Goal: Task Accomplishment & Management: Complete application form

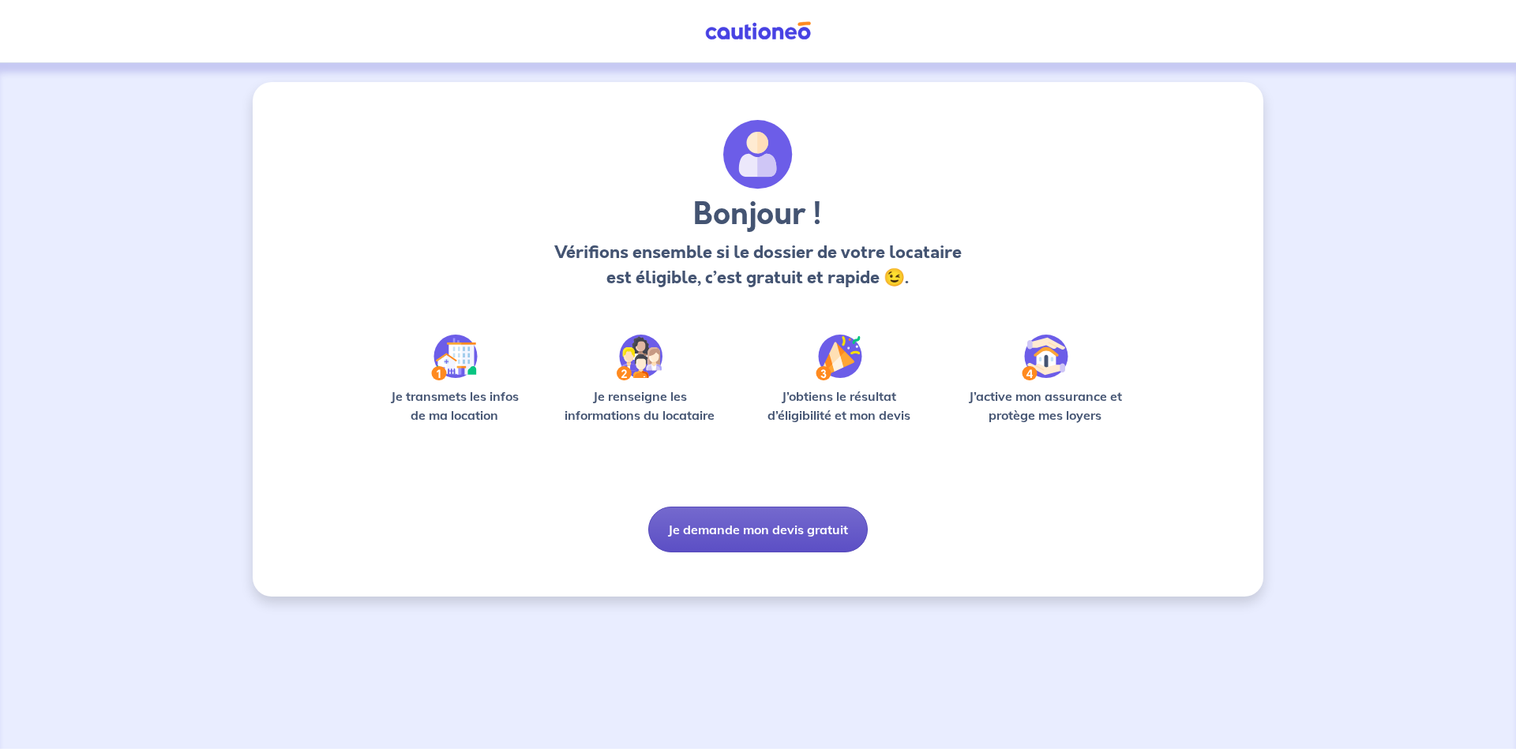
click at [703, 533] on button "Je demande mon devis gratuit" at bounding box center [758, 530] width 220 height 46
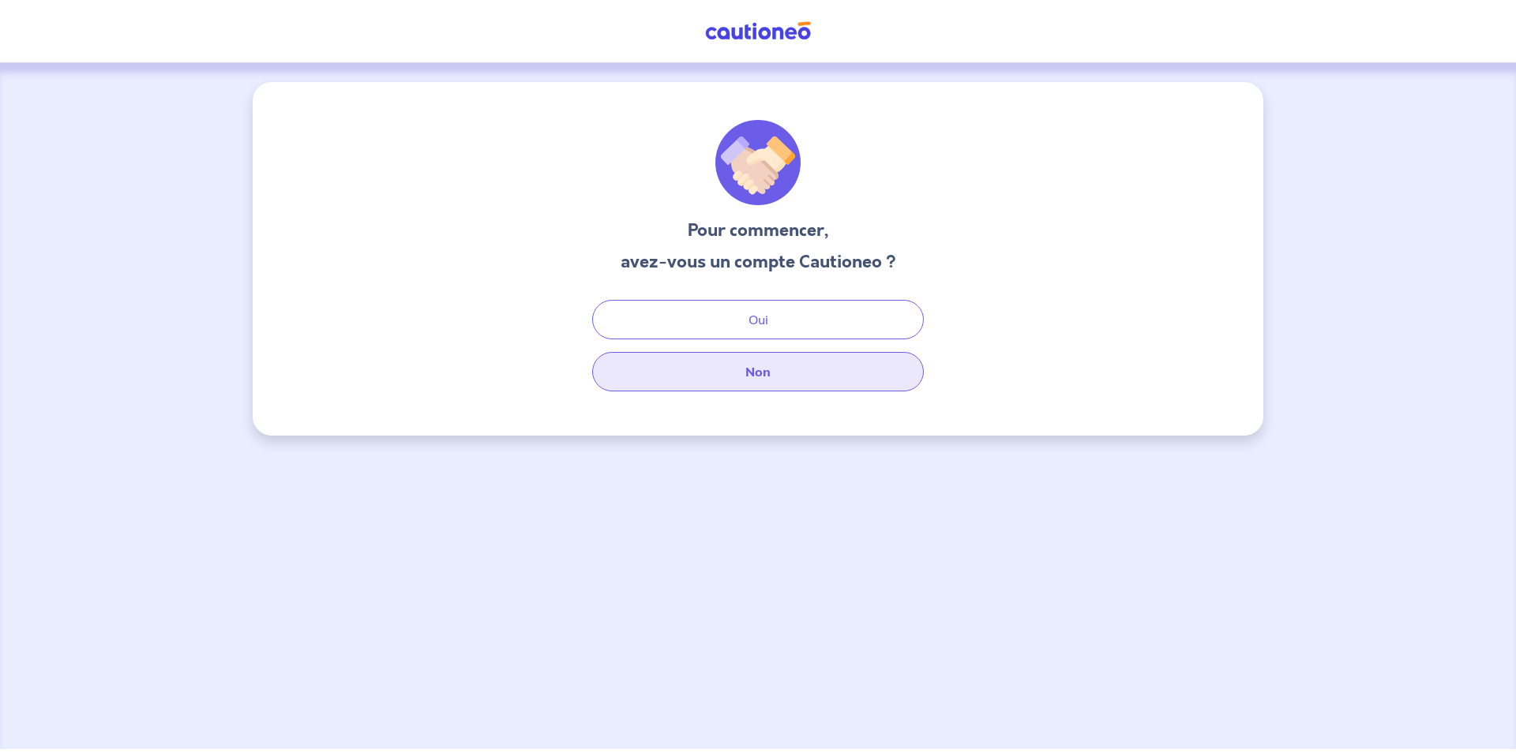
click at [737, 366] on button "Non" at bounding box center [758, 371] width 332 height 39
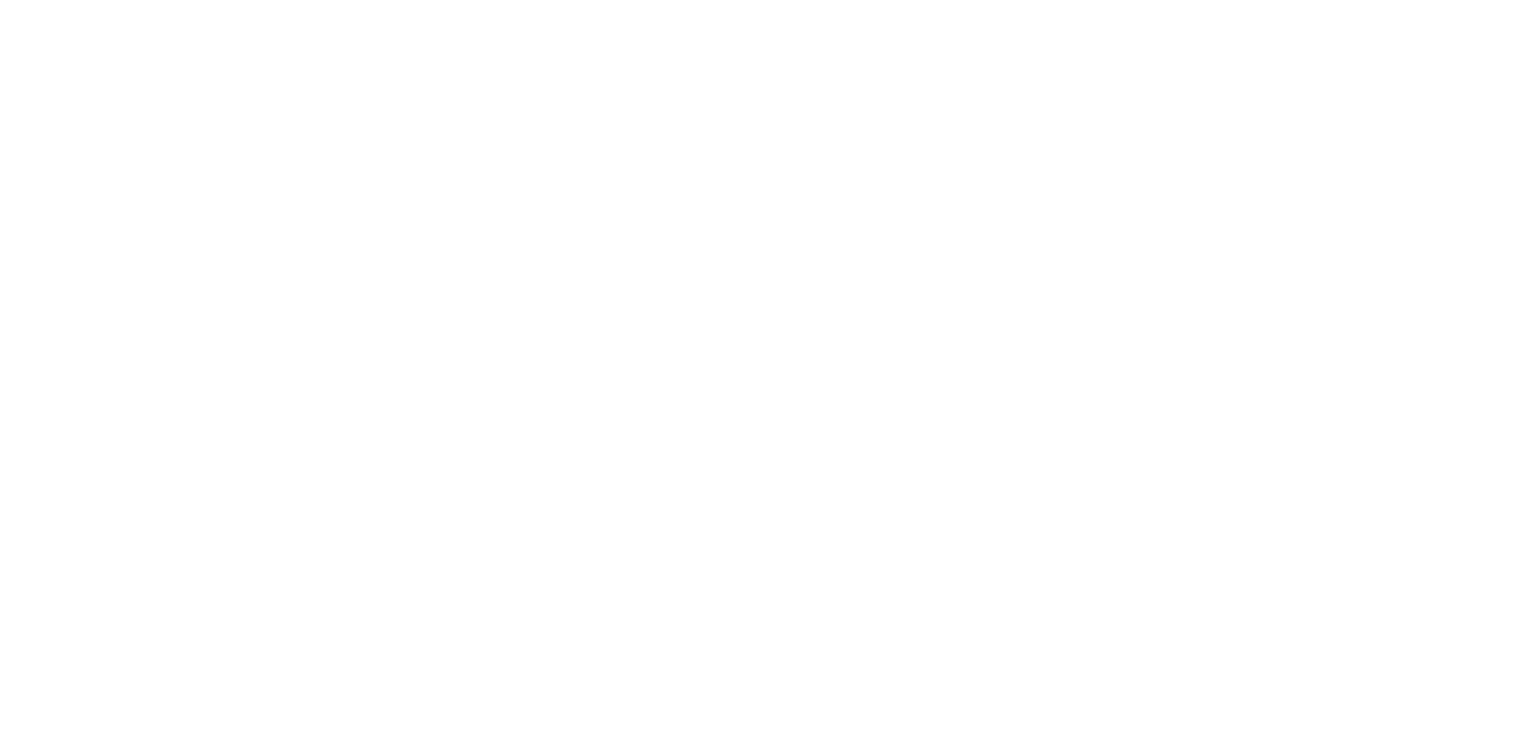
select select "FR"
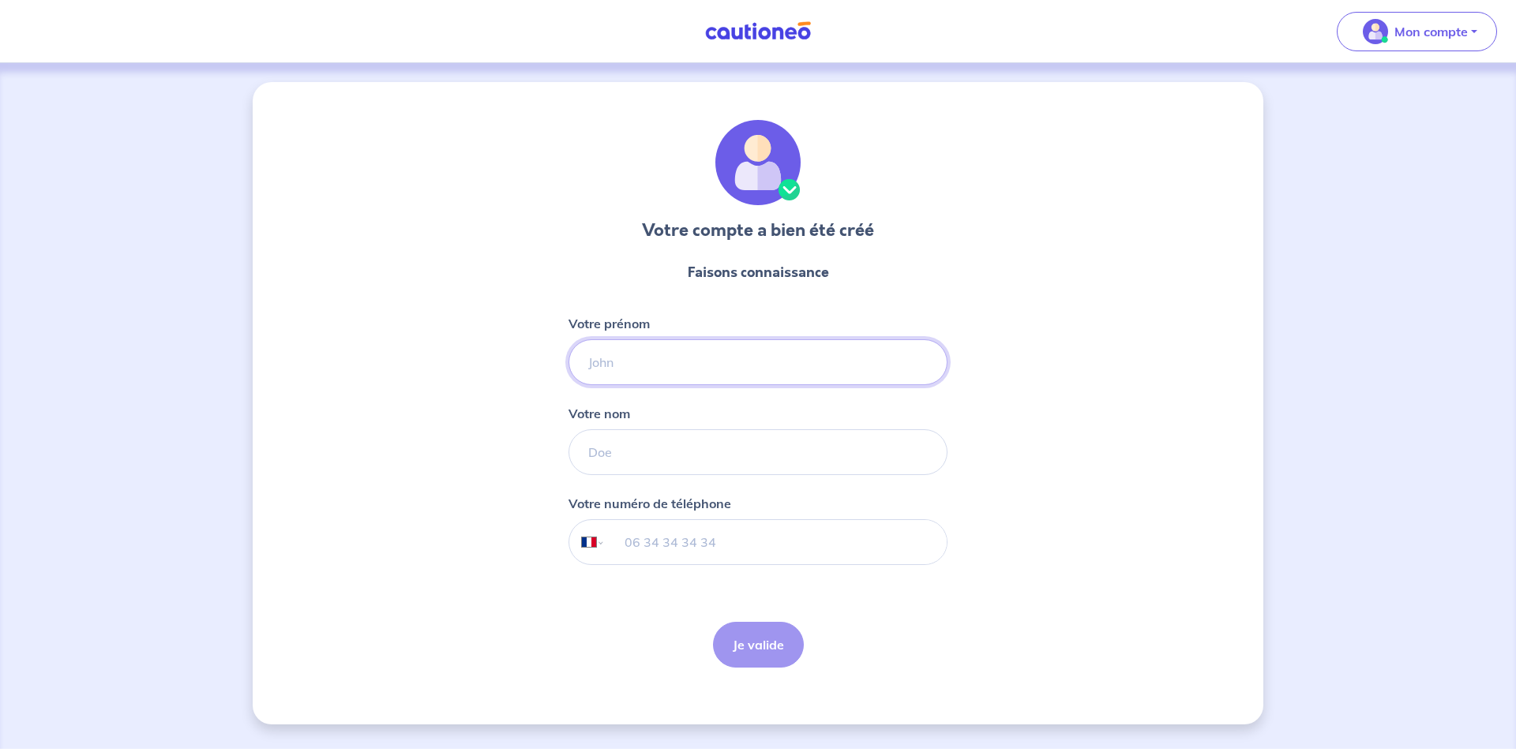
click at [651, 346] on input "Votre prénom" at bounding box center [758, 363] width 379 height 46
type input "[PERSON_NAME]"
click at [707, 469] on input "Votre nom" at bounding box center [758, 453] width 379 height 46
type input "Florent"
click at [705, 537] on input "tel" at bounding box center [776, 542] width 341 height 44
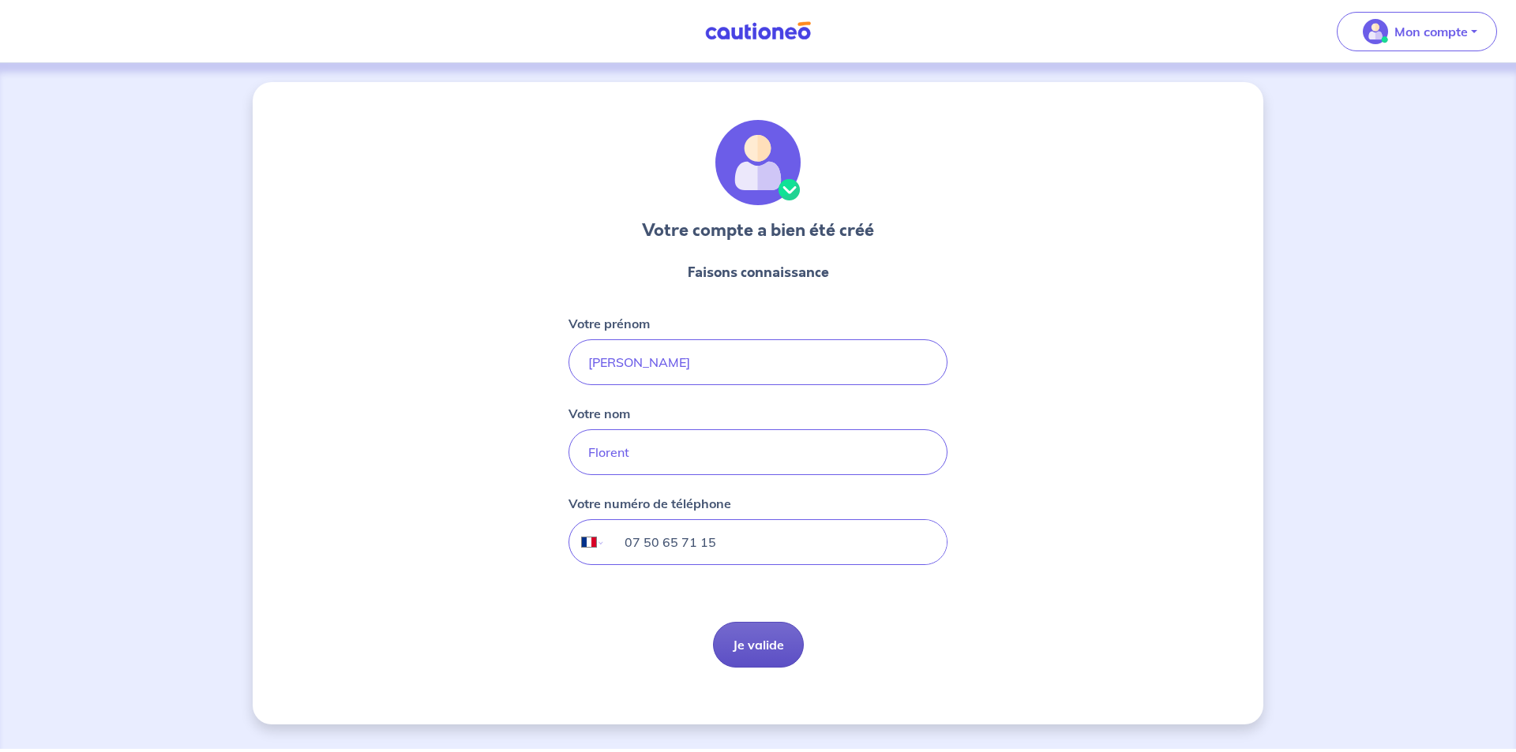
type input "07 50 65 71 15"
click at [779, 650] on button "Je valide" at bounding box center [758, 645] width 91 height 46
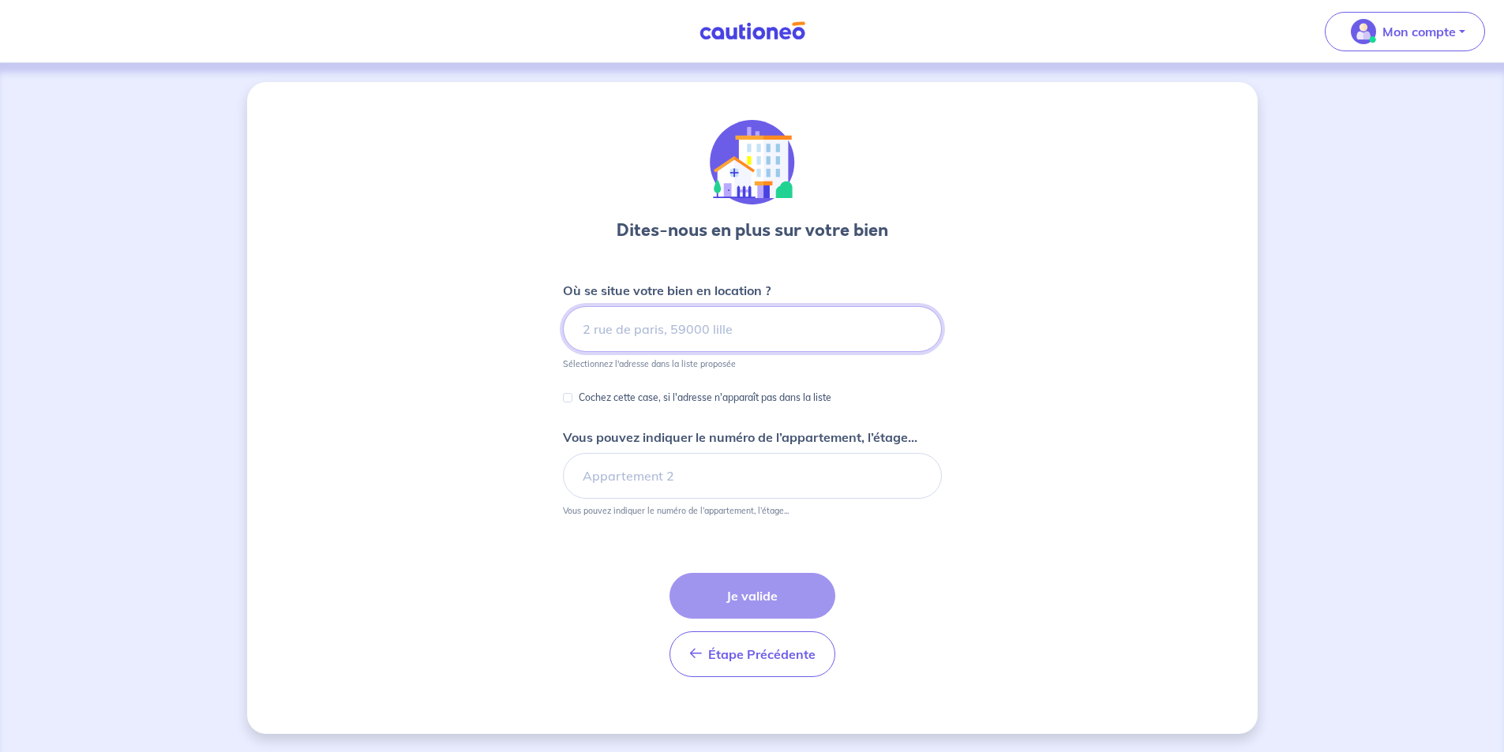
click at [633, 333] on input at bounding box center [752, 329] width 379 height 46
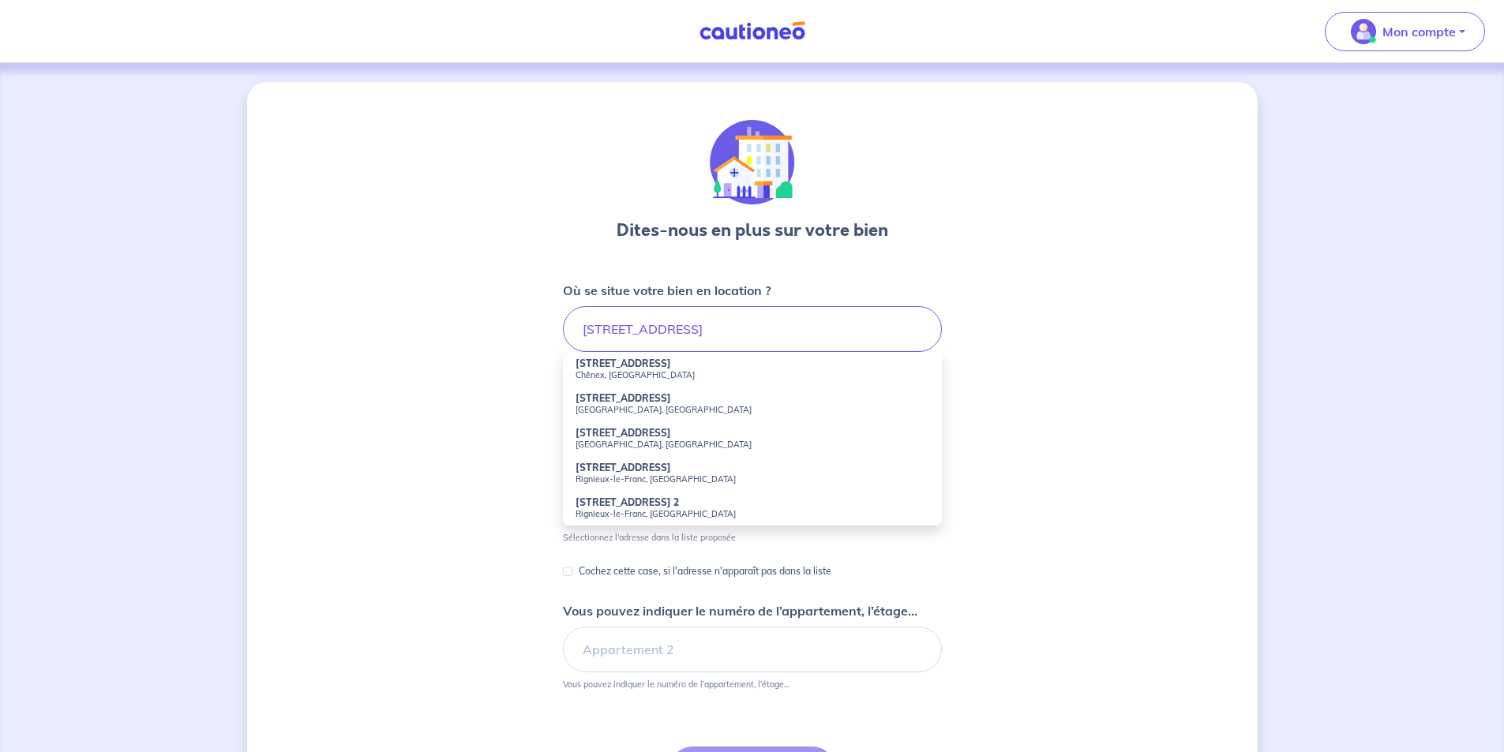
click at [617, 365] on strong "236 Route de Bataillard" at bounding box center [624, 364] width 96 height 12
type input "236 Route de Bataillard, Chênex, France"
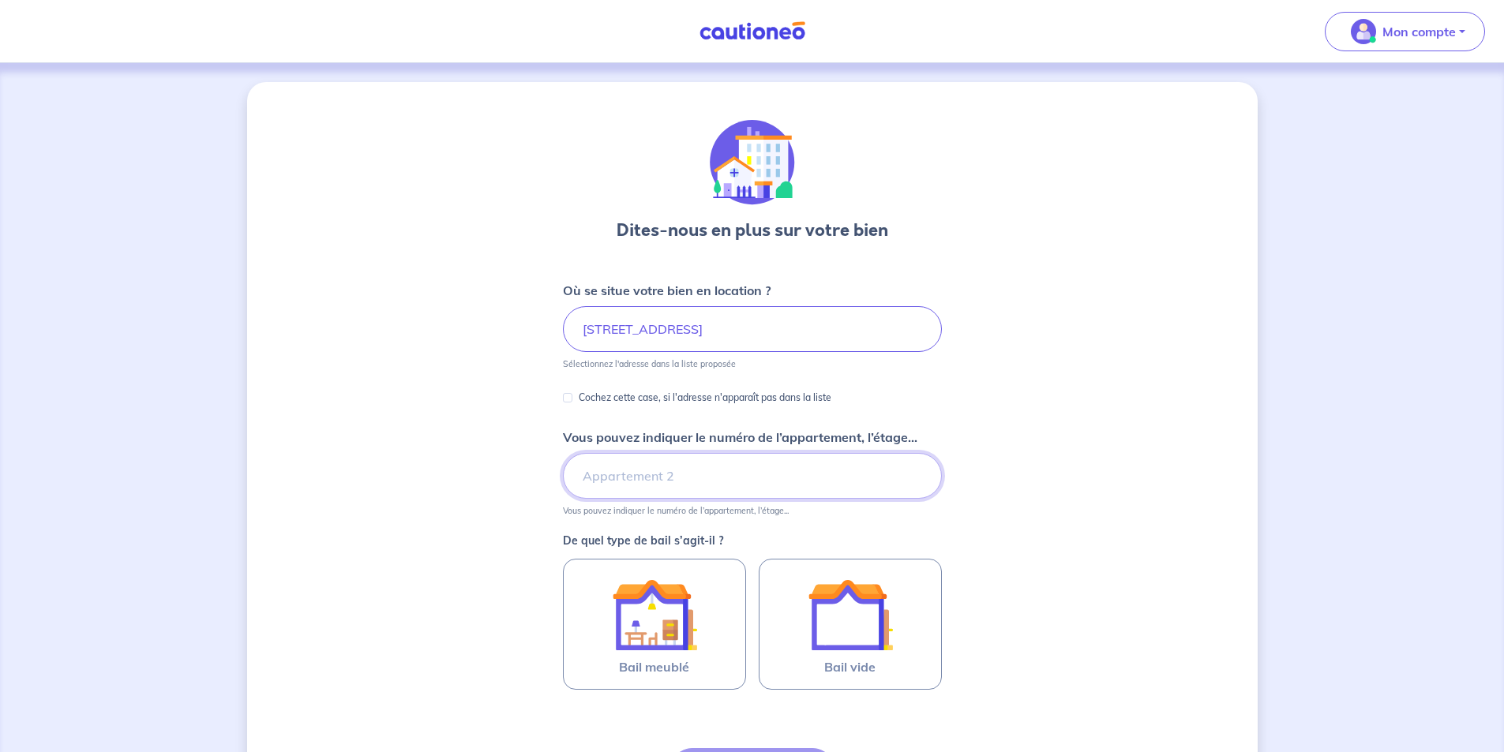
click at [685, 478] on input "Vous pouvez indiquer le numéro de l’appartement, l’étage..." at bounding box center [752, 476] width 379 height 46
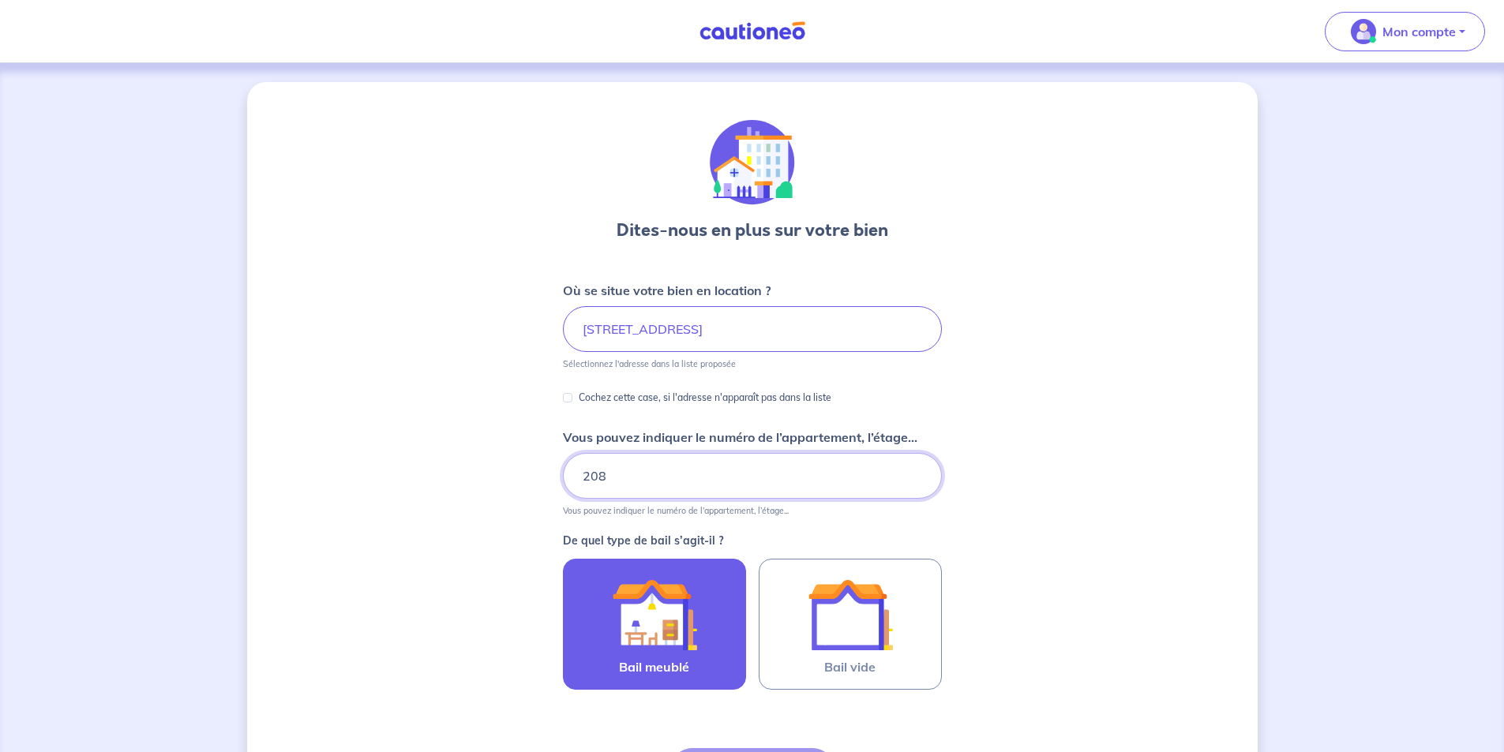
scroll to position [176, 0]
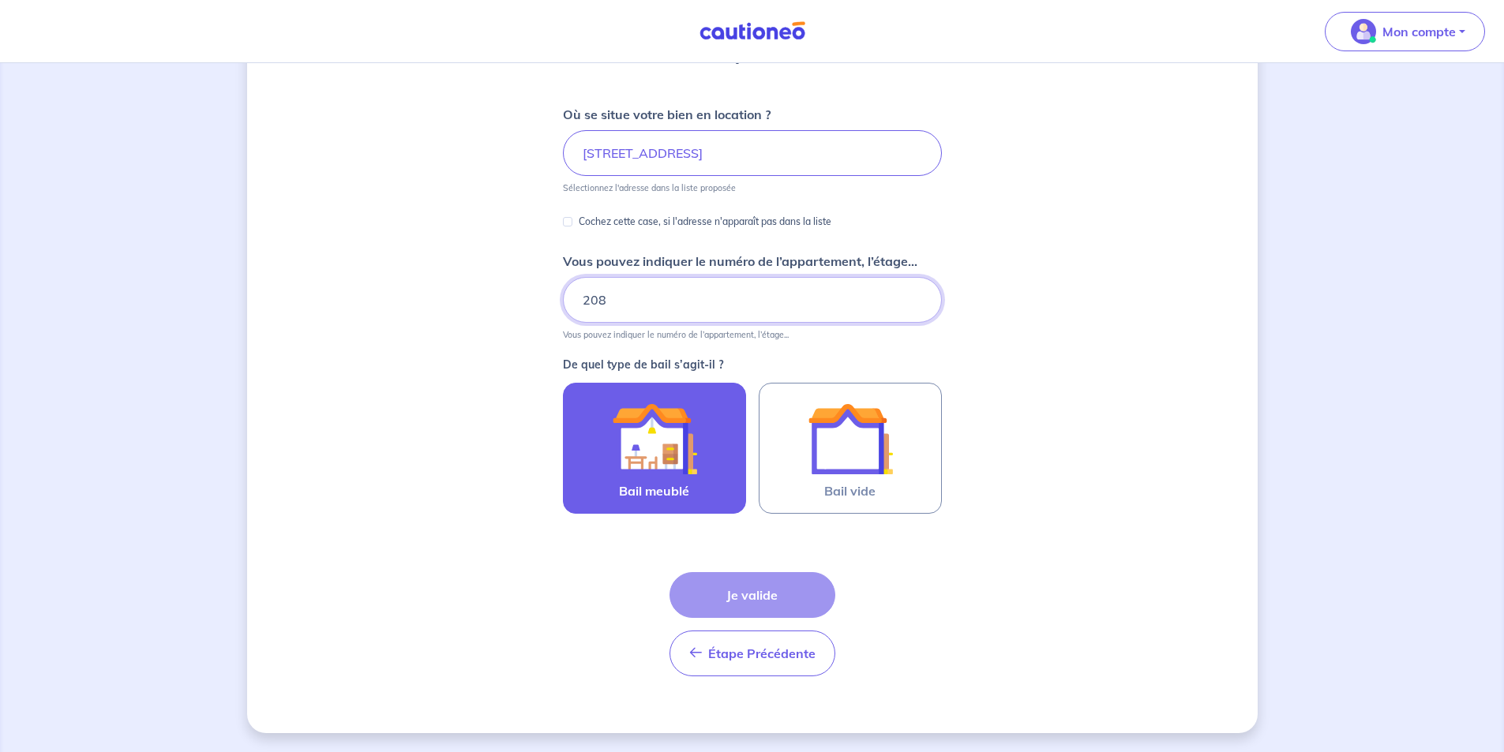
type input "208"
click at [629, 438] on img at bounding box center [654, 438] width 85 height 85
click at [0, 0] on input "Bail meublé" at bounding box center [0, 0] width 0 height 0
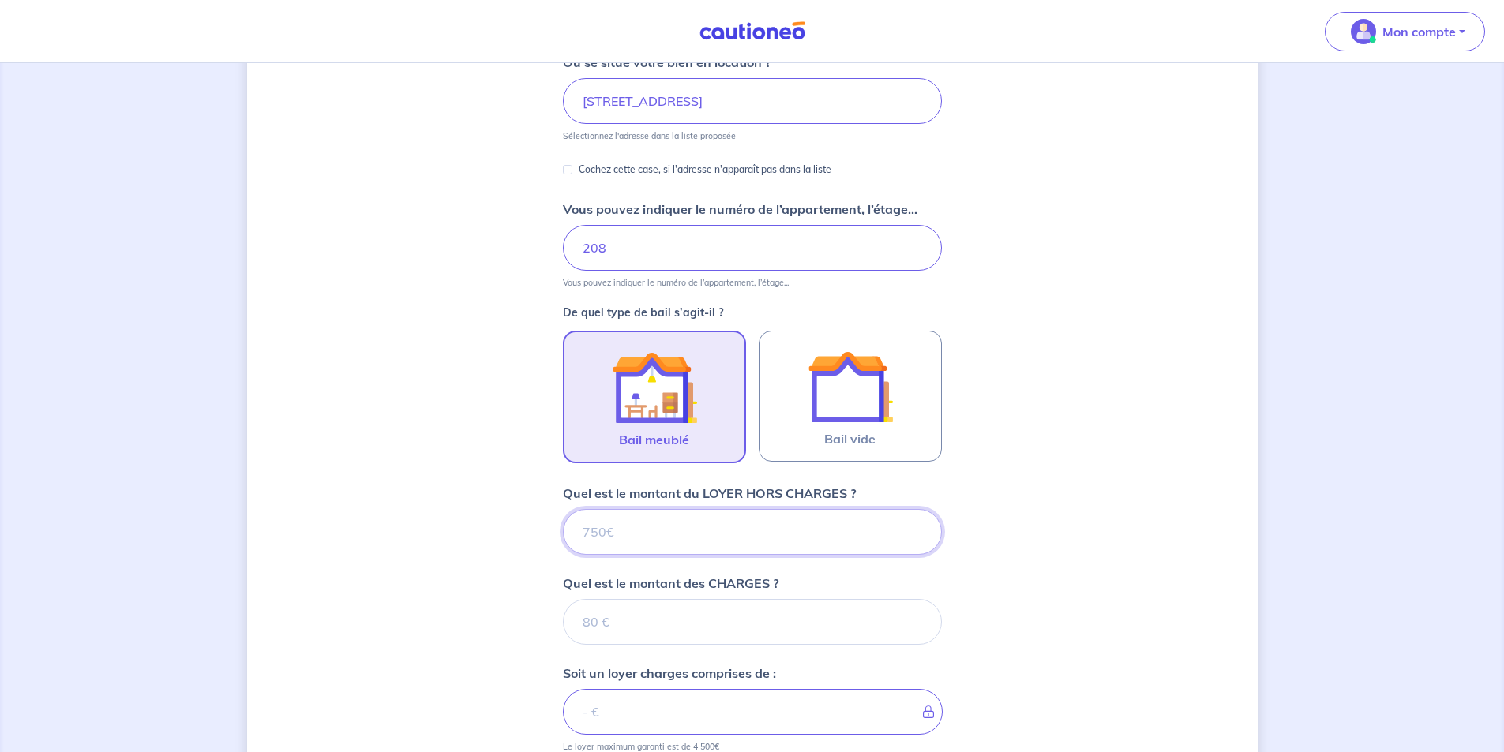
scroll to position [307, 0]
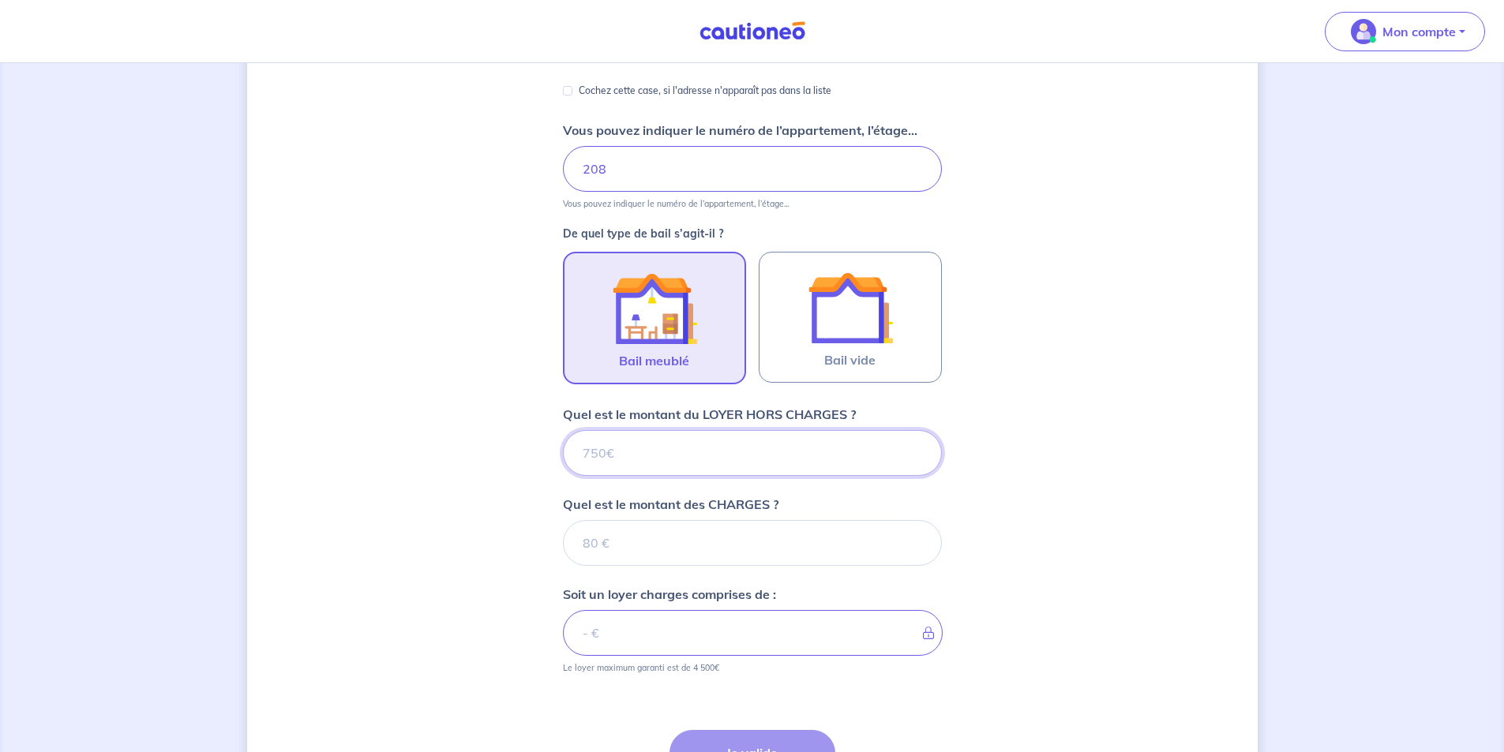
click at [634, 463] on input "Quel est le montant du LOYER HORS CHARGES ?" at bounding box center [752, 453] width 379 height 46
type input "15"
type input "150"
type input "1500"
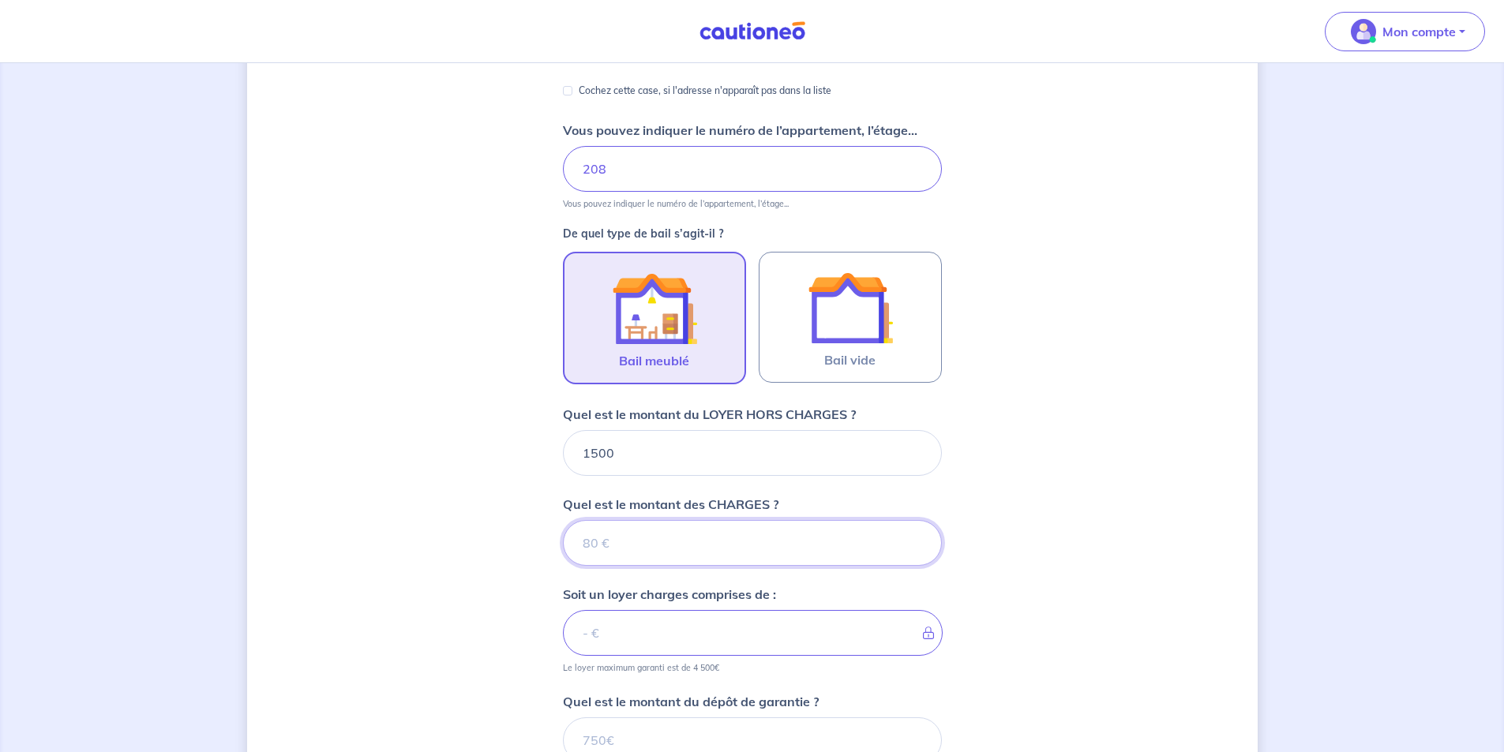
click at [662, 547] on input "Quel est le montant des CHARGES ?" at bounding box center [752, 543] width 379 height 46
type input "150"
type input "1650"
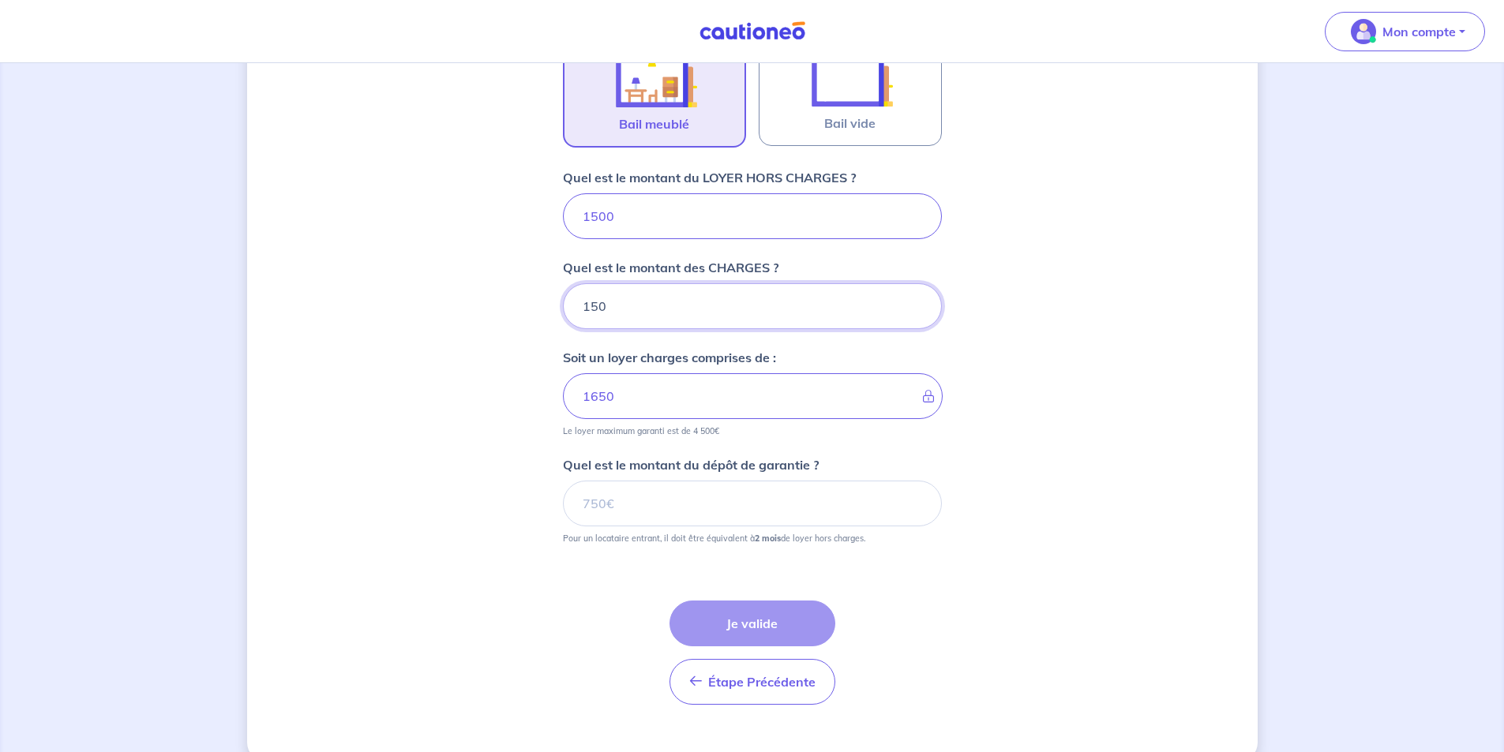
type input "150"
click at [596, 501] on input "Quel est le montant du dépôt de garantie ?" at bounding box center [752, 504] width 379 height 46
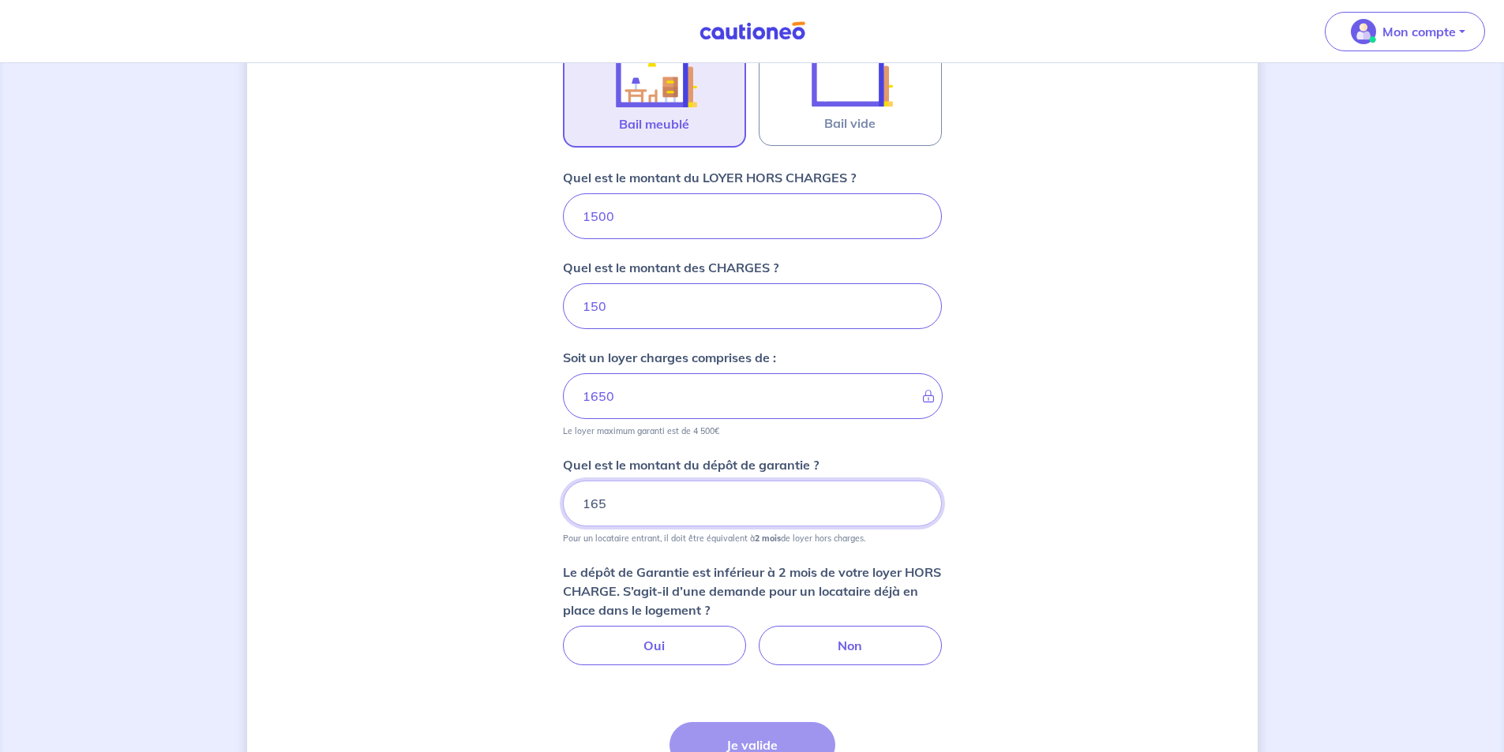
type input "1650"
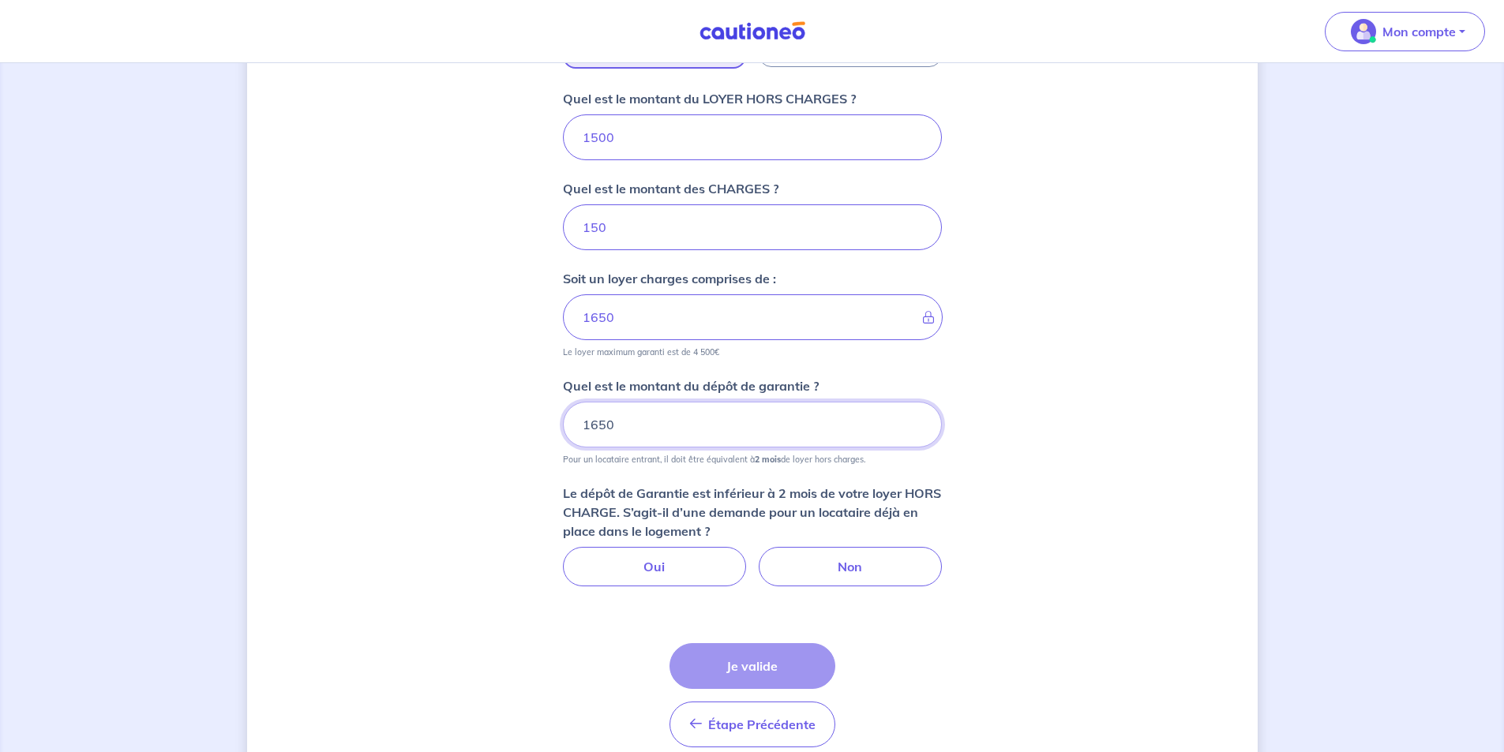
drag, startPoint x: 654, startPoint y: 426, endPoint x: 396, endPoint y: 418, distance: 257.5
click at [396, 418] on div "Dites-nous en plus sur votre bien Où se situe votre bien en location ? 236 Rout…" at bounding box center [752, 131] width 1011 height 1345
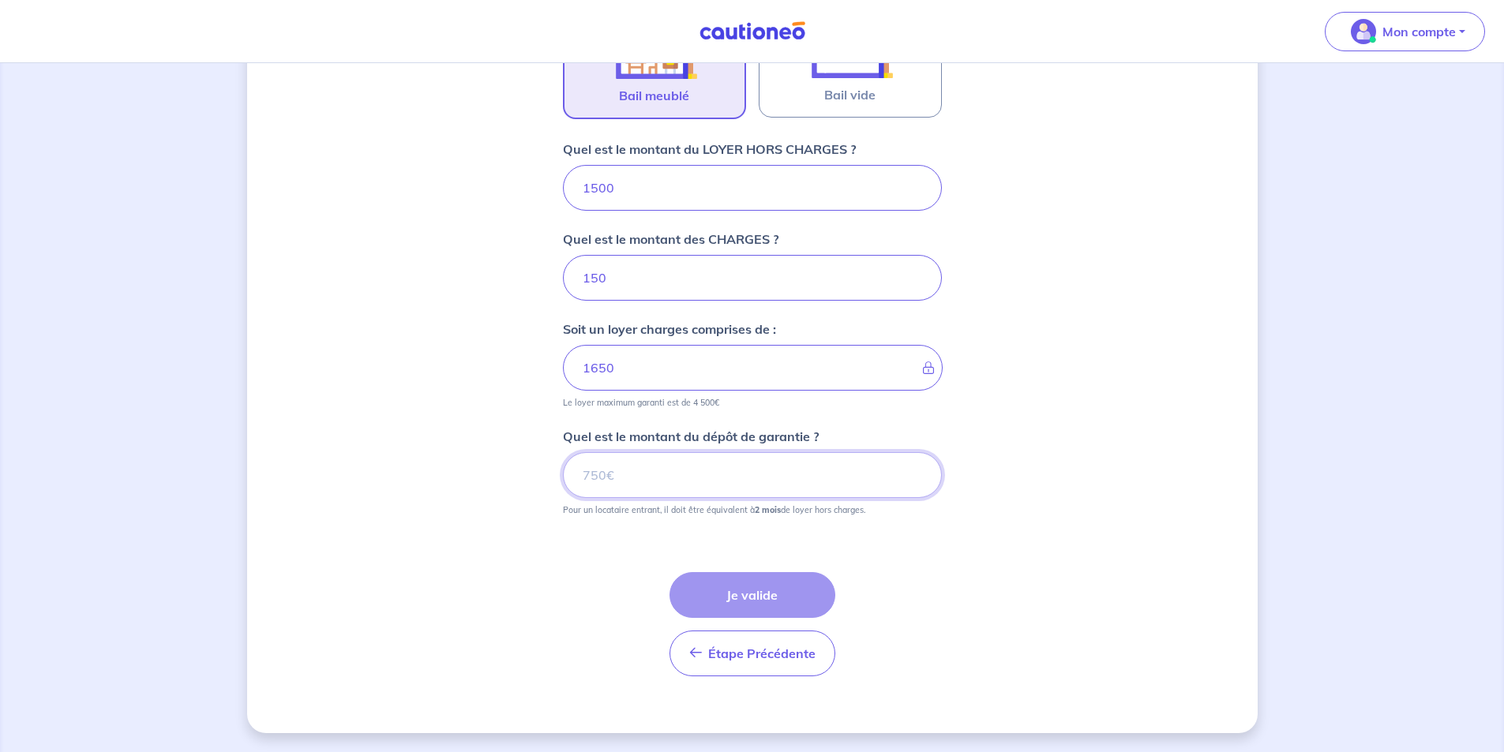
scroll to position [572, 0]
click at [592, 463] on input "Quel est le montant du dépôt de garantie ?" at bounding box center [752, 475] width 379 height 46
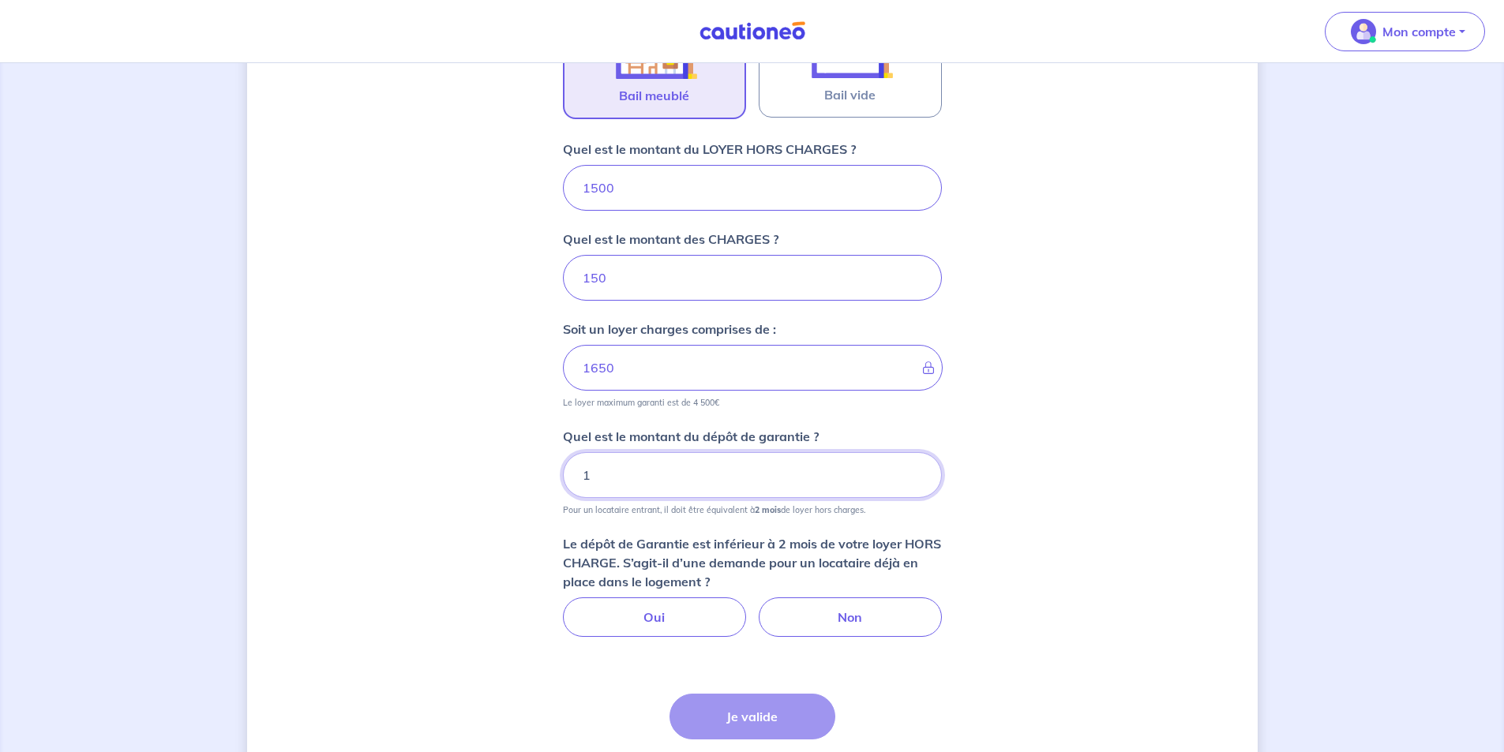
scroll to position [623, 0]
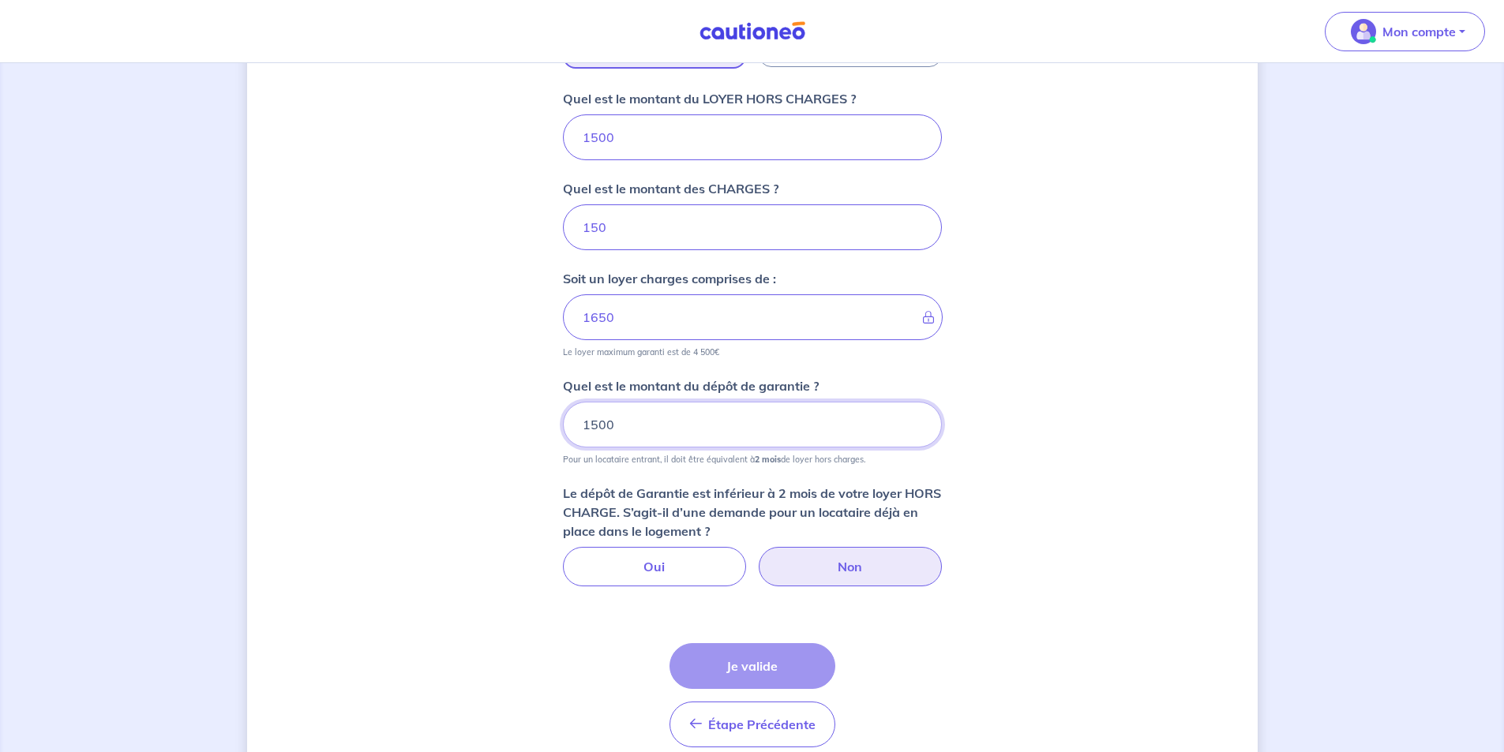
type input "1500"
click at [825, 572] on label "Non" at bounding box center [850, 566] width 183 height 39
click at [757, 557] on input "Non" at bounding box center [752, 552] width 10 height 10
radio input "true"
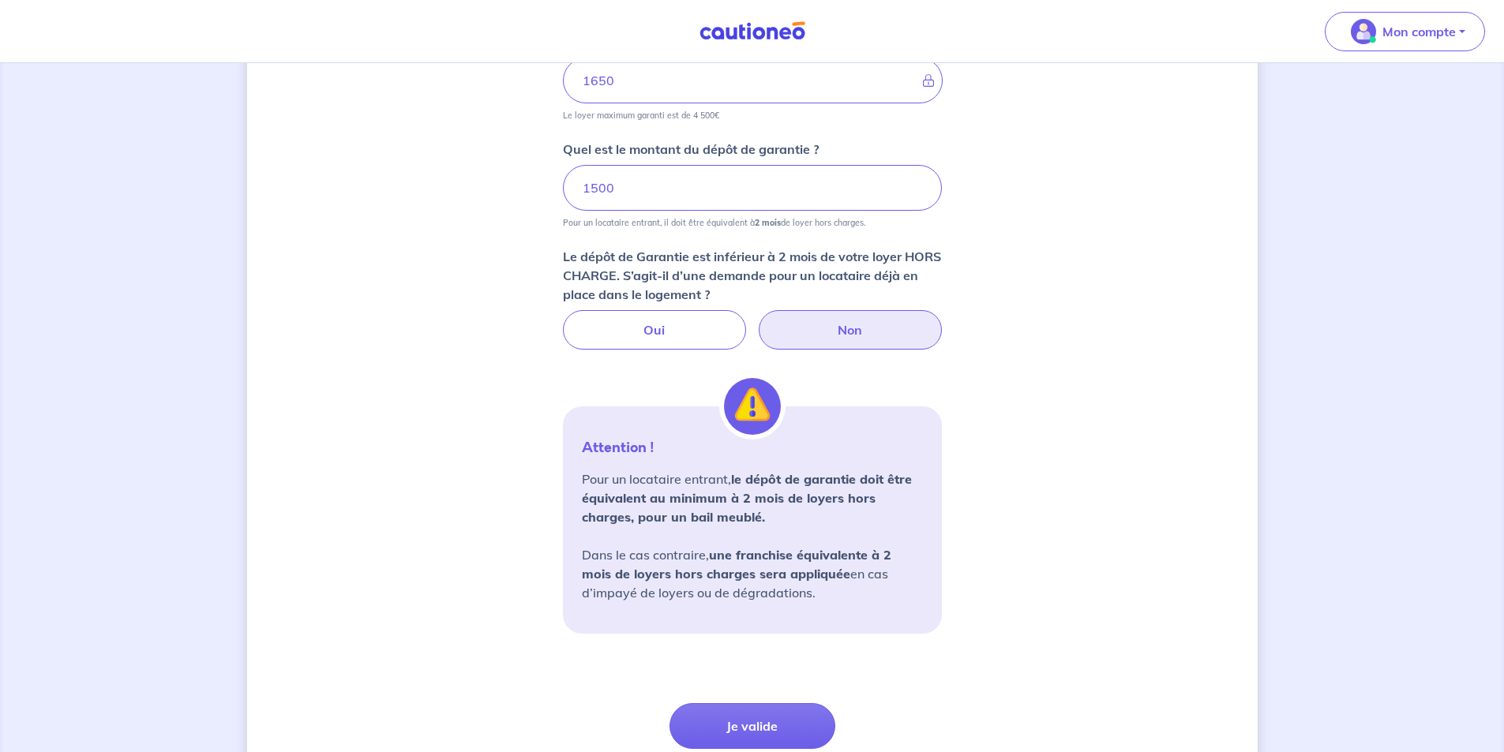
scroll to position [702, 0]
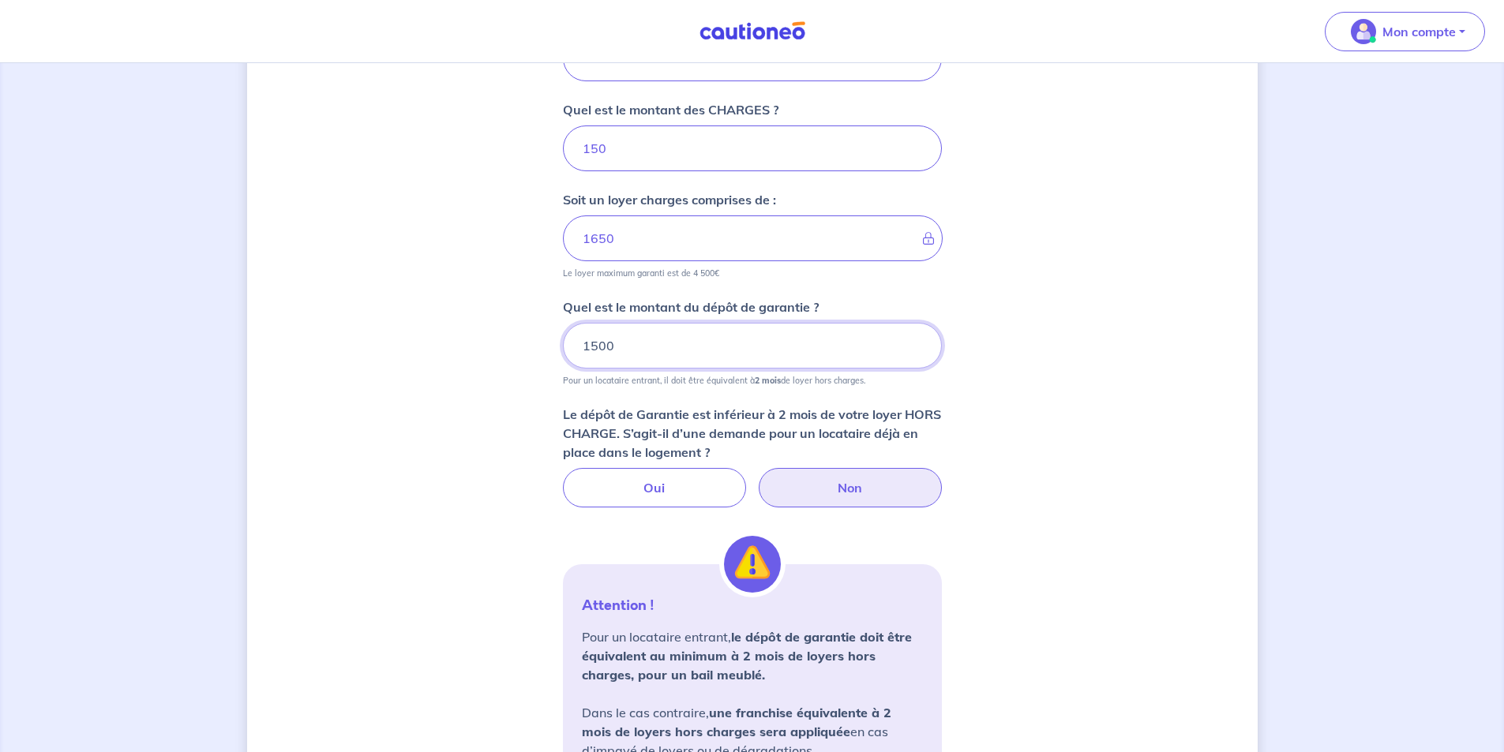
drag, startPoint x: 632, startPoint y: 340, endPoint x: 486, endPoint y: 347, distance: 145.4
click at [486, 347] on div "Dites-nous en plus sur votre bien Où se situe votre bien en location ? 236 Rout…" at bounding box center [752, 201] width 1011 height 1642
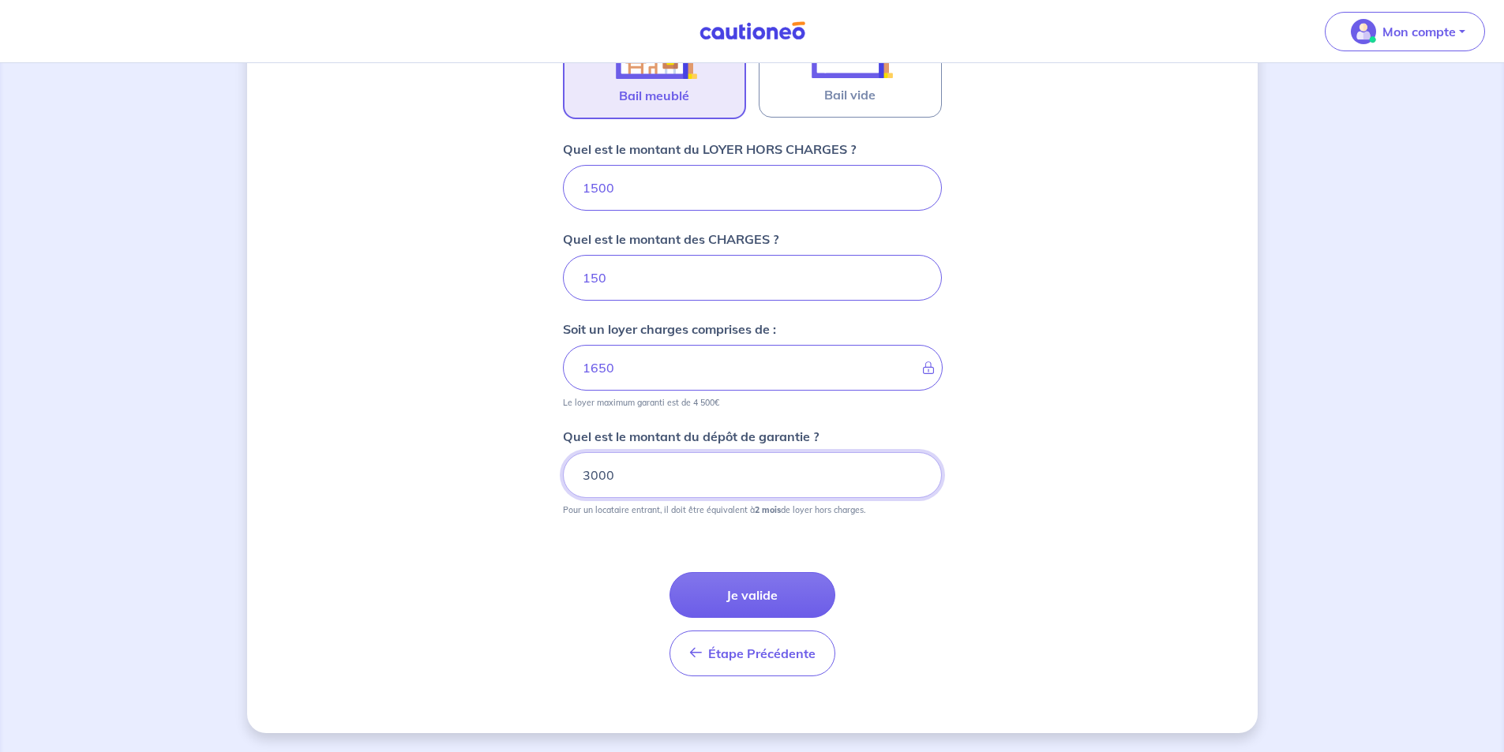
scroll to position [572, 0]
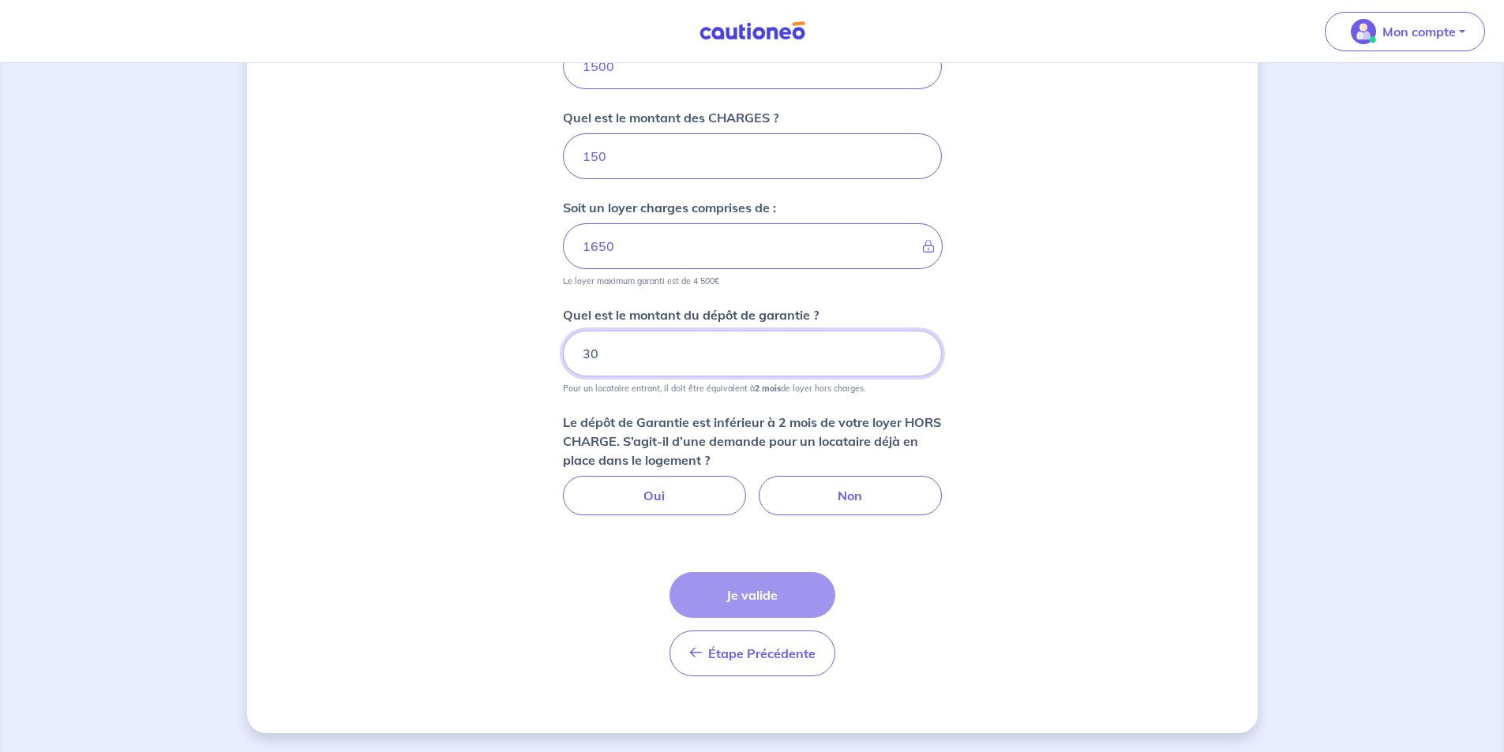
type input "3"
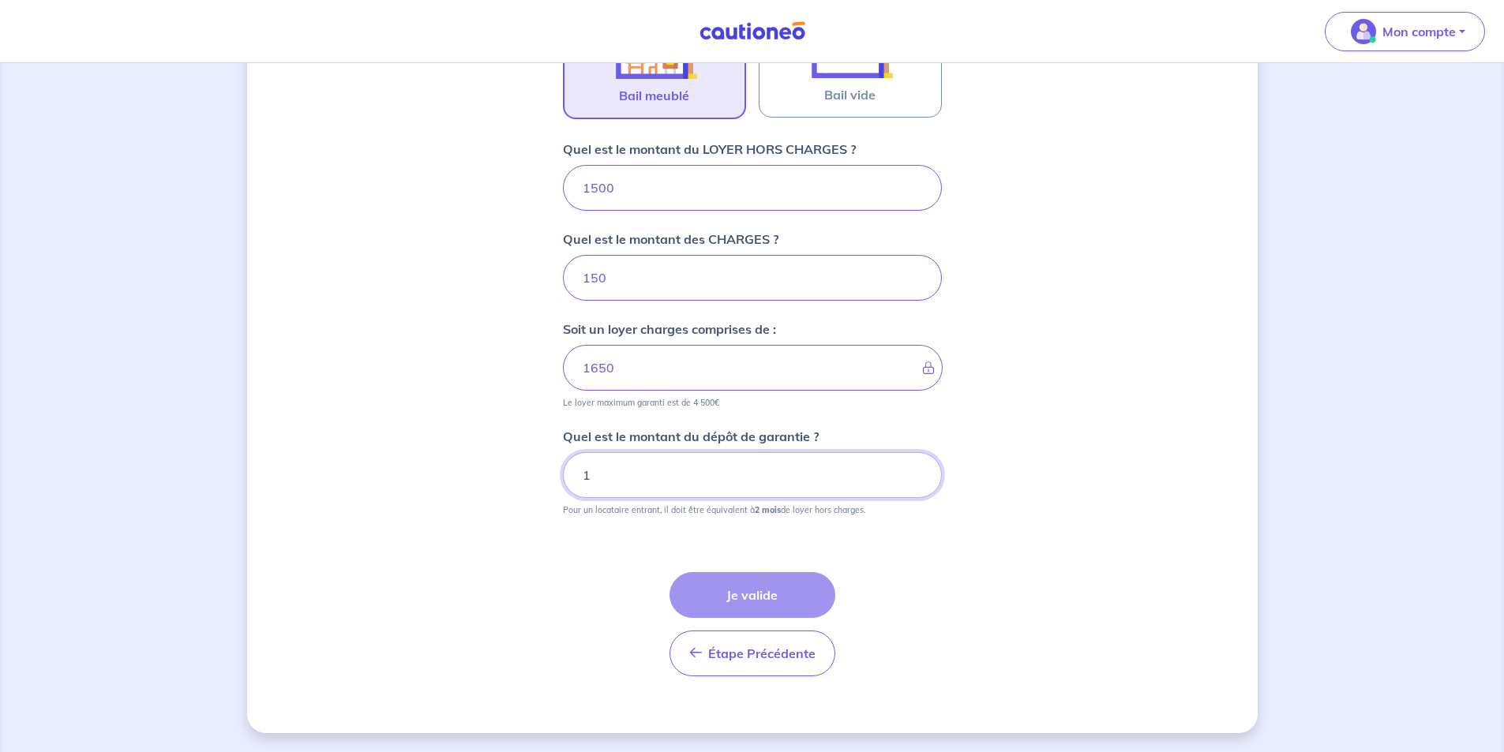
scroll to position [694, 0]
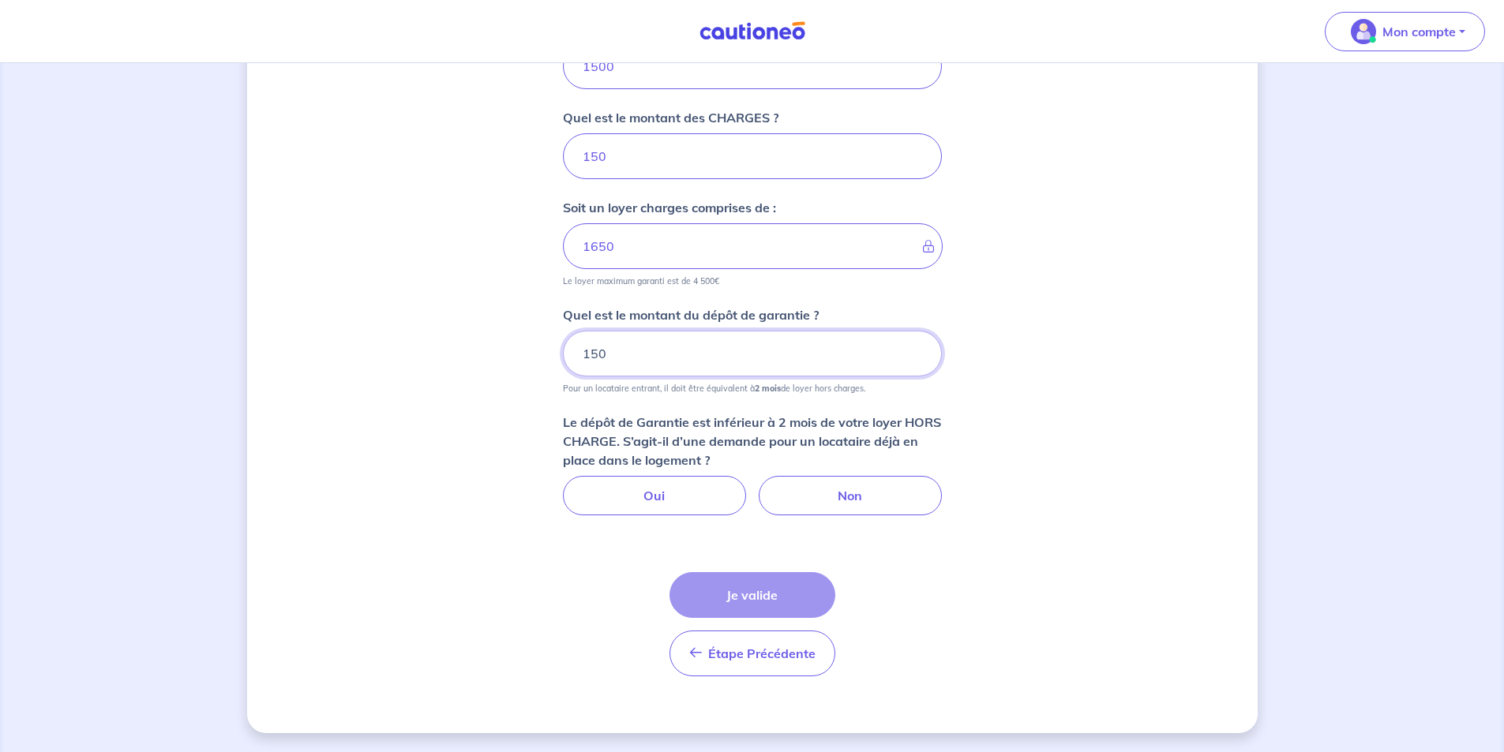
type input "1500"
click at [705, 484] on label "Oui" at bounding box center [654, 495] width 183 height 39
click at [747, 484] on input "Oui" at bounding box center [752, 481] width 10 height 10
radio input "true"
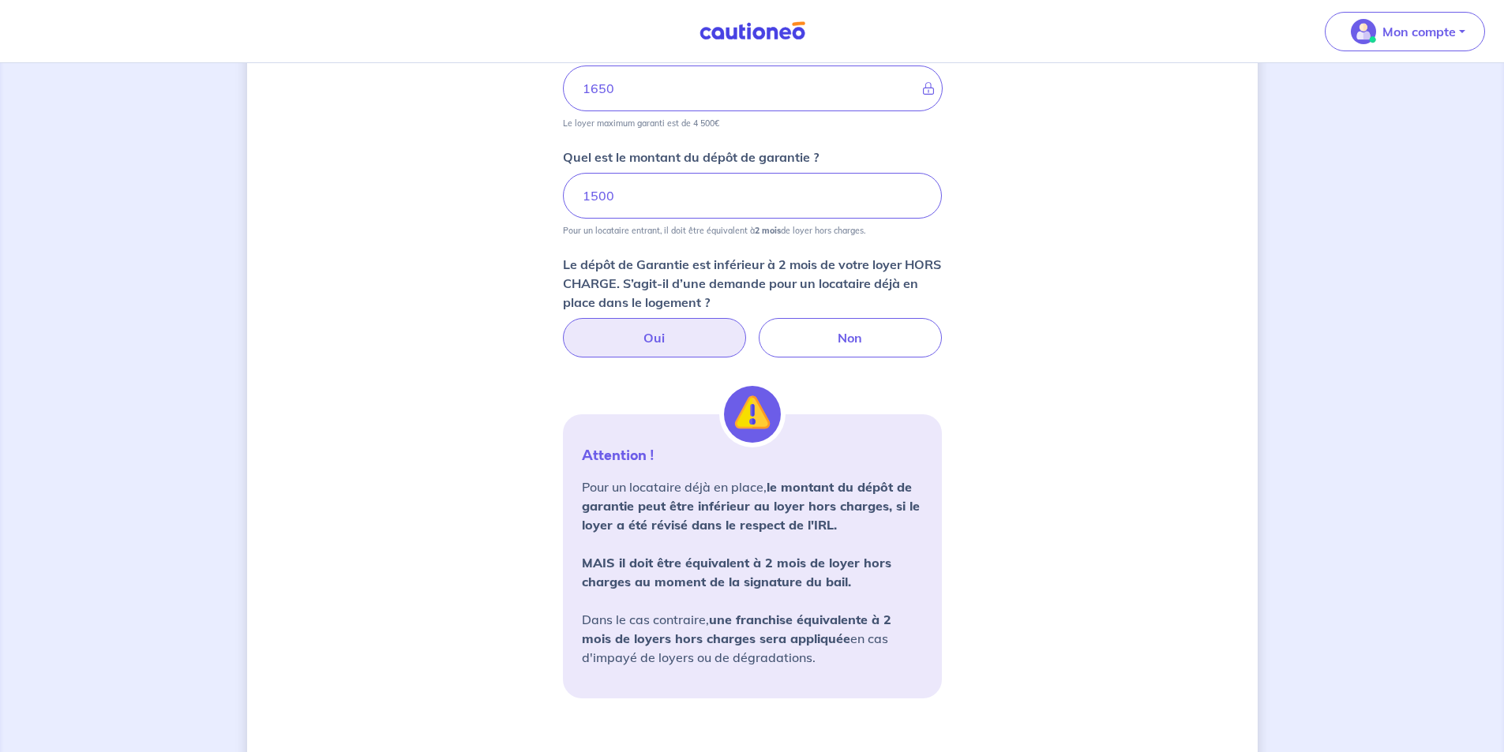
scroll to position [773, 0]
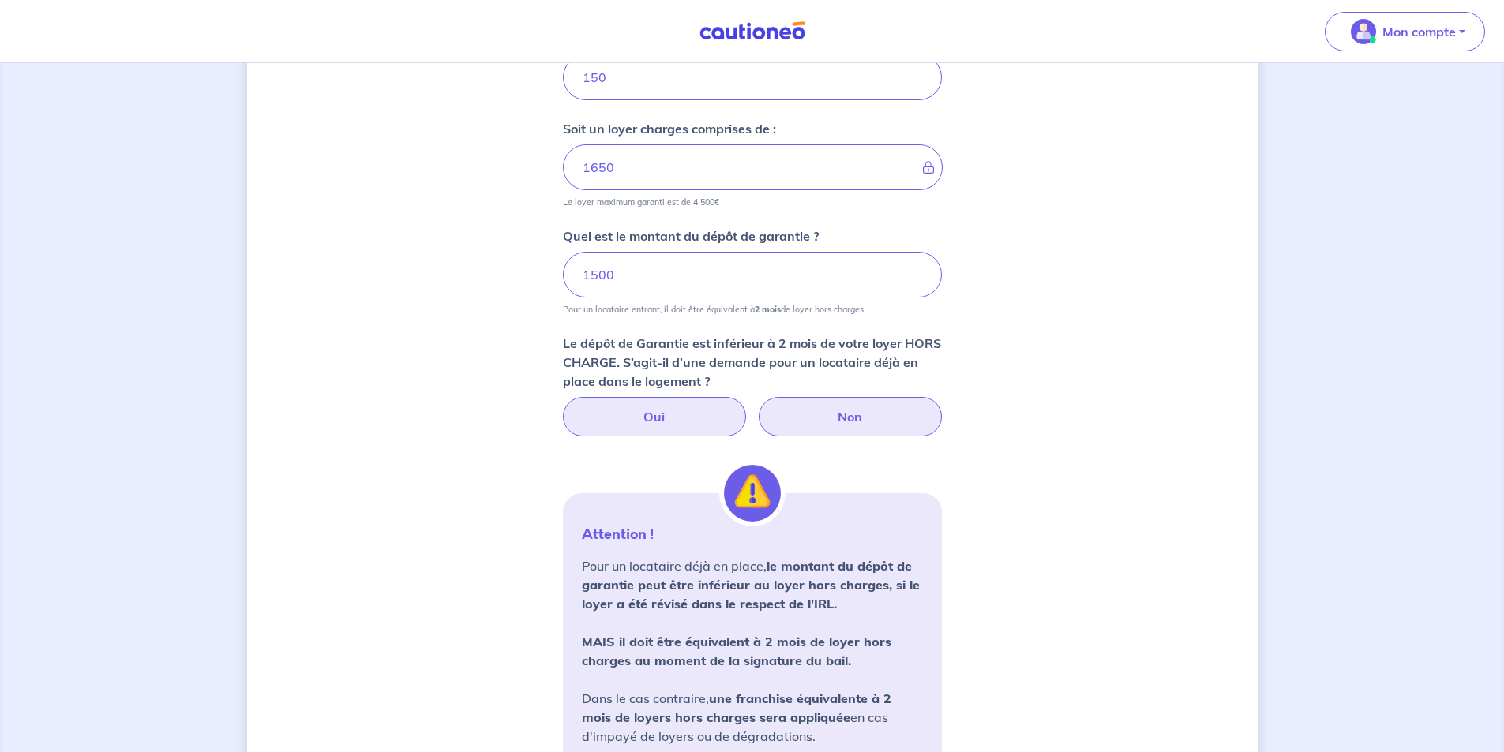
click at [885, 421] on label "Non" at bounding box center [850, 416] width 183 height 39
click at [757, 407] on input "Non" at bounding box center [752, 402] width 10 height 10
radio input "true"
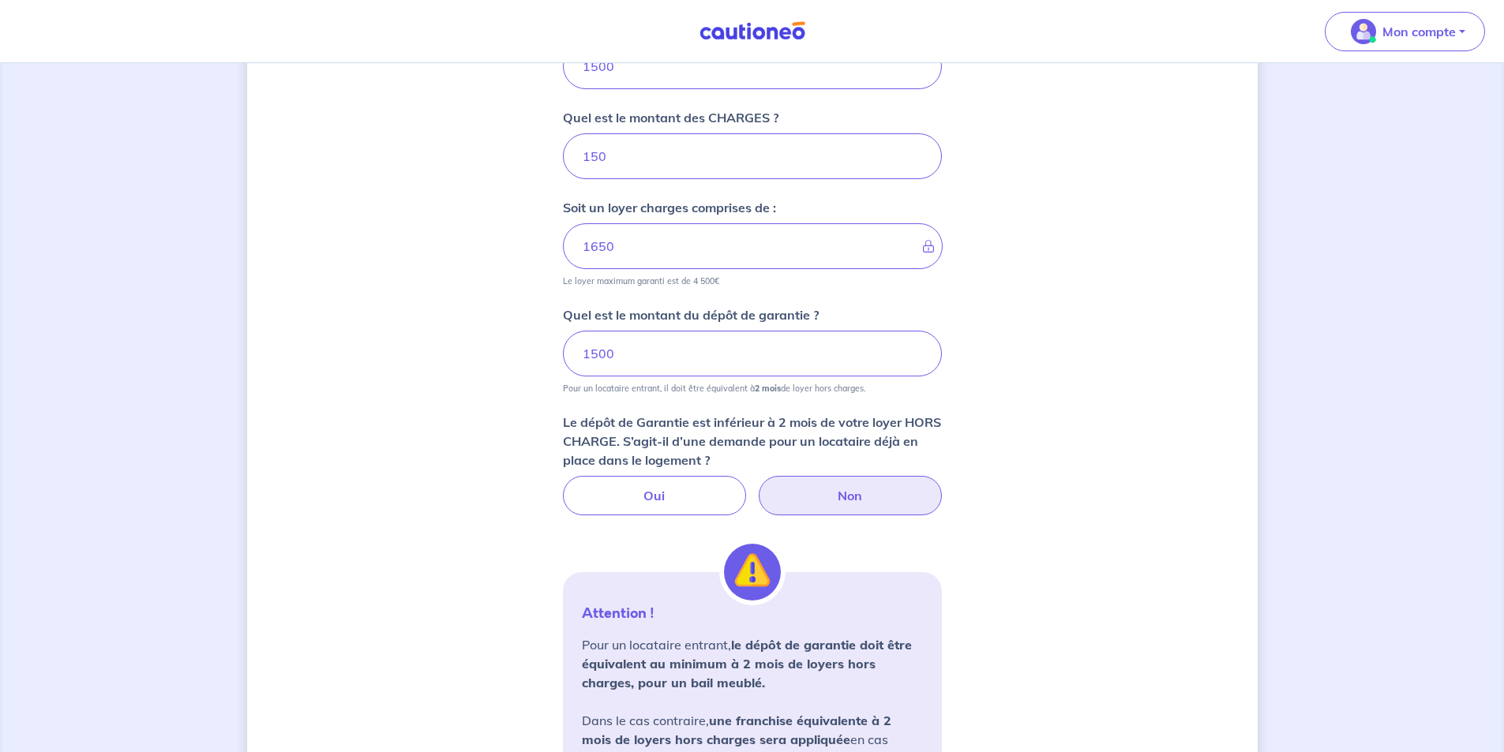
scroll to position [536, 0]
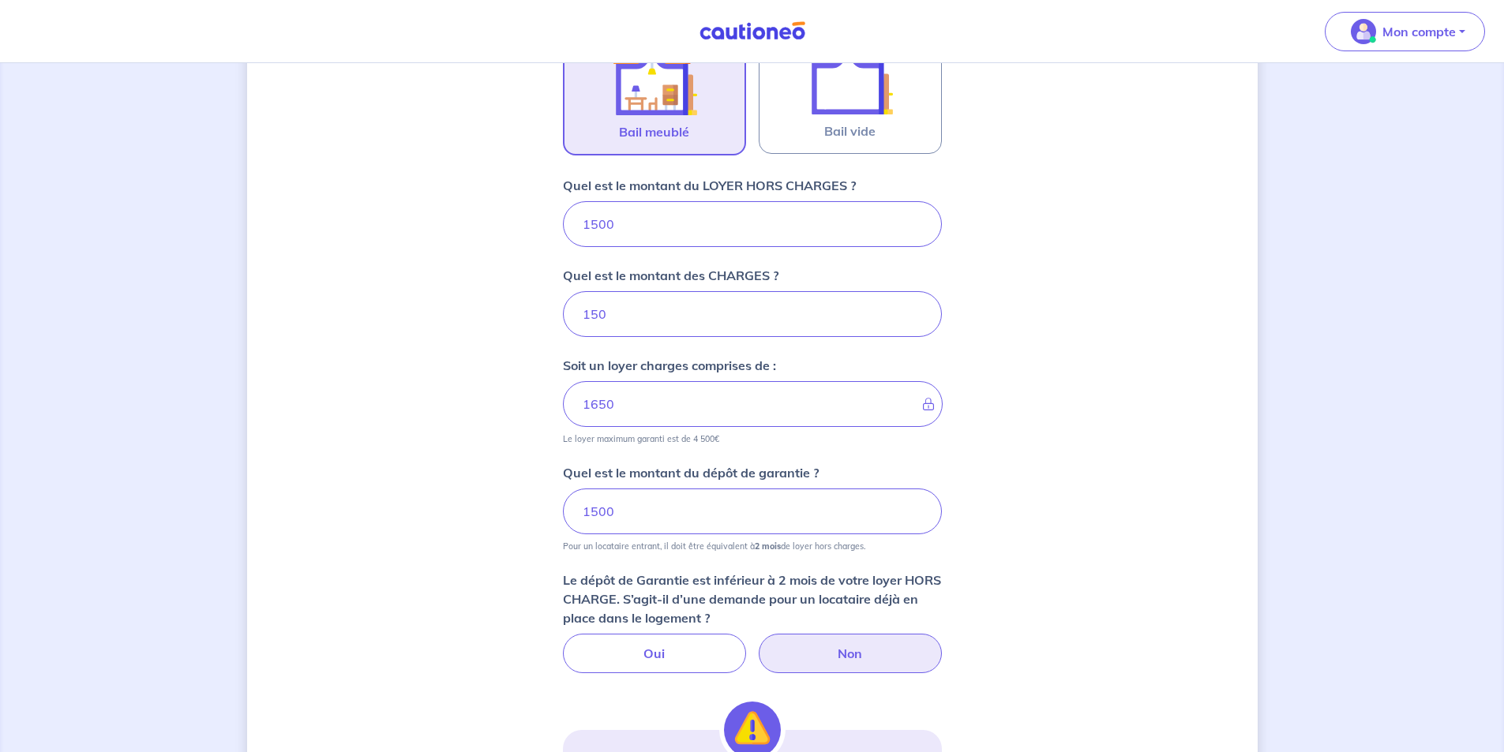
drag, startPoint x: 1180, startPoint y: 433, endPoint x: 1148, endPoint y: 434, distance: 31.6
click at [1180, 433] on div "Dites-nous en plus sur votre bien Où se situe votre bien en location ? 236 Rout…" at bounding box center [752, 367] width 1011 height 1642
click at [362, 386] on div "Dites-nous en plus sur votre bien Où se situe votre bien en location ? 236 Rout…" at bounding box center [752, 367] width 1011 height 1642
drag, startPoint x: 625, startPoint y: 315, endPoint x: 398, endPoint y: 317, distance: 226.6
click at [398, 317] on div "Dites-nous en plus sur votre bien Où se situe votre bien en location ? 236 Rout…" at bounding box center [752, 367] width 1011 height 1642
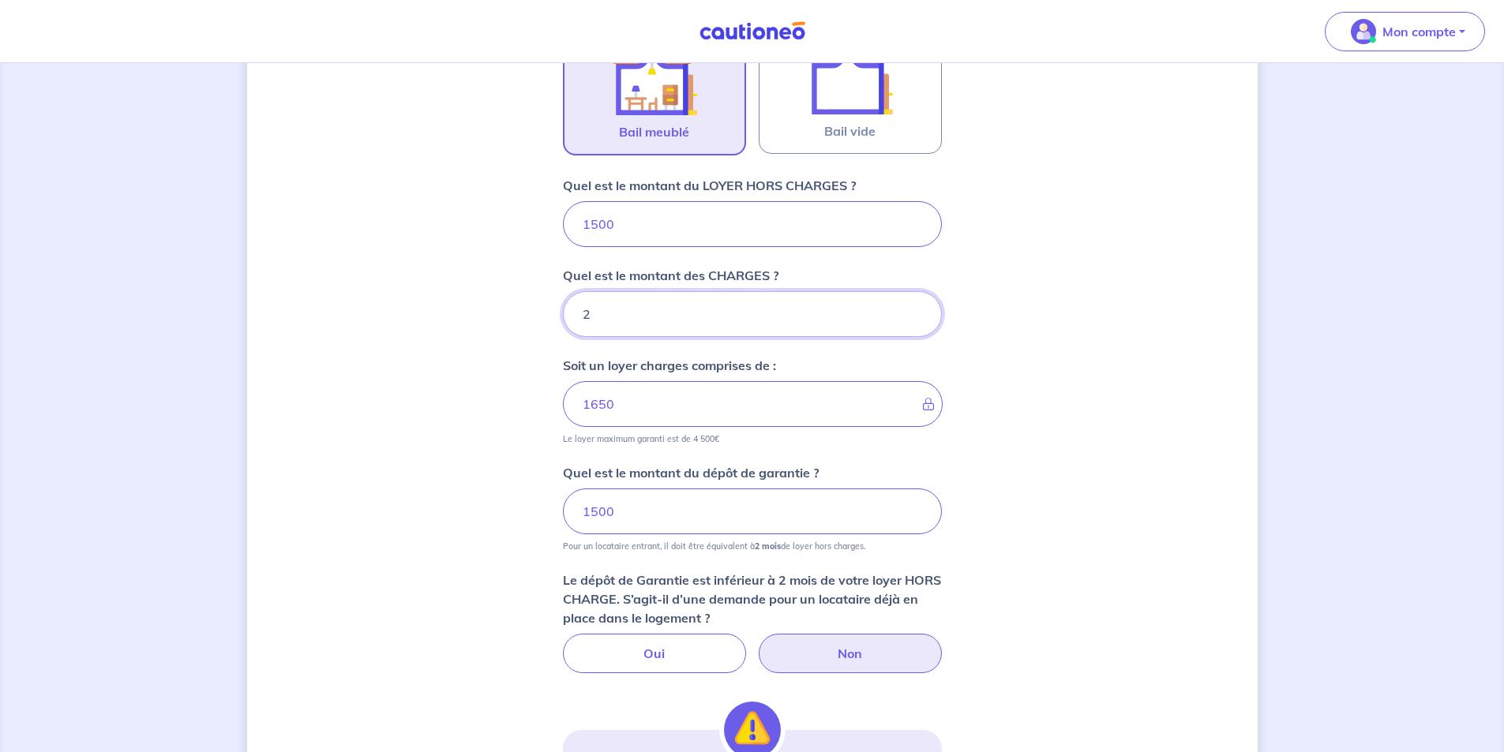
type input "25"
type input "1502"
type input "250"
type input "1750"
type input "250"
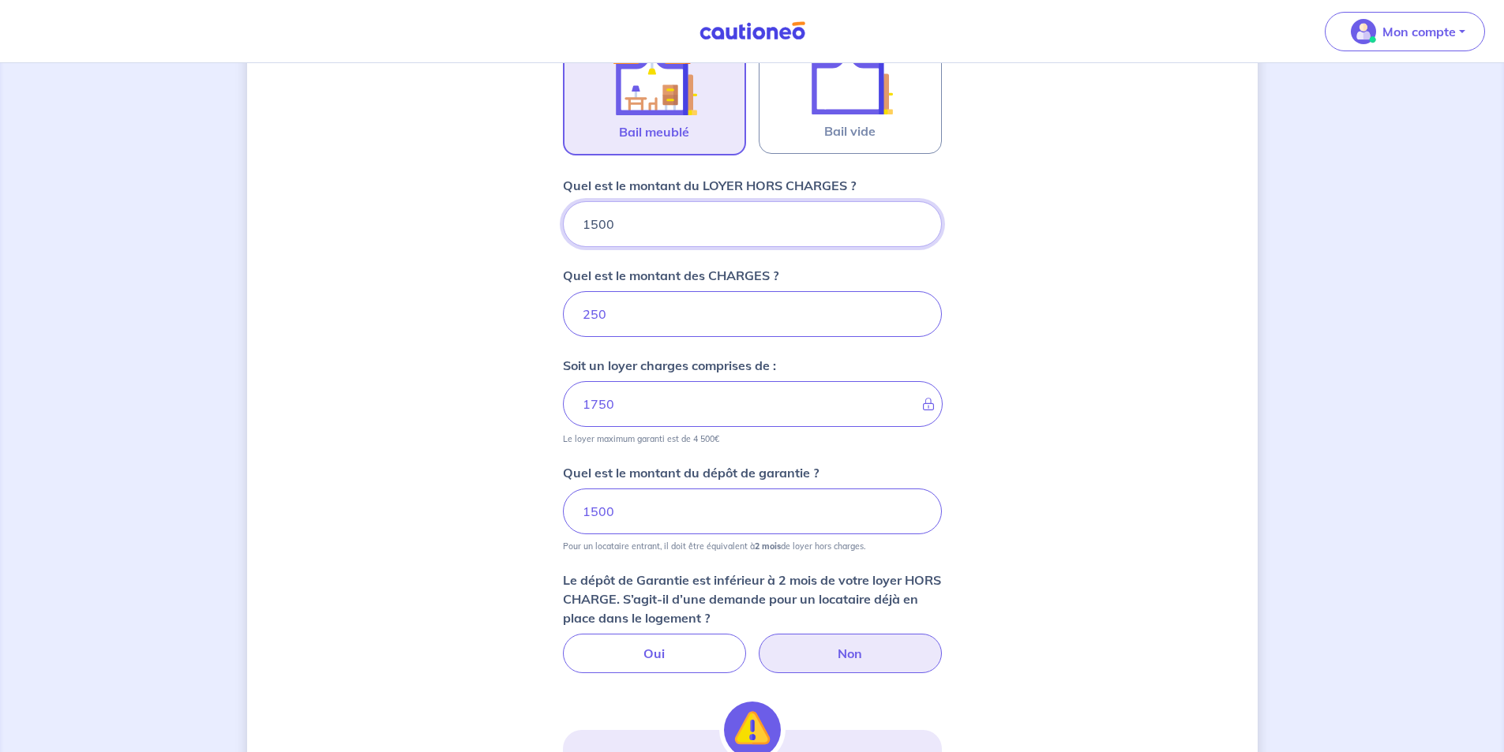
drag, startPoint x: 628, startPoint y: 235, endPoint x: 471, endPoint y: 245, distance: 157.4
click at [471, 245] on div "Dites-nous en plus sur votre bien Où se situe votre bien en location ? 236 Rout…" at bounding box center [752, 367] width 1011 height 1642
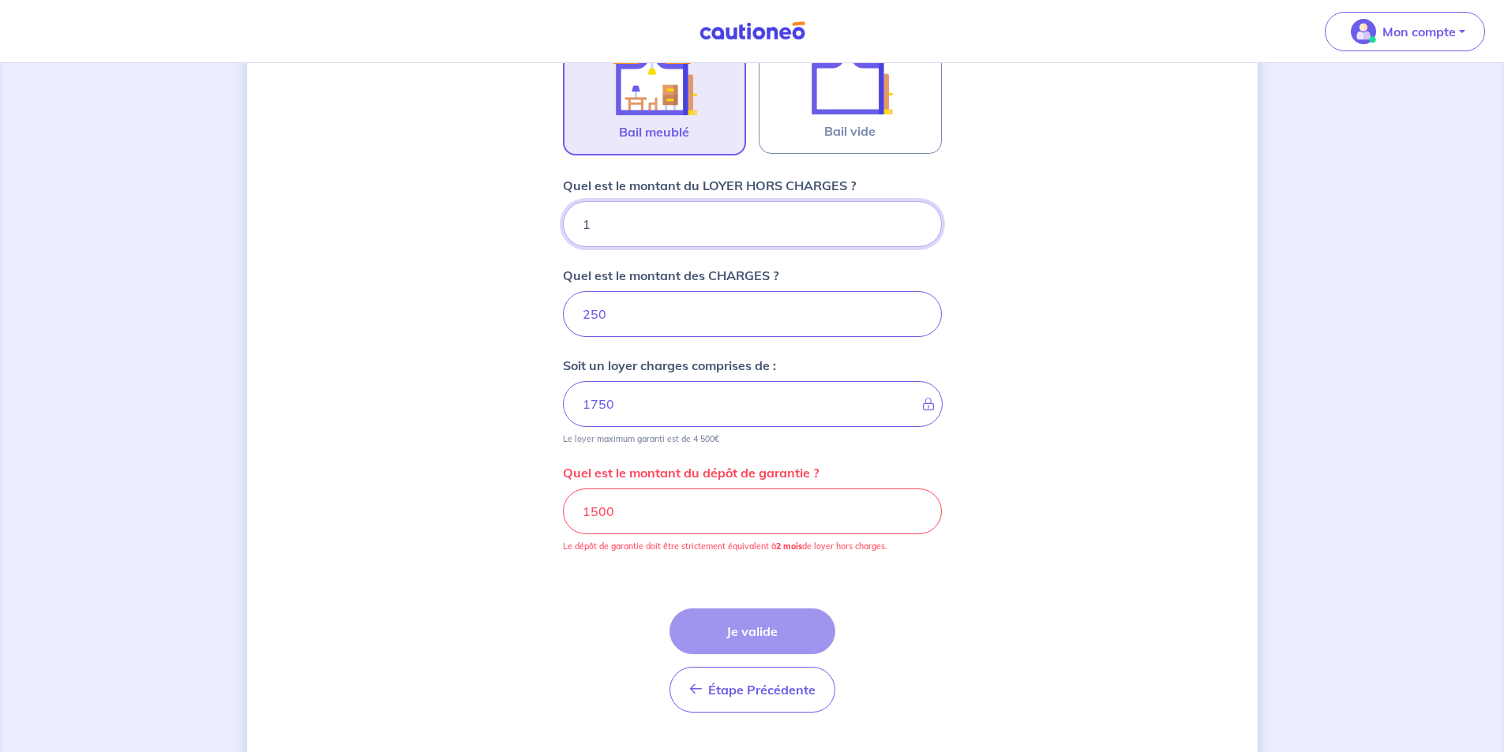
type input "14"
type input "251"
type input "140"
type input "264"
type input "1400"
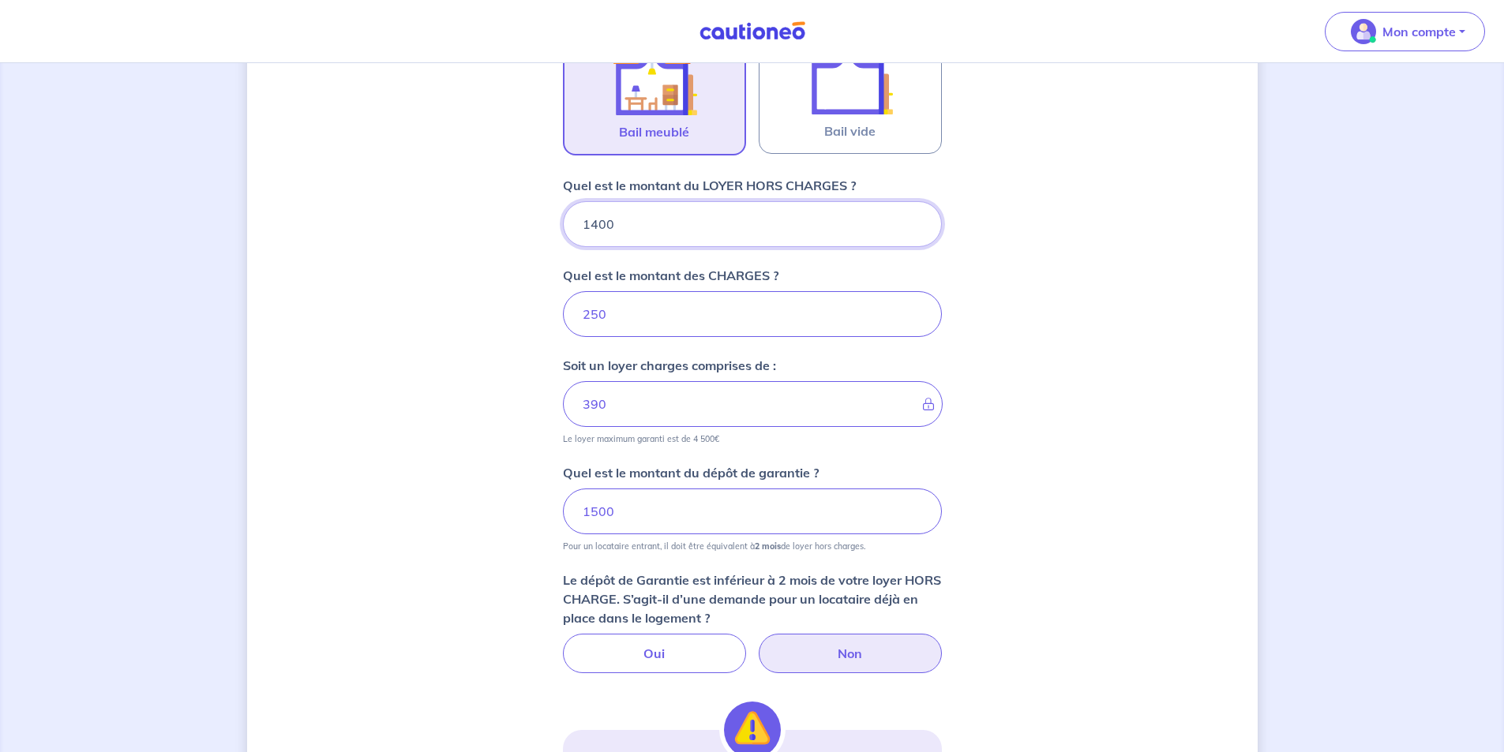
type input "1650"
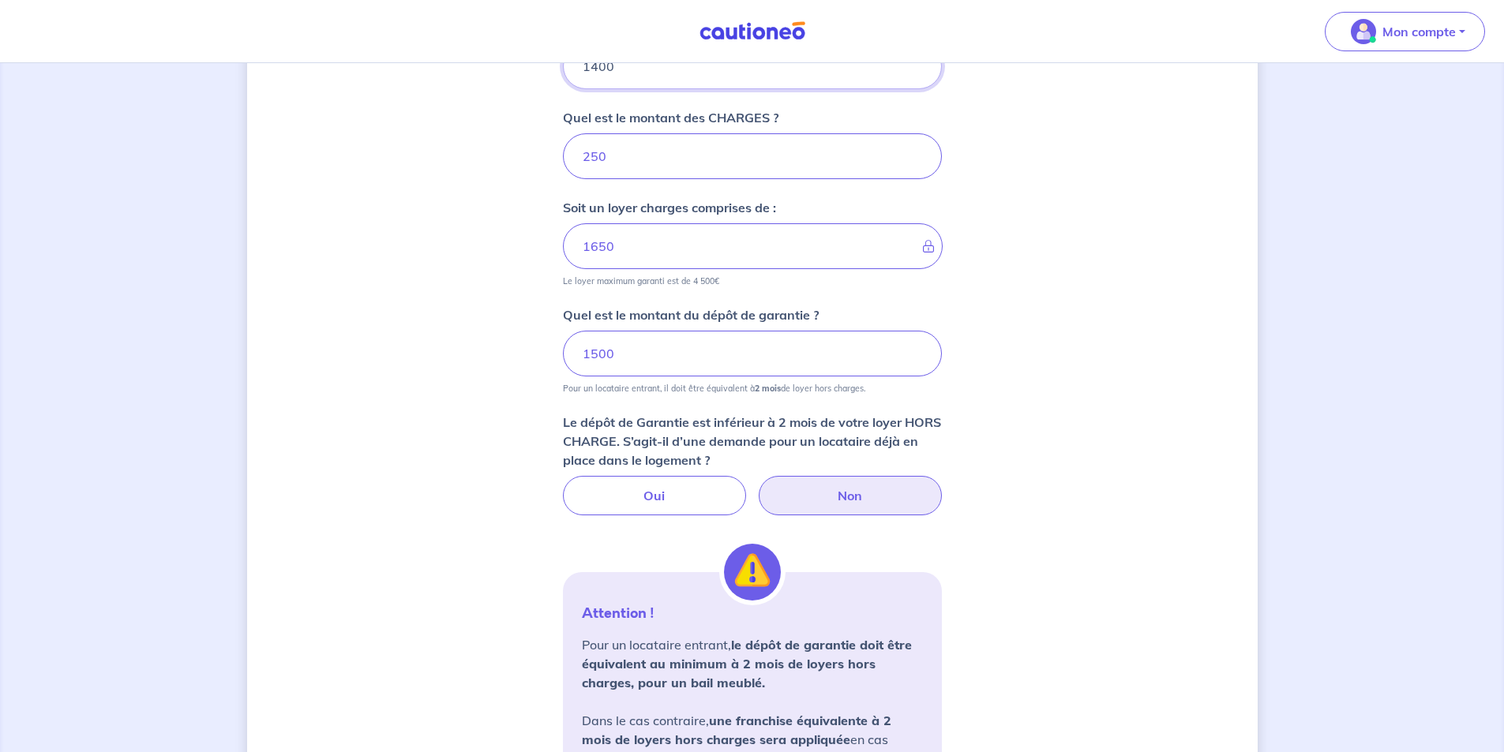
type input "1400"
click at [865, 481] on label "Non" at bounding box center [850, 495] width 183 height 39
click at [757, 481] on input "Non" at bounding box center [752, 481] width 10 height 10
drag, startPoint x: 625, startPoint y: 353, endPoint x: 500, endPoint y: 351, distance: 125.6
click at [500, 351] on div "Dites-nous en plus sur votre bien Où se situe votre bien en location ? 236 Rout…" at bounding box center [752, 209] width 1011 height 1642
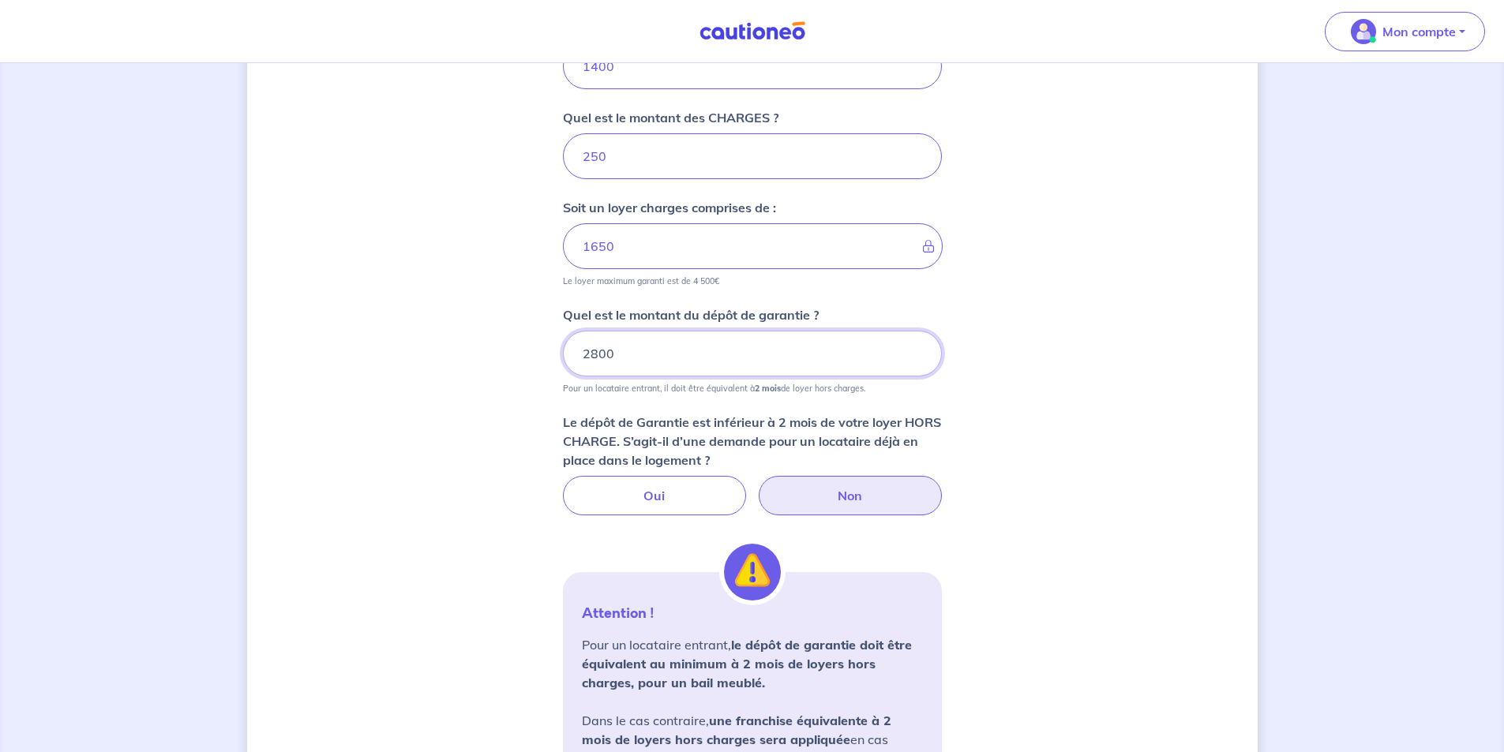
scroll to position [572, 0]
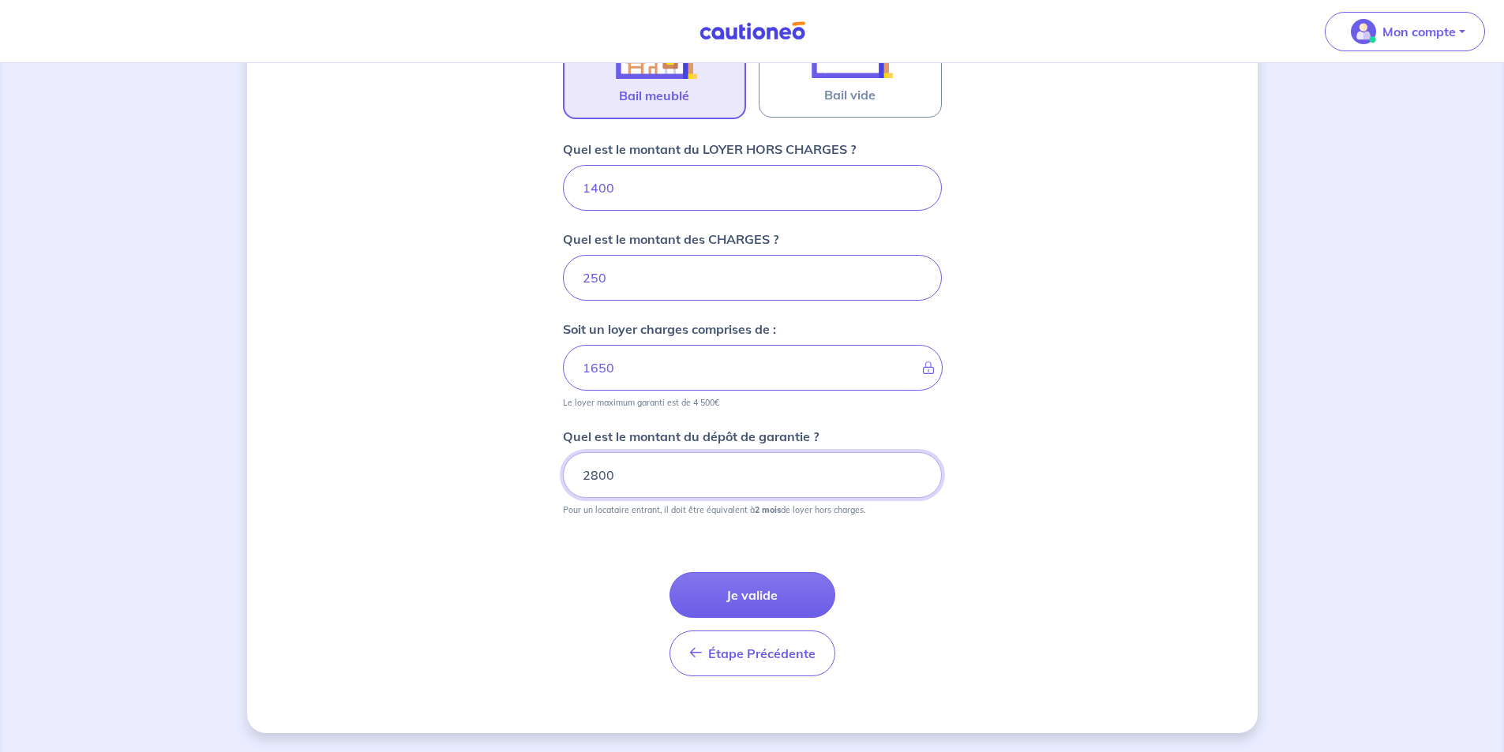
click at [662, 488] on input "2800" at bounding box center [752, 475] width 379 height 46
click at [1079, 486] on div "Dites-nous en plus sur votre bien Où se situe votre bien en location ? 236 Rout…" at bounding box center [752, 122] width 1011 height 1224
drag, startPoint x: 651, startPoint y: 479, endPoint x: 497, endPoint y: 482, distance: 154.8
click at [511, 481] on div "Dites-nous en plus sur votre bien Où se situe votre bien en location ? 236 Rout…" at bounding box center [752, 122] width 1011 height 1224
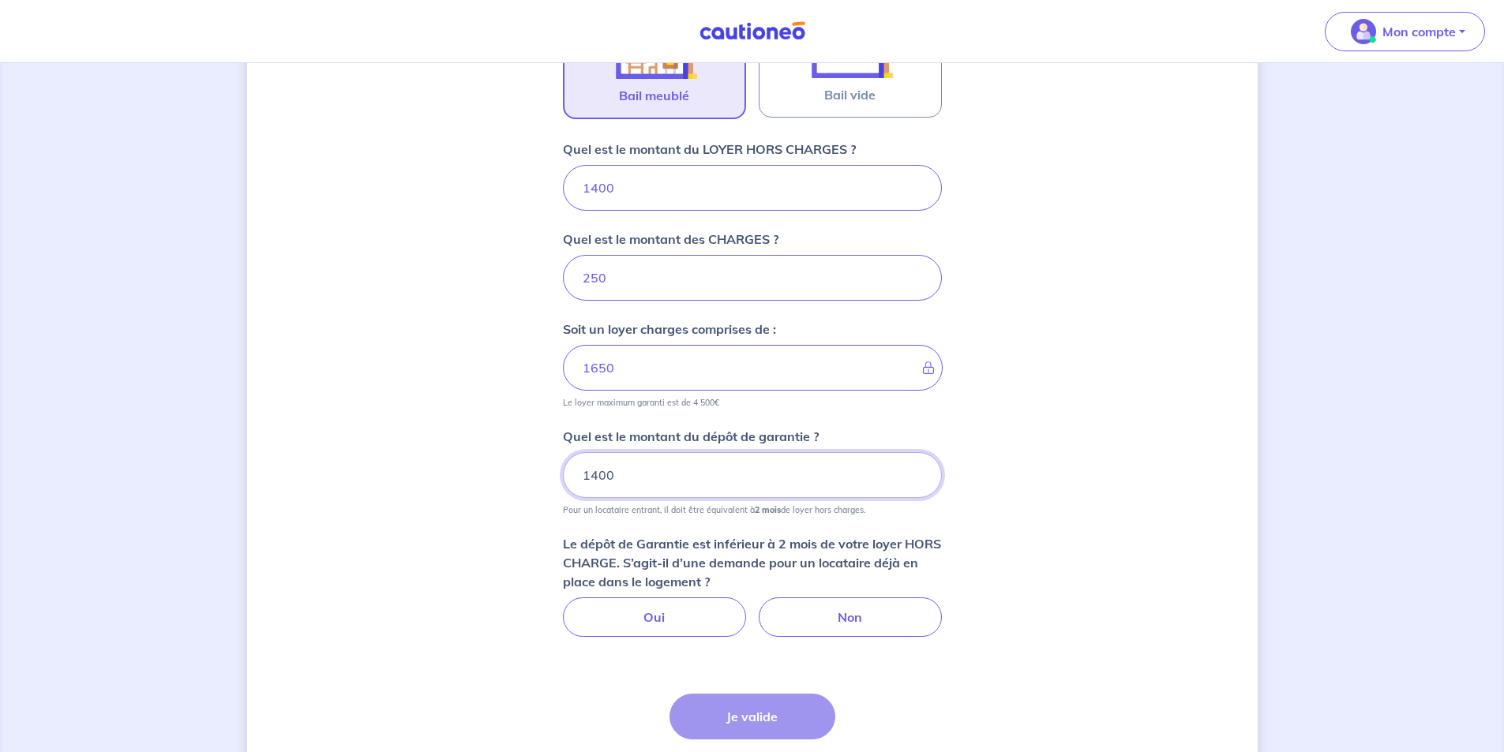
type input "1400"
click at [463, 560] on div "Dites-nous en plus sur votre bien Où se situe votre bien en location ? 236 Rout…" at bounding box center [752, 182] width 1011 height 1345
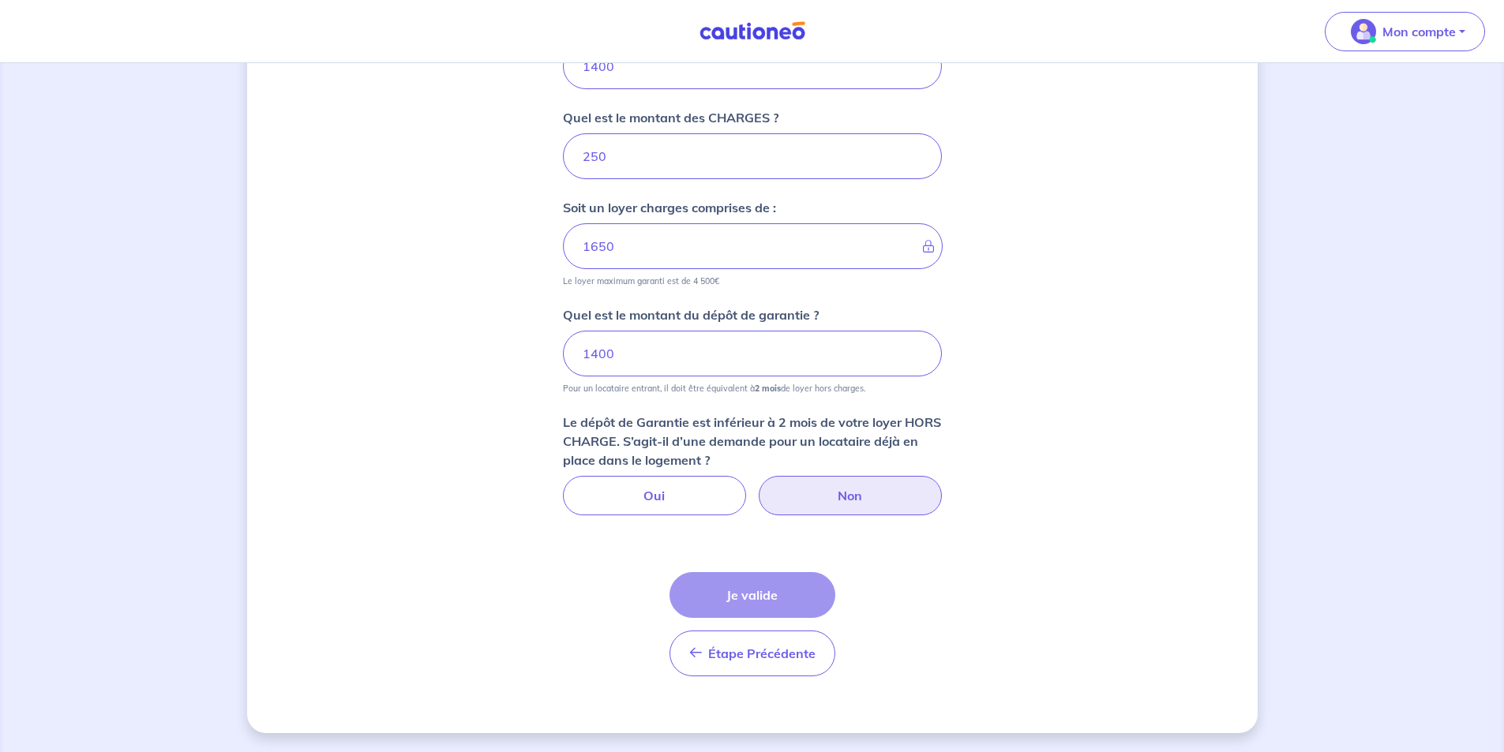
click at [899, 508] on label "Non" at bounding box center [850, 495] width 183 height 39
click at [757, 486] on input "Non" at bounding box center [752, 481] width 10 height 10
radio input "true"
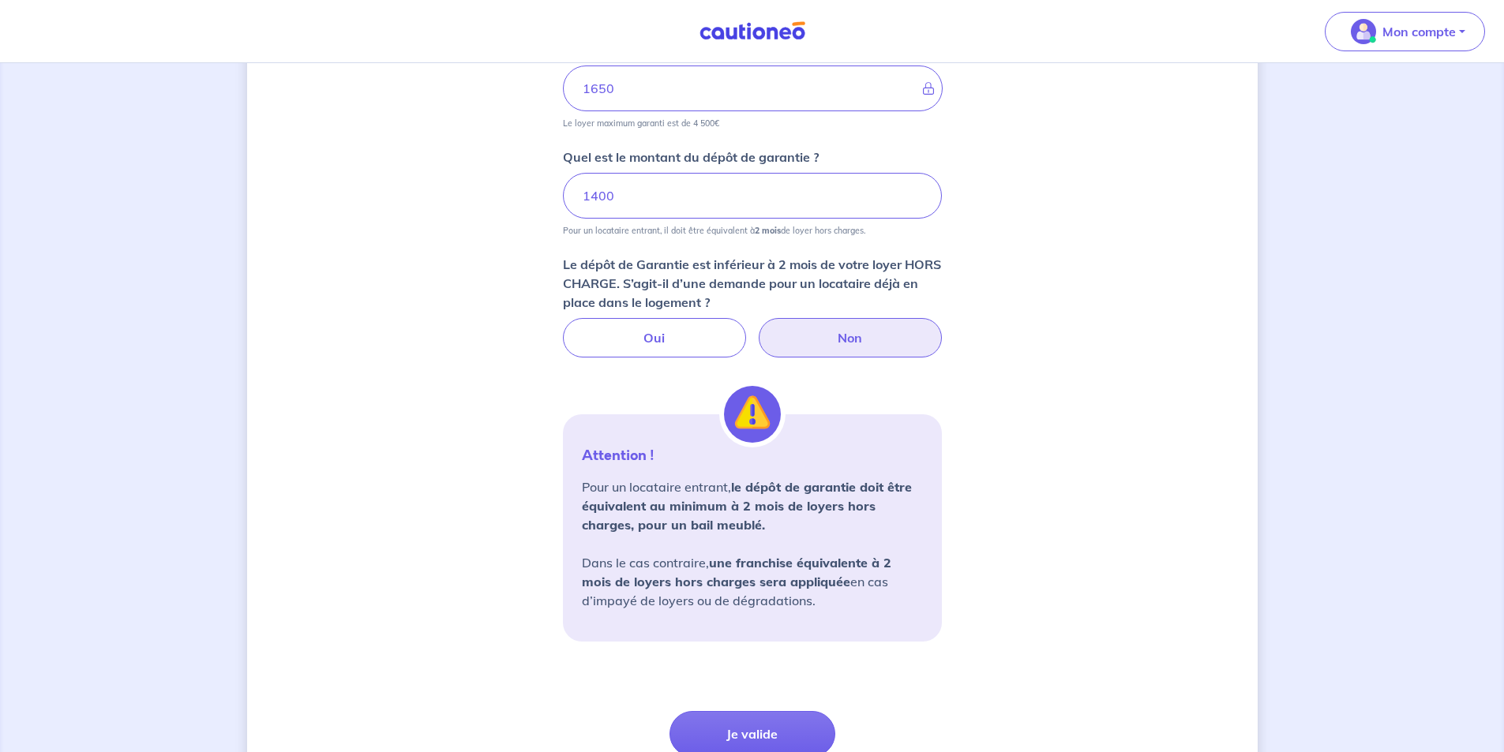
scroll to position [991, 0]
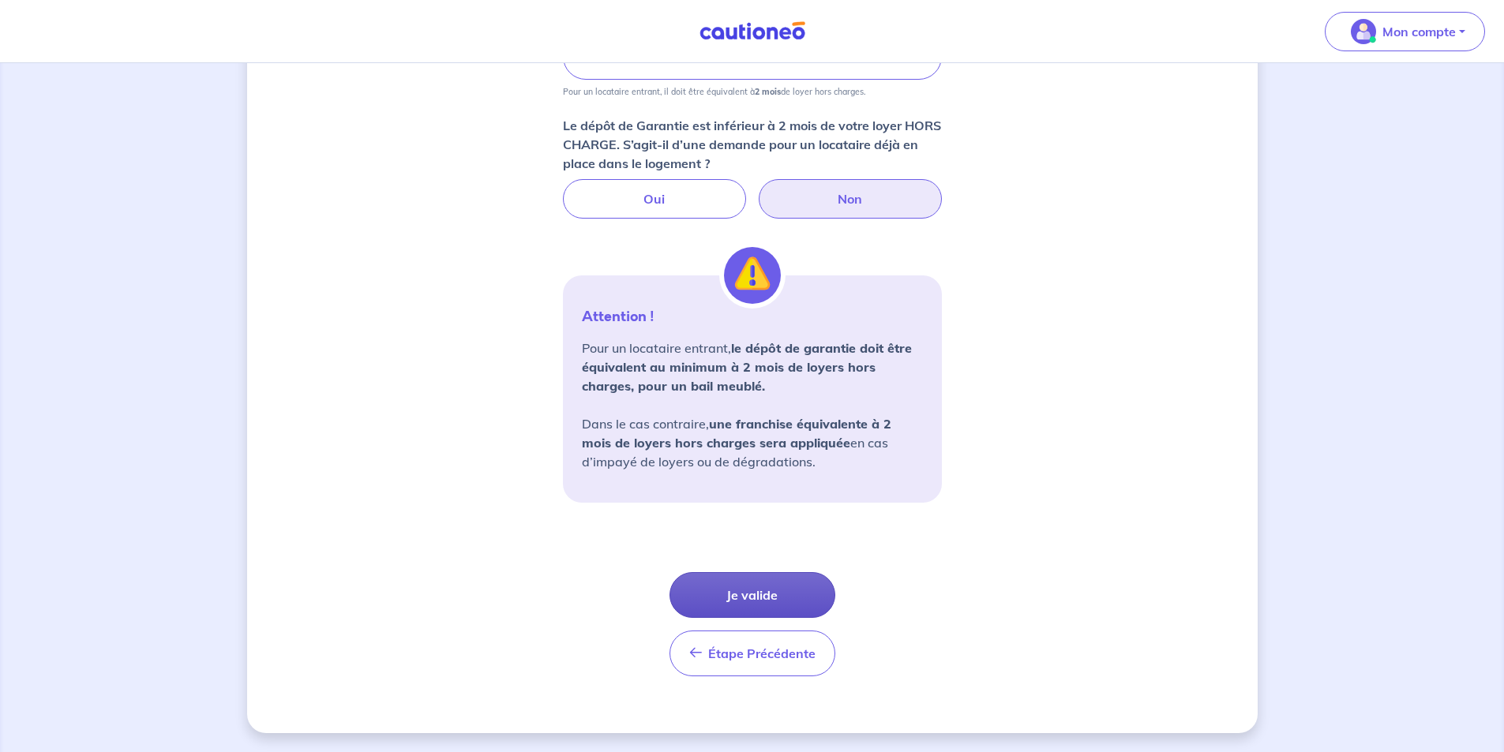
click at [728, 588] on button "Je valide" at bounding box center [753, 595] width 166 height 46
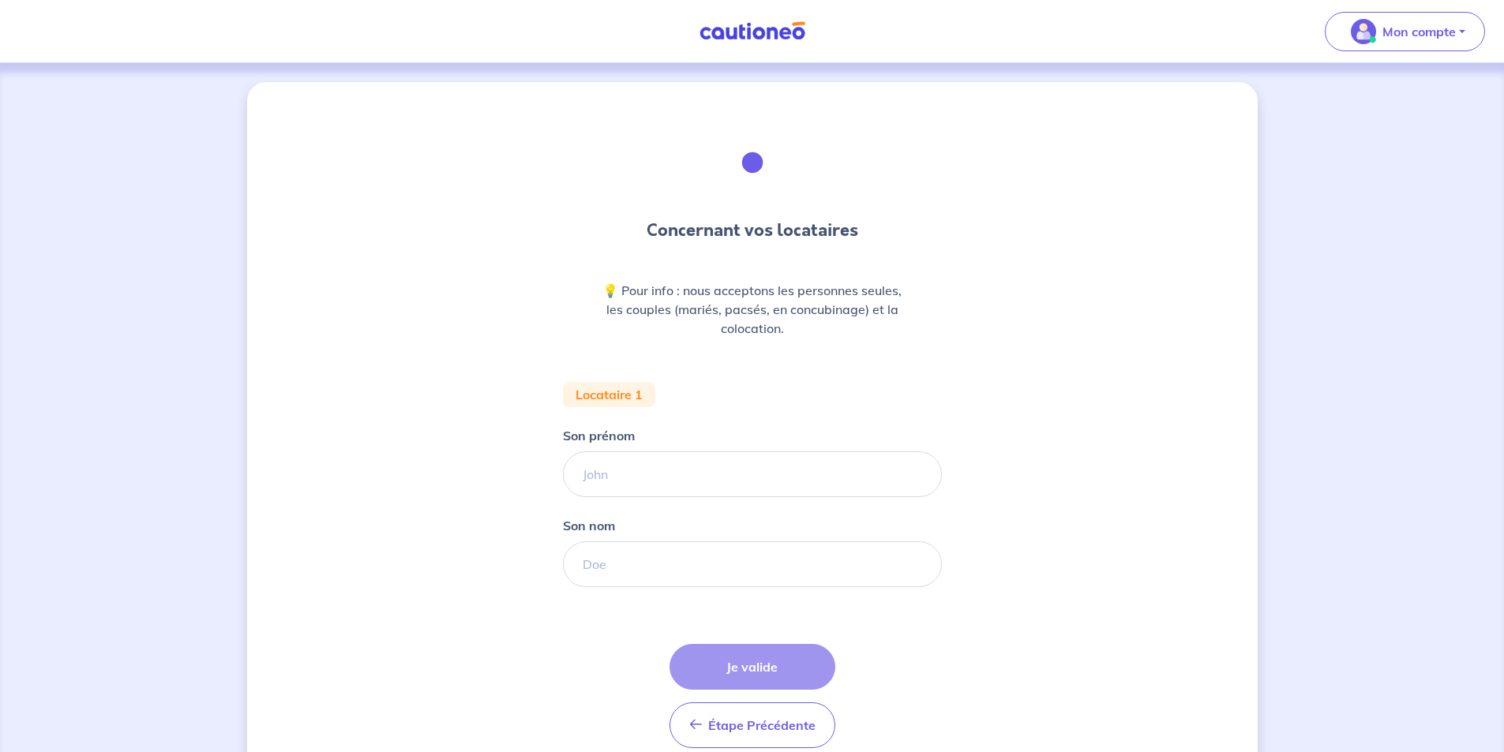
scroll to position [72, 0]
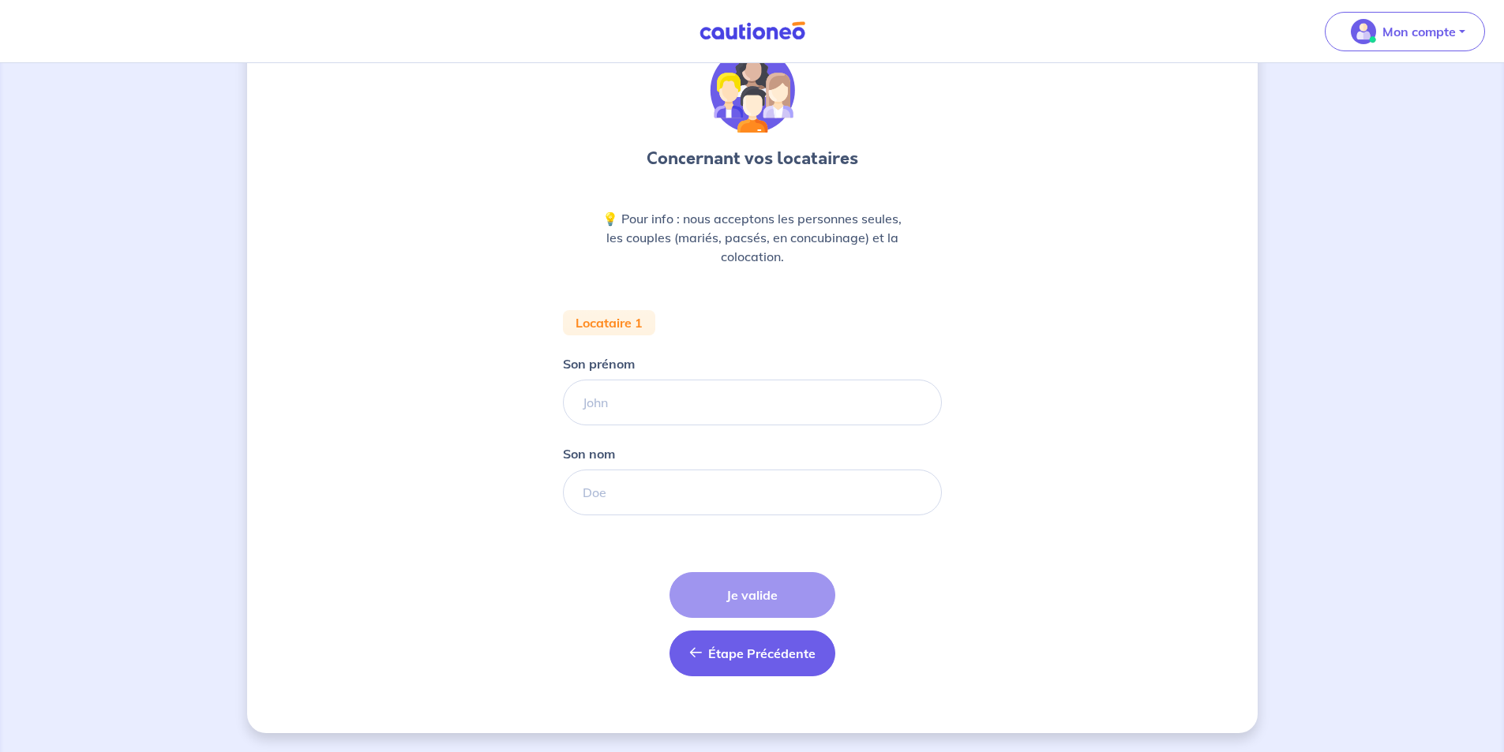
click at [760, 659] on span "Étape Précédente" at bounding box center [761, 654] width 107 height 16
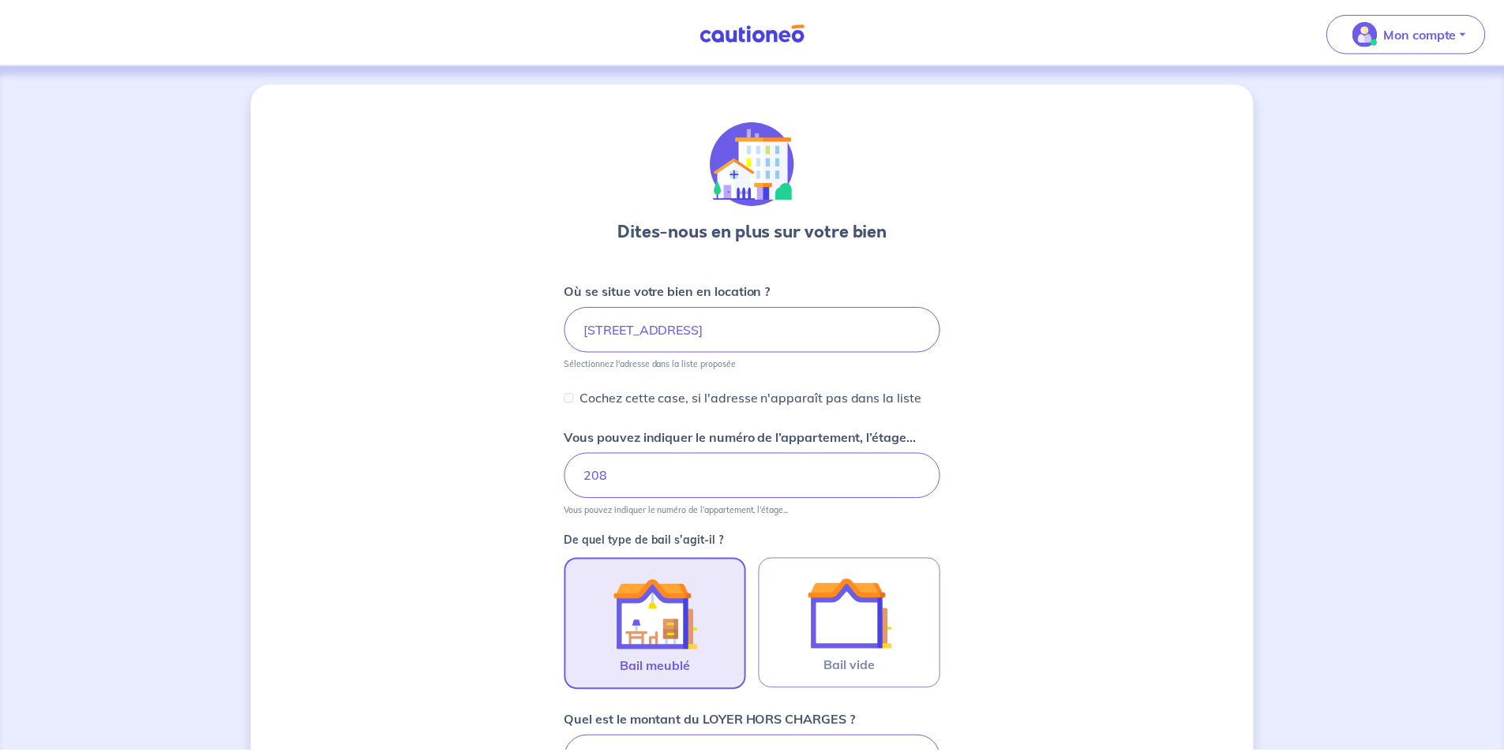
scroll to position [737, 0]
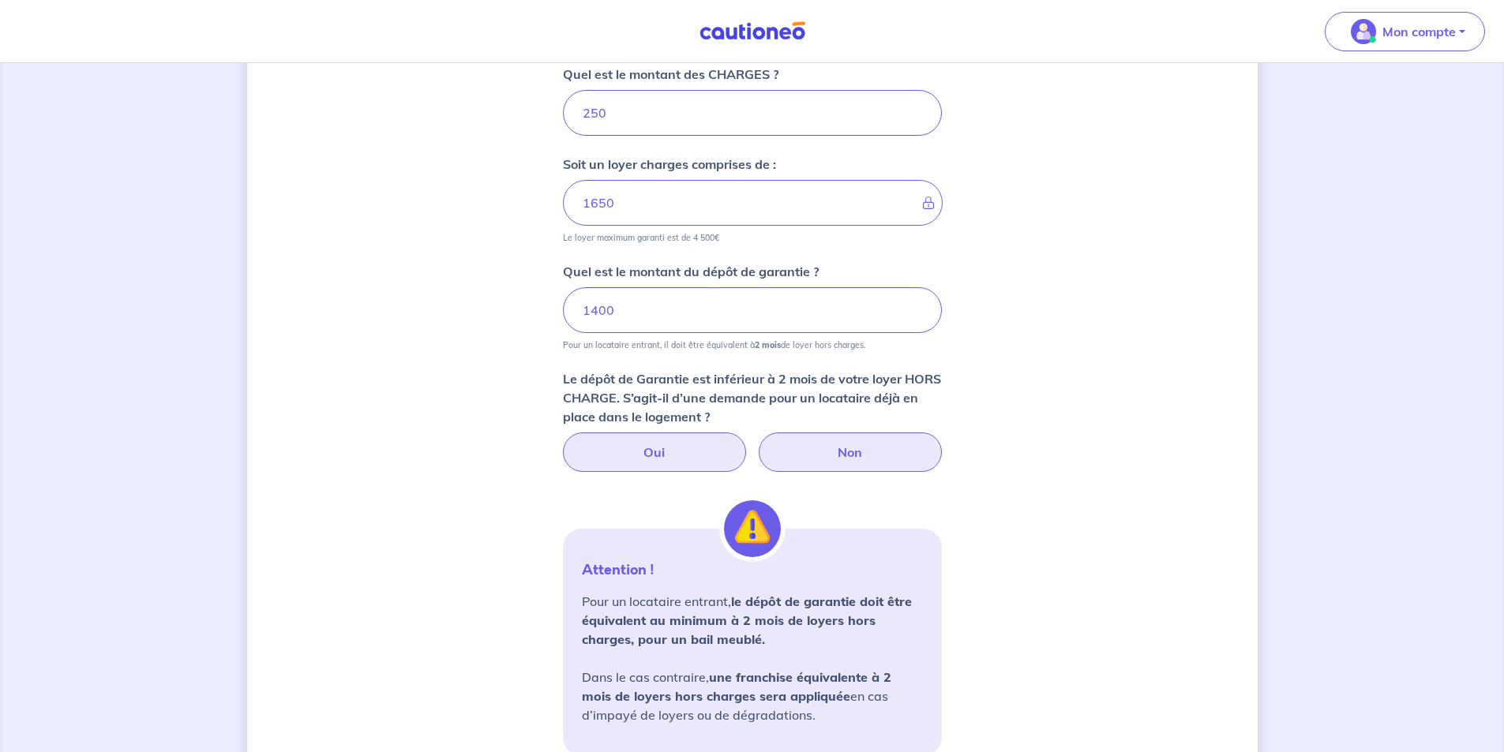
click at [680, 467] on label "Oui" at bounding box center [654, 452] width 183 height 39
click at [747, 443] on input "Oui" at bounding box center [752, 438] width 10 height 10
radio input "true"
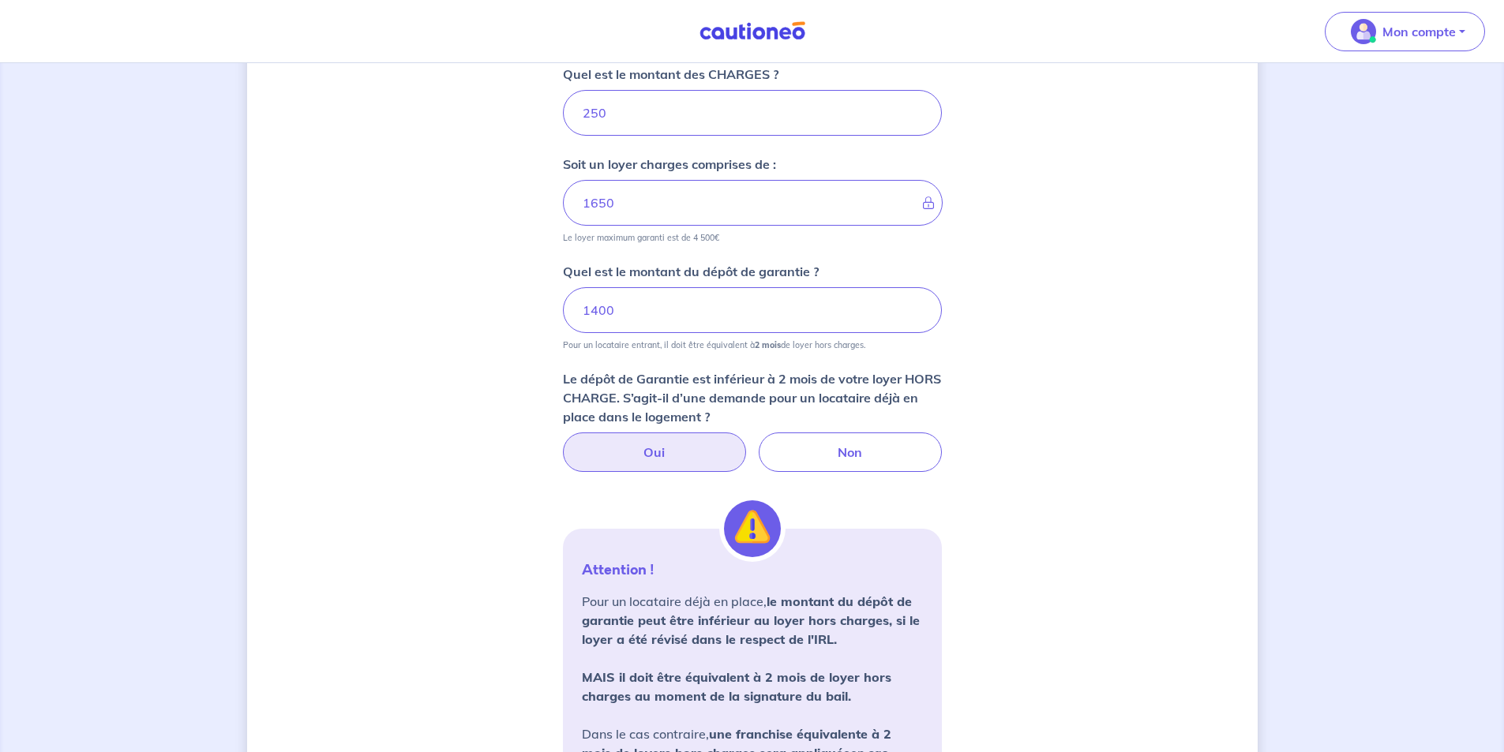
scroll to position [974, 0]
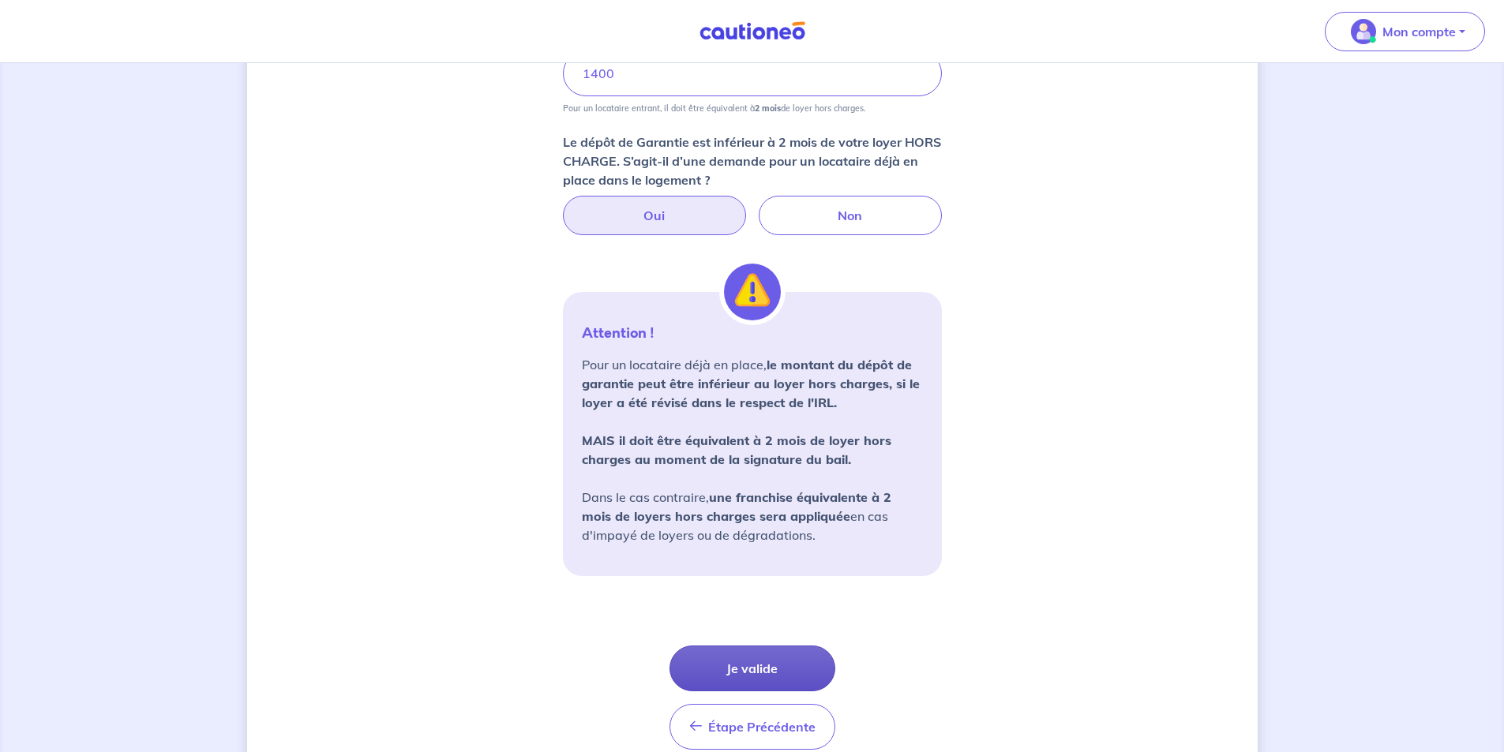
click at [731, 666] on button "Je valide" at bounding box center [753, 669] width 166 height 46
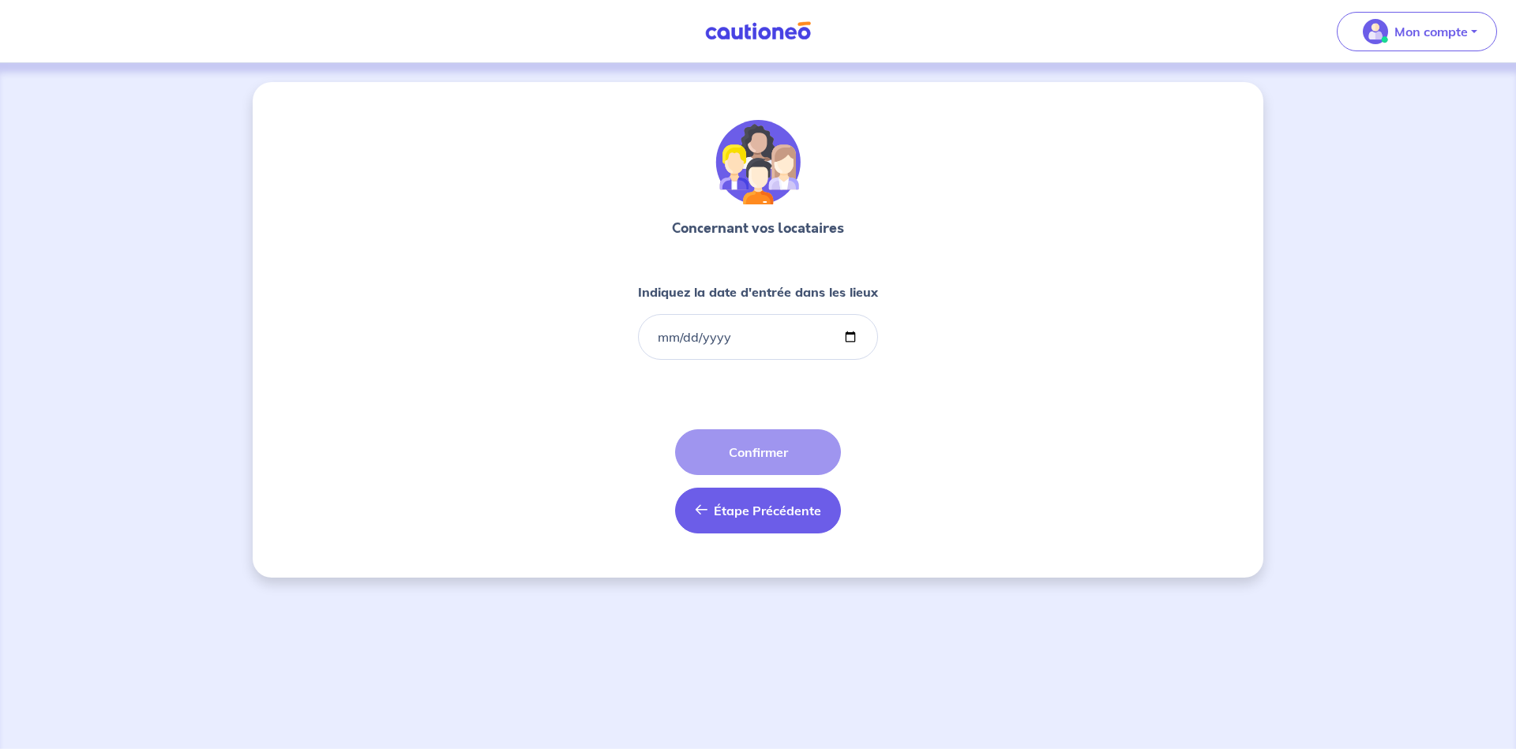
click at [746, 511] on span "Étape Précédente" at bounding box center [767, 511] width 107 height 16
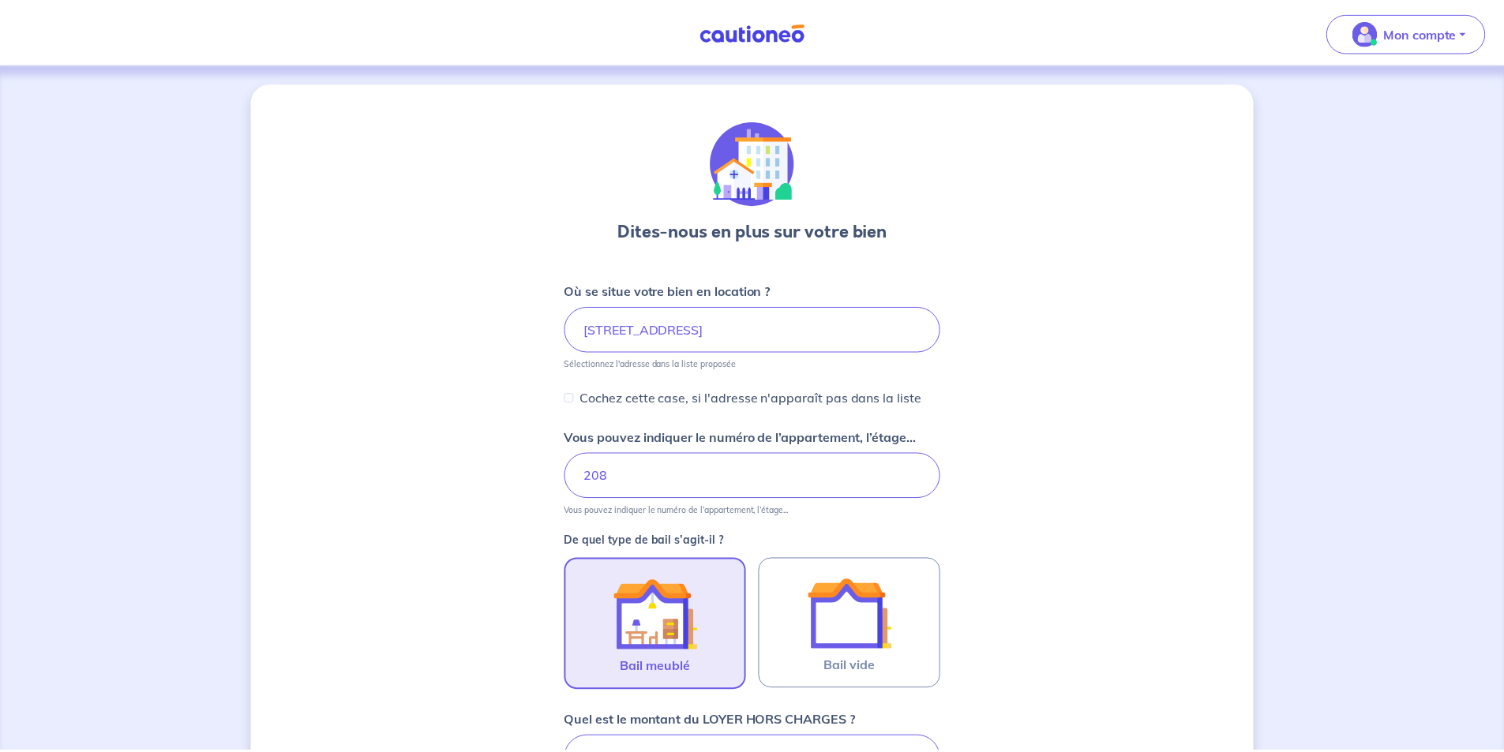
scroll to position [737, 0]
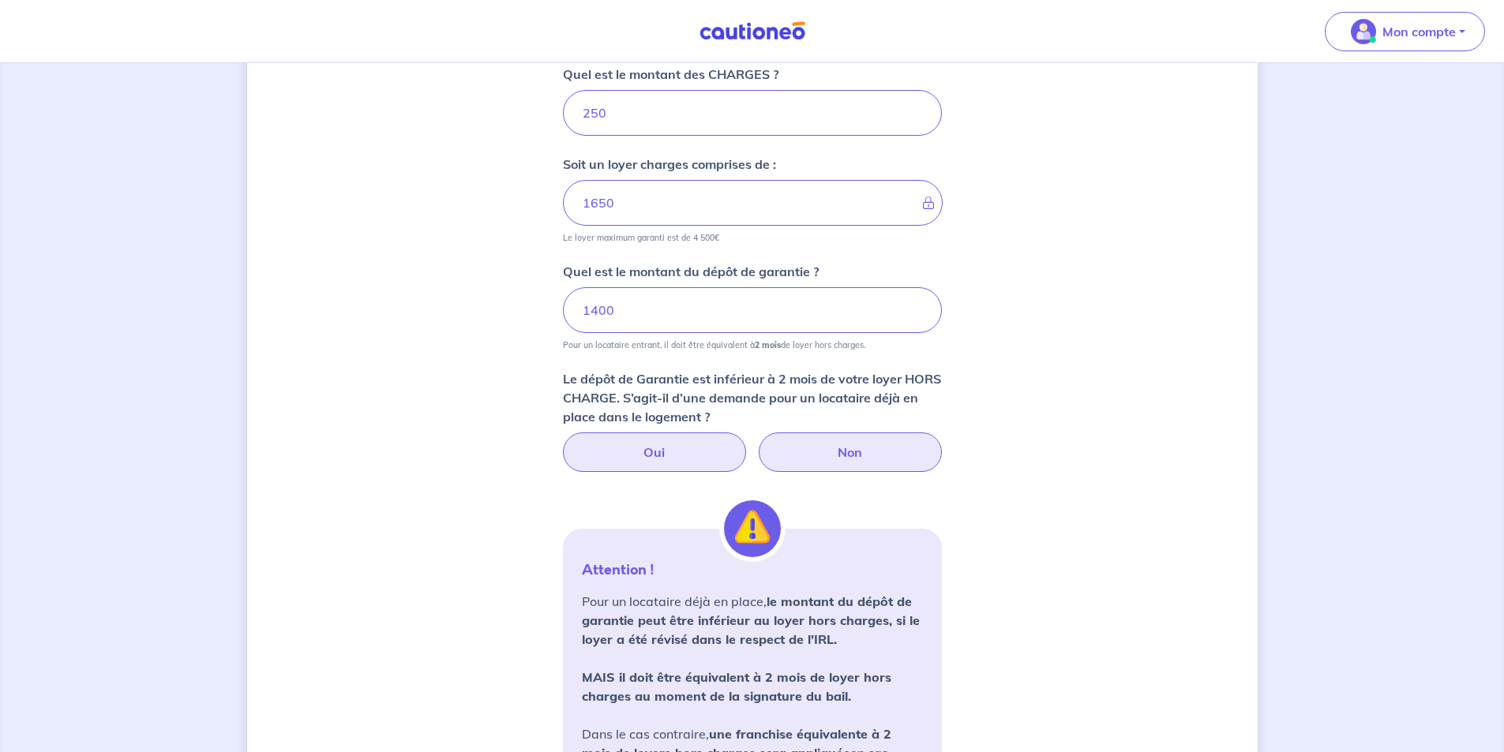
click at [880, 446] on label "Non" at bounding box center [850, 452] width 183 height 39
click at [757, 443] on input "Non" at bounding box center [752, 438] width 10 height 10
radio input "true"
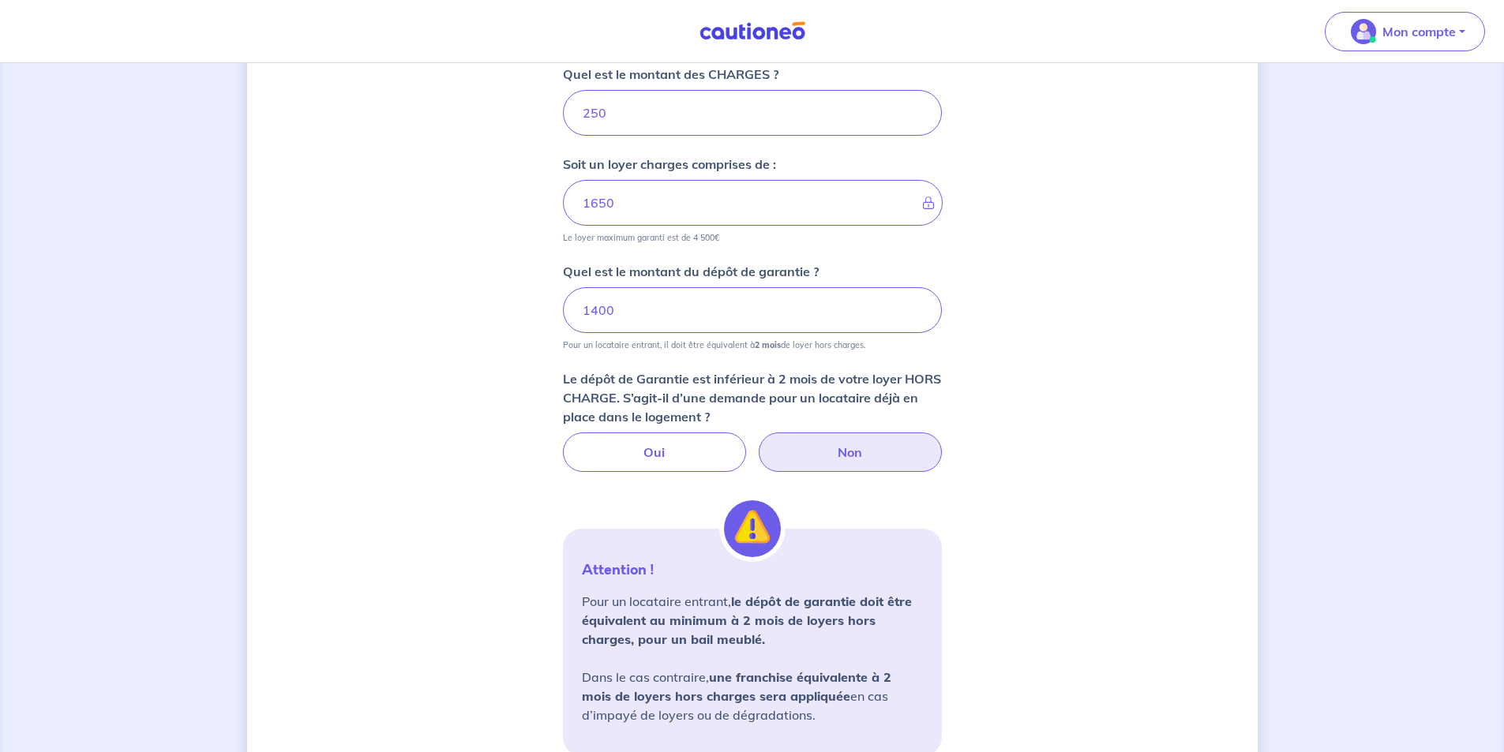
scroll to position [974, 0]
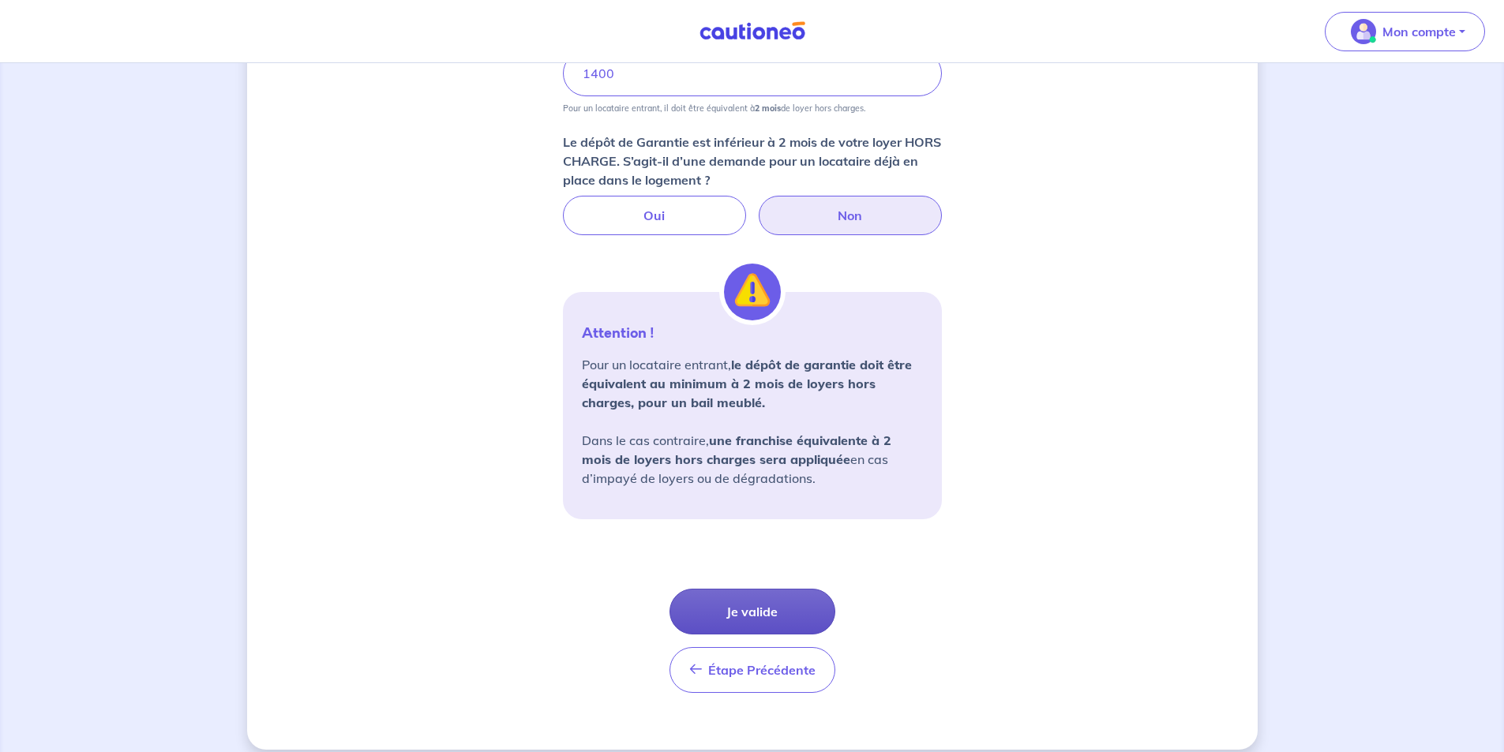
click at [745, 606] on button "Je valide" at bounding box center [753, 612] width 166 height 46
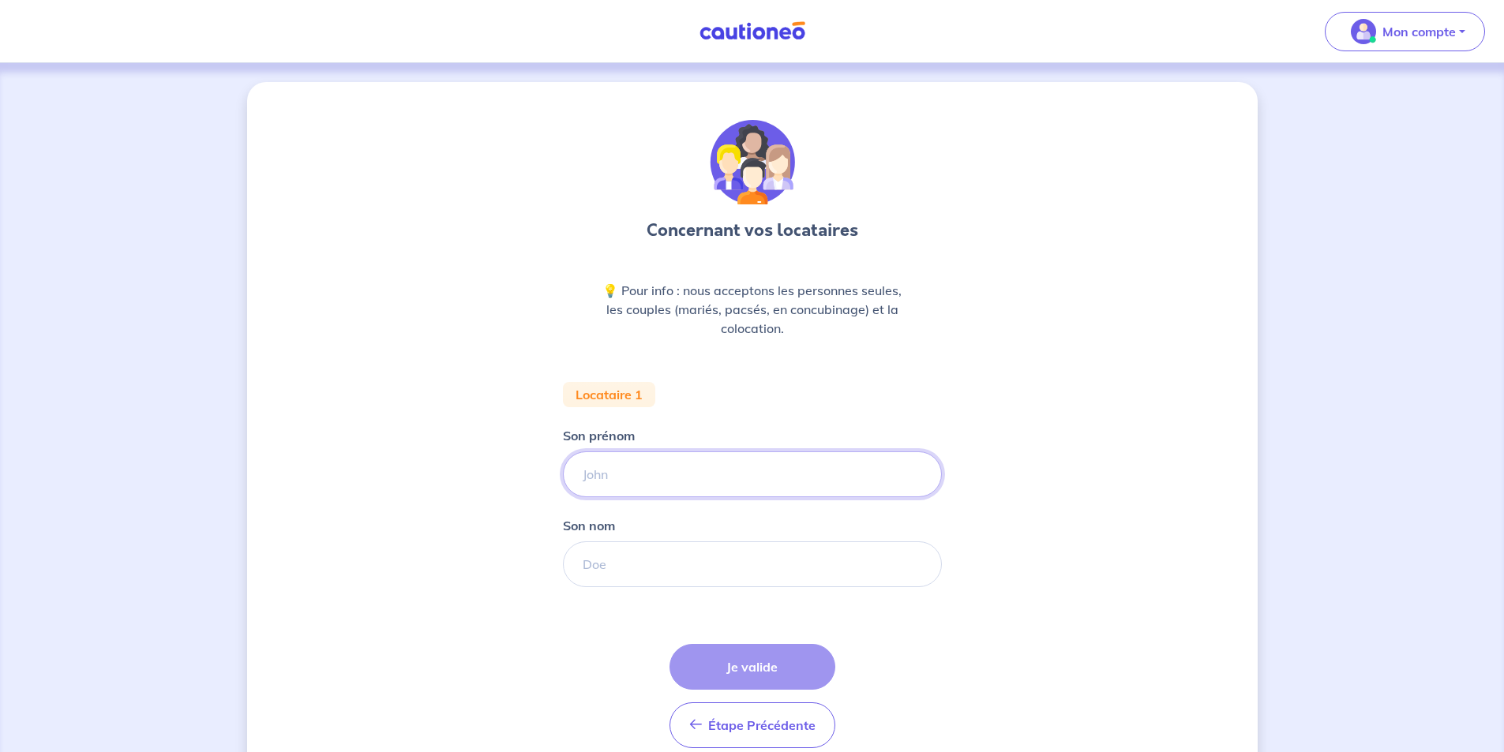
click at [682, 491] on input "Son prénom" at bounding box center [752, 475] width 379 height 46
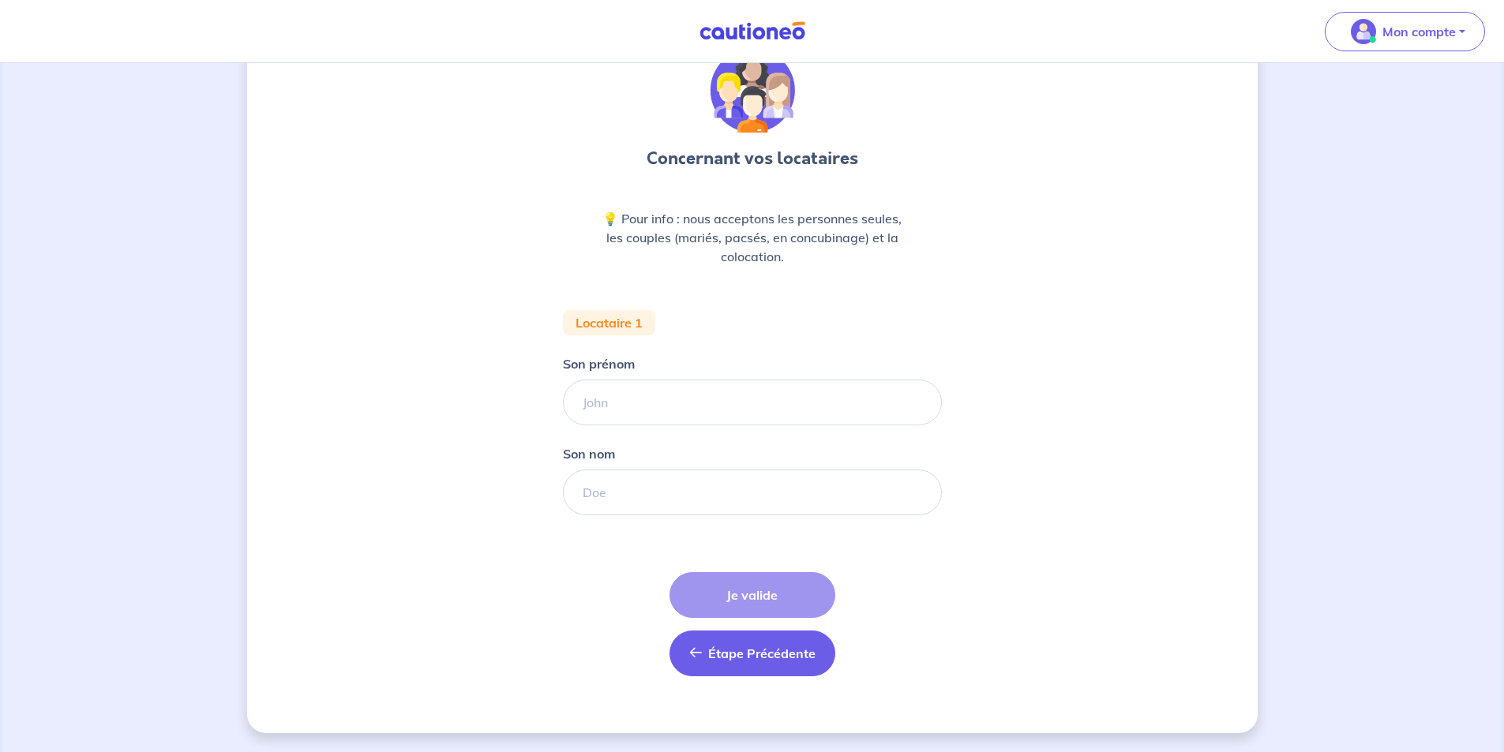
click at [789, 655] on span "Étape Précédente" at bounding box center [761, 654] width 107 height 16
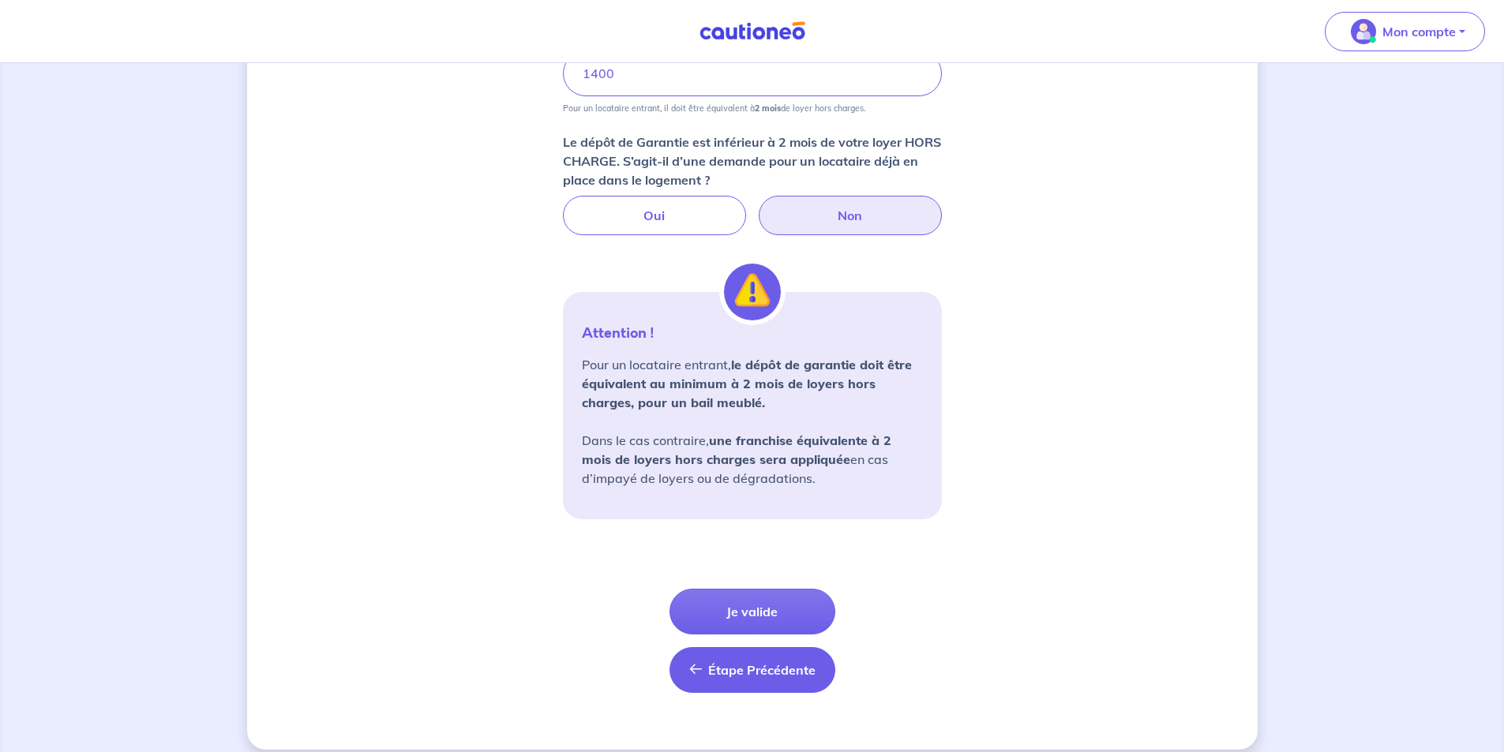
scroll to position [991, 0]
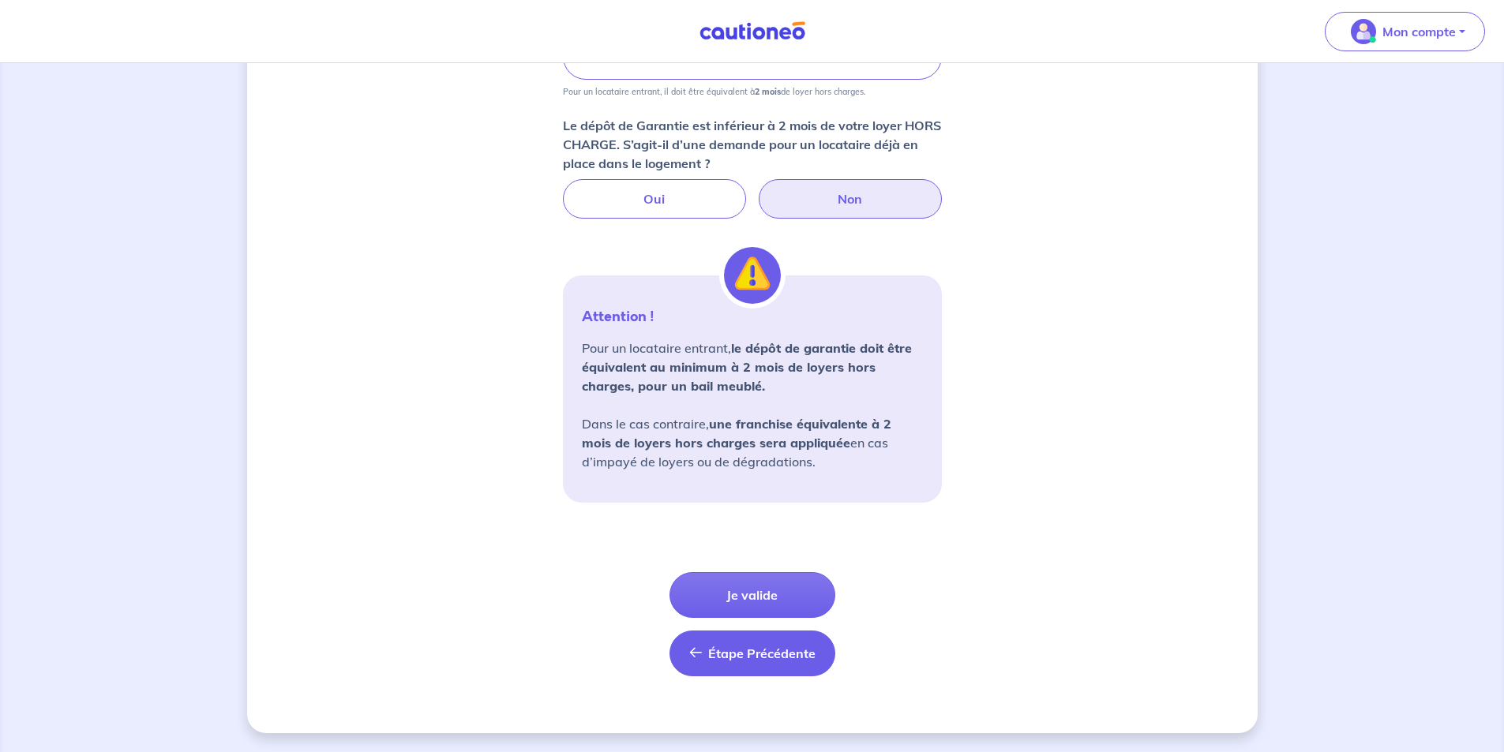
click at [767, 673] on button "Étape Précédente Précédent" at bounding box center [753, 654] width 166 height 46
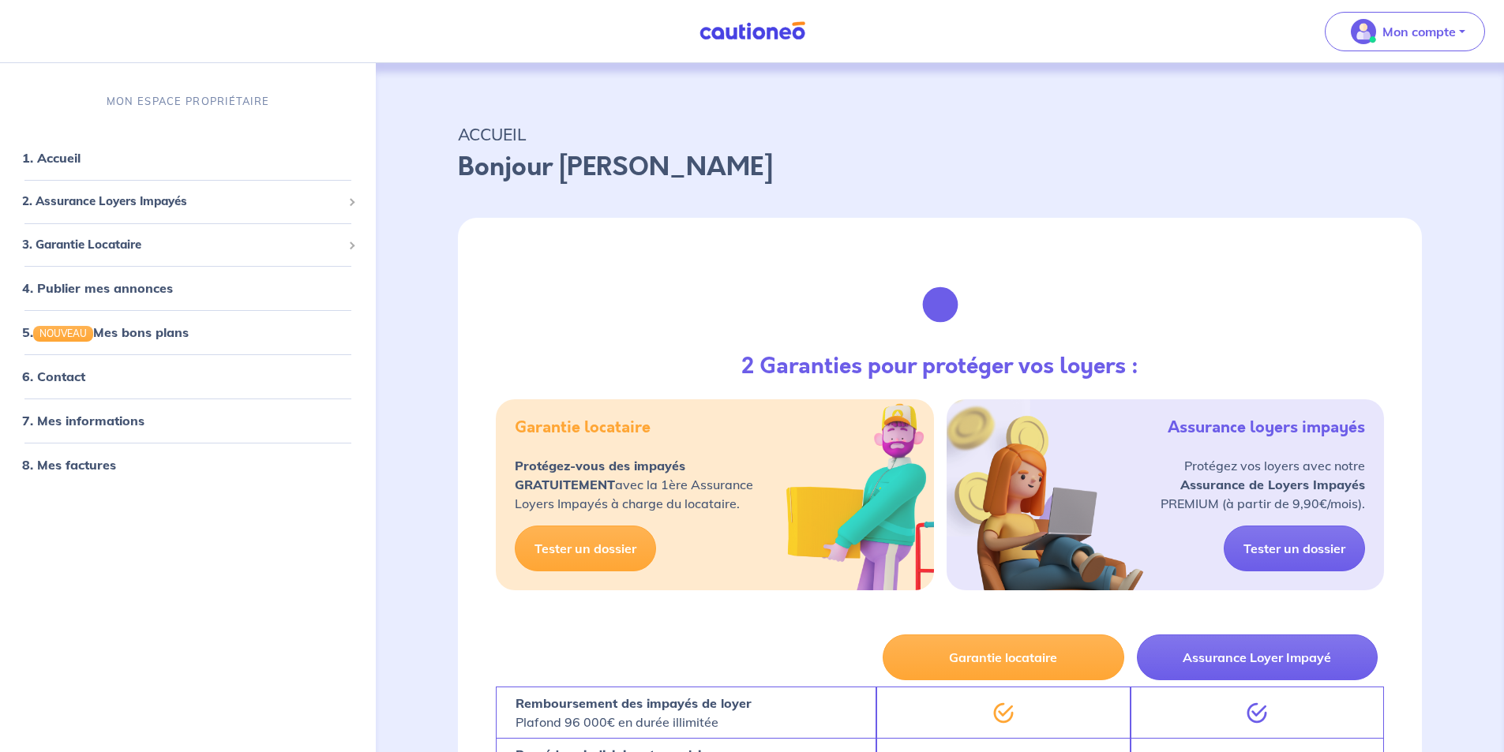
scroll to position [237, 0]
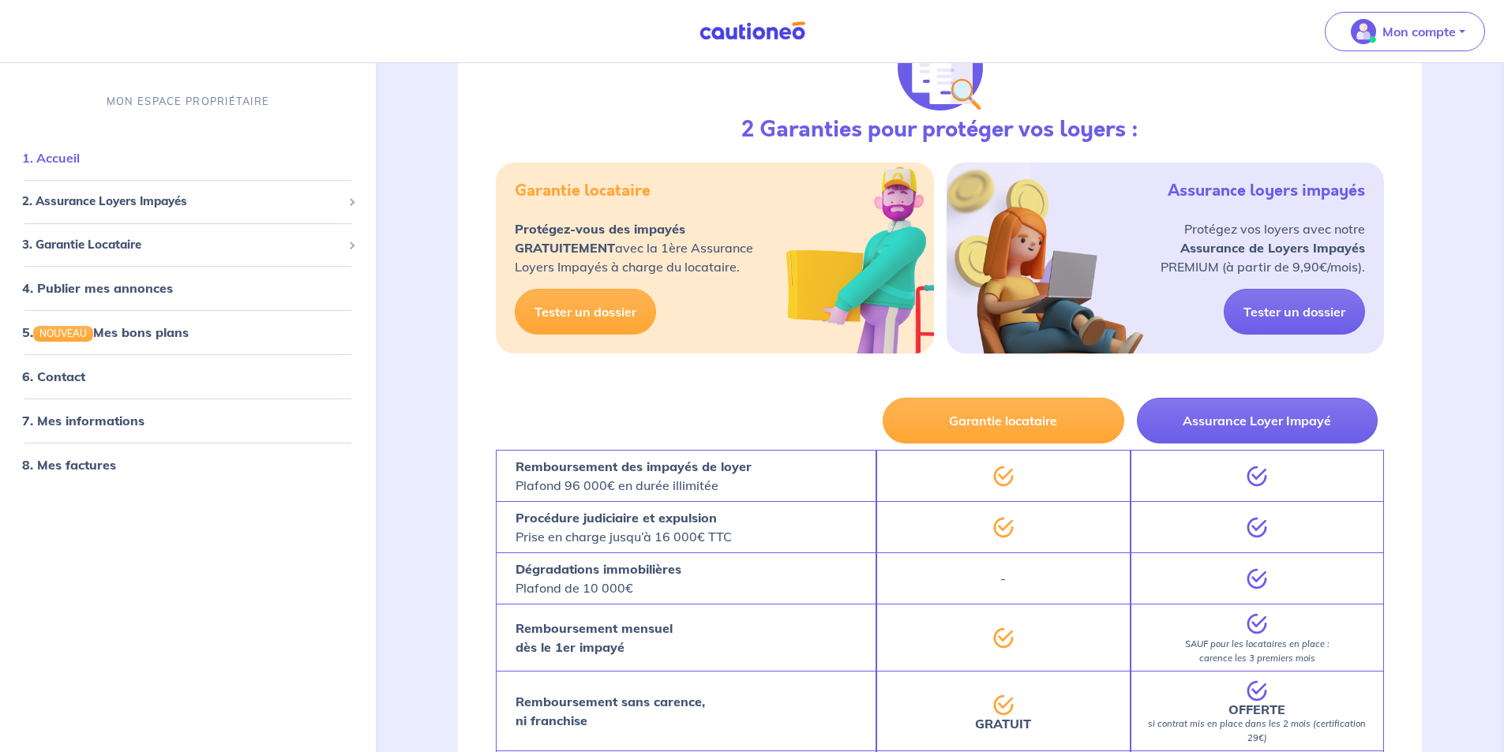
click at [80, 166] on link "1. Accueil" at bounding box center [51, 158] width 58 height 16
click at [278, 247] on span "3. Garantie Locataire" at bounding box center [182, 245] width 320 height 18
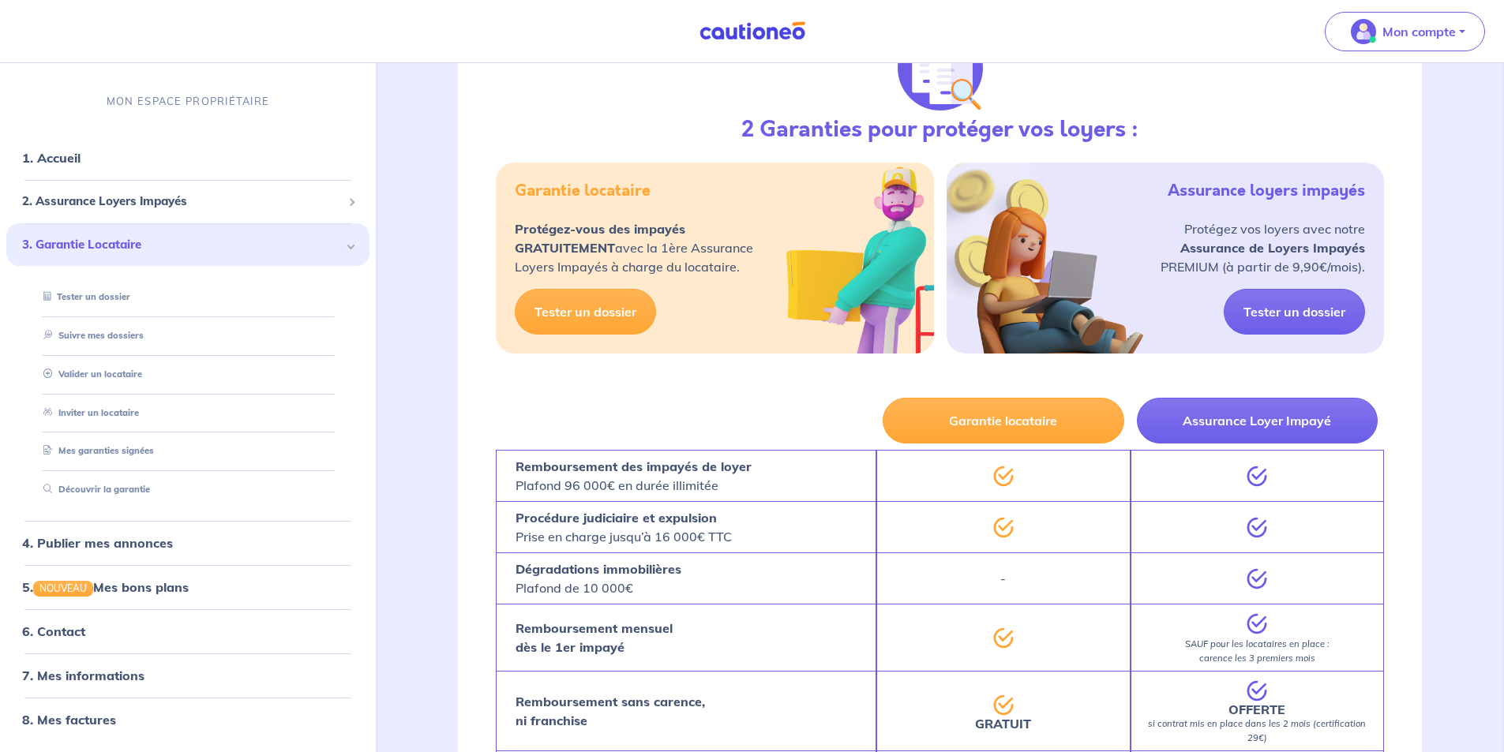
click at [278, 247] on span "3. Garantie Locataire" at bounding box center [182, 245] width 320 height 18
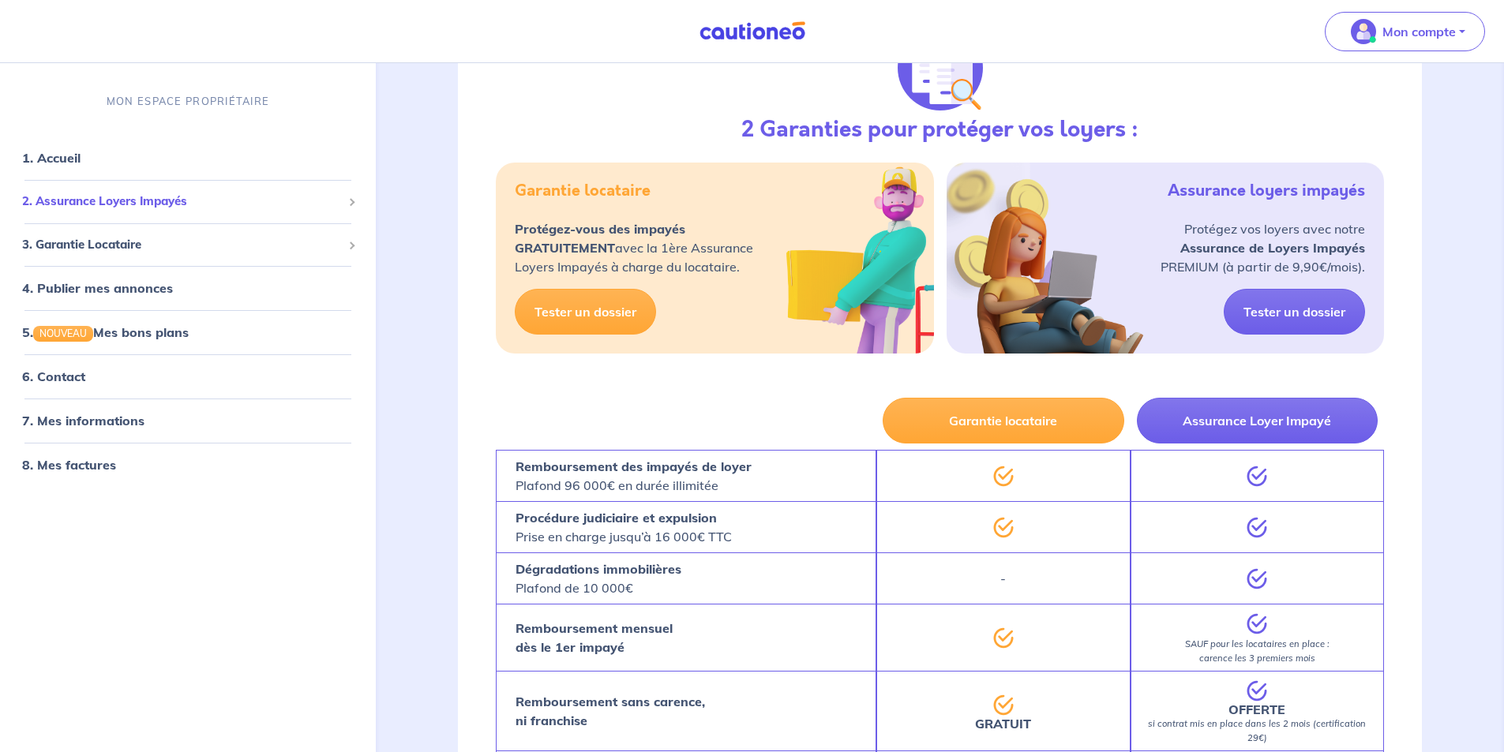
click at [284, 193] on span "2. Assurance Loyers Impayés" at bounding box center [182, 202] width 320 height 18
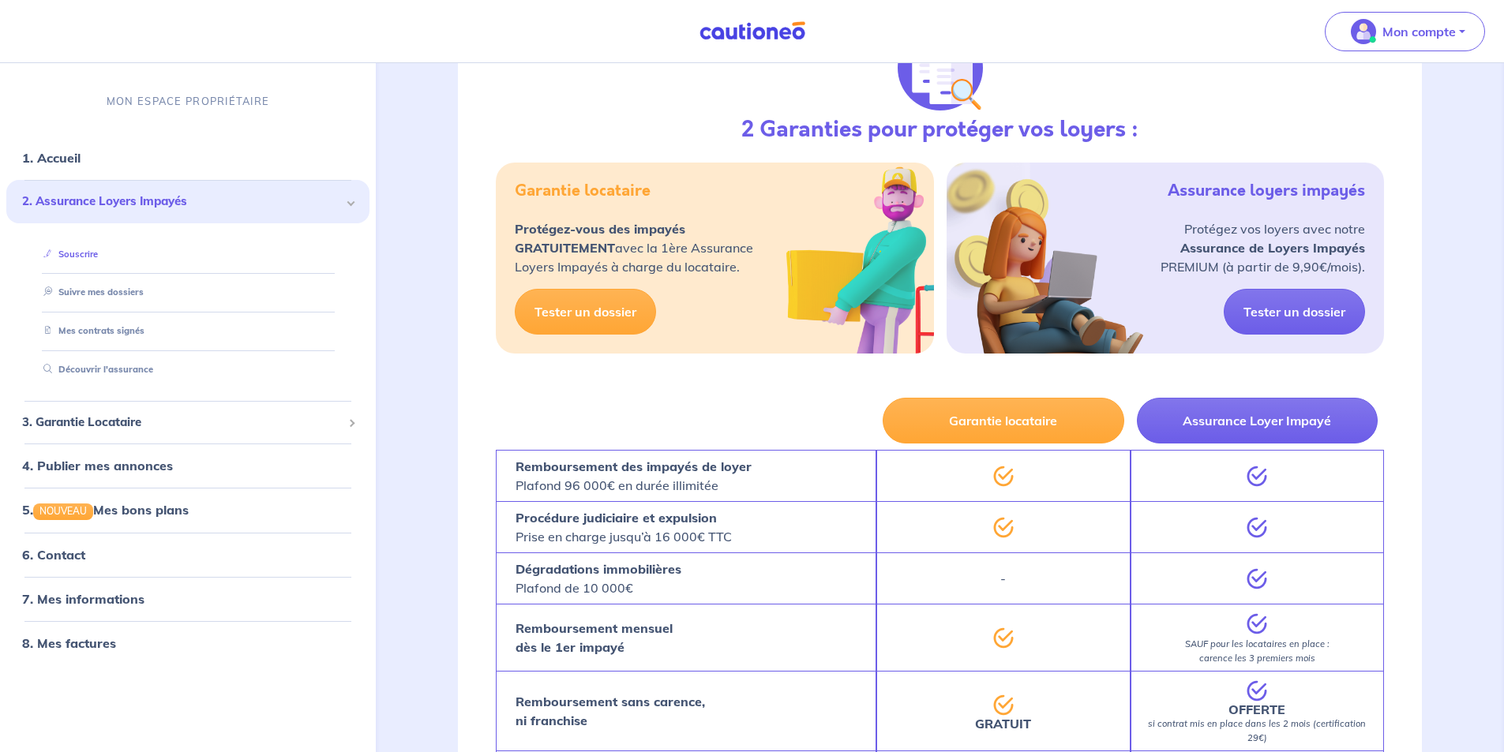
click at [90, 253] on link "Souscrire" at bounding box center [67, 254] width 61 height 11
click at [198, 426] on span "3. Garantie Locataire" at bounding box center [182, 423] width 320 height 18
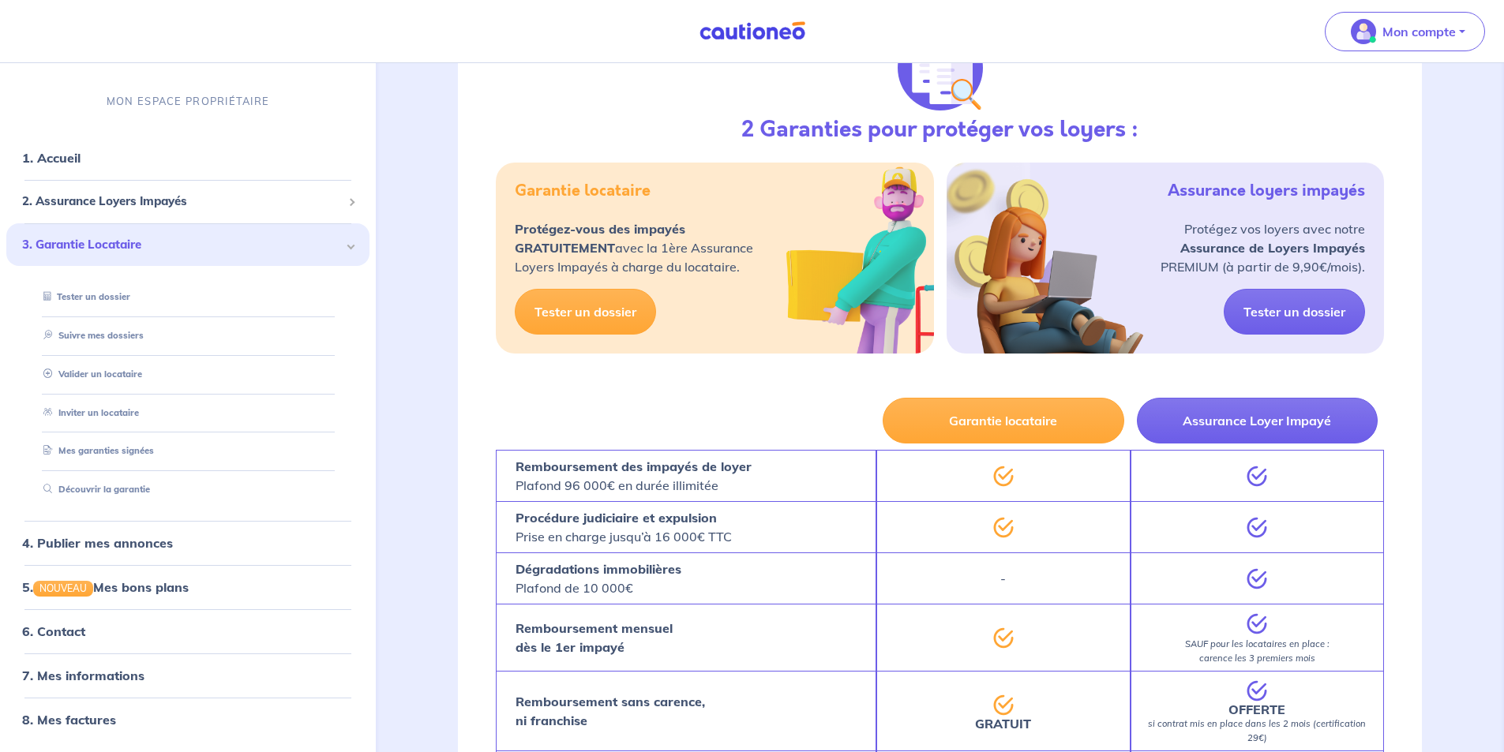
click at [215, 251] on span "3. Garantie Locataire" at bounding box center [182, 245] width 320 height 18
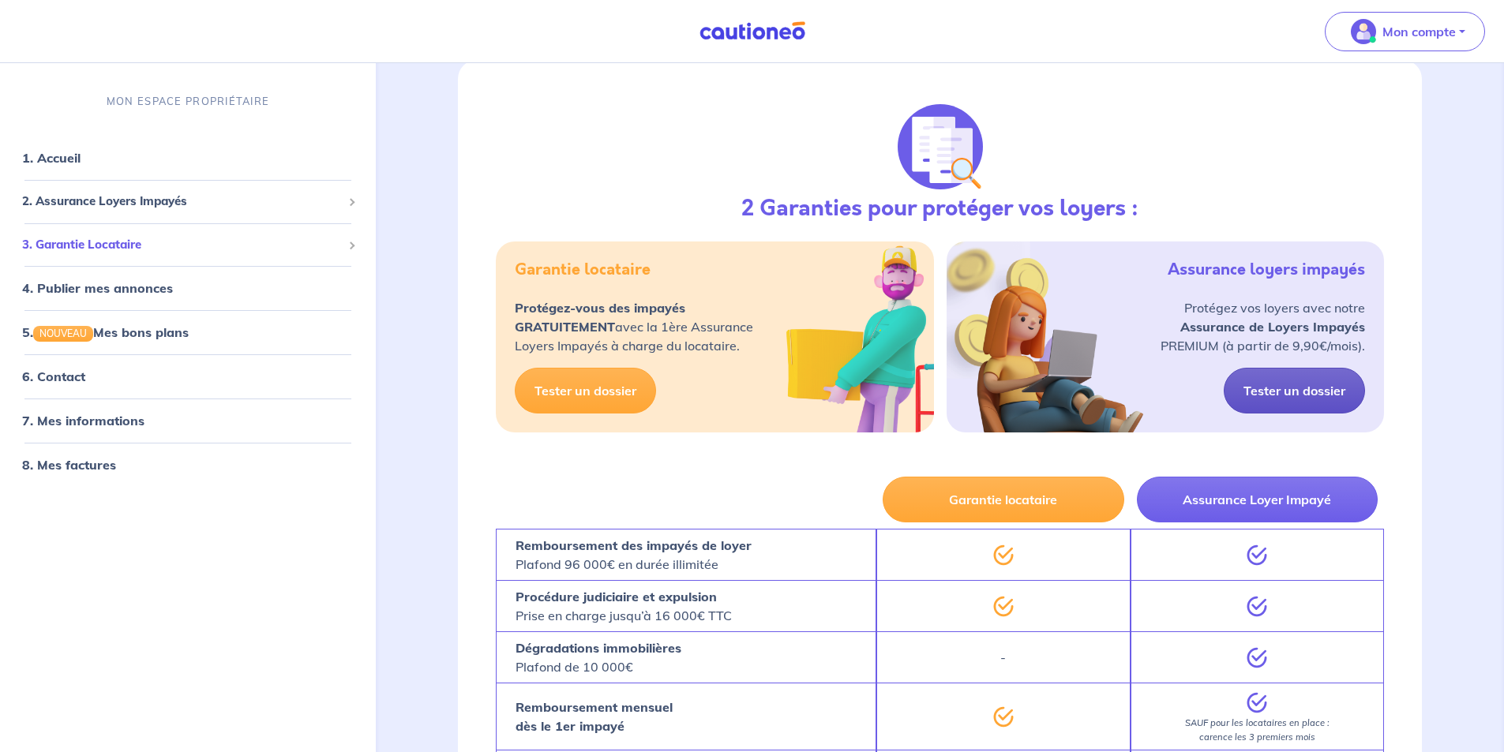
scroll to position [474, 0]
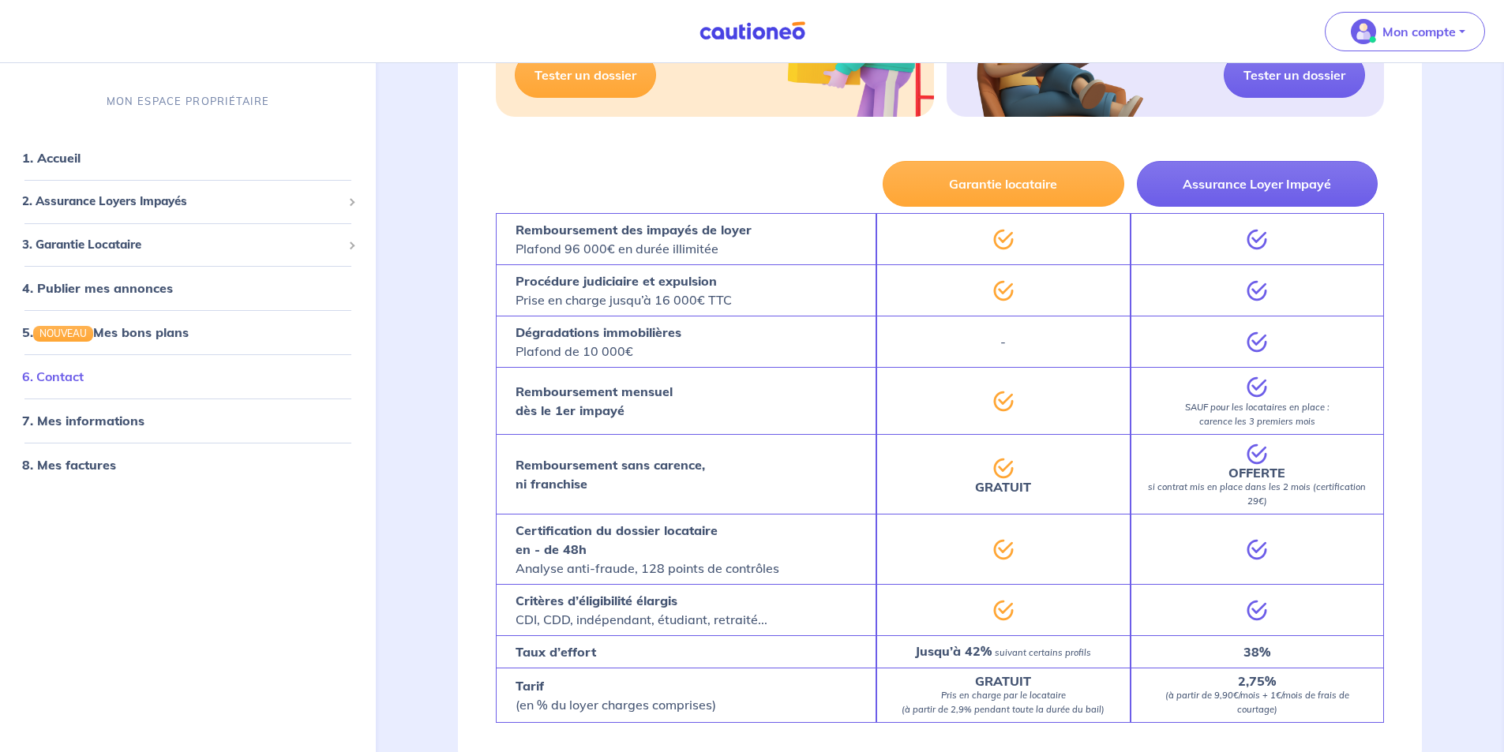
click at [84, 383] on link "6. Contact" at bounding box center [53, 378] width 62 height 16
click at [177, 246] on span "3. Garantie Locataire" at bounding box center [182, 245] width 320 height 18
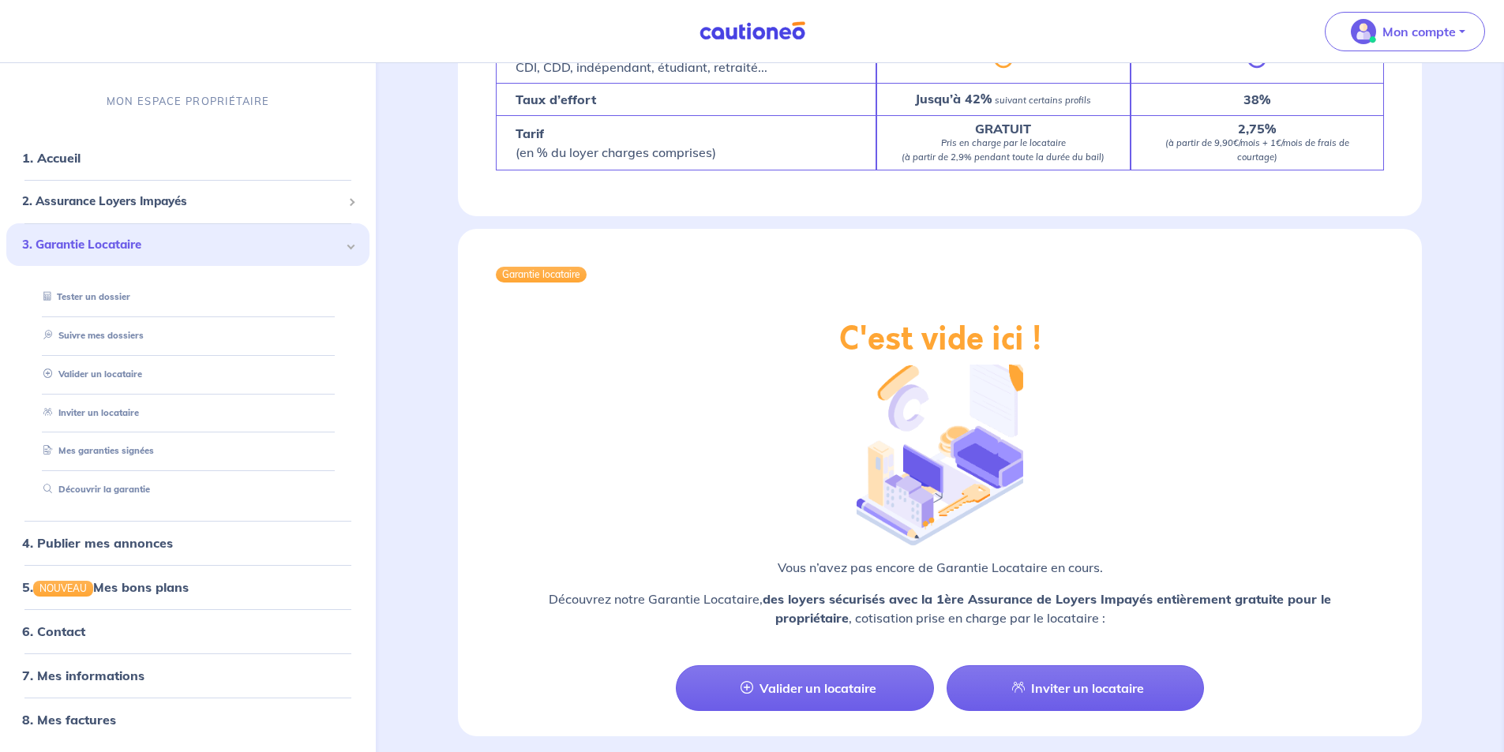
scroll to position [711, 0]
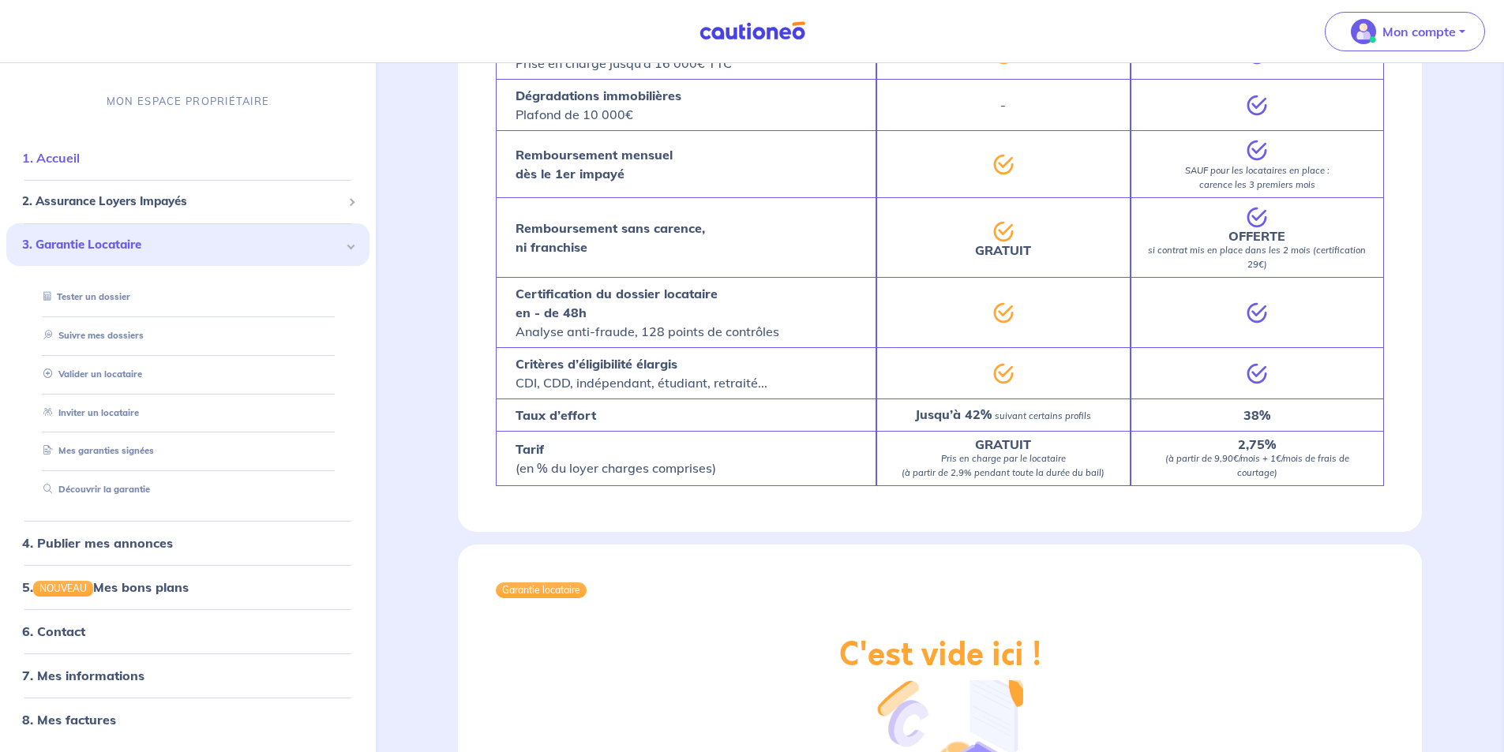
click at [77, 152] on link "1. Accueil" at bounding box center [51, 158] width 58 height 16
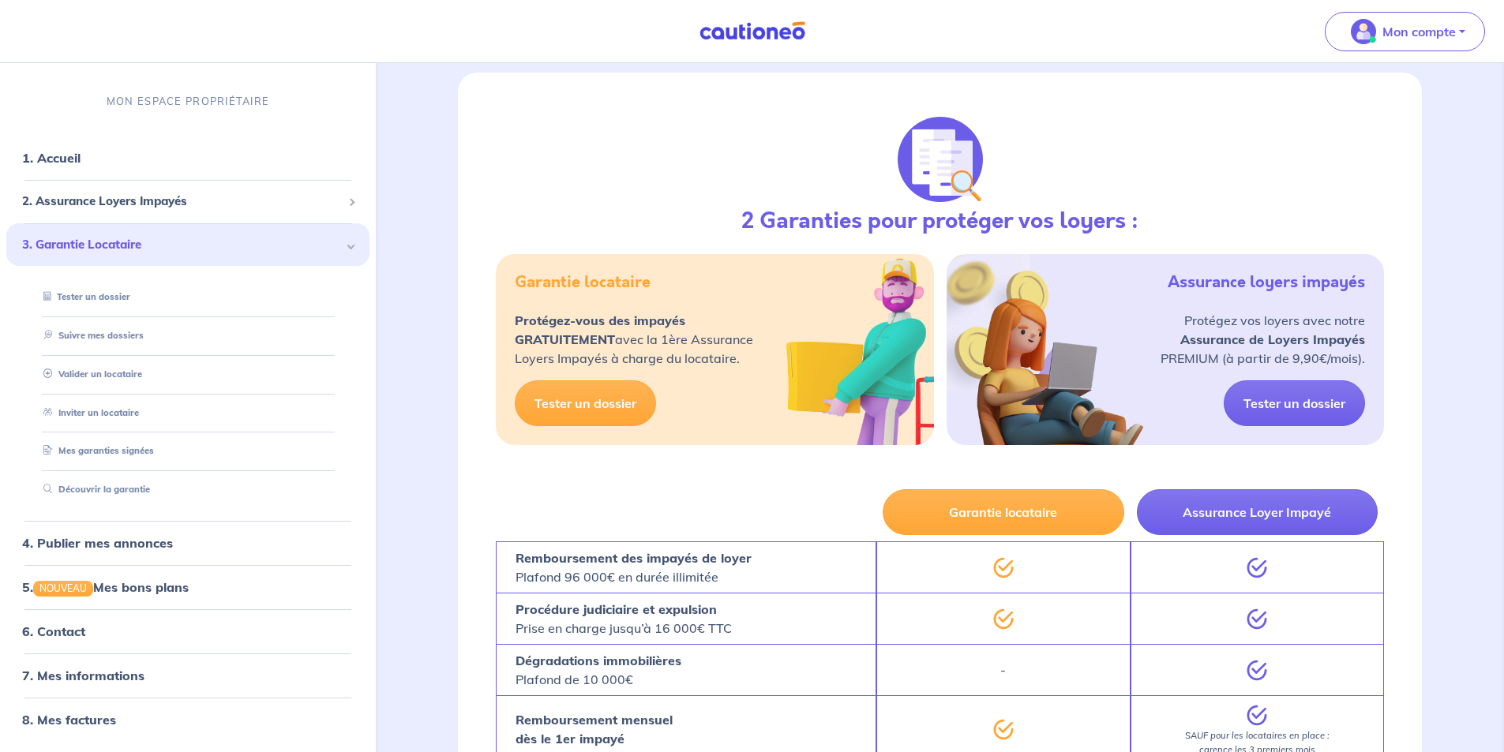
scroll to position [382, 0]
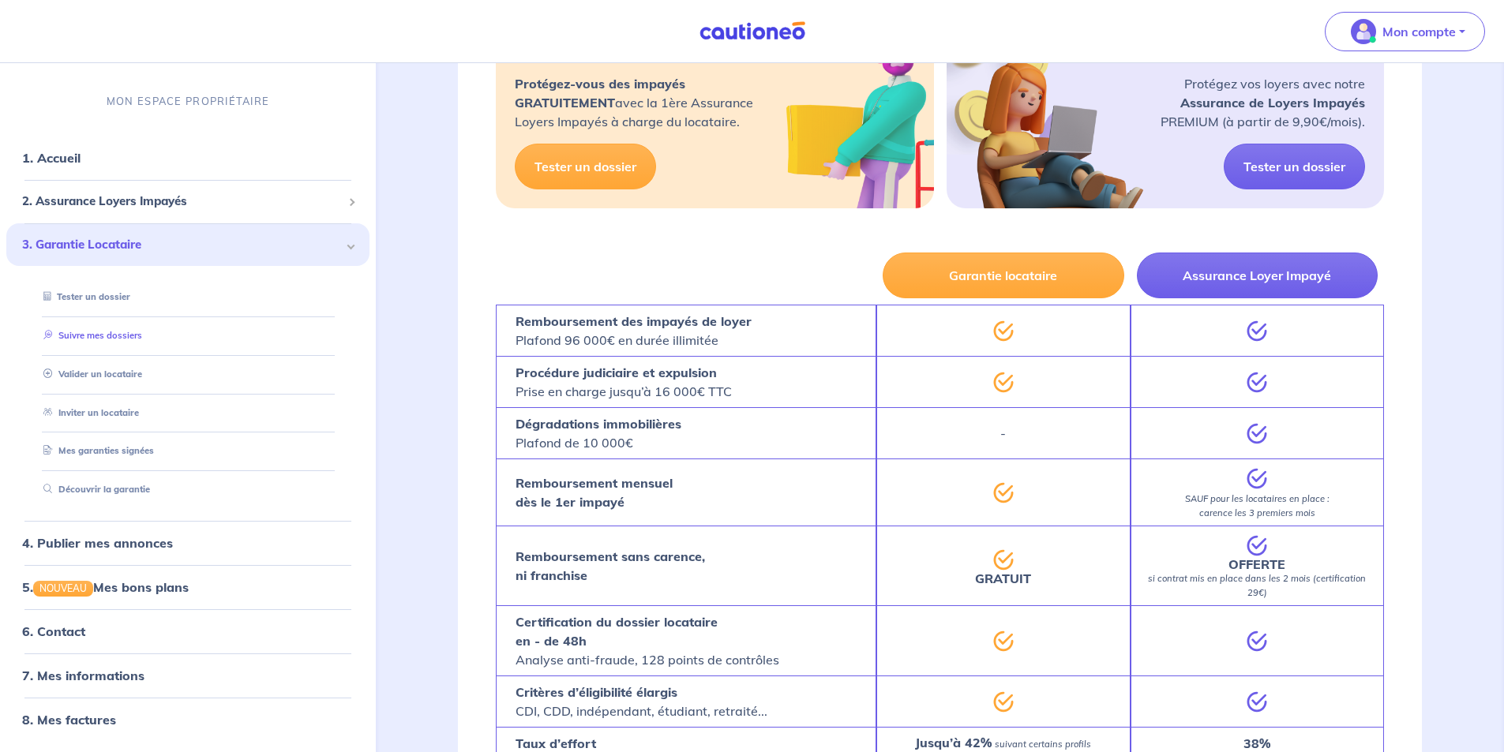
scroll to position [224, 0]
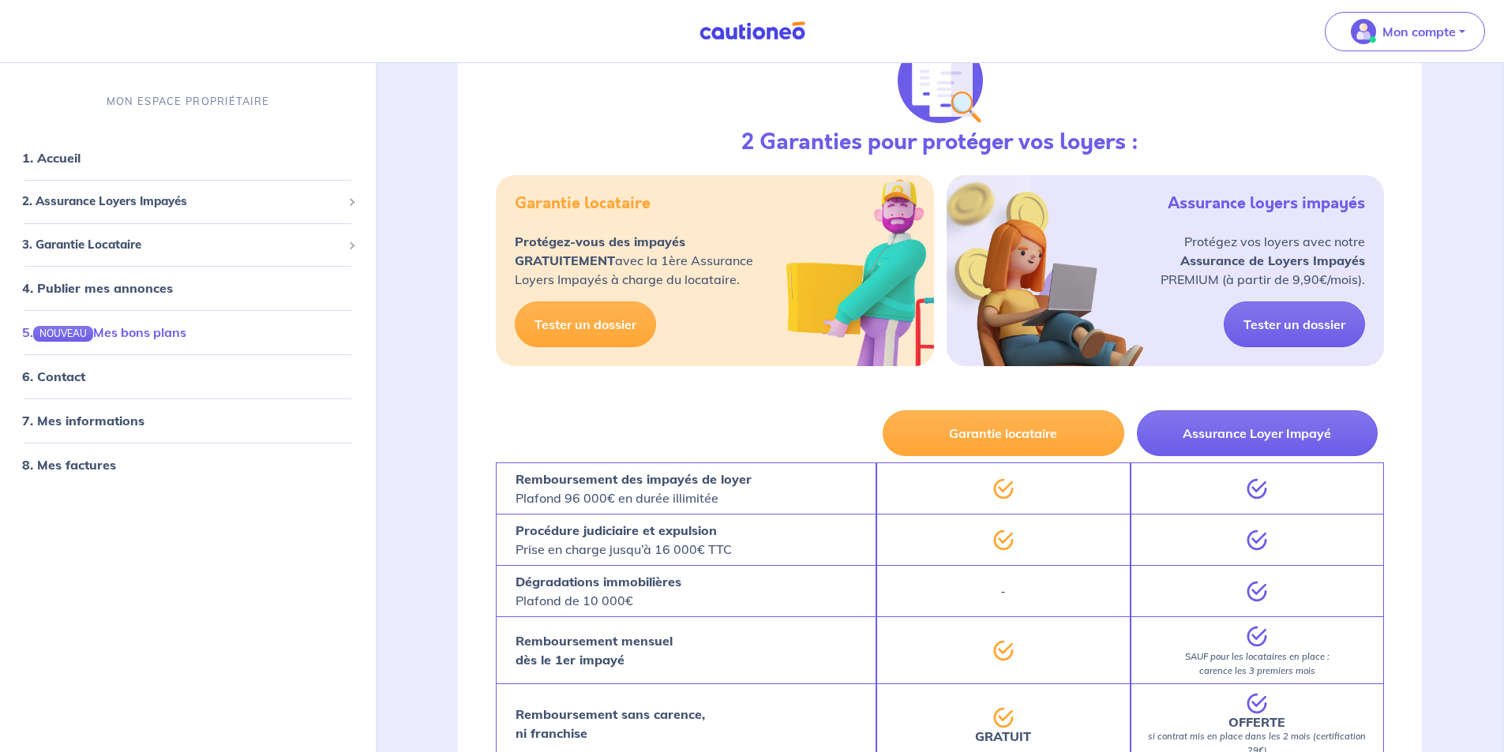
click at [169, 337] on link "5. NOUVEAU Mes bons plans" at bounding box center [104, 333] width 164 height 16
click at [1463, 42] on button "Mon compte" at bounding box center [1405, 31] width 160 height 39
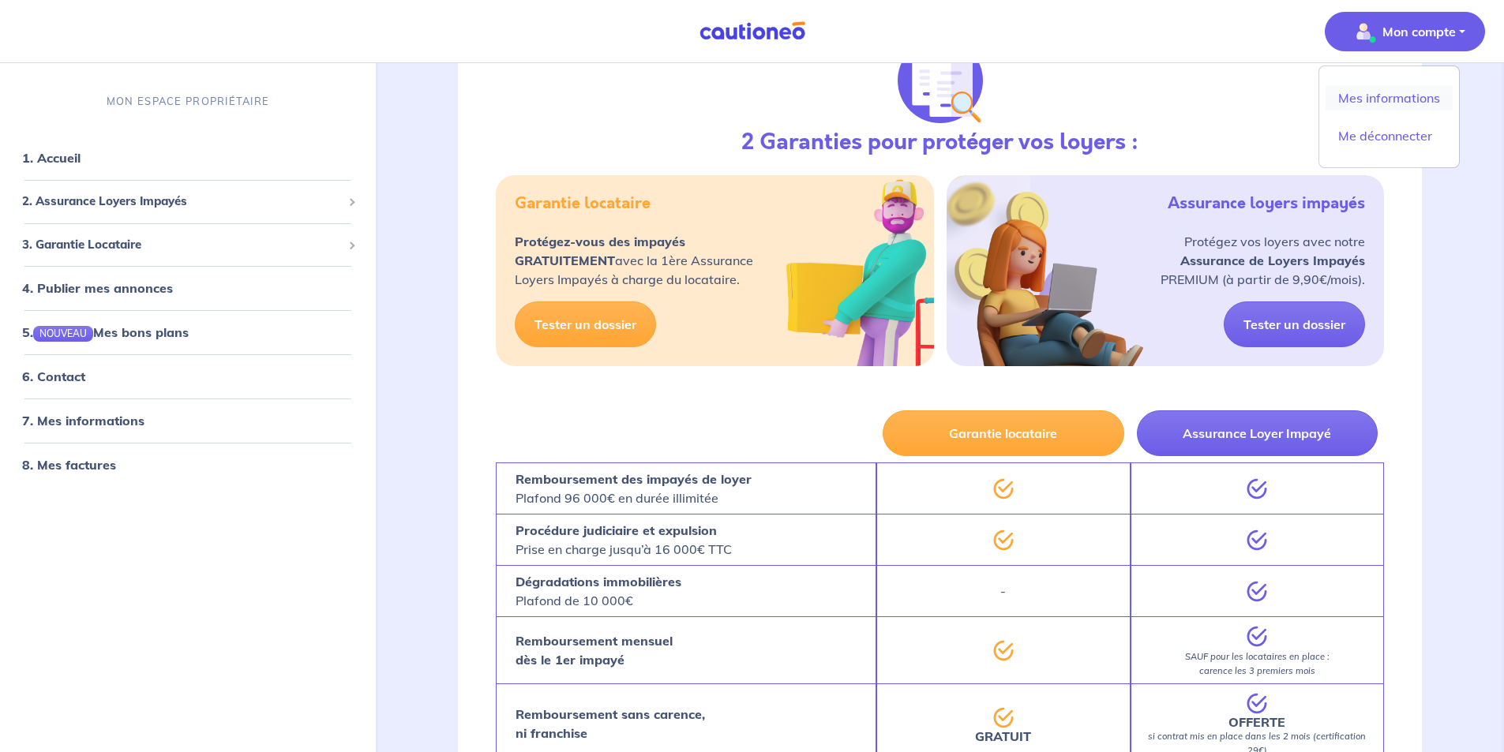
click at [1405, 101] on link "Mes informations" at bounding box center [1389, 97] width 127 height 25
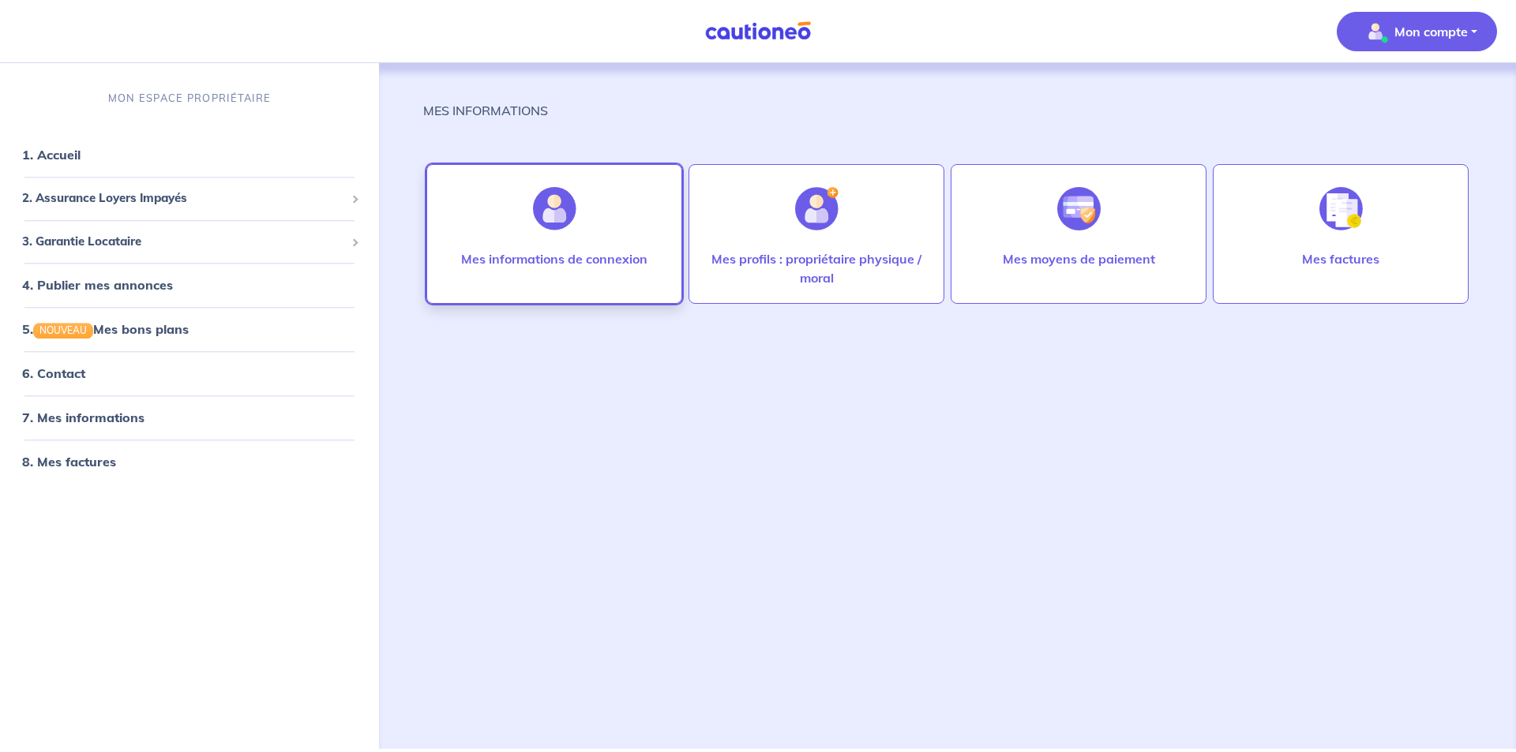
click at [618, 252] on p "Mes informations de connexion" at bounding box center [554, 259] width 186 height 19
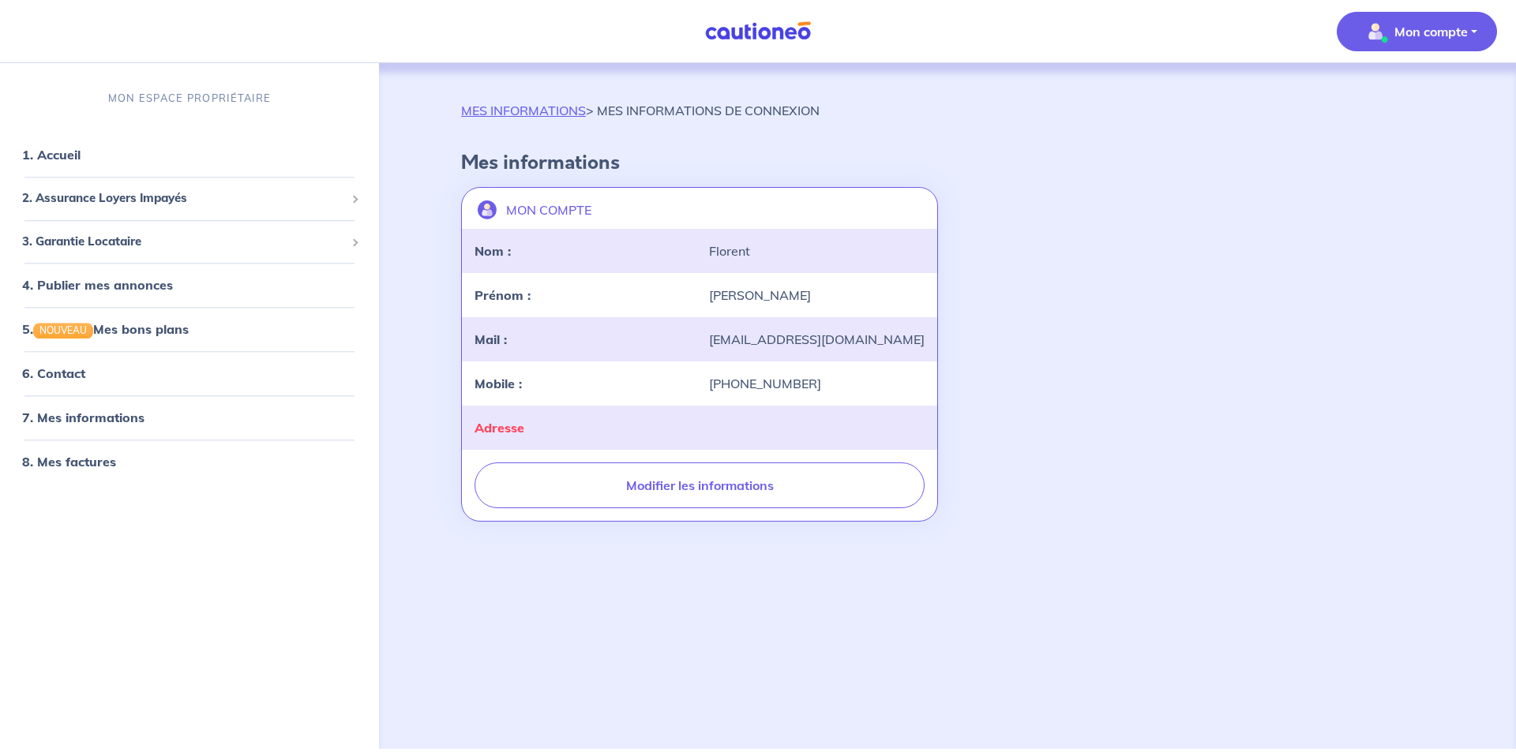
click at [497, 573] on div "MES INFORMATIONS > MES INFORMATIONS DE CONNEXION Mes informations MON COMPTE la…" at bounding box center [947, 387] width 1049 height 648
click at [99, 285] on link "4. Publier mes annonces" at bounding box center [95, 286] width 146 height 16
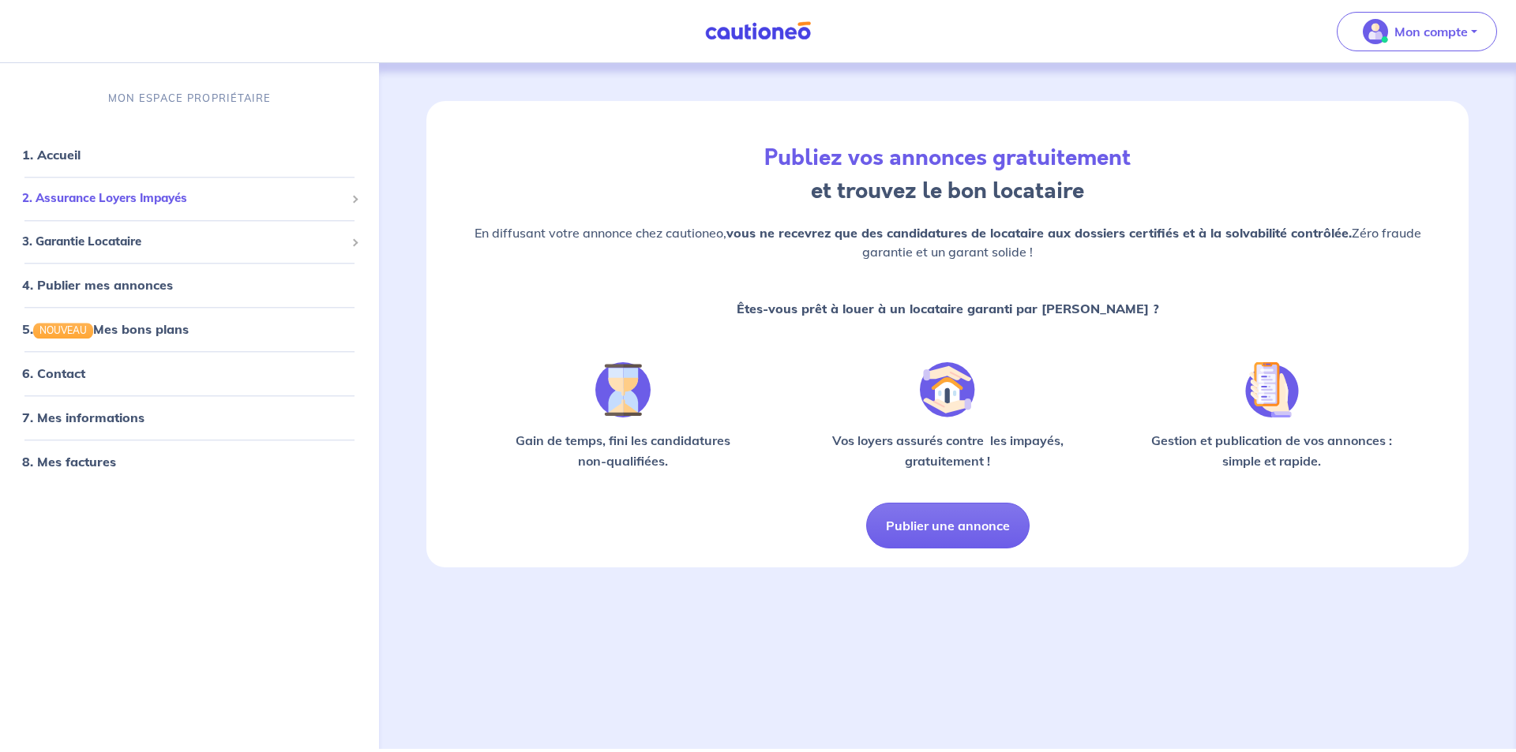
click at [148, 205] on span "2. Assurance Loyers Impayés" at bounding box center [183, 199] width 323 height 18
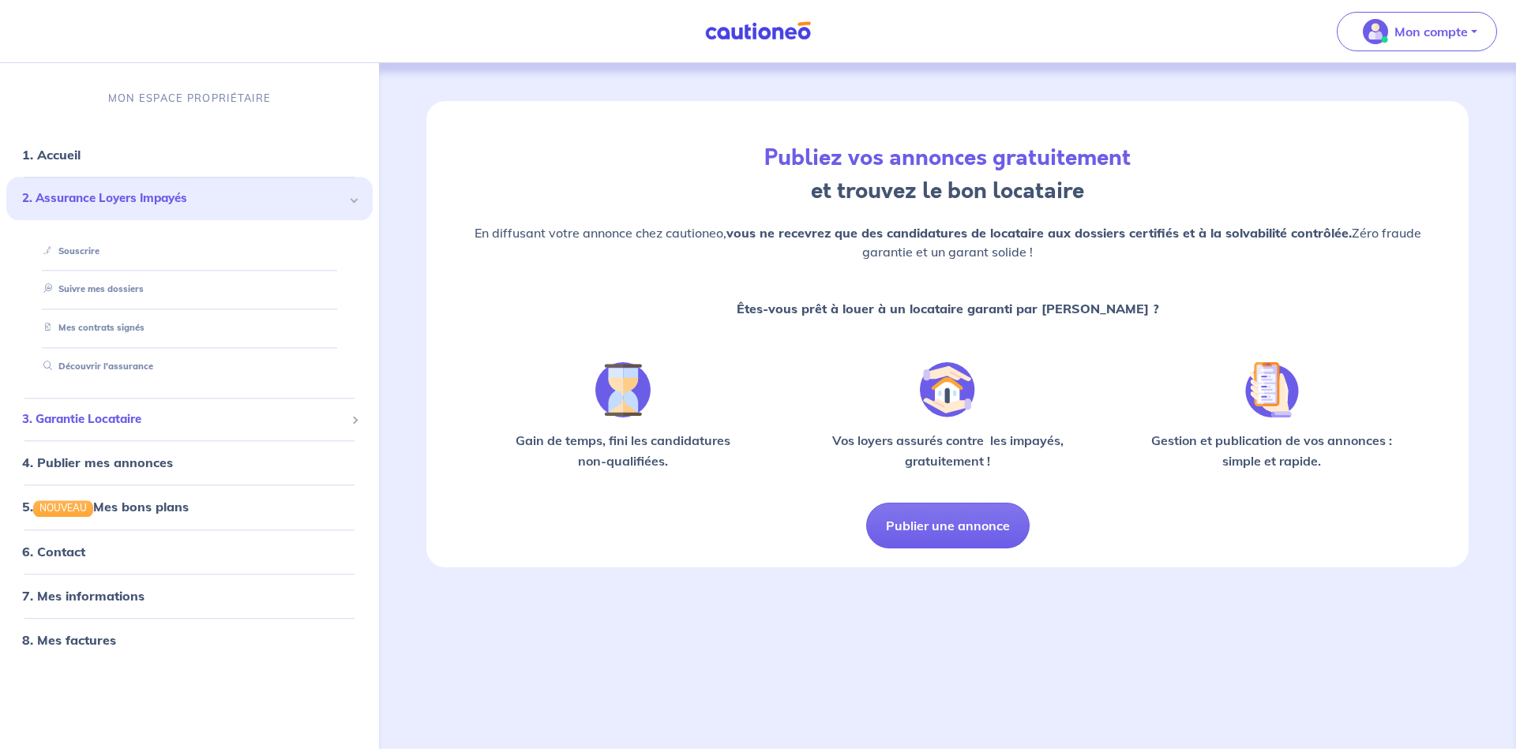
click at [108, 418] on span "3. Garantie Locataire" at bounding box center [183, 420] width 323 height 18
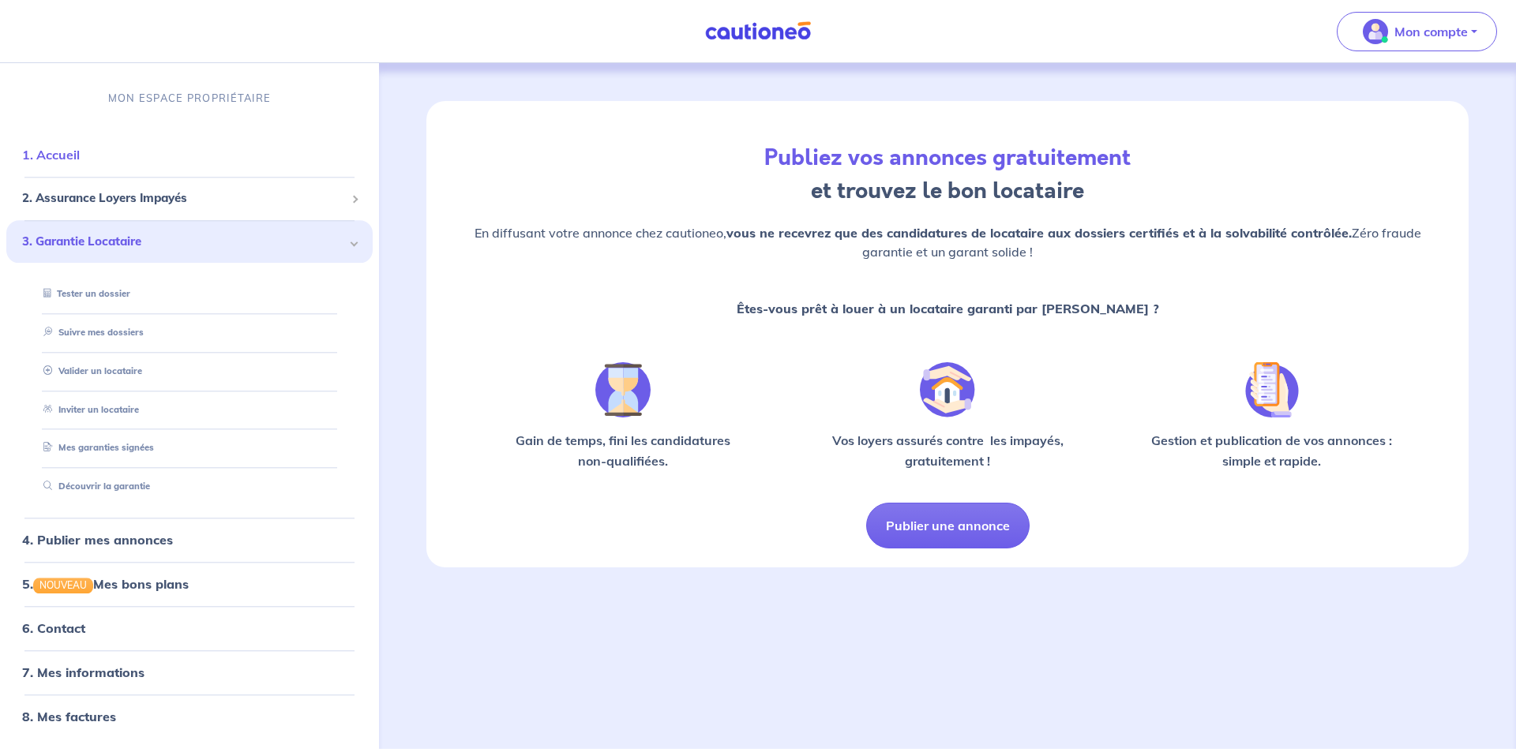
click at [78, 151] on link "1. Accueil" at bounding box center [51, 156] width 58 height 16
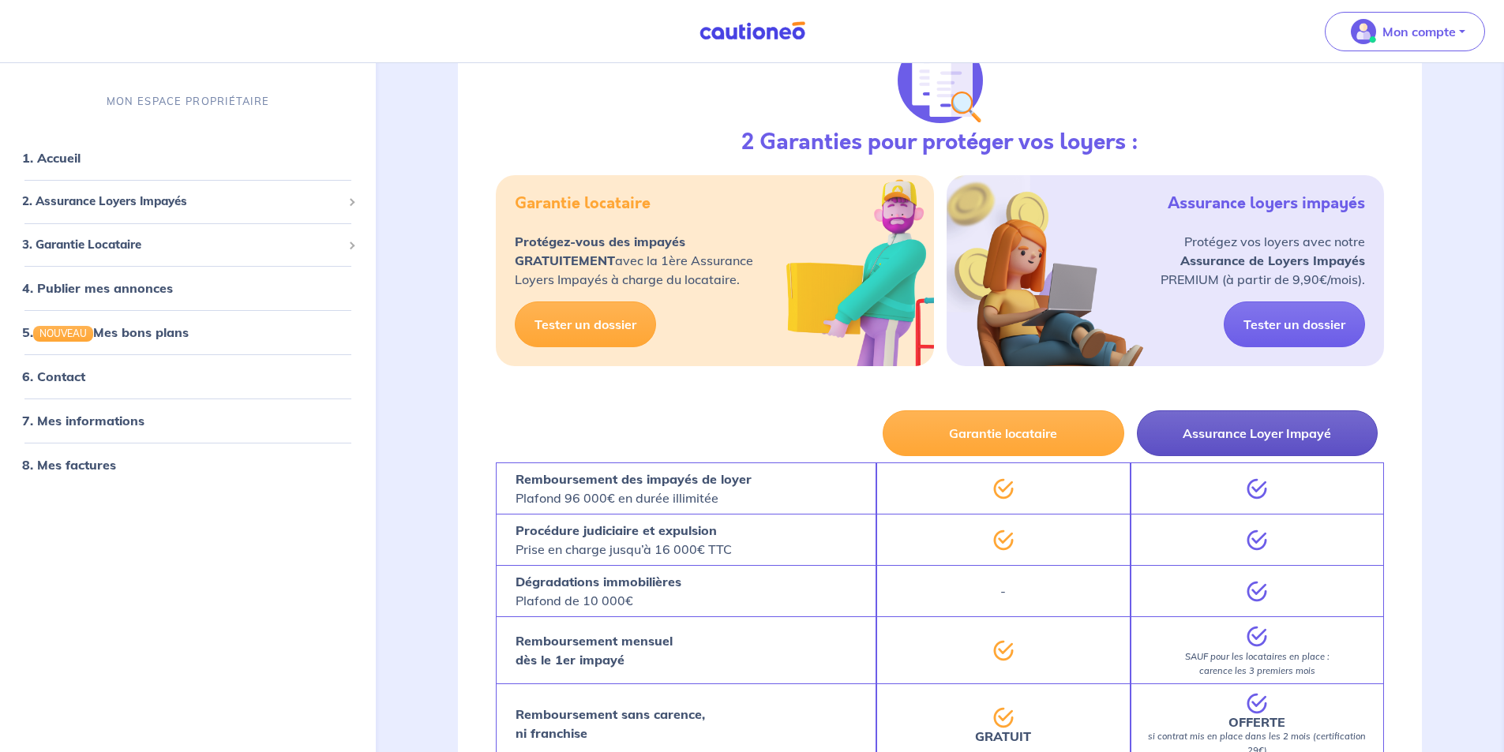
scroll to position [540, 0]
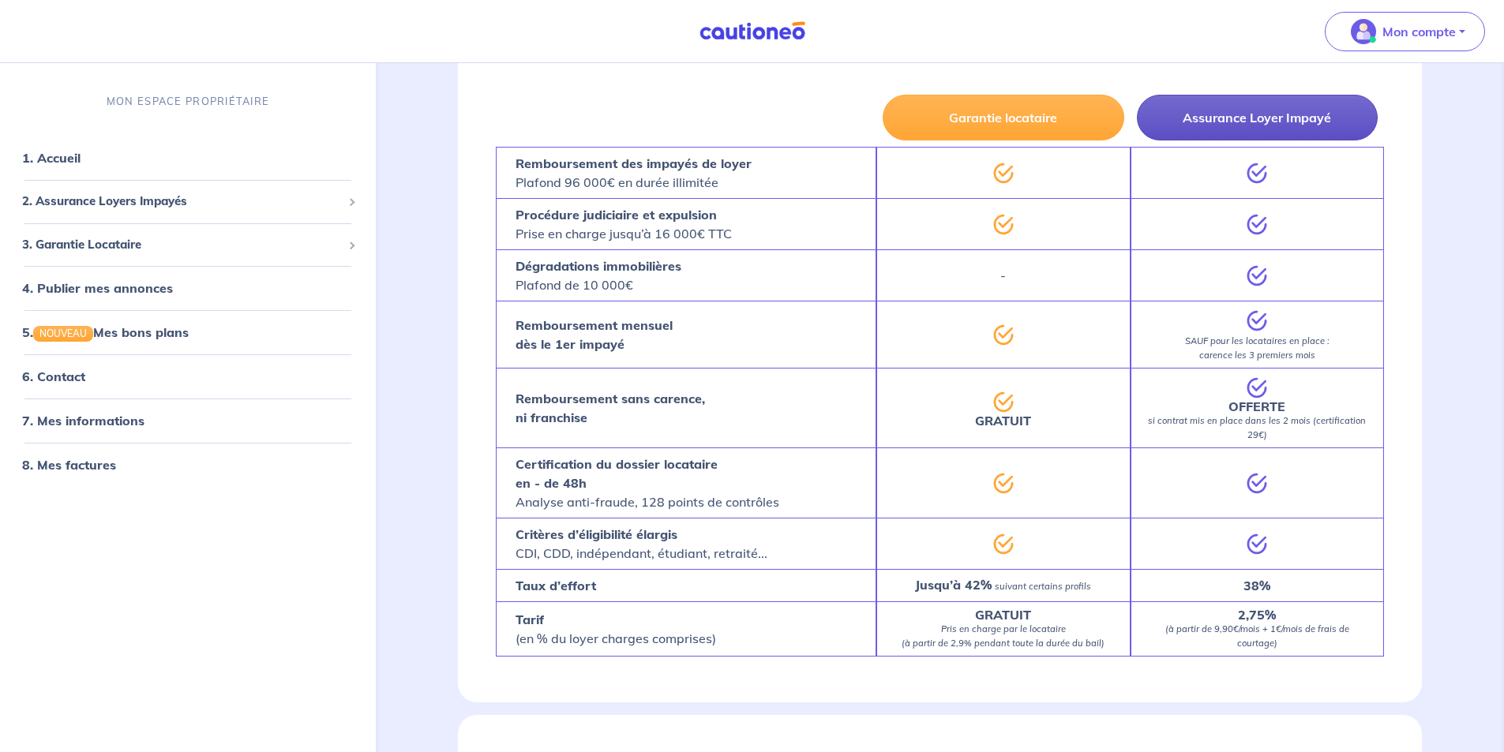
click at [1251, 124] on button "Assurance Loyer Impayé" at bounding box center [1257, 118] width 241 height 46
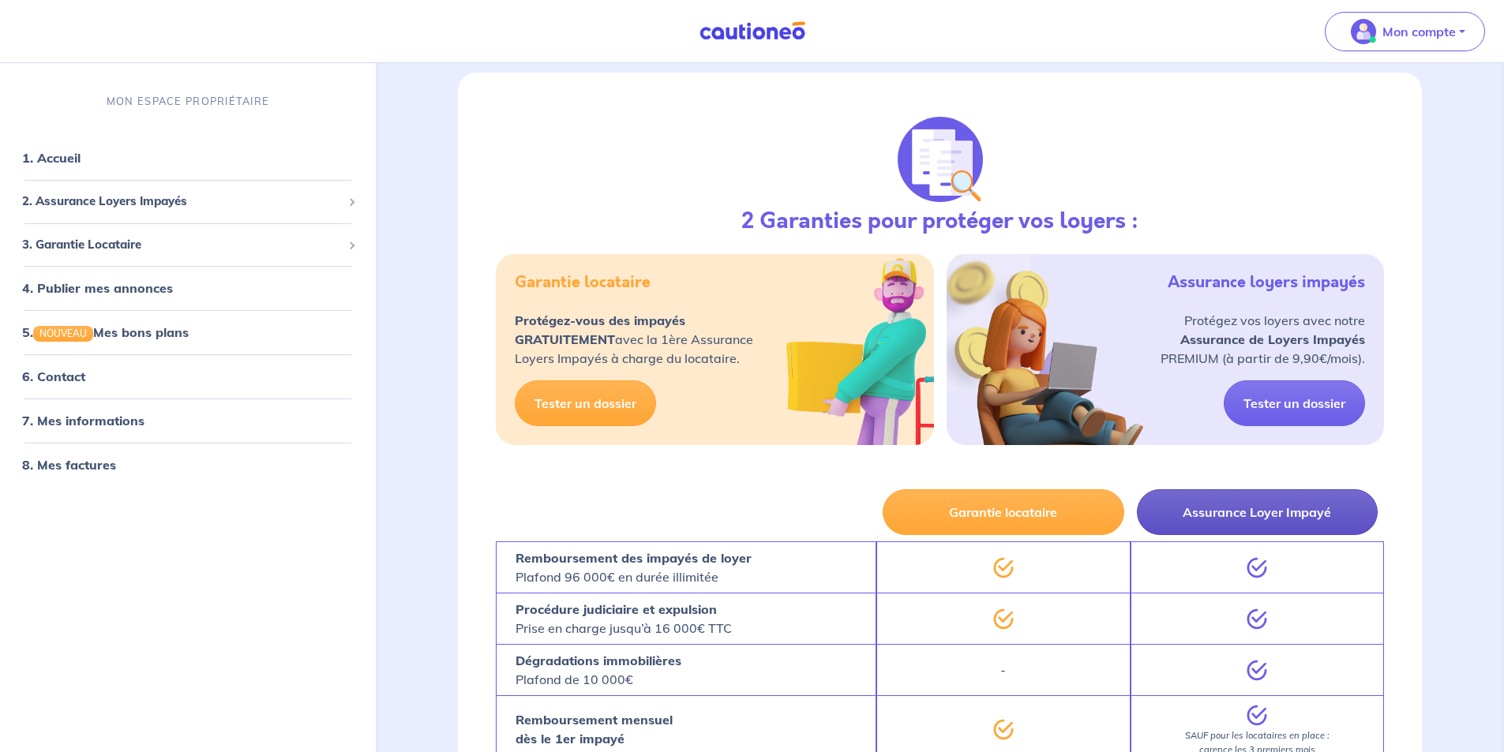
click at [1215, 508] on button "Assurance Loyer Impayé" at bounding box center [1257, 513] width 241 height 46
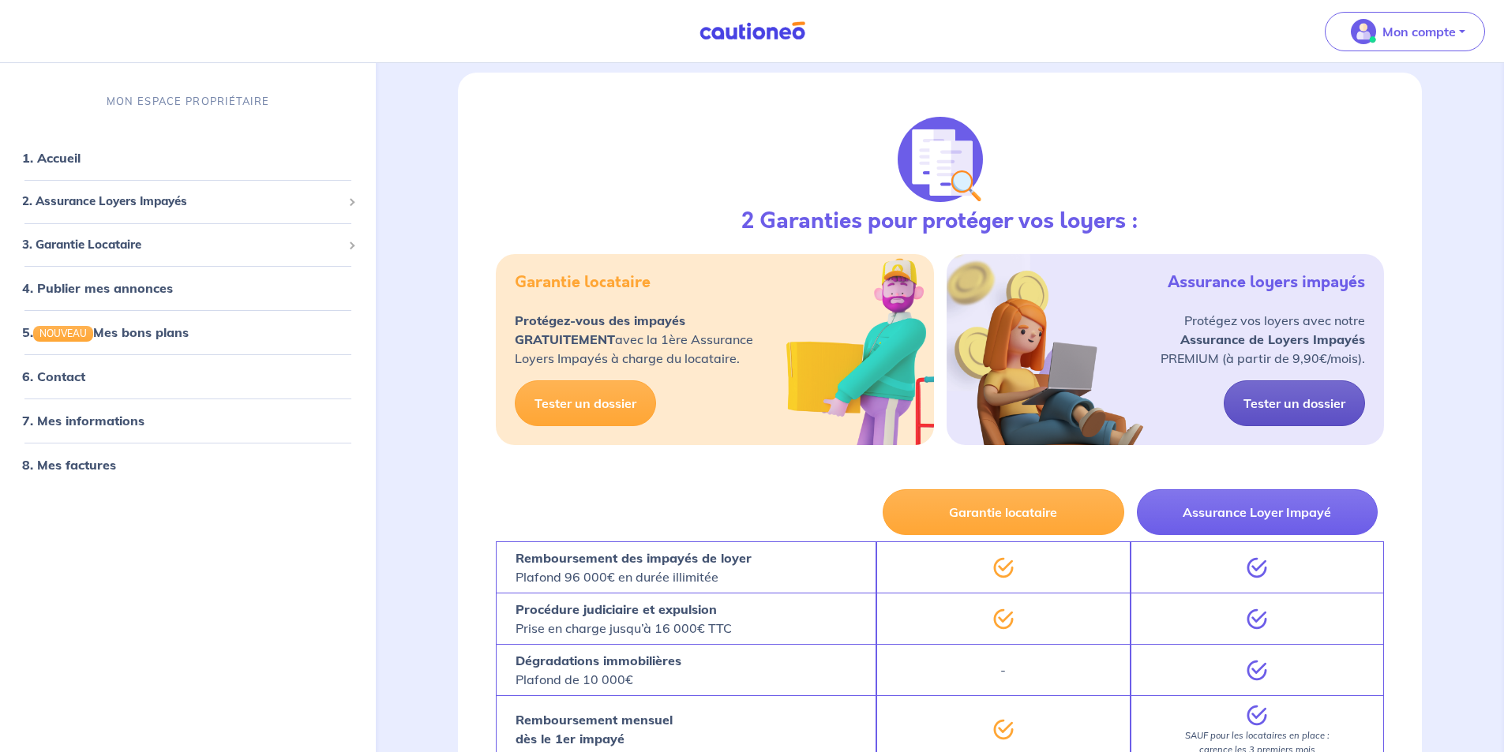
click at [1269, 393] on link "Tester un dossier" at bounding box center [1294, 404] width 141 height 46
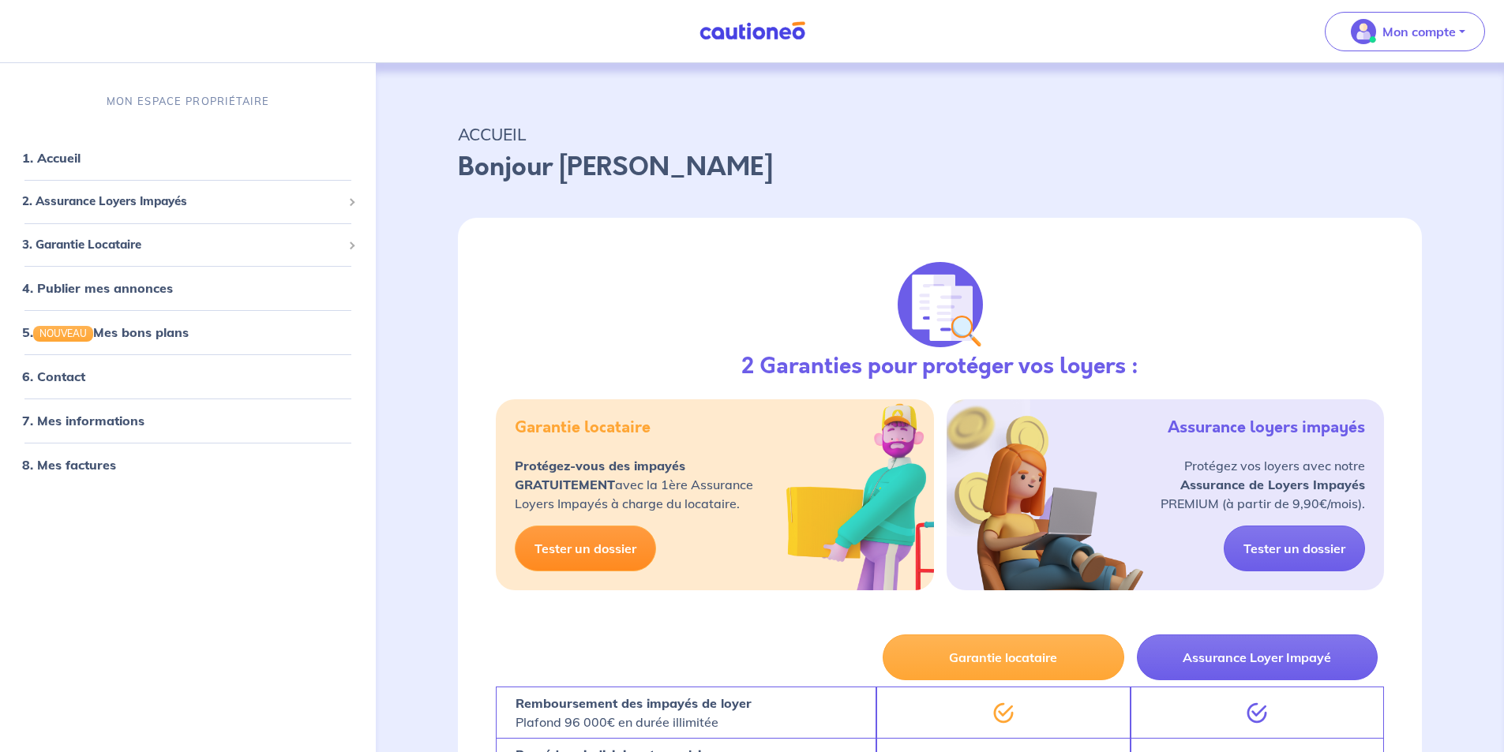
click at [602, 548] on link "Tester un dossier" at bounding box center [585, 549] width 141 height 46
click at [80, 158] on link "1. Accueil" at bounding box center [51, 158] width 58 height 16
click at [745, 36] on img at bounding box center [752, 31] width 118 height 20
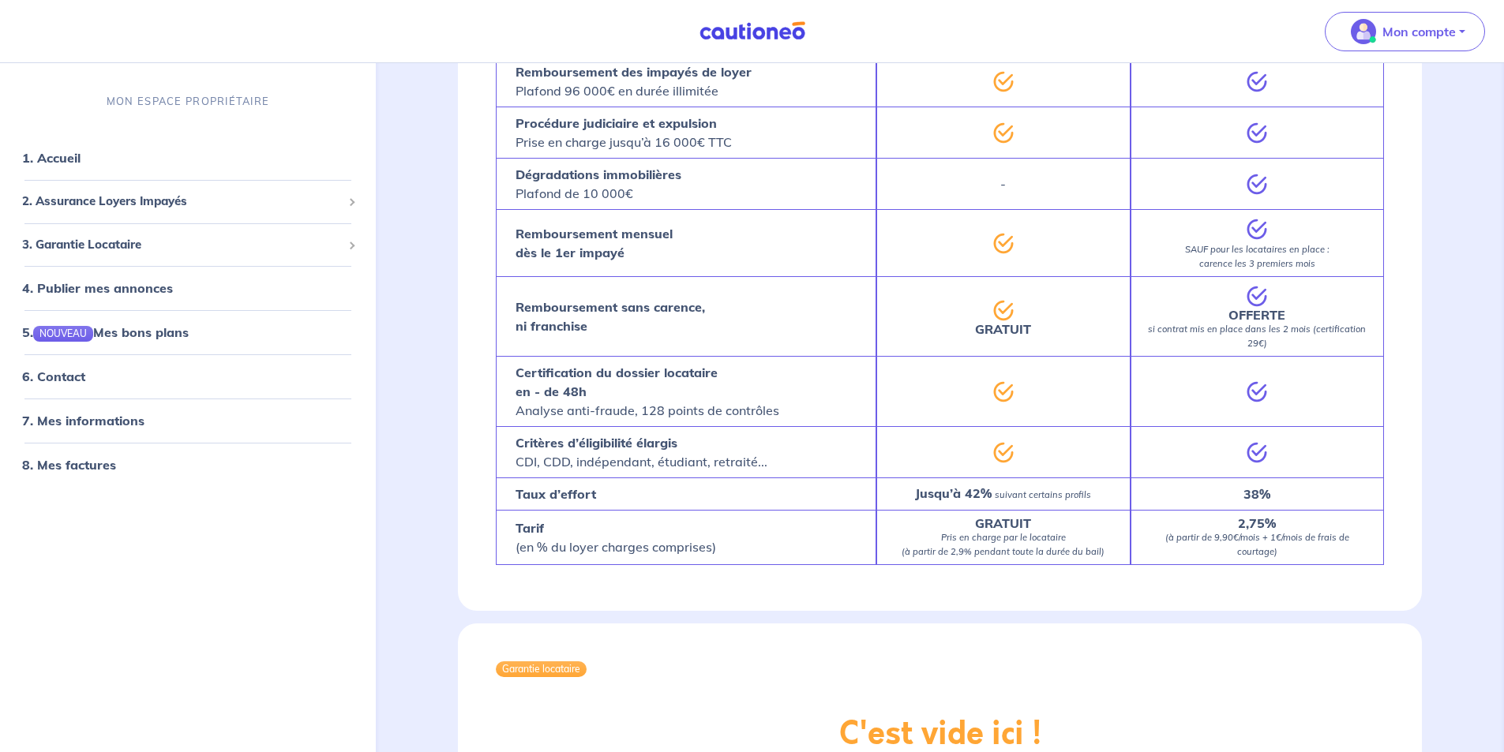
scroll to position [553, 0]
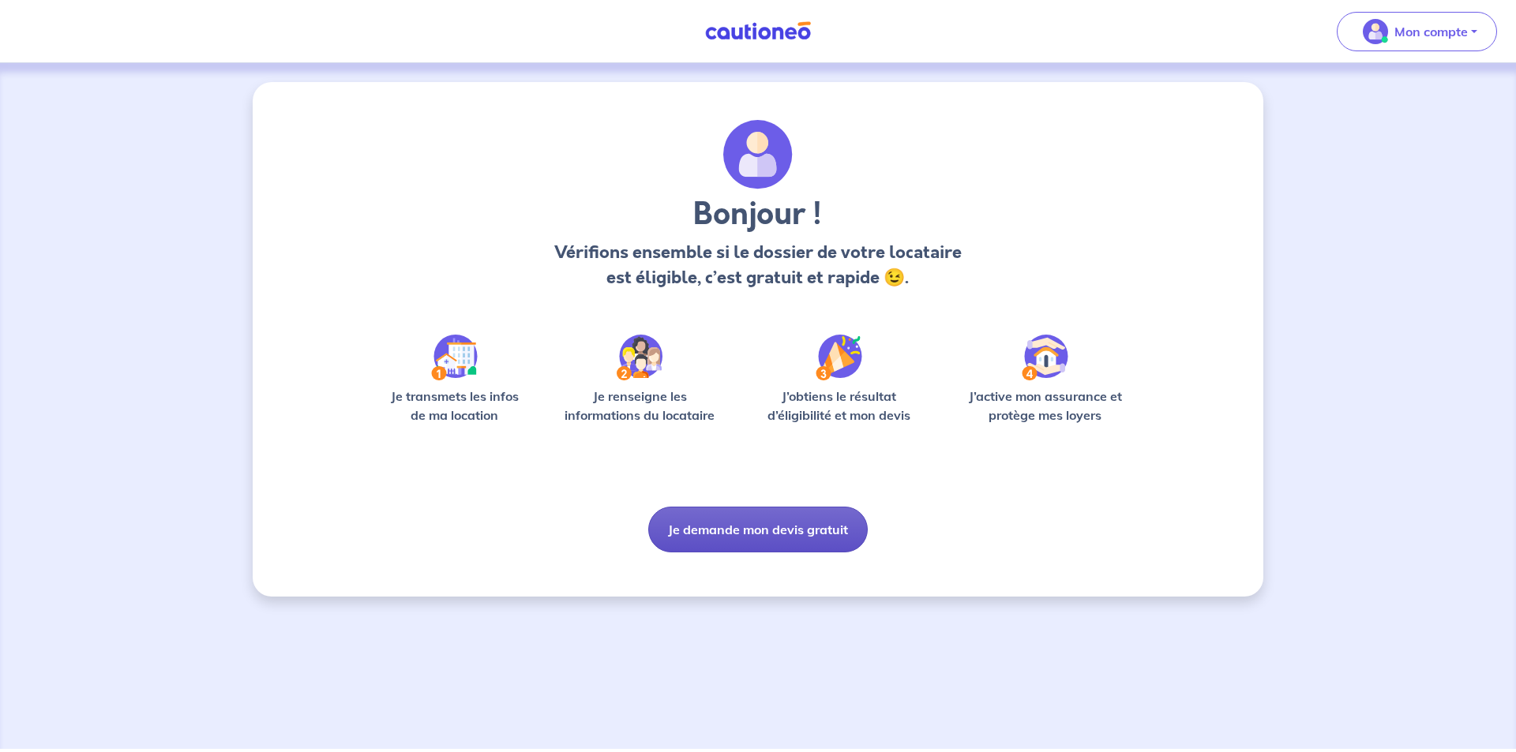
click at [794, 535] on button "Je demande mon devis gratuit" at bounding box center [758, 530] width 220 height 46
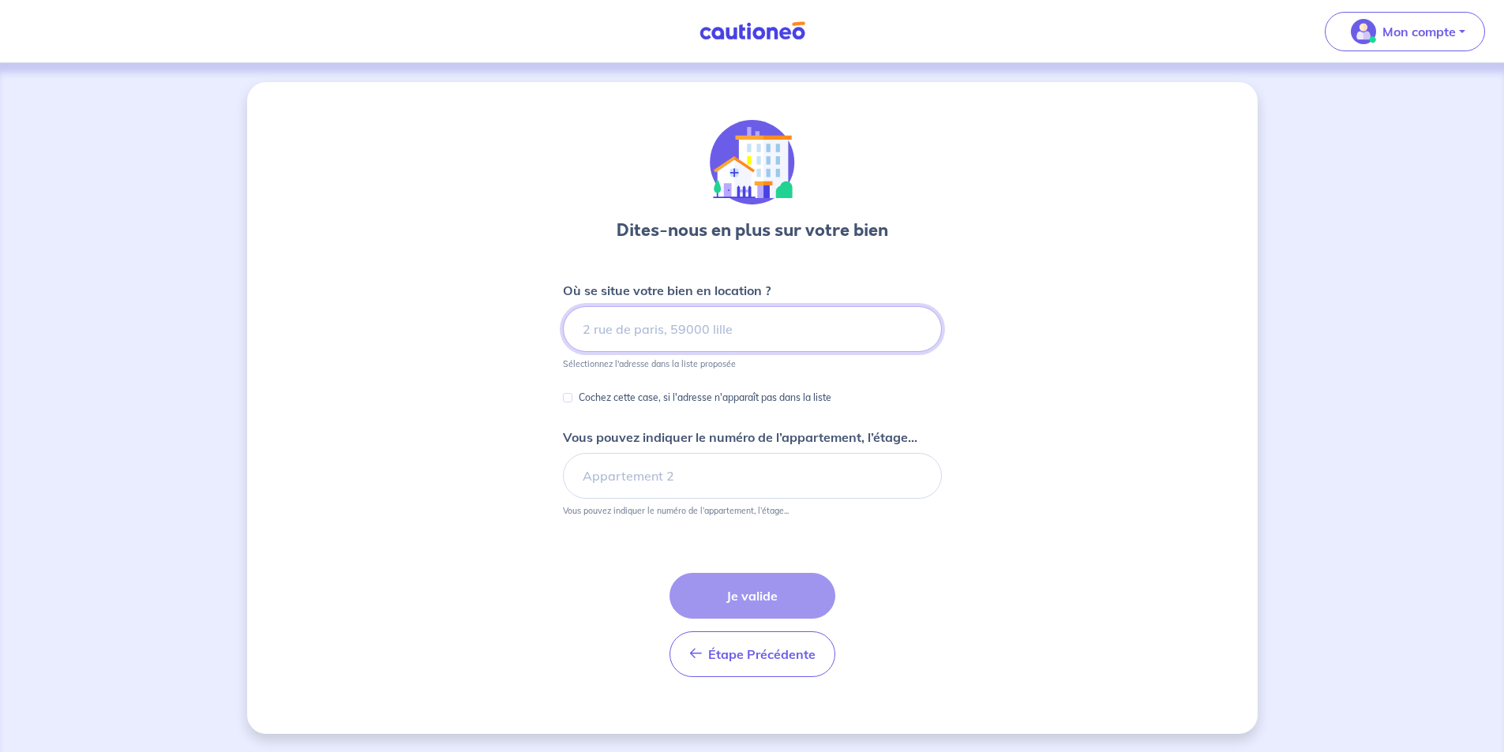
click at [591, 325] on input at bounding box center [752, 329] width 379 height 46
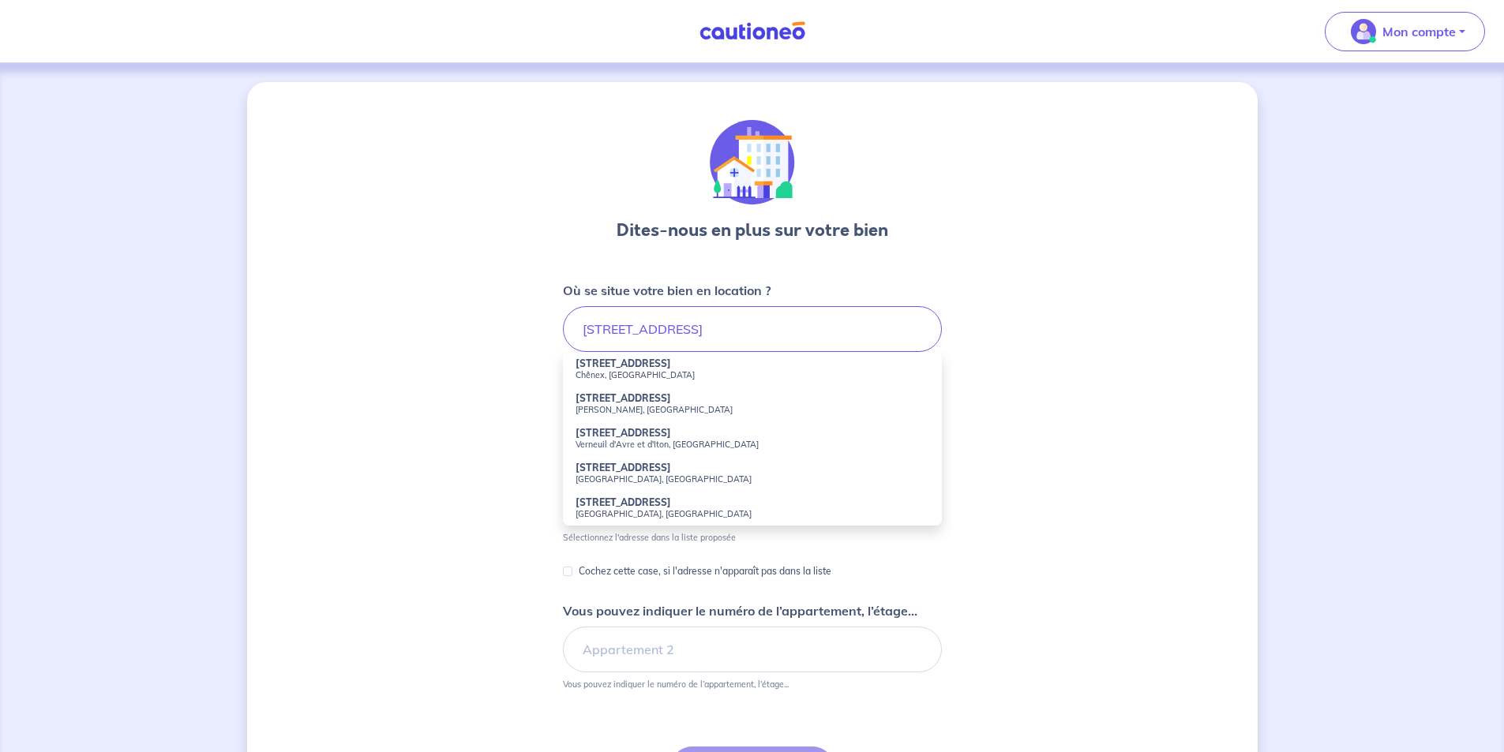
click at [639, 377] on small "Chênex, France" at bounding box center [753, 375] width 354 height 11
type input "236 Route de Bataillard, Chênex, France"
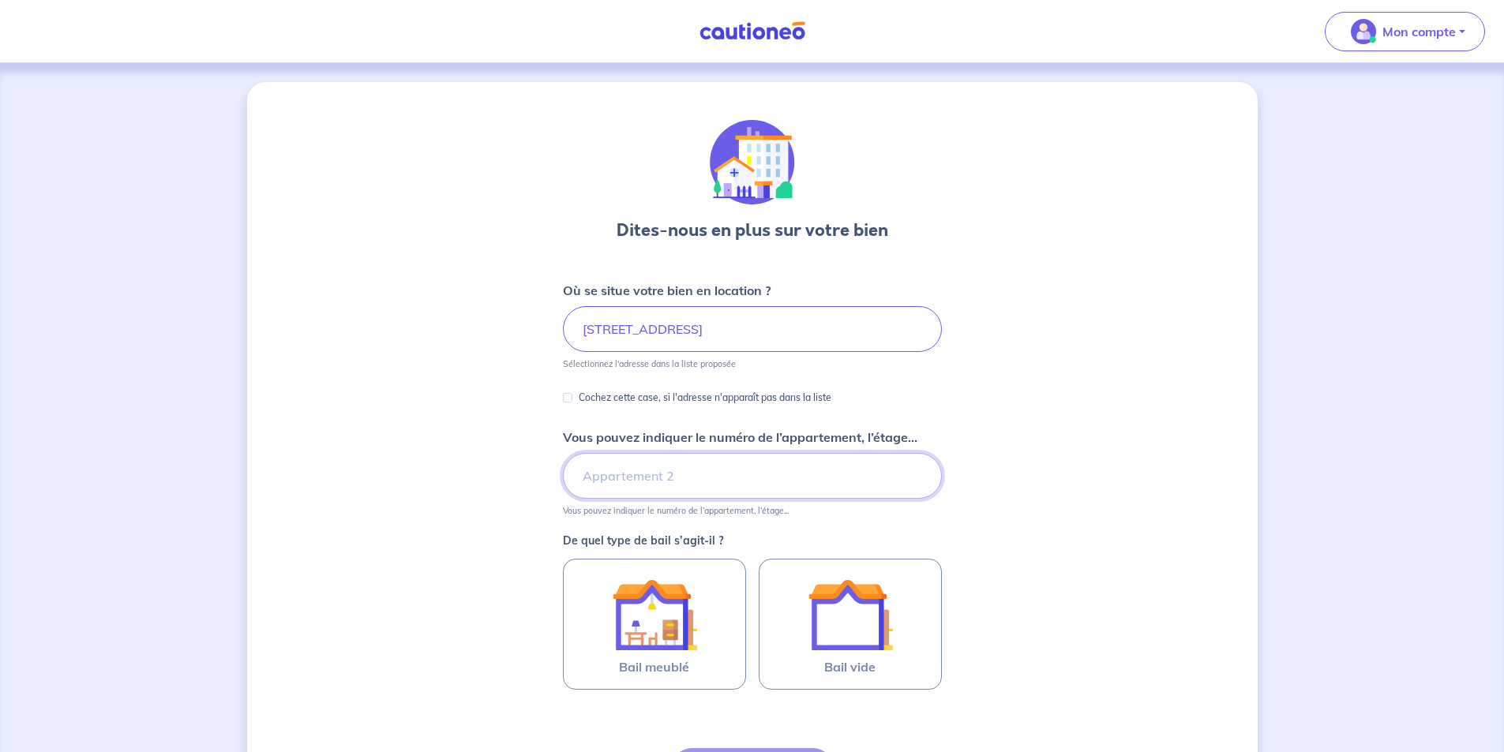
click at [686, 490] on input "Vous pouvez indiquer le numéro de l’appartement, l’étage..." at bounding box center [752, 476] width 379 height 46
type input "208"
click at [371, 524] on div "Dites-nous en plus sur votre bien Où se situe votre bien en location ? 236 Rout…" at bounding box center [752, 496] width 1011 height 828
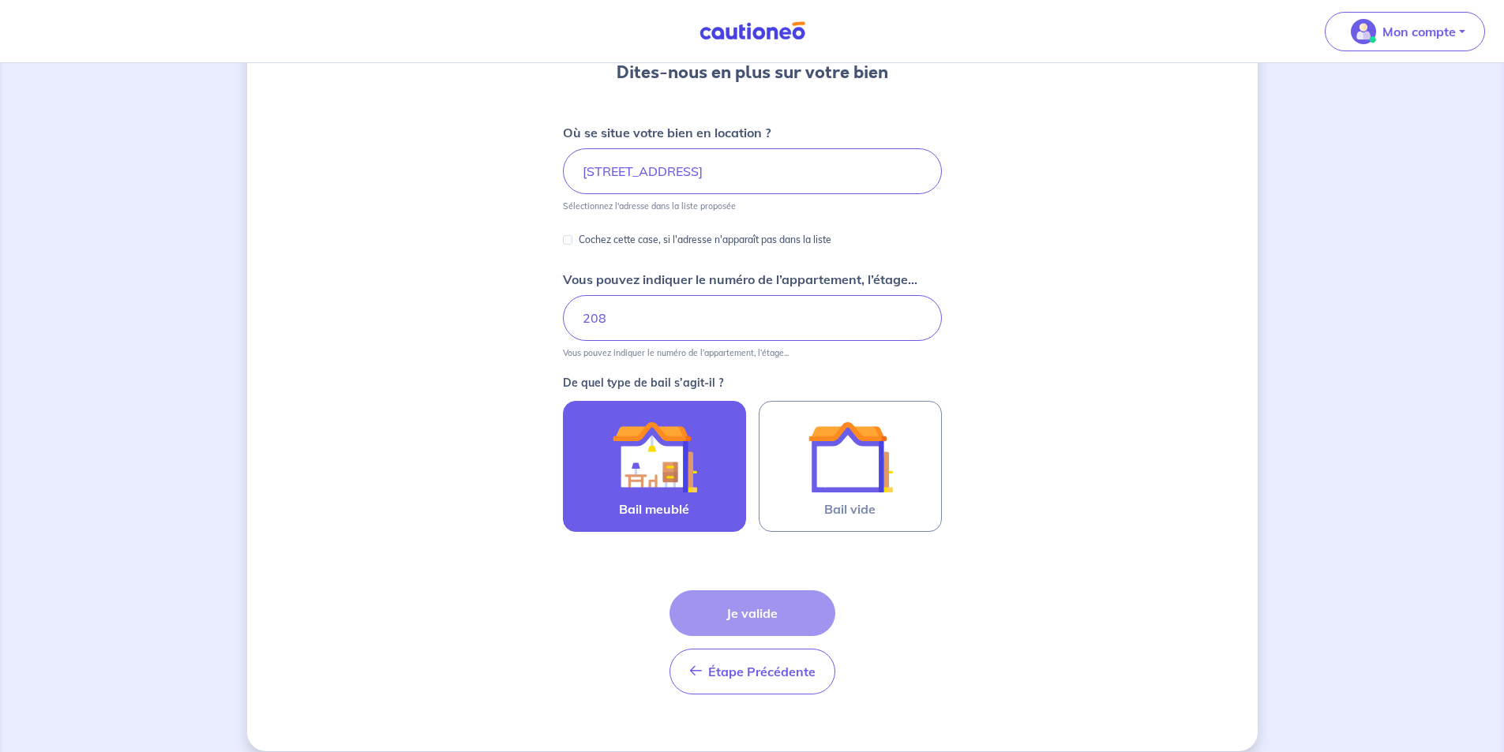
click at [647, 433] on img at bounding box center [654, 457] width 85 height 85
click at [0, 0] on input "Bail meublé" at bounding box center [0, 0] width 0 height 0
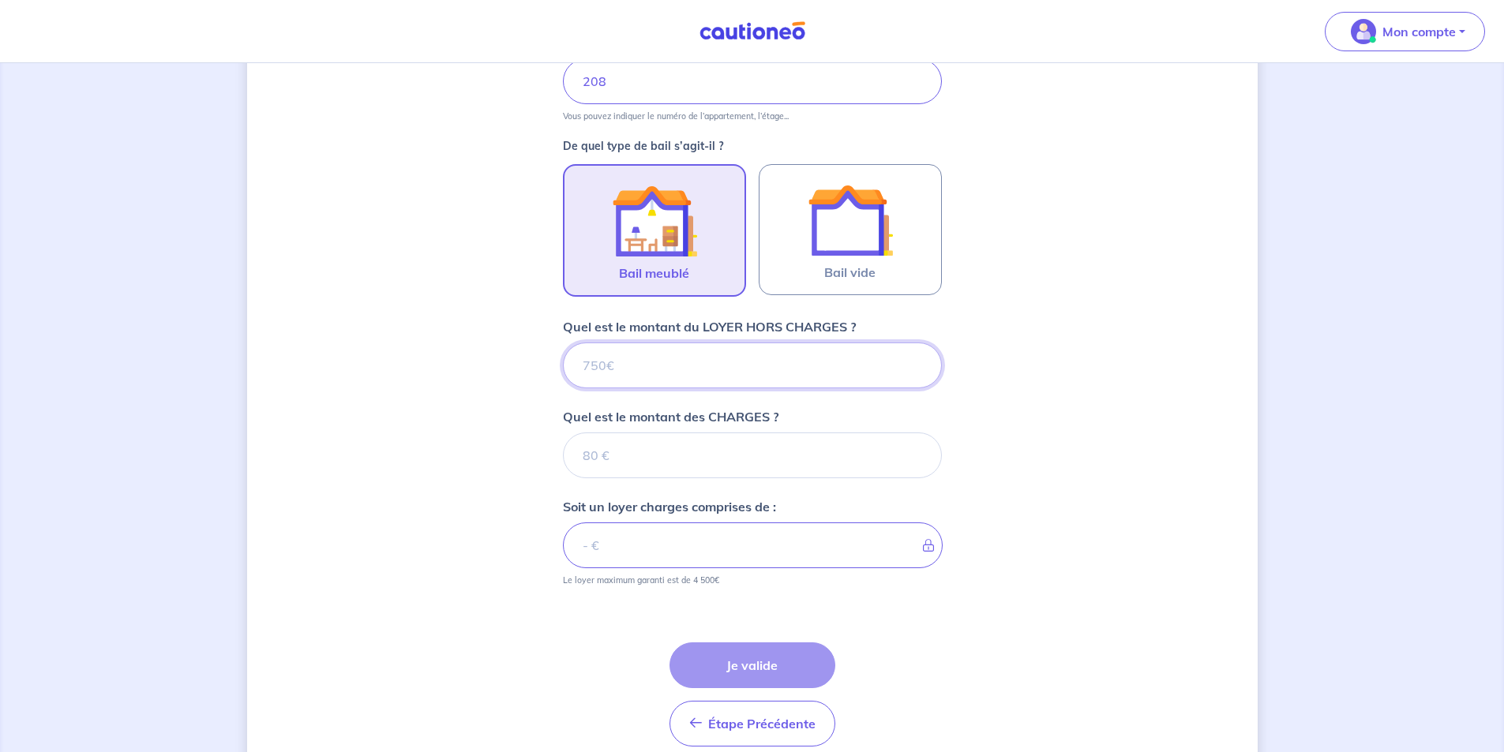
scroll to position [465, 0]
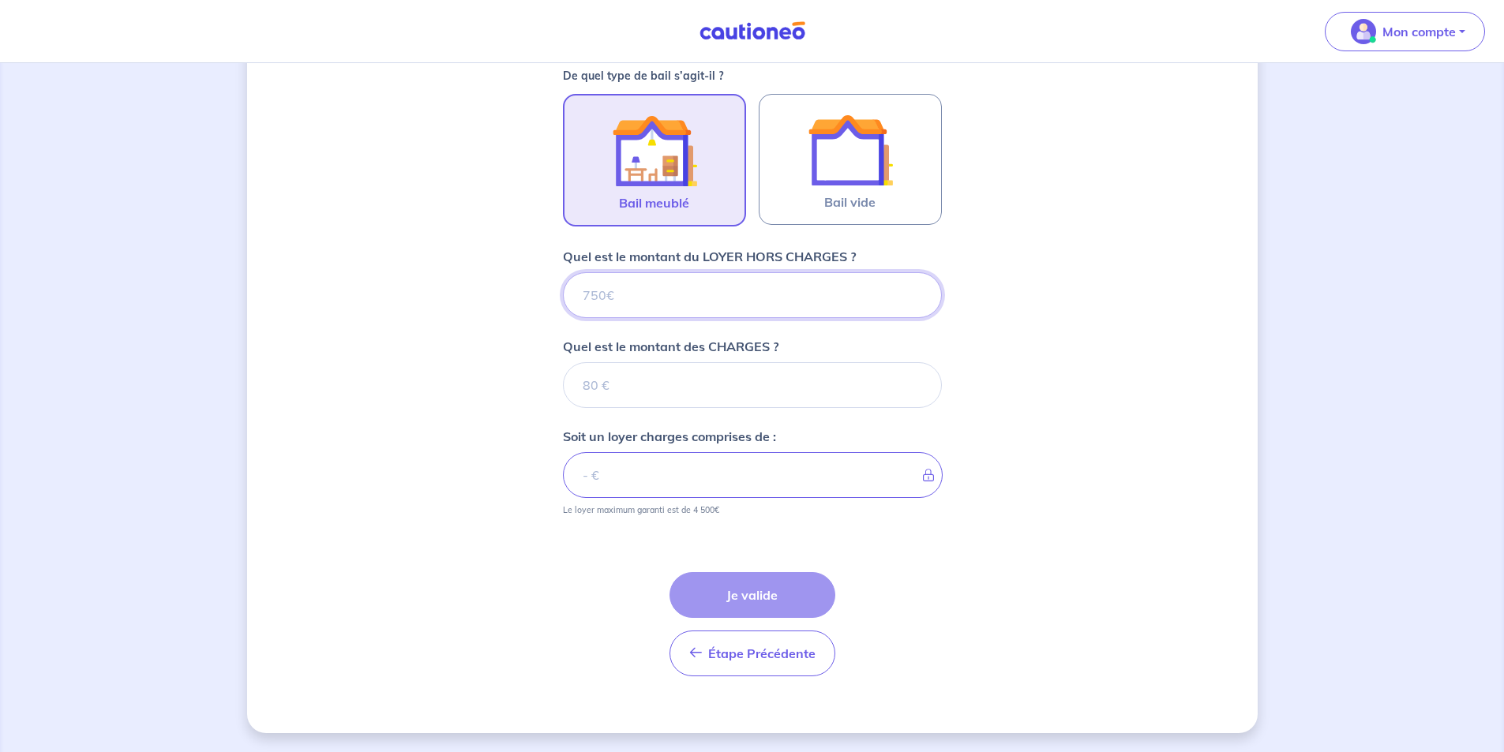
type input "1"
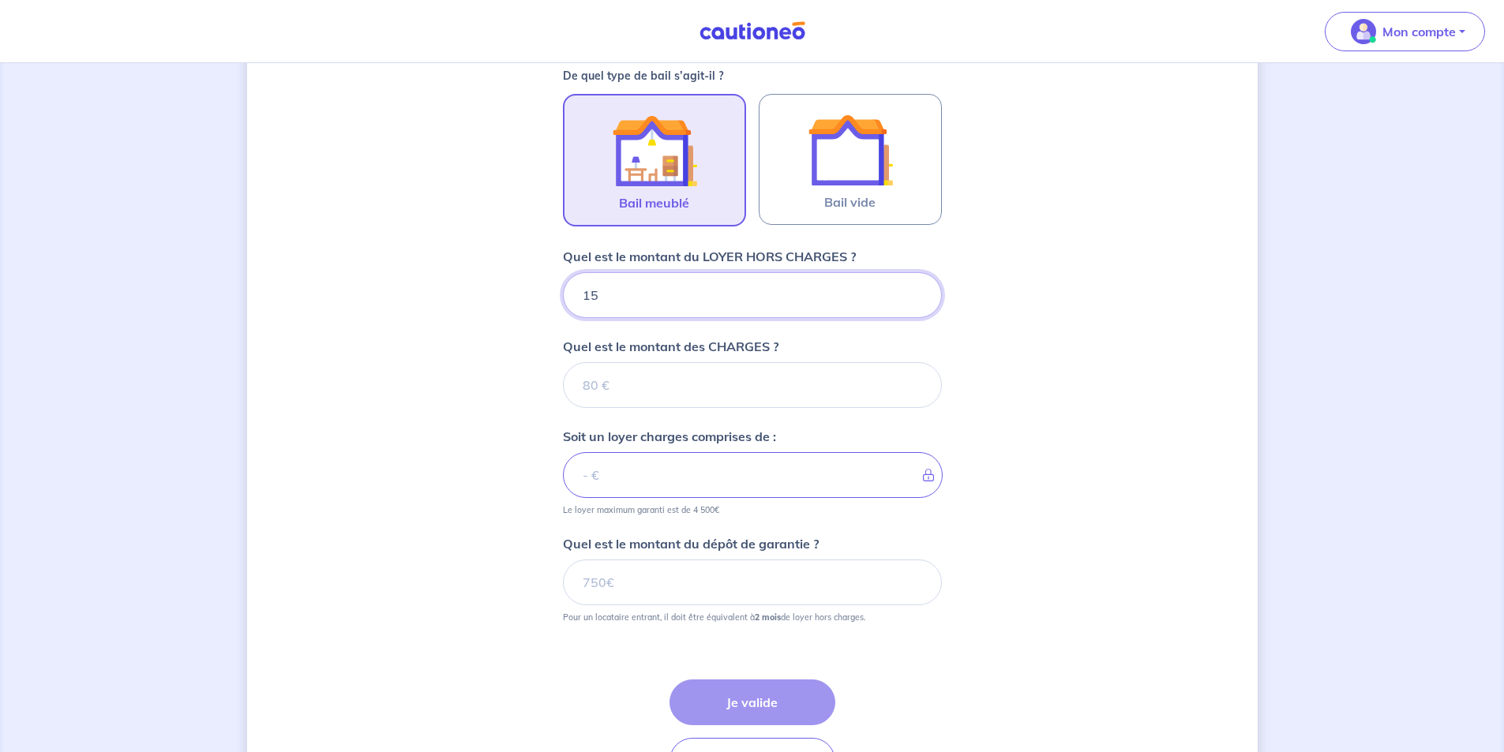
type input "150"
type input "1500"
click at [646, 385] on input "Quel est le montant des CHARGES ?" at bounding box center [752, 385] width 379 height 46
type input "1"
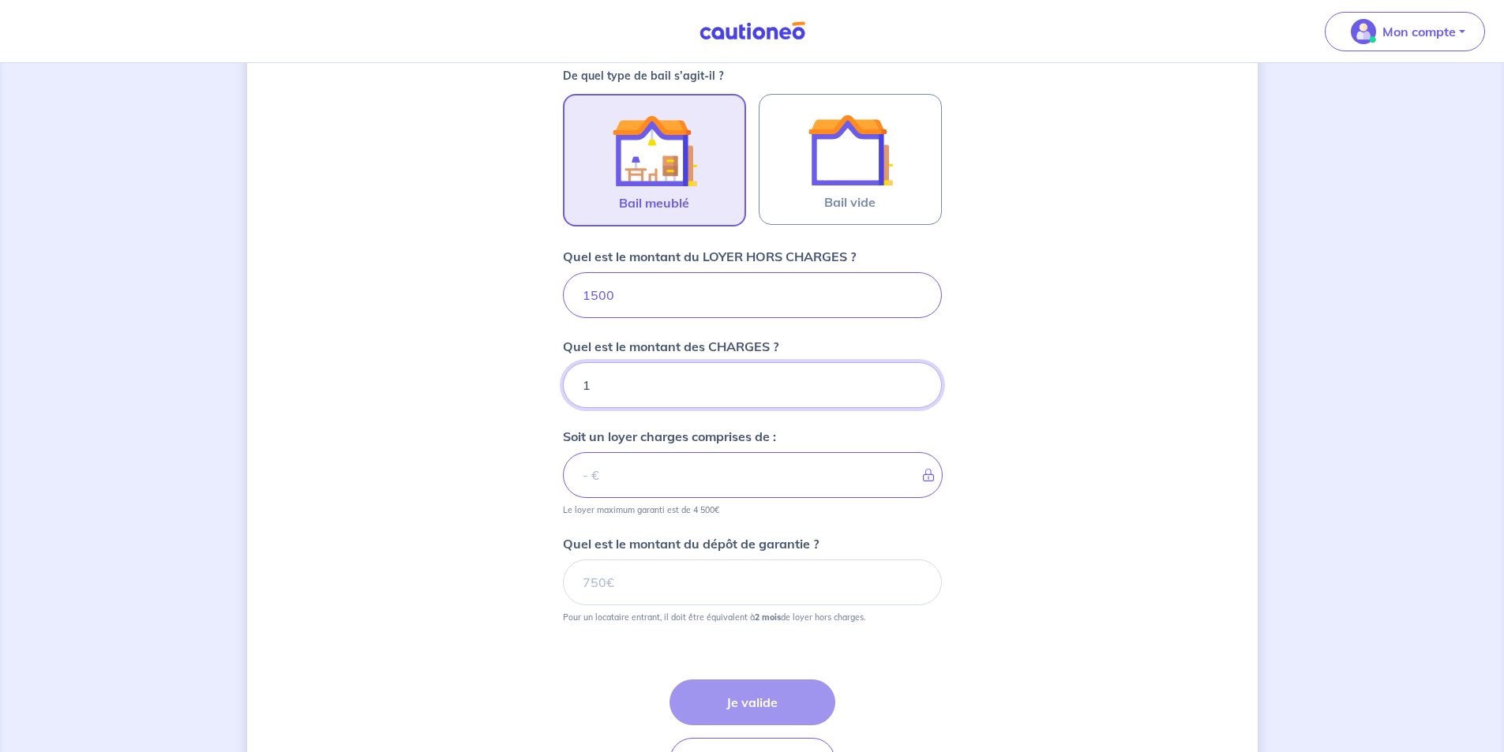
type input "1501"
type input "150"
type input "1650"
type input "150"
click at [959, 383] on div "Dites-nous en plus sur votre bien Où se situe votre bien en location ? 236 Rout…" at bounding box center [752, 229] width 1011 height 1224
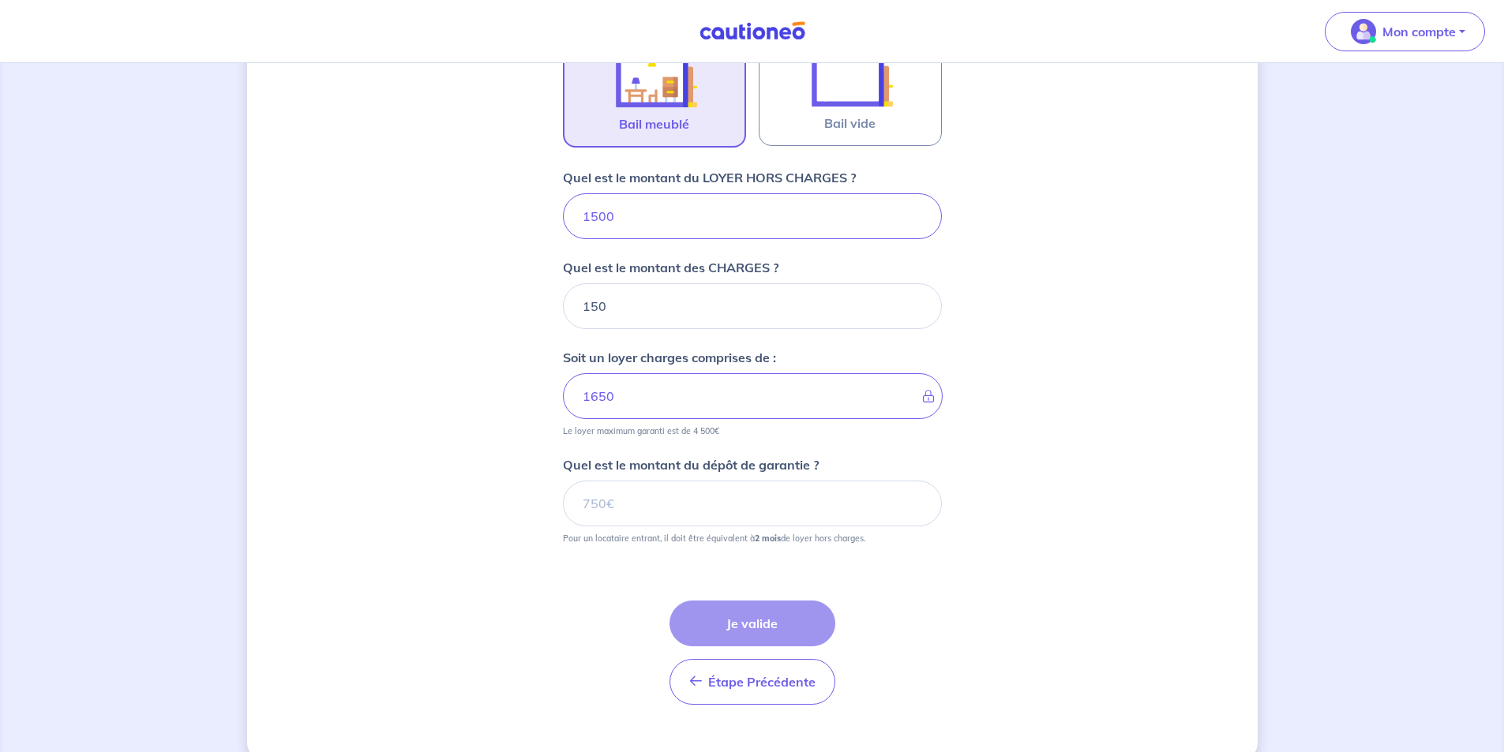
scroll to position [572, 0]
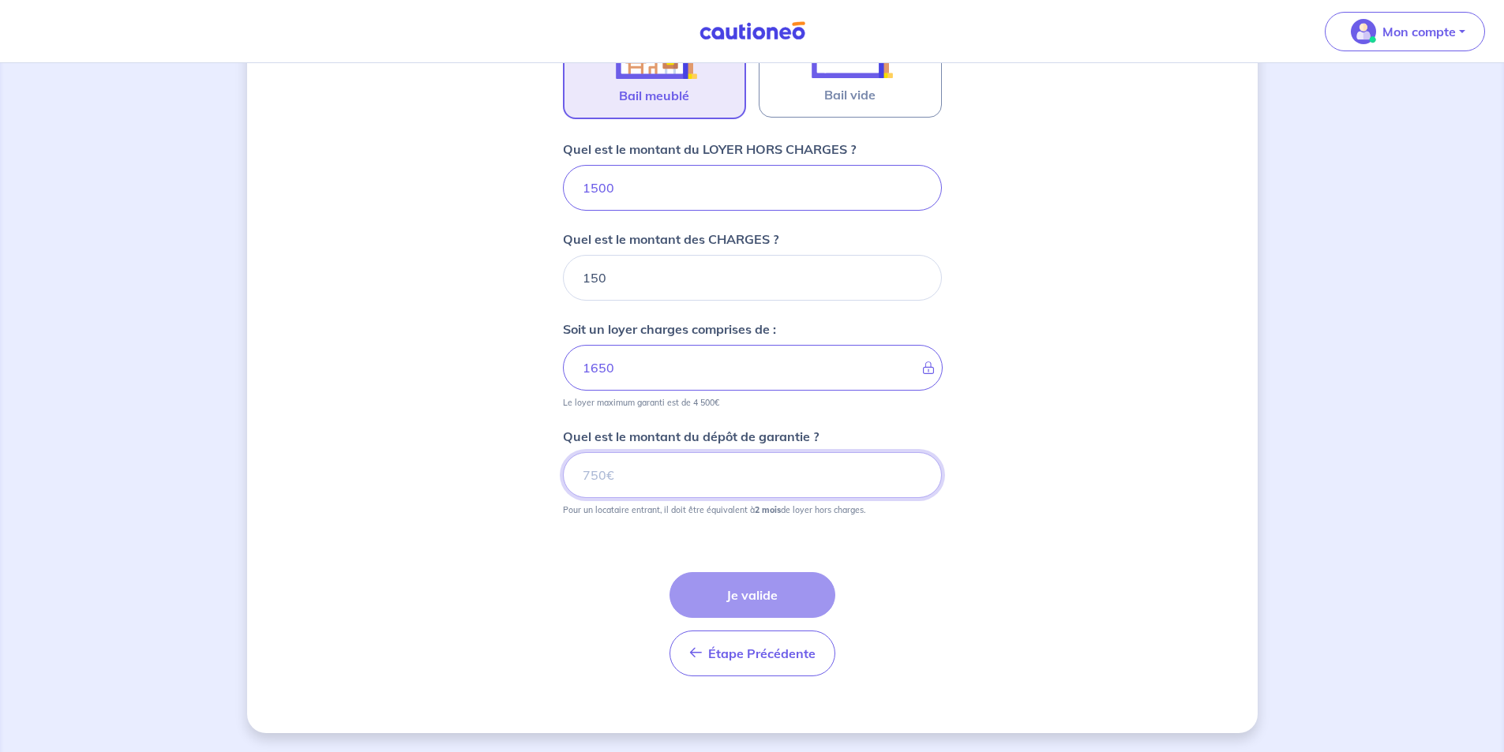
click at [662, 477] on input "Quel est le montant du dépôt de garantie ?" at bounding box center [752, 475] width 379 height 46
type input "3000"
click at [753, 589] on button "Je valide" at bounding box center [753, 595] width 166 height 46
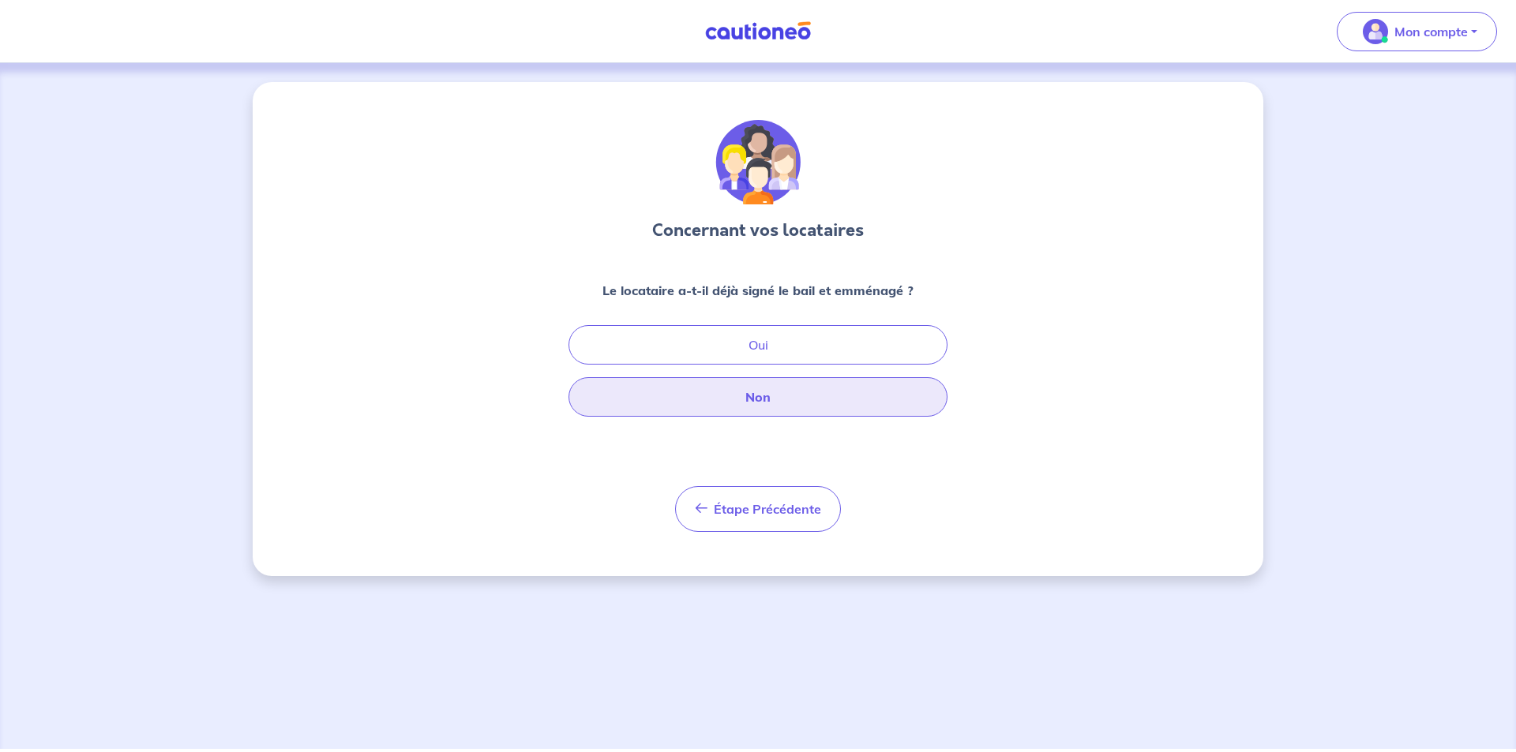
click at [750, 385] on button "Non" at bounding box center [758, 396] width 379 height 39
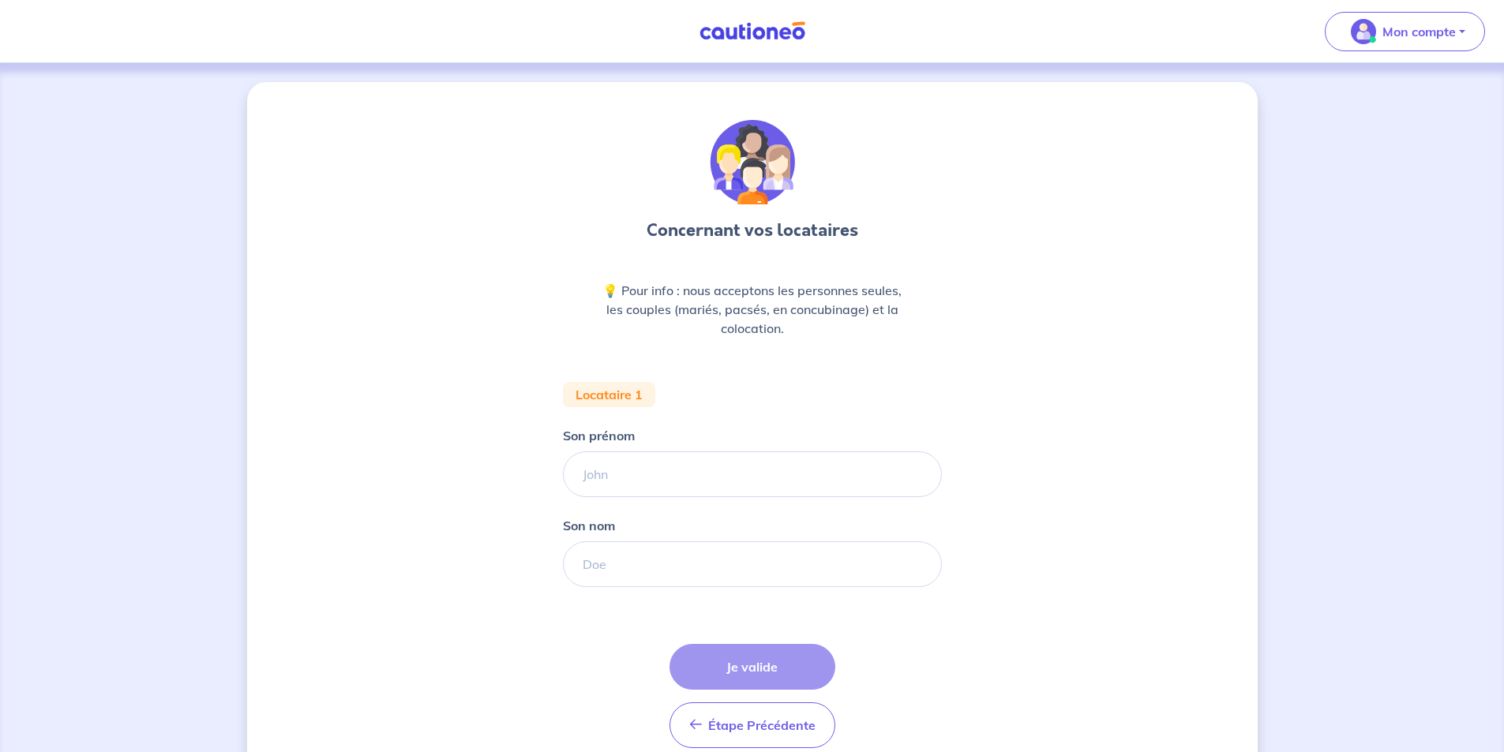
scroll to position [72, 0]
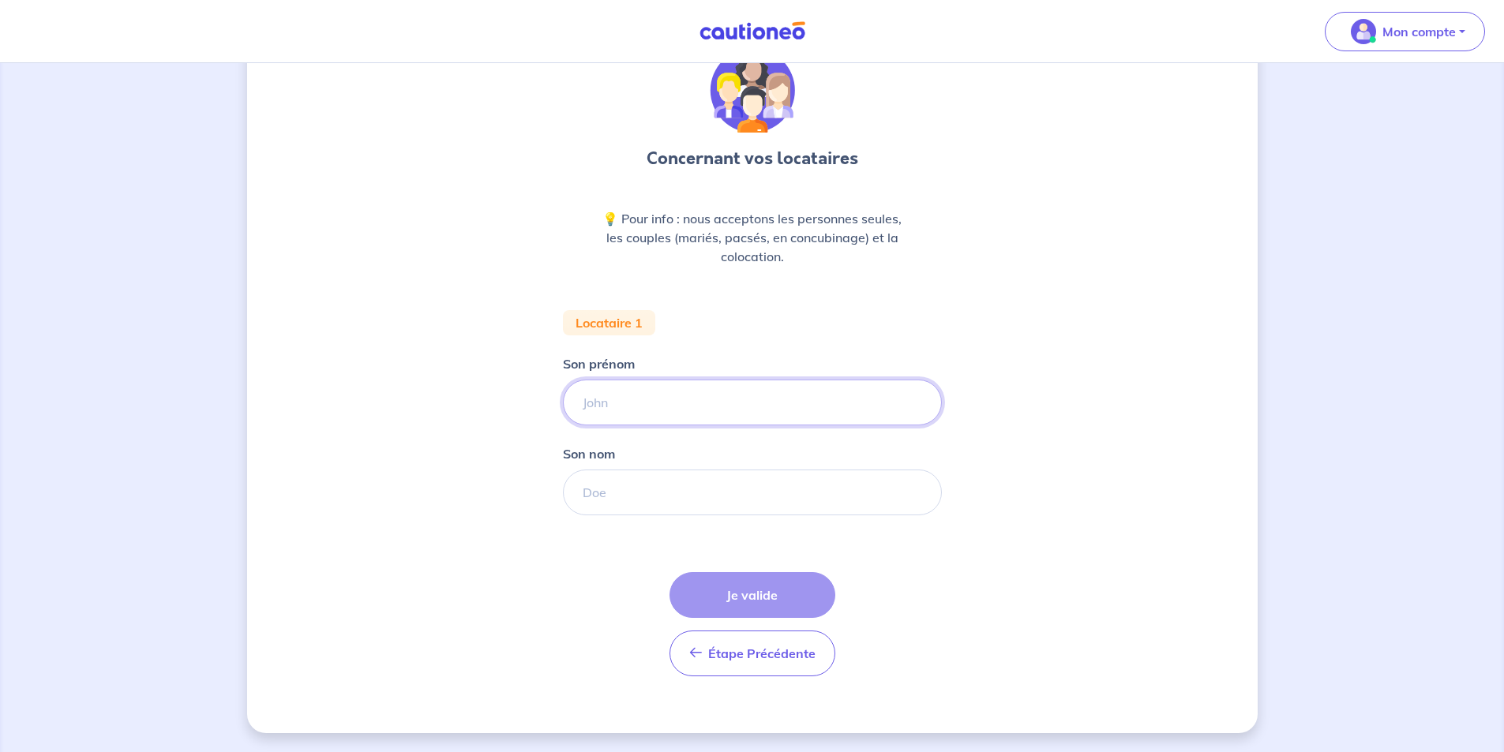
click at [633, 403] on input "Son prénom" at bounding box center [752, 403] width 379 height 46
type input "[PERSON_NAME]"
click at [642, 502] on input "Son nom" at bounding box center [752, 493] width 379 height 46
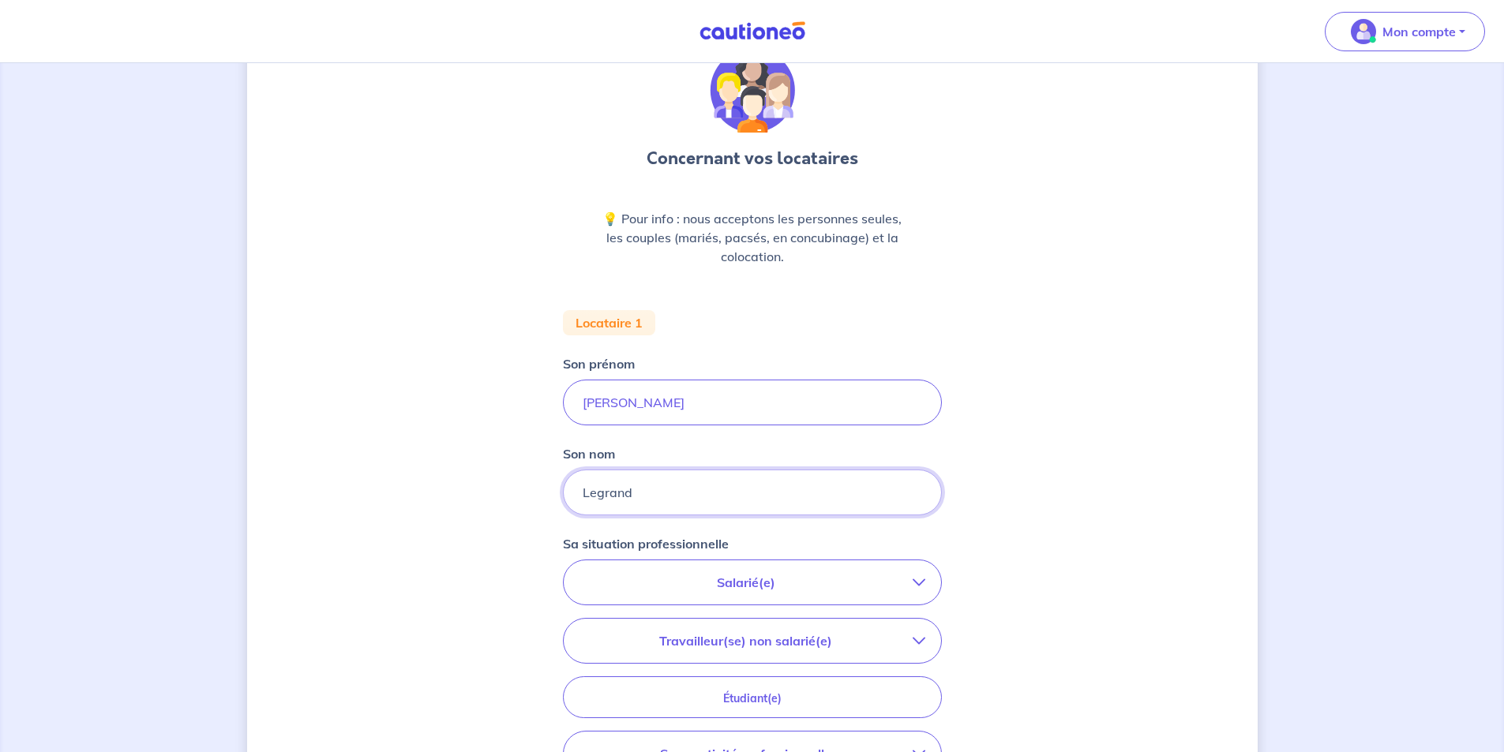
scroll to position [309, 0]
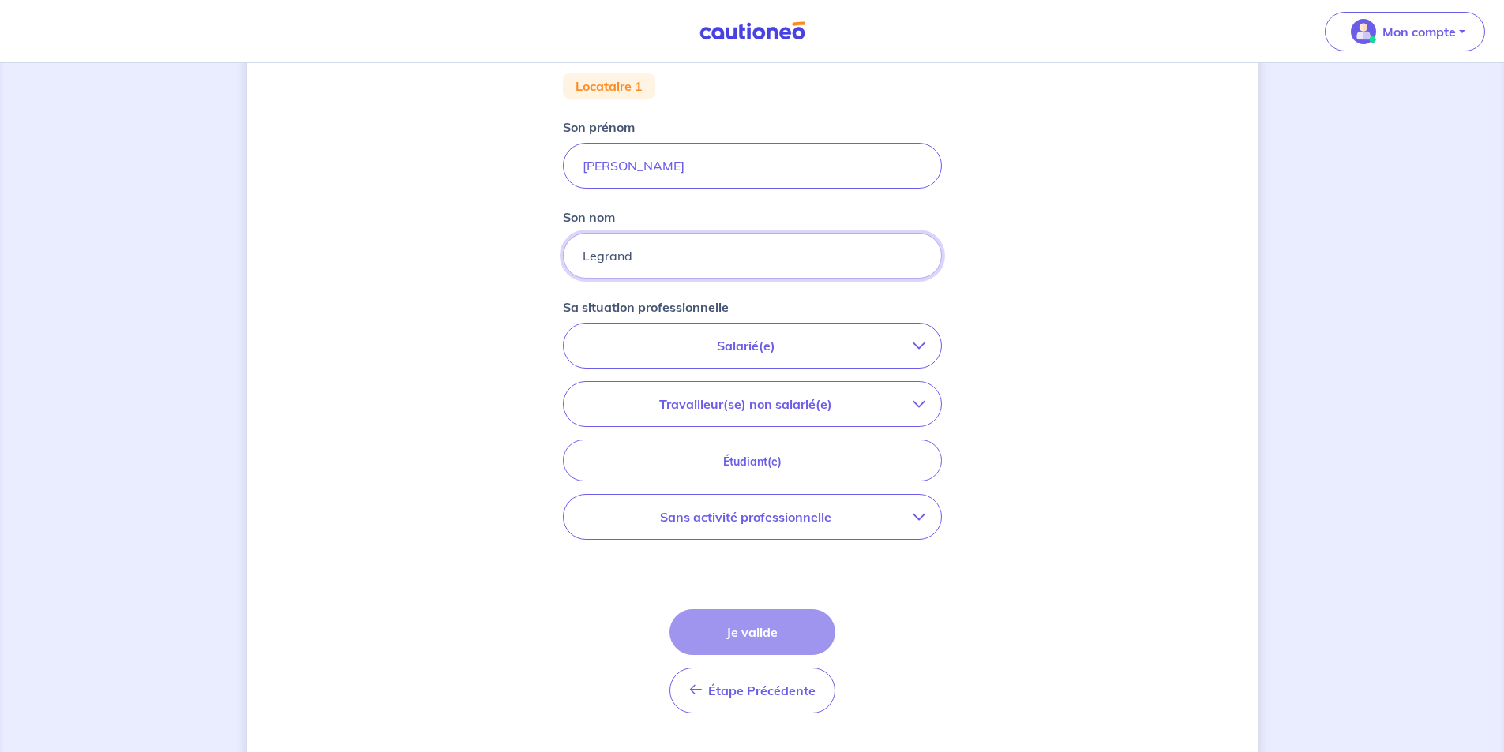
type input "Legrand"
click at [801, 339] on p "Salarié(e)" at bounding box center [746, 345] width 333 height 19
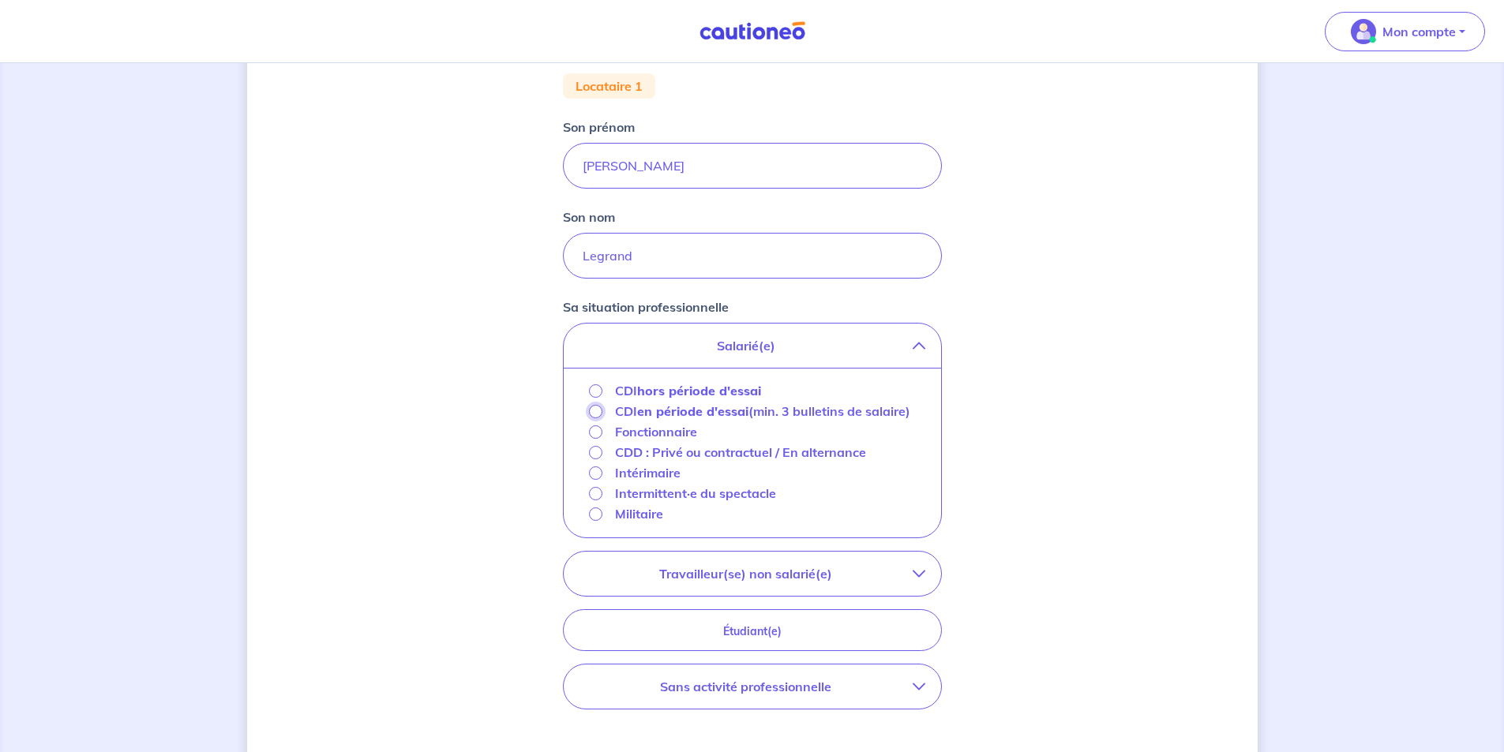
click at [598, 412] on input "CDI en période d'essai (min. 3 bulletins de salaire)" at bounding box center [595, 411] width 13 height 13
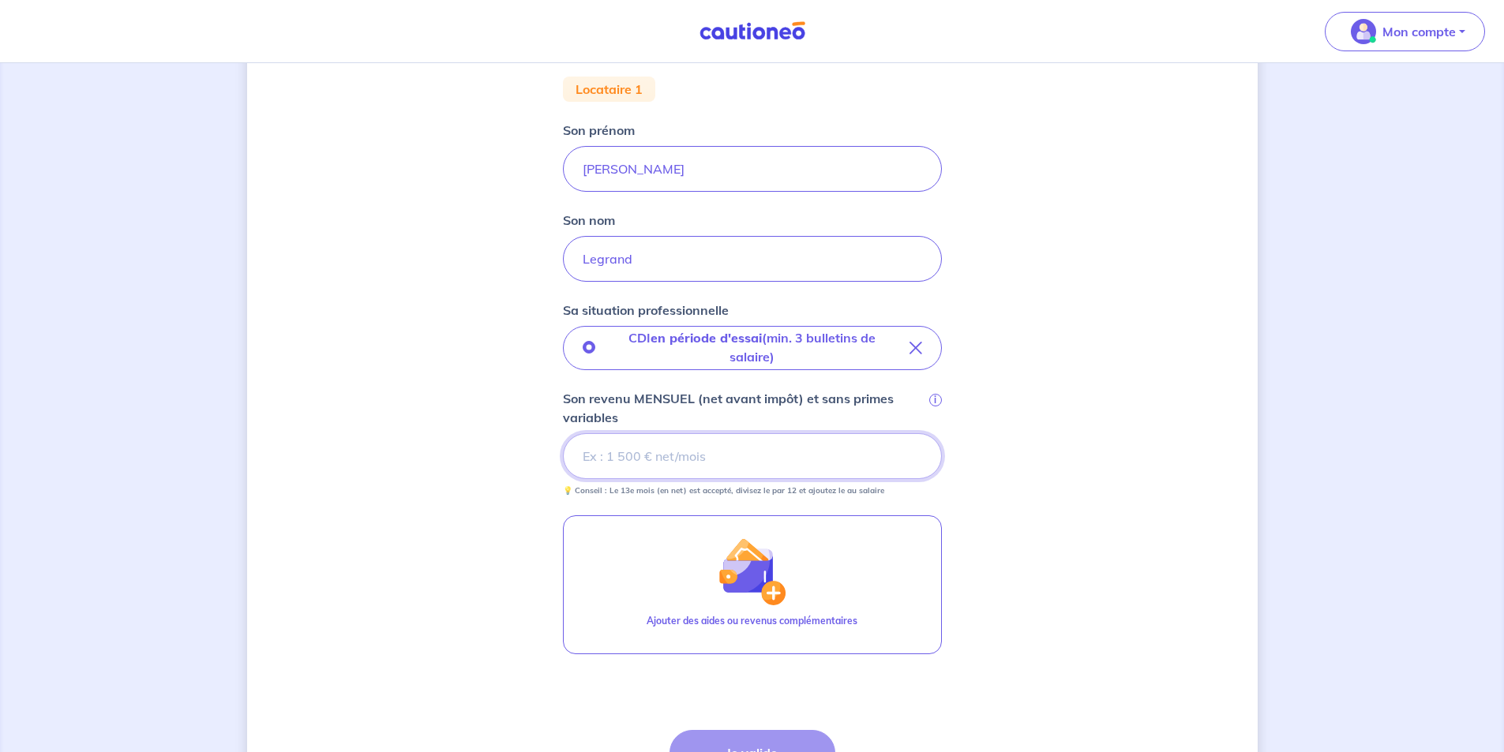
scroll to position [148, 0]
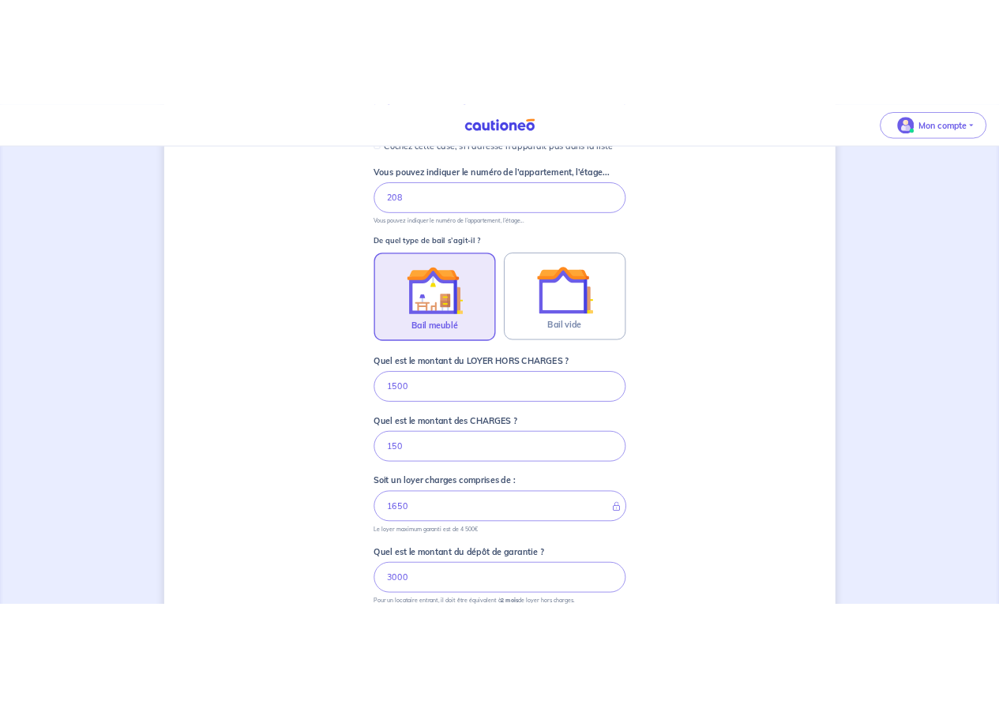
scroll to position [494, 0]
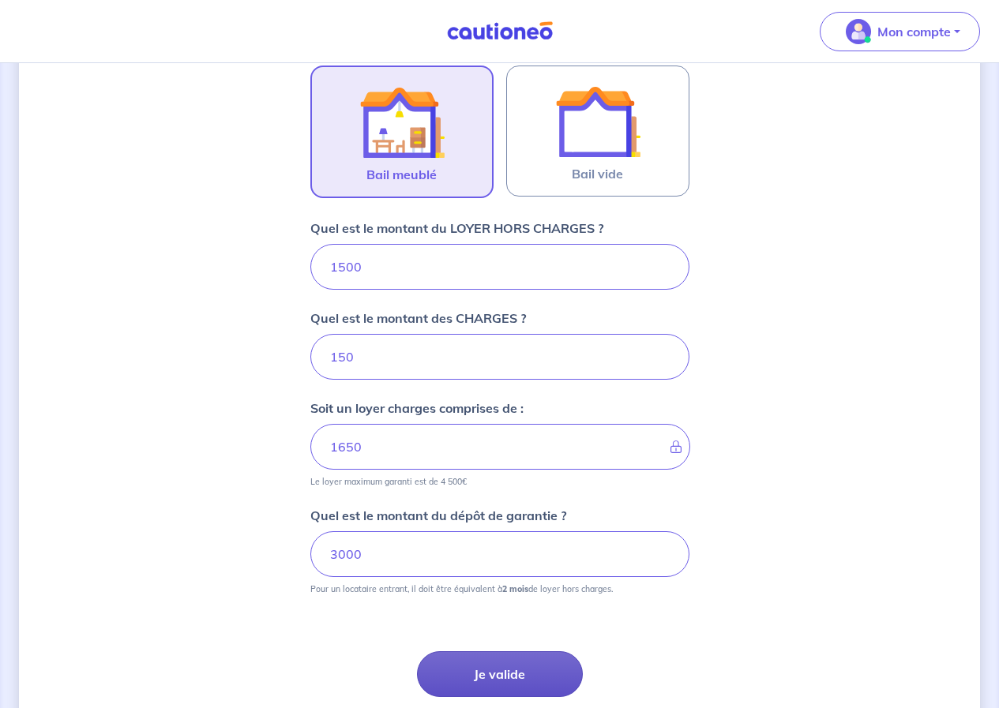
click at [524, 681] on button "Je valide" at bounding box center [500, 674] width 166 height 46
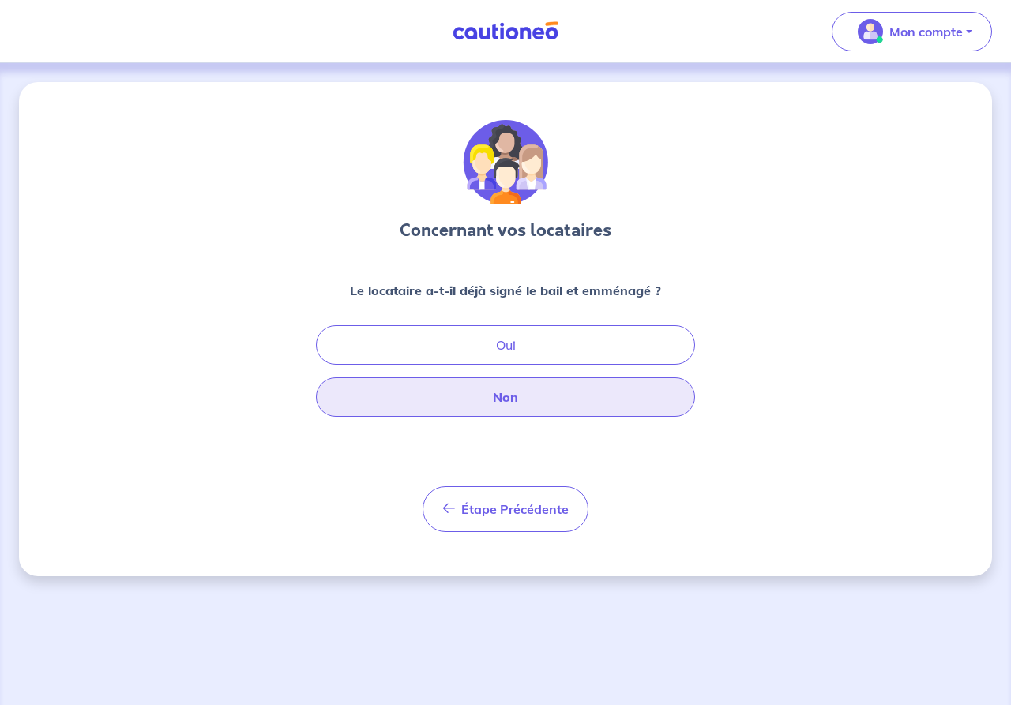
click at [496, 400] on button "Non" at bounding box center [505, 396] width 379 height 39
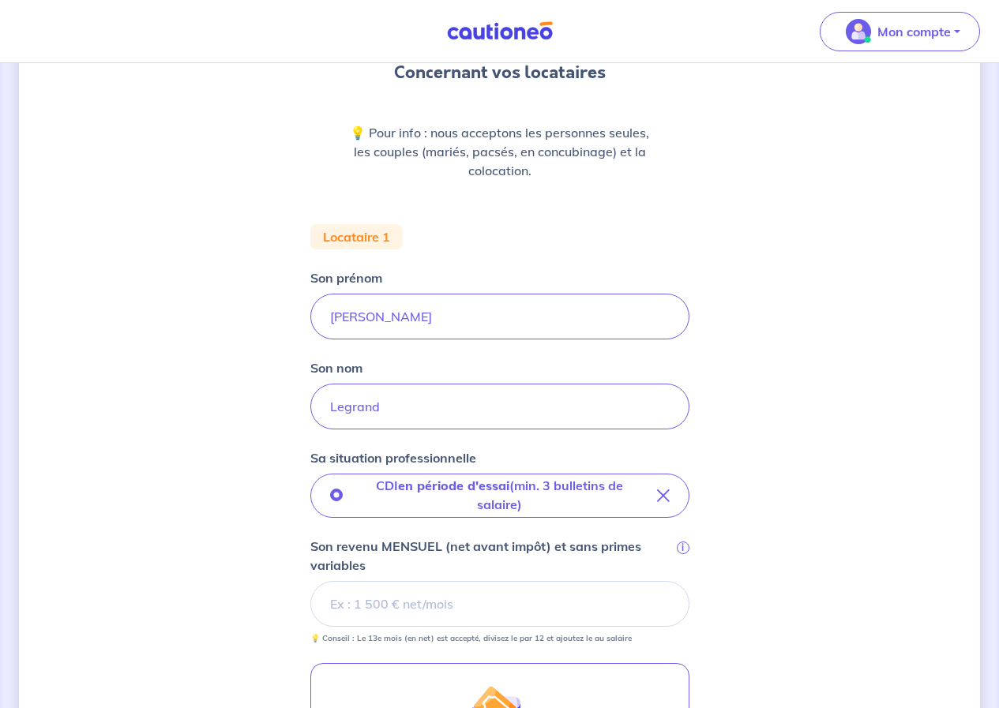
scroll to position [316, 0]
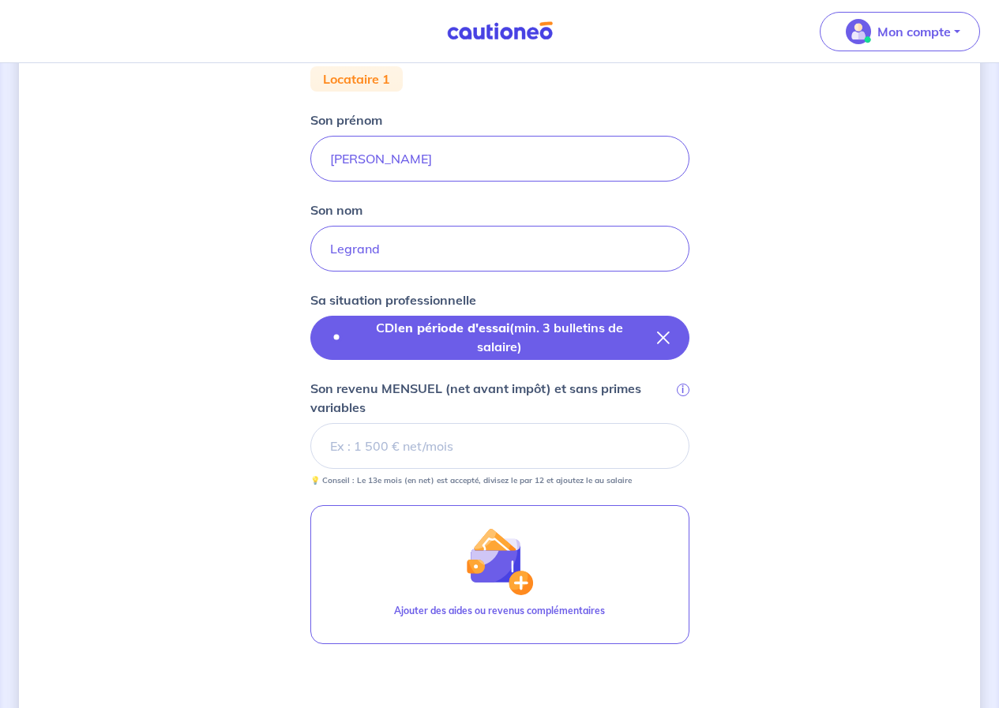
click at [665, 332] on icon "button" at bounding box center [663, 338] width 13 height 13
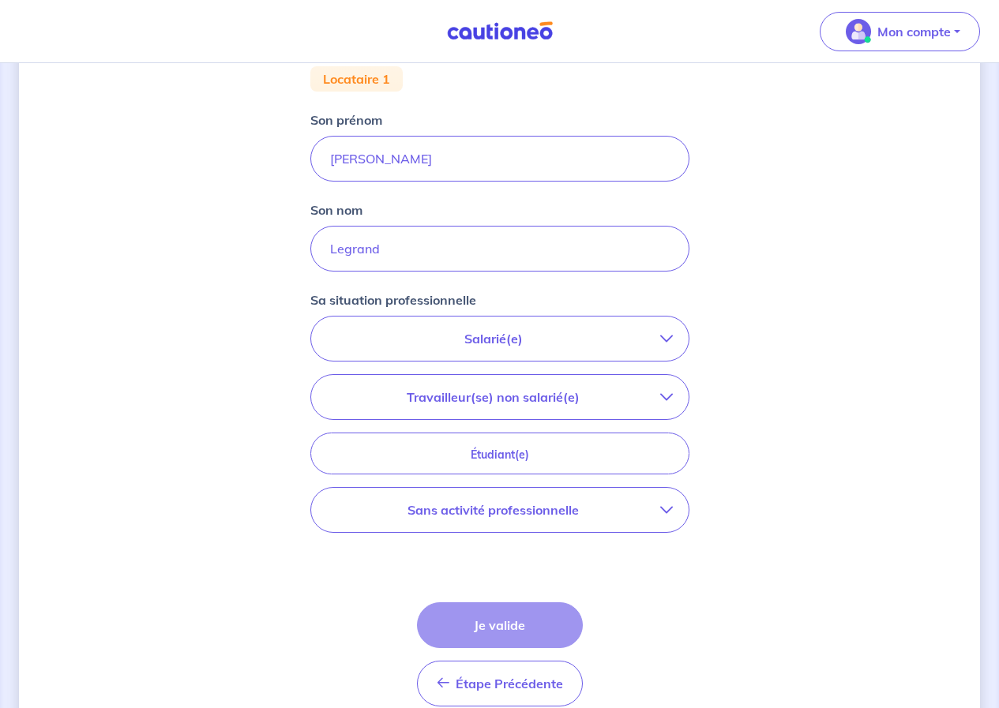
scroll to position [390, 0]
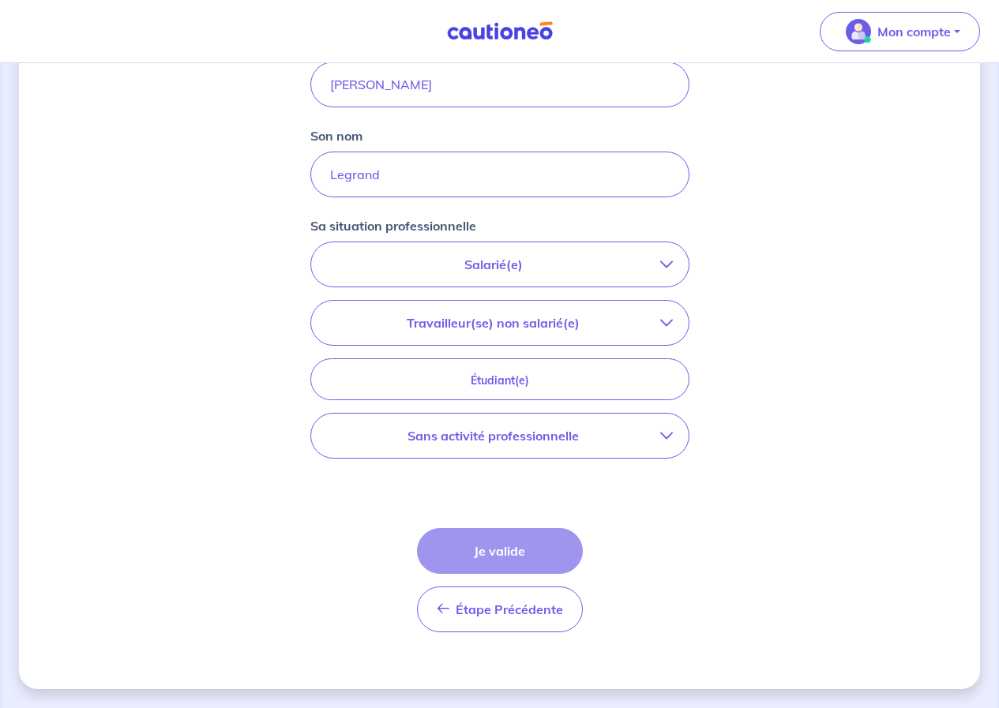
click at [579, 256] on p "Salarié(e)" at bounding box center [493, 264] width 333 height 19
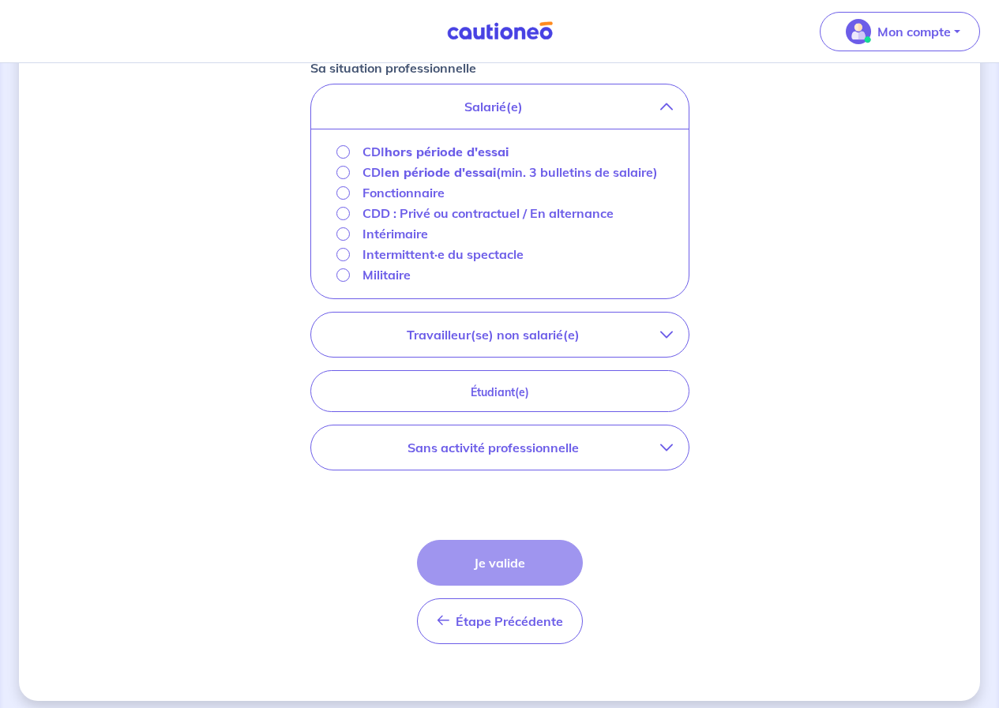
scroll to position [469, 0]
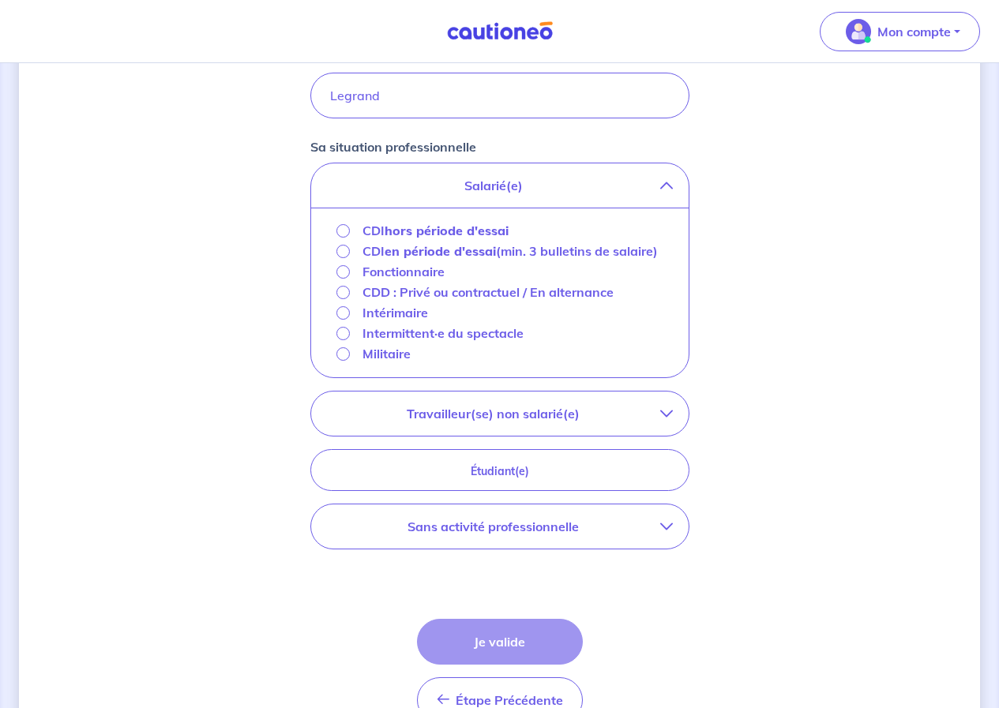
click at [570, 423] on p "Travailleur(se) non salarié(e)" at bounding box center [493, 413] width 333 height 19
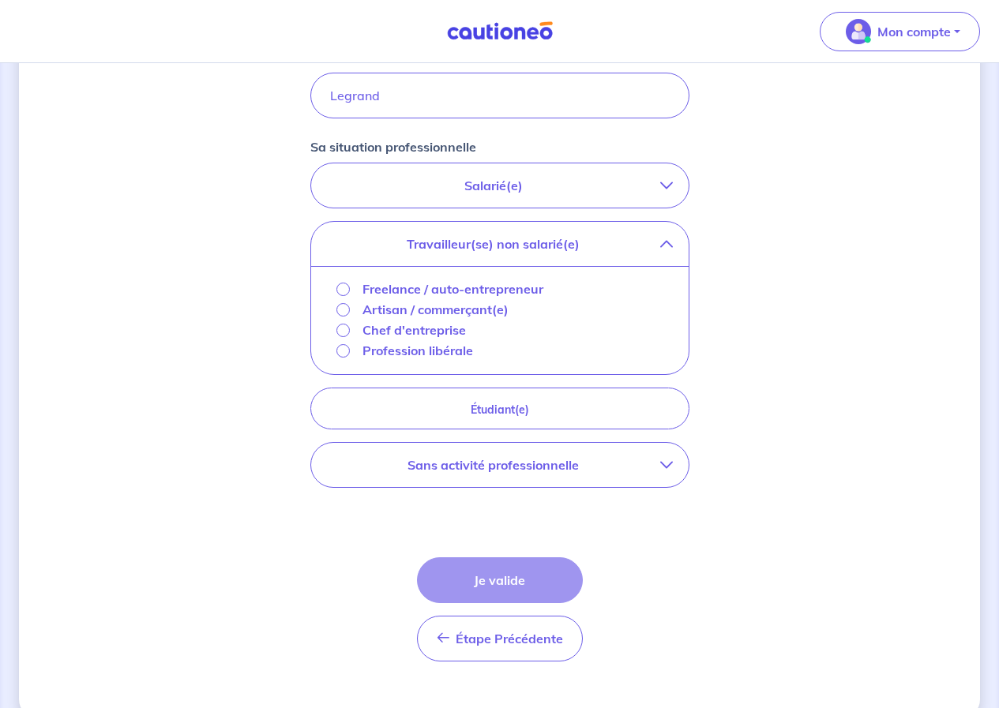
click at [495, 188] on p "Salarié(e)" at bounding box center [493, 185] width 333 height 19
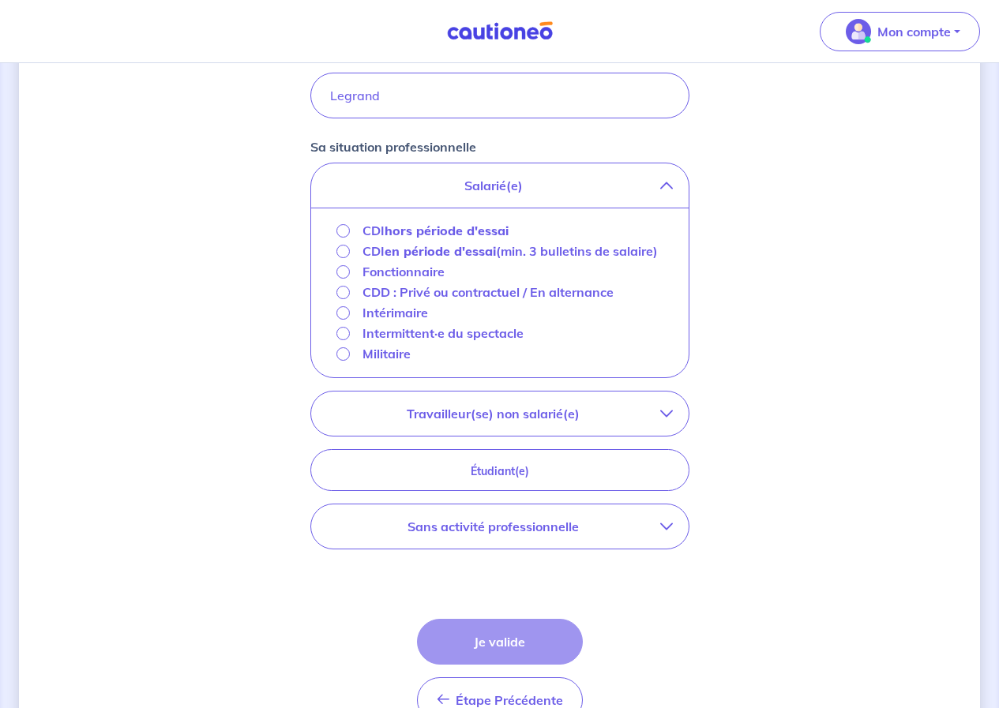
click at [532, 423] on p "Travailleur(se) non salarié(e)" at bounding box center [493, 413] width 333 height 19
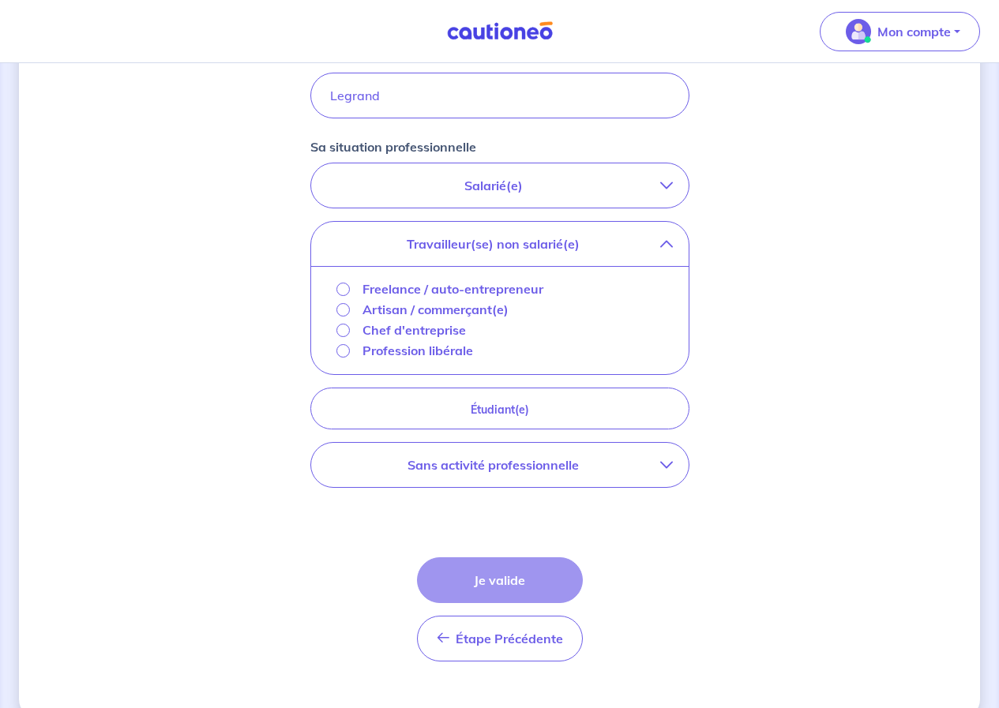
click at [519, 478] on button "Sans activité professionnelle" at bounding box center [499, 465] width 377 height 44
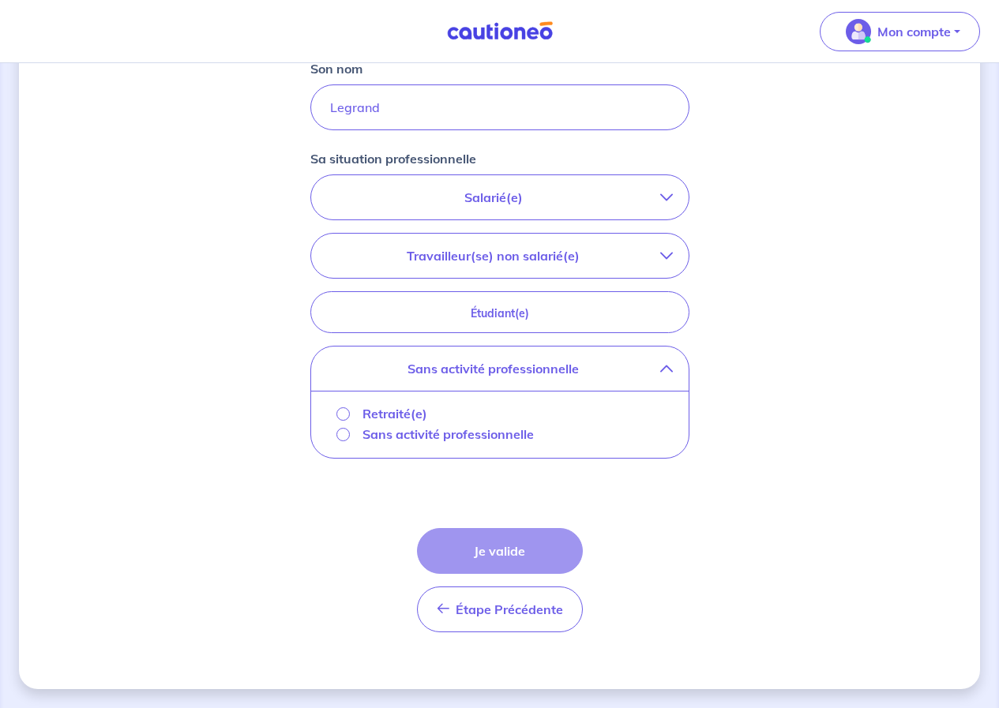
click at [540, 382] on button "Sans activité professionnelle" at bounding box center [499, 369] width 377 height 44
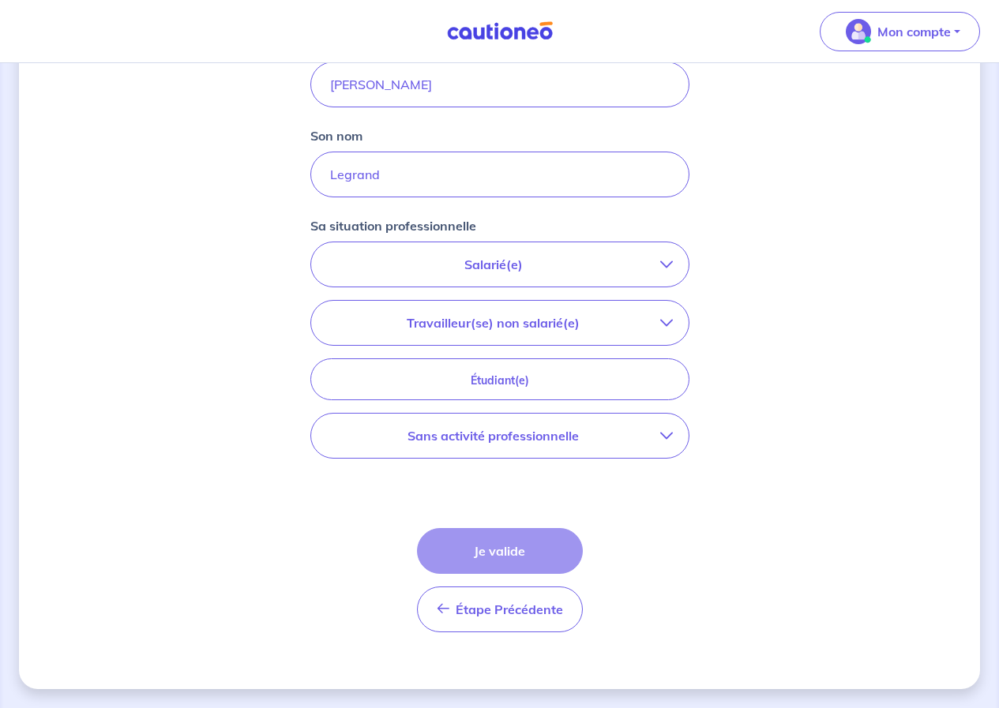
scroll to position [390, 0]
click at [521, 310] on button "Travailleur(se) non salarié(e)" at bounding box center [499, 323] width 377 height 44
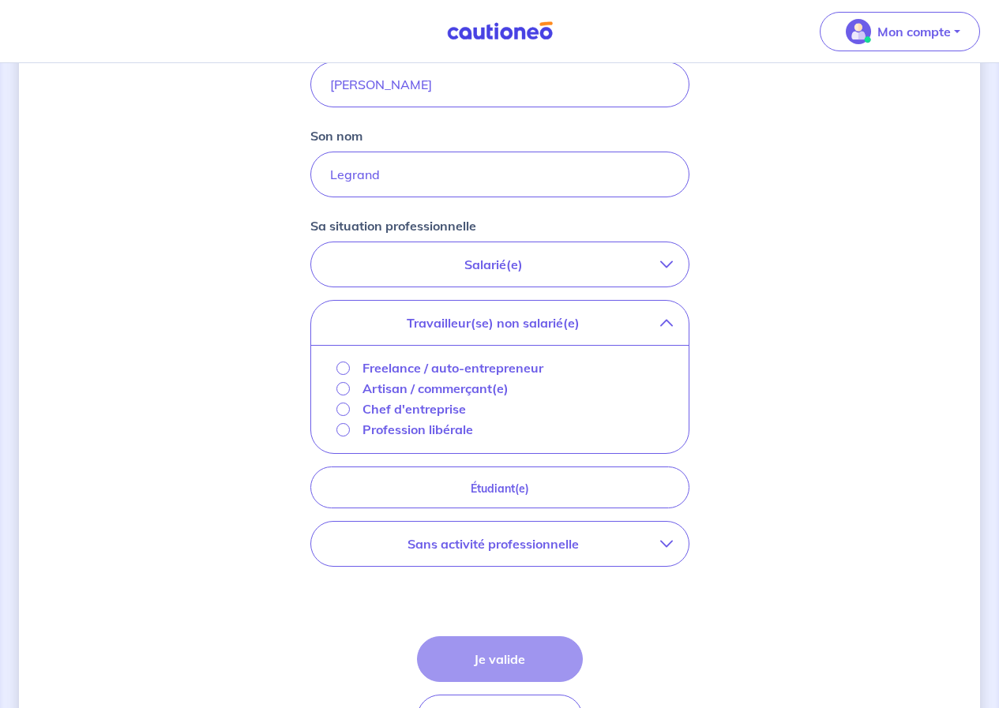
click at [550, 275] on button "Salarié(e)" at bounding box center [499, 264] width 377 height 44
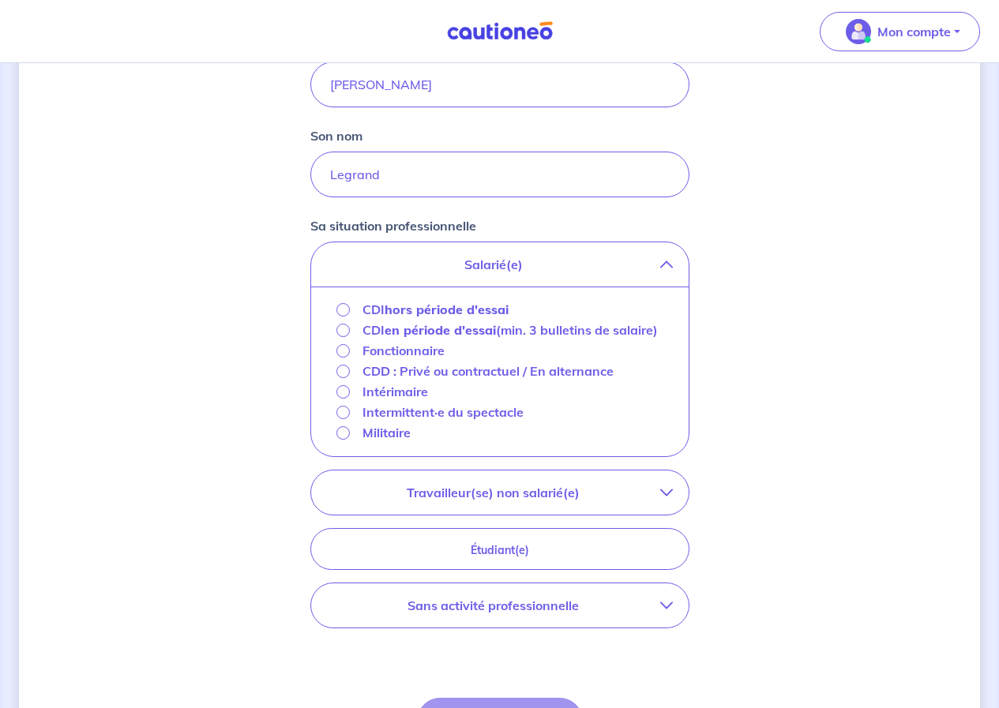
click at [491, 502] on p "Travailleur(se) non salarié(e)" at bounding box center [493, 492] width 333 height 19
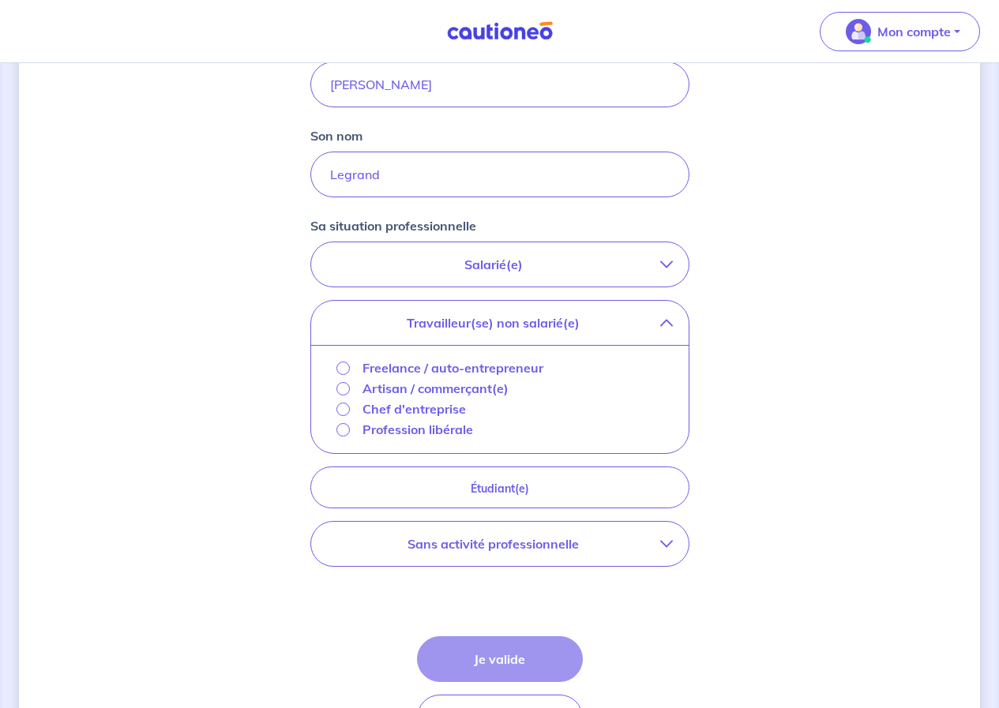
click at [535, 261] on p "Salarié(e)" at bounding box center [493, 264] width 333 height 19
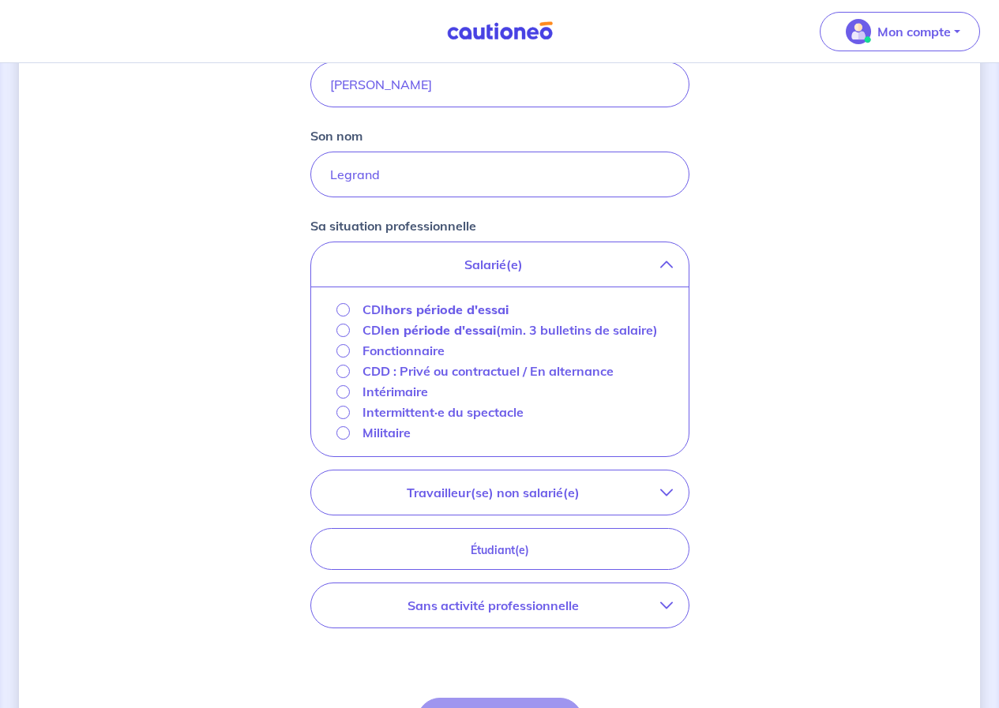
click at [666, 515] on button "Travailleur(se) non salarié(e)" at bounding box center [499, 493] width 377 height 44
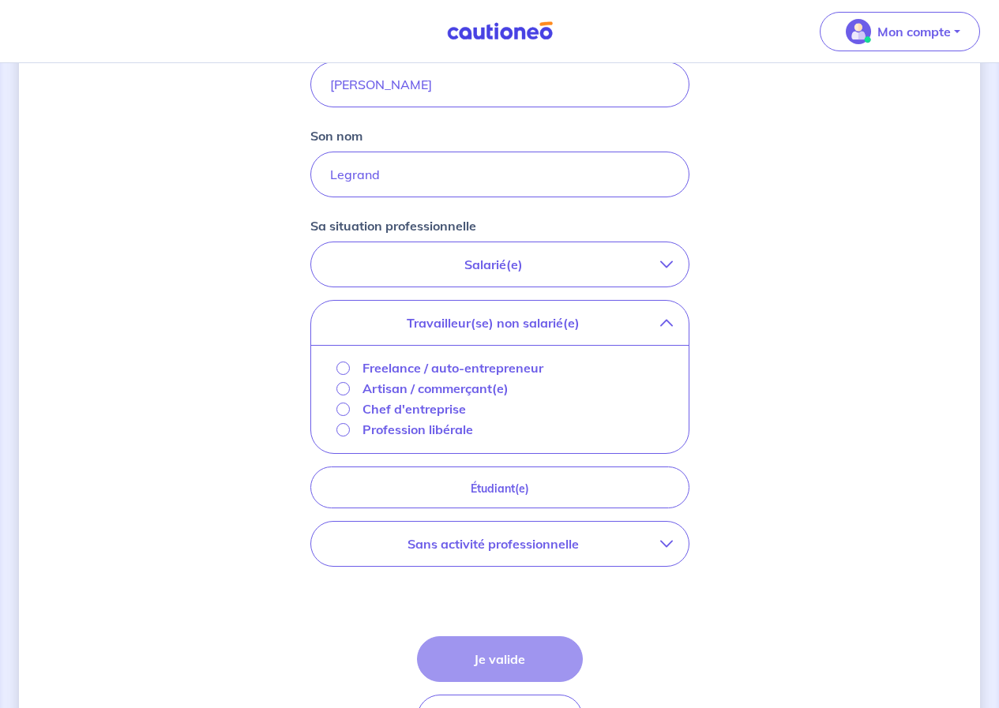
click at [409, 257] on p "Salarié(e)" at bounding box center [493, 264] width 333 height 19
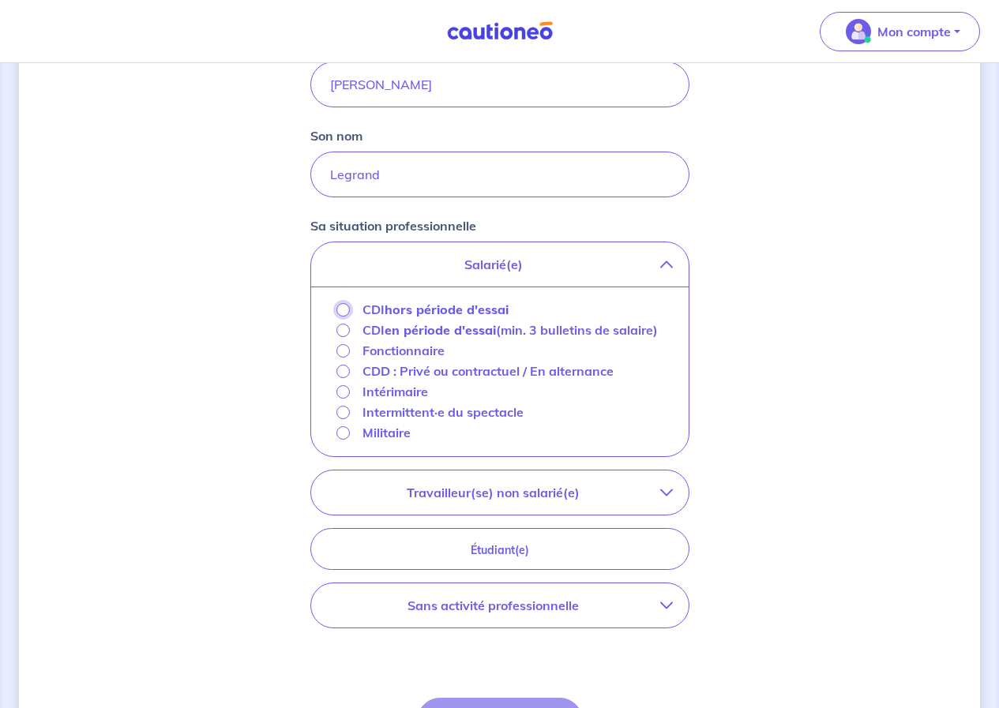
click at [343, 310] on input "CDI hors période d'essai" at bounding box center [342, 309] width 13 height 13
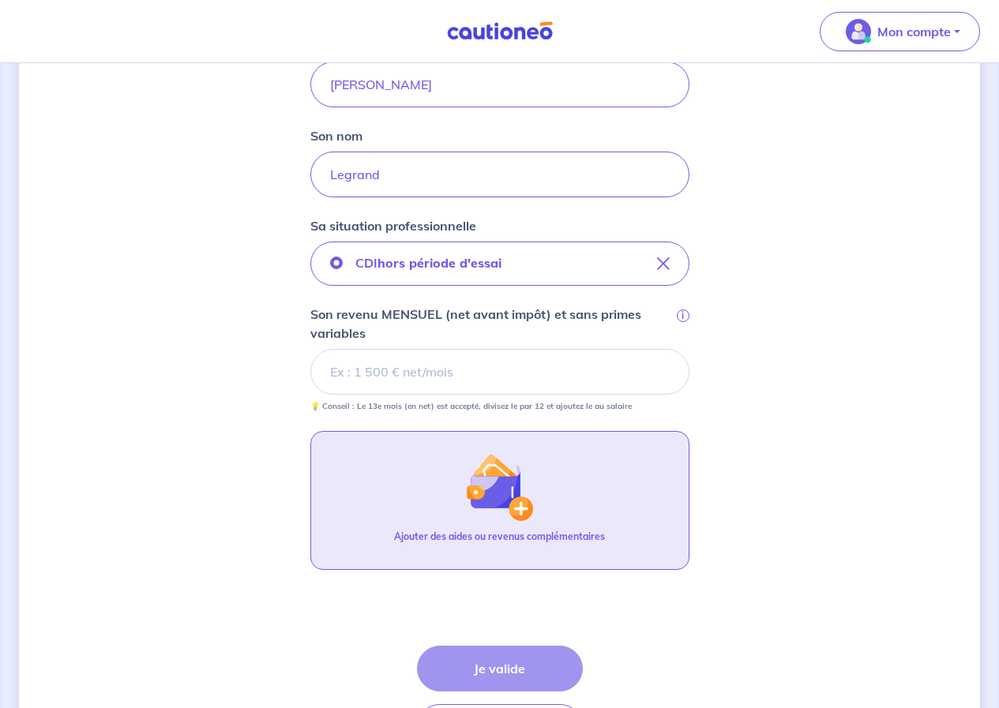
scroll to position [508, 0]
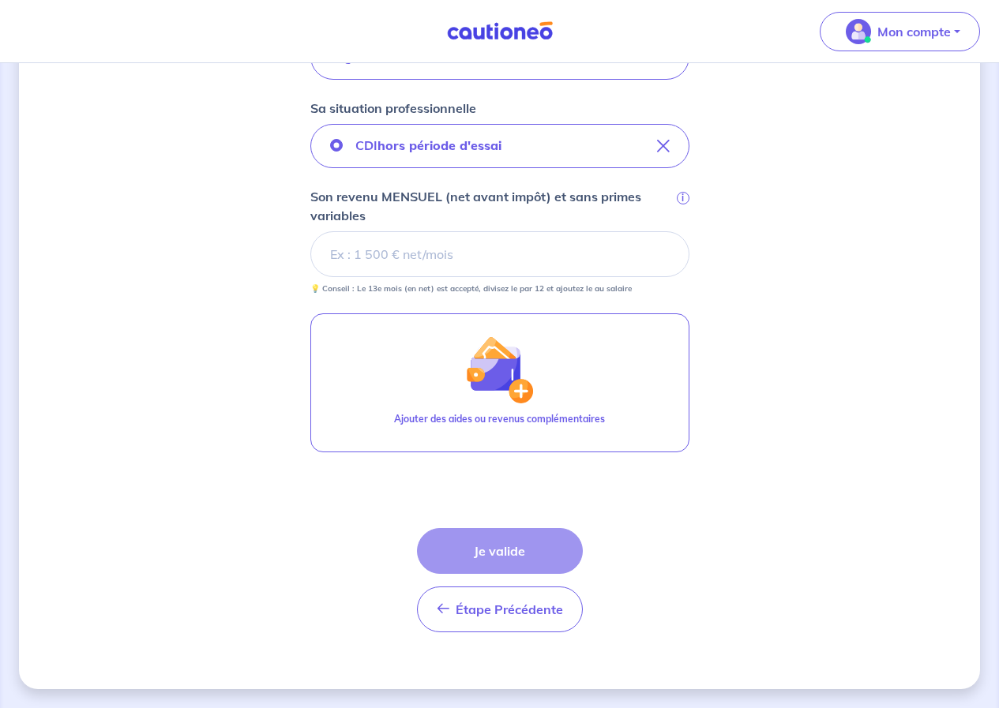
click at [434, 256] on input "Son revenu MENSUEL (net avant impôt) et sans primes variables i" at bounding box center [499, 254] width 379 height 46
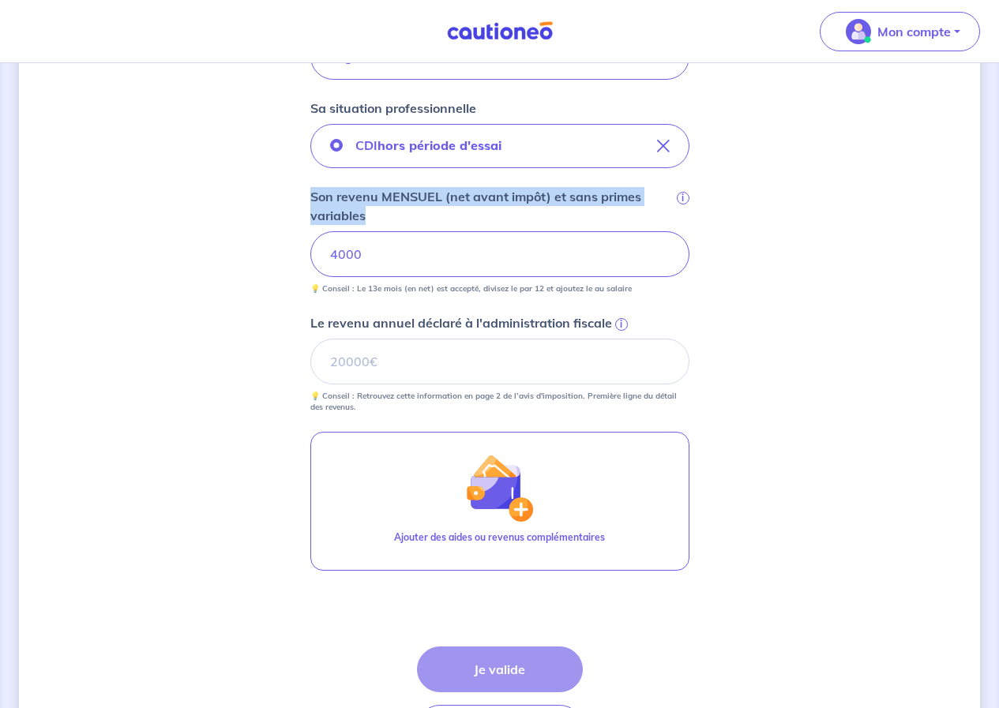
drag, startPoint x: 312, startPoint y: 196, endPoint x: 370, endPoint y: 211, distance: 59.6
click at [370, 211] on p "Son revenu MENSUEL (net avant impôt) et sans primes variables" at bounding box center [491, 206] width 363 height 38
copy p "Son revenu MENSUEL (net avant impôt) et sans primes variables"
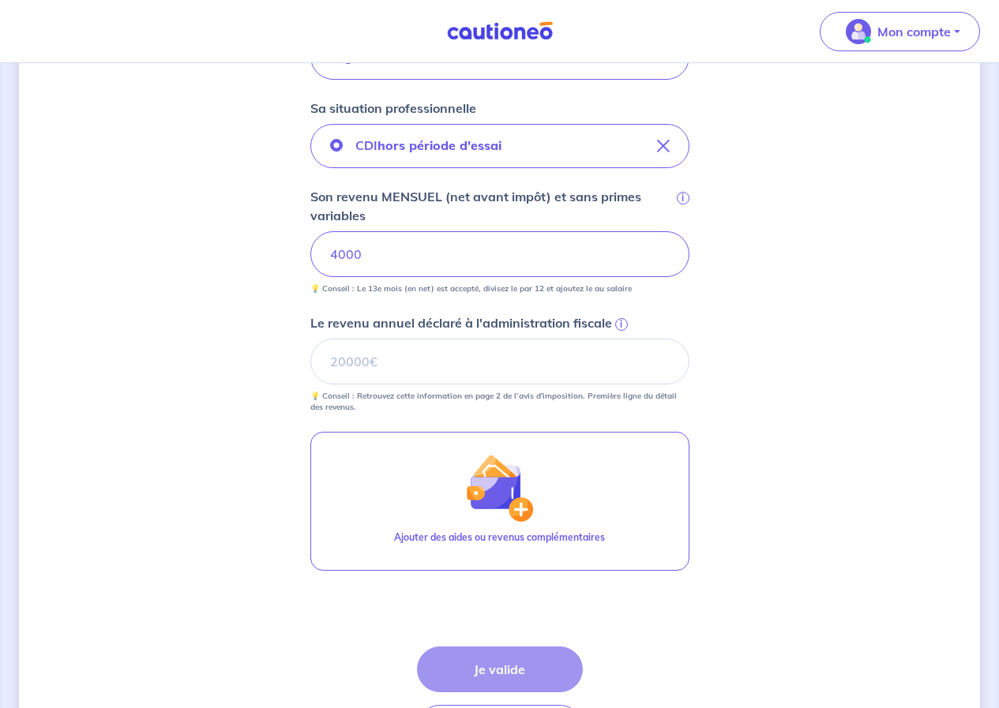
click at [295, 171] on div "Concernant vos locataires 💡 Pour info : nous acceptons les personnes seules, le…" at bounding box center [499, 190] width 961 height 1233
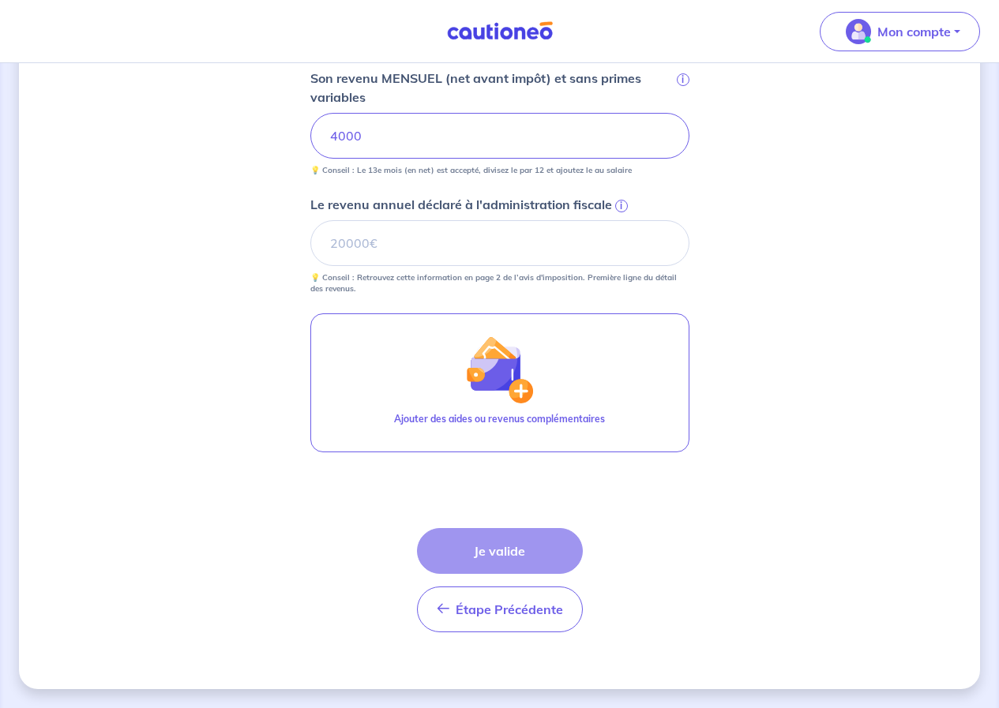
scroll to position [547, 0]
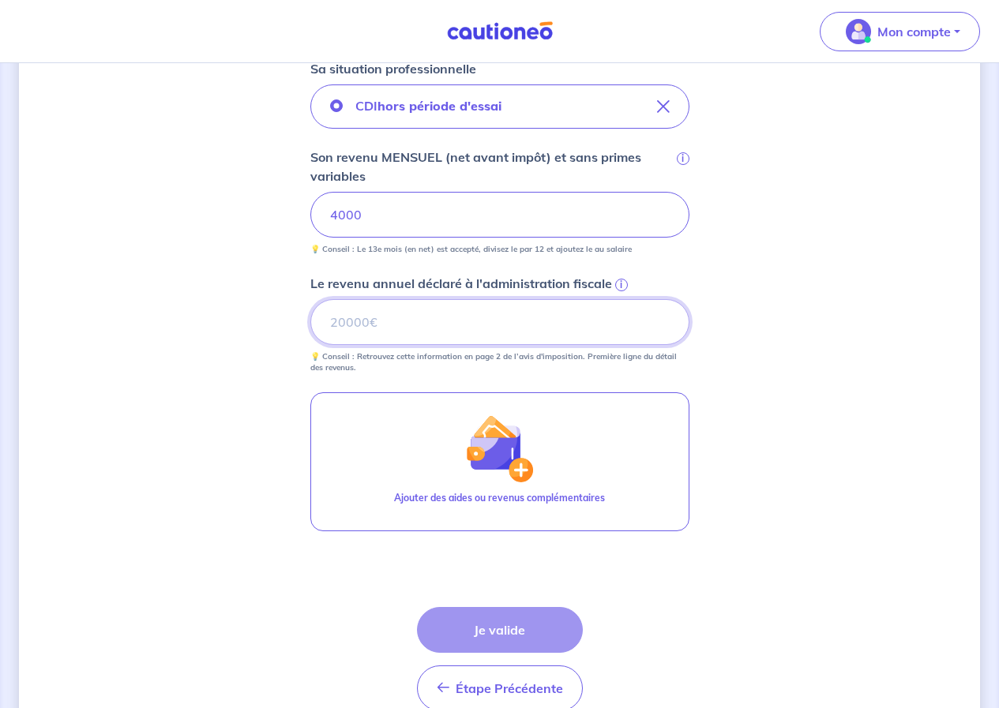
click at [443, 328] on input "Le revenu annuel déclaré à l'administration fiscale i" at bounding box center [499, 322] width 379 height 46
type input "48000"
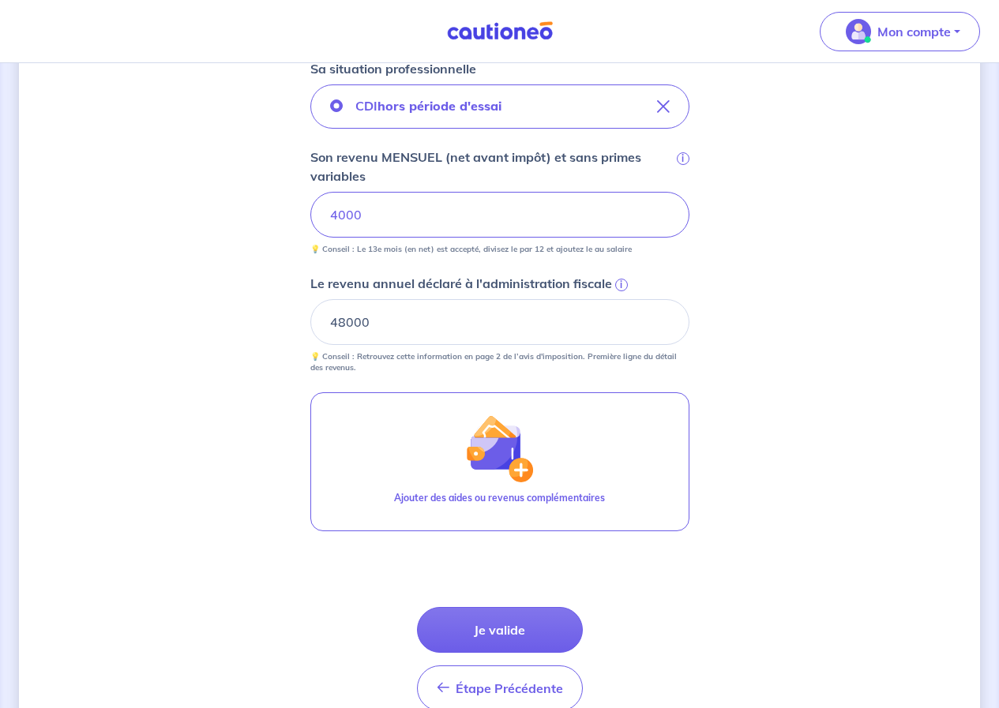
click at [230, 389] on div "Concernant vos locataires 💡 Pour info : nous acceptons les personnes seules, le…" at bounding box center [499, 151] width 961 height 1233
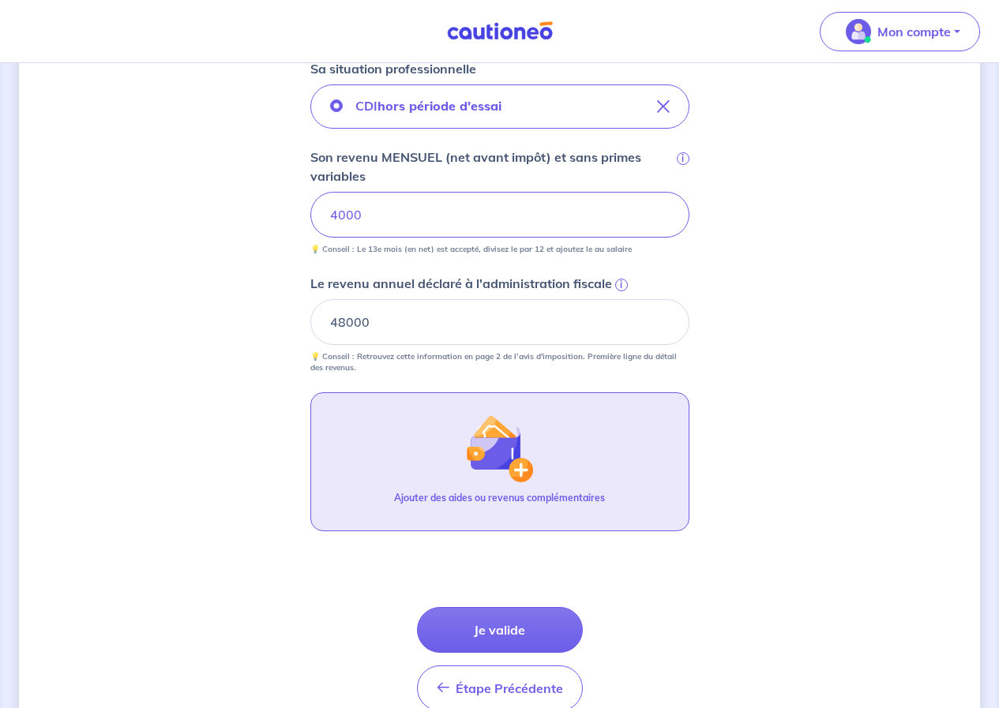
scroll to position [626, 0]
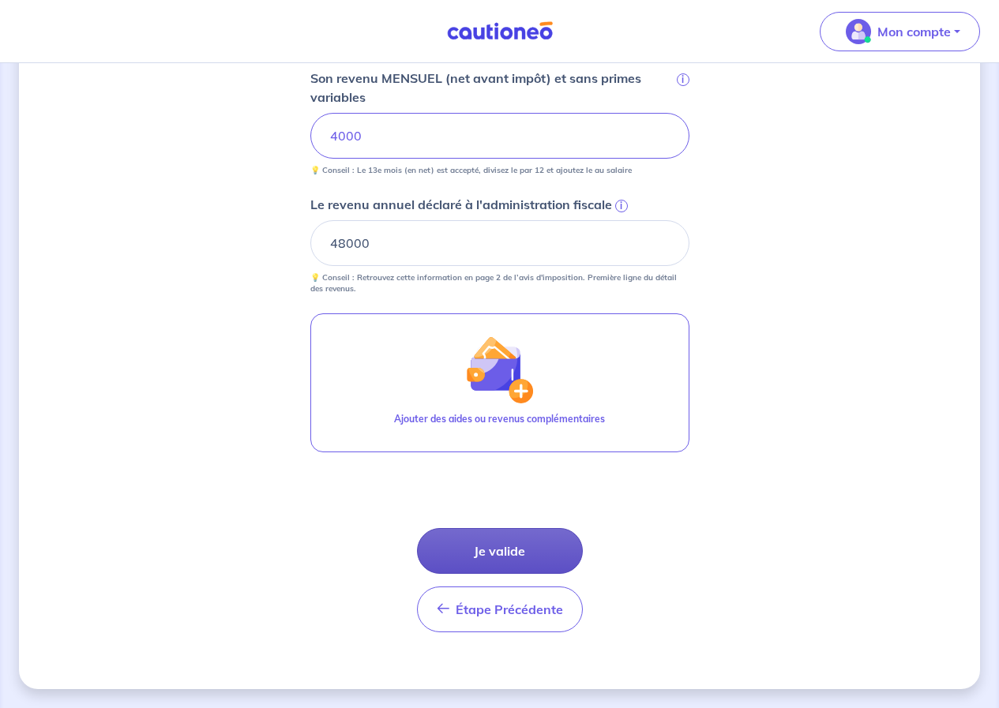
click at [531, 543] on button "Je valide" at bounding box center [500, 551] width 166 height 46
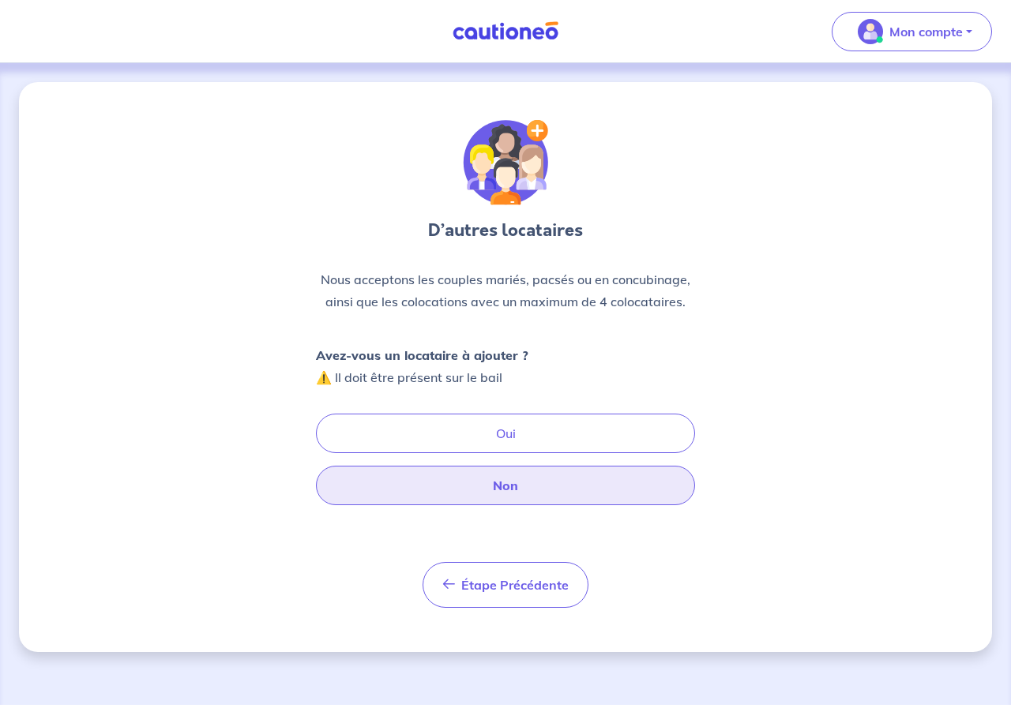
click at [510, 490] on button "Non" at bounding box center [505, 485] width 379 height 39
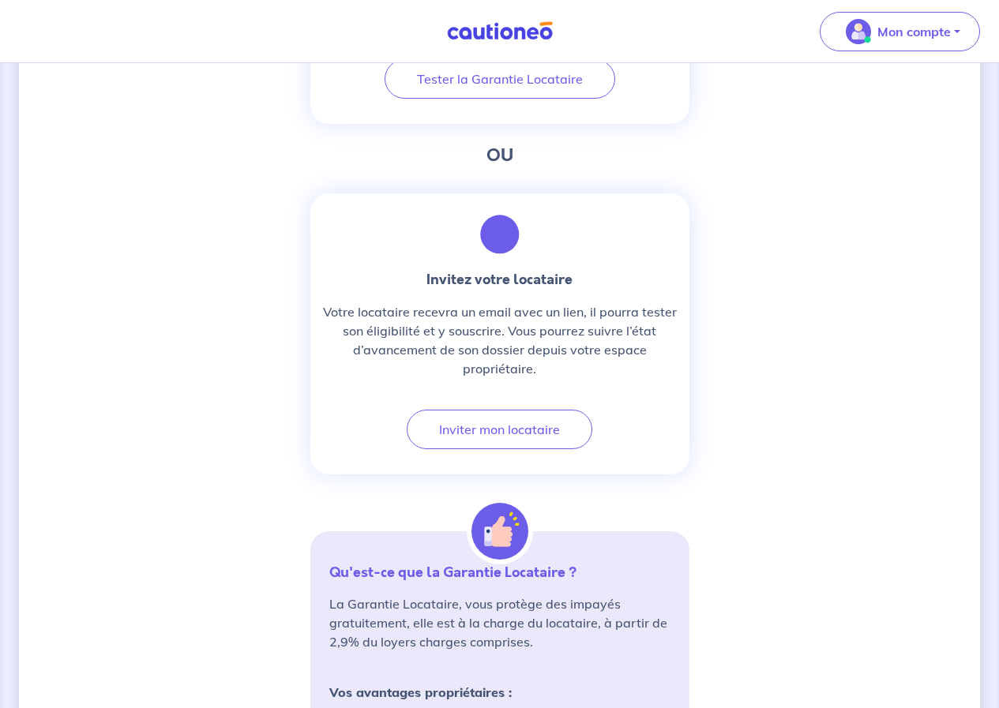
scroll to position [339, 0]
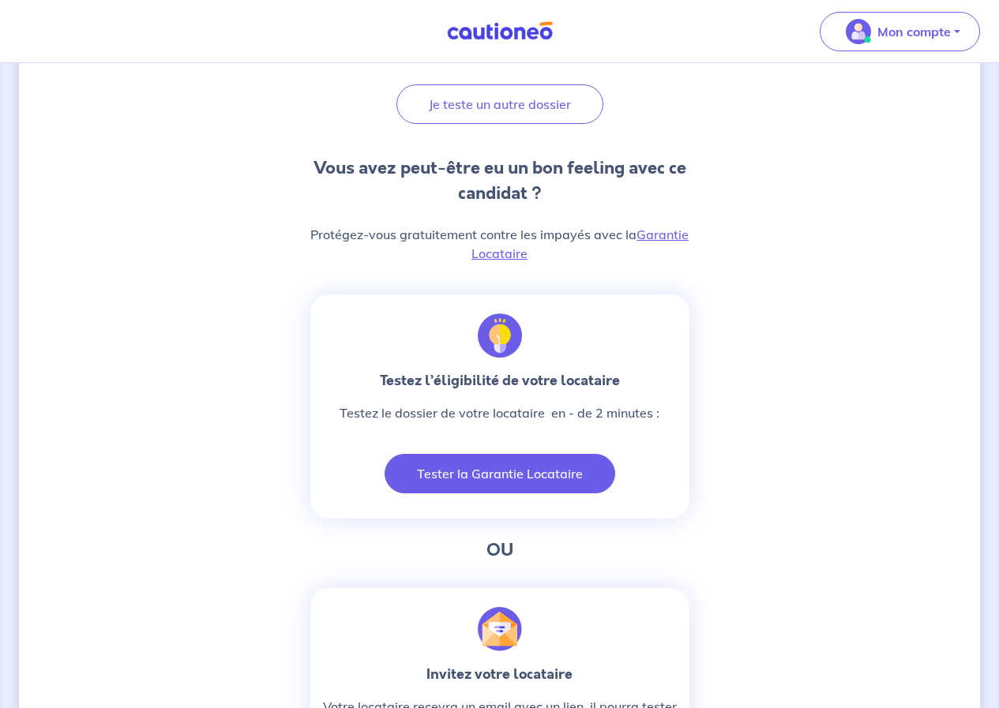
click at [520, 475] on button "Tester la Garantie Locataire" at bounding box center [500, 473] width 231 height 39
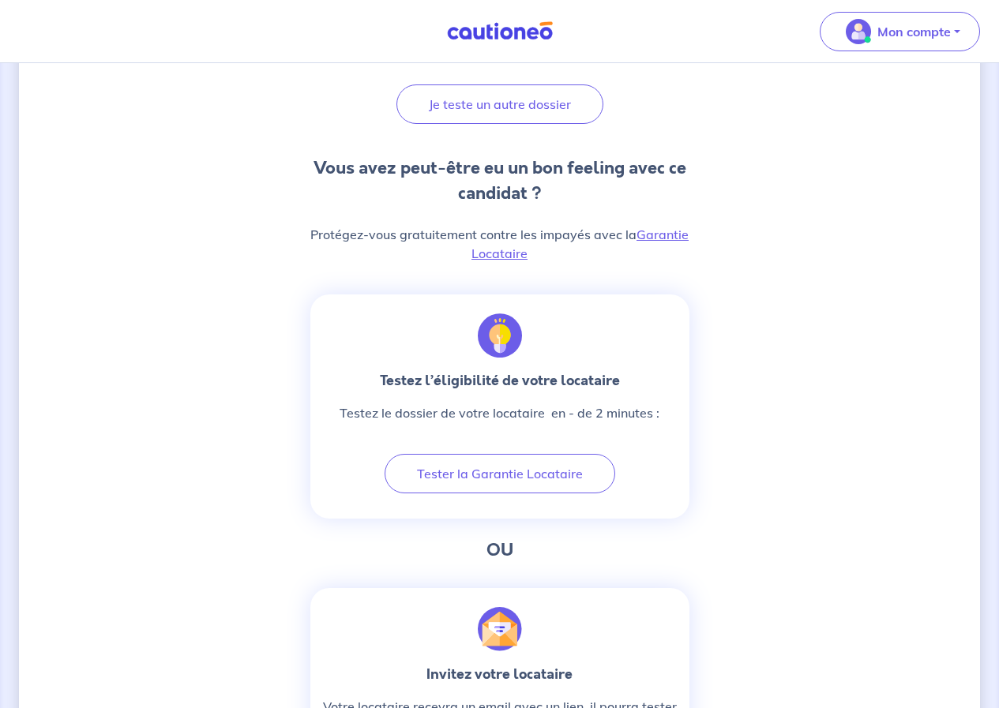
scroll to position [0, 0]
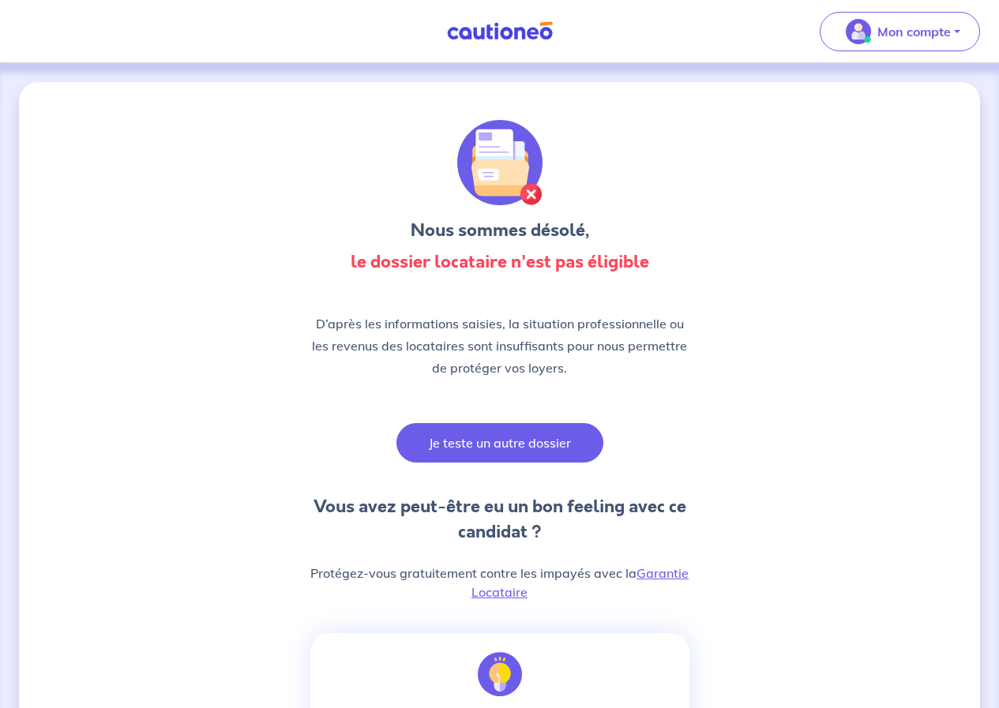
click at [506, 446] on button "Je teste un autre dossier" at bounding box center [499, 442] width 207 height 39
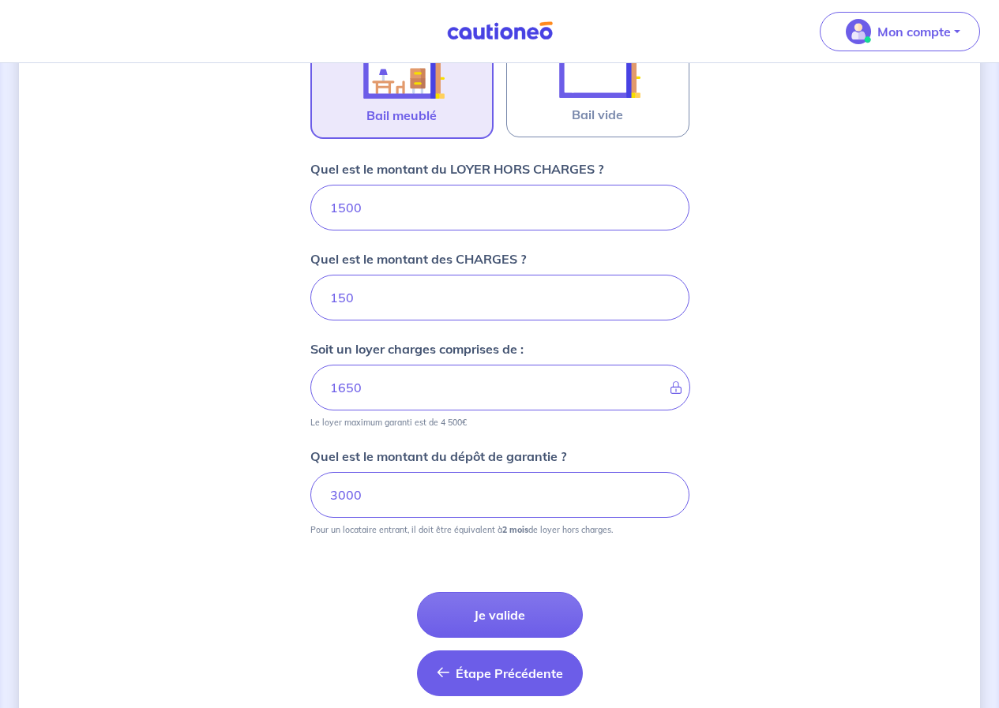
scroll to position [617, 0]
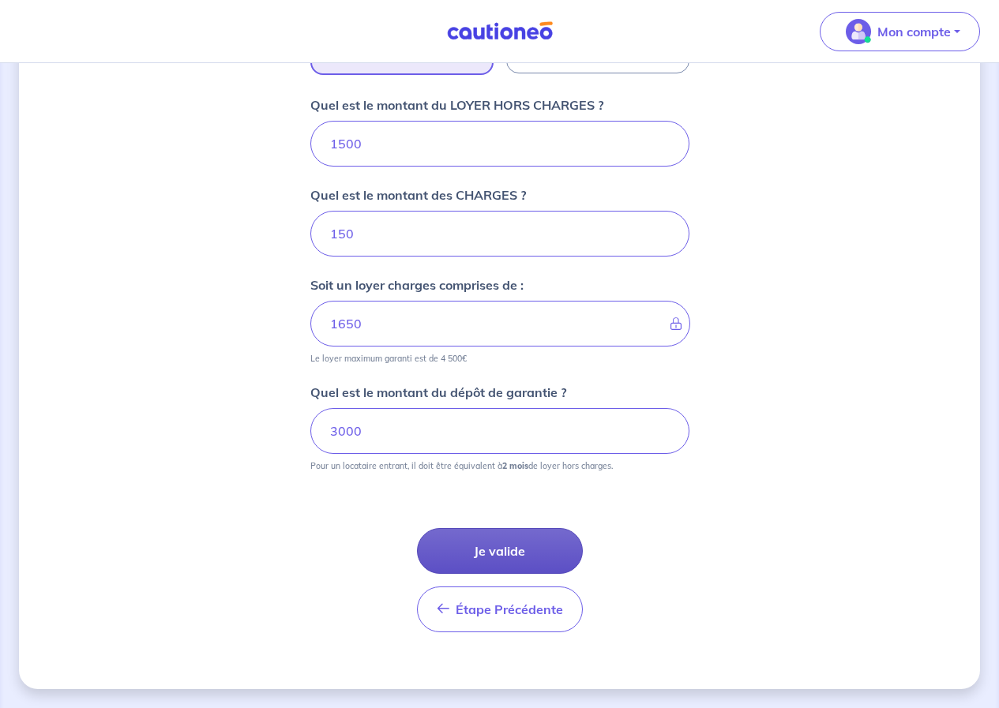
click at [508, 547] on button "Je valide" at bounding box center [500, 551] width 166 height 46
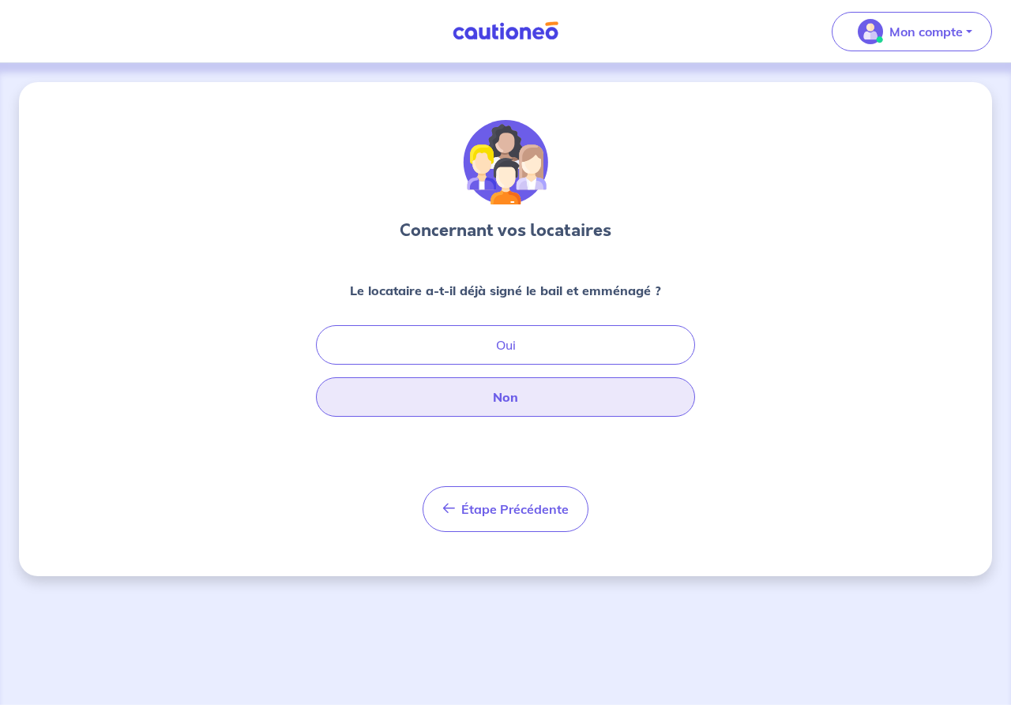
click at [563, 400] on button "Non" at bounding box center [505, 396] width 379 height 39
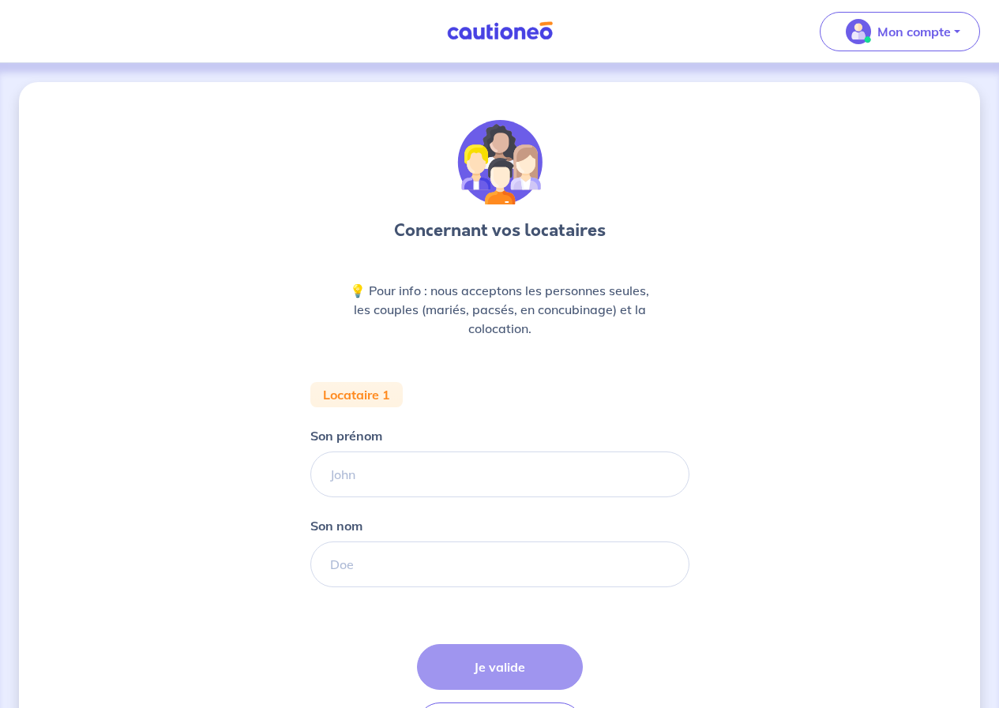
scroll to position [116, 0]
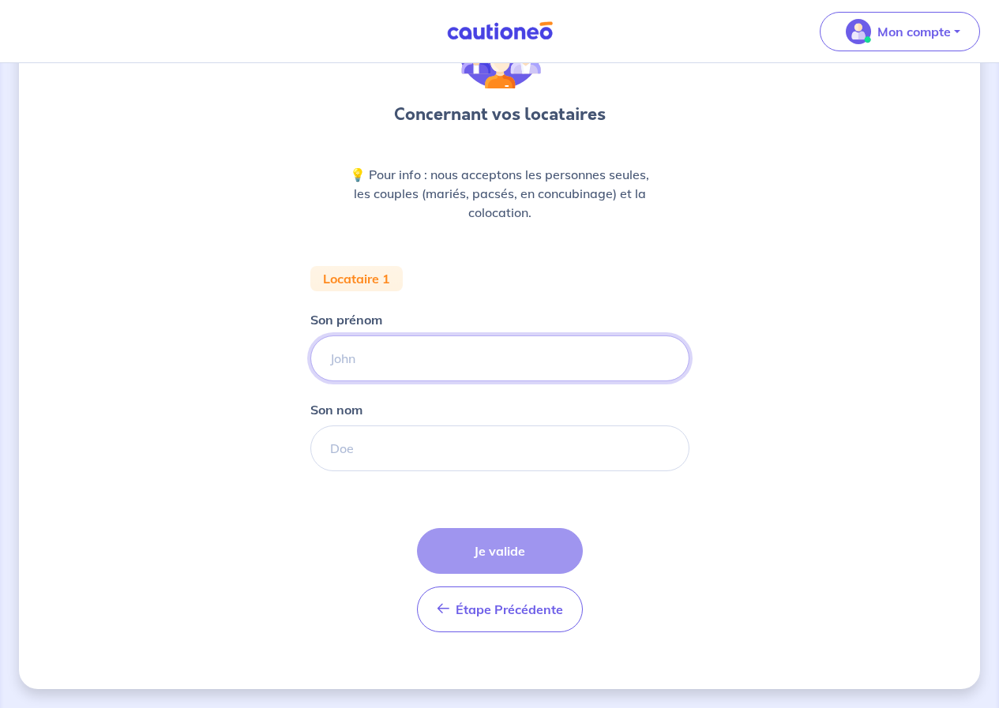
click at [455, 378] on input "Son prénom" at bounding box center [499, 359] width 379 height 46
type input "[PERSON_NAME]"
click at [429, 449] on input "Son nom" at bounding box center [499, 449] width 379 height 46
type input "Legrand"
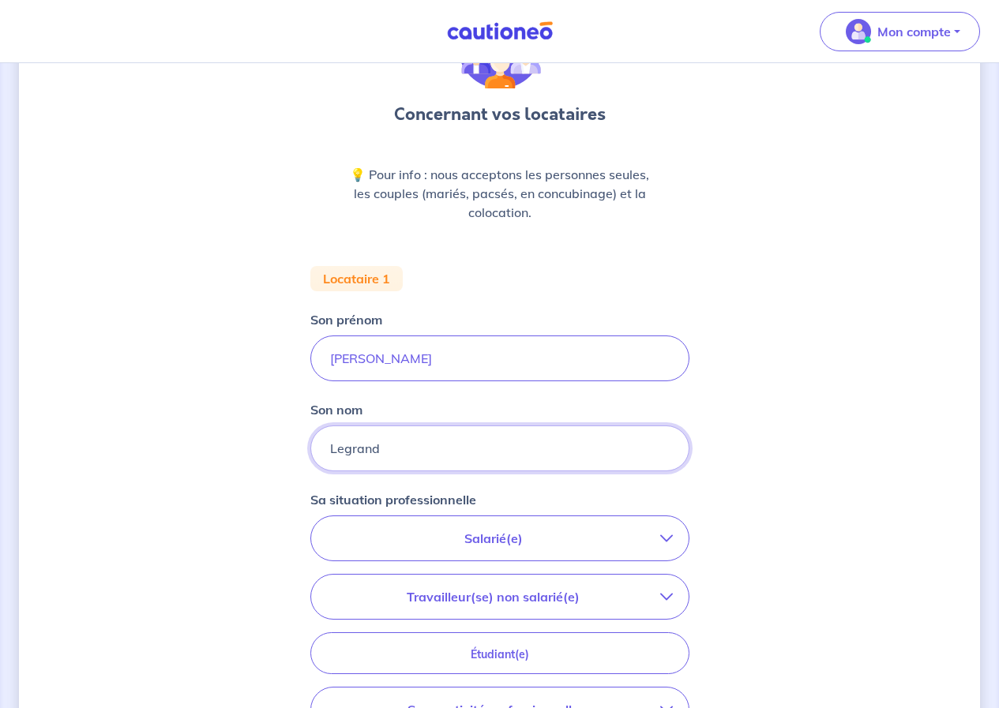
scroll to position [353, 0]
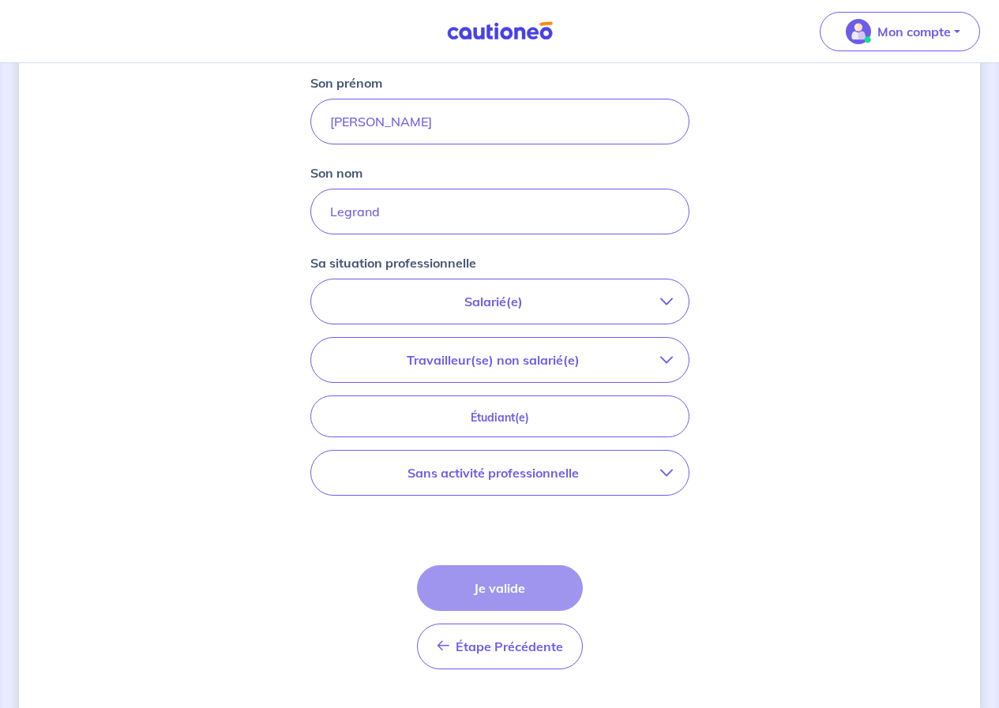
click at [529, 310] on p "Salarié(e)" at bounding box center [493, 301] width 333 height 19
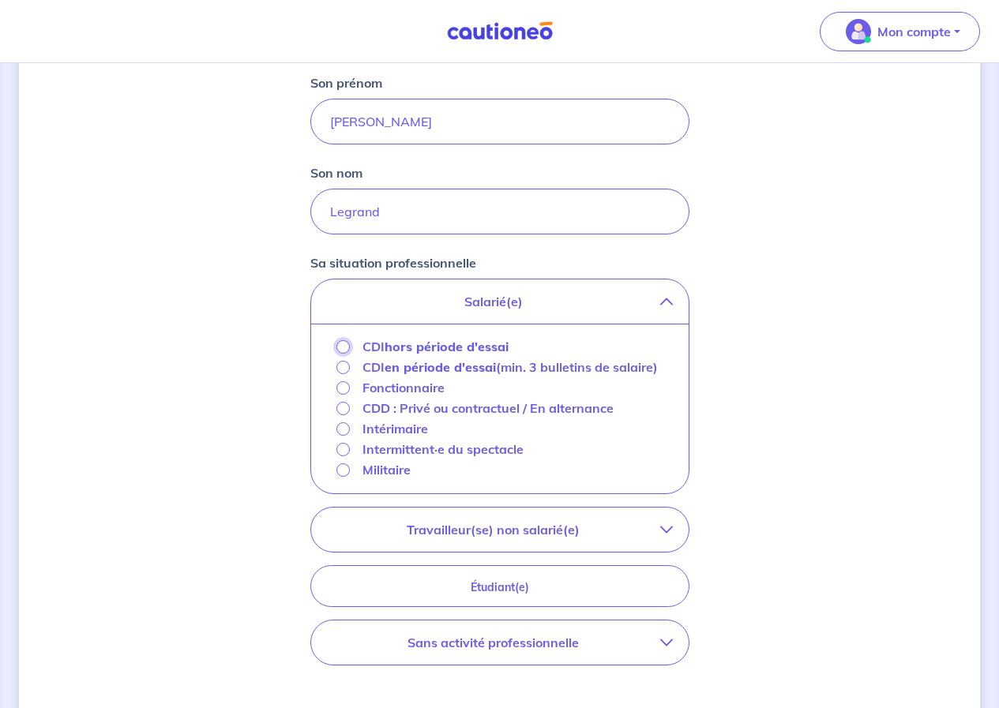
click at [343, 350] on input "CDI hors période d'essai" at bounding box center [342, 346] width 13 height 13
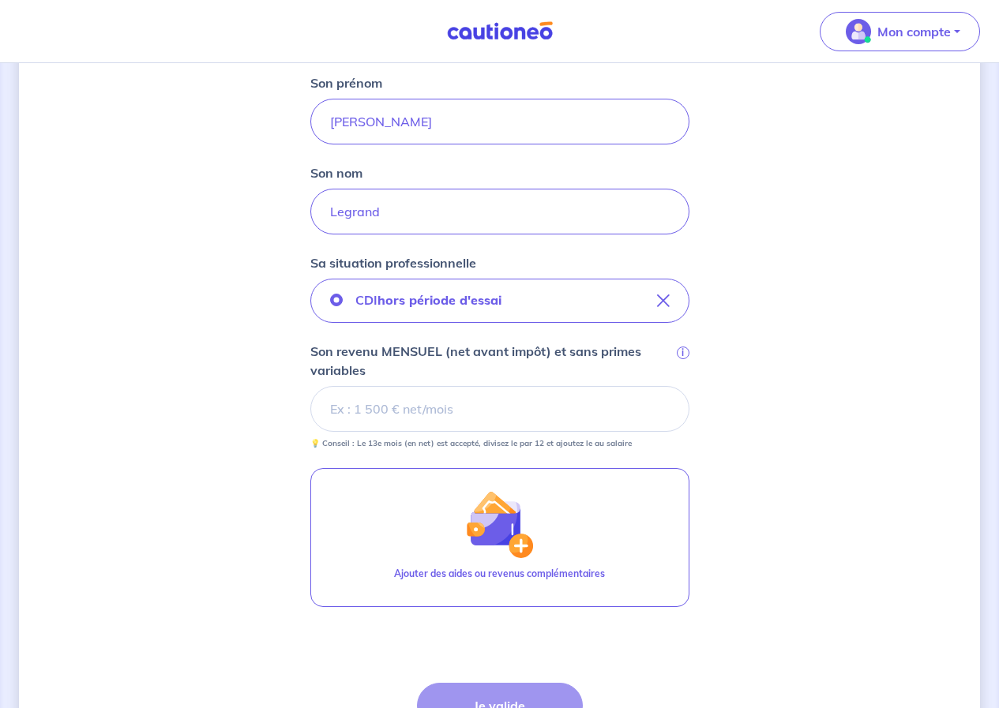
scroll to position [432, 0]
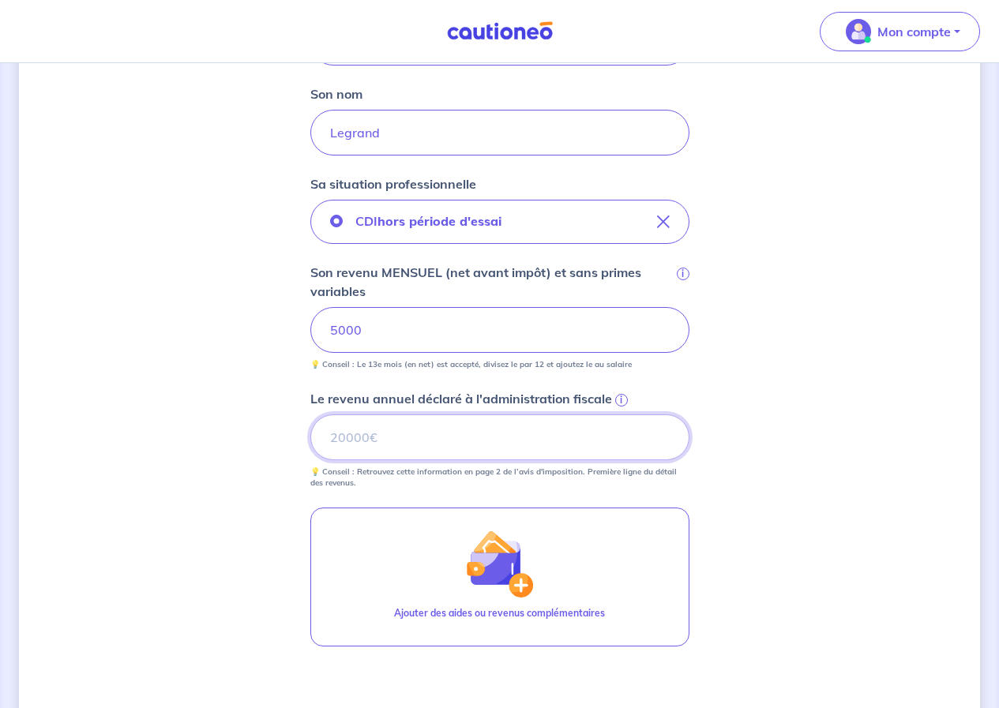
click at [435, 442] on input "Le revenu annuel déclaré à l'administration fiscale i" at bounding box center [499, 438] width 379 height 46
type input "50000"
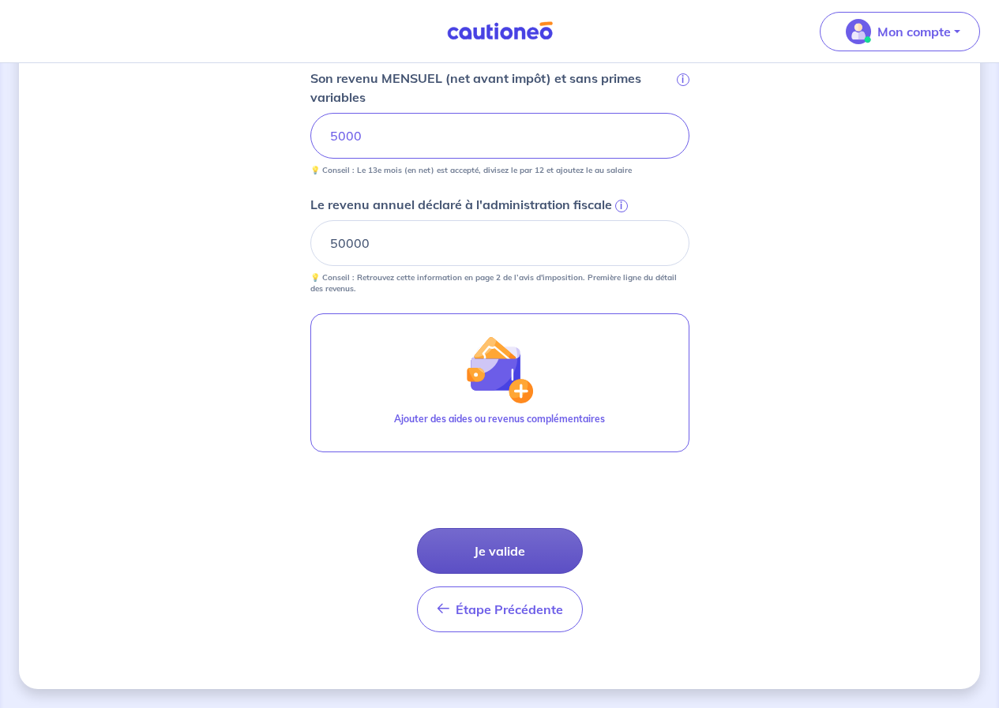
click at [485, 544] on button "Je valide" at bounding box center [500, 551] width 166 height 46
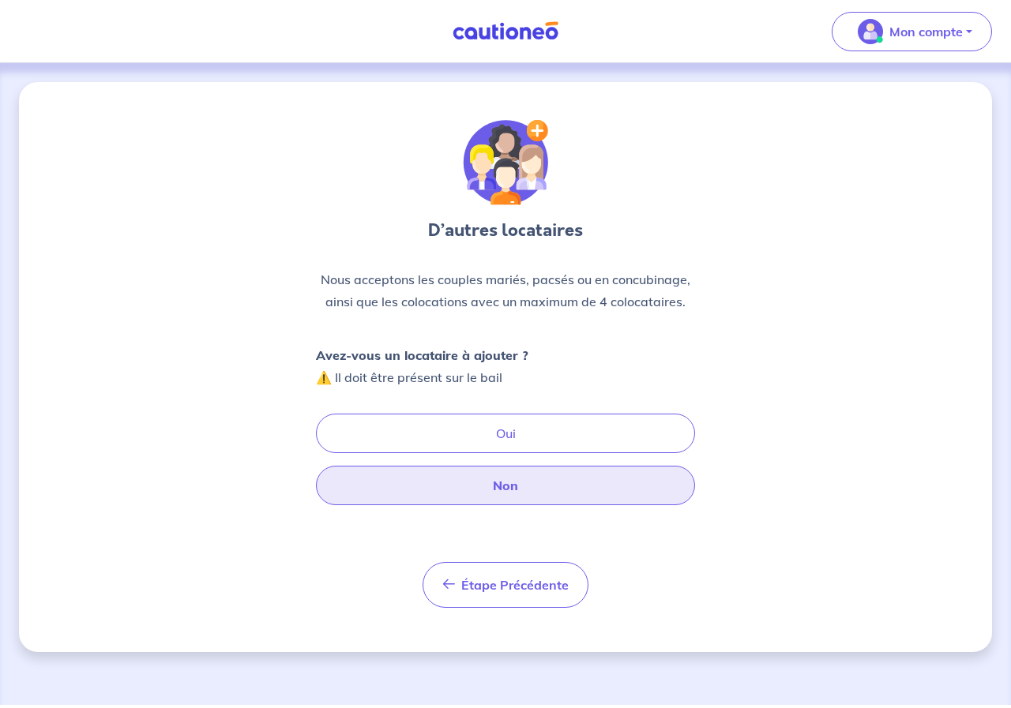
click at [492, 497] on button "Non" at bounding box center [505, 485] width 379 height 39
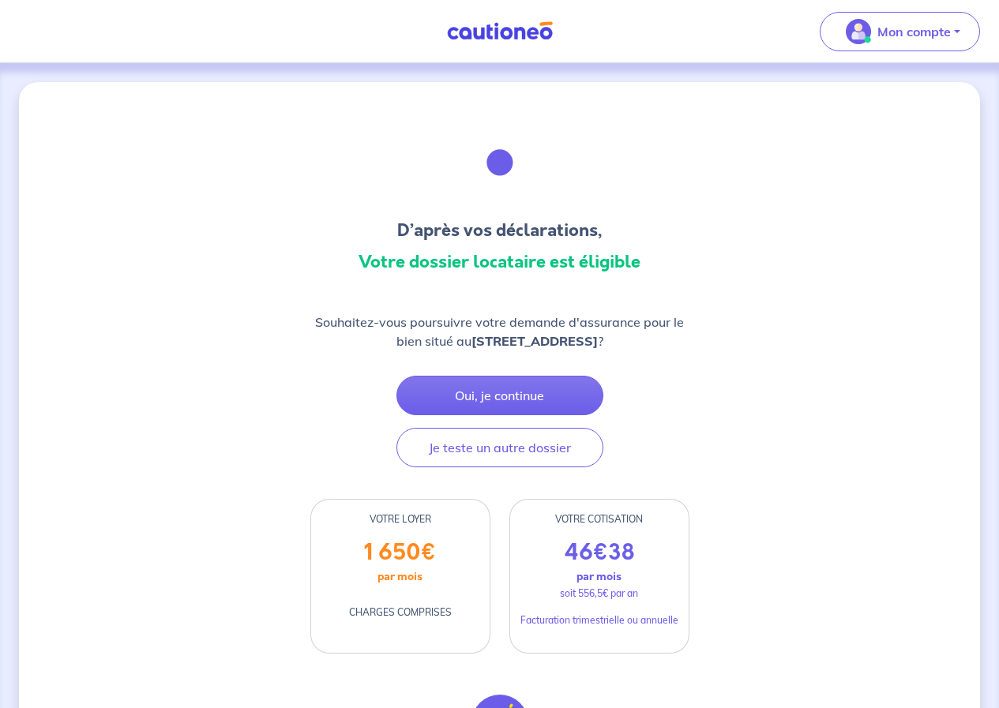
scroll to position [158, 0]
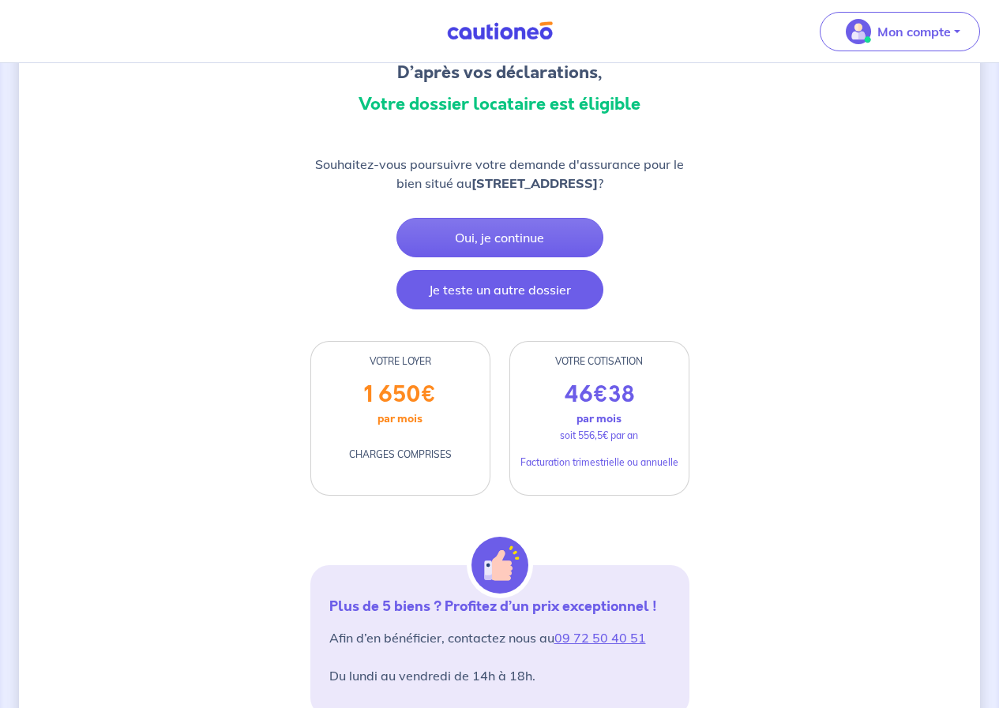
click at [505, 291] on button "Je teste un autre dossier" at bounding box center [499, 289] width 207 height 39
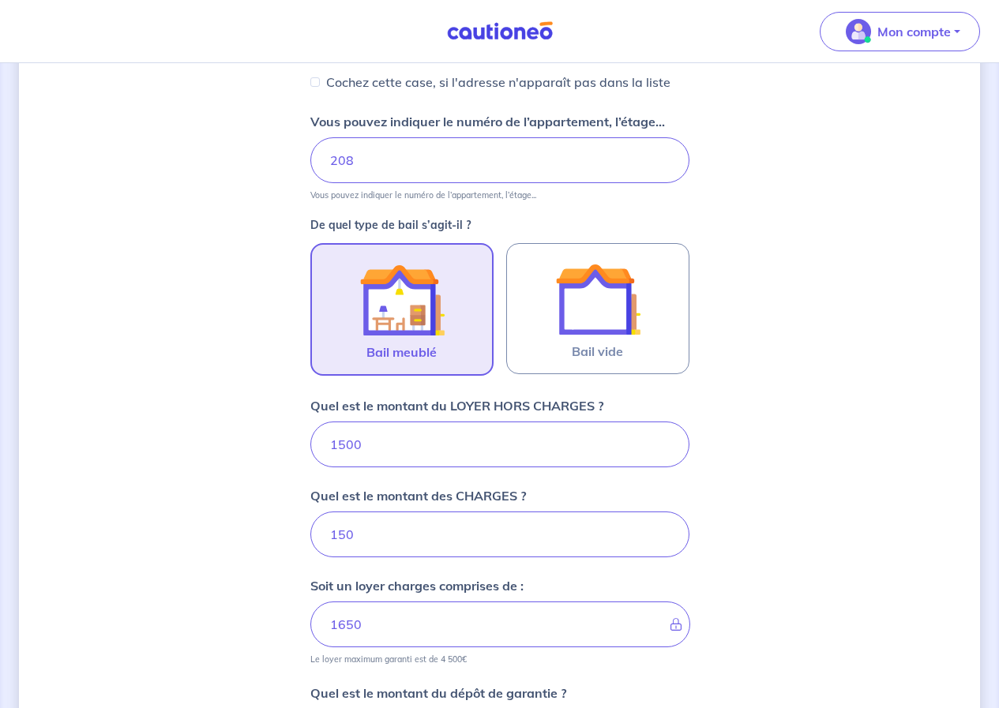
scroll to position [617, 0]
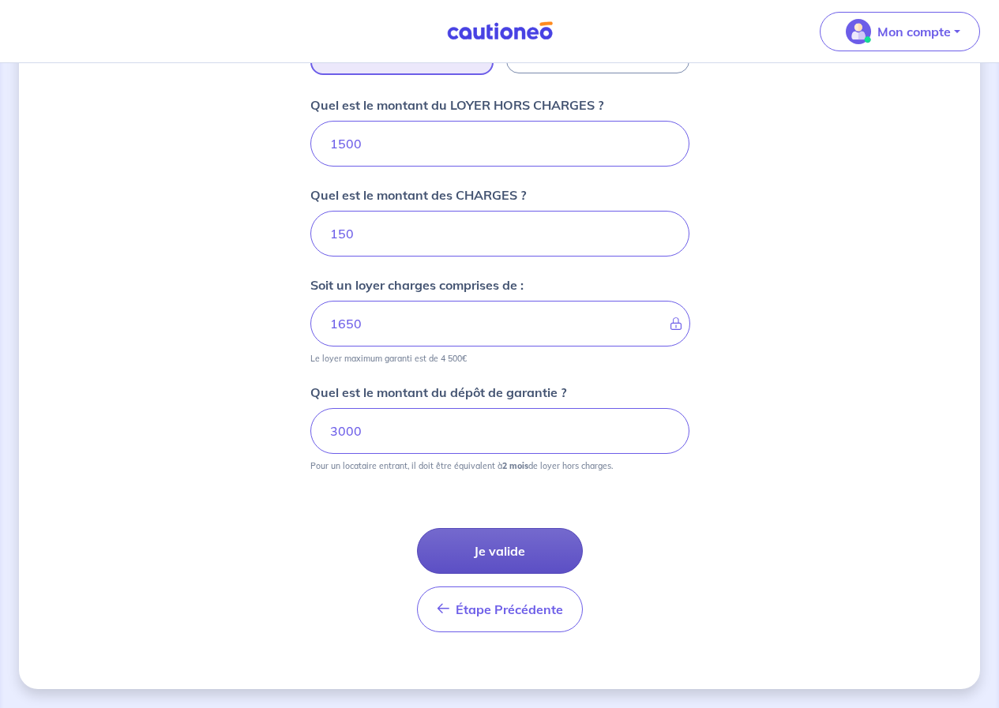
click at [514, 538] on button "Je valide" at bounding box center [500, 551] width 166 height 46
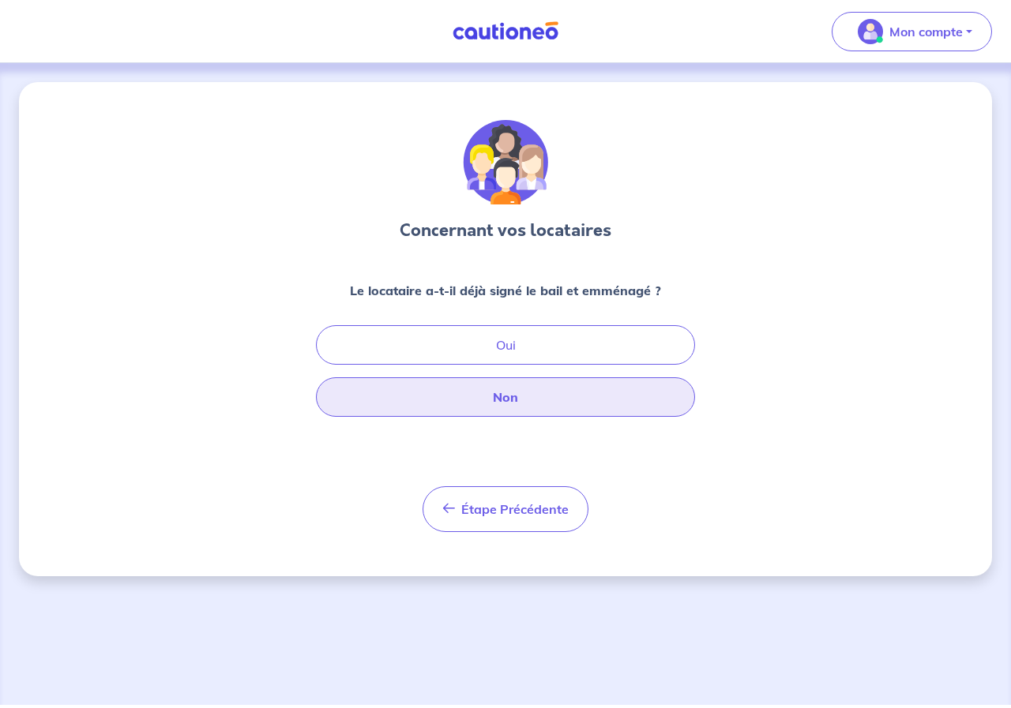
click at [482, 396] on button "Non" at bounding box center [505, 396] width 379 height 39
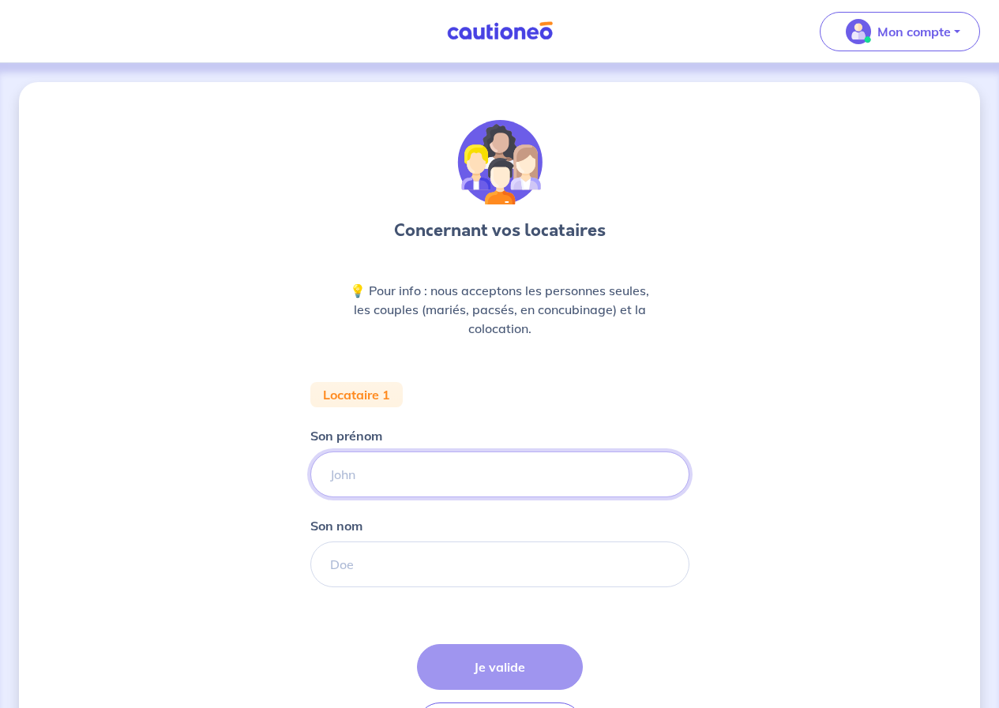
click at [447, 483] on input "Son prénom" at bounding box center [499, 475] width 379 height 46
type input "[PERSON_NAME]"
click at [415, 561] on input "Son nom" at bounding box center [499, 565] width 379 height 46
type input "Legrand"
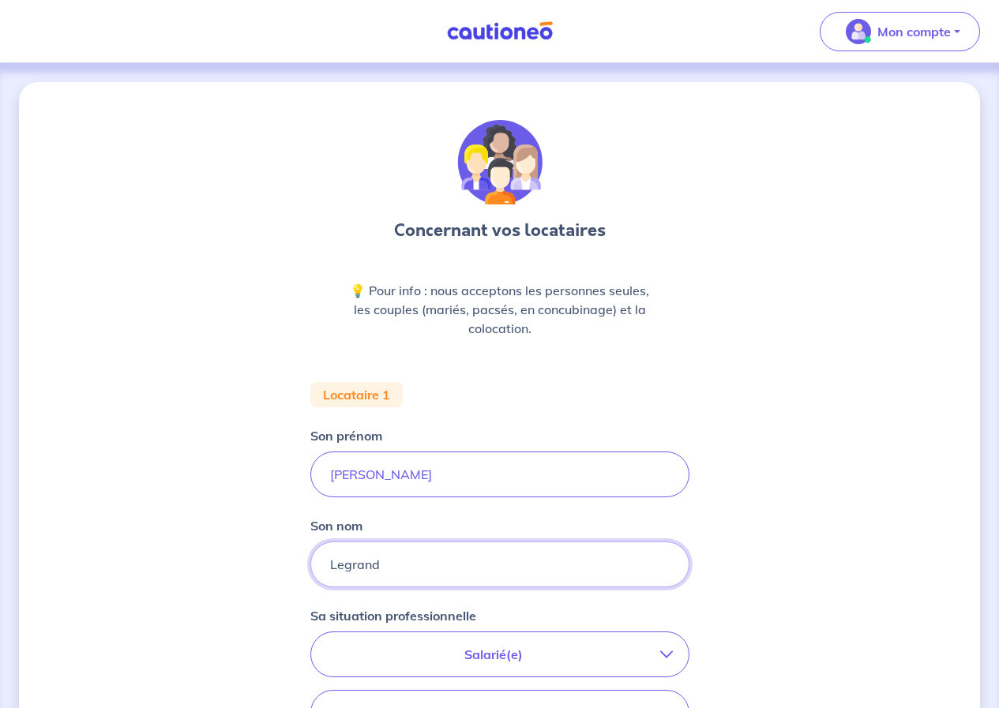
scroll to position [316, 0]
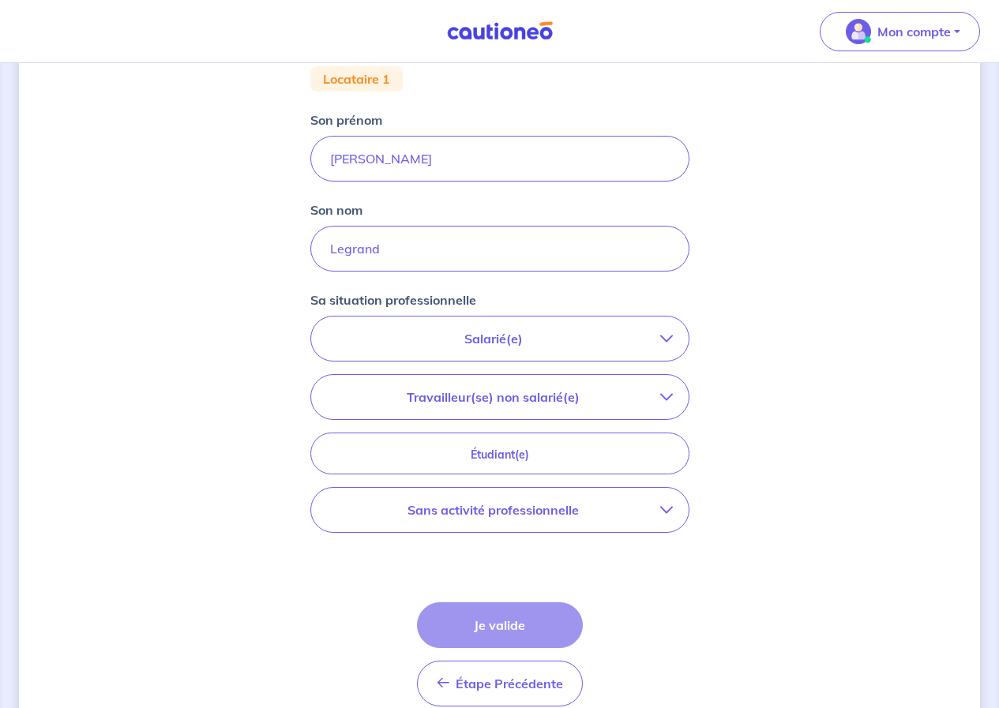
click at [531, 331] on p "Salarié(e)" at bounding box center [493, 338] width 333 height 19
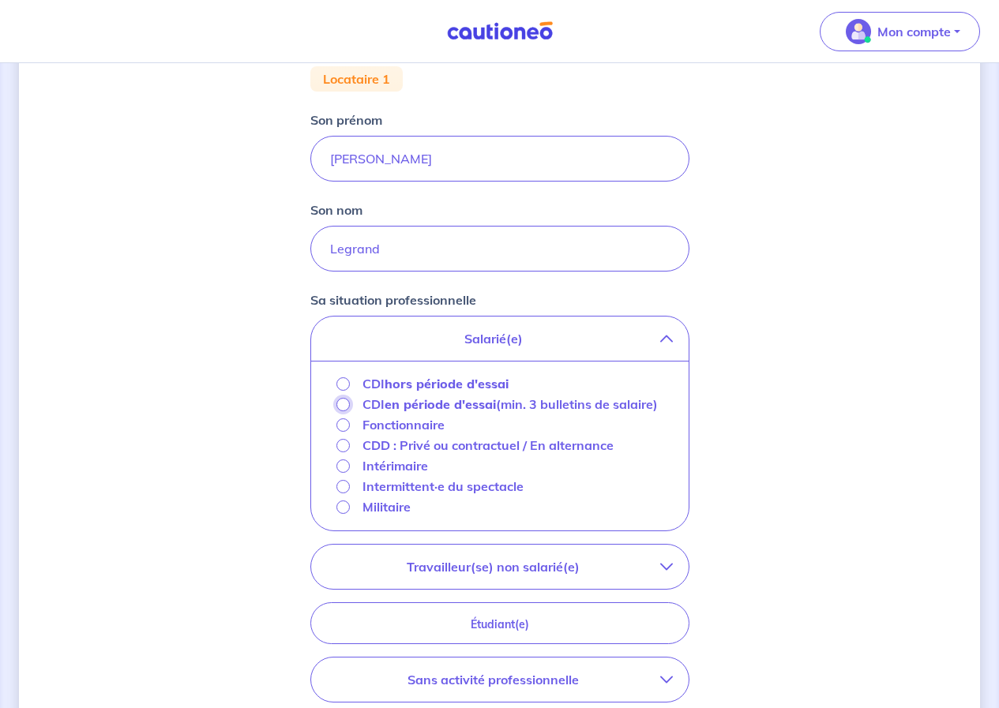
click at [341, 407] on input "CDI en période d'essai (min. 3 bulletins de salaire)" at bounding box center [342, 404] width 13 height 13
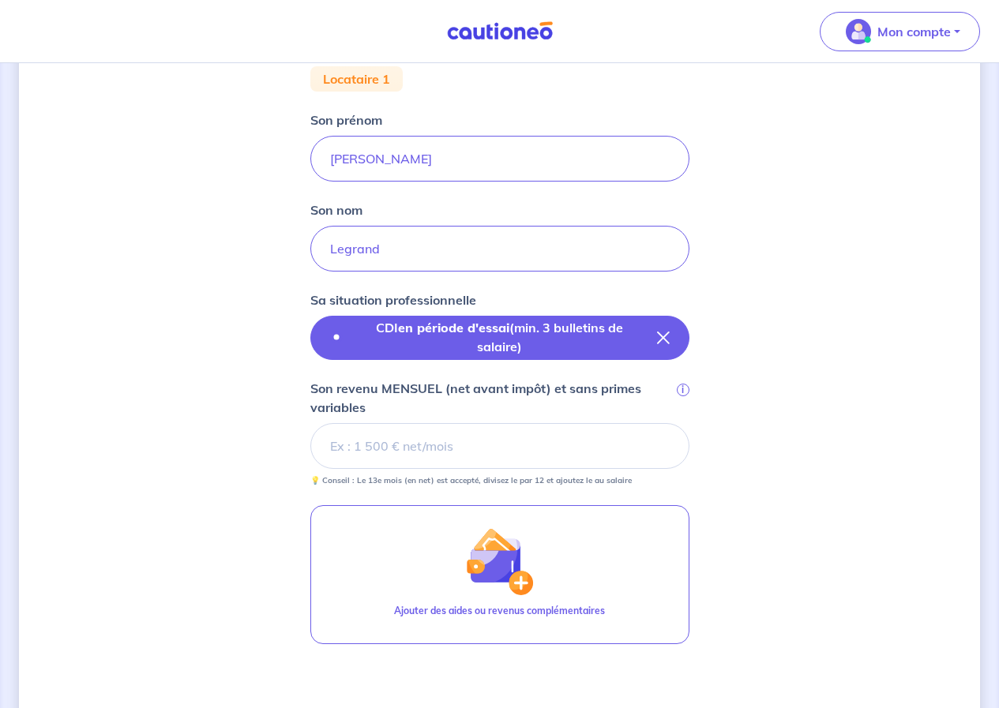
click at [404, 345] on p "CDI en période d'essai (min. 3 bulletins de salaire)" at bounding box center [499, 337] width 289 height 38
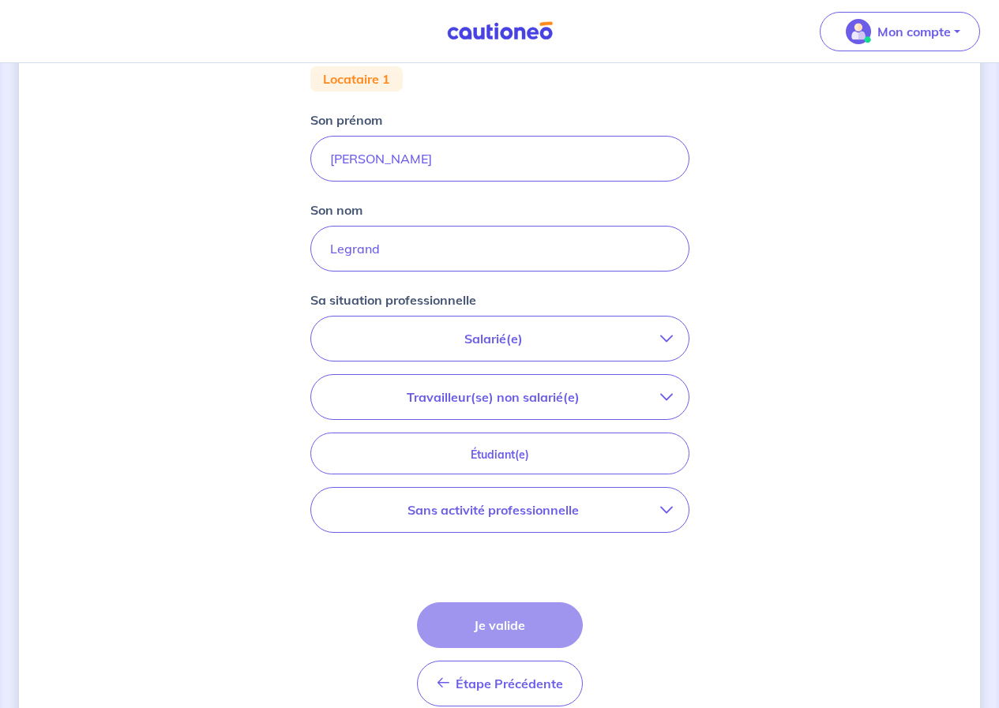
click at [432, 347] on p "Salarié(e)" at bounding box center [493, 338] width 333 height 19
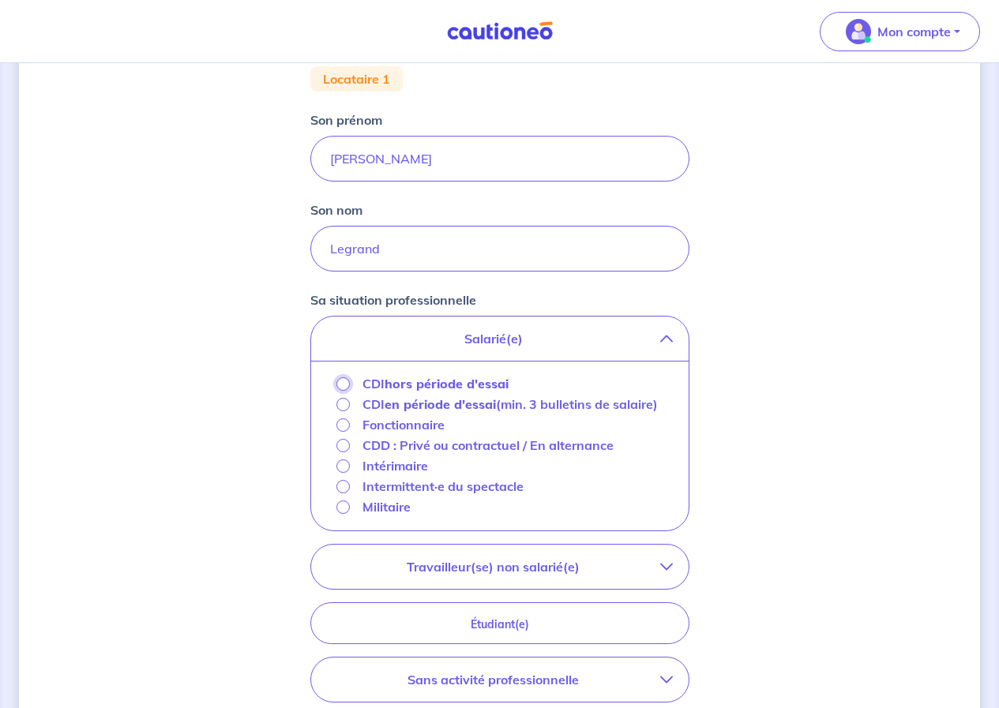
click at [343, 383] on input "CDI hors période d'essai" at bounding box center [342, 383] width 13 height 13
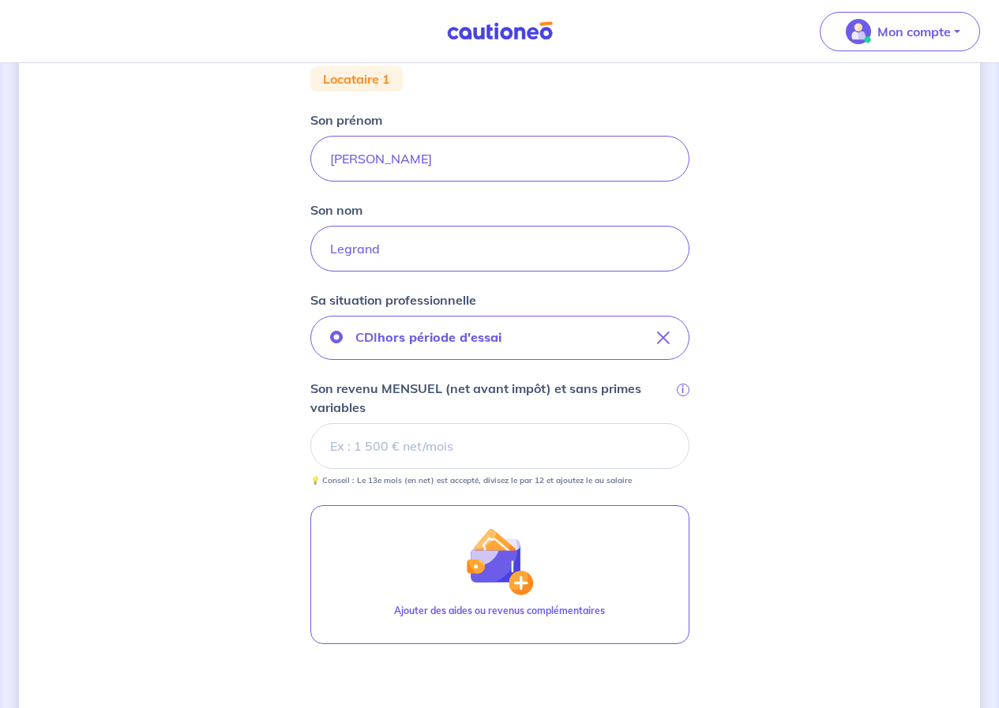
scroll to position [474, 0]
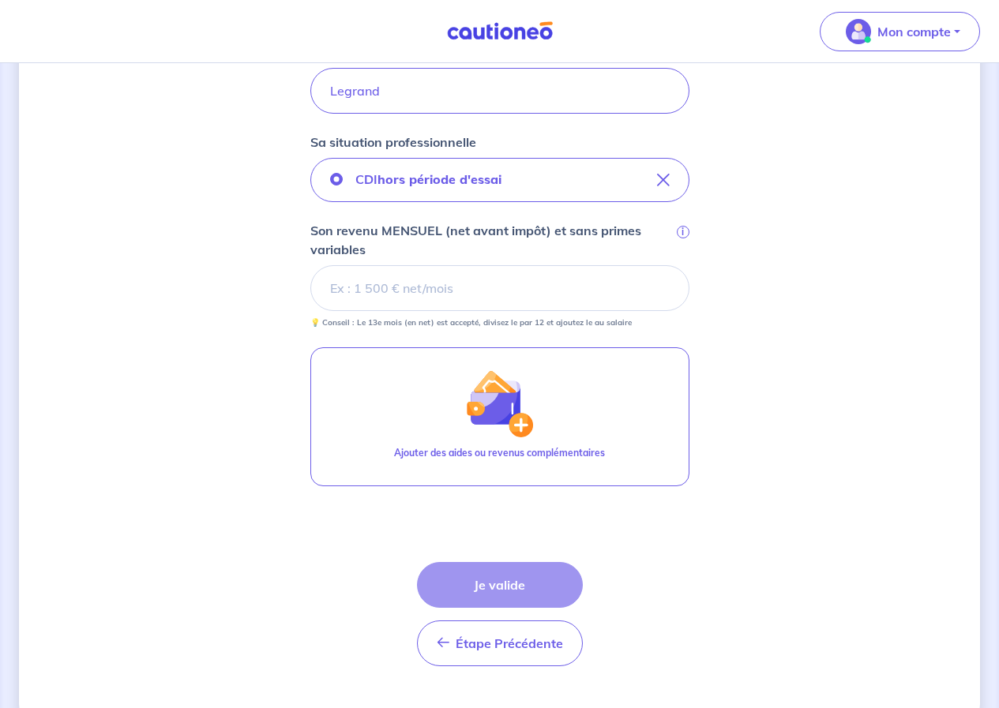
click at [432, 287] on input "Son revenu MENSUEL (net avant impôt) et sans primes variables i" at bounding box center [499, 288] width 379 height 46
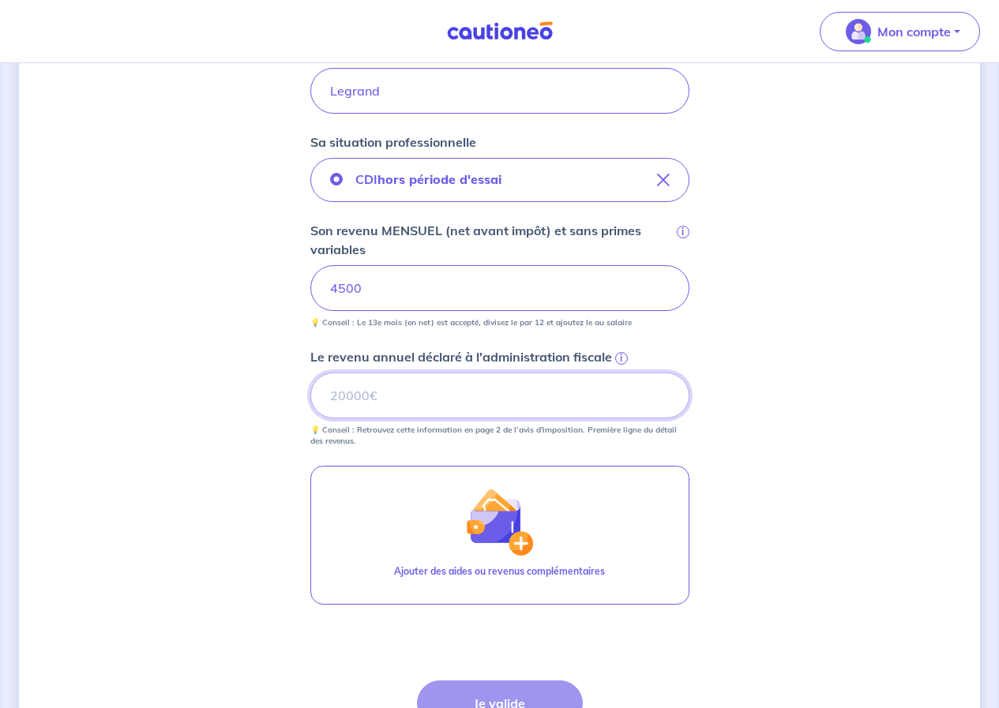
click at [424, 393] on input "Le revenu annuel déclaré à l'administration fiscale i" at bounding box center [499, 396] width 379 height 46
type input "48000"
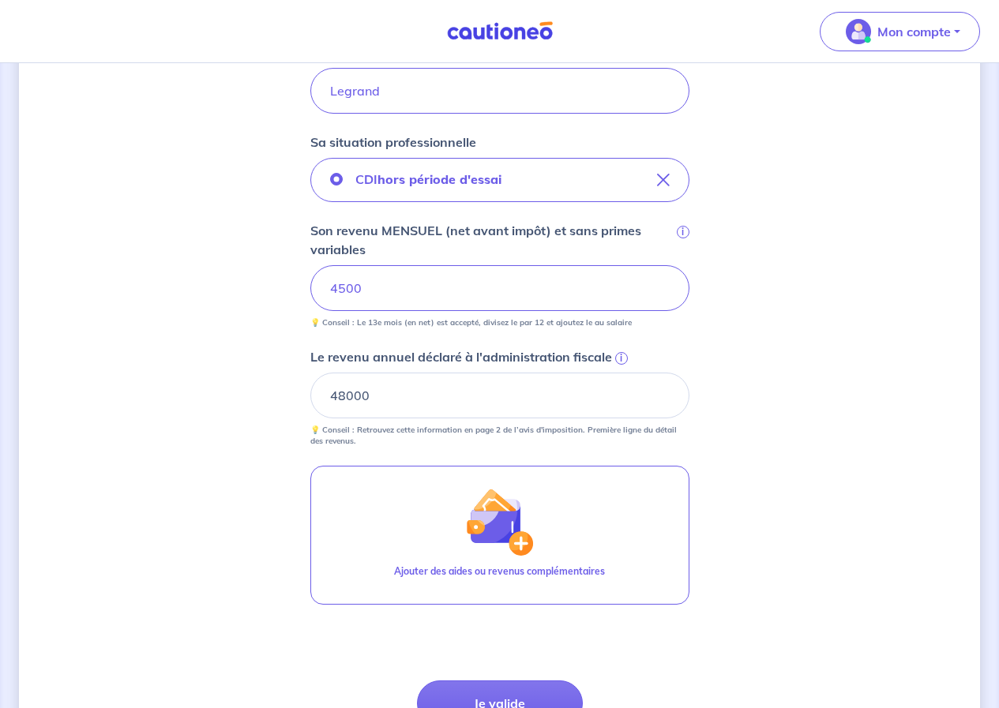
click at [863, 415] on div "Concernant vos locataires 💡 Pour info : nous acceptons les personnes seules, le…" at bounding box center [499, 224] width 961 height 1233
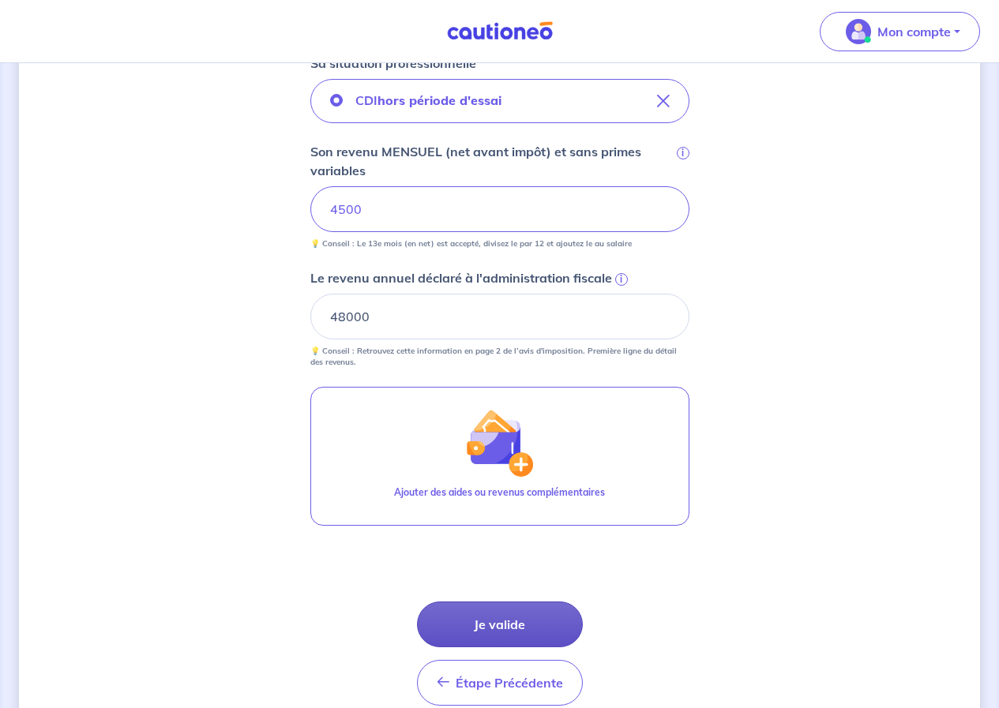
click at [503, 625] on button "Je valide" at bounding box center [500, 625] width 166 height 46
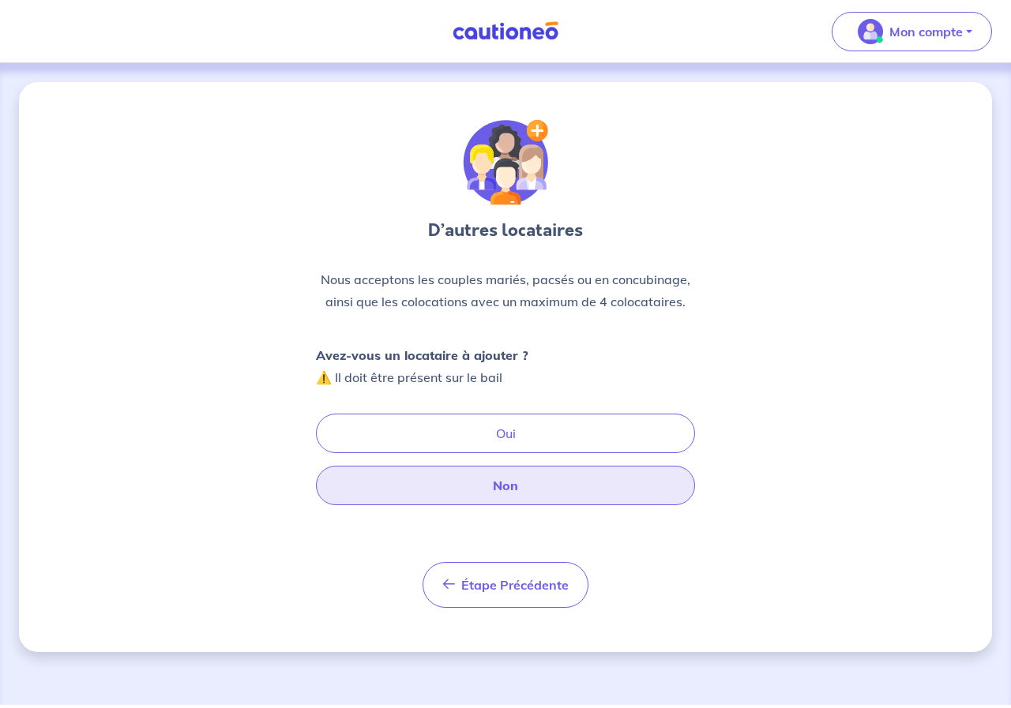
click at [492, 490] on button "Non" at bounding box center [505, 485] width 379 height 39
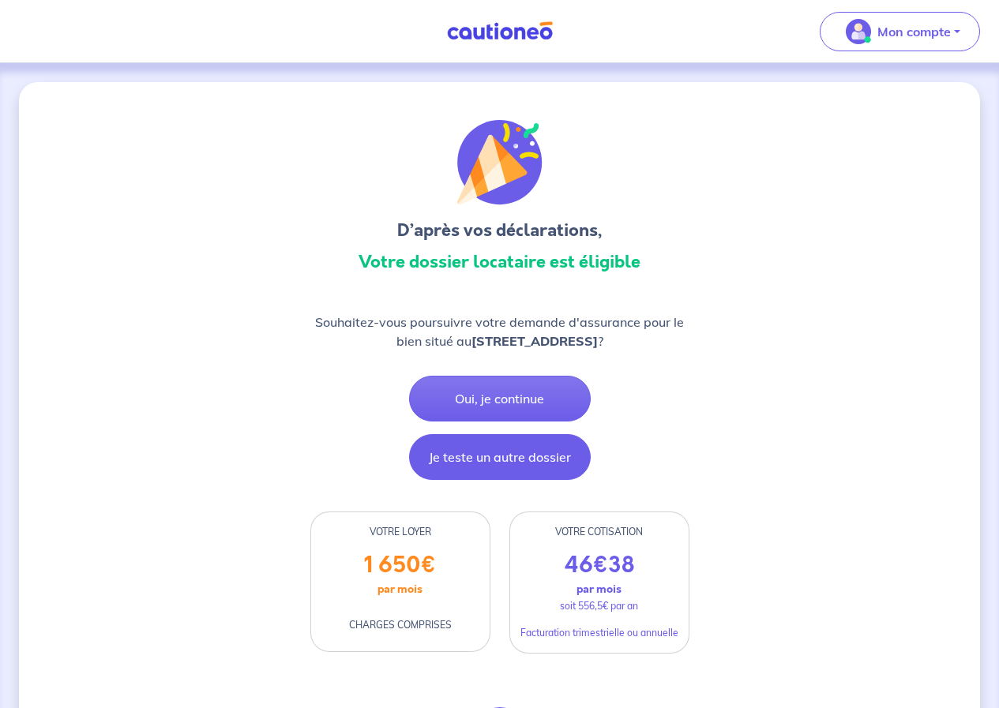
click at [521, 456] on button "Je teste un autre dossier" at bounding box center [500, 457] width 182 height 46
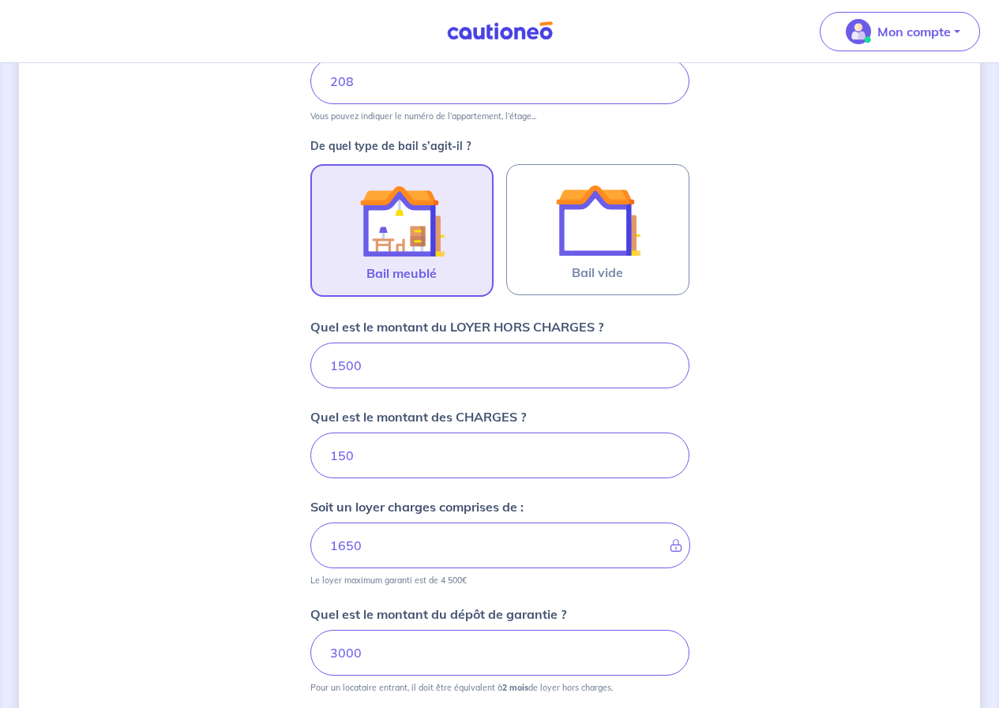
scroll to position [617, 0]
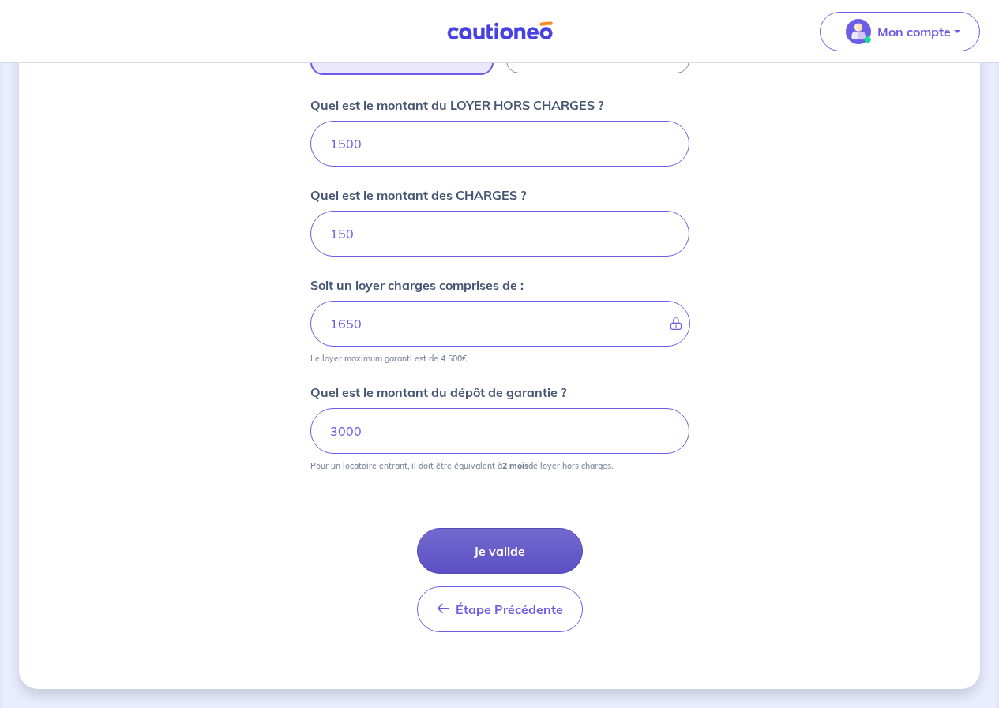
click at [535, 556] on button "Je valide" at bounding box center [500, 551] width 166 height 46
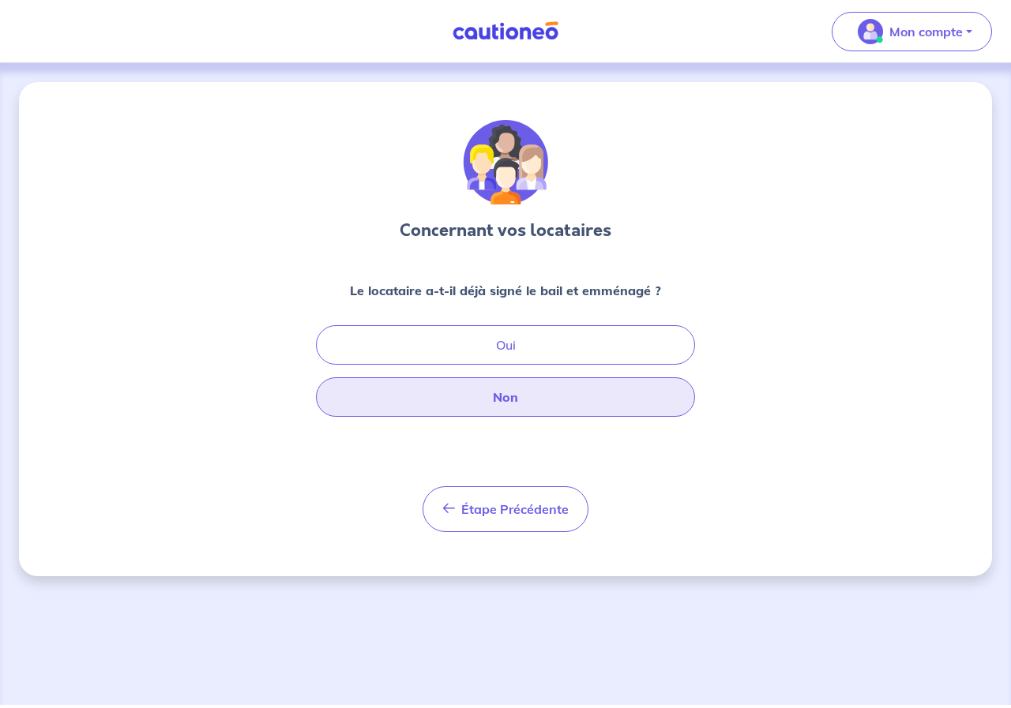
click at [544, 392] on button "Non" at bounding box center [505, 396] width 379 height 39
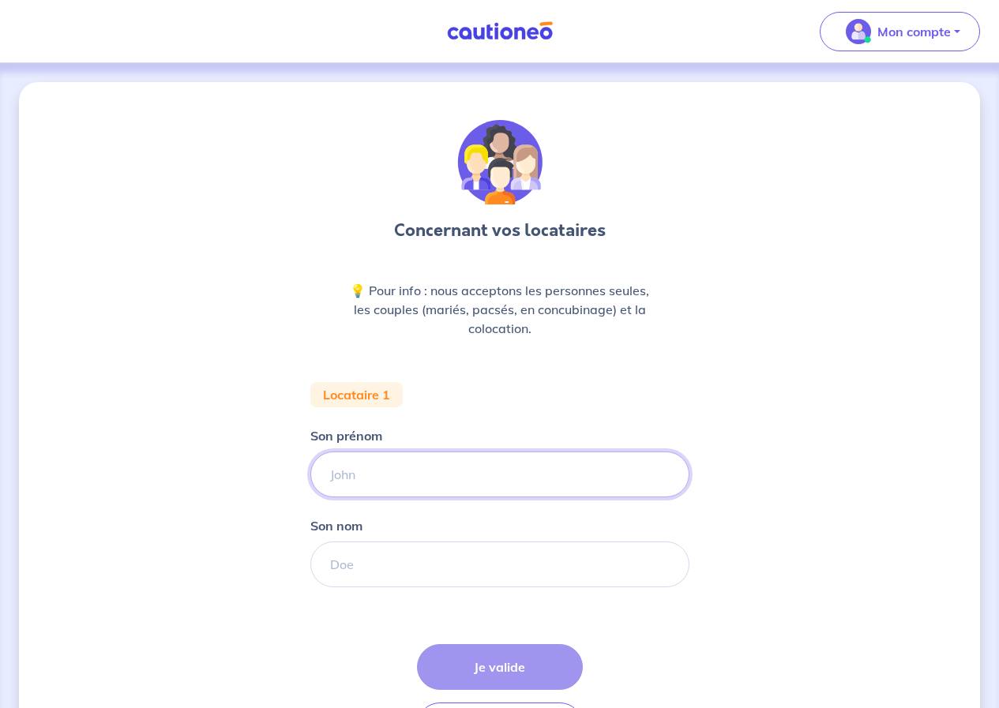
click at [352, 466] on input "Son prénom" at bounding box center [499, 475] width 379 height 46
type input "[PERSON_NAME]"
click at [418, 569] on input "Son nom" at bounding box center [499, 565] width 379 height 46
type input "Legrand"
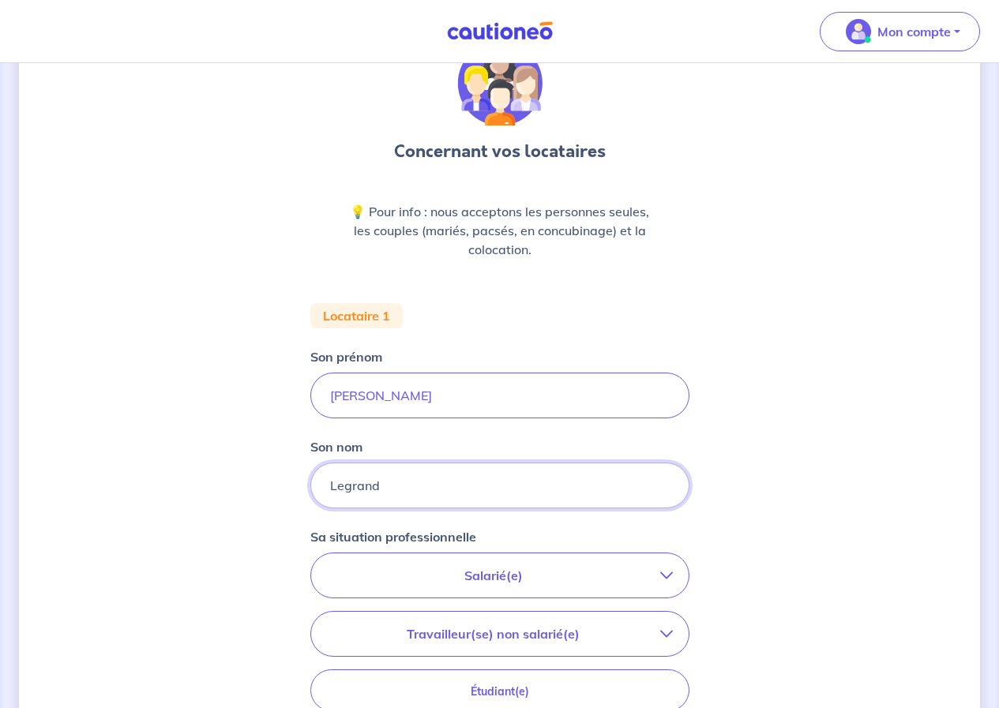
scroll to position [390, 0]
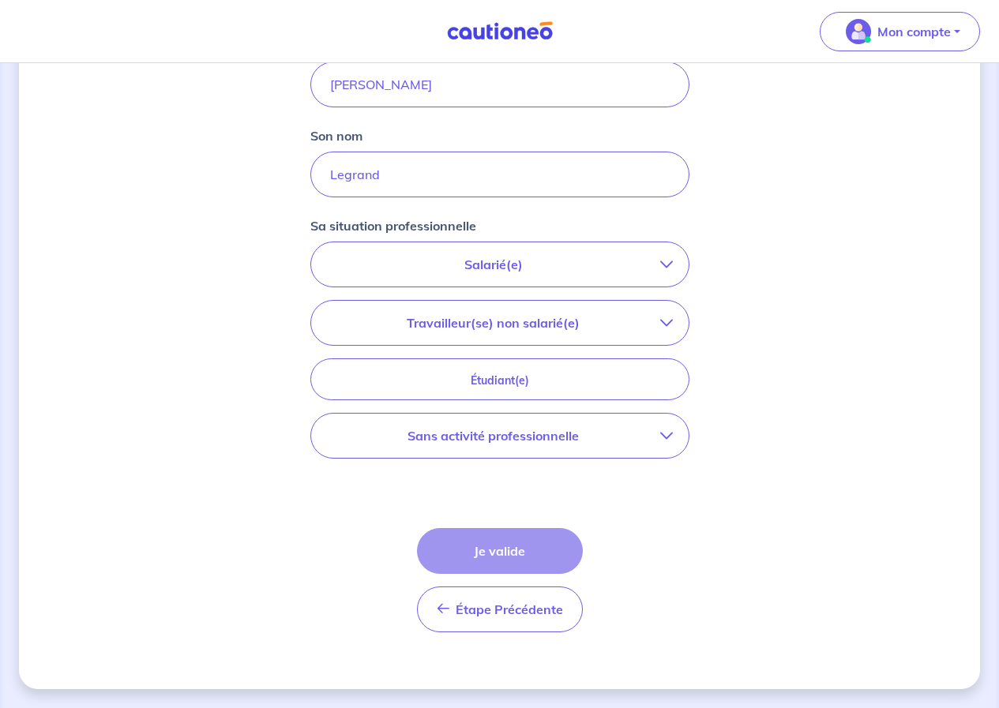
click at [542, 254] on button "Salarié(e)" at bounding box center [499, 264] width 377 height 44
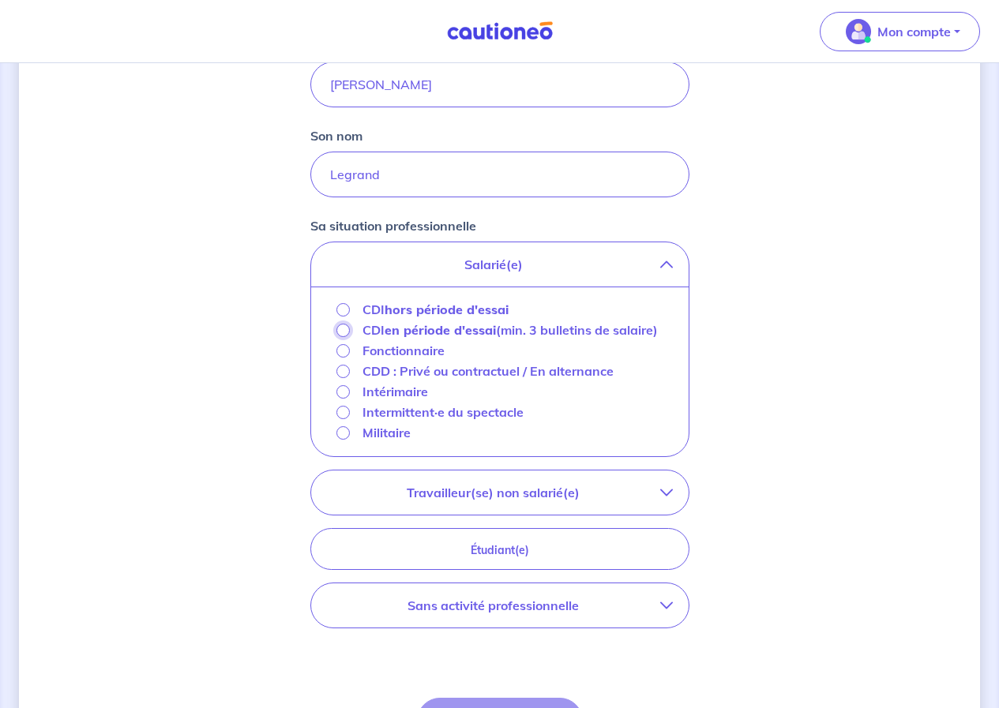
click at [344, 329] on input "CDI en période d'essai (min. 3 bulletins de salaire)" at bounding box center [342, 330] width 13 height 13
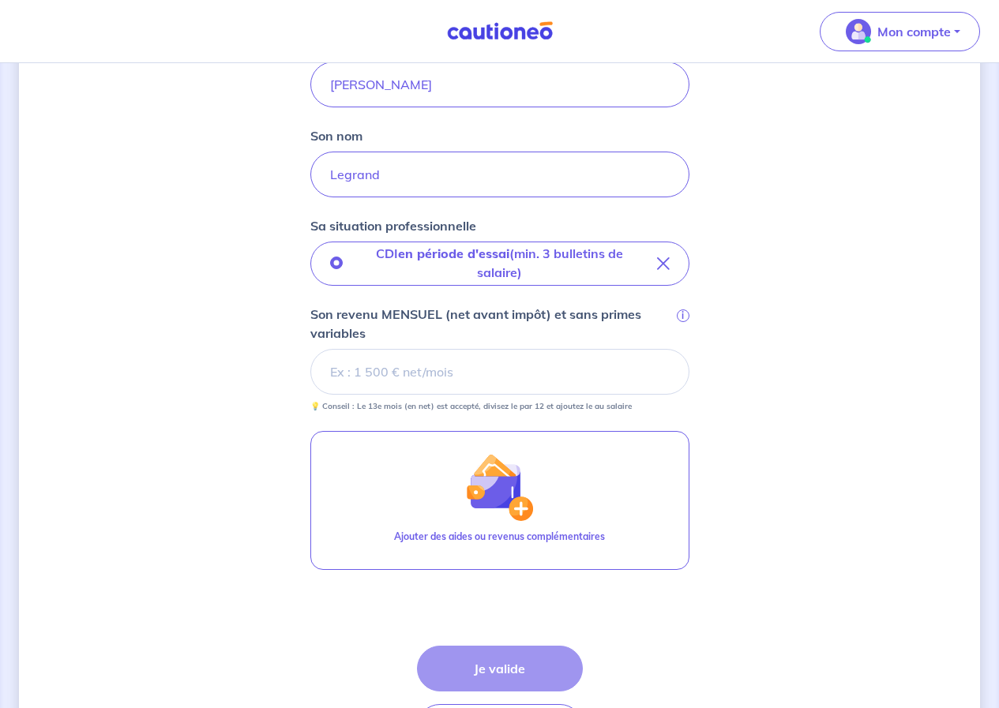
click at [397, 377] on input "Son revenu MENSUEL (net avant impôt) et sans primes variables i" at bounding box center [499, 372] width 379 height 46
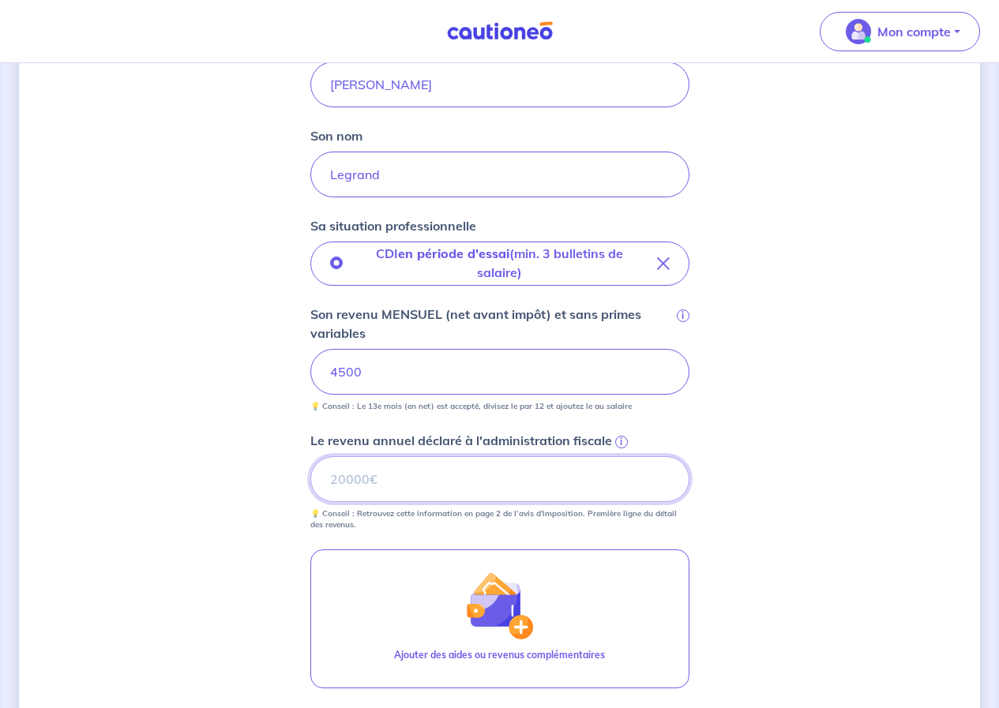
click at [443, 478] on input "Le revenu annuel déclaré à l'administration fiscale i" at bounding box center [499, 479] width 379 height 46
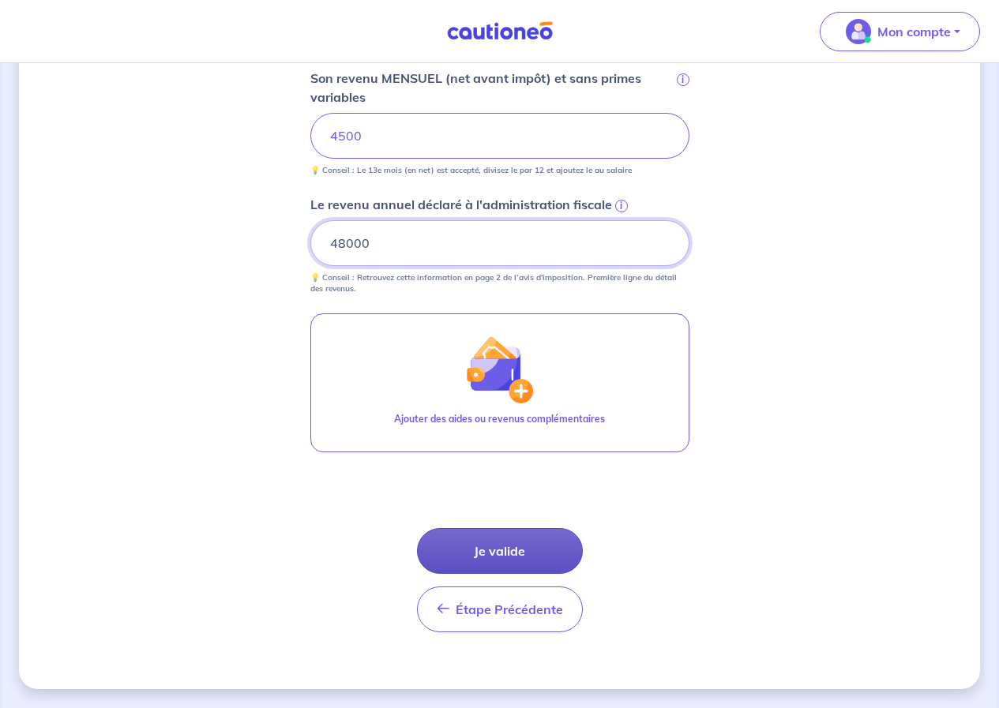
type input "48000"
click at [529, 568] on button "Je valide" at bounding box center [500, 551] width 166 height 46
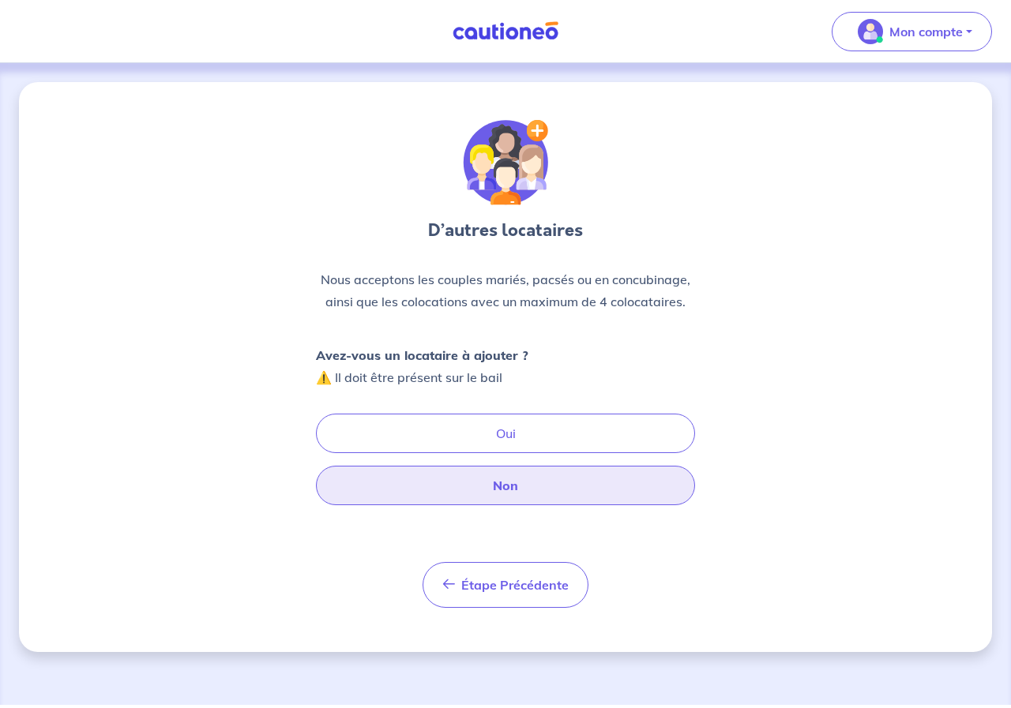
click at [505, 492] on button "Non" at bounding box center [505, 485] width 379 height 39
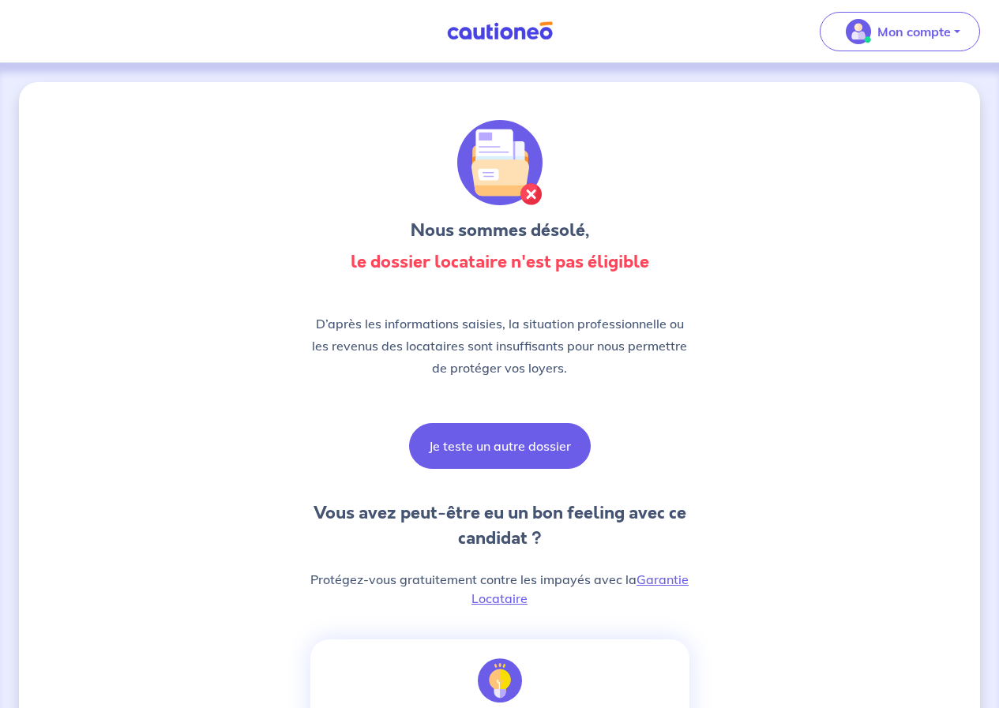
click at [460, 456] on button "Je teste un autre dossier" at bounding box center [500, 446] width 182 height 46
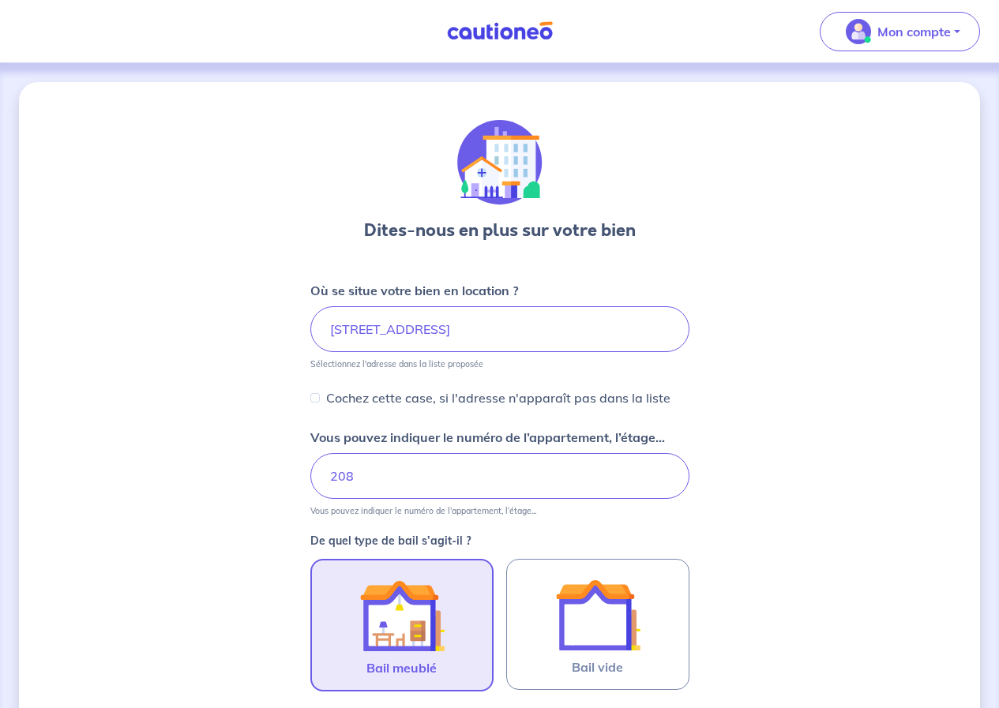
scroll to position [617, 0]
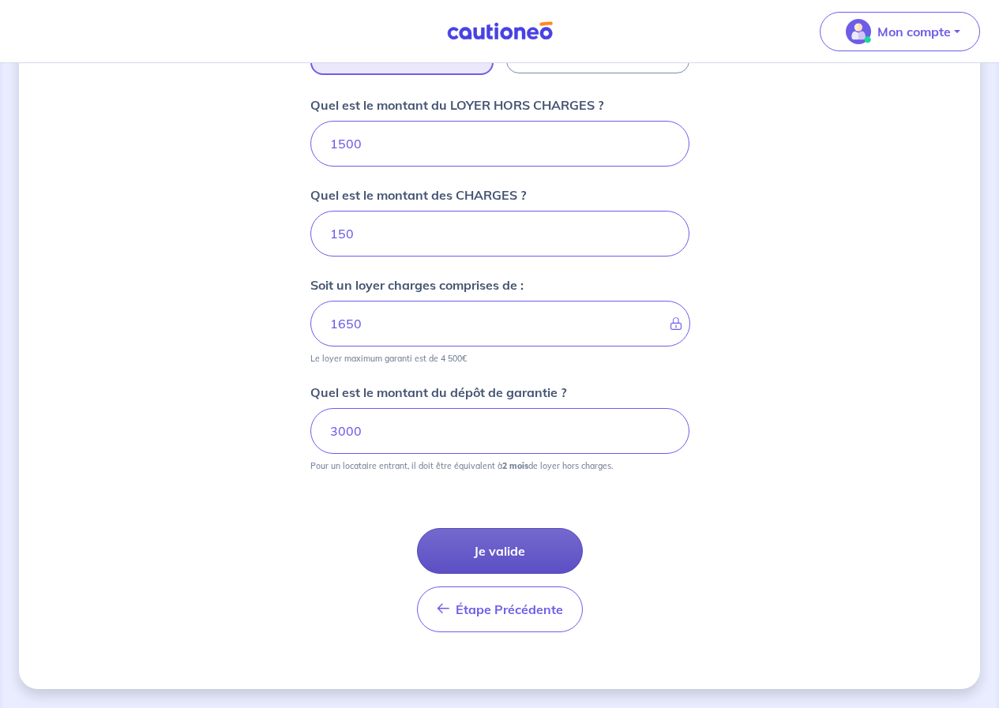
click at [505, 555] on button "Je valide" at bounding box center [500, 551] width 166 height 46
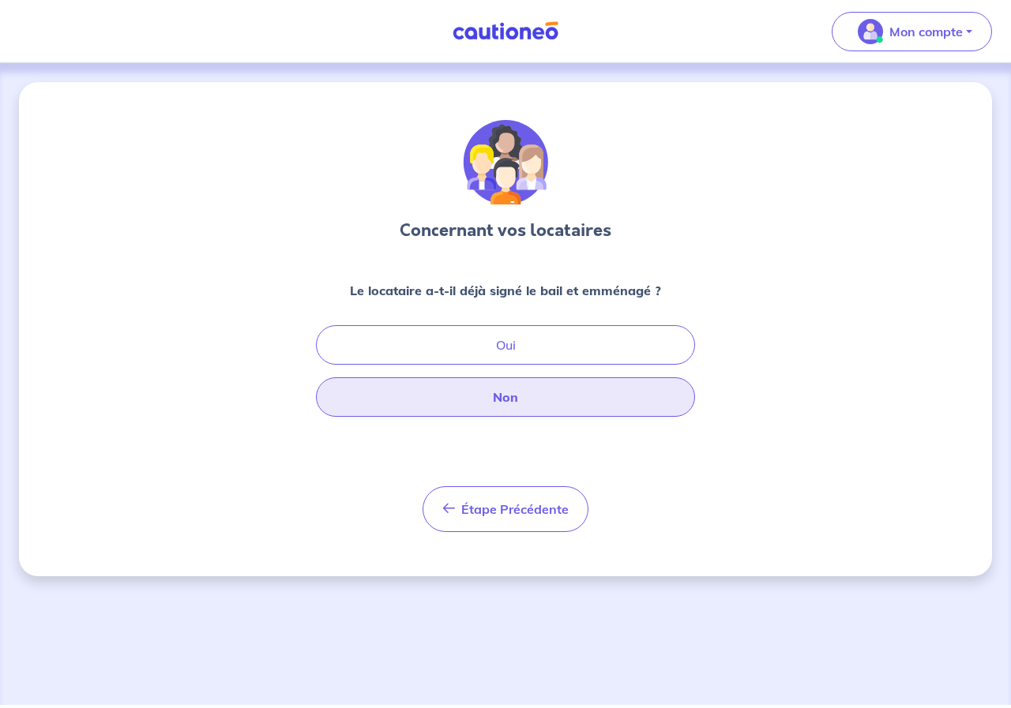
click at [545, 395] on button "Non" at bounding box center [505, 396] width 379 height 39
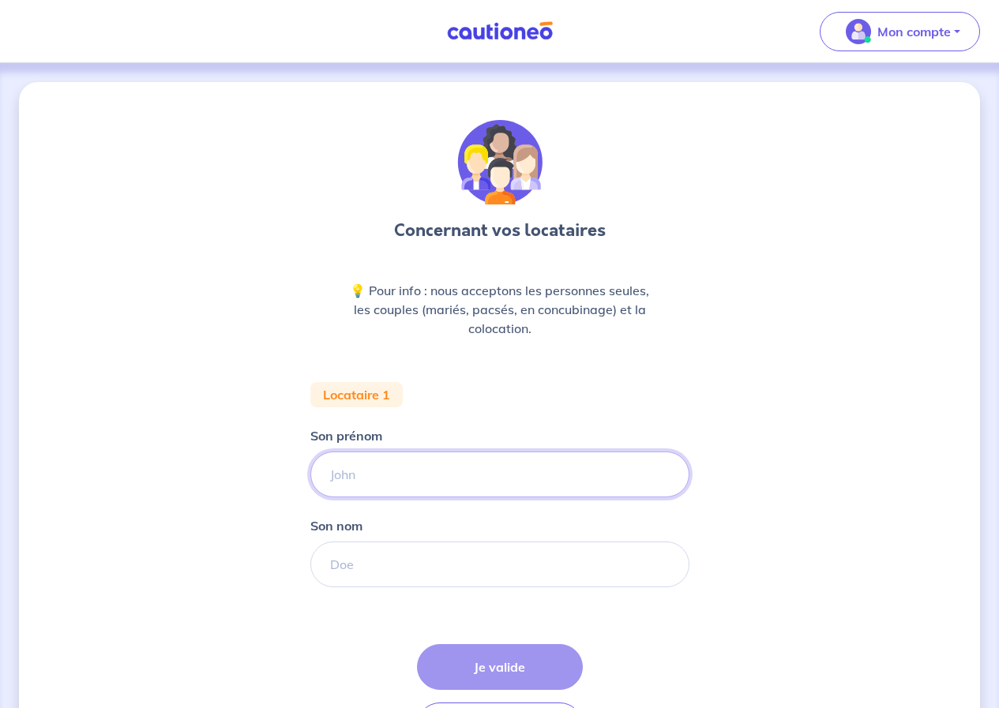
click at [448, 471] on input "Son prénom" at bounding box center [499, 475] width 379 height 46
type input "[PERSON_NAME]"
click at [420, 560] on input "Son nom" at bounding box center [499, 565] width 379 height 46
type input "Legrand"
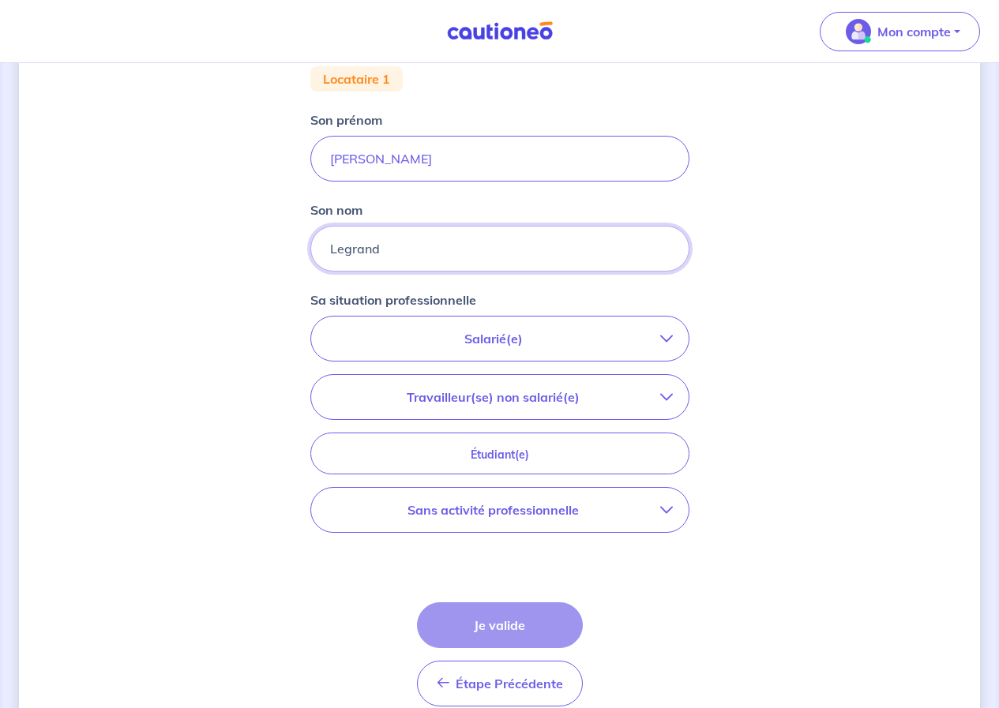
scroll to position [390, 0]
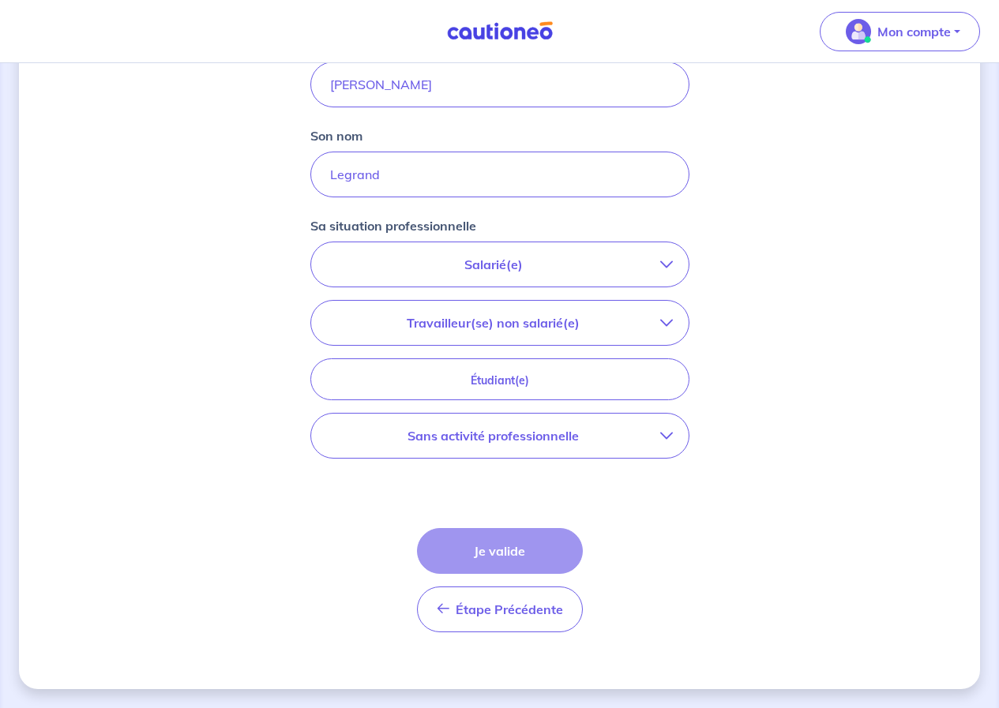
click at [463, 265] on p "Salarié(e)" at bounding box center [493, 264] width 333 height 19
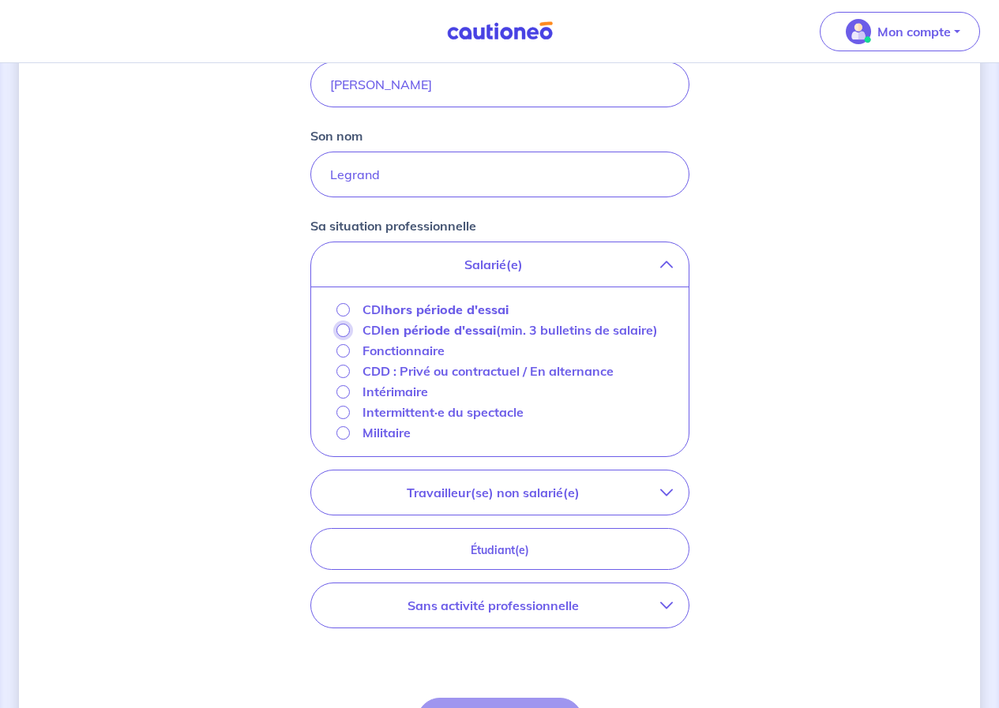
click at [343, 329] on input "CDI en période d'essai (min. 3 bulletins de salaire)" at bounding box center [342, 330] width 13 height 13
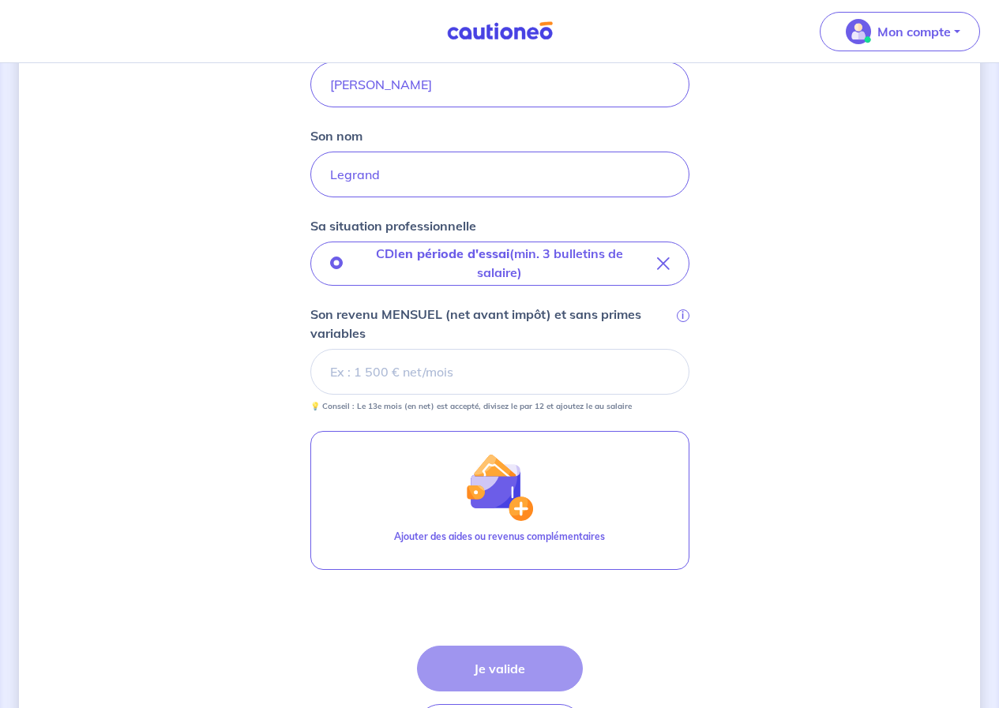
click at [548, 372] on input "Son revenu MENSUEL (net avant impôt) et sans primes variables i" at bounding box center [499, 372] width 379 height 46
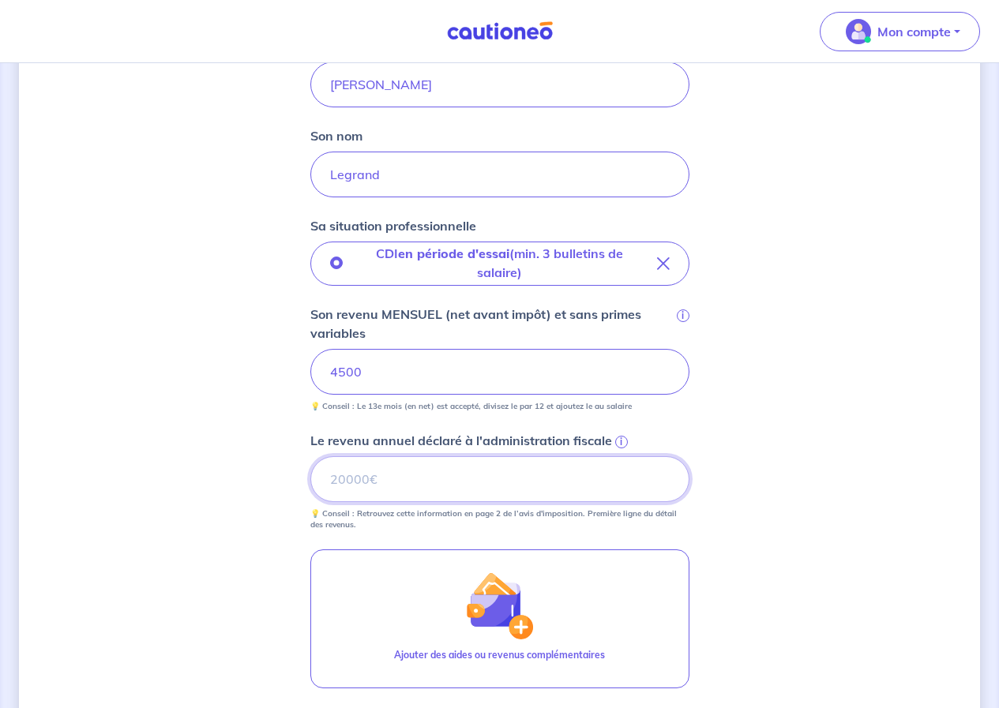
click at [471, 486] on input "Le revenu annuel déclaré à l'administration fiscale i" at bounding box center [499, 479] width 379 height 46
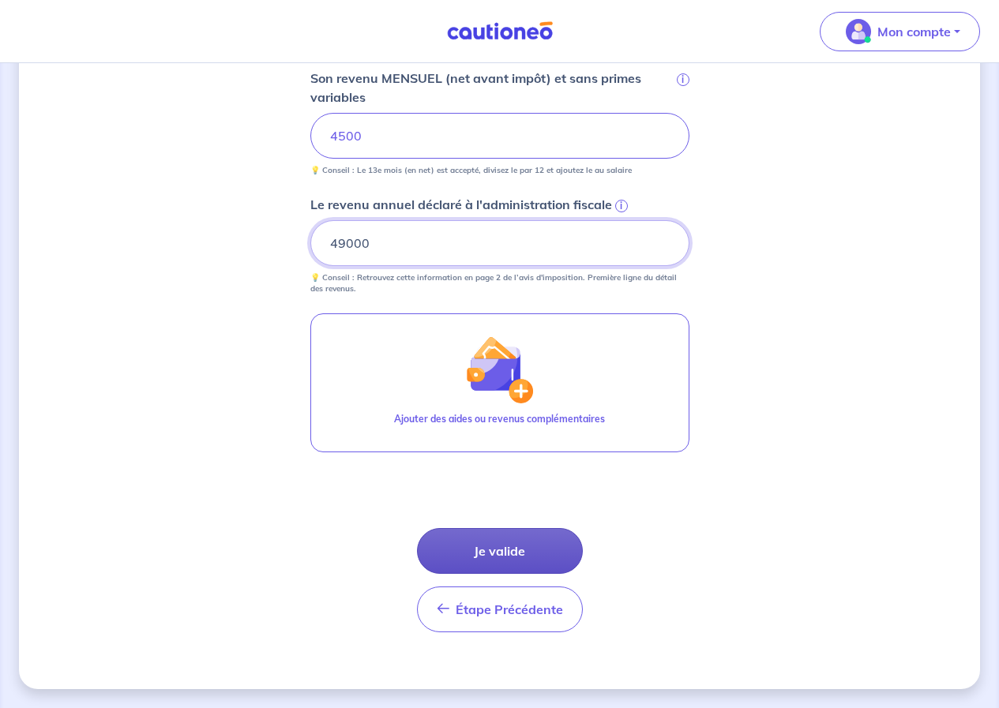
type input "49000"
click at [514, 541] on button "Je valide" at bounding box center [500, 551] width 166 height 46
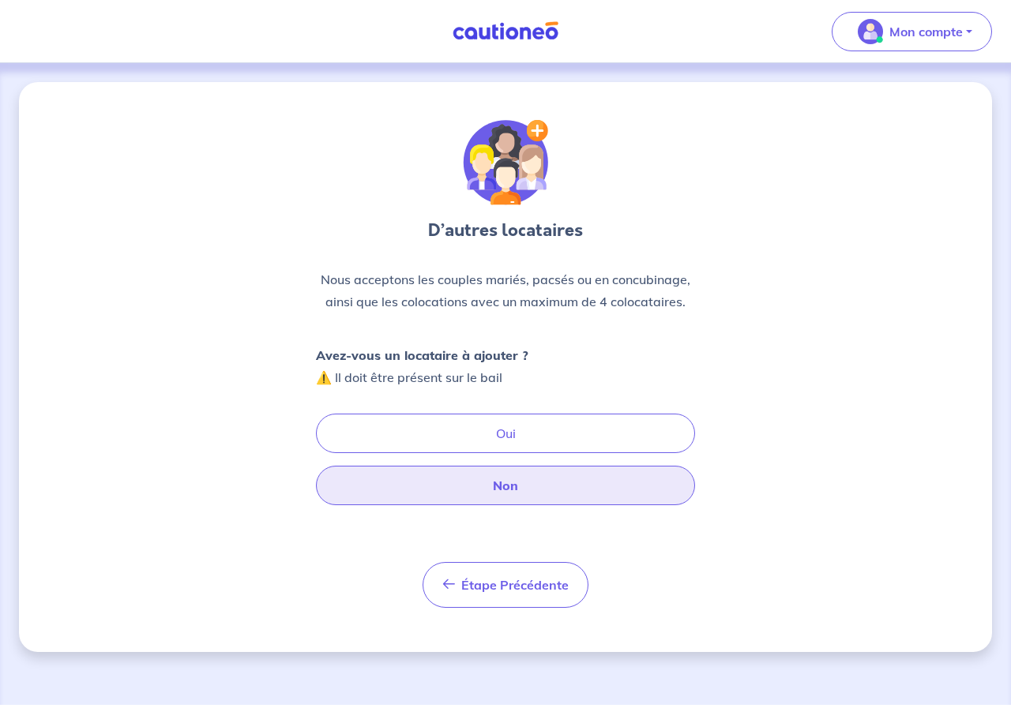
click at [494, 471] on button "Non" at bounding box center [505, 485] width 379 height 39
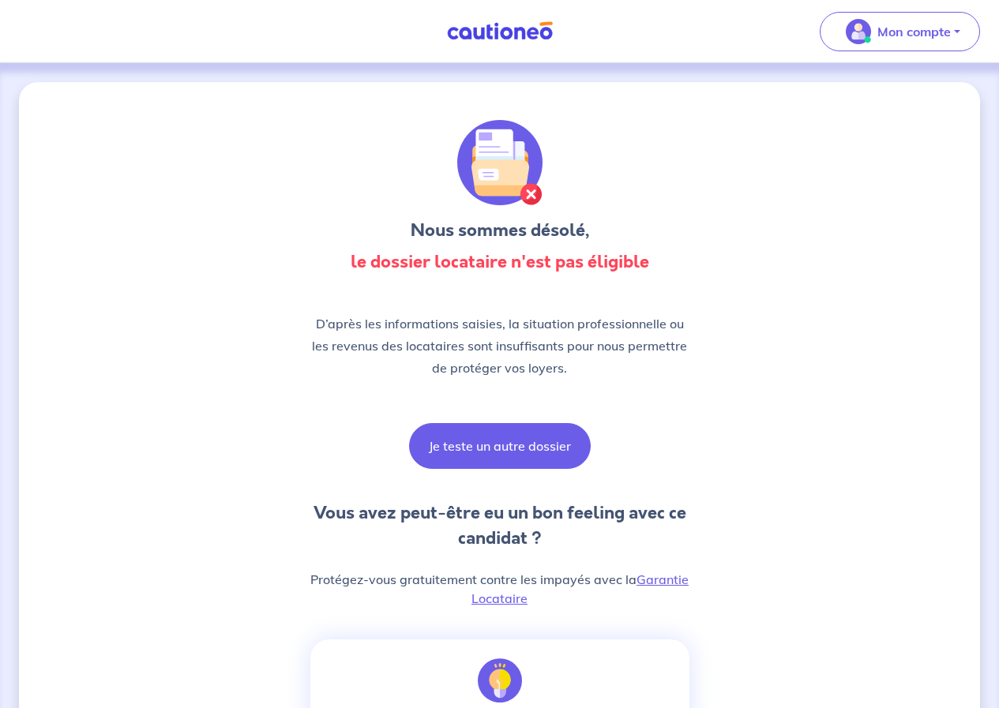
click at [515, 438] on button "Je teste un autre dossier" at bounding box center [500, 446] width 182 height 46
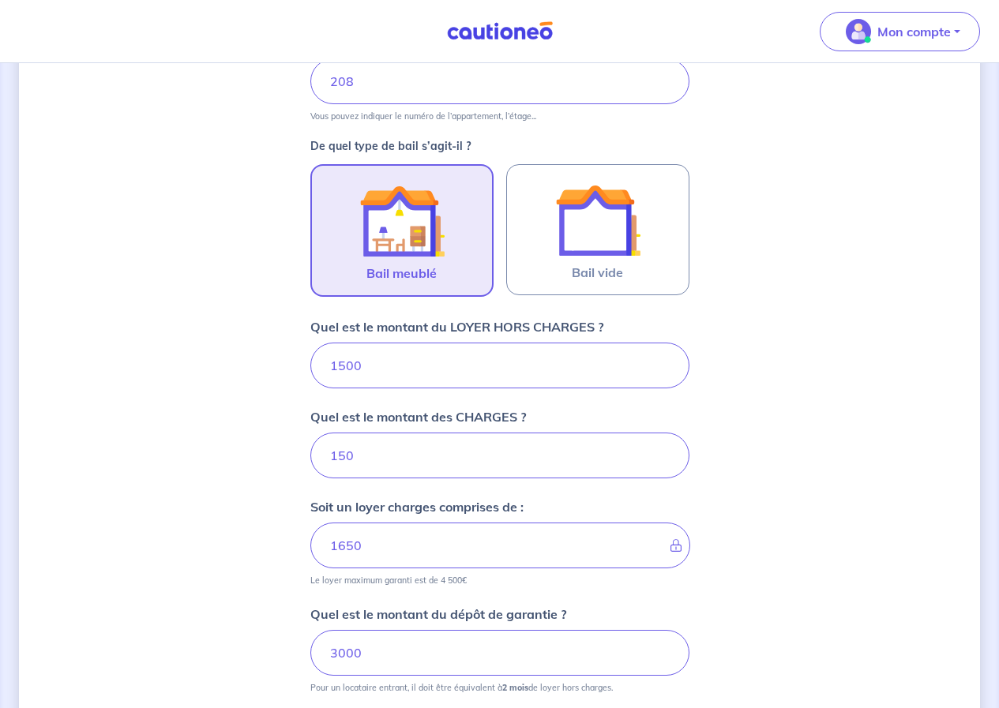
scroll to position [617, 0]
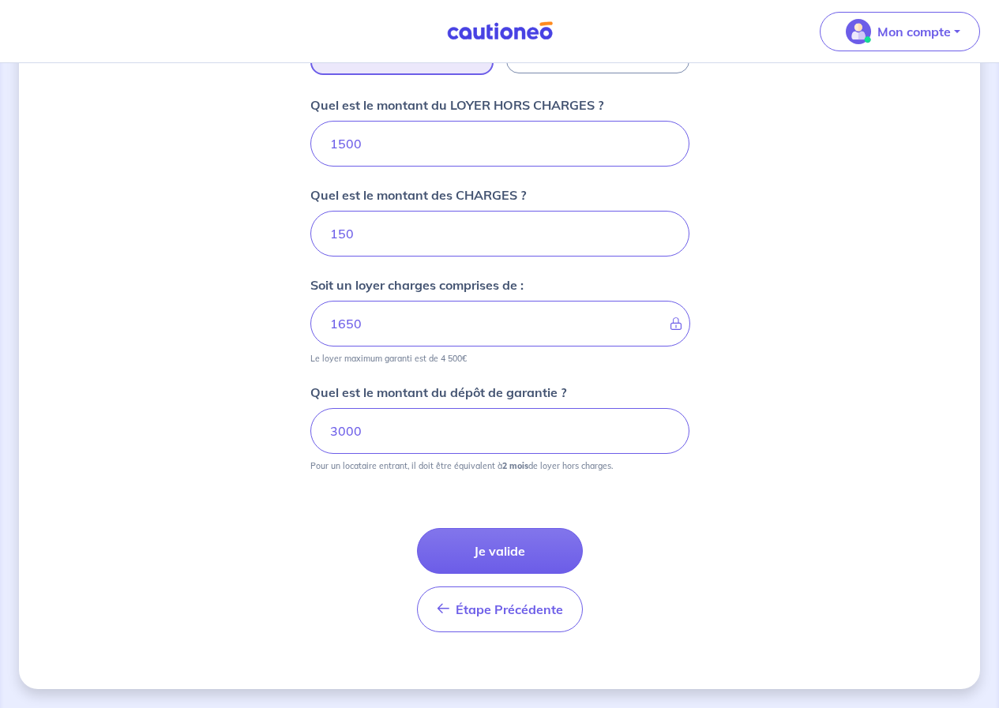
click at [504, 548] on button "Je valide" at bounding box center [500, 551] width 166 height 46
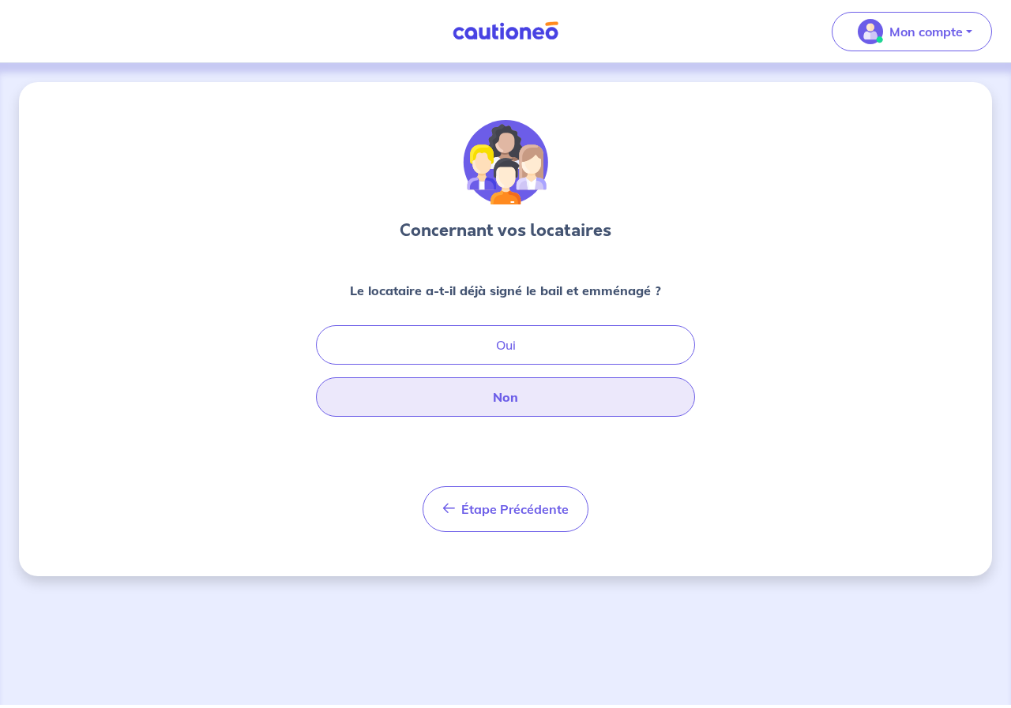
click at [589, 401] on button "Non" at bounding box center [505, 396] width 379 height 39
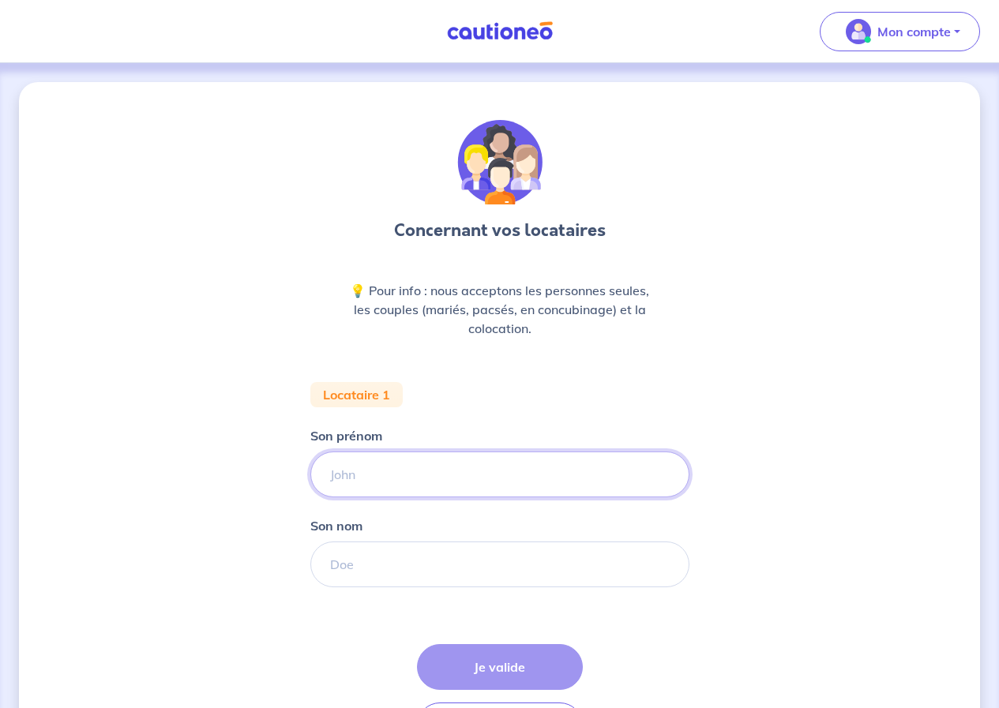
click at [419, 474] on input "Son prénom" at bounding box center [499, 475] width 379 height 46
type input "[PERSON_NAME]"
click at [448, 563] on input "Son nom" at bounding box center [499, 565] width 379 height 46
type input "Legrand"
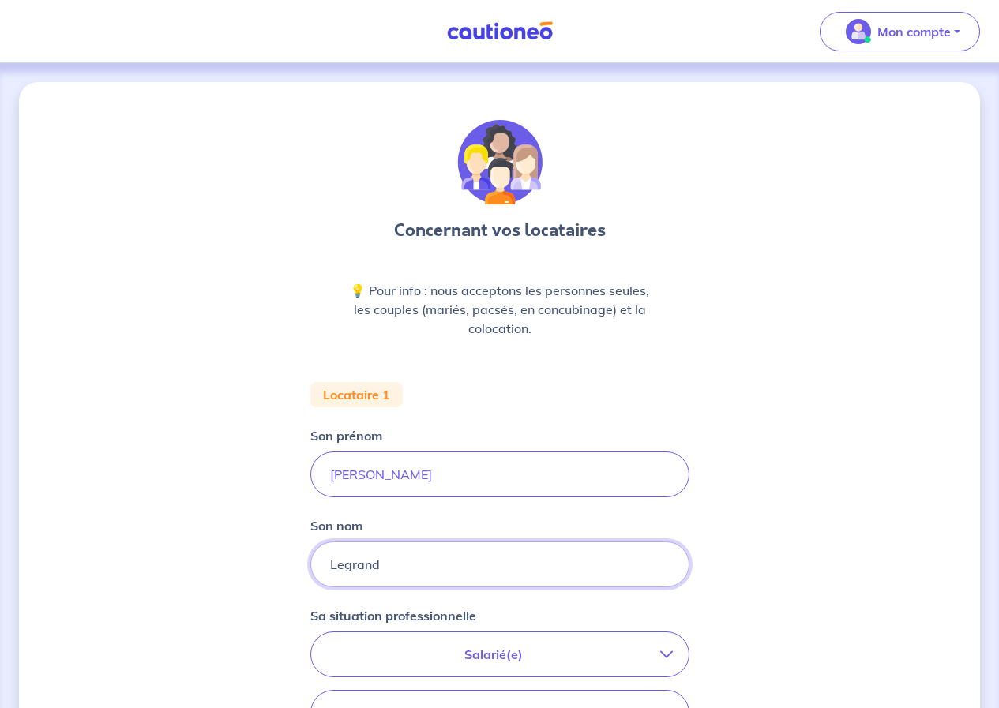
scroll to position [390, 0]
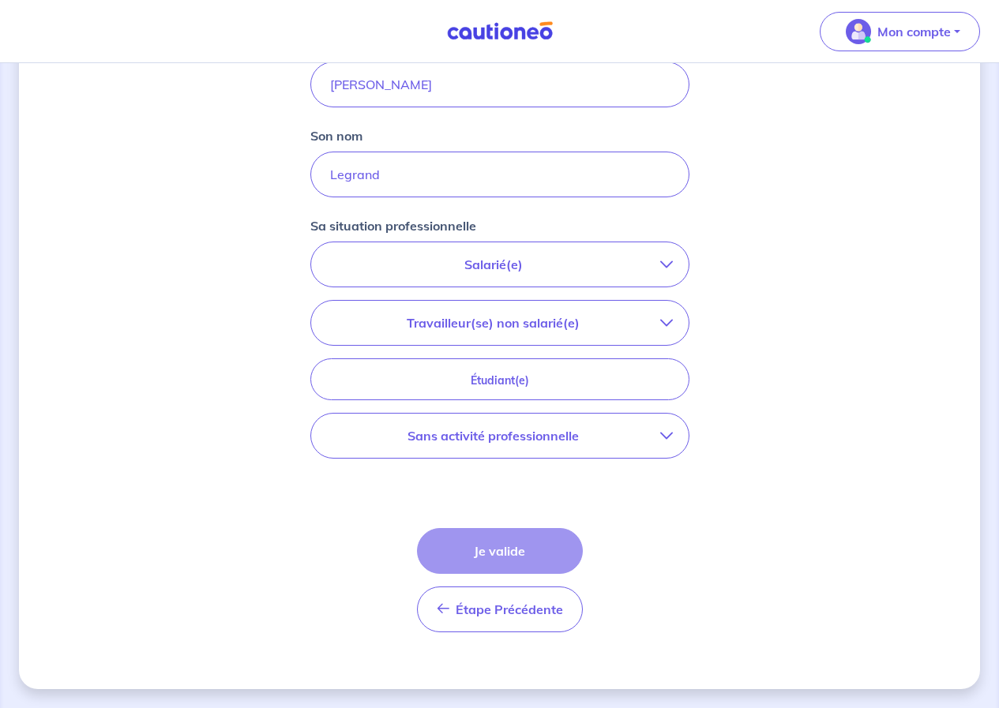
click at [502, 274] on button "Salarié(e)" at bounding box center [499, 264] width 377 height 44
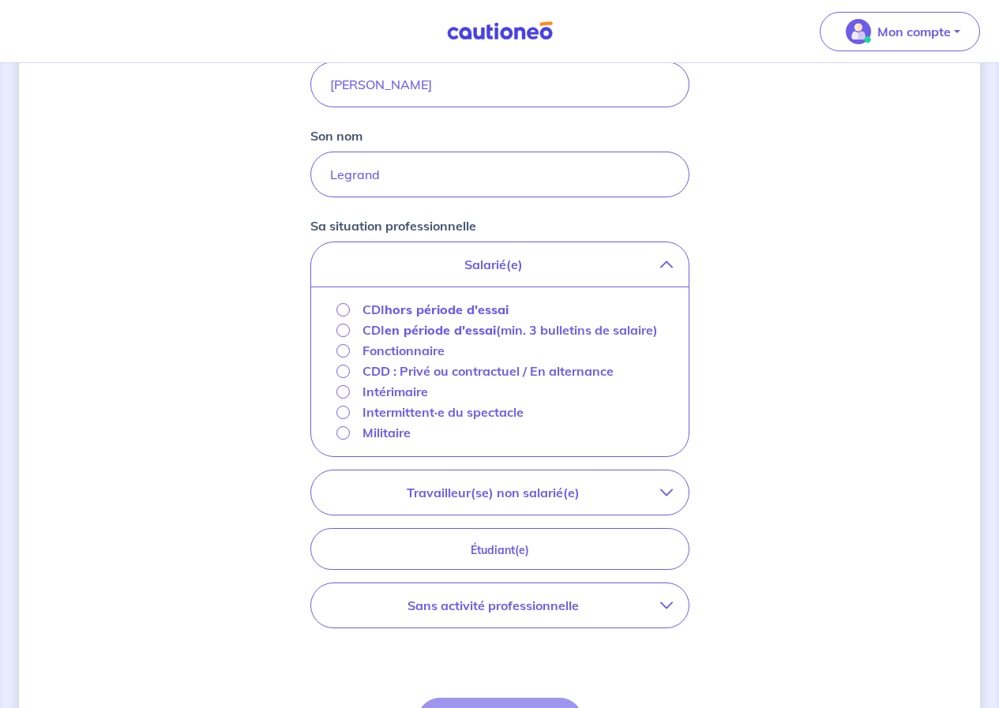
click at [498, 335] on p "CDI en période d'essai (min. 3 bulletins de salaire)" at bounding box center [509, 330] width 295 height 19
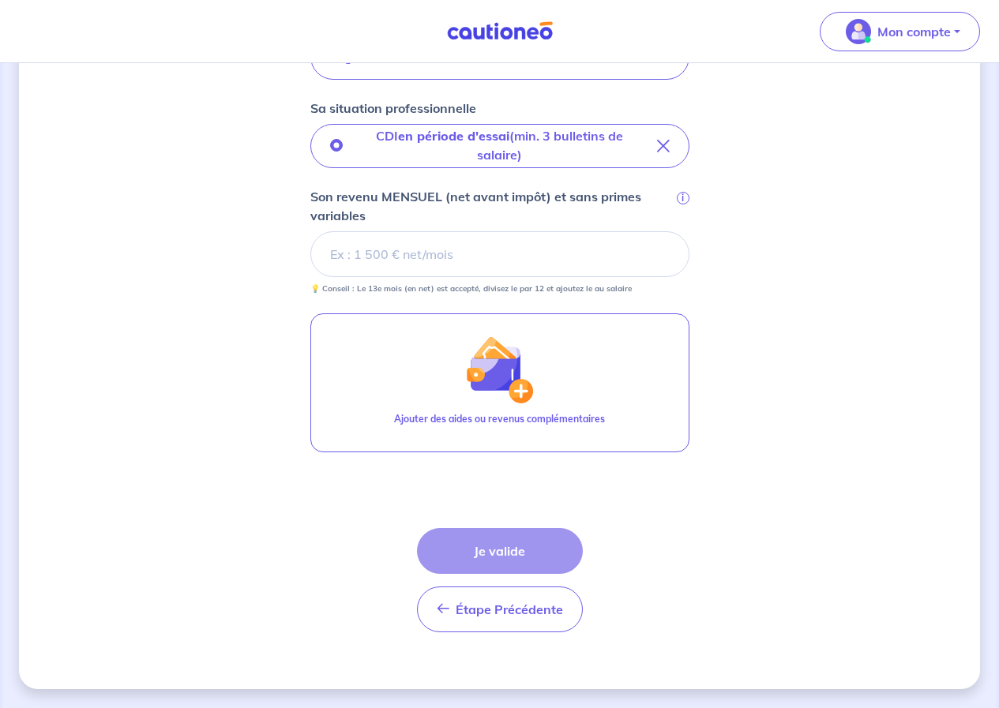
click at [460, 250] on input "Son revenu MENSUEL (net avant impôt) et sans primes variables i" at bounding box center [499, 254] width 379 height 46
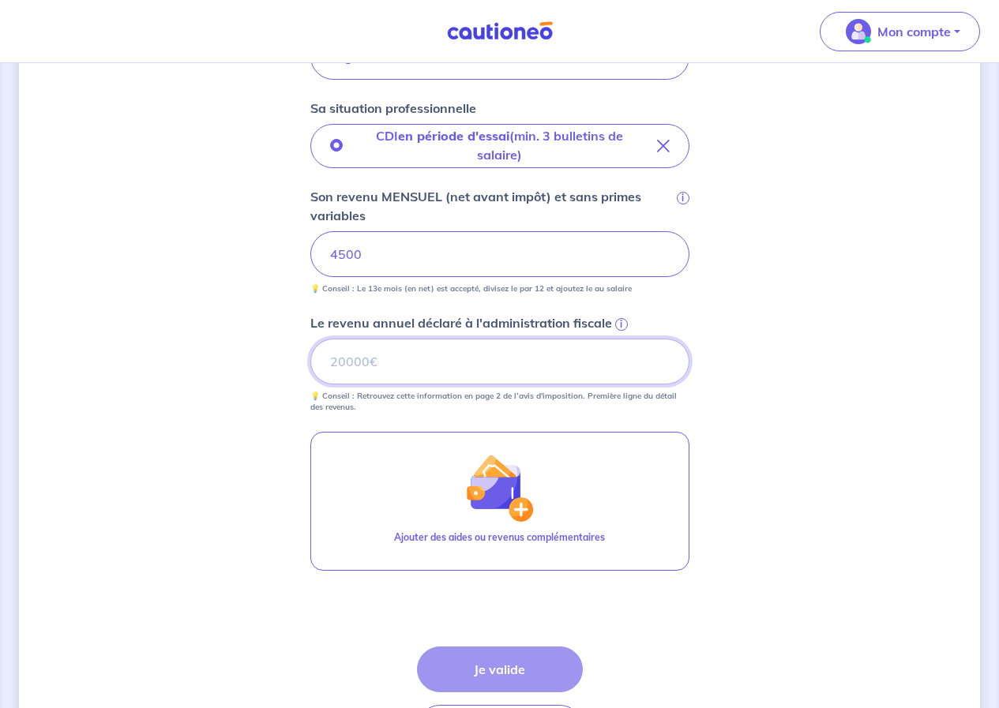
click at [497, 355] on input "Le revenu annuel déclaré à l'administration fiscale i" at bounding box center [499, 362] width 379 height 46
type input "49000"
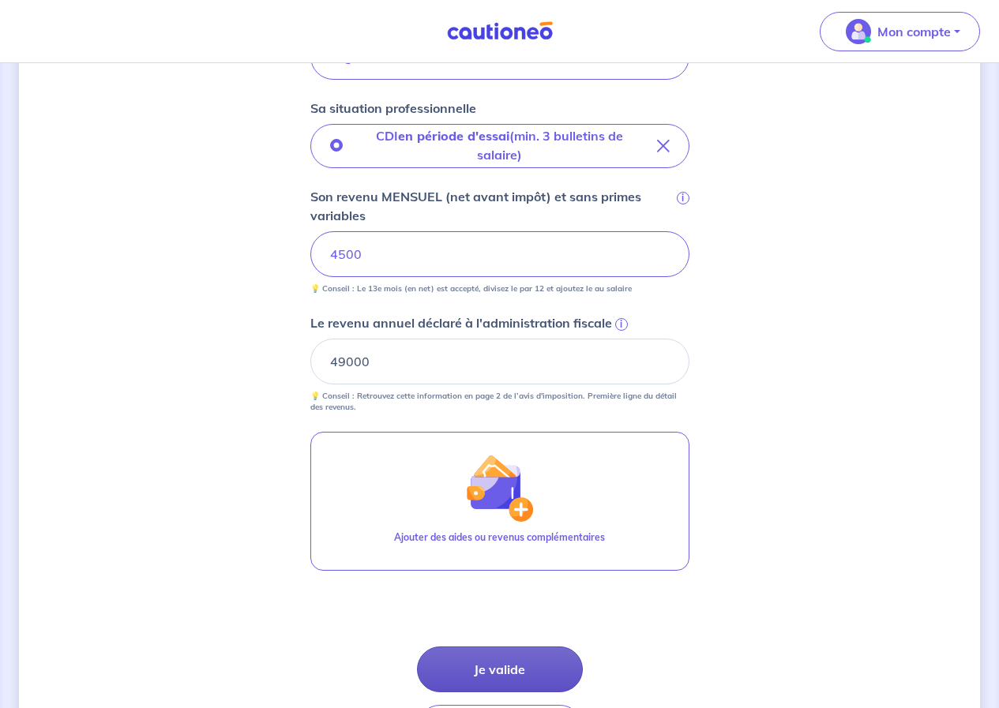
click at [476, 667] on button "Je valide" at bounding box center [500, 670] width 166 height 46
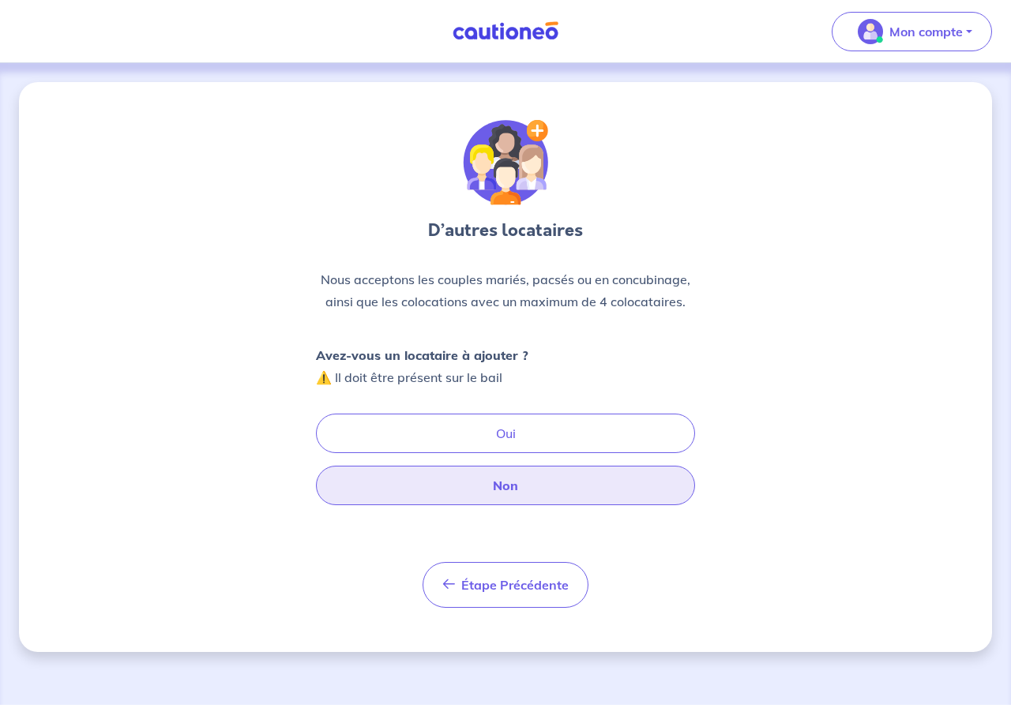
click at [539, 476] on button "Non" at bounding box center [505, 485] width 379 height 39
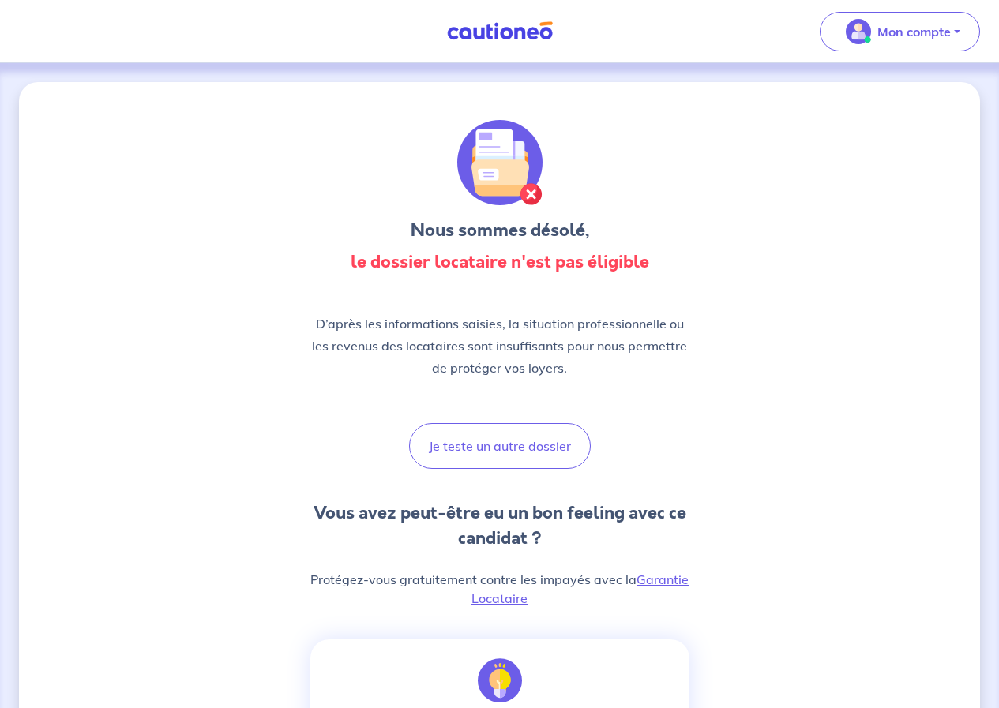
click at [537, 433] on button "Je teste un autre dossier" at bounding box center [500, 446] width 182 height 46
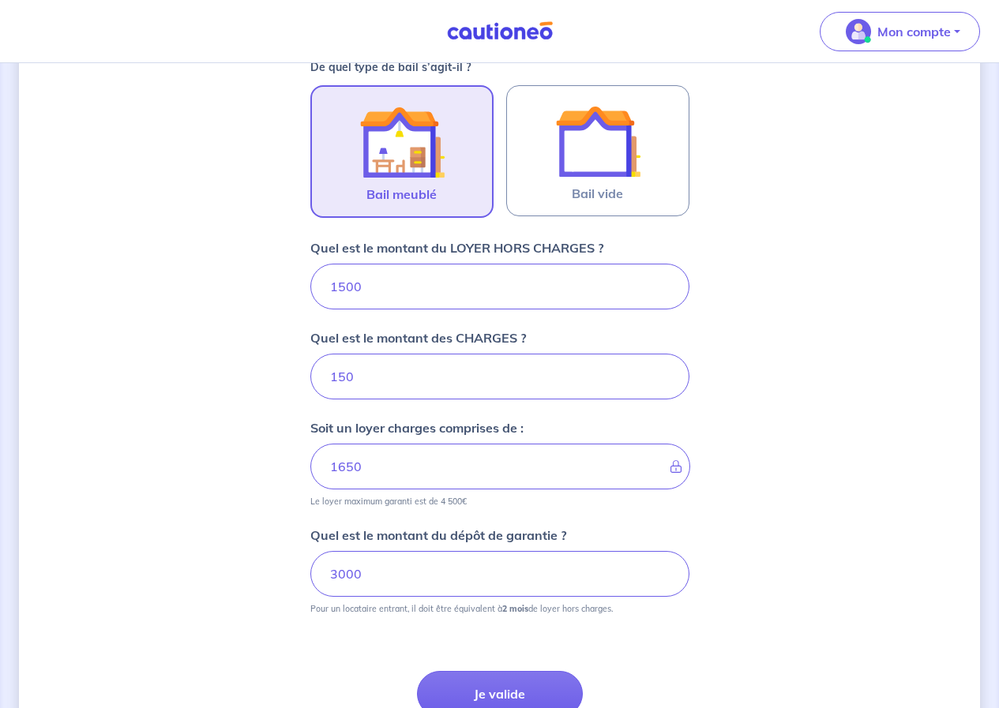
scroll to position [617, 0]
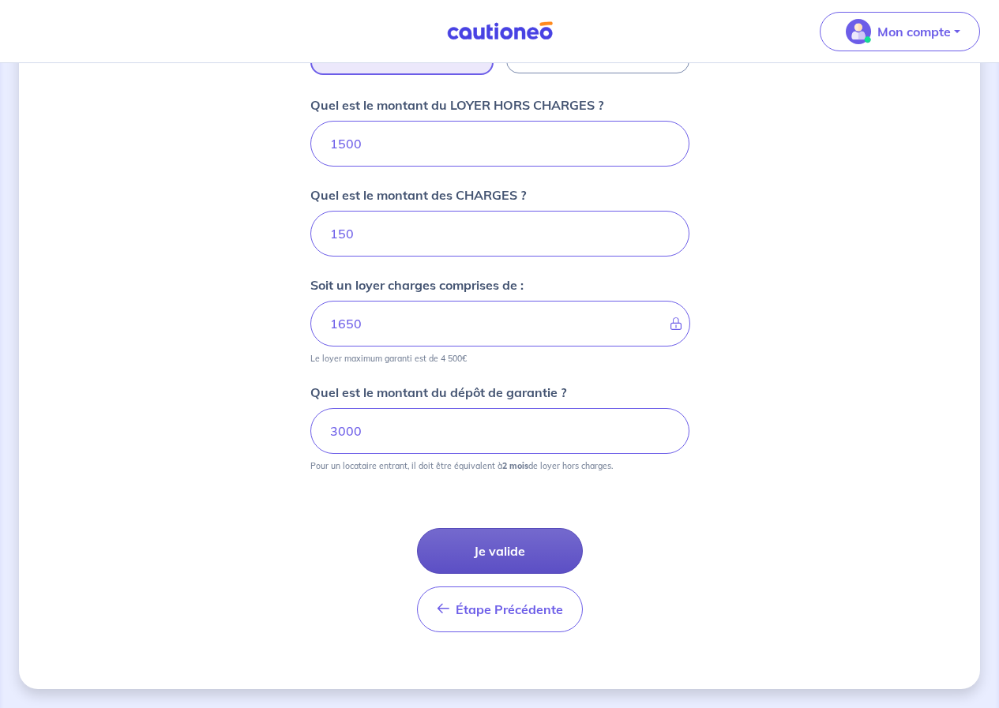
click at [521, 551] on button "Je valide" at bounding box center [500, 551] width 166 height 46
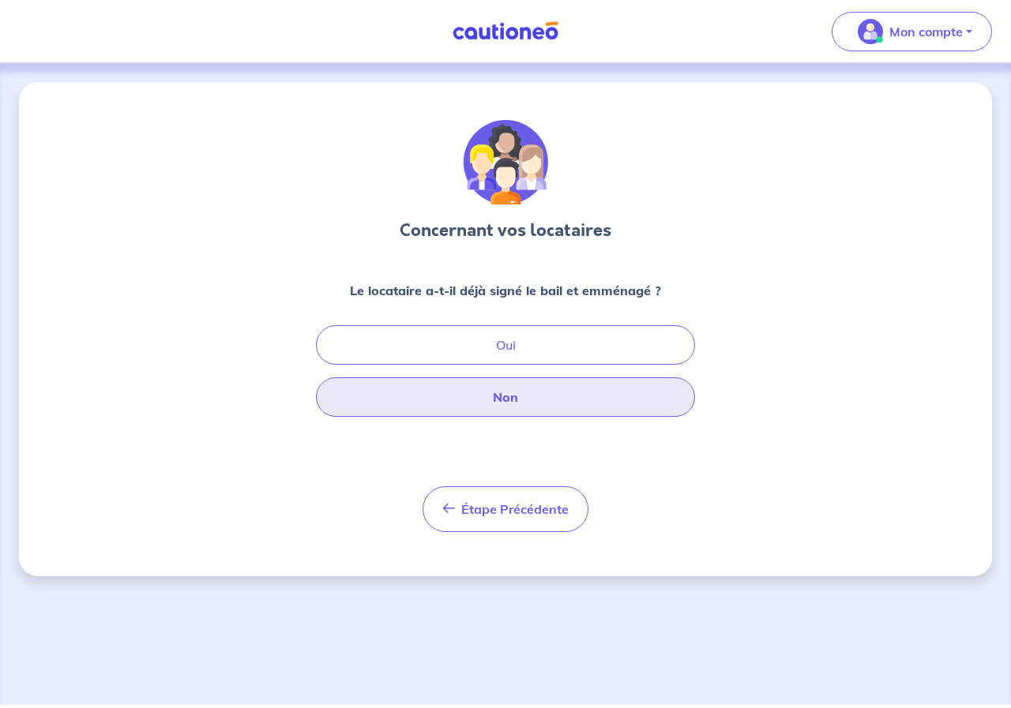
click at [530, 400] on button "Non" at bounding box center [505, 396] width 379 height 39
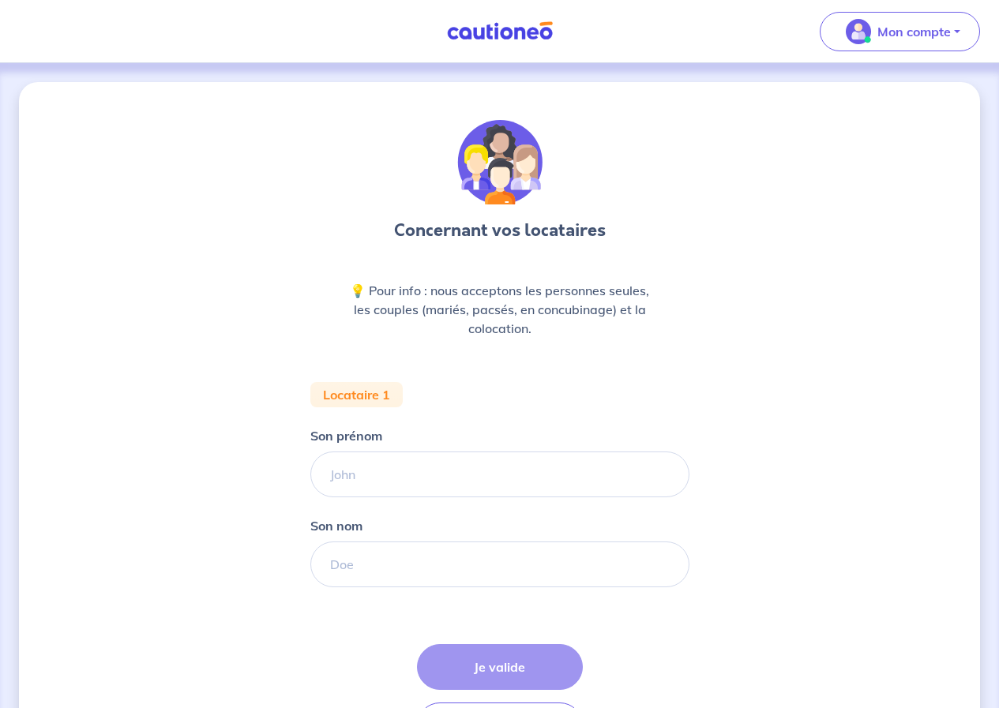
click at [430, 347] on div "💡 Pour info : nous acceptons les personnes seules, les couples (mariés, pacsés,…" at bounding box center [499, 315] width 379 height 69
click at [431, 465] on input "Son prénom" at bounding box center [499, 475] width 379 height 46
type input "[PERSON_NAME]"
click at [433, 560] on input "Son nom" at bounding box center [499, 565] width 379 height 46
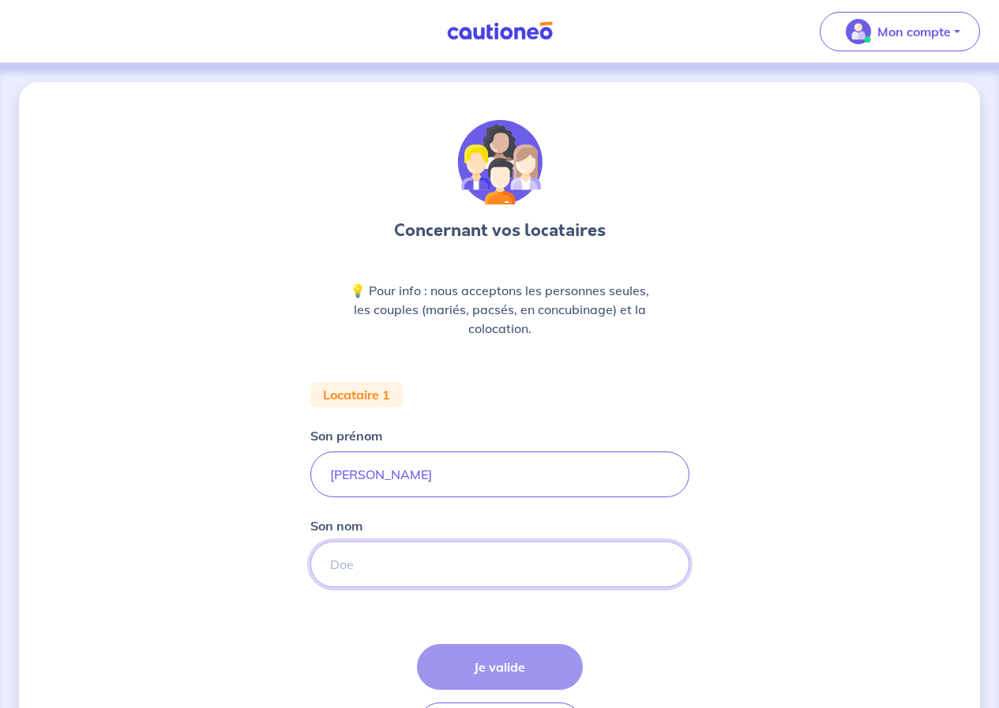
type input "Legrand"
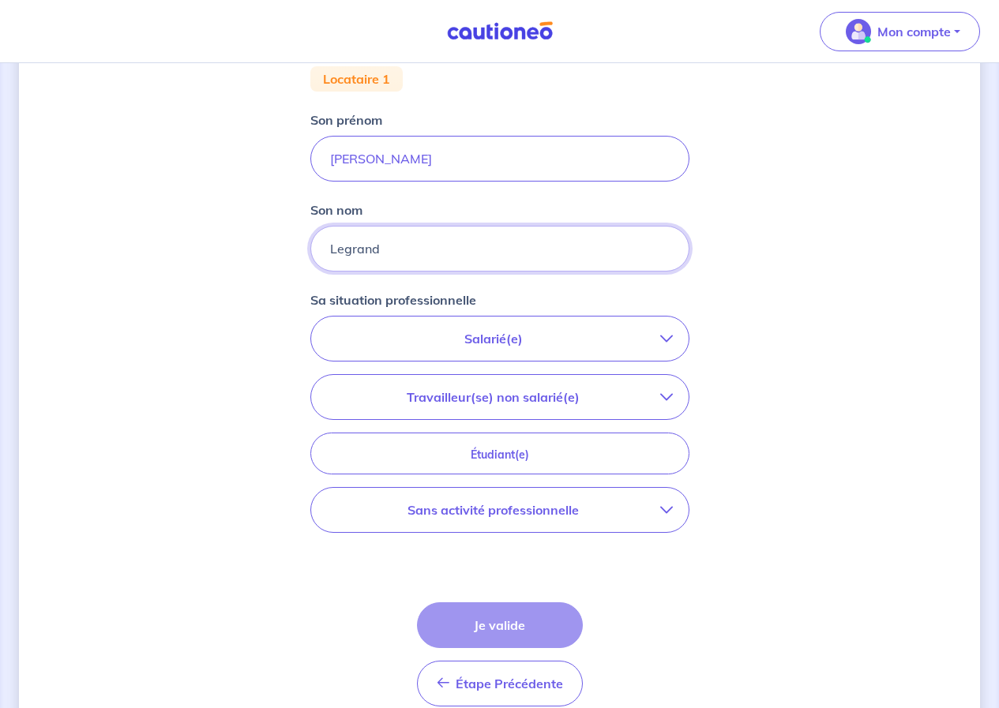
scroll to position [390, 0]
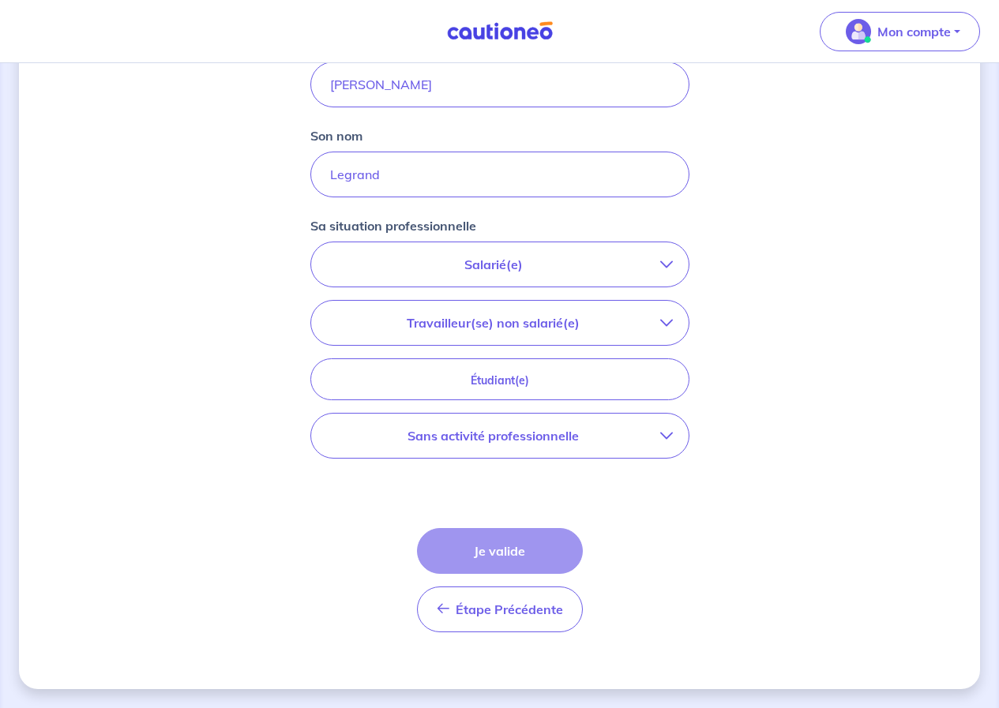
click at [533, 268] on p "Salarié(e)" at bounding box center [493, 264] width 333 height 19
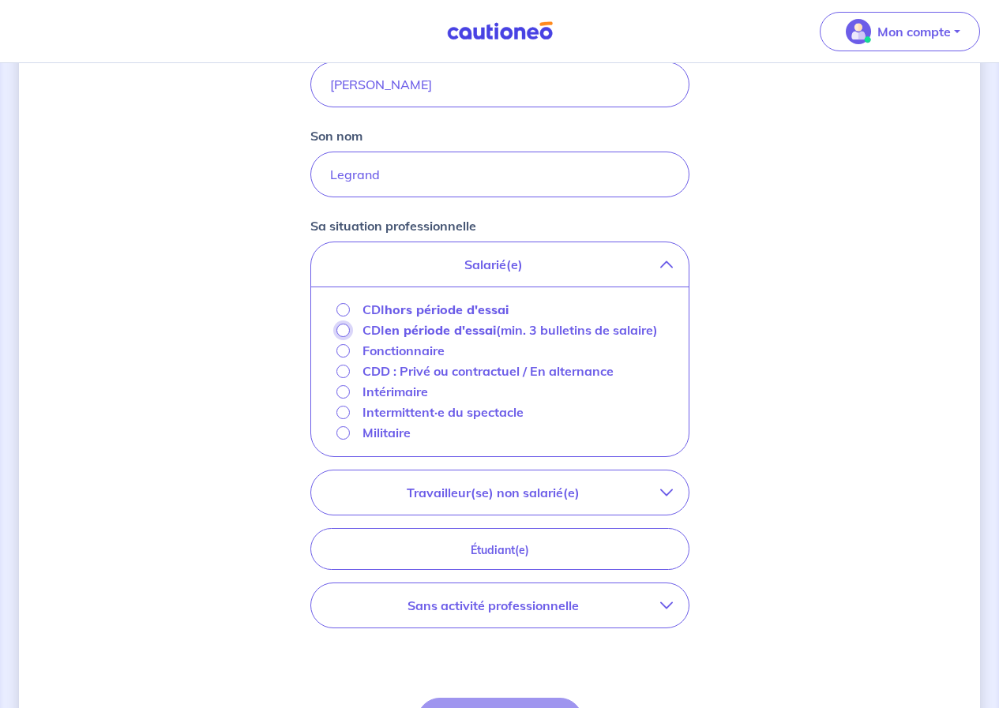
click at [339, 330] on input "CDI en période d'essai (min. 3 bulletins de salaire)" at bounding box center [342, 330] width 13 height 13
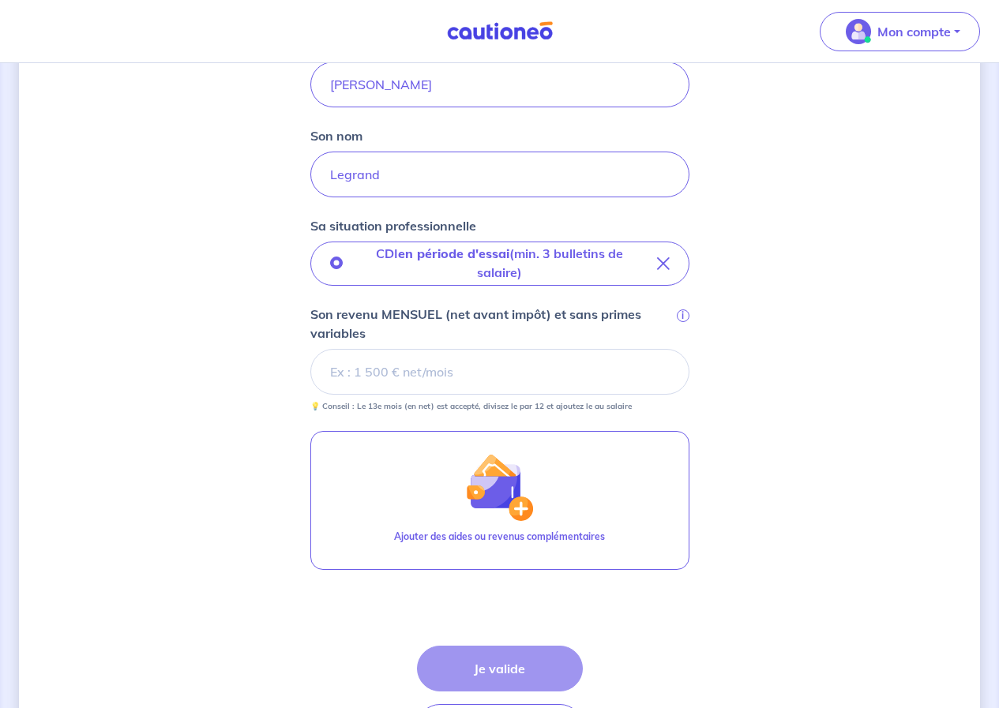
scroll to position [508, 0]
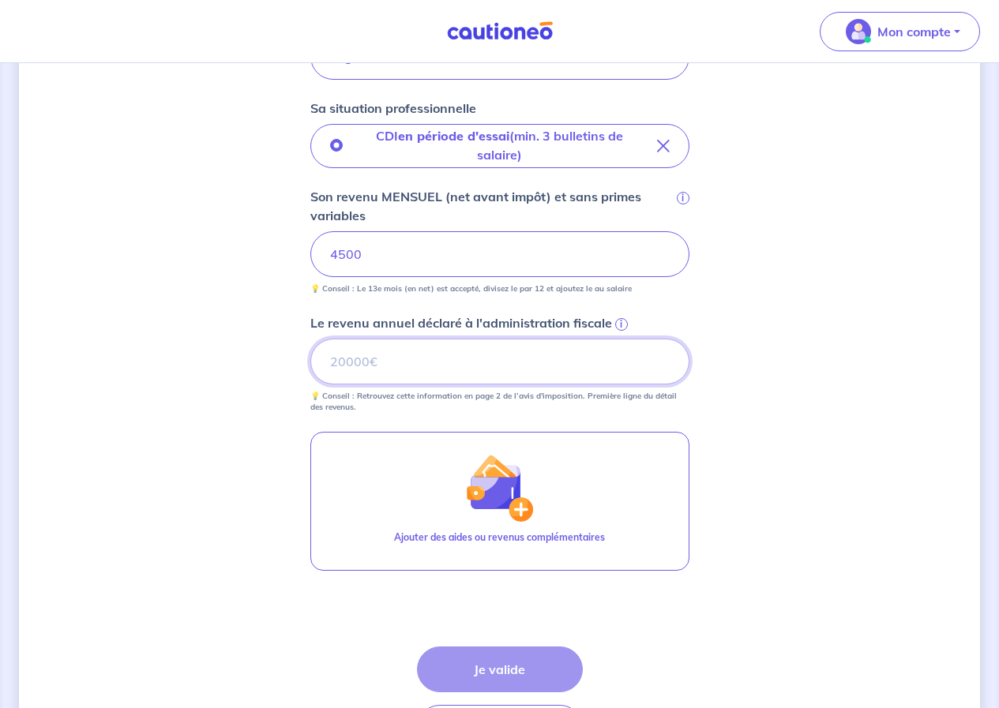
click at [413, 356] on input "Le revenu annuel déclaré à l'administration fiscale i" at bounding box center [499, 362] width 379 height 46
type input "50000"
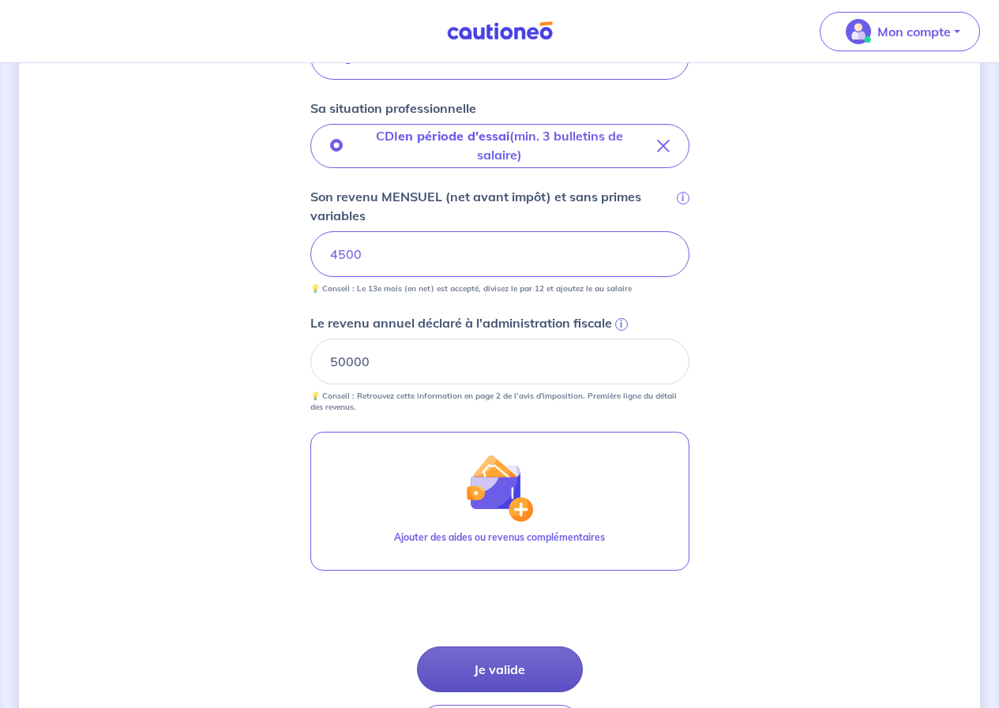
click at [525, 675] on button "Je valide" at bounding box center [500, 670] width 166 height 46
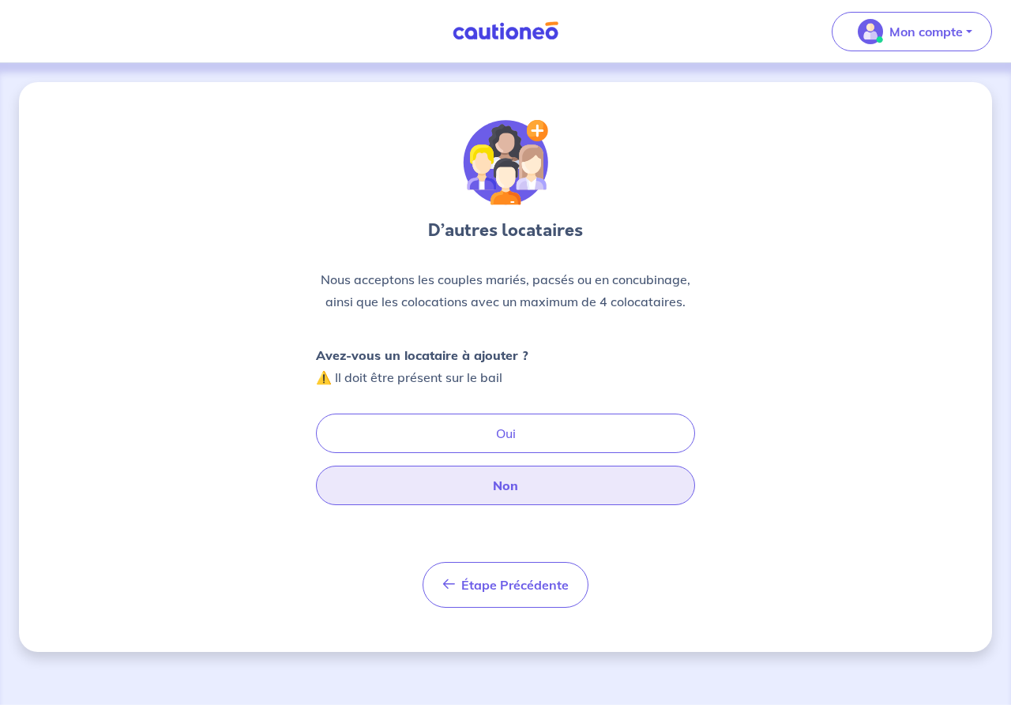
click at [509, 482] on button "Non" at bounding box center [505, 485] width 379 height 39
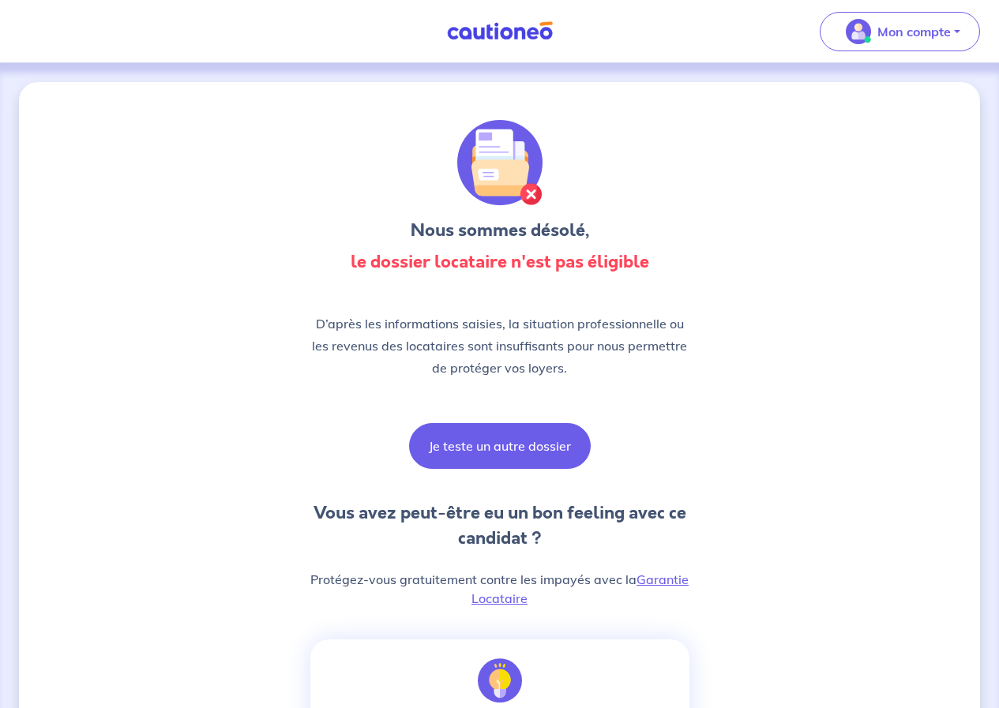
click at [542, 454] on button "Je teste un autre dossier" at bounding box center [500, 446] width 182 height 46
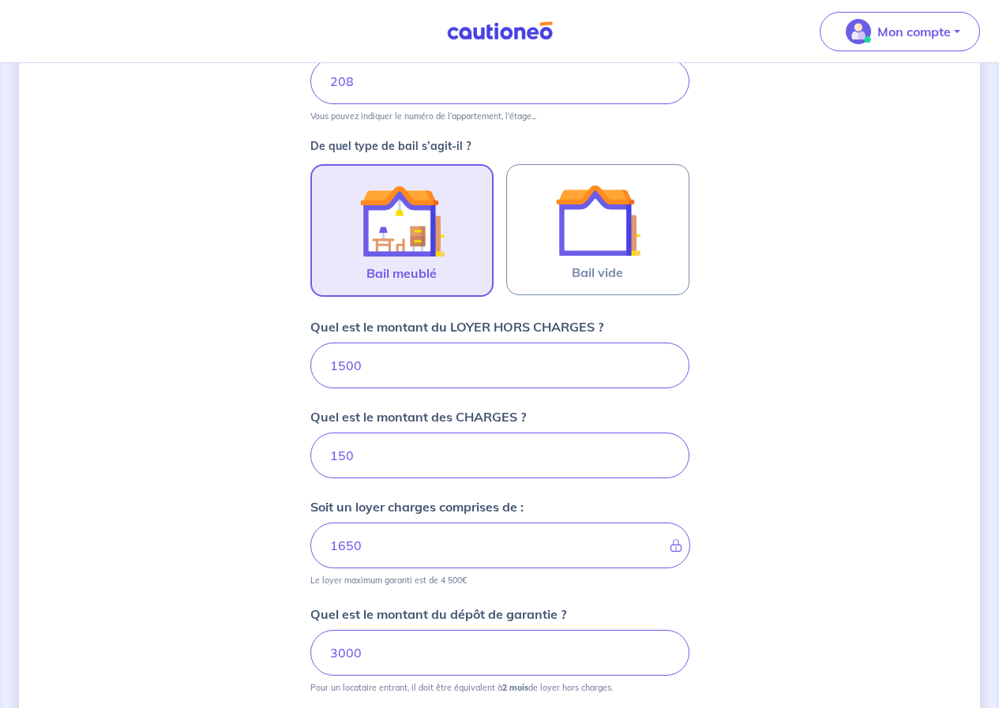
scroll to position [617, 0]
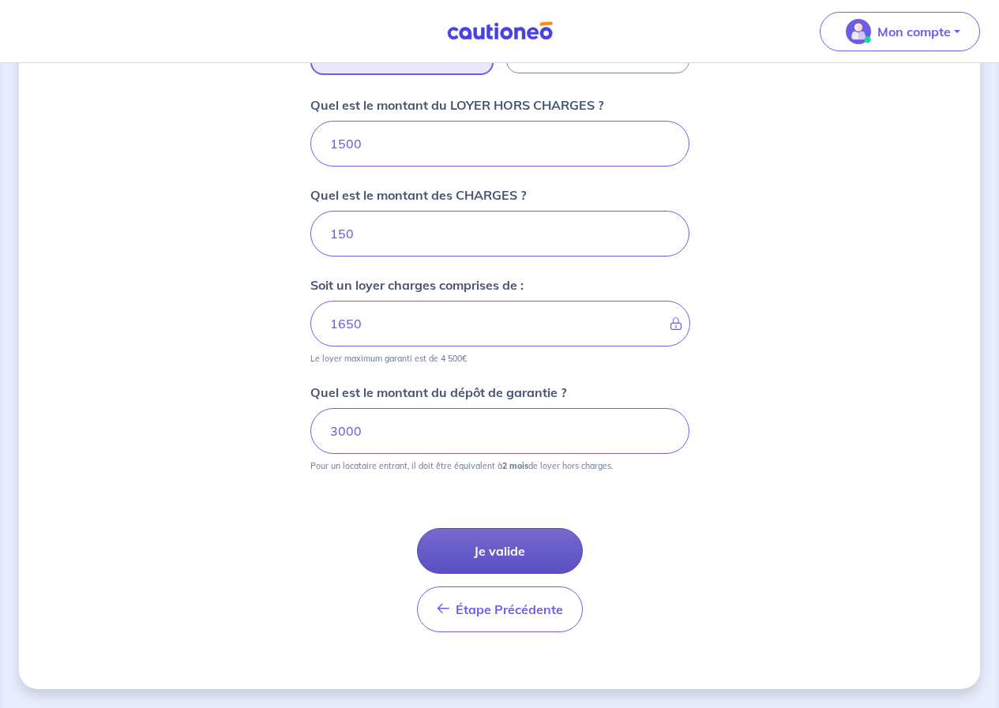
click at [500, 548] on button "Je valide" at bounding box center [500, 551] width 166 height 46
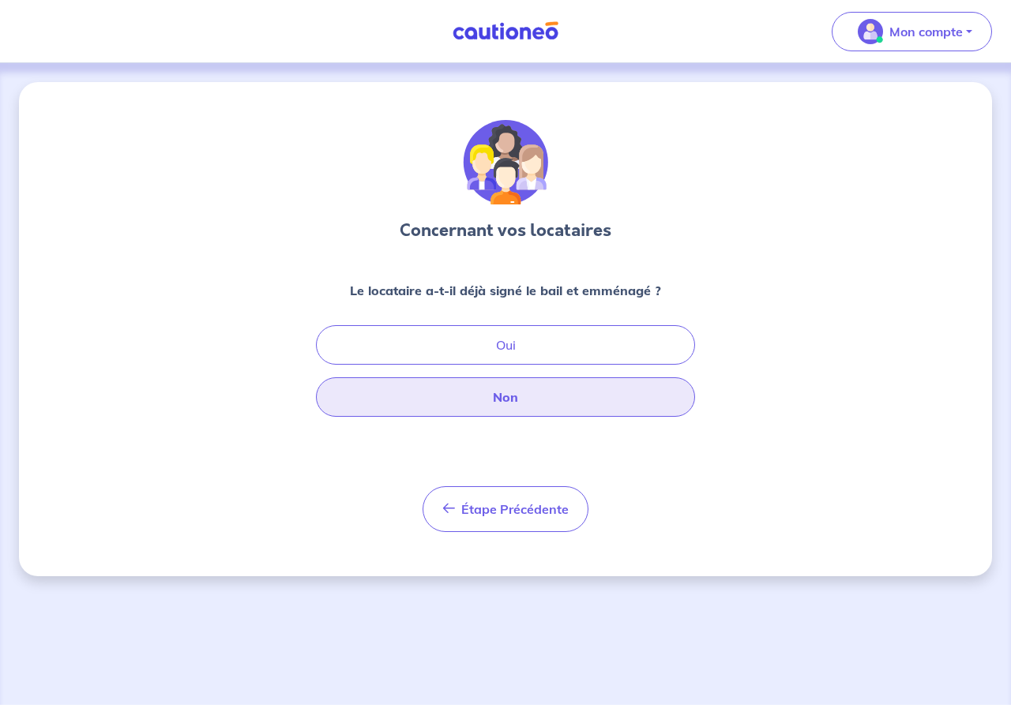
click at [559, 389] on button "Non" at bounding box center [505, 396] width 379 height 39
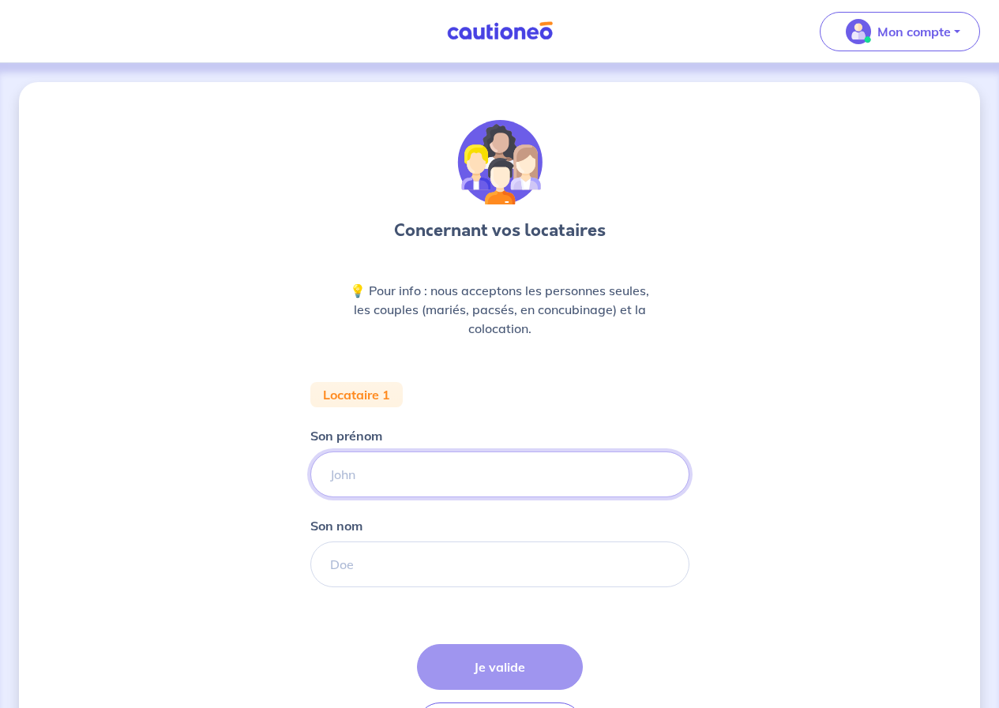
click at [418, 457] on input "Son prénom" at bounding box center [499, 475] width 379 height 46
type input "[PERSON_NAME]"
drag, startPoint x: 429, startPoint y: 565, endPoint x: 433, endPoint y: 577, distance: 12.8
click at [429, 565] on input "Son nom" at bounding box center [499, 565] width 379 height 46
type input "Legrand"
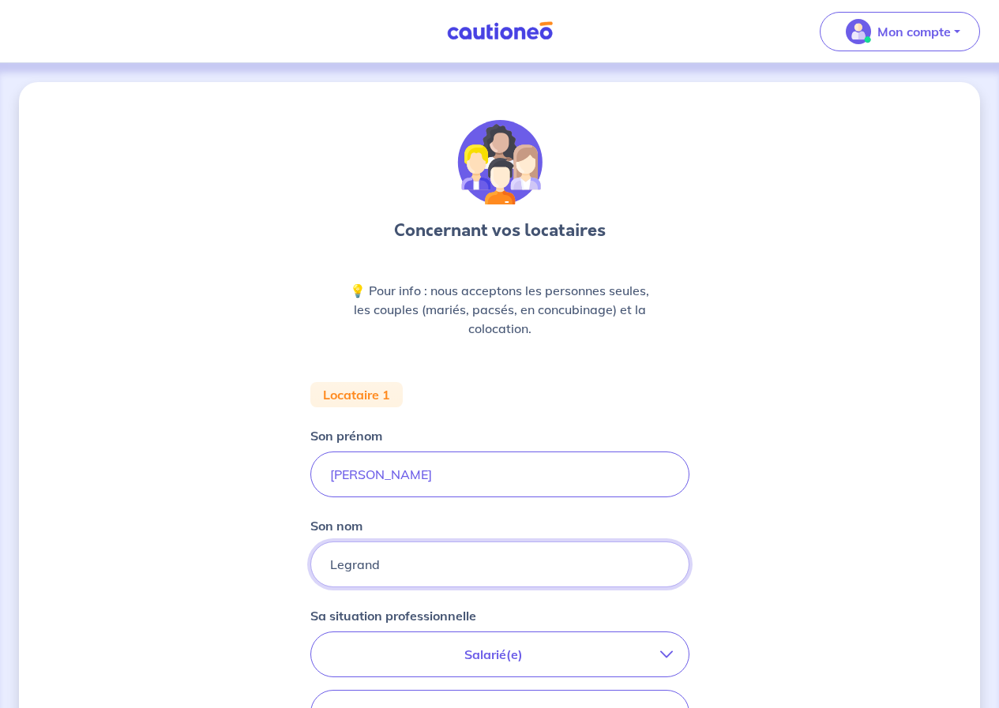
scroll to position [390, 0]
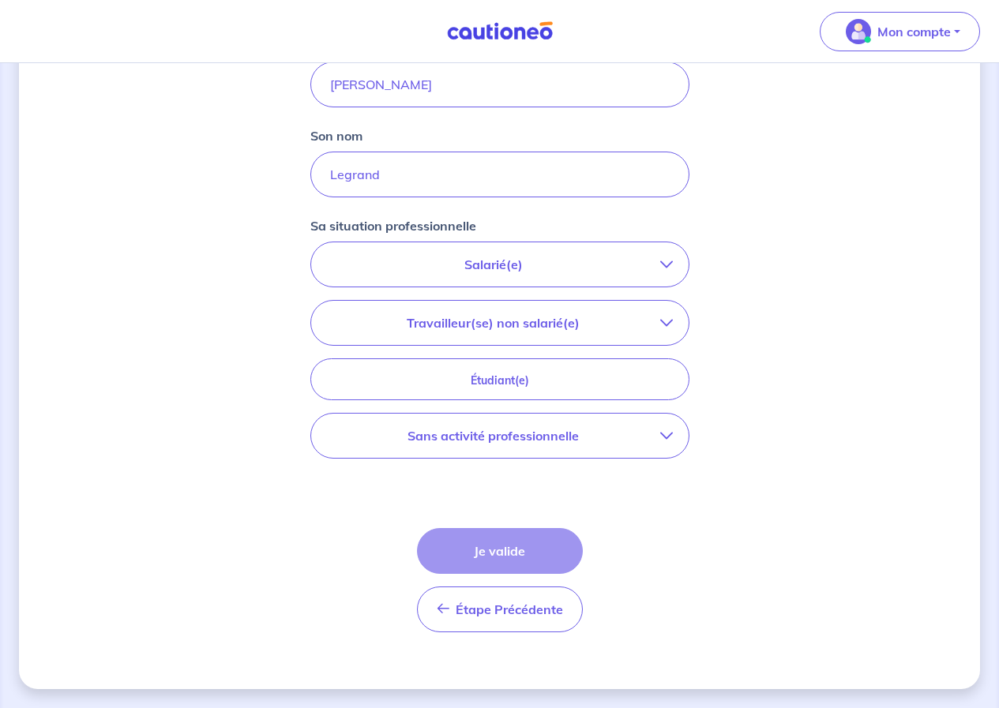
click at [542, 272] on p "Salarié(e)" at bounding box center [493, 264] width 333 height 19
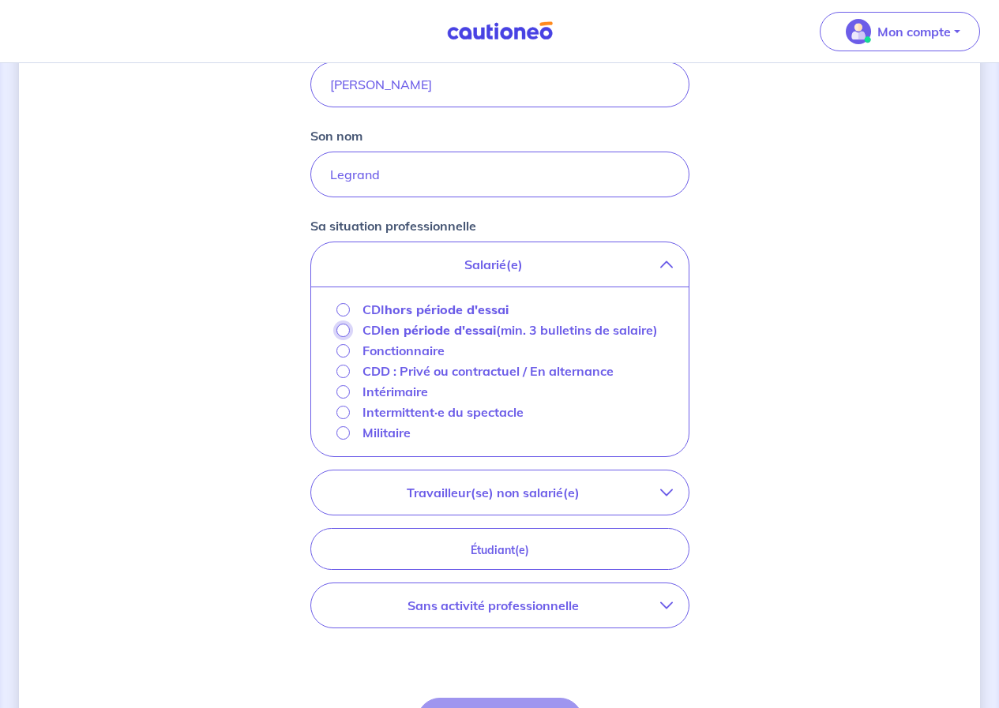
click at [342, 329] on input "CDI en période d'essai (min. 3 bulletins de salaire)" at bounding box center [342, 330] width 13 height 13
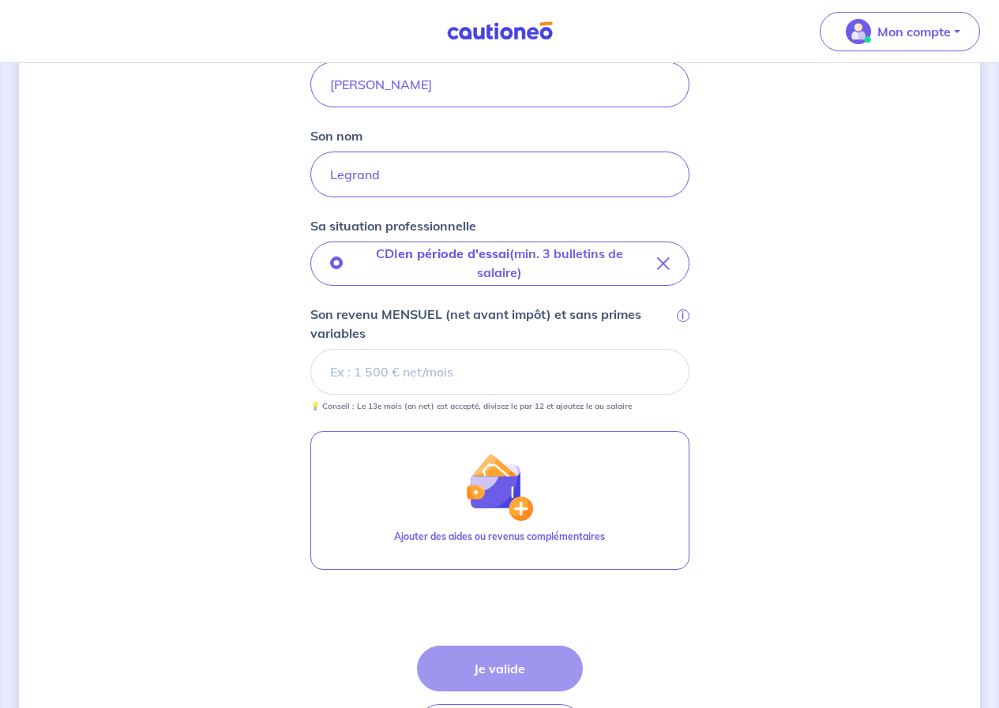
click at [489, 377] on input "Son revenu MENSUEL (net avant impôt) et sans primes variables i" at bounding box center [499, 372] width 379 height 46
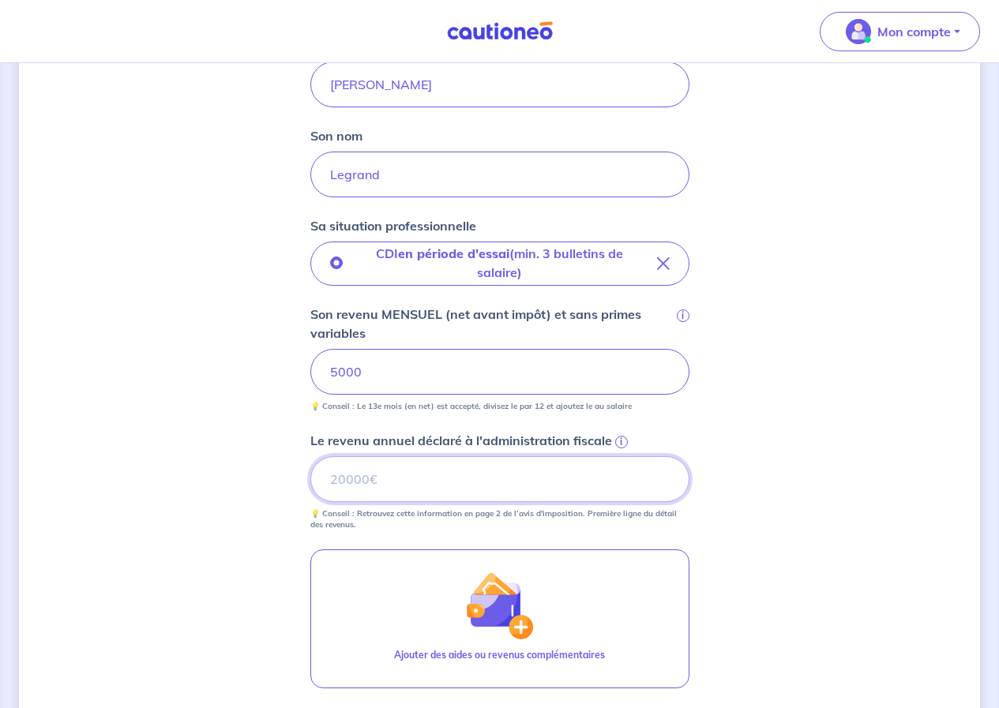
click at [460, 475] on input "Le revenu annuel déclaré à l'administration fiscale i" at bounding box center [499, 479] width 379 height 46
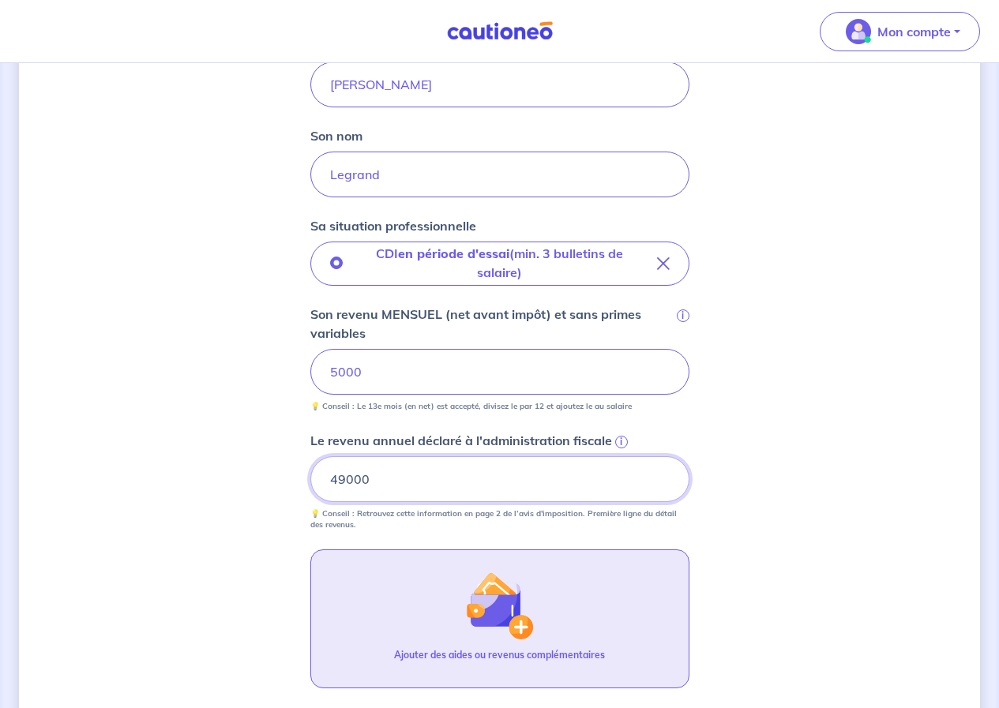
scroll to position [626, 0]
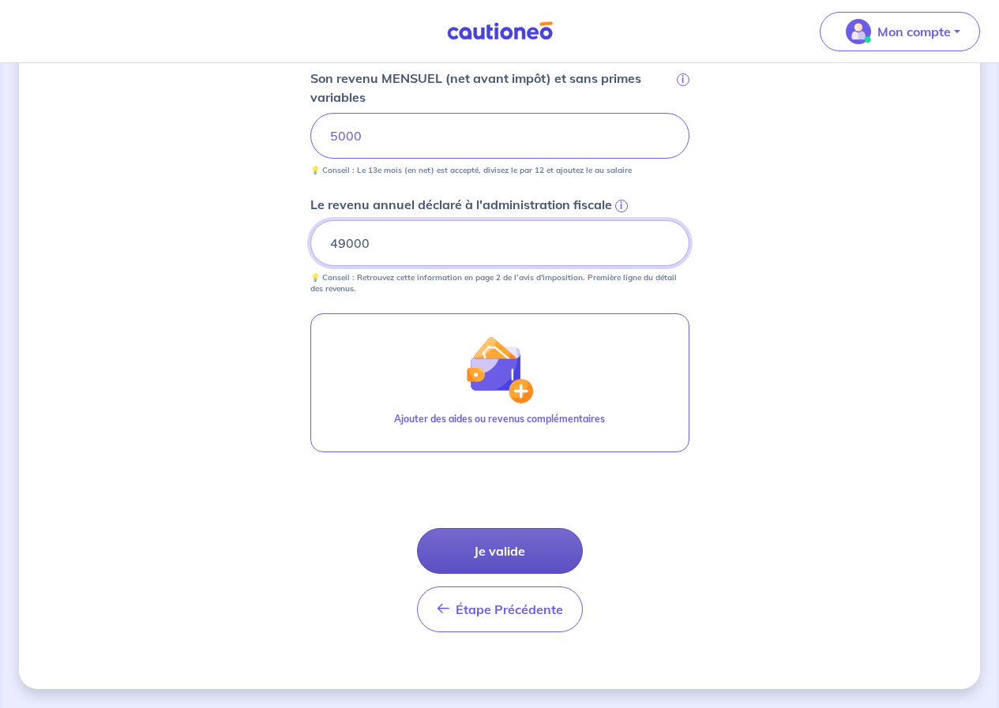
type input "49000"
click at [478, 547] on button "Je valide" at bounding box center [500, 551] width 166 height 46
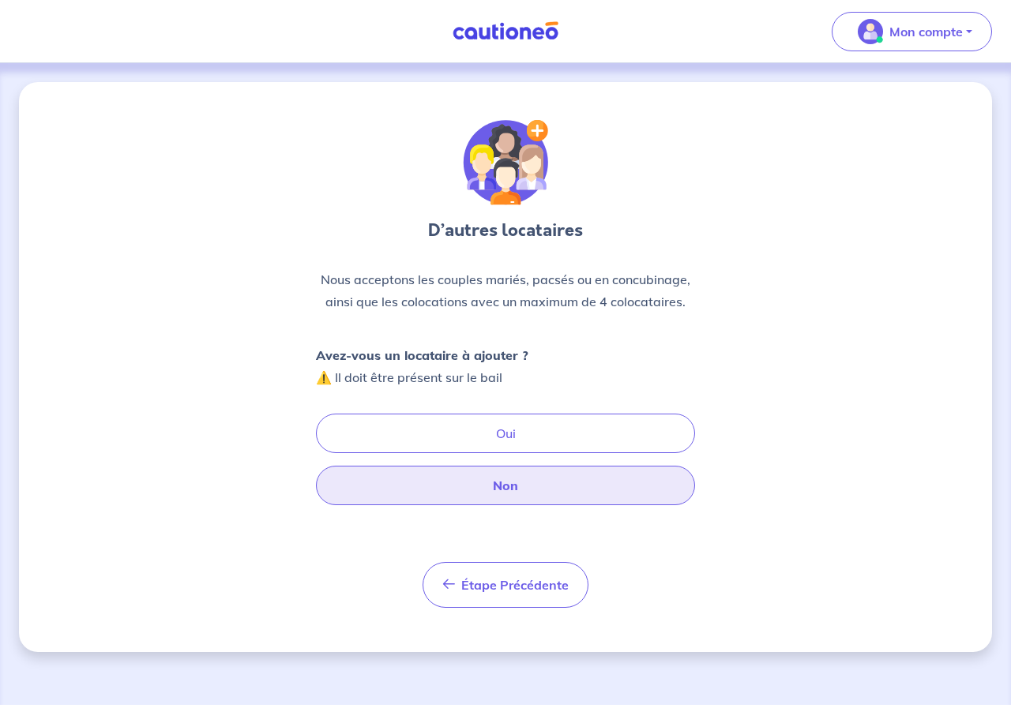
click at [486, 482] on button "Non" at bounding box center [505, 485] width 379 height 39
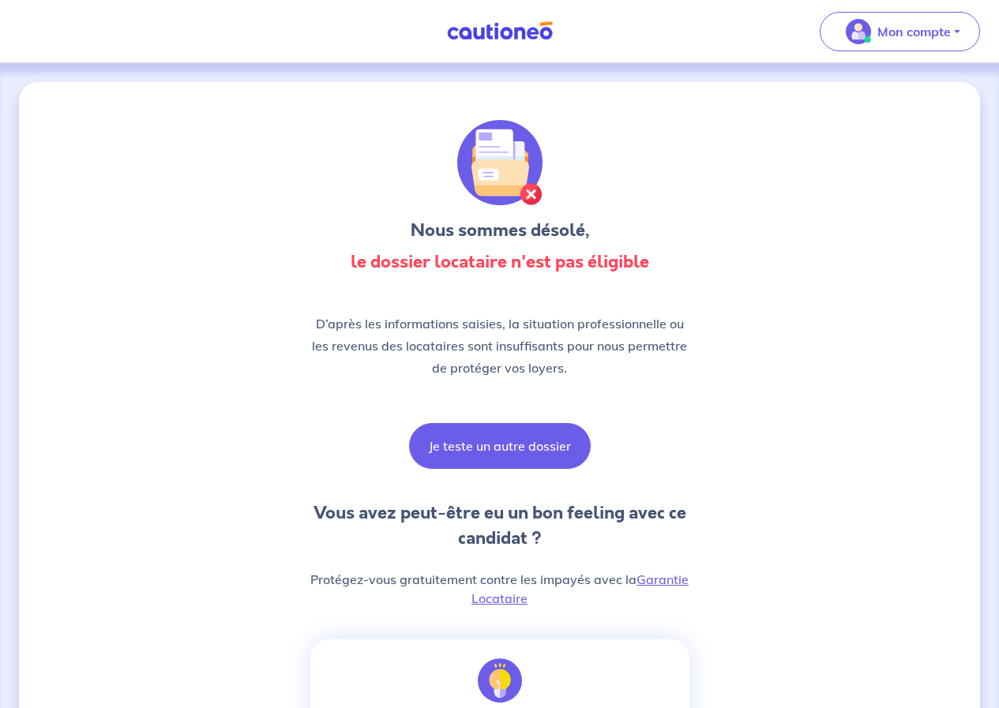
click at [509, 428] on button "Je teste un autre dossier" at bounding box center [500, 446] width 182 height 46
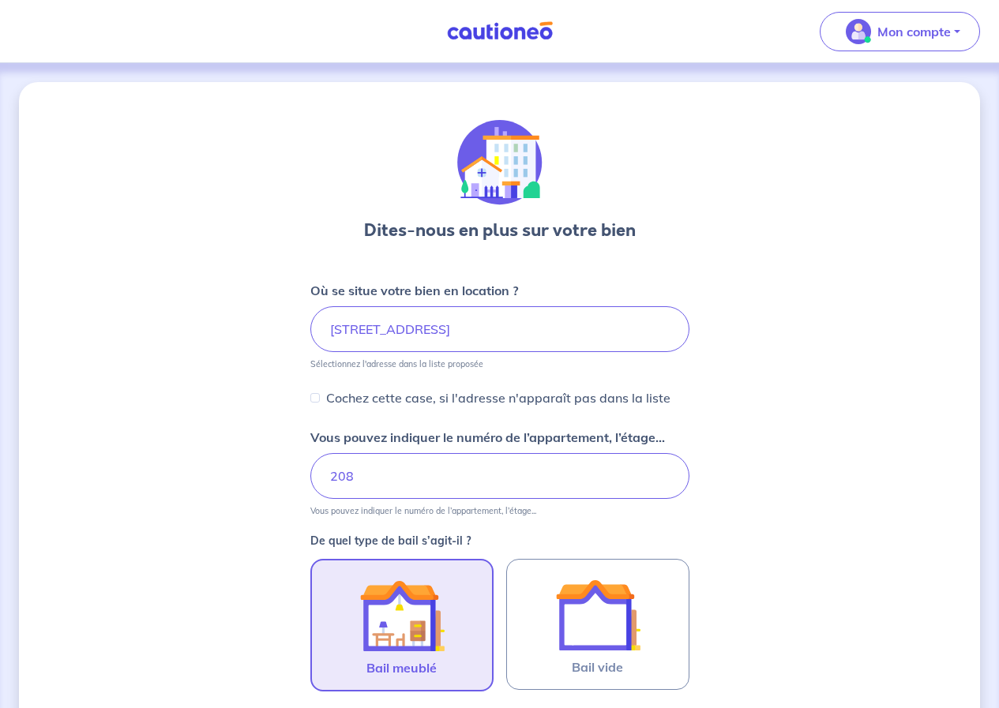
scroll to position [617, 0]
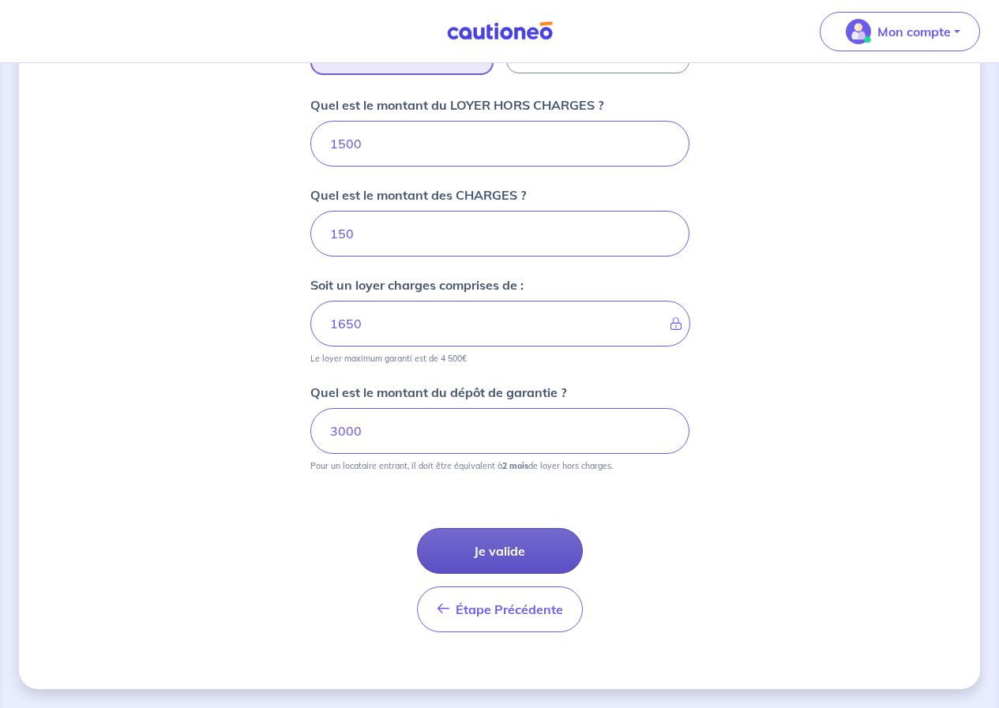
click at [487, 547] on button "Je valide" at bounding box center [500, 551] width 166 height 46
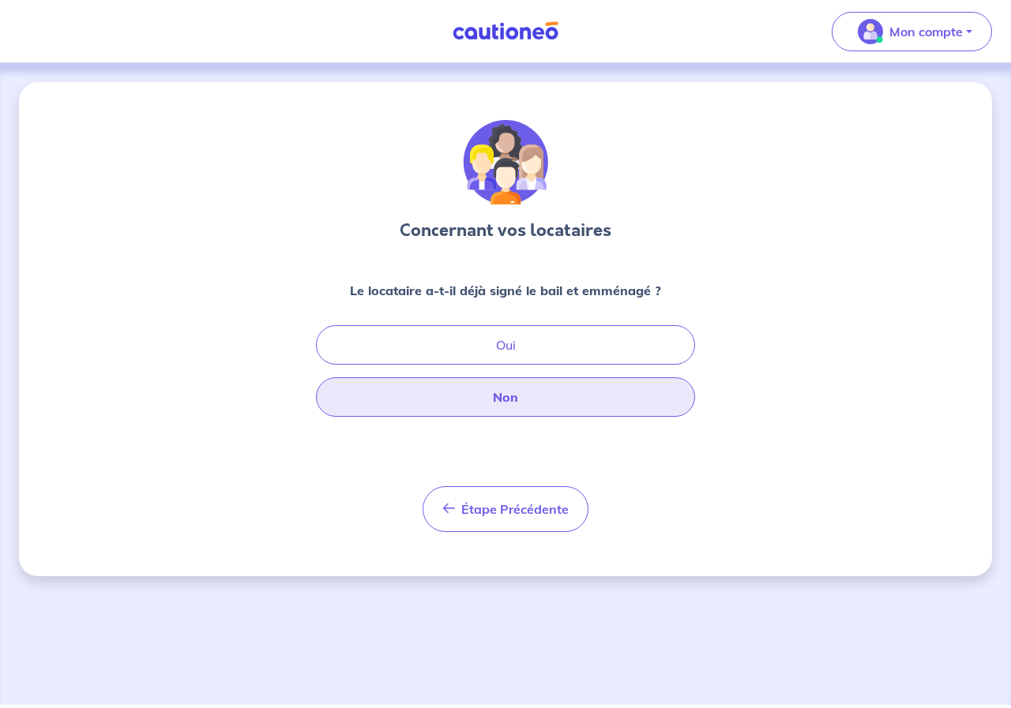
click at [475, 407] on button "Non" at bounding box center [505, 396] width 379 height 39
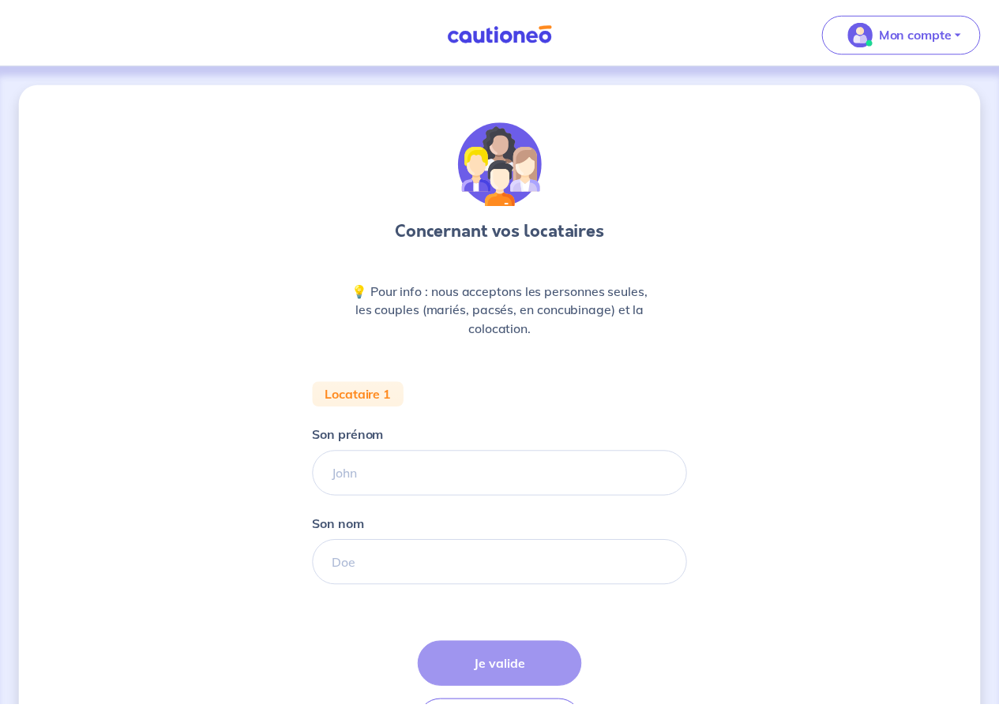
scroll to position [79, 0]
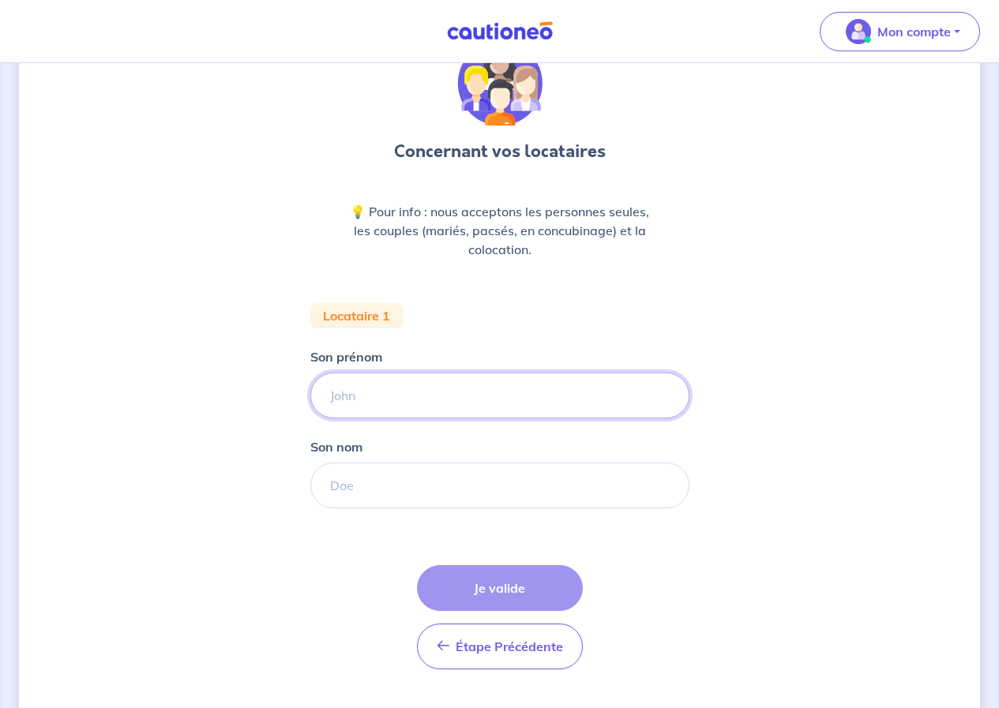
click at [406, 397] on input "Son prénom" at bounding box center [499, 396] width 379 height 46
type input "[PERSON_NAME]"
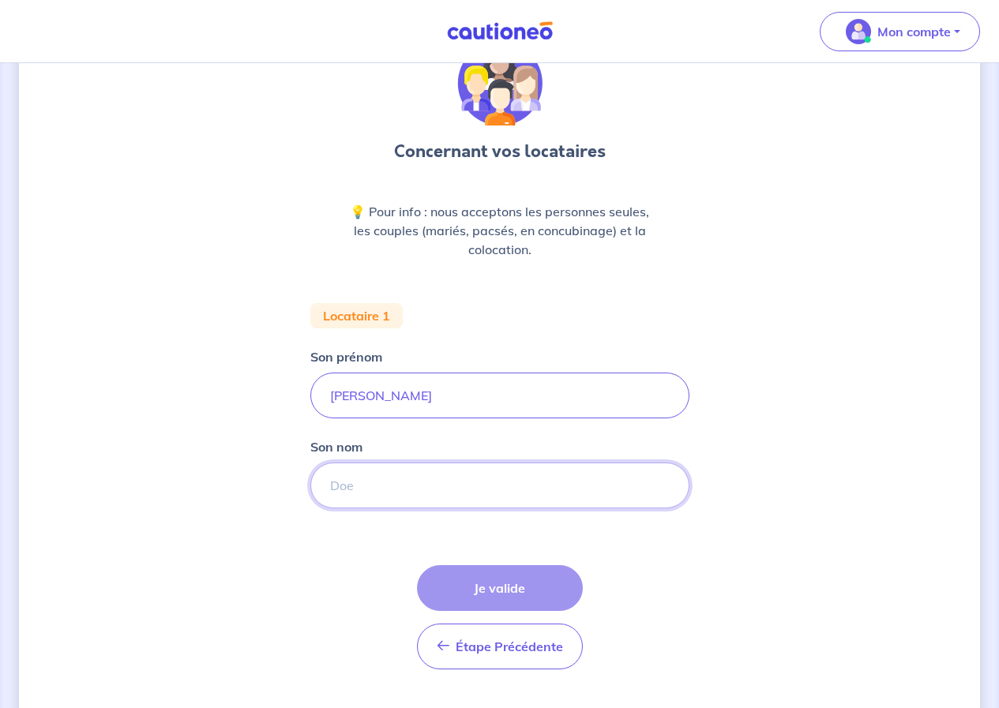
click at [418, 502] on input "Son nom" at bounding box center [499, 486] width 379 height 46
type input "Legrand"
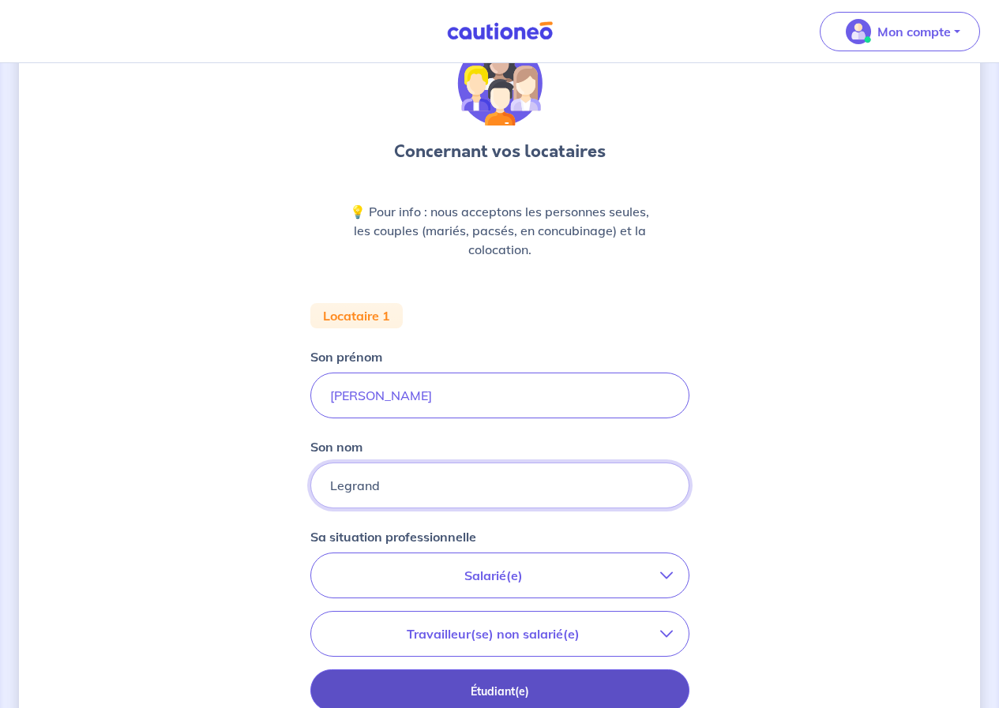
scroll to position [390, 0]
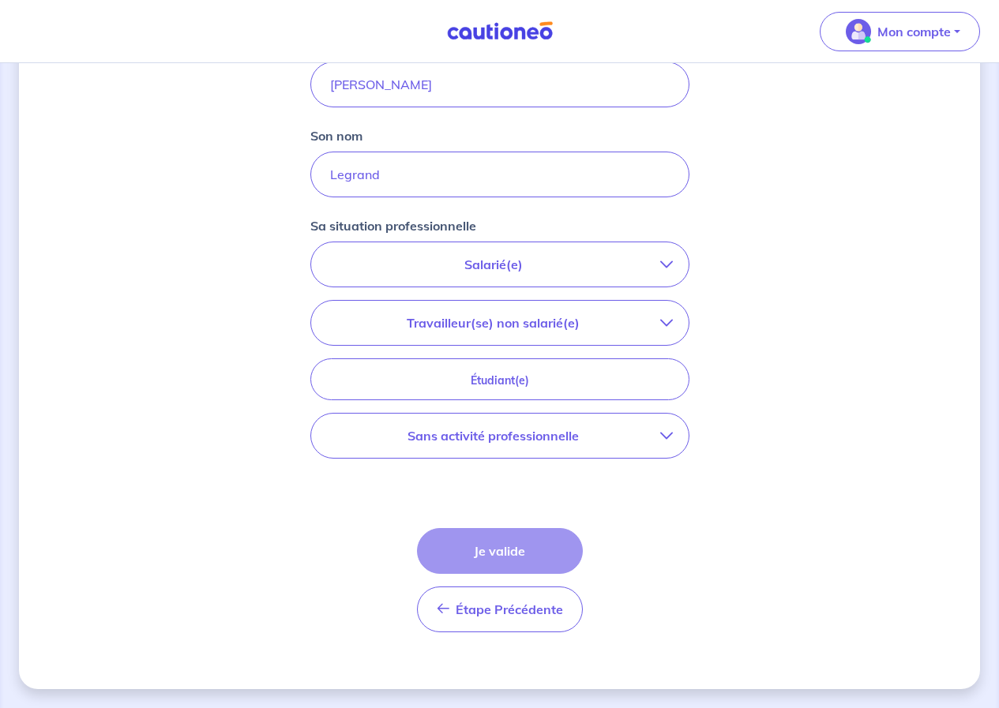
click at [561, 280] on button "Salarié(e)" at bounding box center [499, 264] width 377 height 44
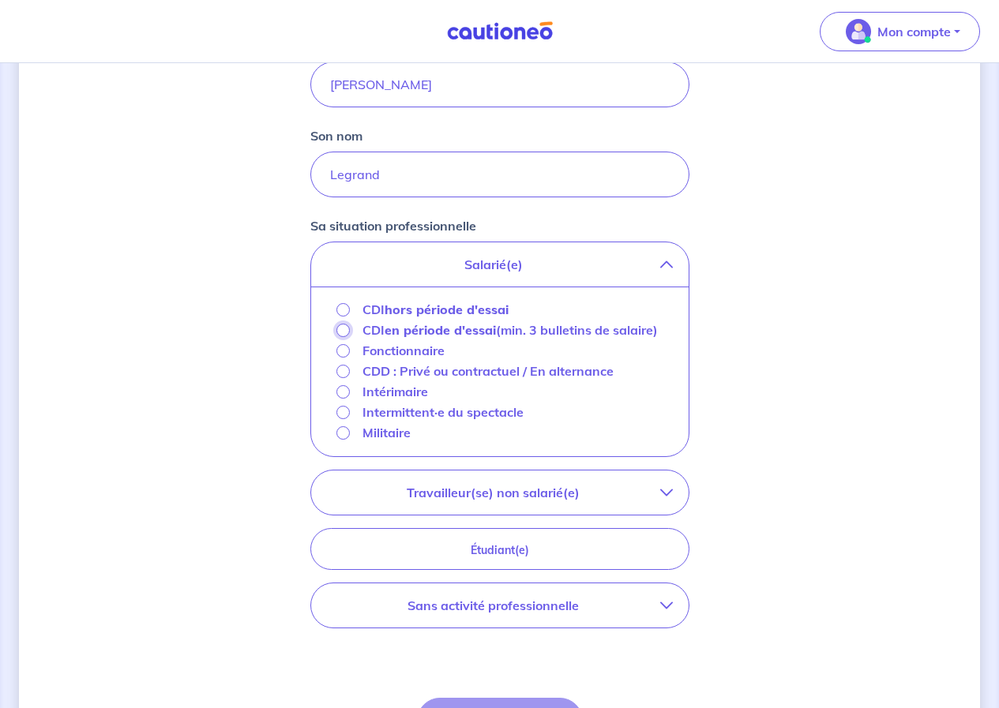
click at [347, 332] on input "CDI en période d'essai (min. 3 bulletins de salaire)" at bounding box center [342, 330] width 13 height 13
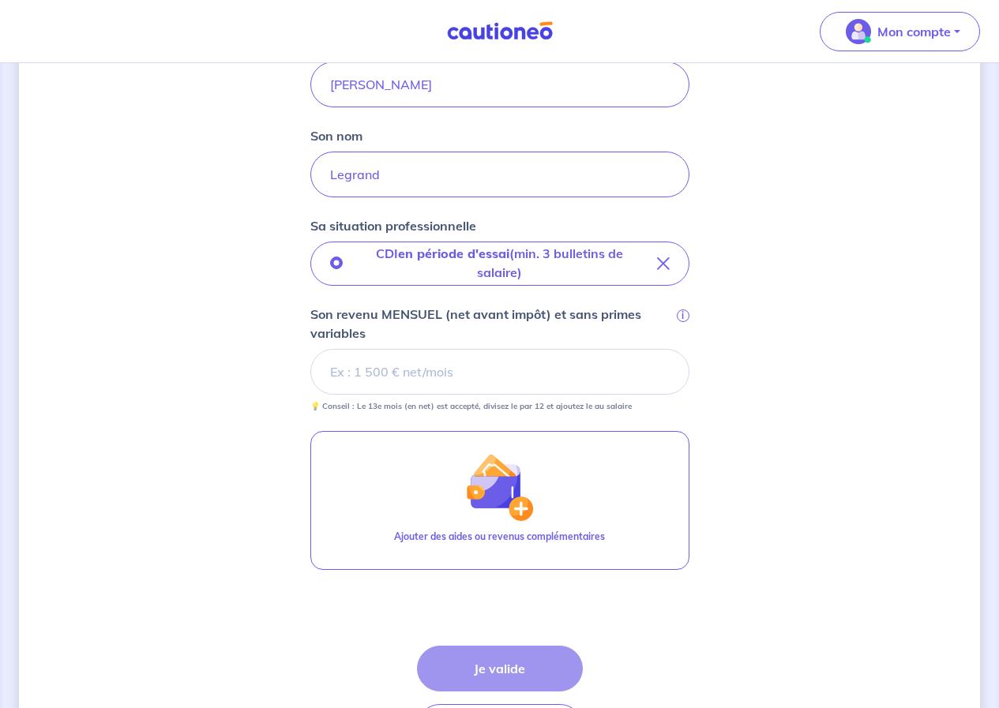
scroll to position [508, 0]
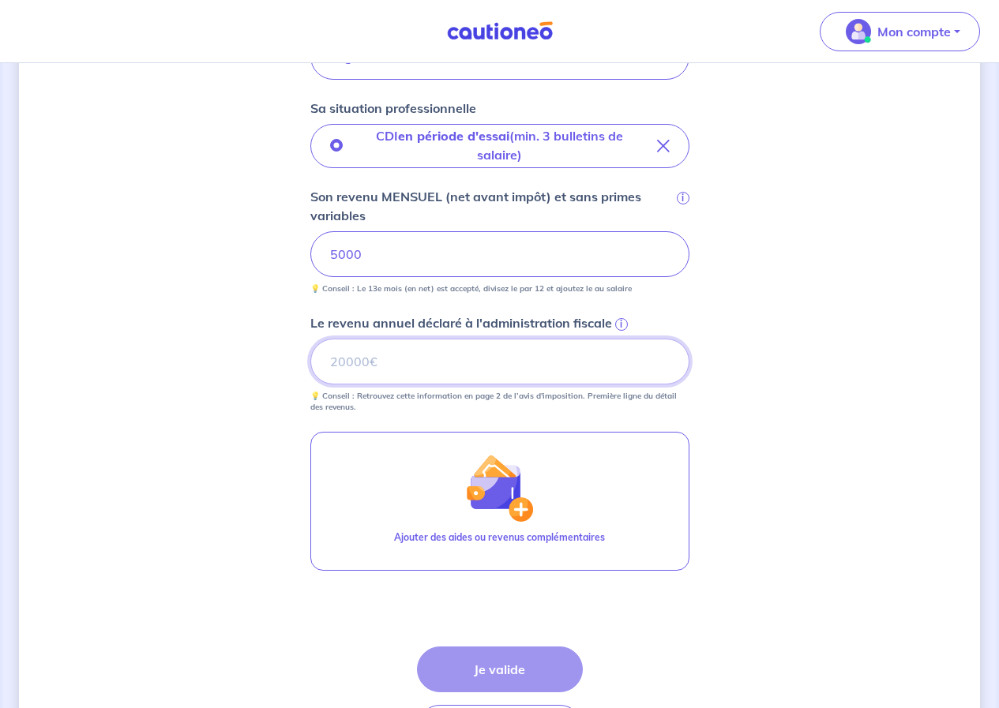
click at [494, 366] on input "Le revenu annuel déclaré à l'administration fiscale i" at bounding box center [499, 362] width 379 height 46
type input "50000"
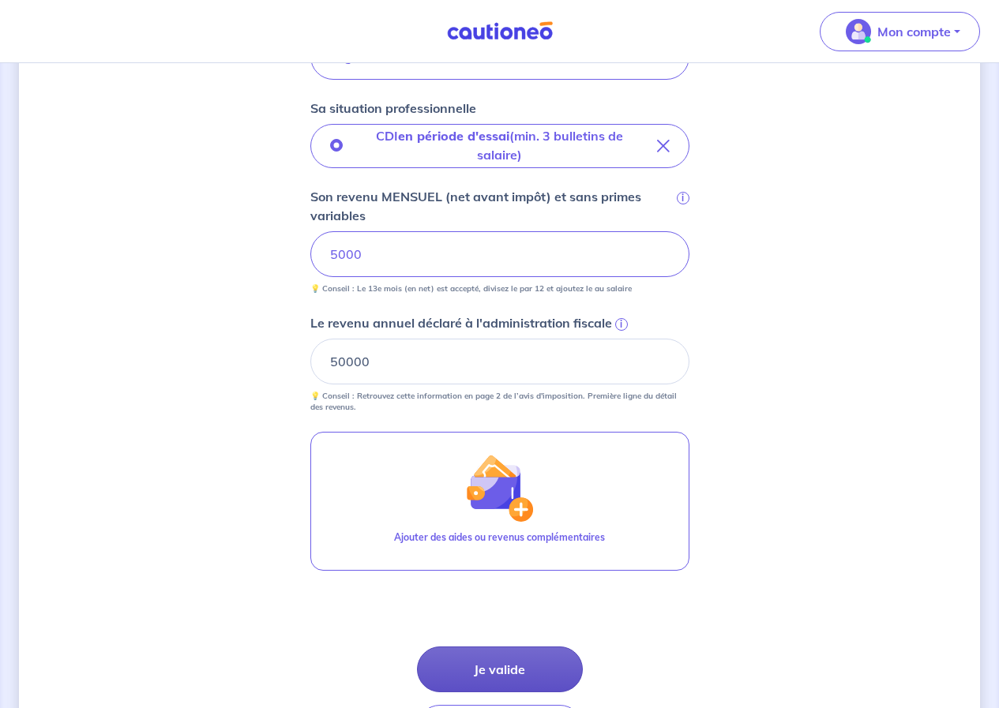
click at [530, 659] on button "Je valide" at bounding box center [500, 670] width 166 height 46
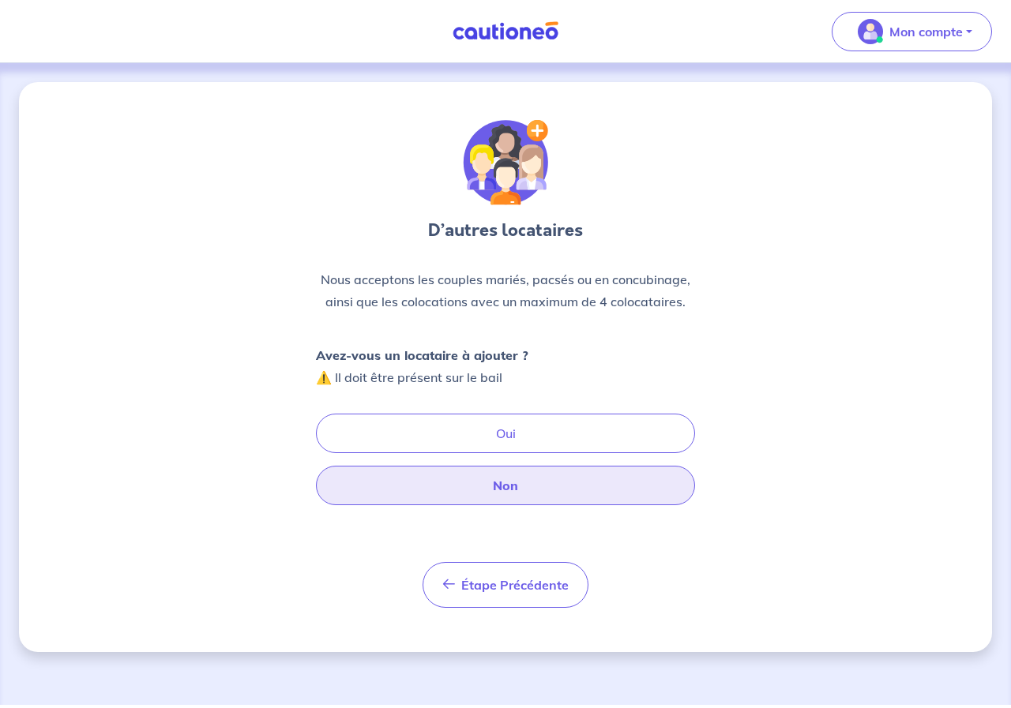
click at [511, 484] on button "Non" at bounding box center [505, 485] width 379 height 39
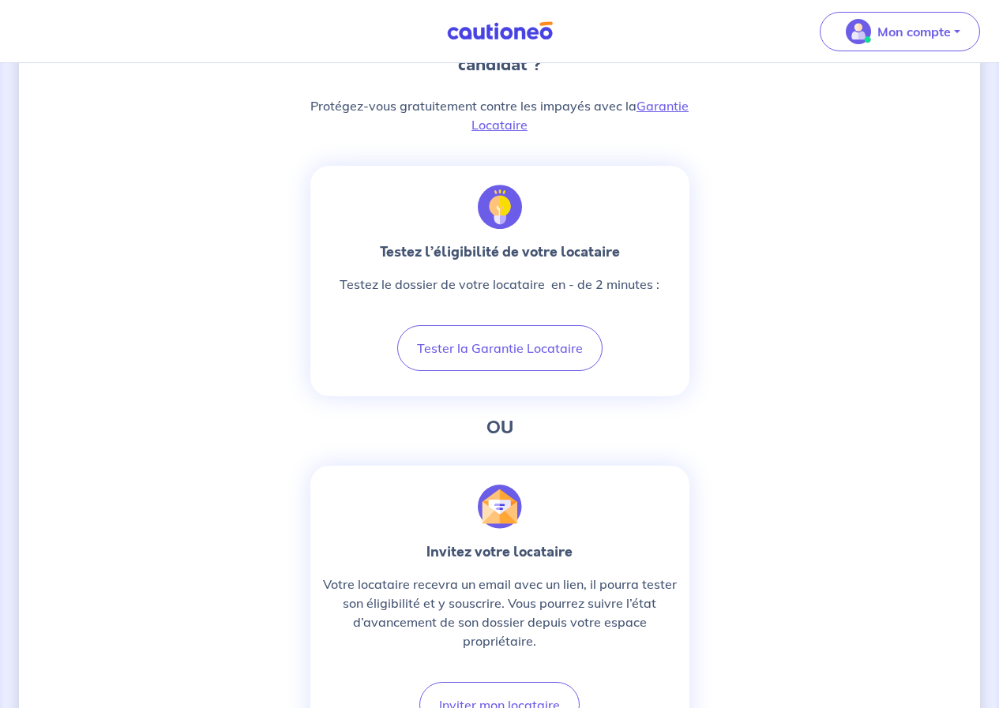
scroll to position [316, 0]
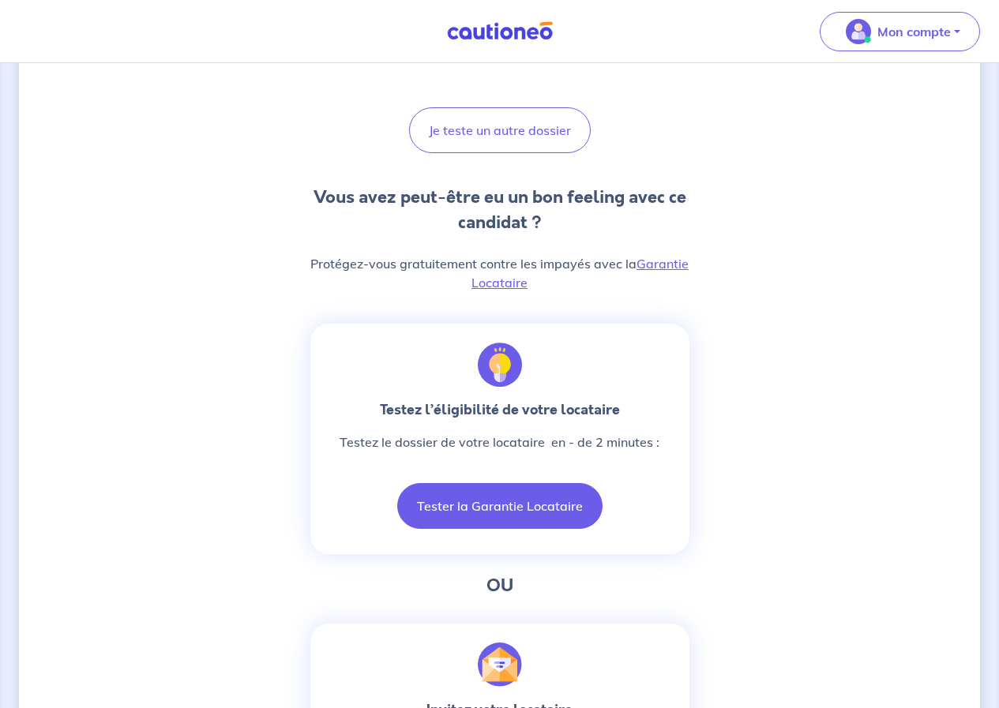
click at [494, 491] on button "Tester la Garantie Locataire" at bounding box center [499, 506] width 205 height 46
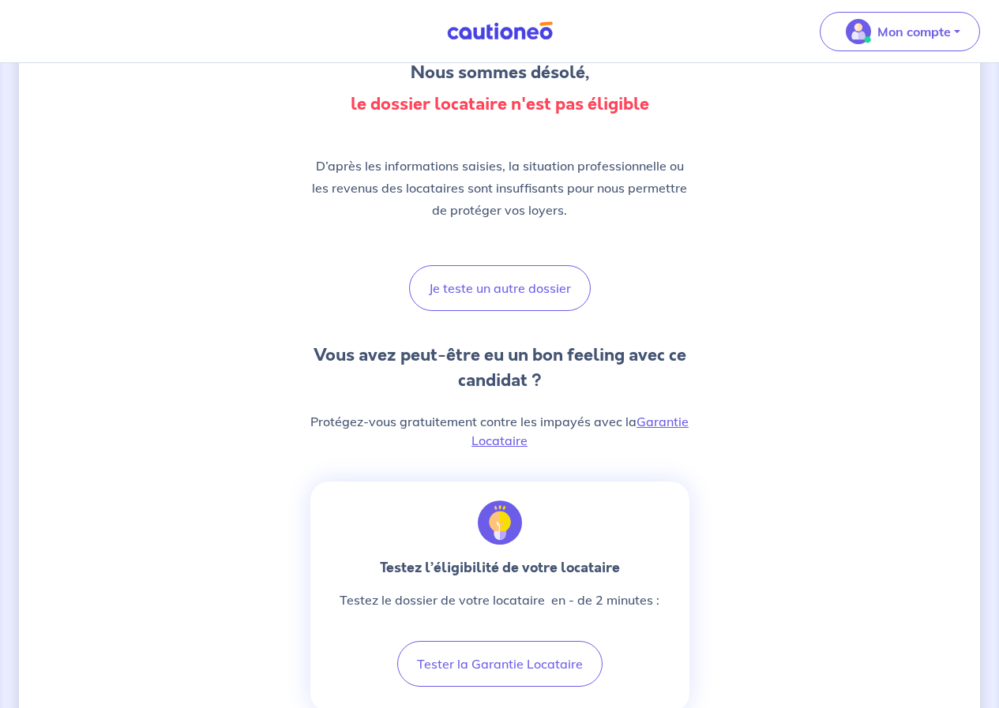
scroll to position [0, 0]
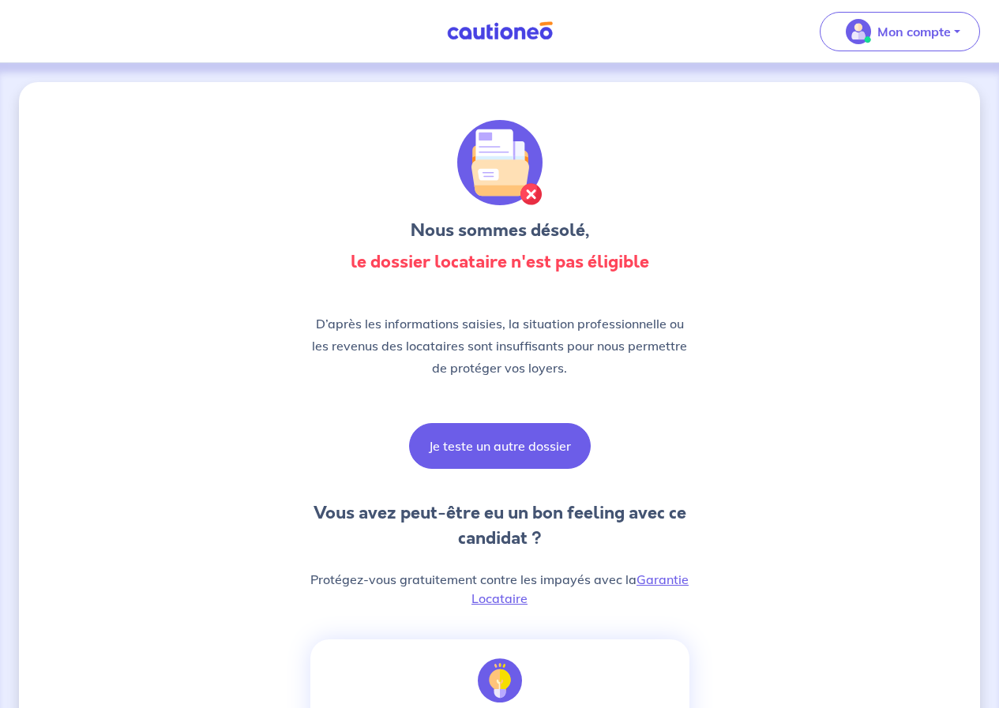
click at [464, 466] on button "Je teste un autre dossier" at bounding box center [500, 446] width 182 height 46
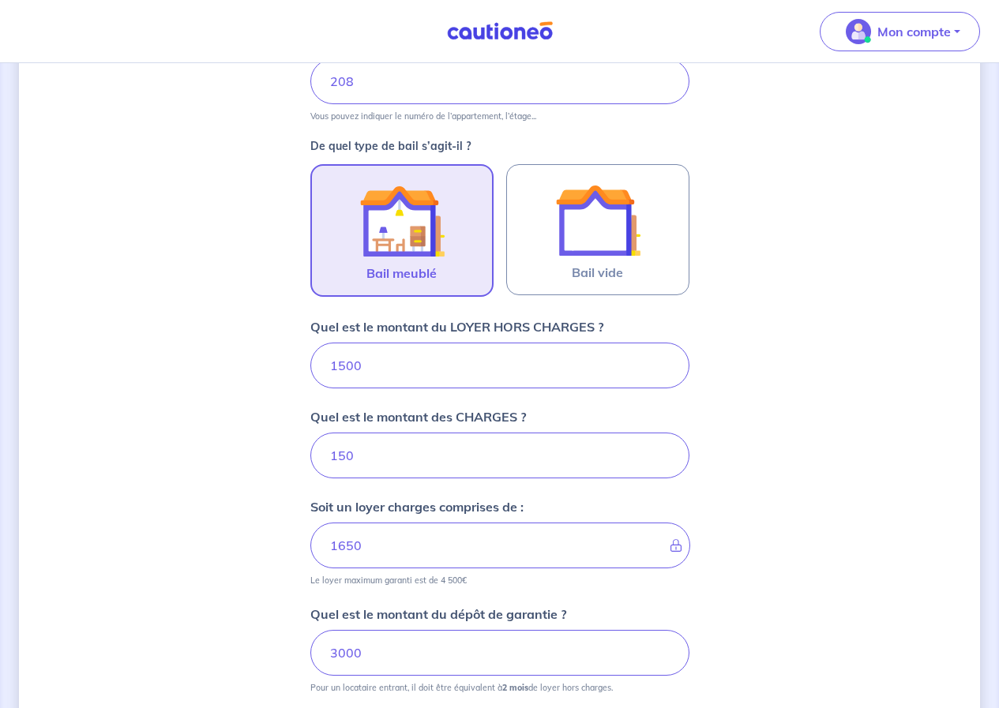
scroll to position [617, 0]
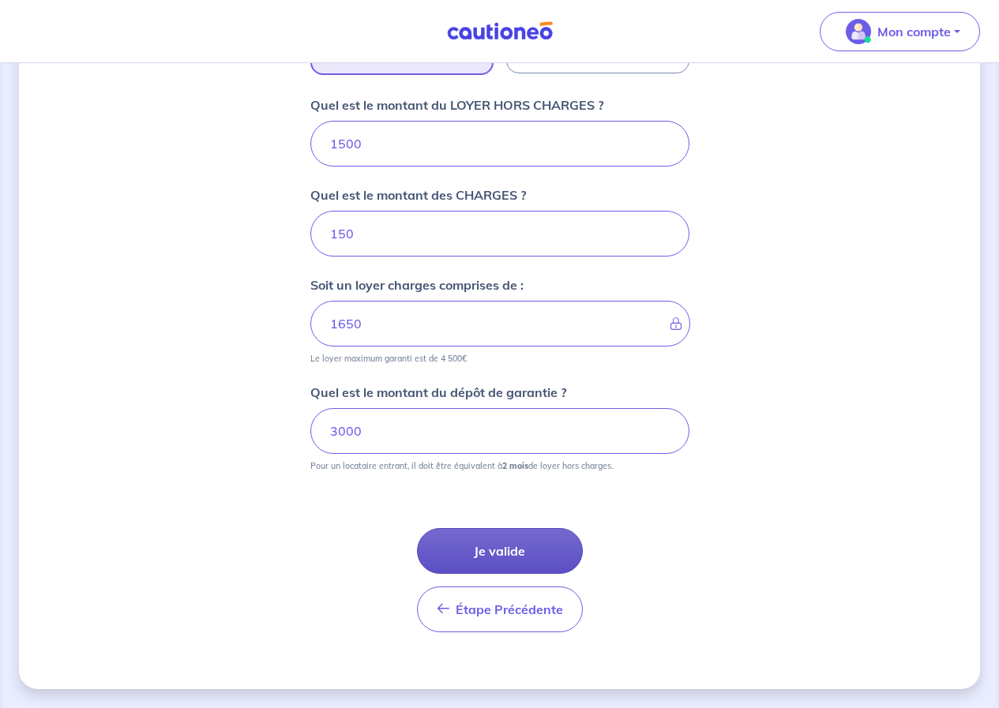
click at [532, 555] on button "Je valide" at bounding box center [500, 551] width 166 height 46
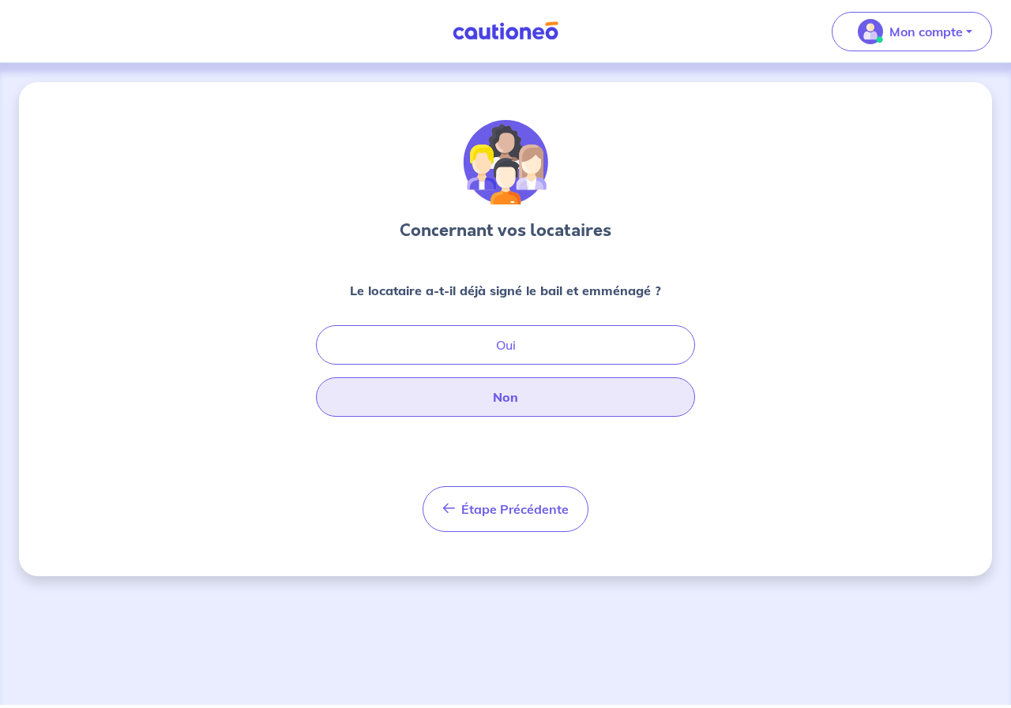
click at [470, 406] on button "Non" at bounding box center [505, 396] width 379 height 39
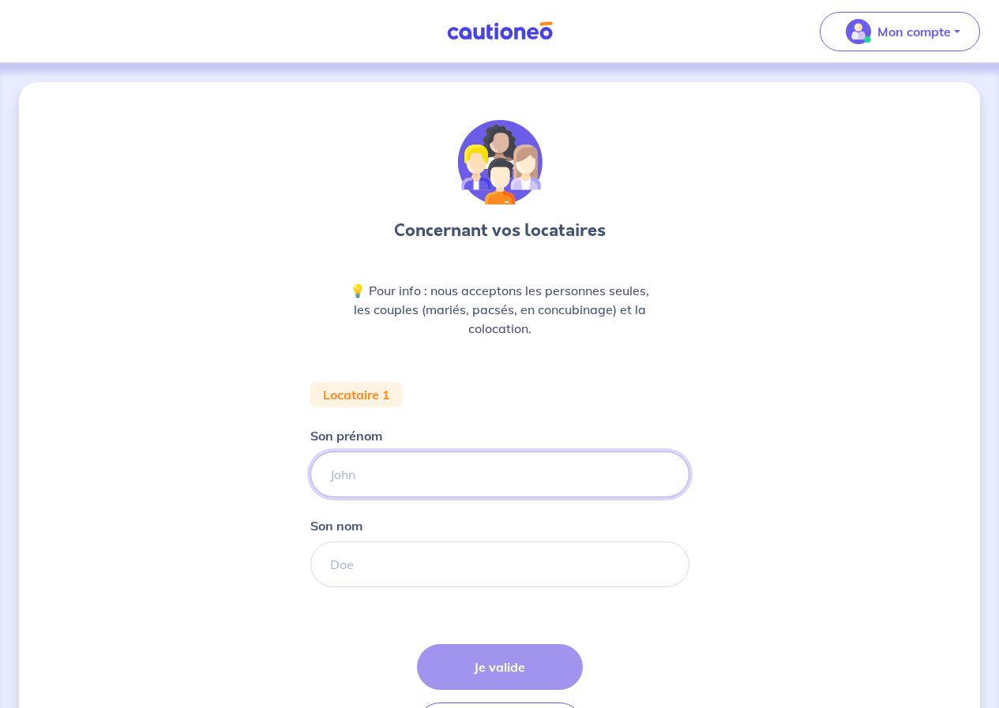
drag, startPoint x: 470, startPoint y: 406, endPoint x: 441, endPoint y: 497, distance: 95.1
click at [437, 484] on input "Son prénom" at bounding box center [499, 475] width 379 height 46
type input "[PERSON_NAME]"
click at [444, 558] on input "Son nom" at bounding box center [499, 565] width 379 height 46
type input "Legrand"
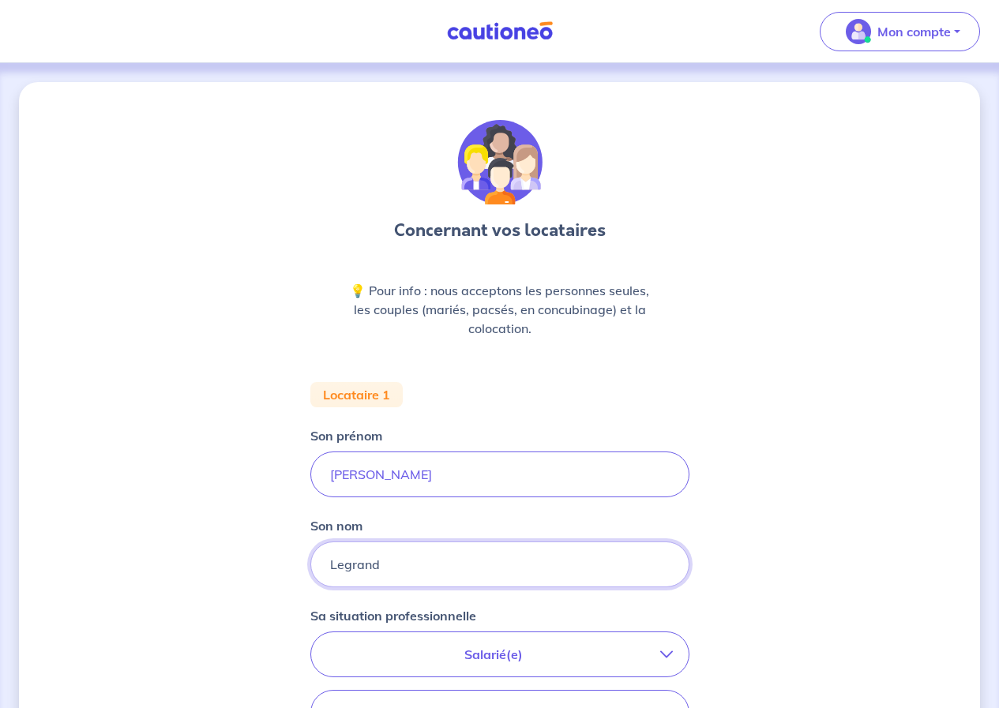
scroll to position [390, 0]
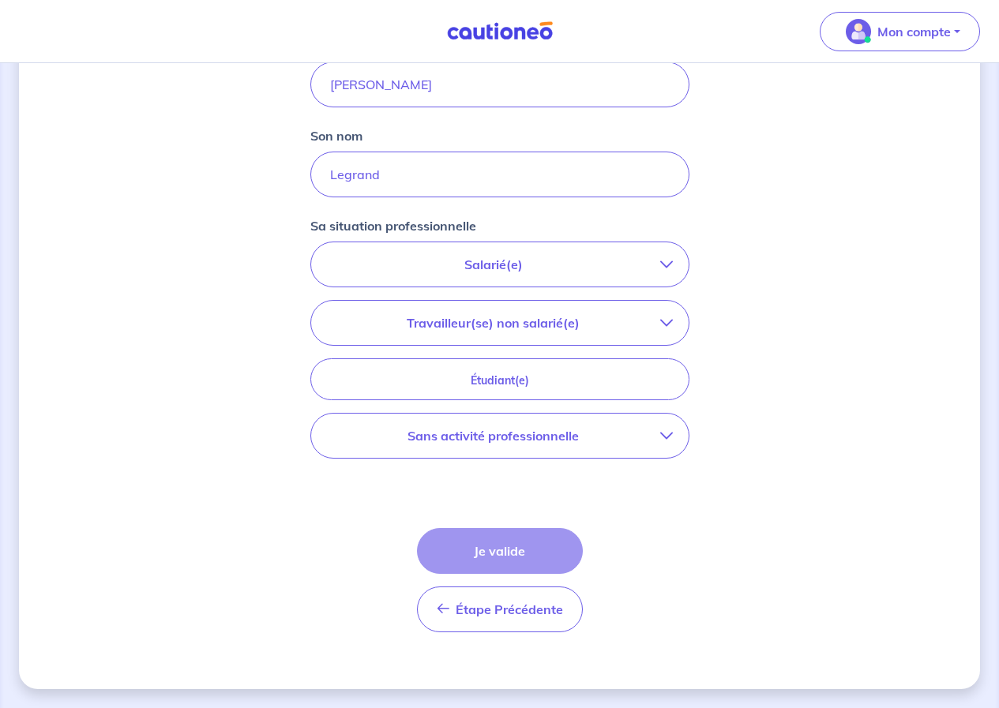
click at [524, 261] on p "Salarié(e)" at bounding box center [493, 264] width 333 height 19
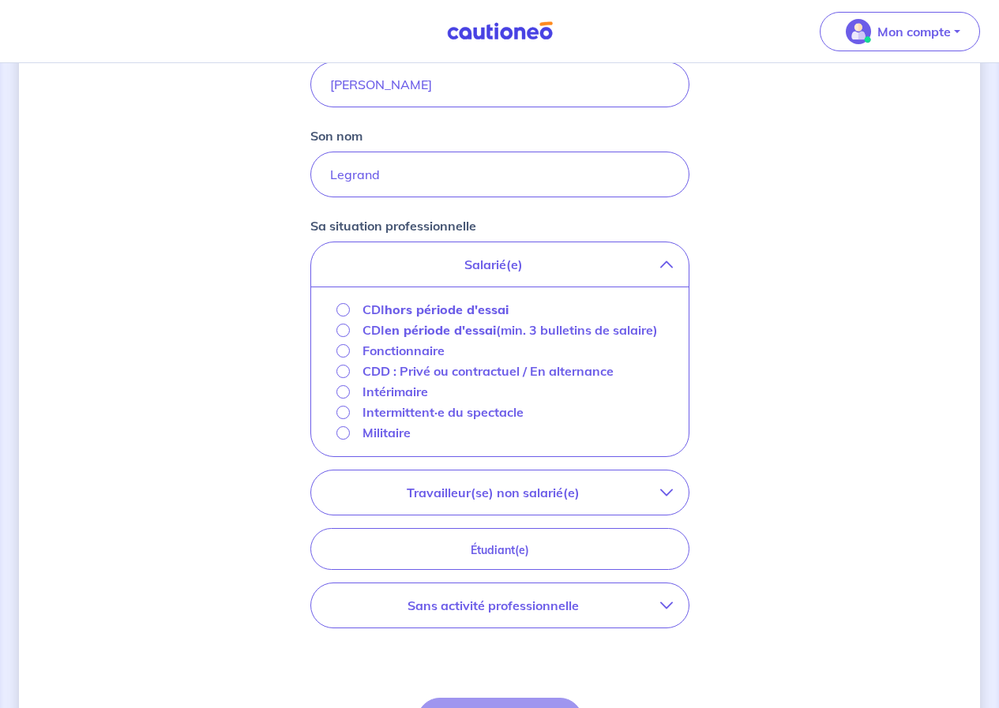
click at [445, 307] on strong "hors période d'essai" at bounding box center [447, 310] width 124 height 16
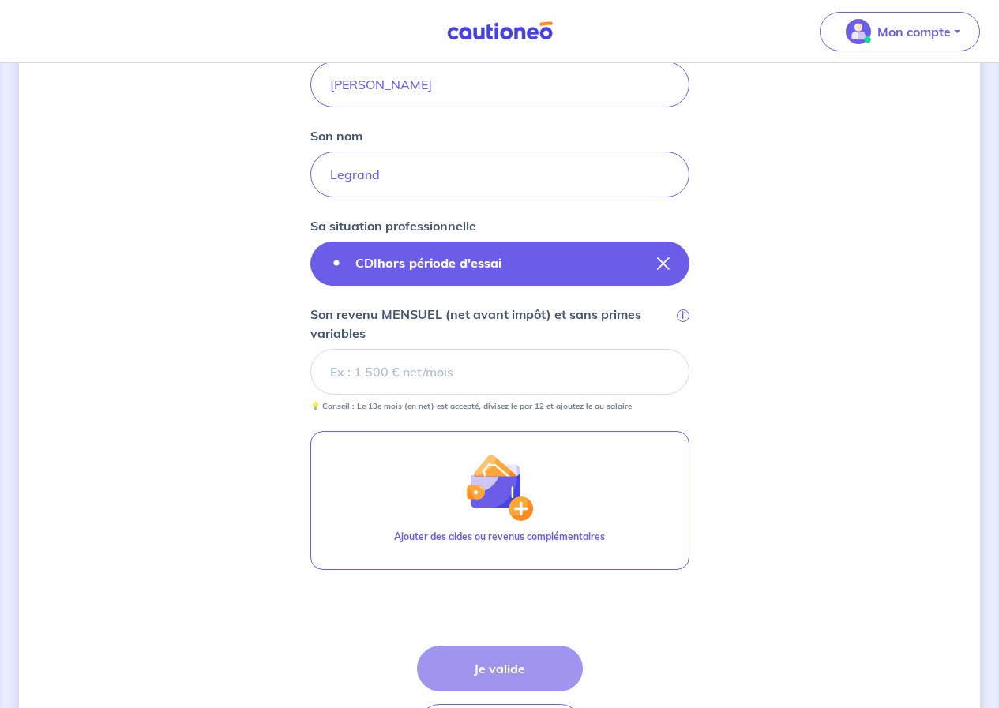
click at [462, 275] on button "CDI hors période d'essai" at bounding box center [499, 264] width 379 height 44
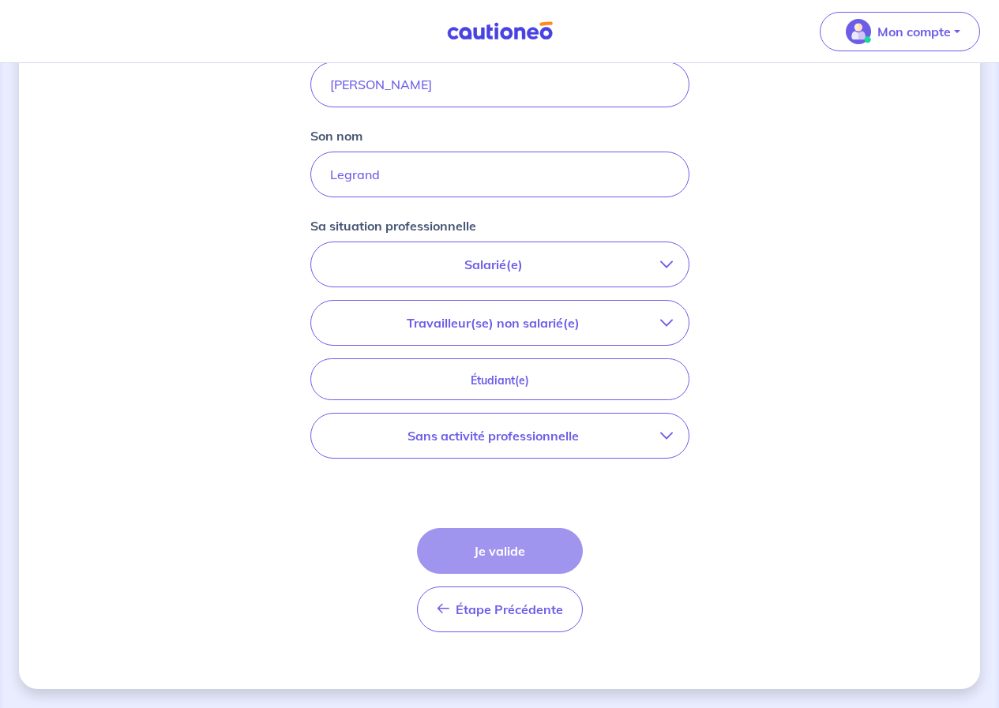
click at [462, 275] on button "Salarié(e)" at bounding box center [499, 264] width 377 height 44
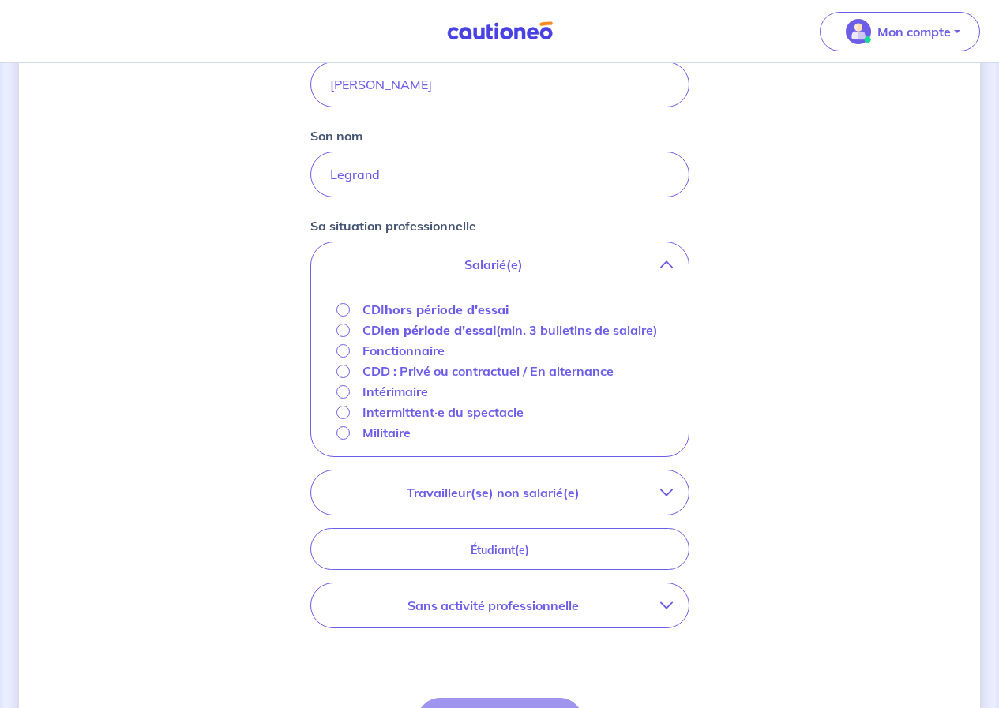
click at [429, 336] on strong "en période d'essai" at bounding box center [440, 330] width 111 height 16
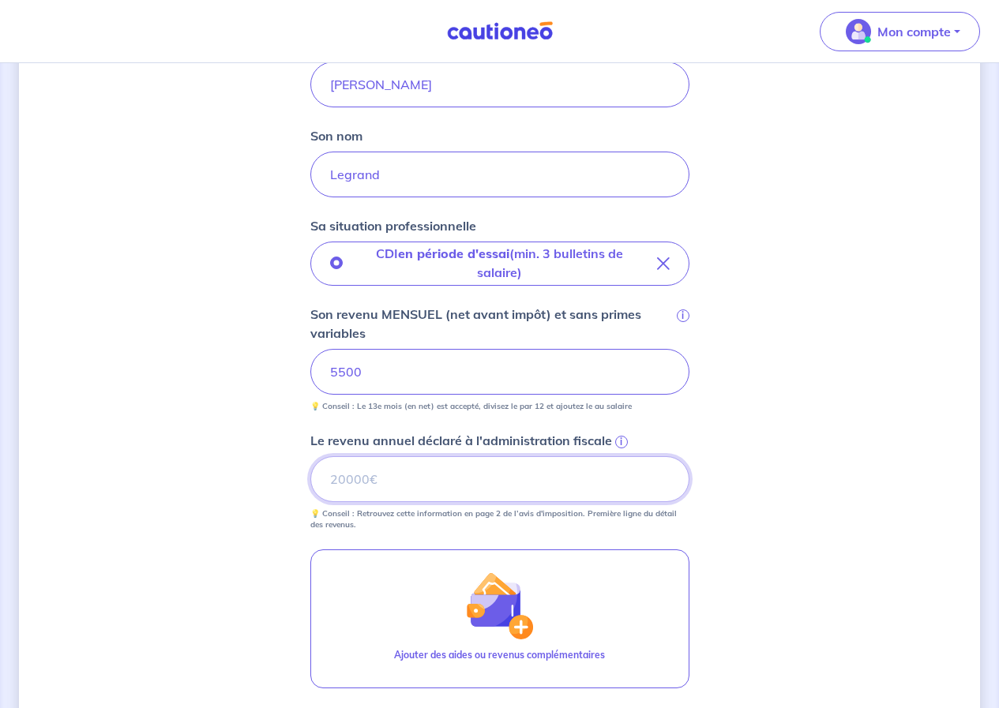
click at [403, 472] on input "Le revenu annuel déclaré à l'administration fiscale i" at bounding box center [499, 479] width 379 height 46
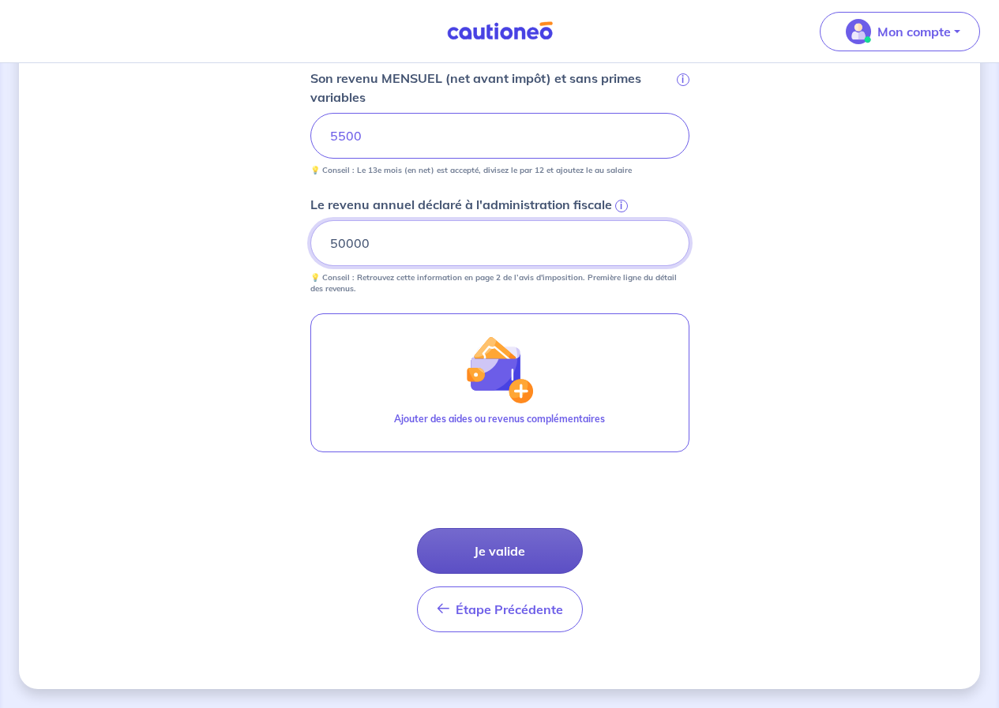
type input "50000"
click at [516, 561] on button "Je valide" at bounding box center [500, 551] width 166 height 46
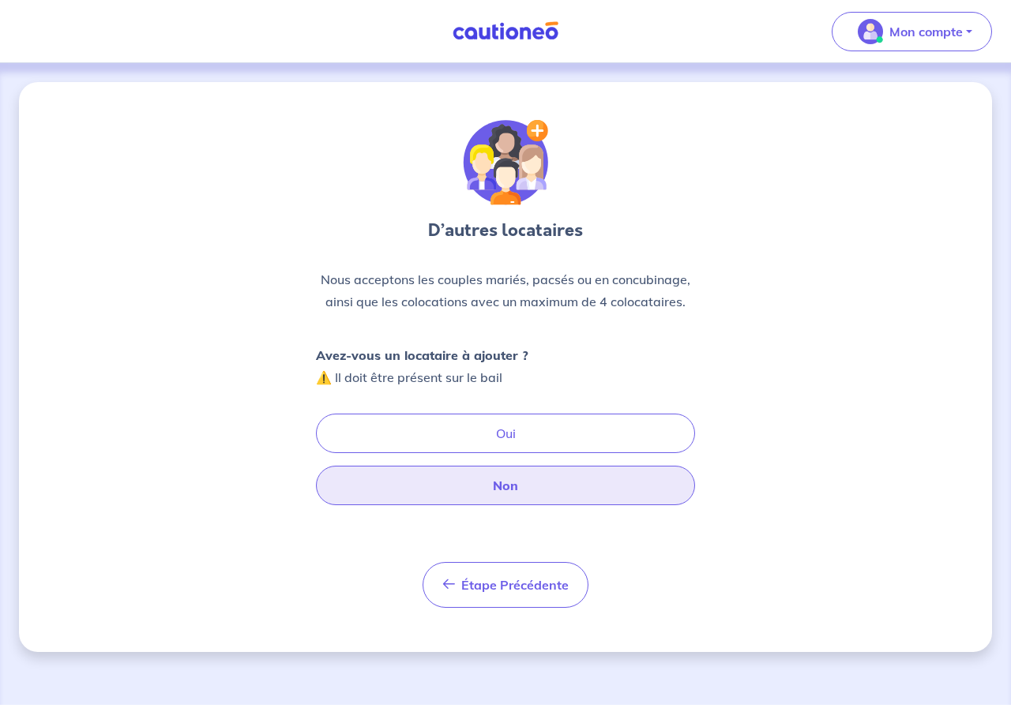
click at [490, 475] on button "Non" at bounding box center [505, 485] width 379 height 39
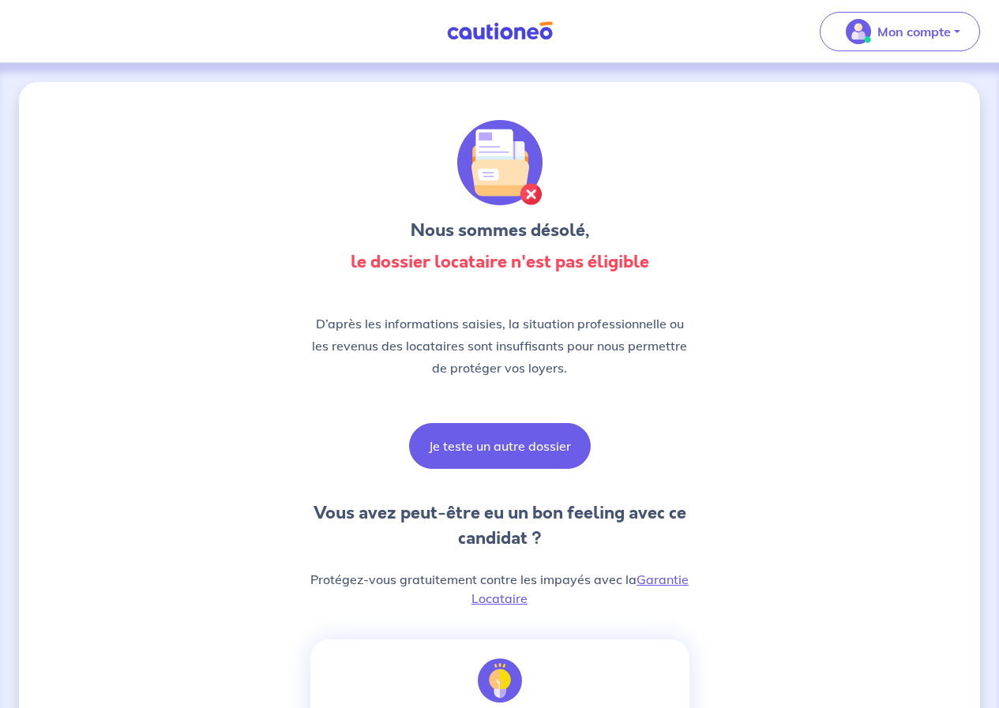
click at [512, 449] on button "Je teste un autre dossier" at bounding box center [500, 446] width 182 height 46
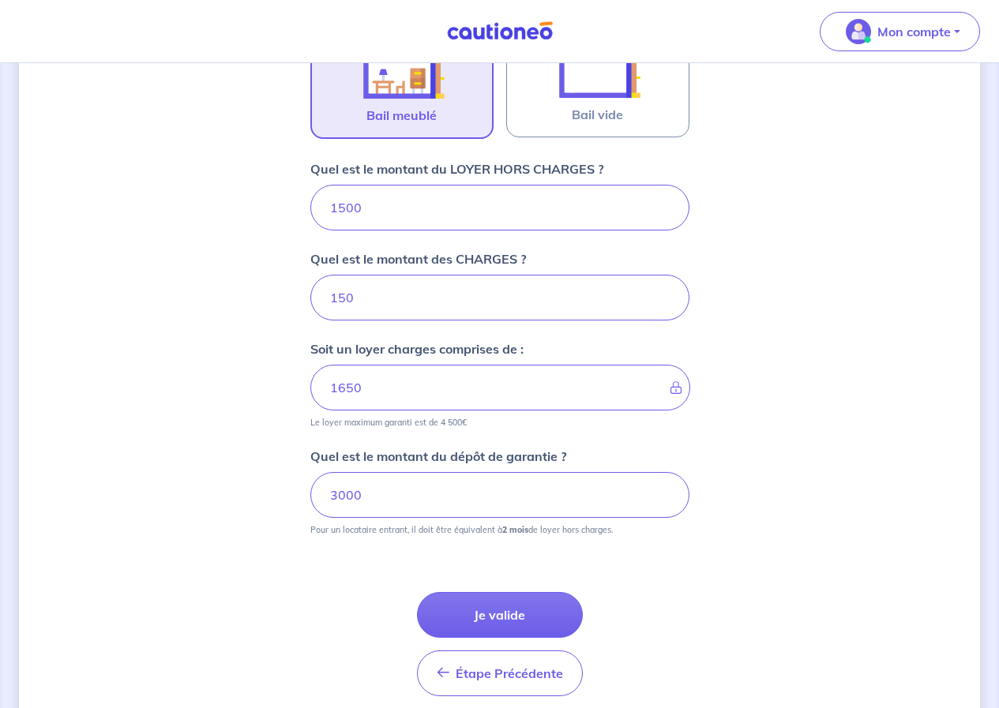
scroll to position [617, 0]
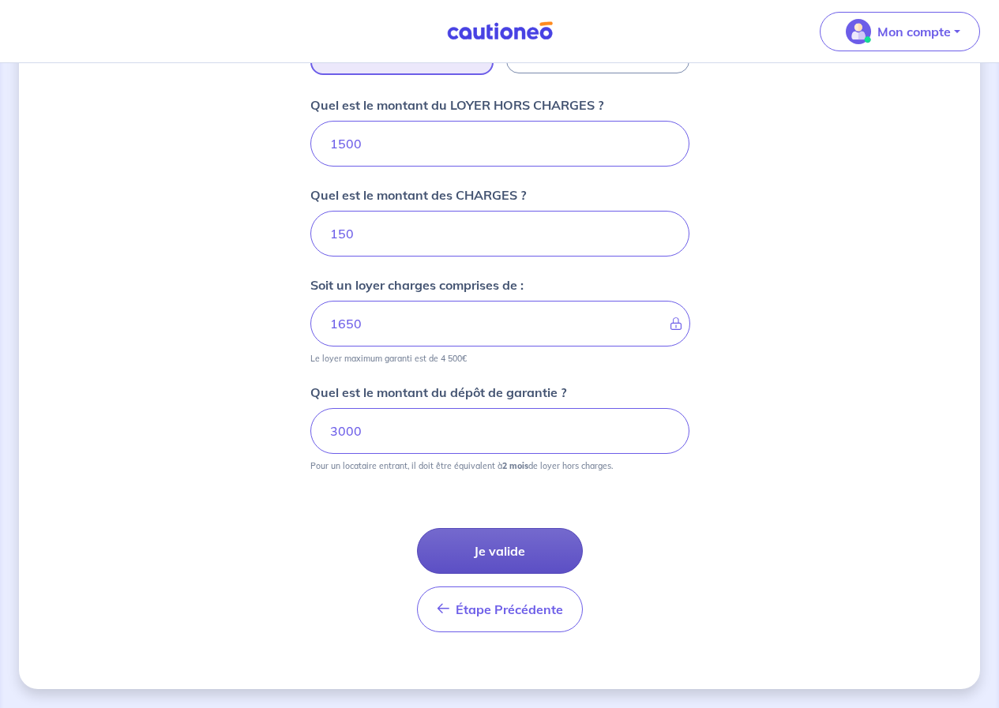
click at [472, 528] on button "Je valide" at bounding box center [500, 551] width 166 height 46
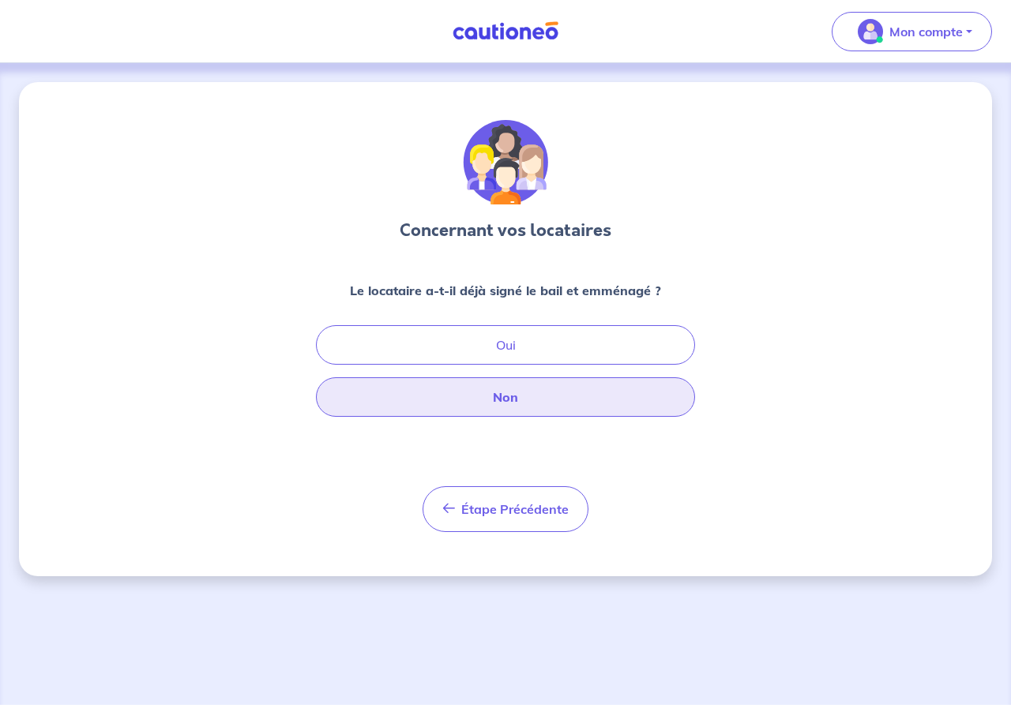
click at [499, 400] on button "Non" at bounding box center [505, 396] width 379 height 39
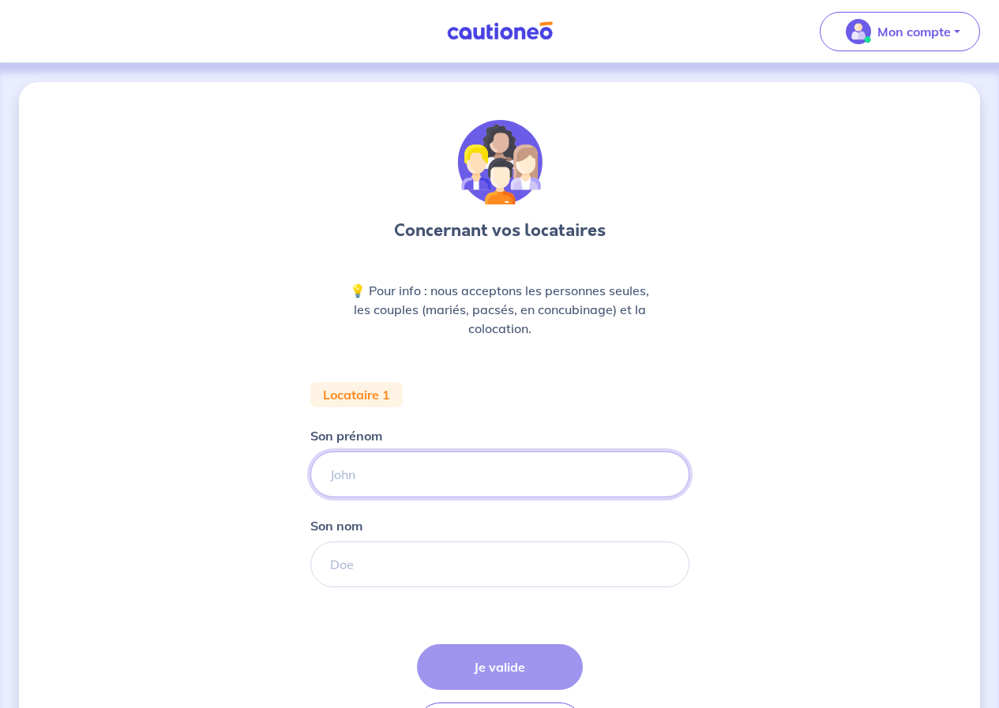
click at [464, 459] on input "Son prénom" at bounding box center [499, 475] width 379 height 46
type input "[PERSON_NAME]"
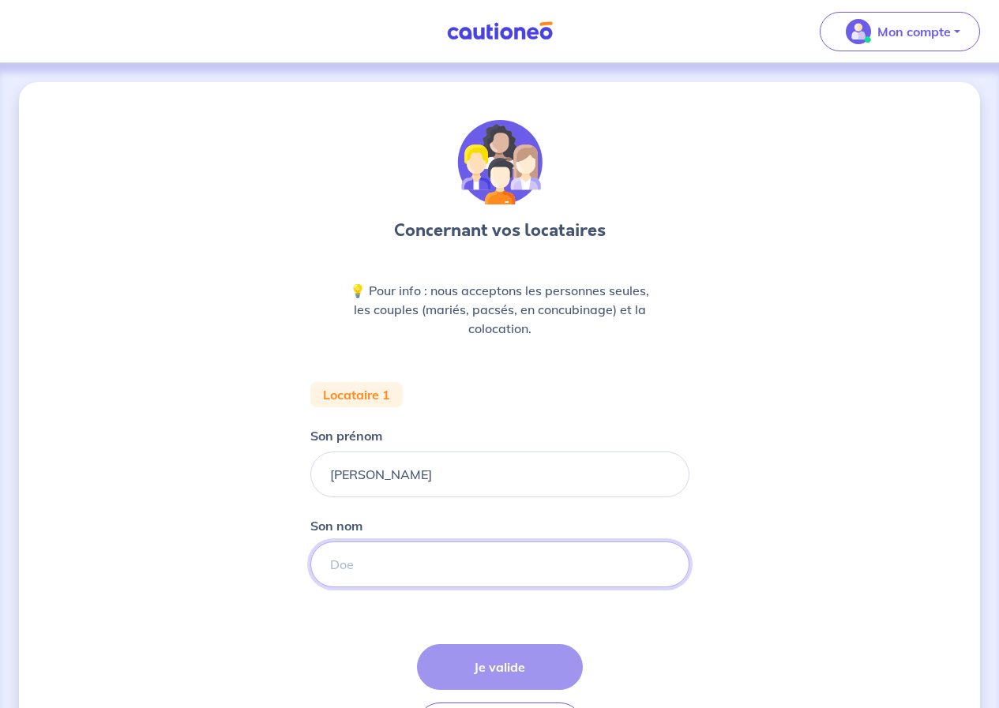
click at [429, 557] on input "Son nom" at bounding box center [499, 565] width 379 height 46
type input "Legrand"
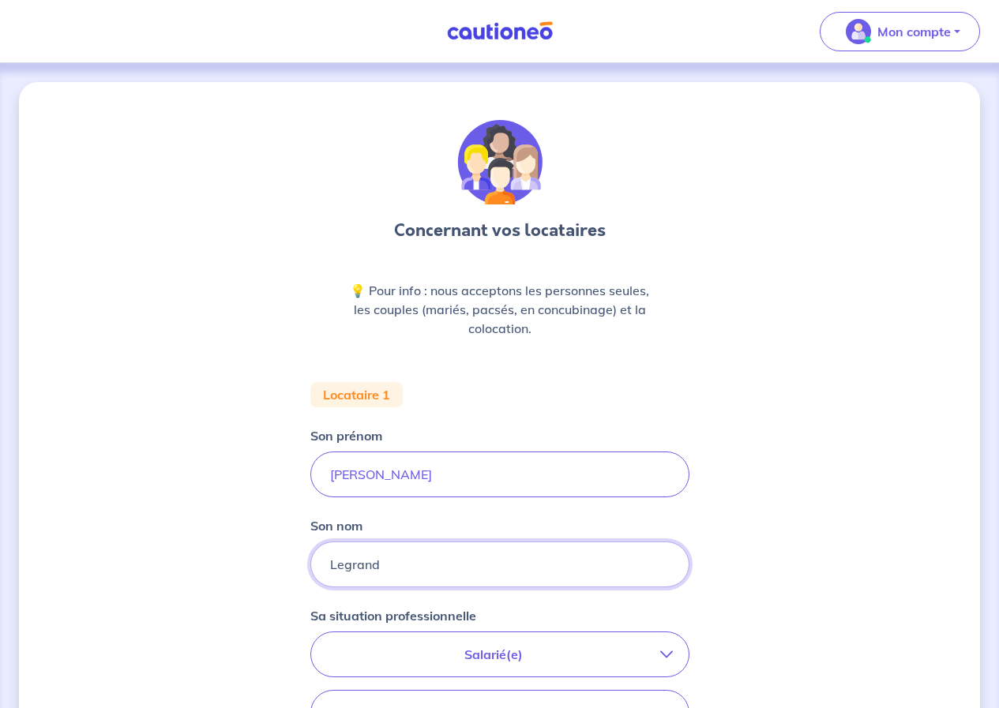
scroll to position [316, 0]
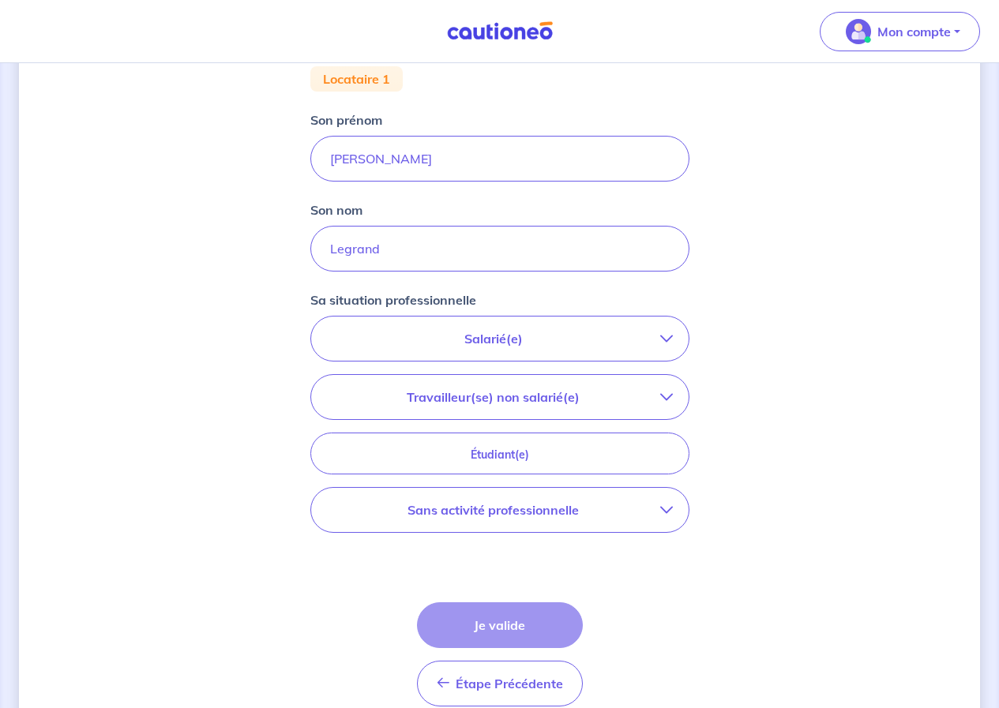
click at [453, 332] on p "Salarié(e)" at bounding box center [493, 338] width 333 height 19
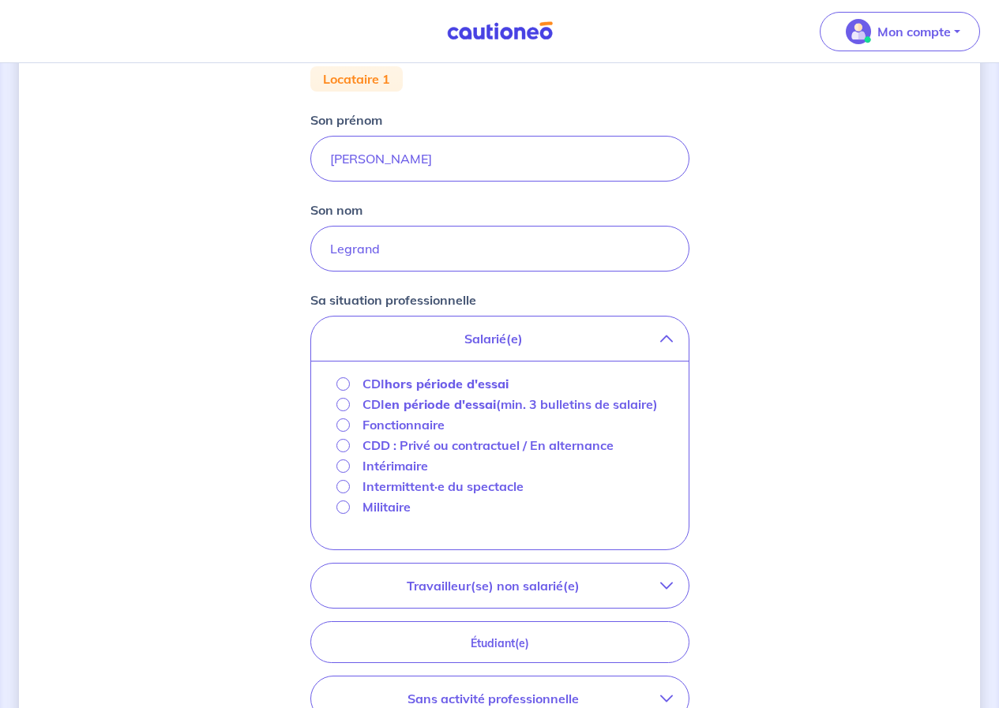
scroll to position [474, 0]
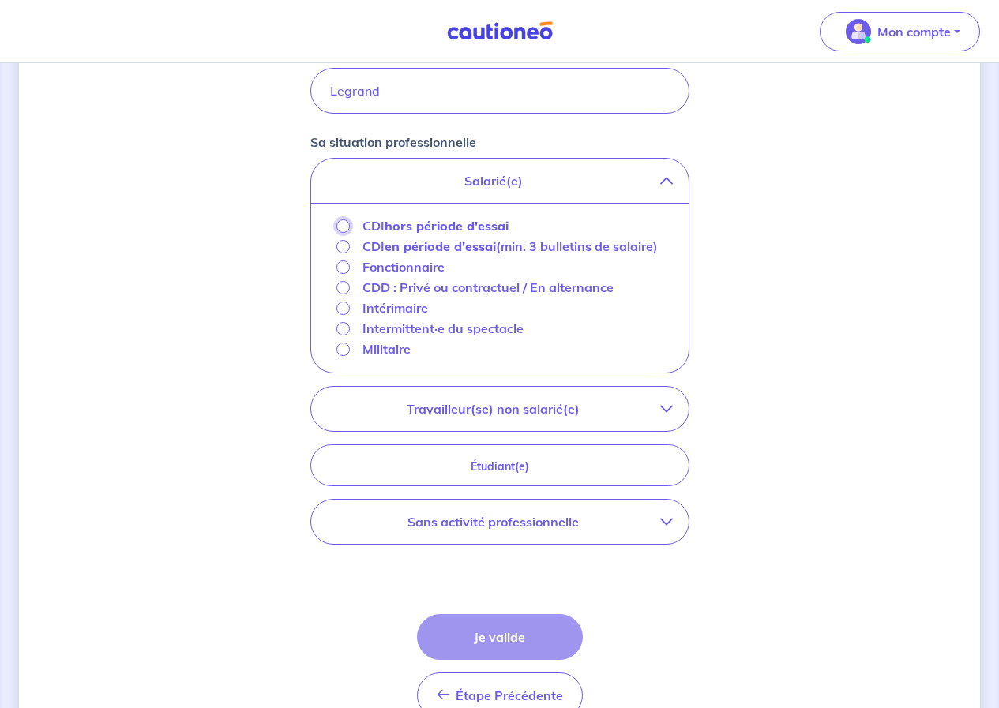
click at [344, 227] on input "CDI hors période d'essai" at bounding box center [342, 226] width 13 height 13
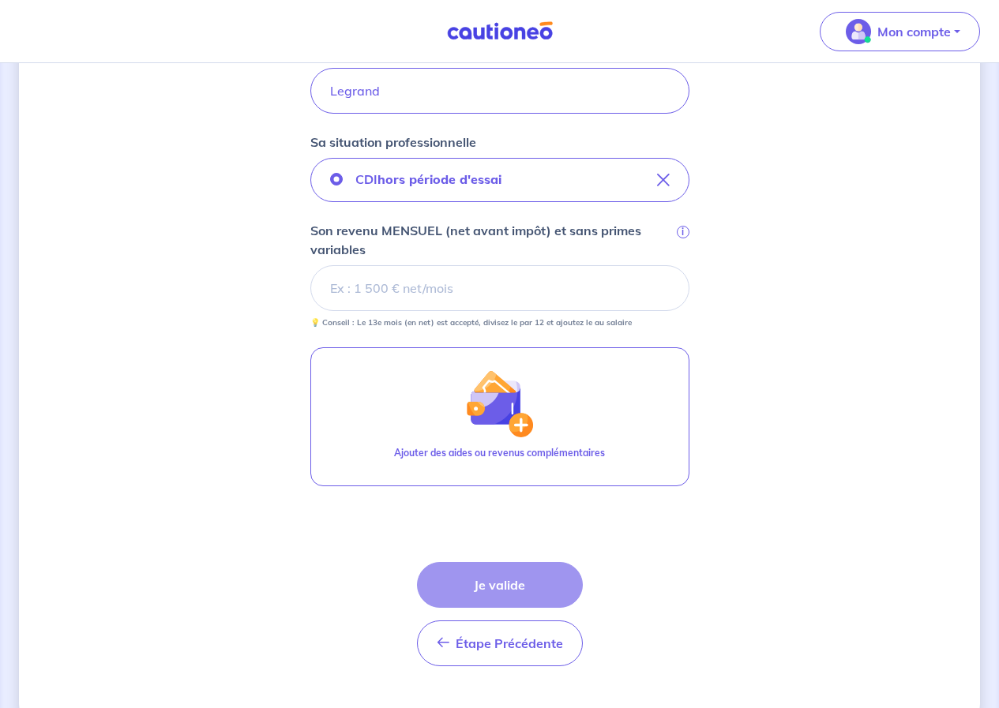
scroll to position [508, 0]
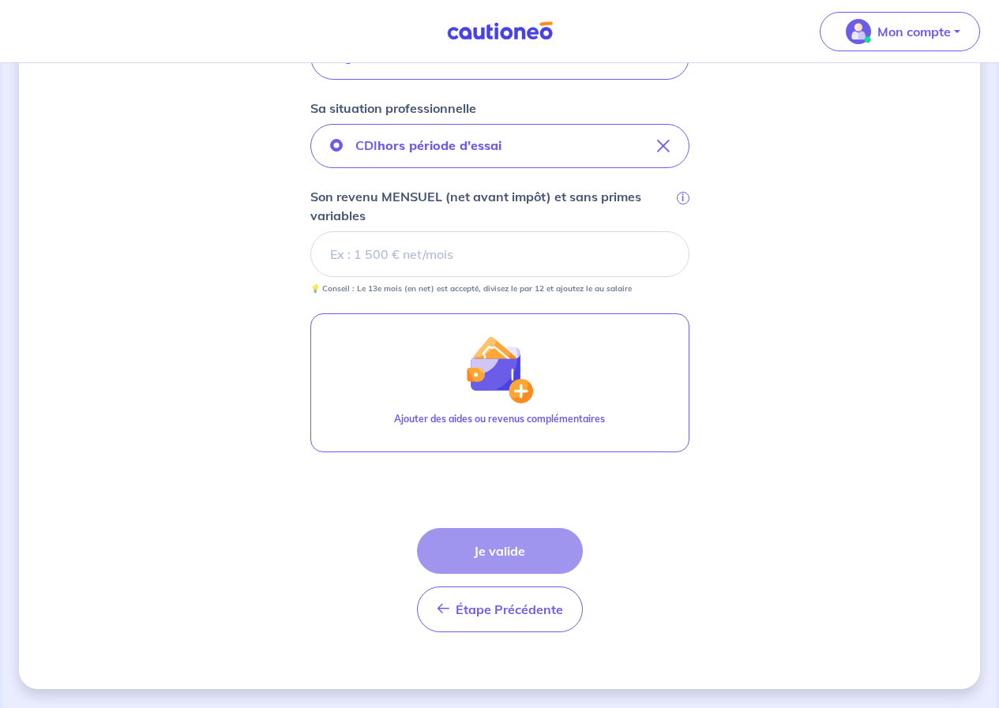
click at [460, 265] on input "Son revenu MENSUEL (net avant impôt) et sans primes variables i" at bounding box center [499, 254] width 379 height 46
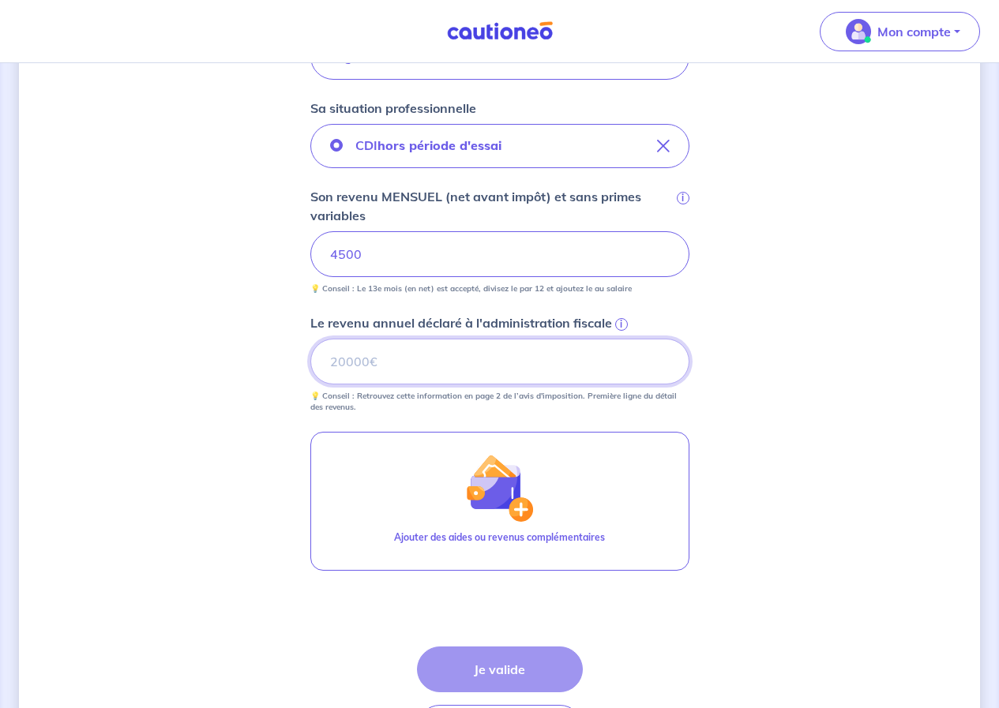
click at [420, 371] on input "Le revenu annuel déclaré à l'administration fiscale i" at bounding box center [499, 362] width 379 height 46
type input "48000"
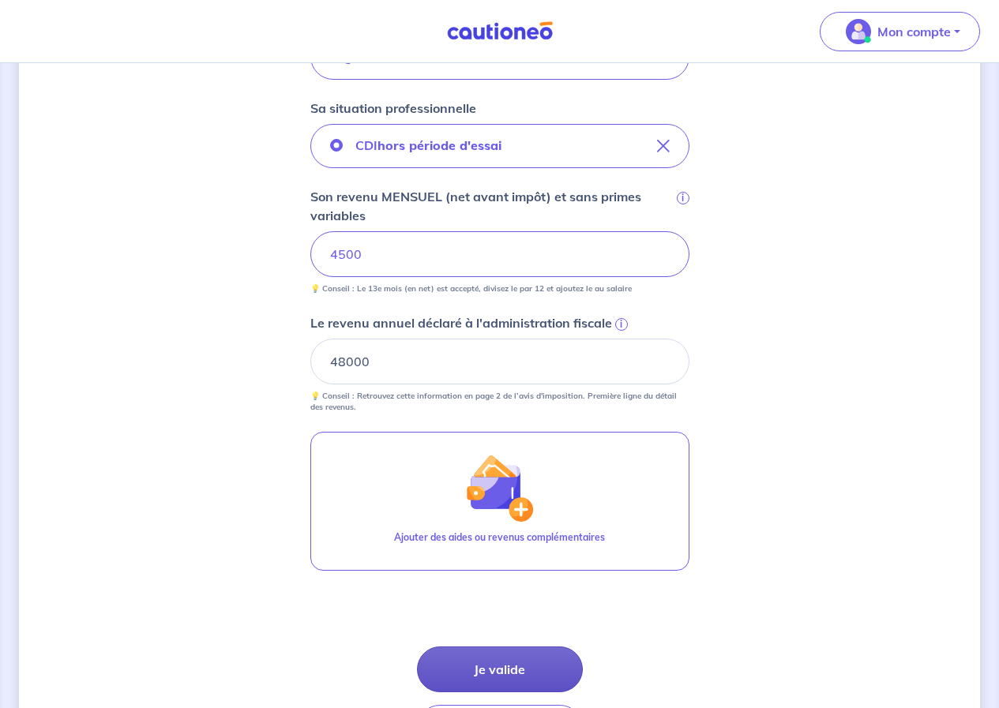
click at [539, 677] on button "Je valide" at bounding box center [500, 670] width 166 height 46
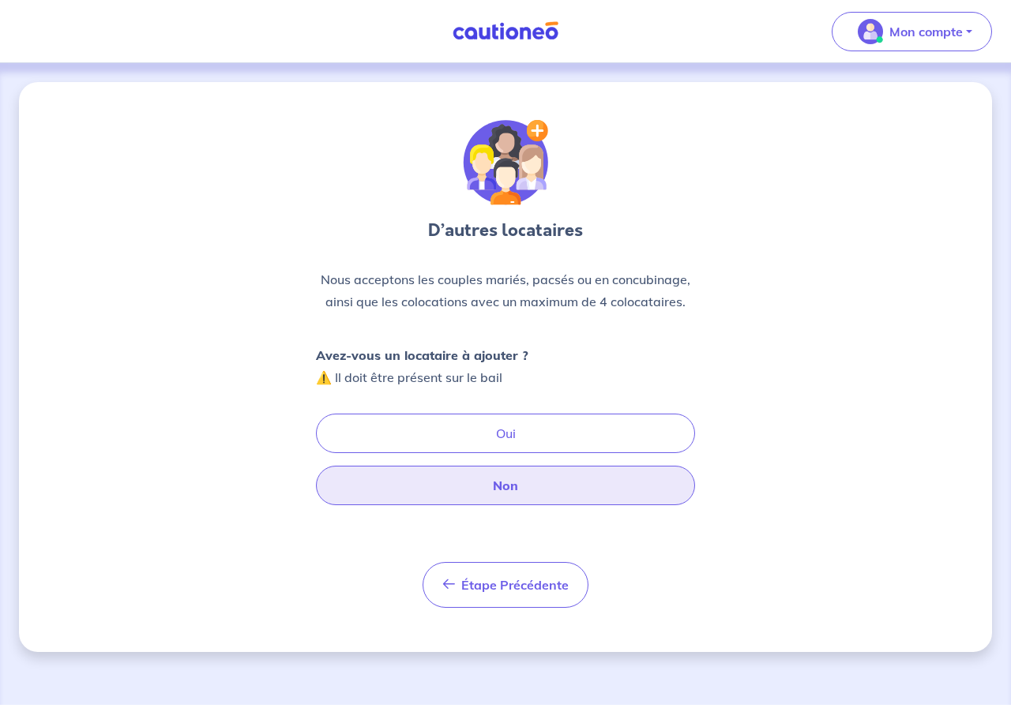
click at [520, 490] on button "Non" at bounding box center [505, 485] width 379 height 39
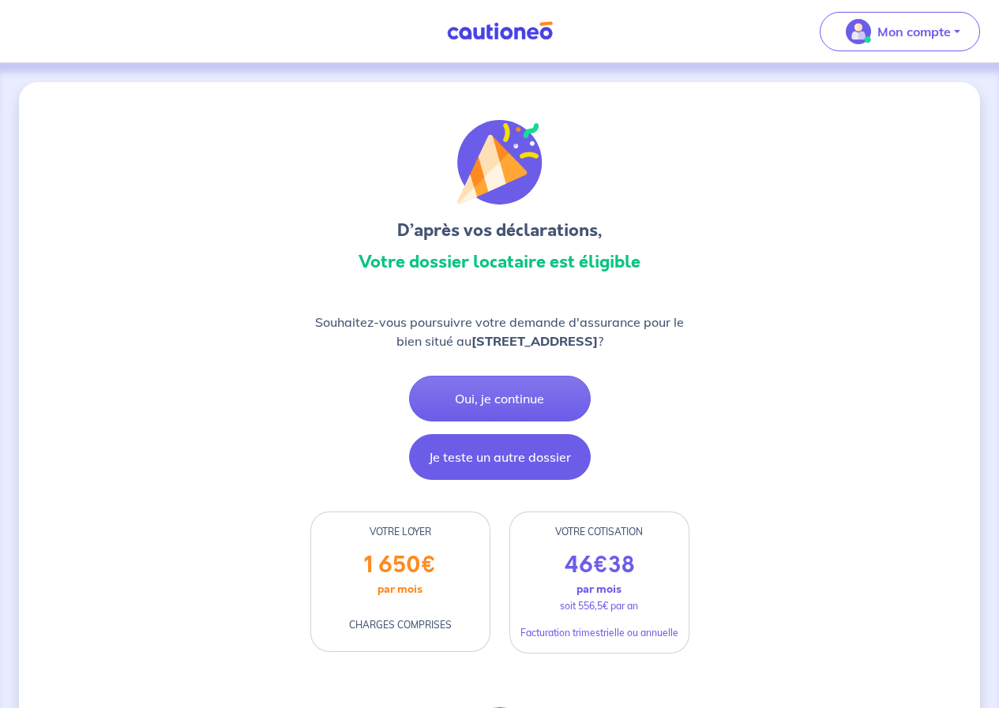
click at [490, 463] on button "Je teste un autre dossier" at bounding box center [500, 457] width 182 height 46
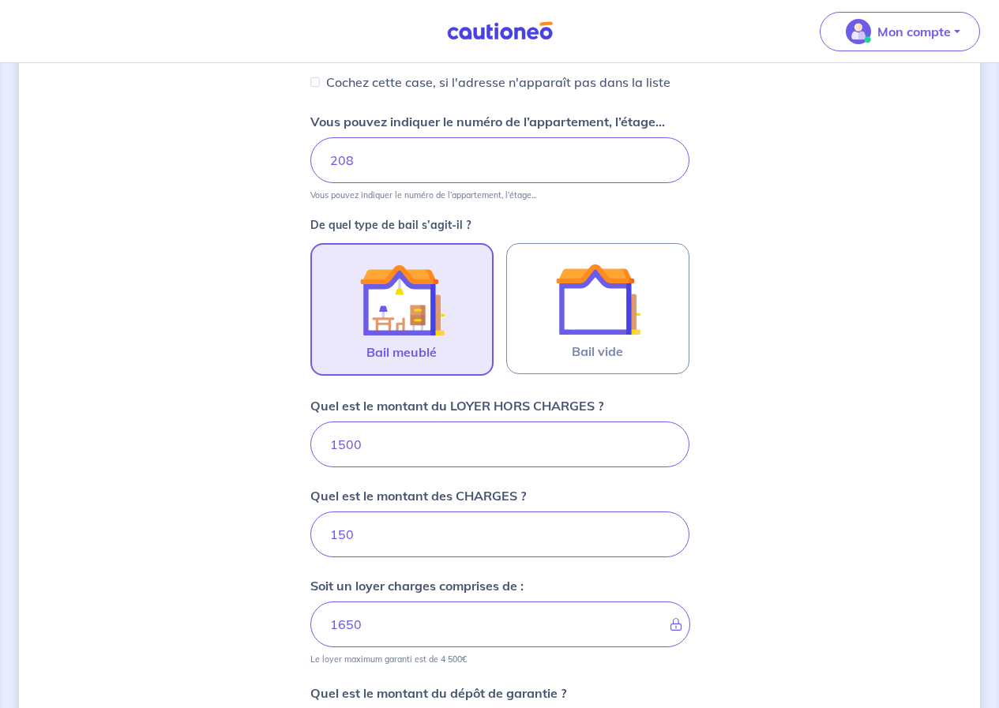
scroll to position [617, 0]
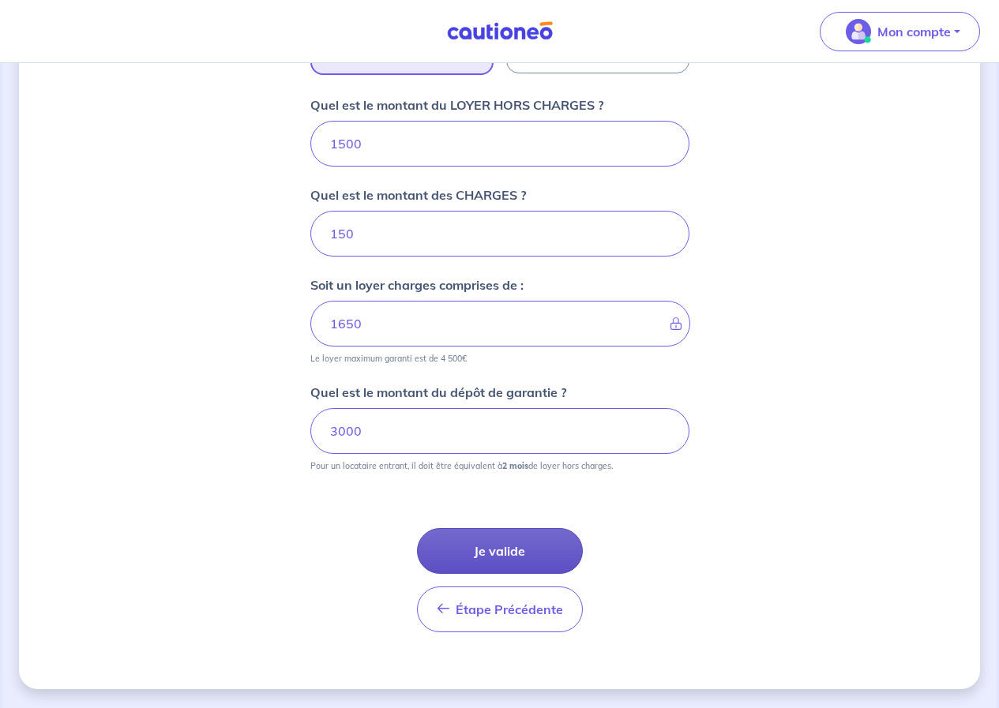
click at [494, 550] on button "Je valide" at bounding box center [500, 551] width 166 height 46
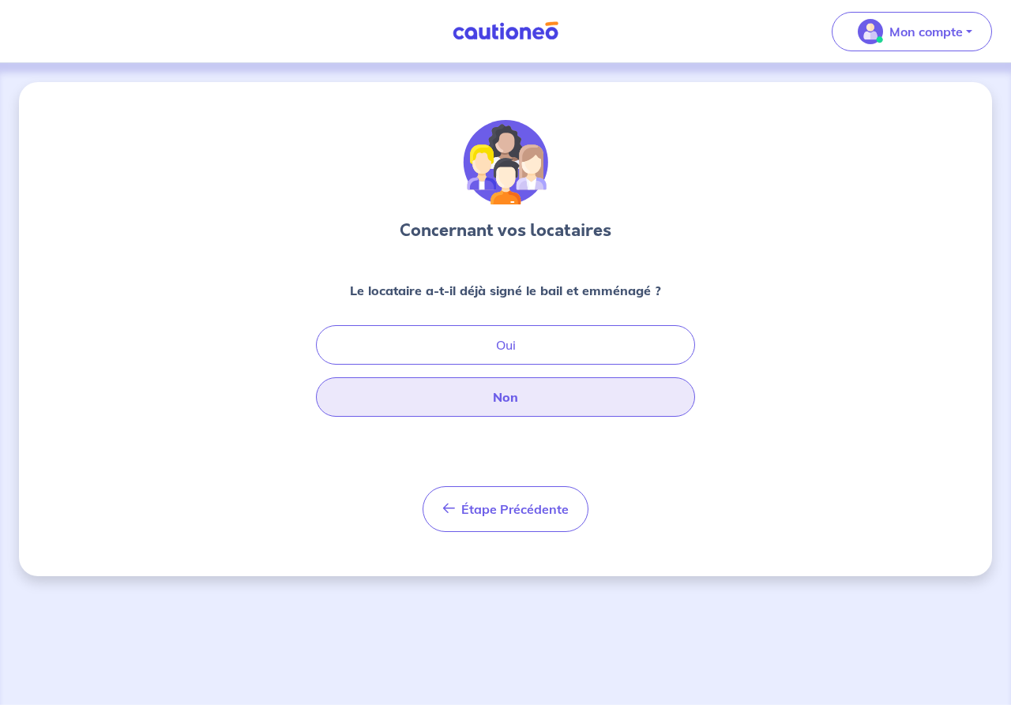
click at [509, 396] on button "Non" at bounding box center [505, 396] width 379 height 39
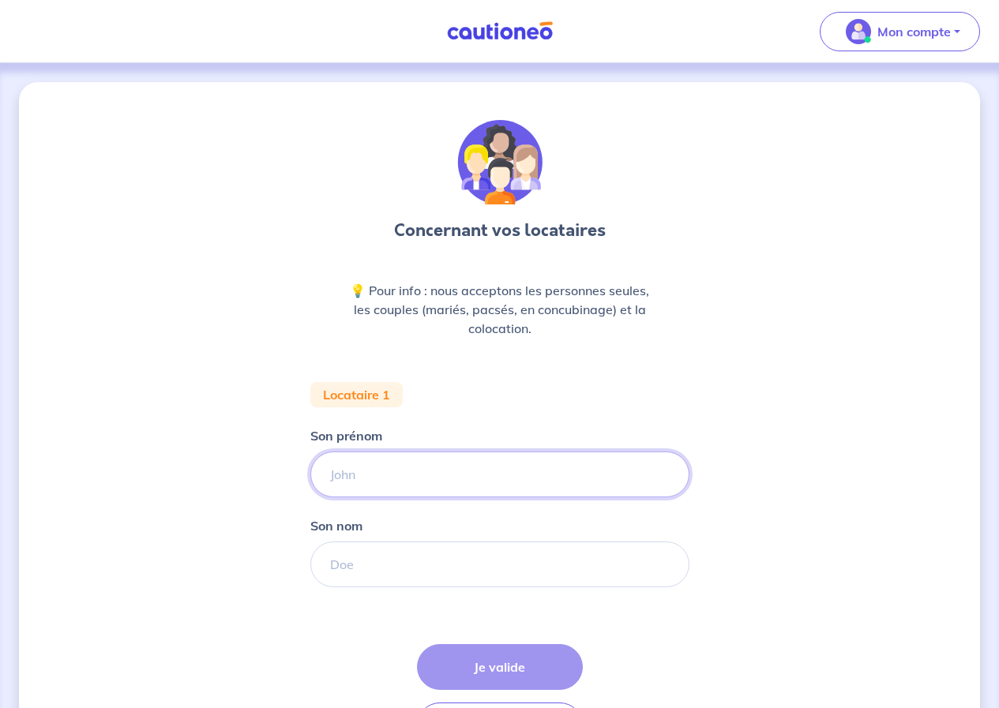
drag, startPoint x: 372, startPoint y: 481, endPoint x: 376, endPoint y: 528, distance: 47.5
click at [372, 481] on input "Son prénom" at bounding box center [499, 475] width 379 height 46
type input "[PERSON_NAME]"
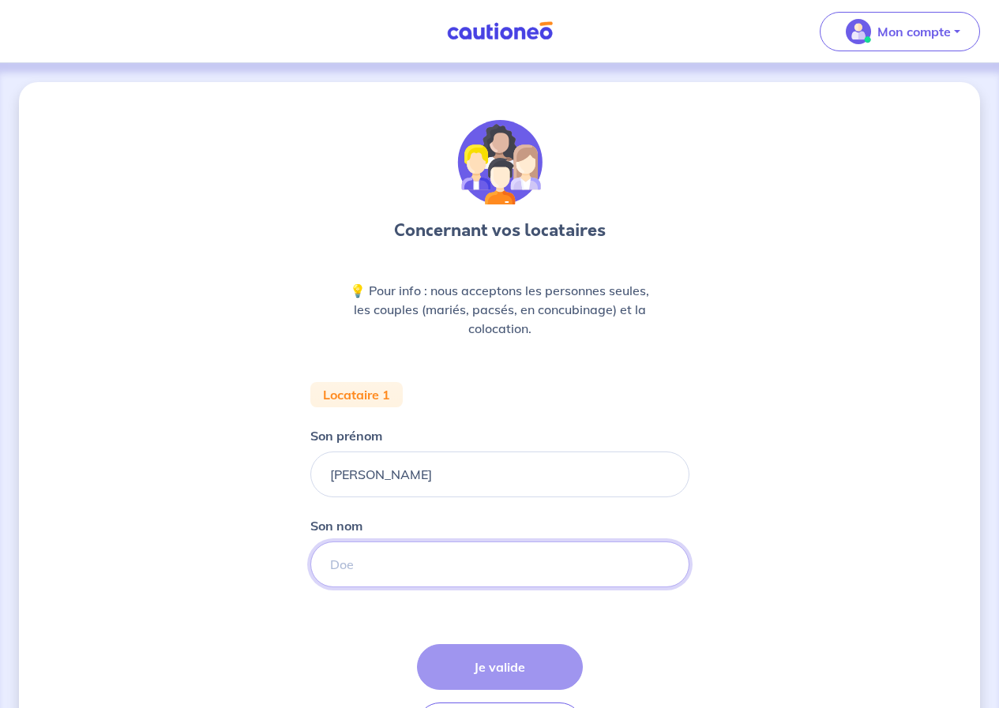
click at [392, 562] on input "Son nom" at bounding box center [499, 565] width 379 height 46
type input "Legrand"
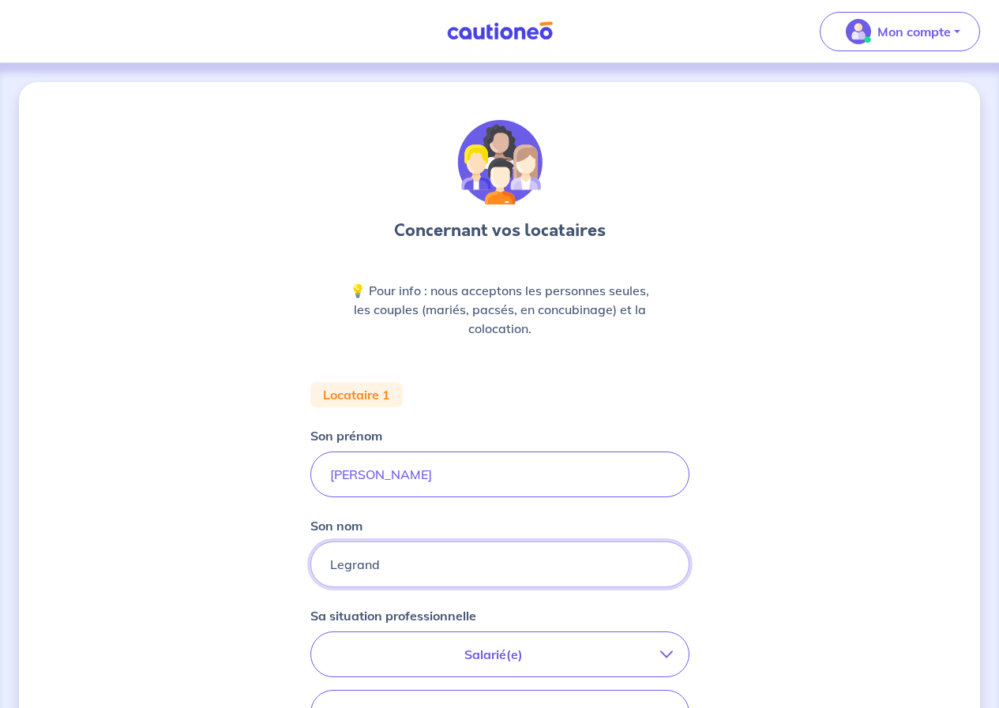
scroll to position [390, 0]
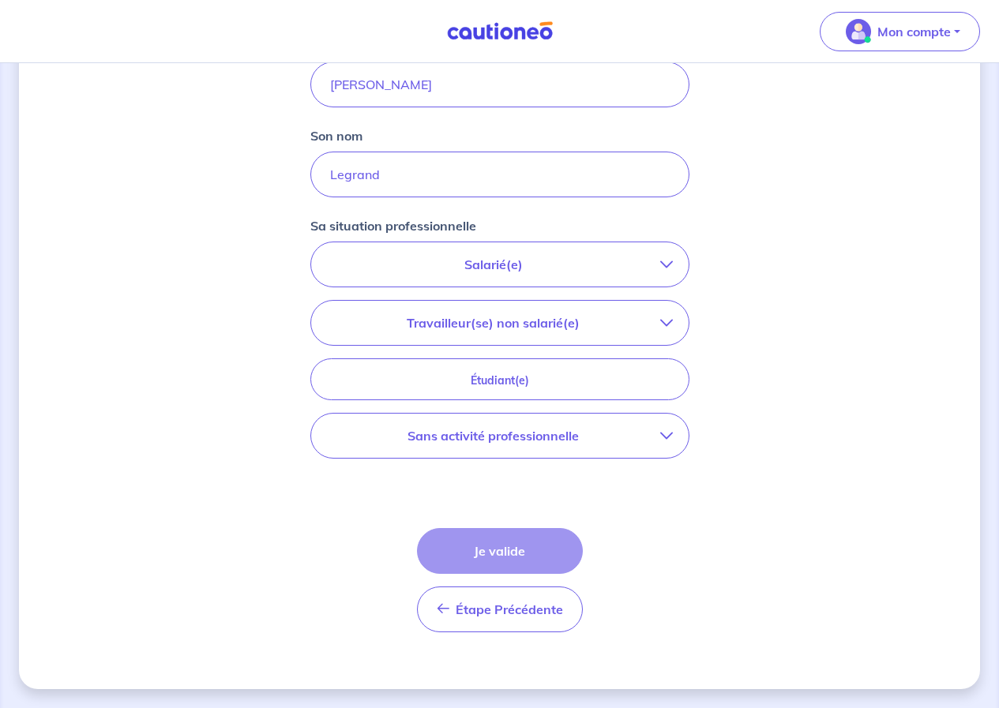
click at [523, 257] on p "Salarié(e)" at bounding box center [493, 264] width 333 height 19
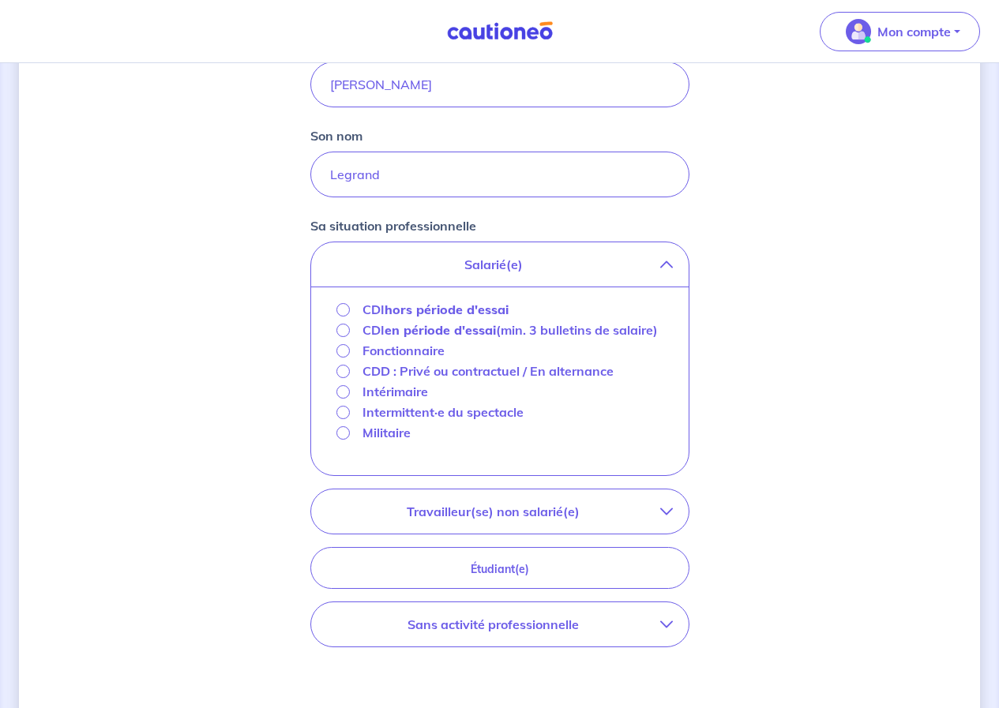
click at [490, 300] on div "CDI hors période d'essai CDI en période d'essai (min. 3 bulletins de salaire) F…" at bounding box center [499, 372] width 377 height 170
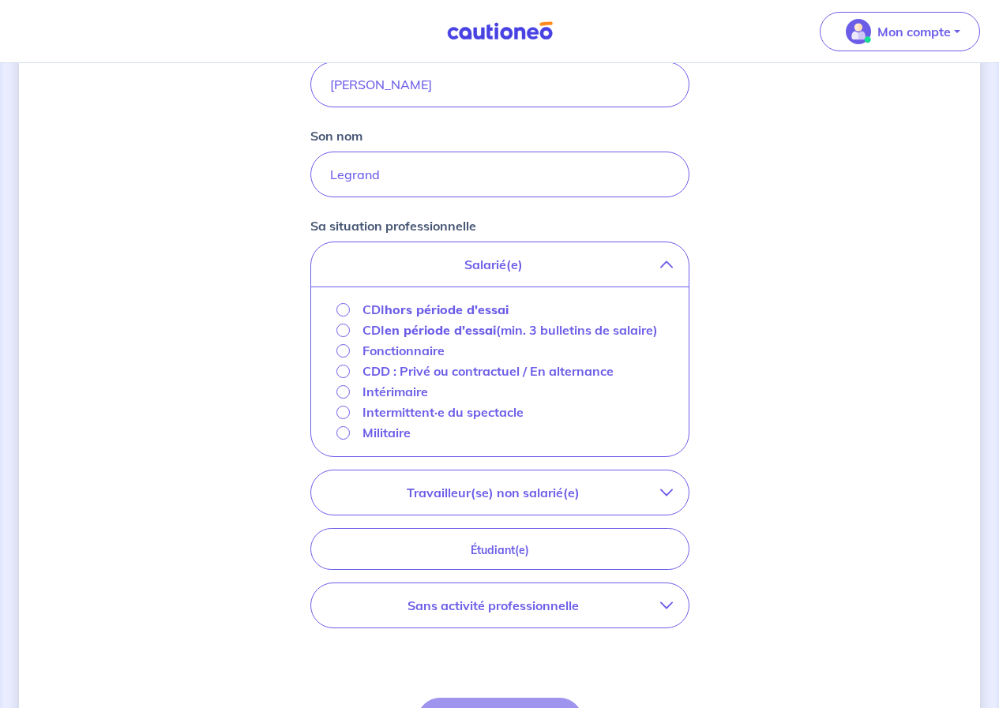
click at [475, 309] on strong "hors période d'essai" at bounding box center [447, 310] width 124 height 16
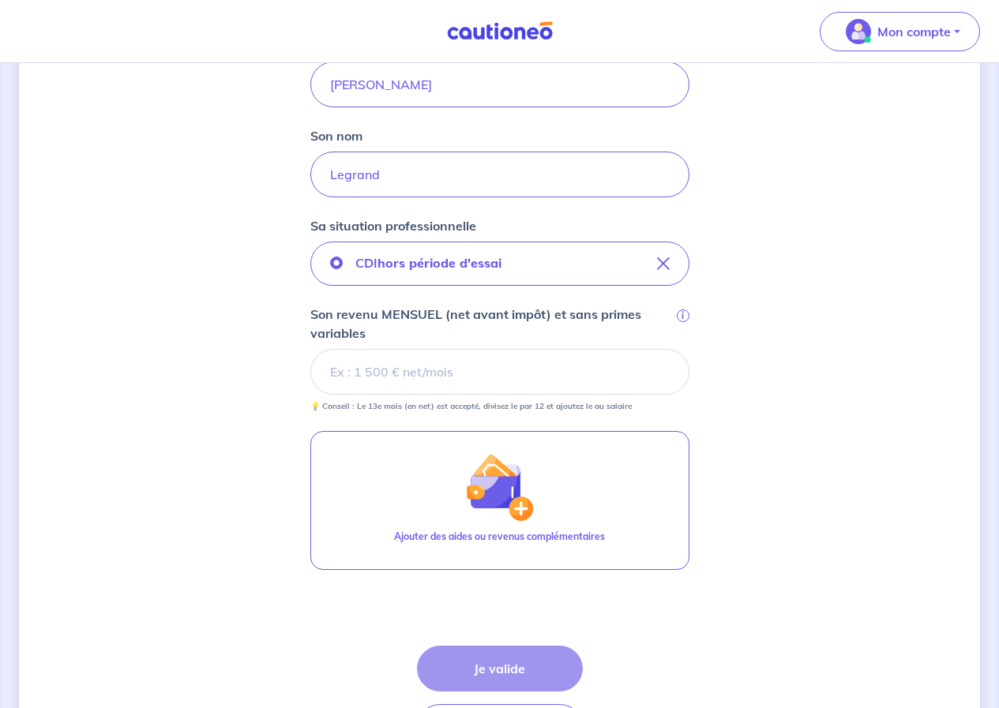
scroll to position [508, 0]
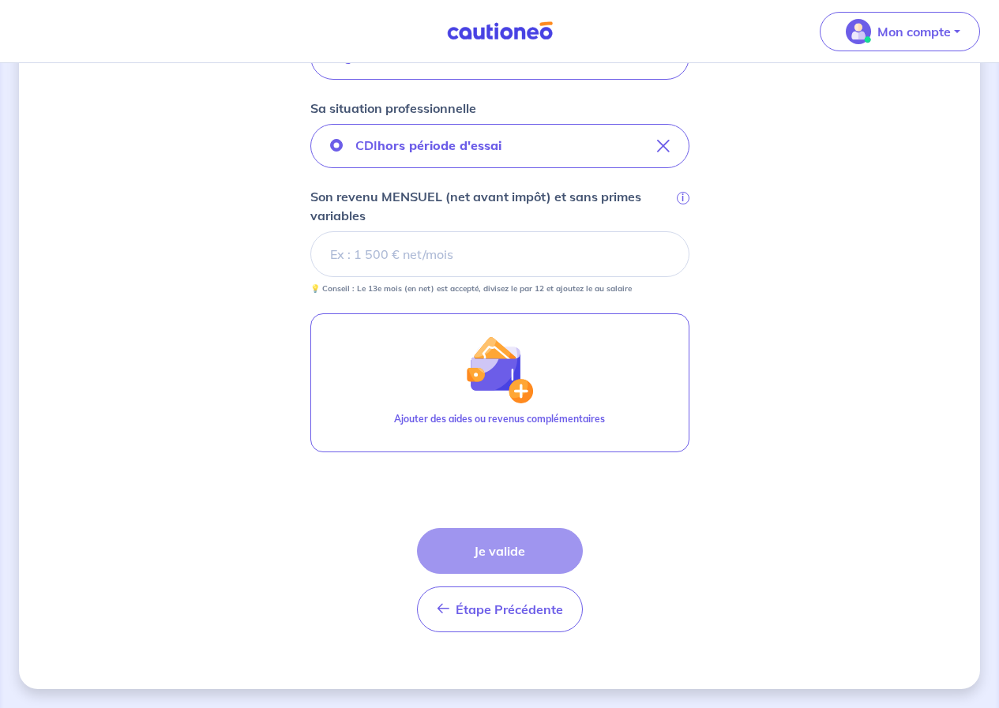
click at [463, 254] on input "Son revenu MENSUEL (net avant impôt) et sans primes variables i" at bounding box center [499, 254] width 379 height 46
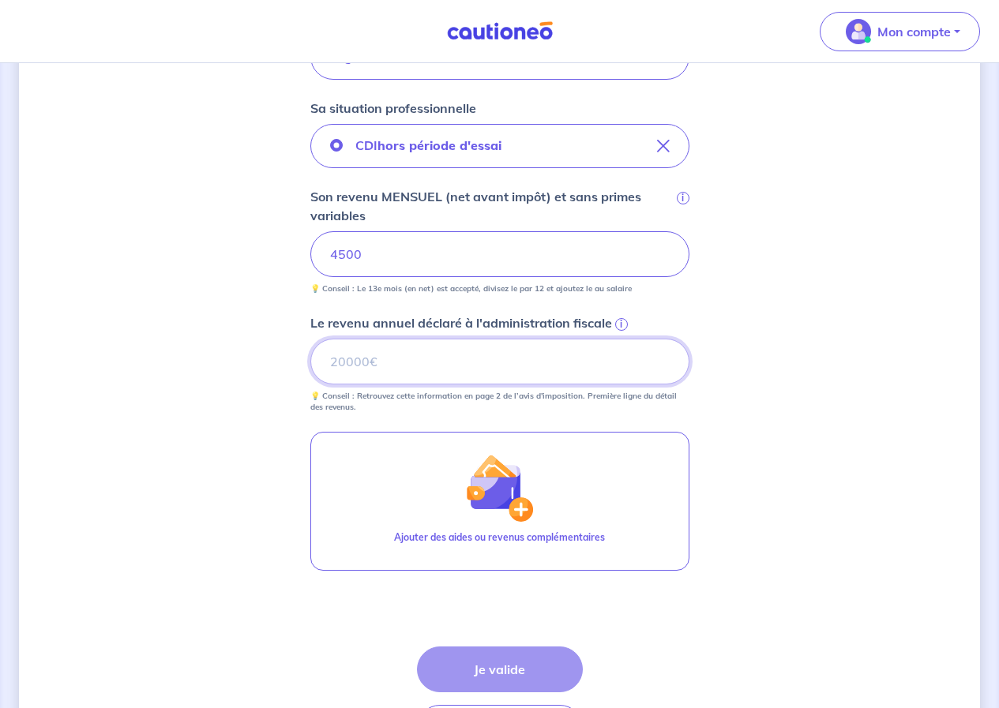
click at [460, 360] on input "Le revenu annuel déclaré à l'administration fiscale i" at bounding box center [499, 362] width 379 height 46
type input "49000"
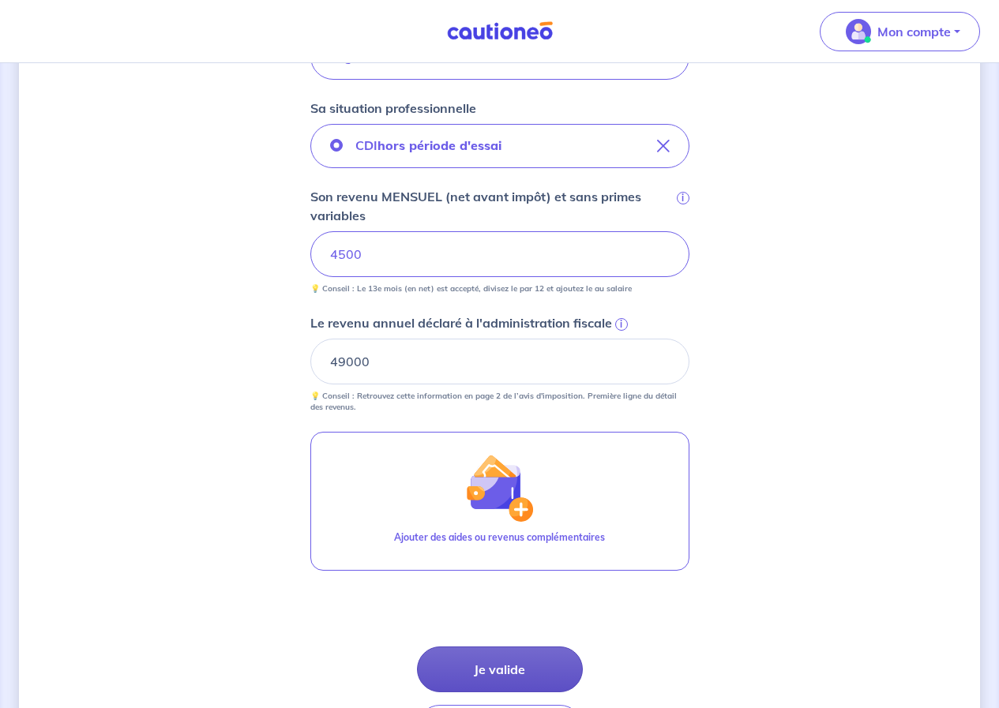
click at [510, 689] on button "Je valide" at bounding box center [500, 670] width 166 height 46
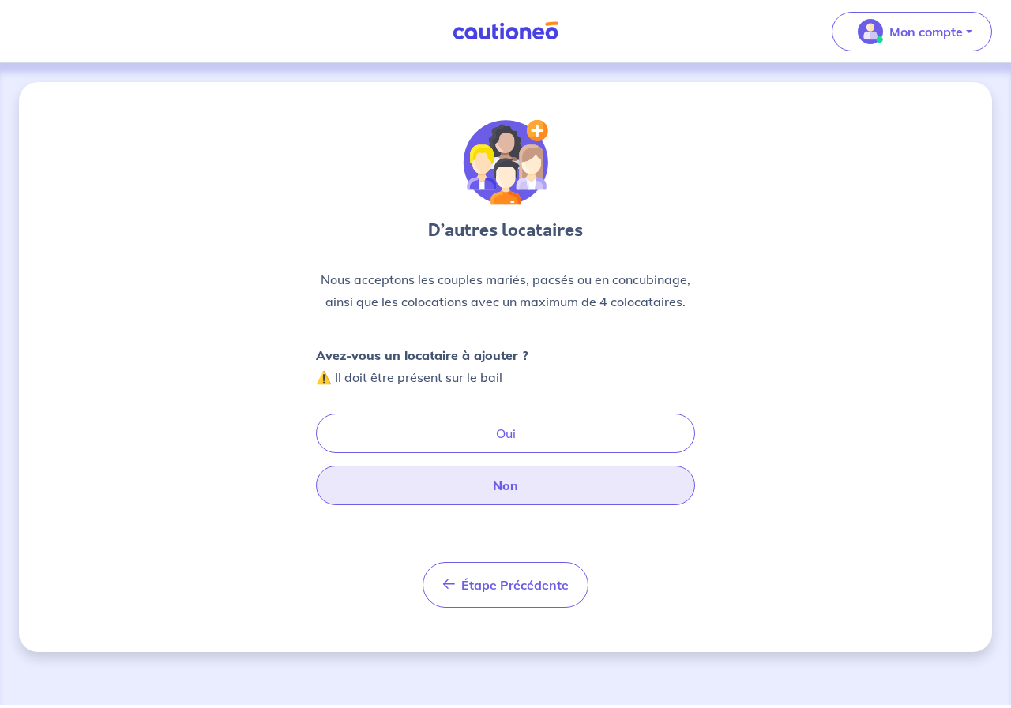
click at [531, 495] on button "Non" at bounding box center [505, 485] width 379 height 39
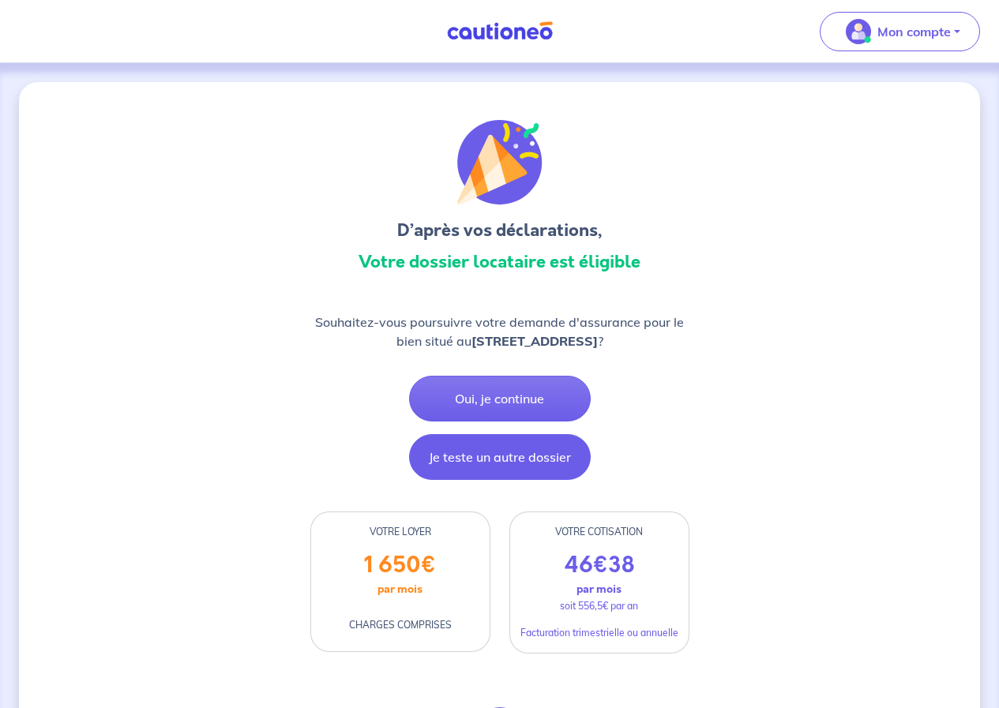
click at [501, 448] on button "Je teste un autre dossier" at bounding box center [500, 457] width 182 height 46
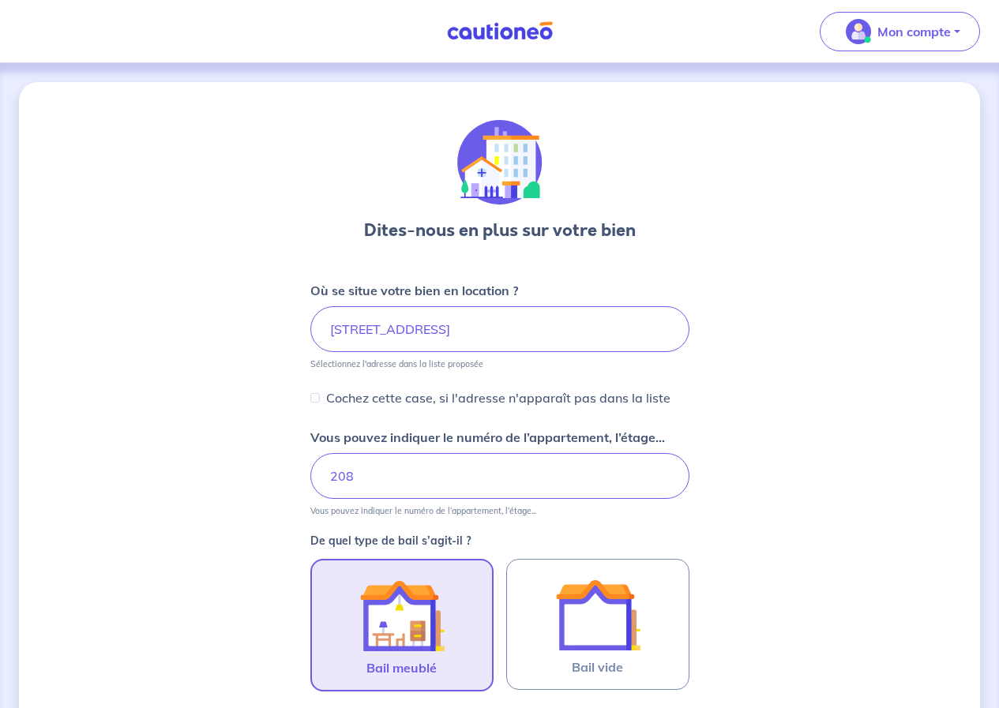
scroll to position [617, 0]
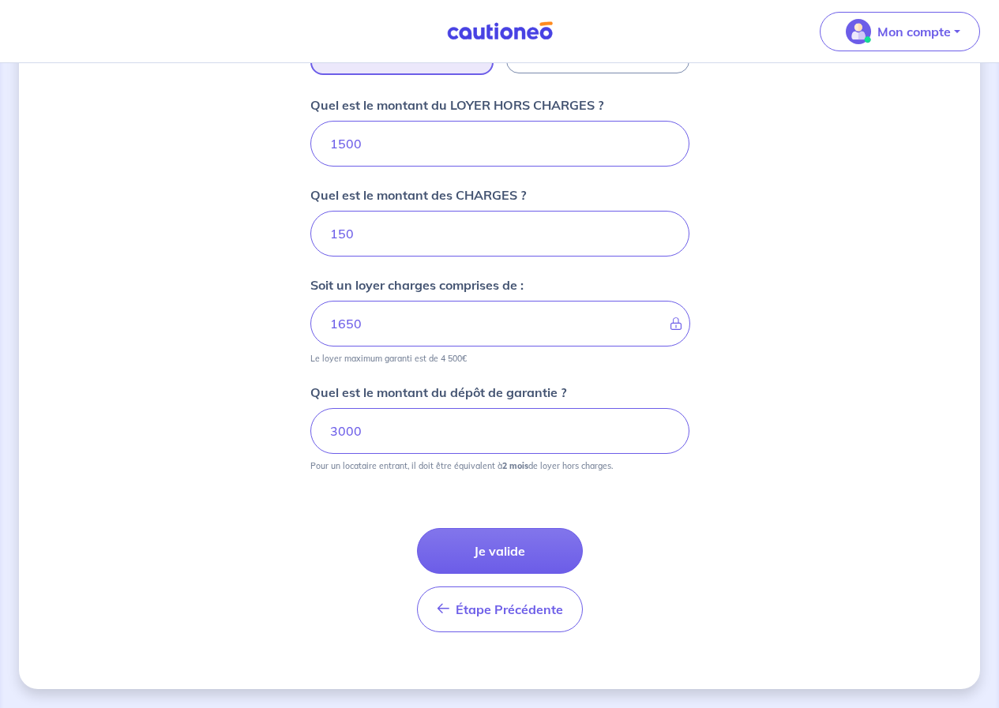
click at [486, 546] on button "Je valide" at bounding box center [500, 551] width 166 height 46
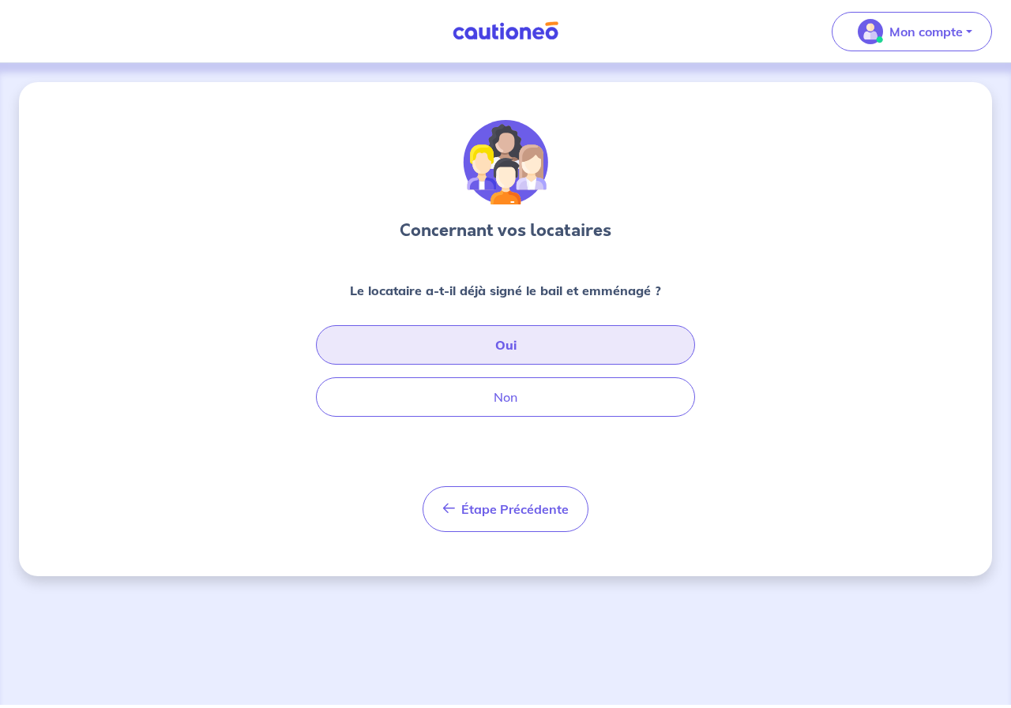
click at [438, 334] on button "Oui" at bounding box center [505, 344] width 379 height 39
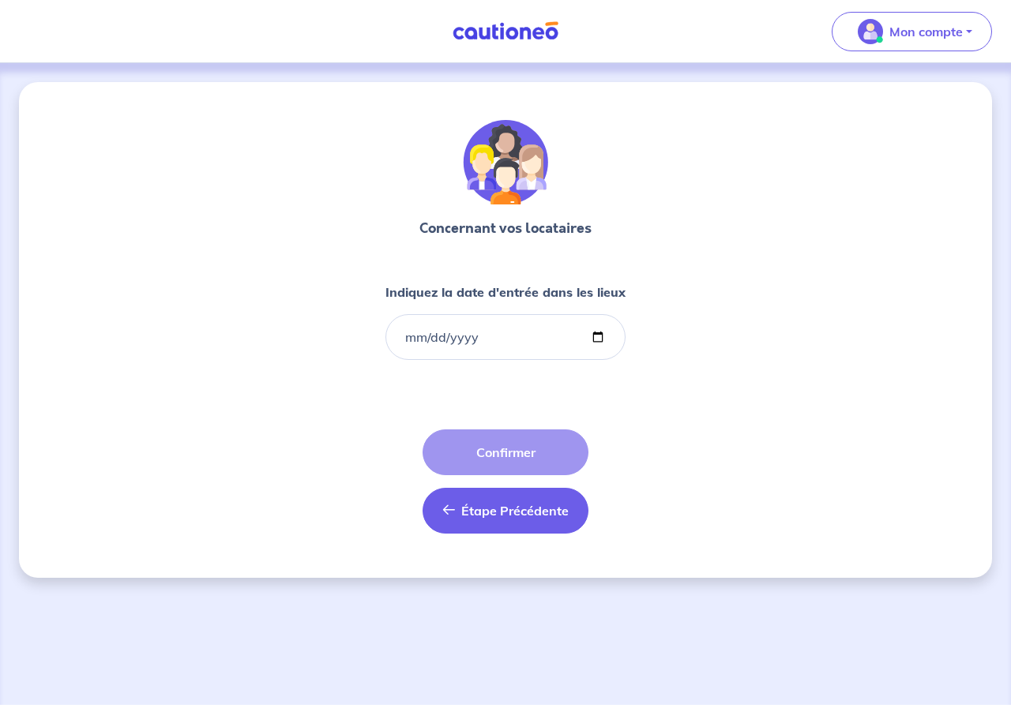
click at [503, 506] on span "Étape Précédente" at bounding box center [514, 511] width 107 height 16
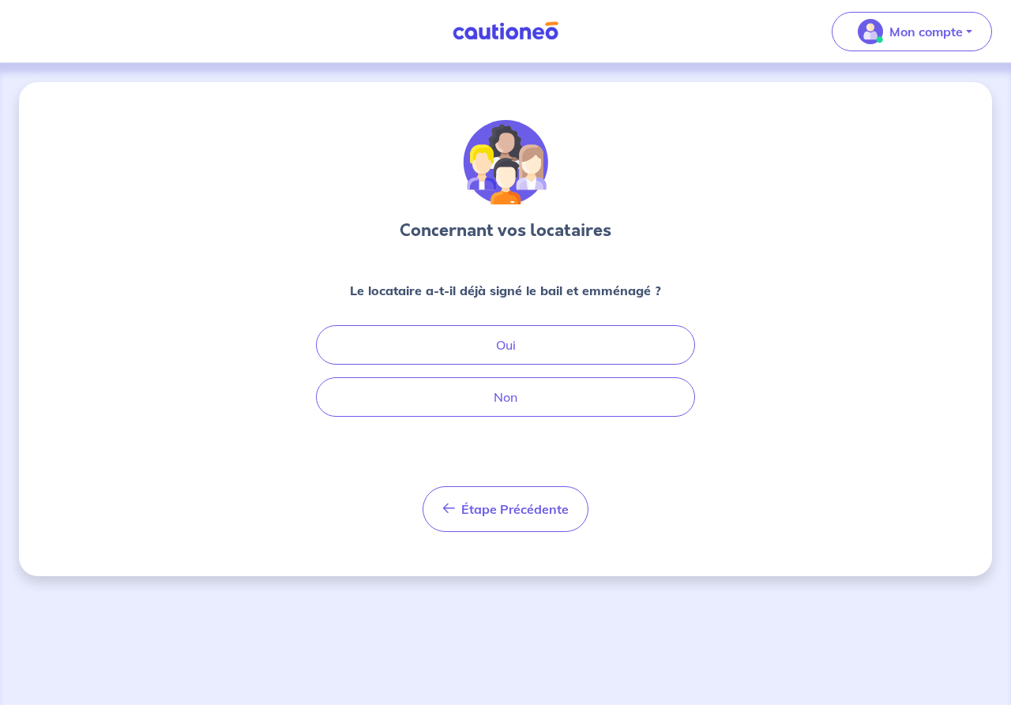
click at [527, 385] on button "Non" at bounding box center [505, 396] width 379 height 39
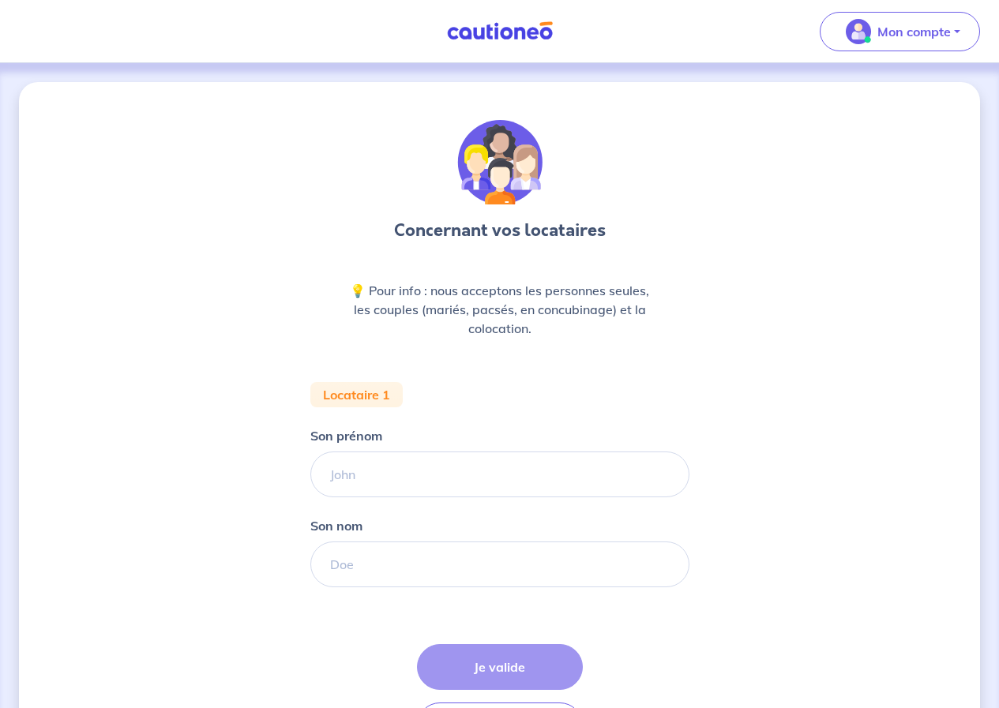
click at [415, 485] on input "Son prénom" at bounding box center [499, 475] width 379 height 46
type input "[PERSON_NAME]"
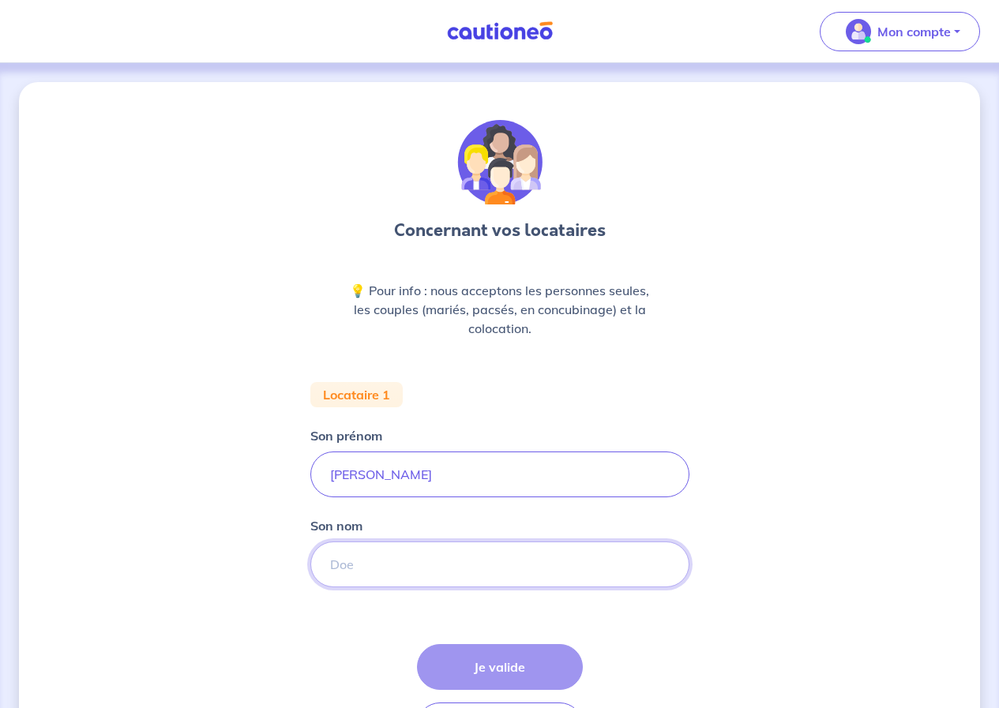
drag, startPoint x: 437, startPoint y: 565, endPoint x: 447, endPoint y: 585, distance: 21.9
click at [437, 565] on input "Son nom" at bounding box center [499, 565] width 379 height 46
type input "Legrand"
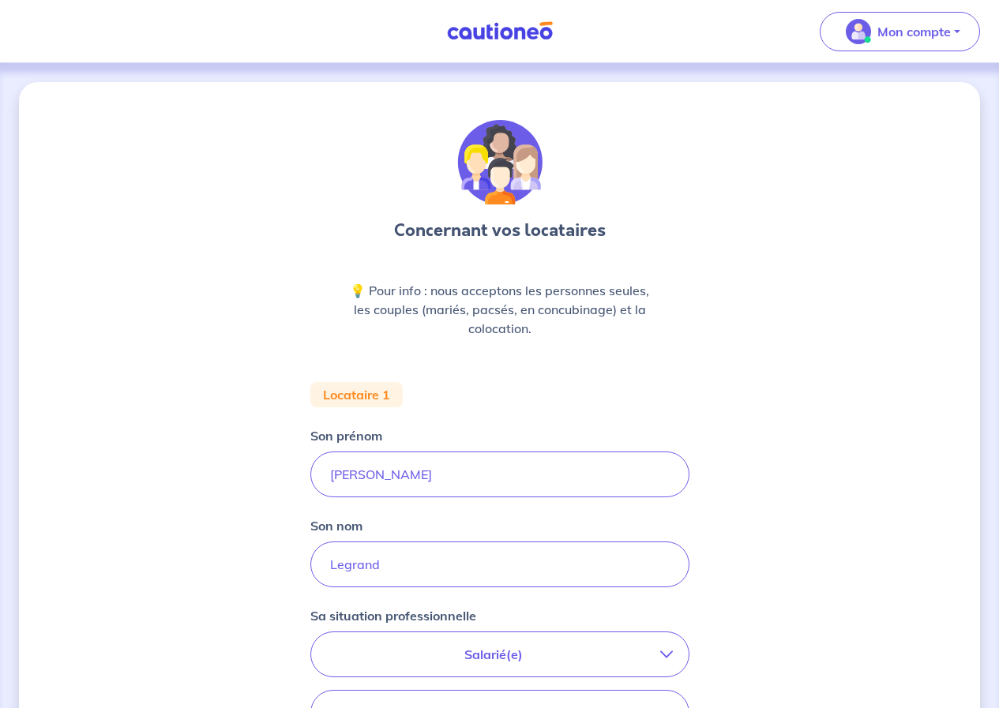
click at [489, 659] on p "Salarié(e)" at bounding box center [493, 654] width 333 height 19
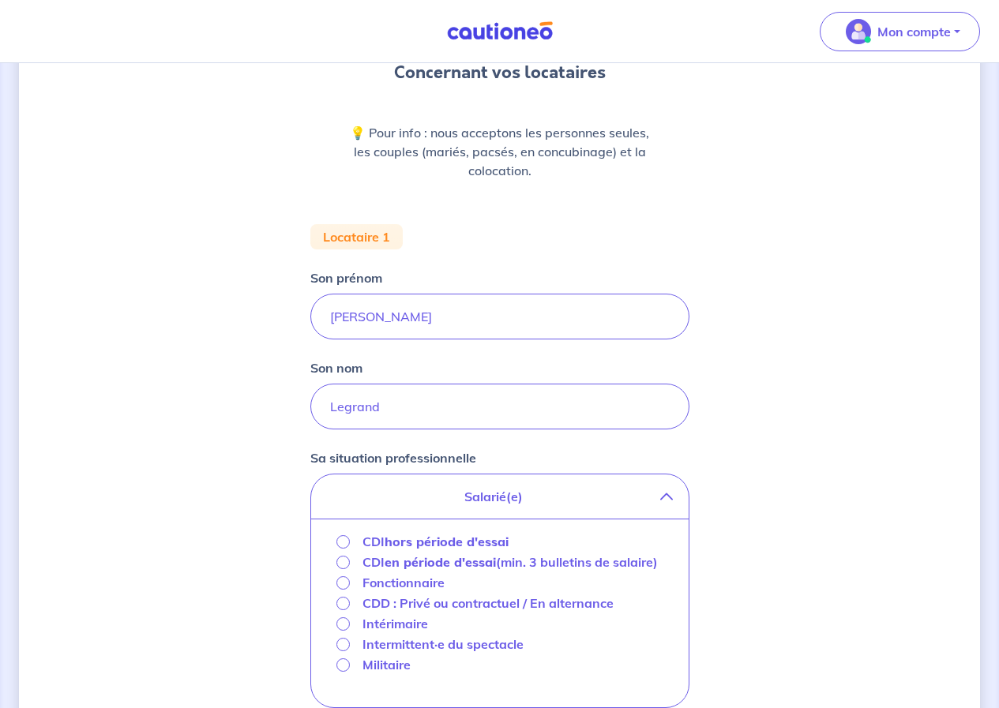
scroll to position [316, 0]
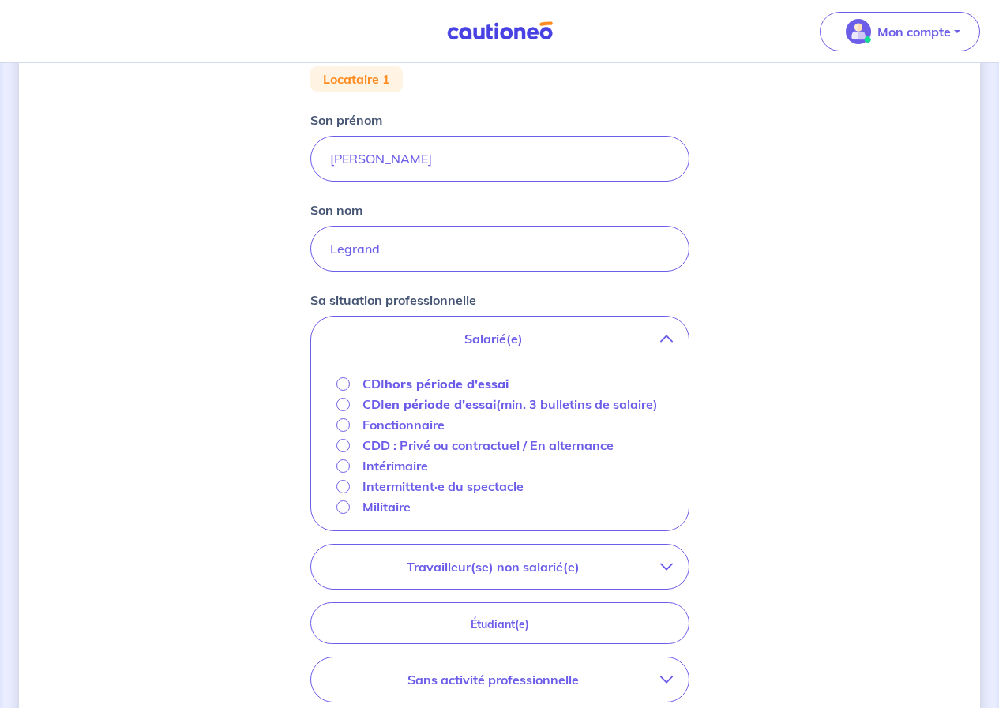
click at [454, 381] on strong "hors période d'essai" at bounding box center [447, 384] width 124 height 16
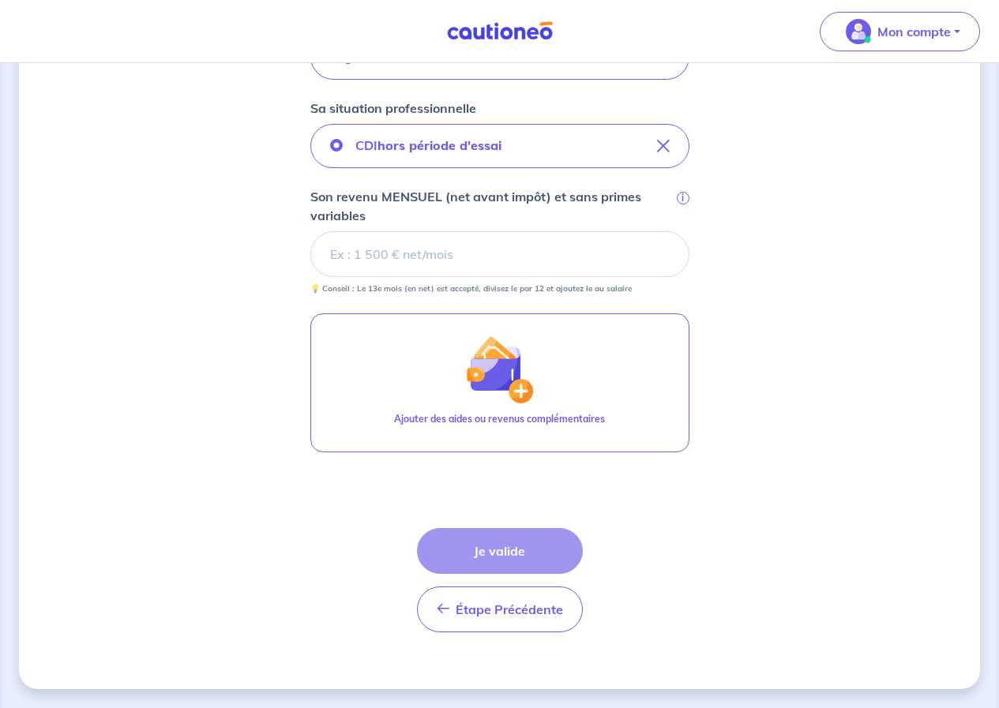
scroll to position [350, 0]
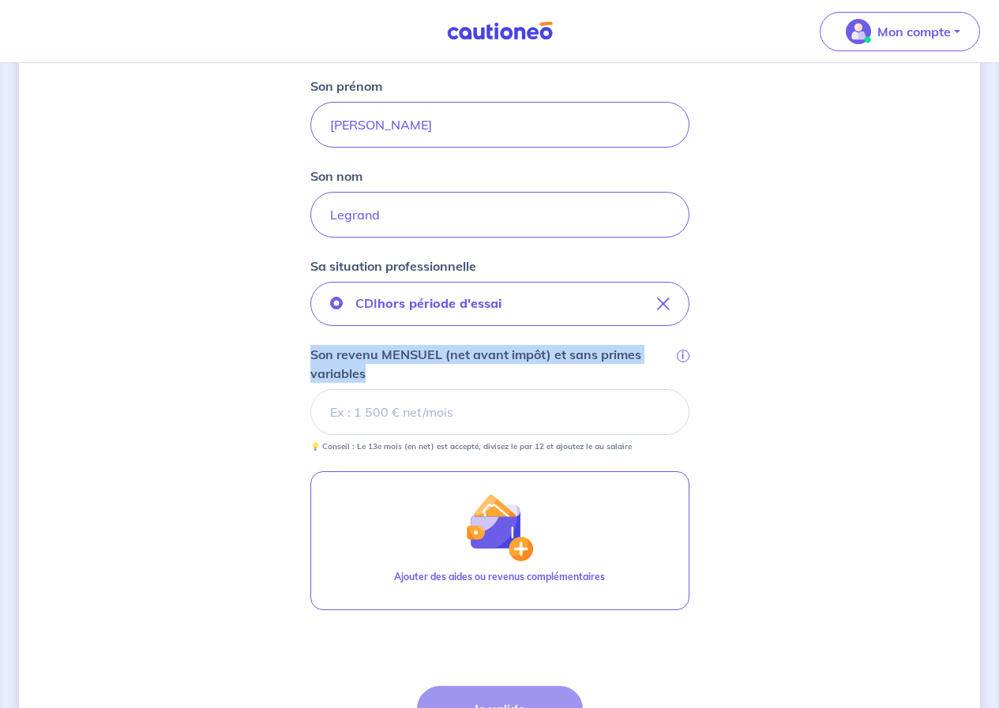
drag, startPoint x: 337, startPoint y: 366, endPoint x: 292, endPoint y: 350, distance: 47.7
click at [292, 350] on div "Concernant vos locataires 💡 Pour info : nous acceptons les personnes seules, le…" at bounding box center [499, 289] width 961 height 1115
copy p "Son revenu MENSUEL (net avant impôt) et sans primes variables"
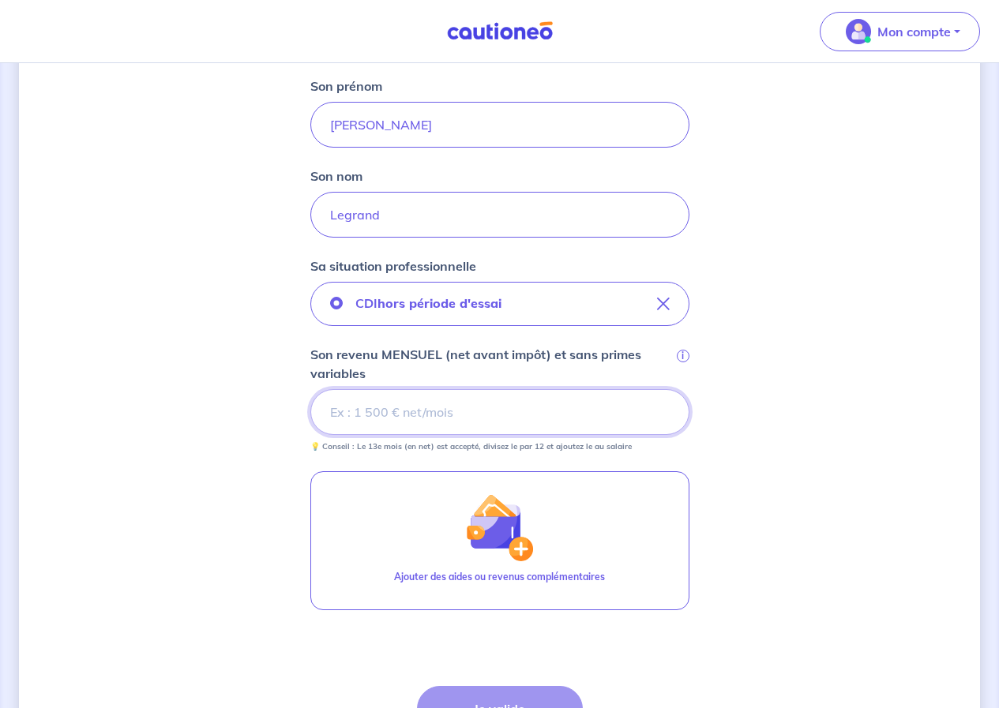
click at [425, 419] on input "Son revenu MENSUEL (net avant impôt) et sans primes variables i" at bounding box center [499, 412] width 379 height 46
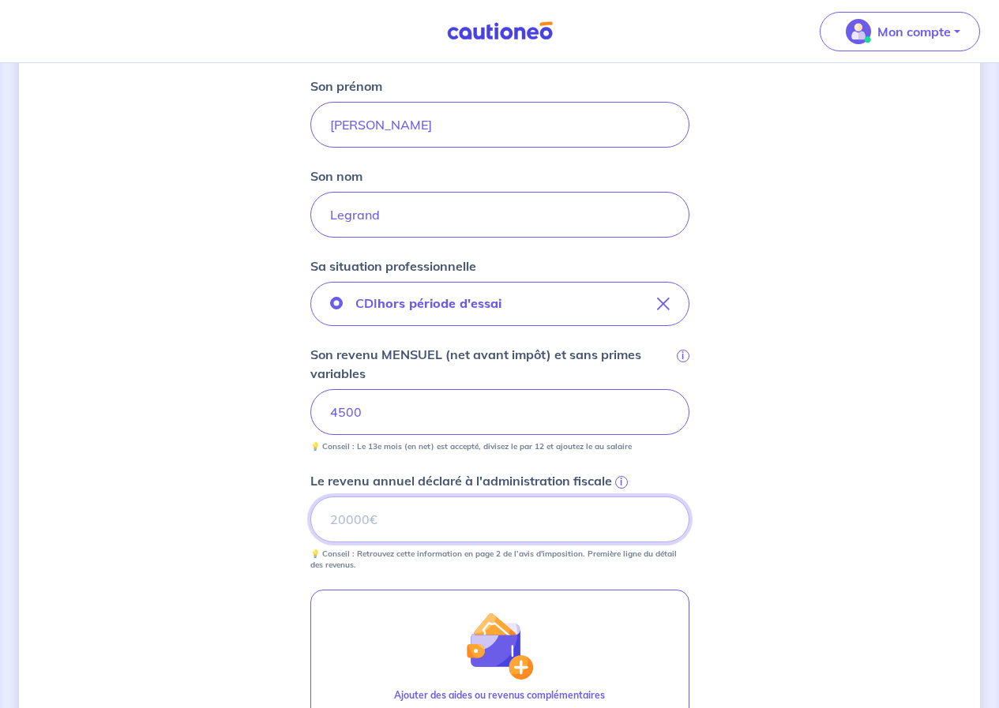
click at [386, 519] on input "Le revenu annuel déclaré à l'administration fiscale i" at bounding box center [499, 520] width 379 height 46
type input "49000"
click at [343, 417] on input "4500" at bounding box center [499, 412] width 379 height 46
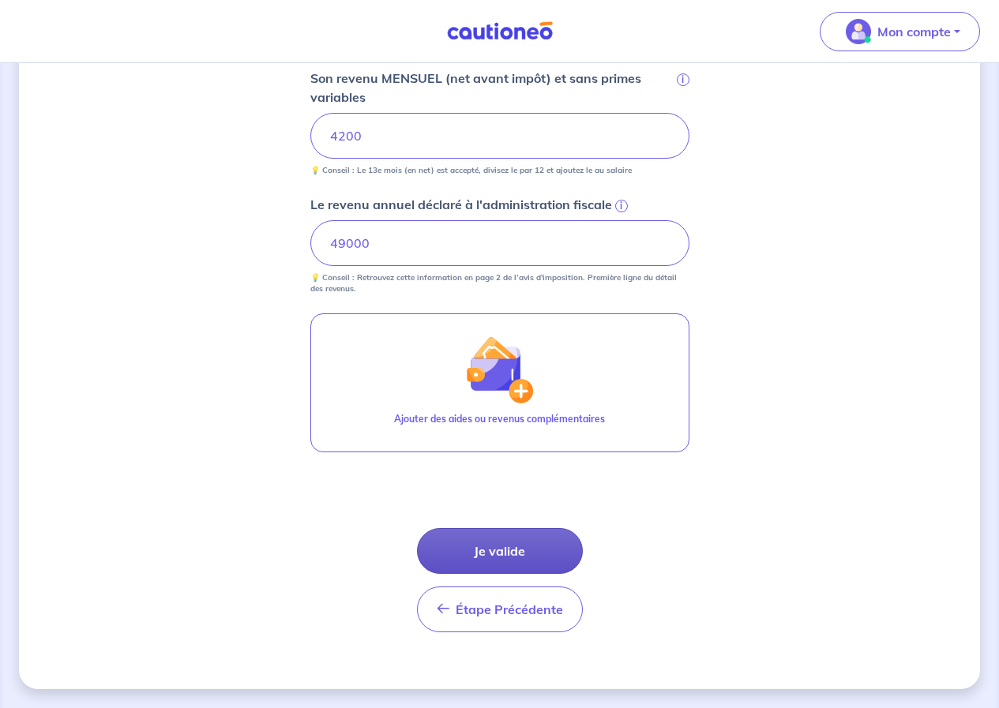
click at [495, 548] on button "Je valide" at bounding box center [500, 551] width 166 height 46
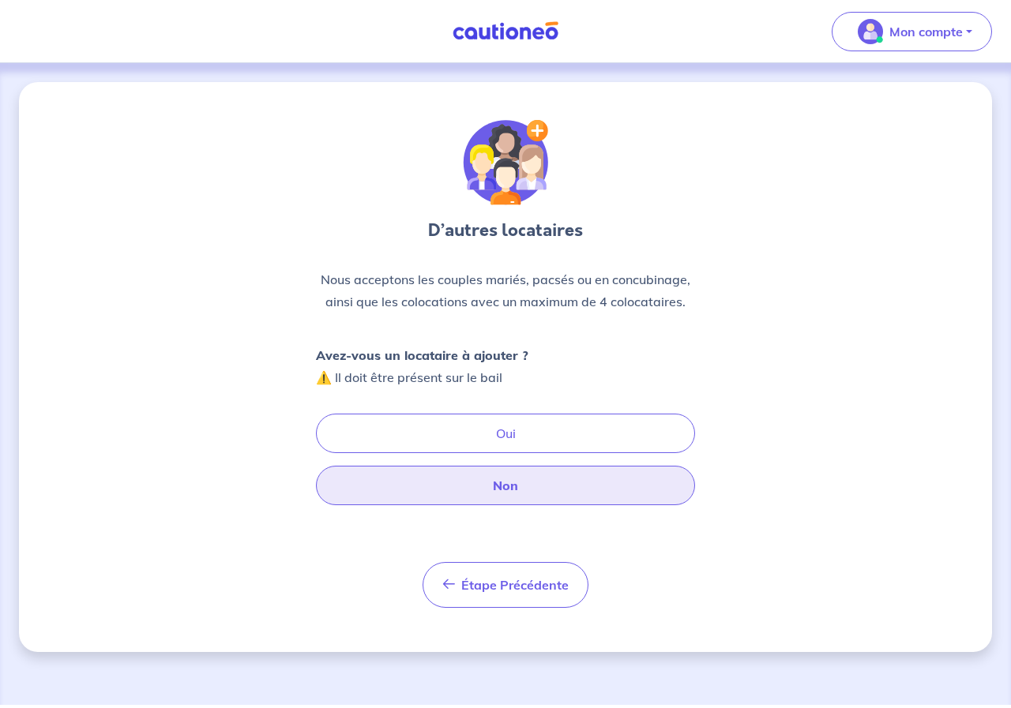
click at [505, 494] on button "Non" at bounding box center [505, 485] width 379 height 39
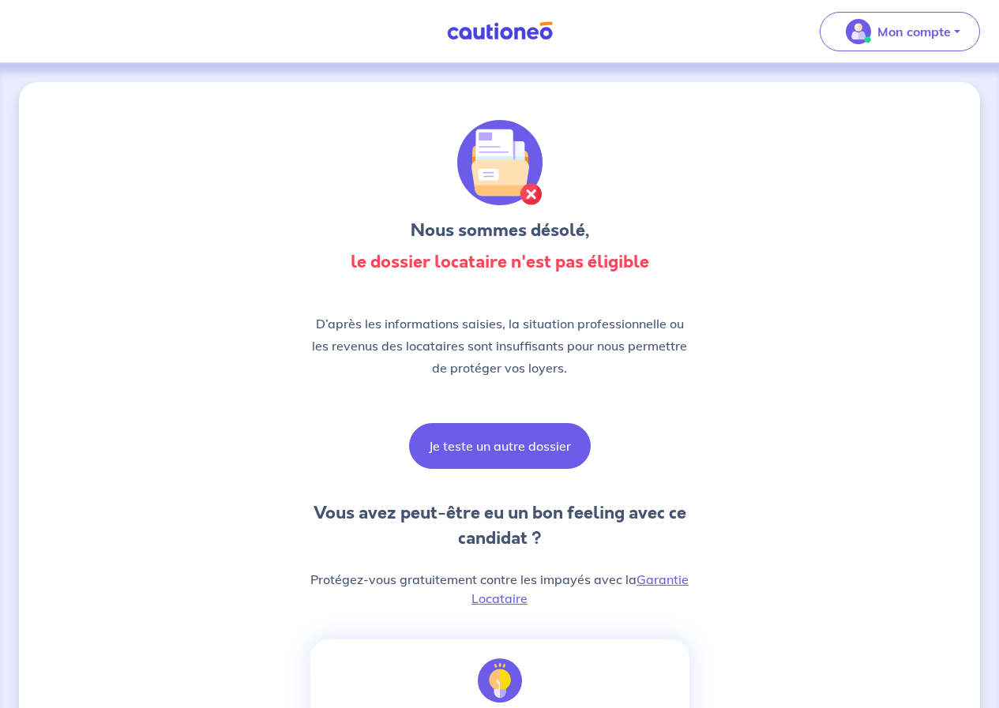
click at [529, 426] on button "Je teste un autre dossier" at bounding box center [500, 446] width 182 height 46
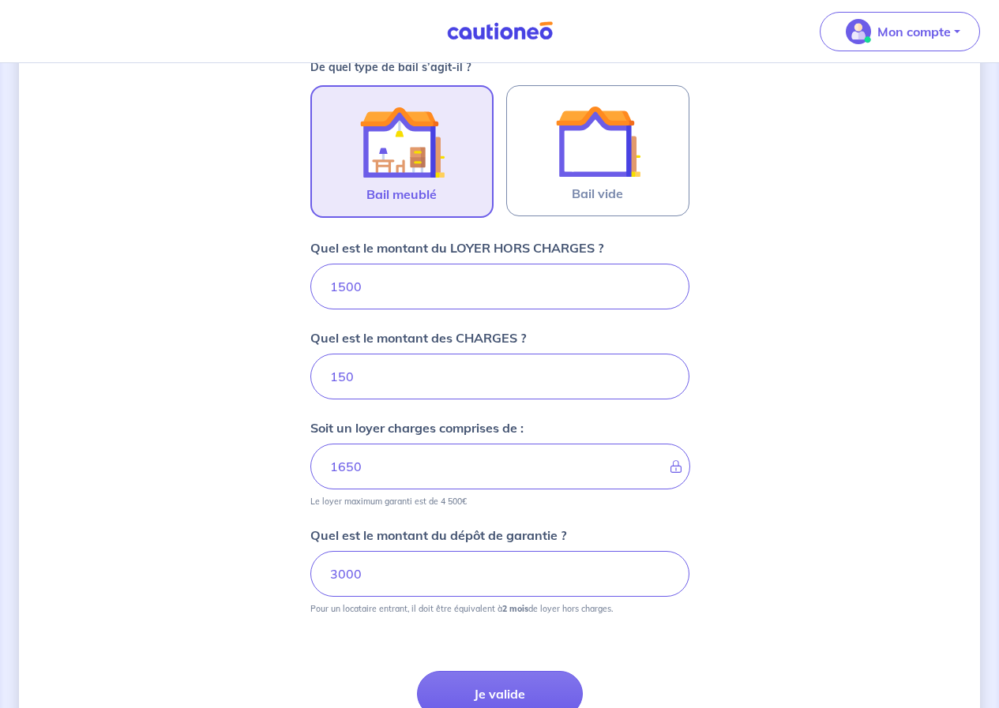
scroll to position [617, 0]
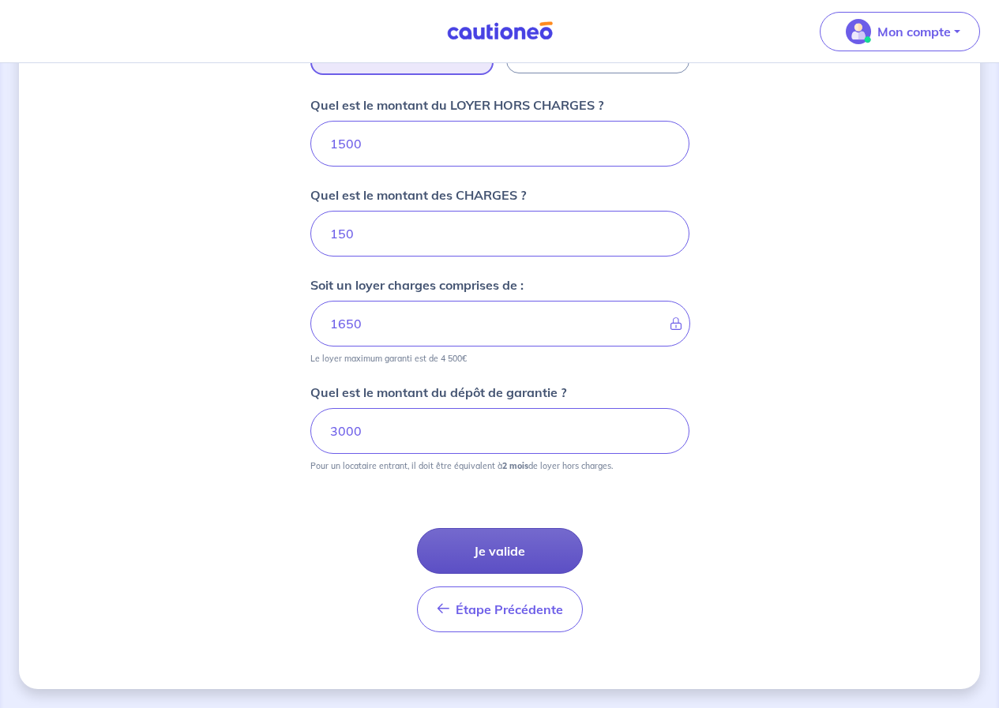
click at [500, 559] on button "Je valide" at bounding box center [500, 551] width 166 height 46
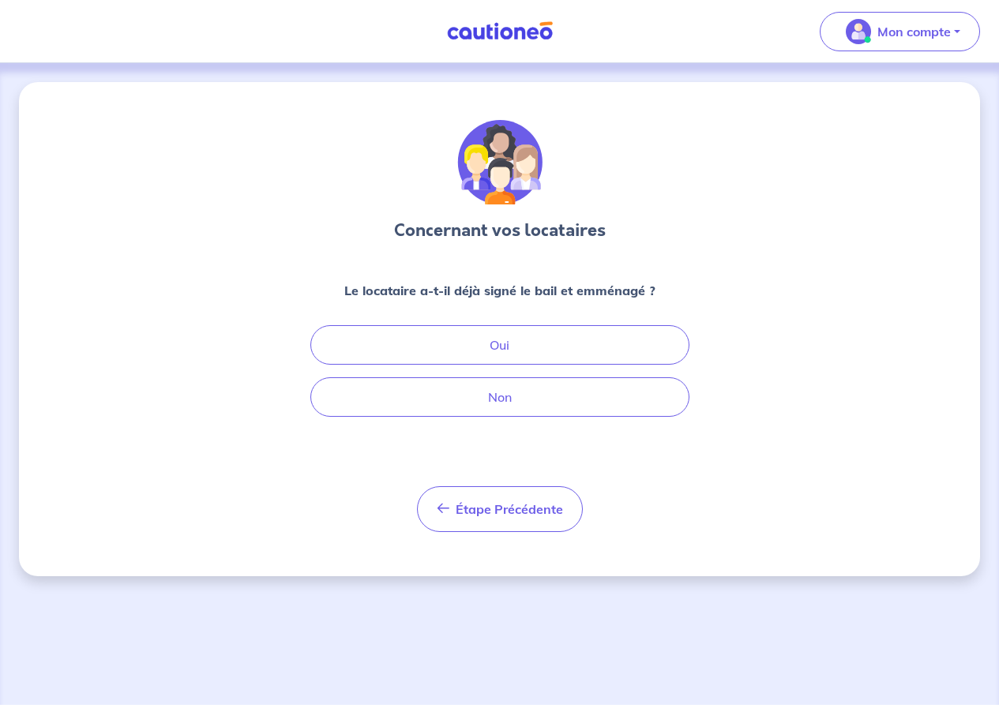
click at [491, 392] on button "Non" at bounding box center [499, 396] width 379 height 39
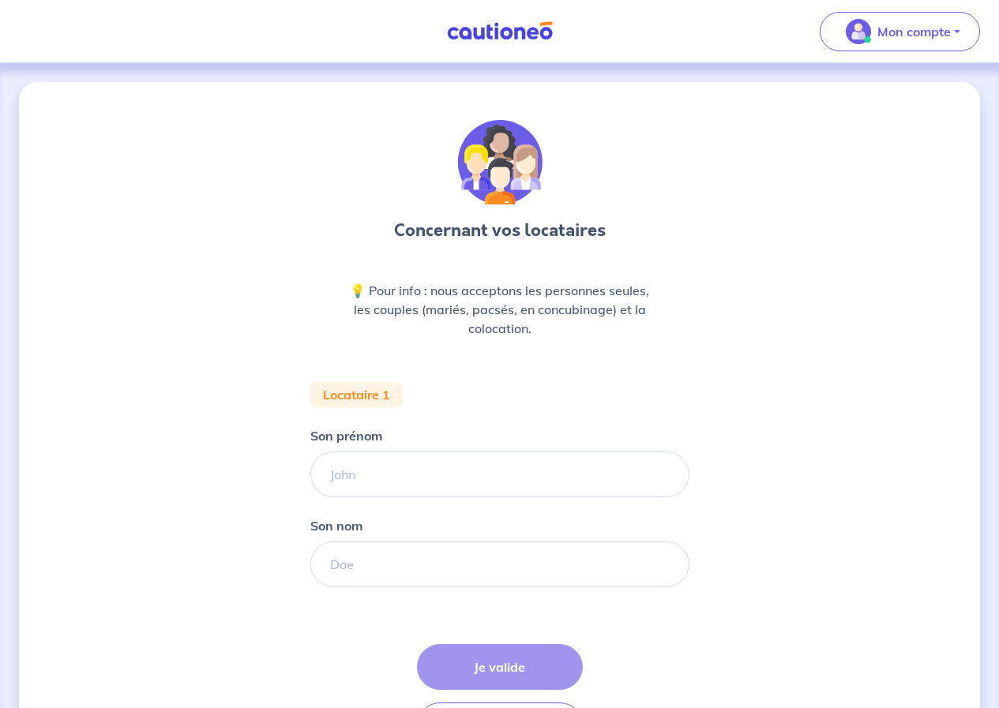
click at [433, 480] on input "Son prénom" at bounding box center [499, 475] width 379 height 46
type input "[PERSON_NAME]"
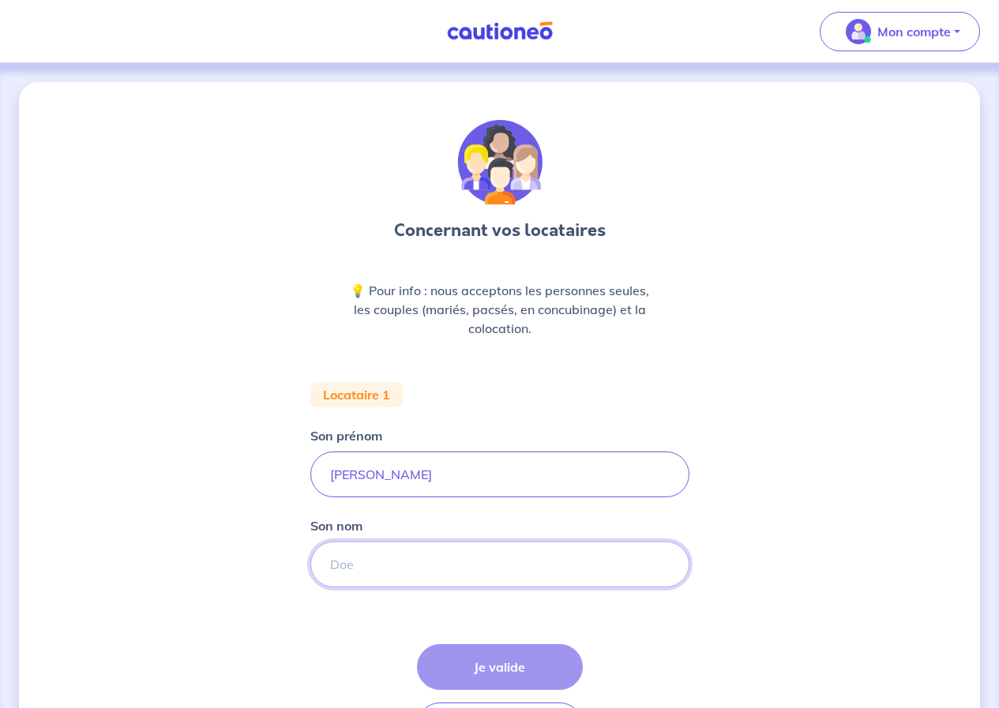
click at [487, 569] on input "Son nom" at bounding box center [499, 565] width 379 height 46
type input "Legrand"
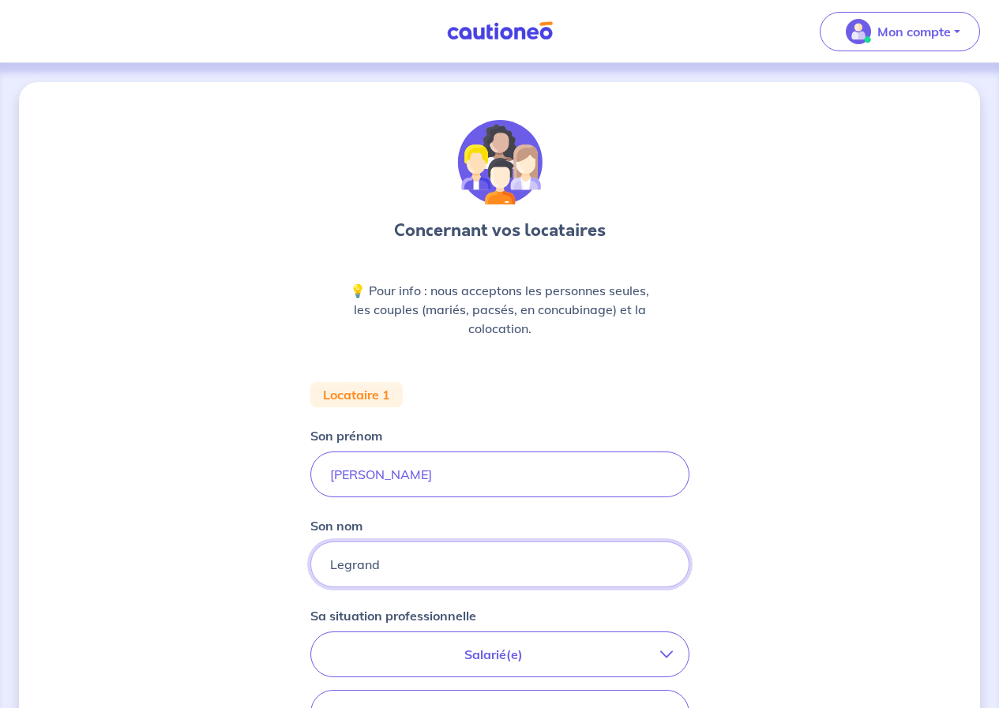
scroll to position [316, 0]
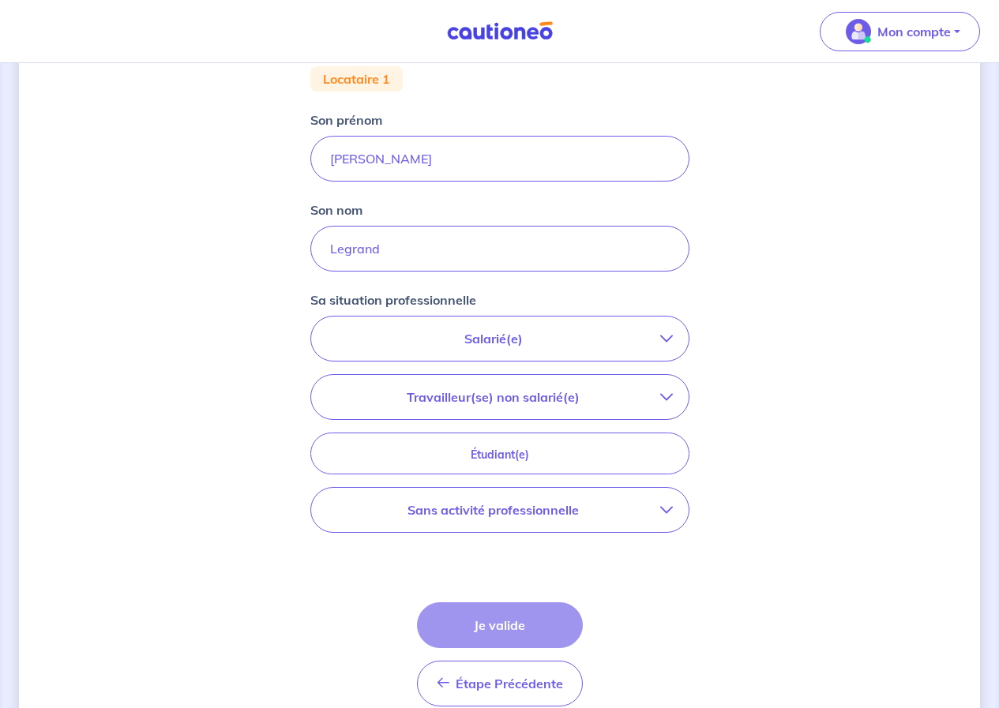
click at [510, 338] on p "Salarié(e)" at bounding box center [493, 338] width 333 height 19
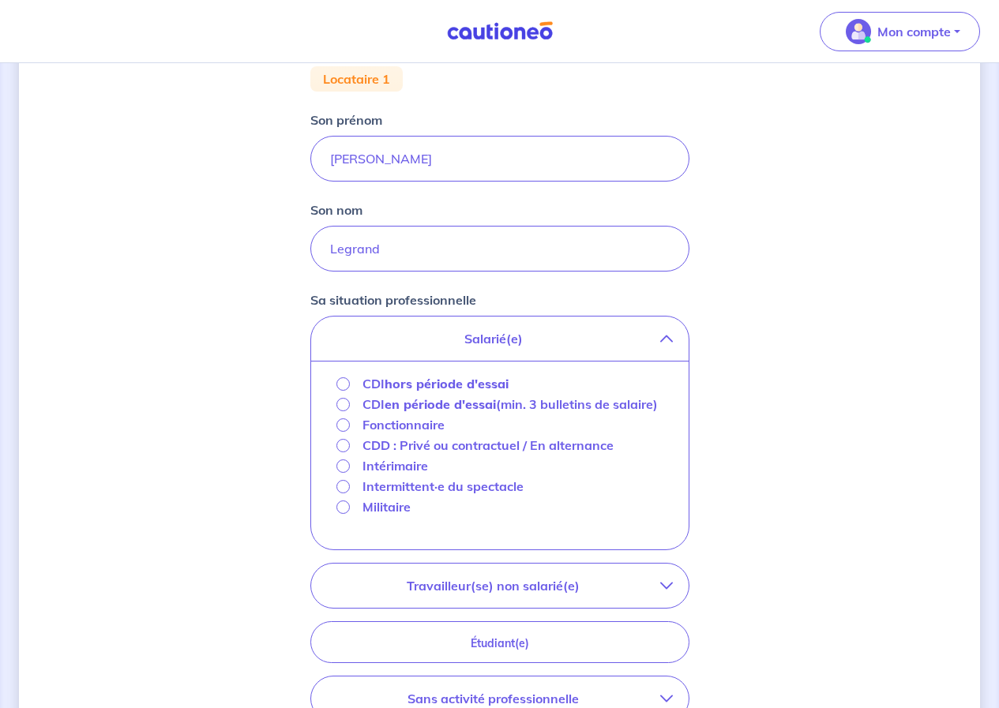
click at [474, 376] on strong "hors période d'essai" at bounding box center [447, 384] width 124 height 16
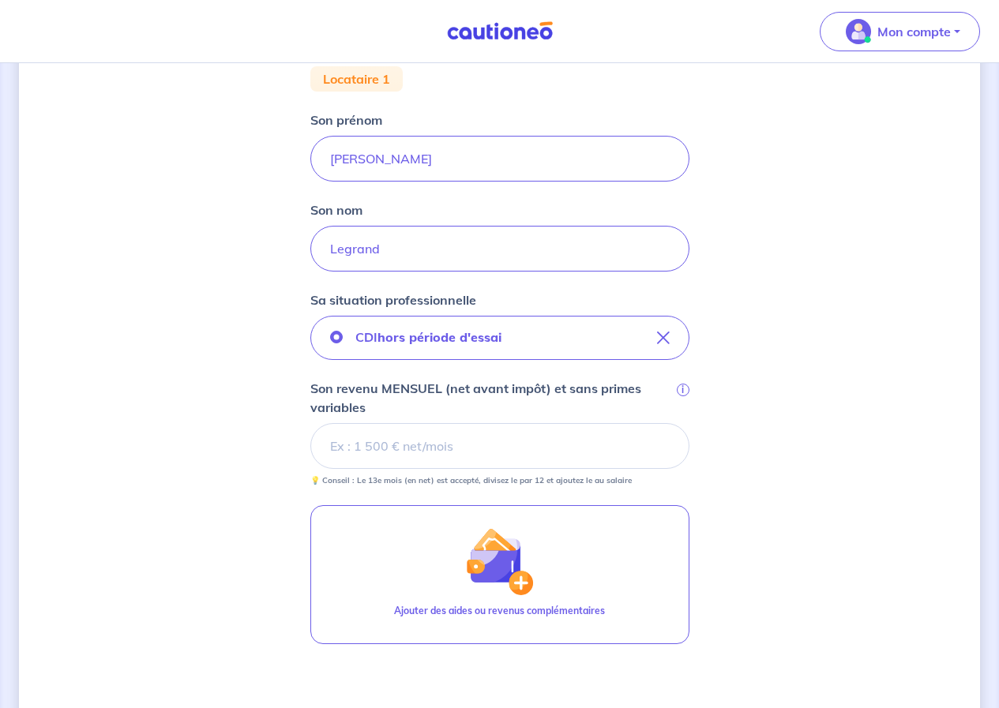
scroll to position [508, 0]
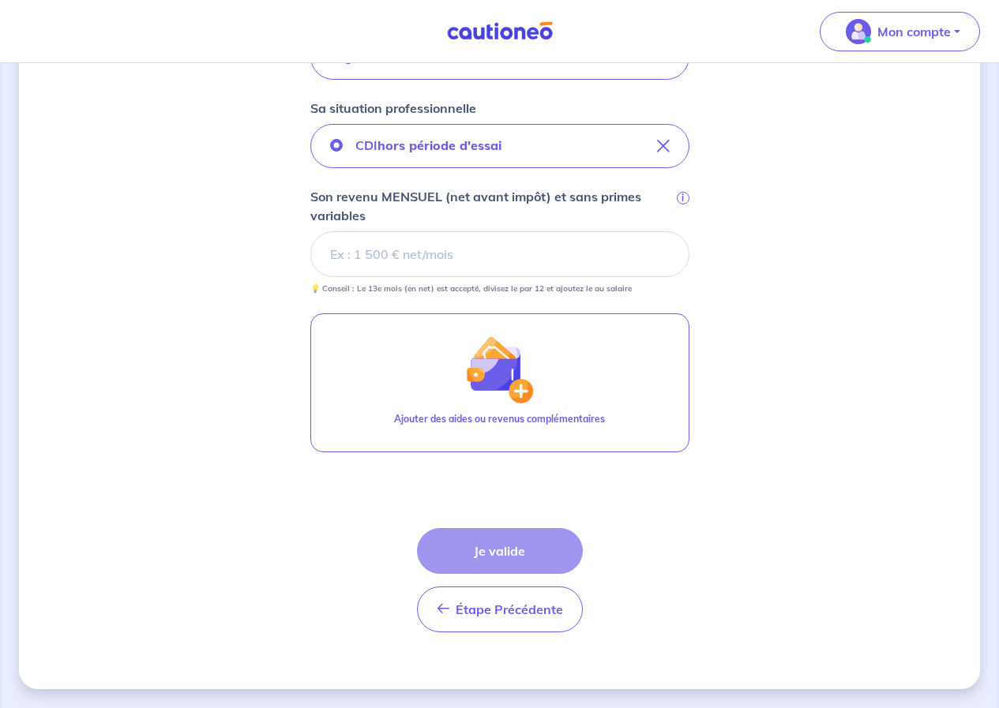
click at [454, 263] on input "Son revenu MENSUEL (net avant impôt) et sans primes variables i" at bounding box center [499, 254] width 379 height 46
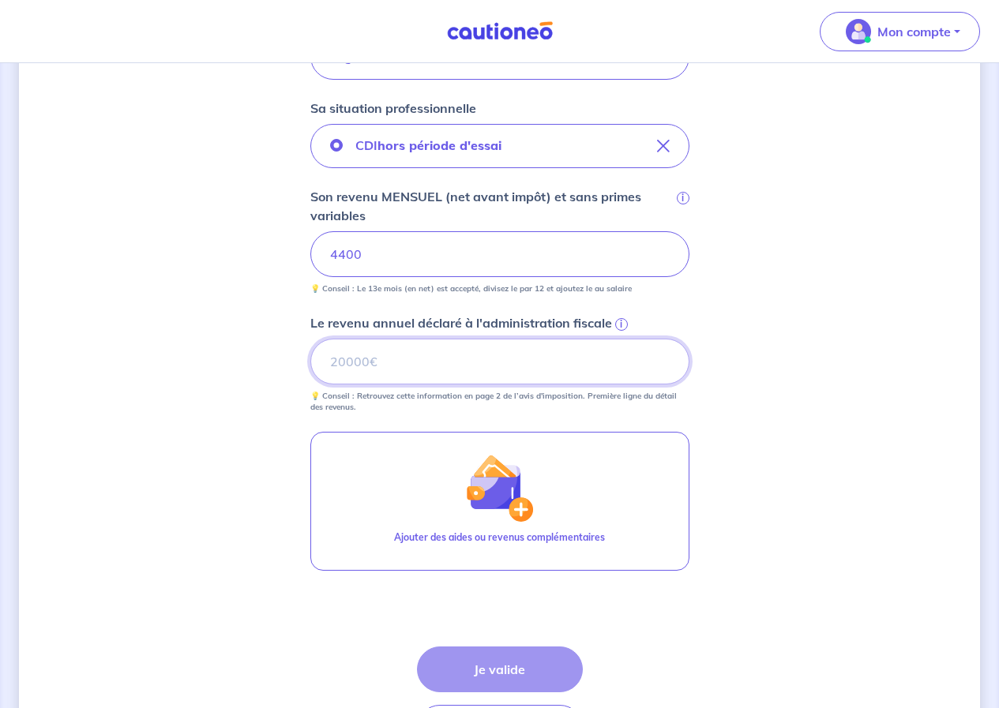
click at [403, 360] on input "Le revenu annuel déclaré à l'administration fiscale i" at bounding box center [499, 362] width 379 height 46
type input "49000"
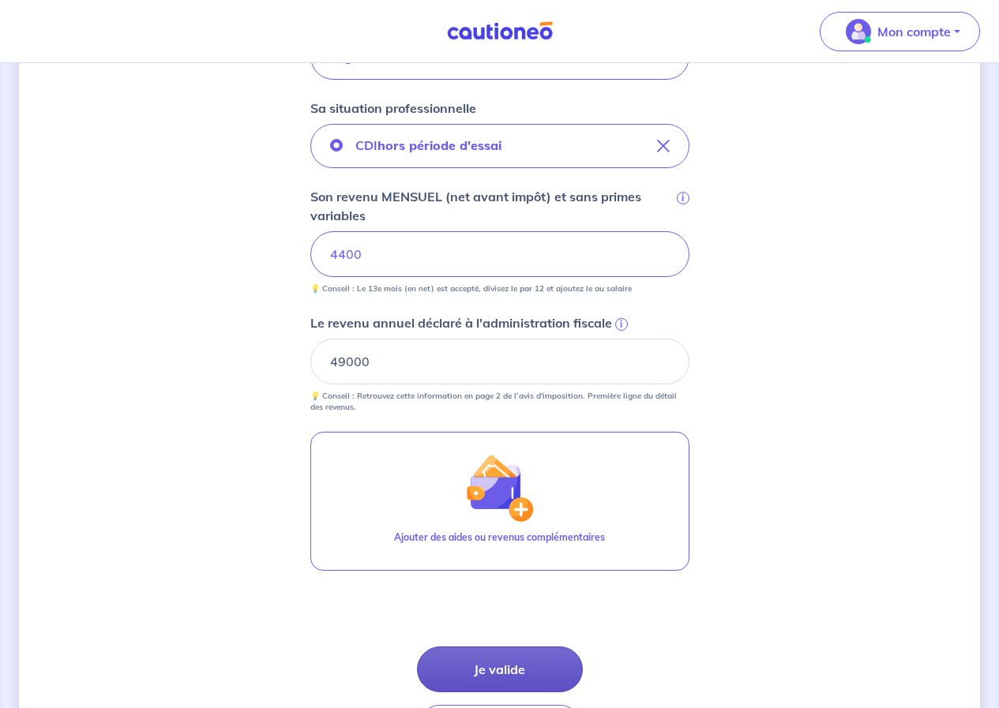
click at [507, 674] on button "Je valide" at bounding box center [500, 670] width 166 height 46
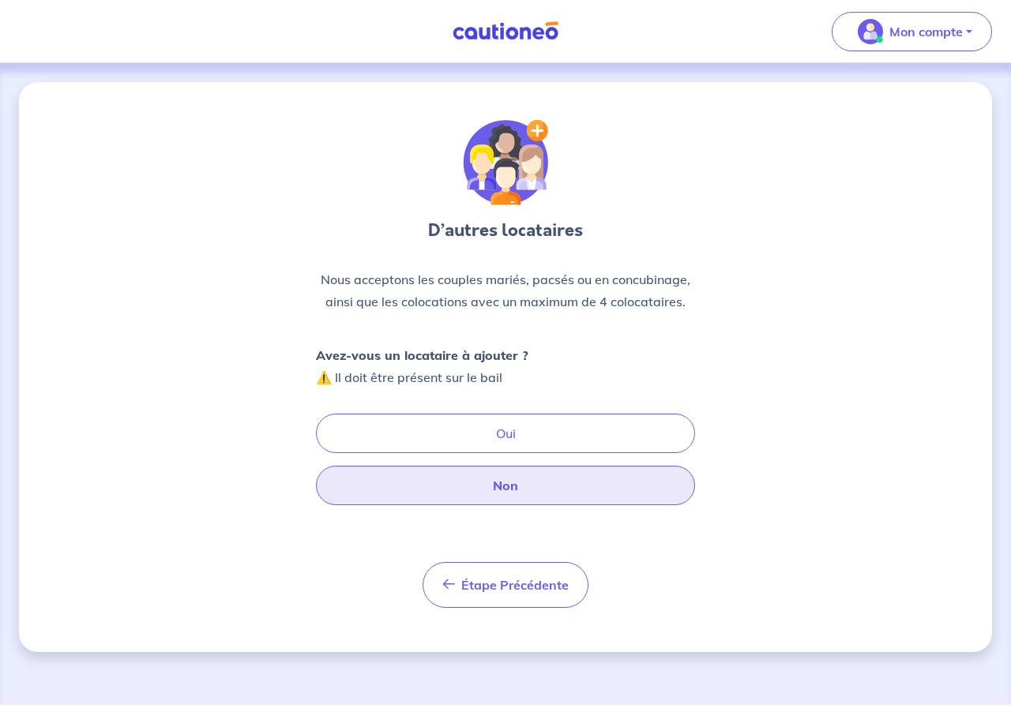
drag, startPoint x: 507, startPoint y: 674, endPoint x: 521, endPoint y: 485, distance: 190.0
click at [529, 500] on div "D’autres locataires Nous acceptons les couples mariés, pacsés ou en concubinage…" at bounding box center [505, 364] width 379 height 488
click at [521, 485] on button "Non" at bounding box center [505, 485] width 379 height 39
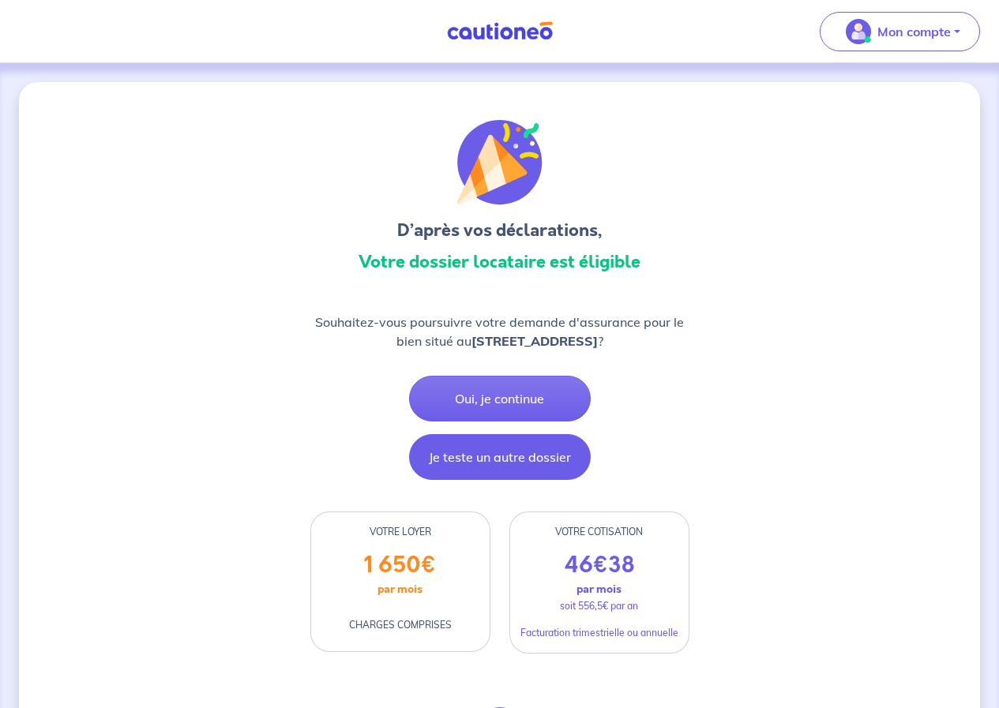
click at [502, 454] on button "Je teste un autre dossier" at bounding box center [500, 457] width 182 height 46
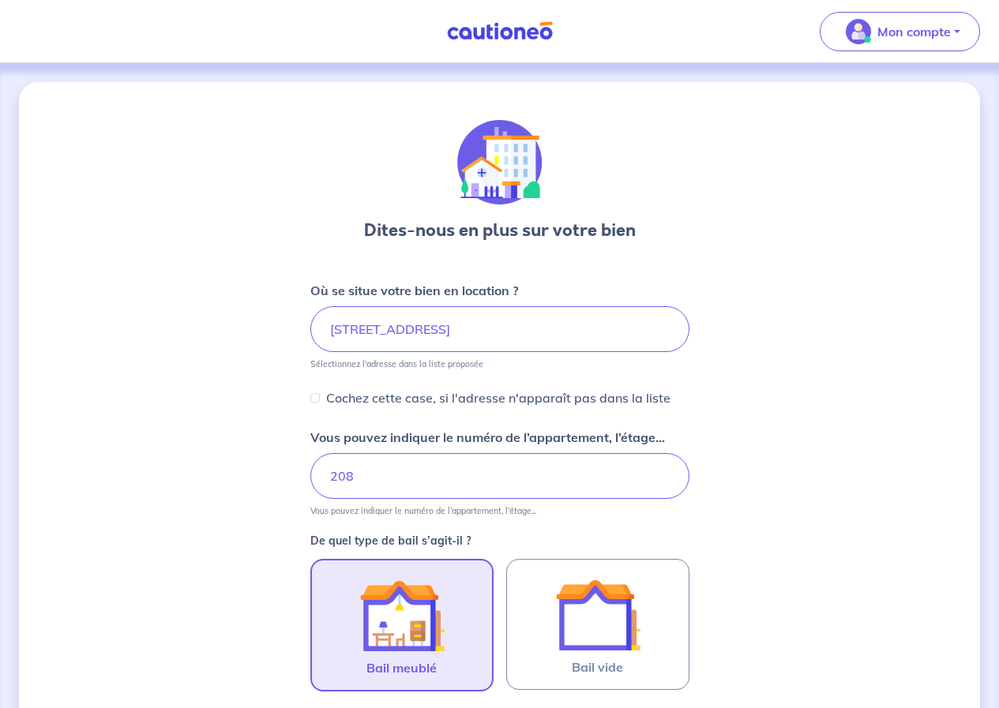
scroll to position [617, 0]
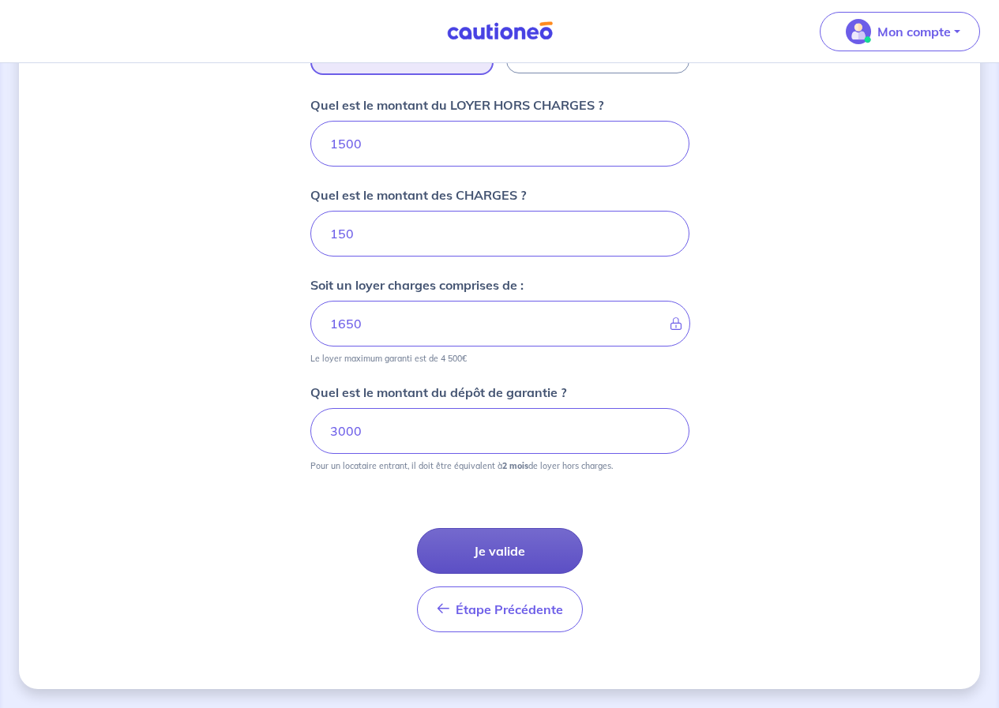
click at [503, 546] on button "Je valide" at bounding box center [500, 551] width 166 height 46
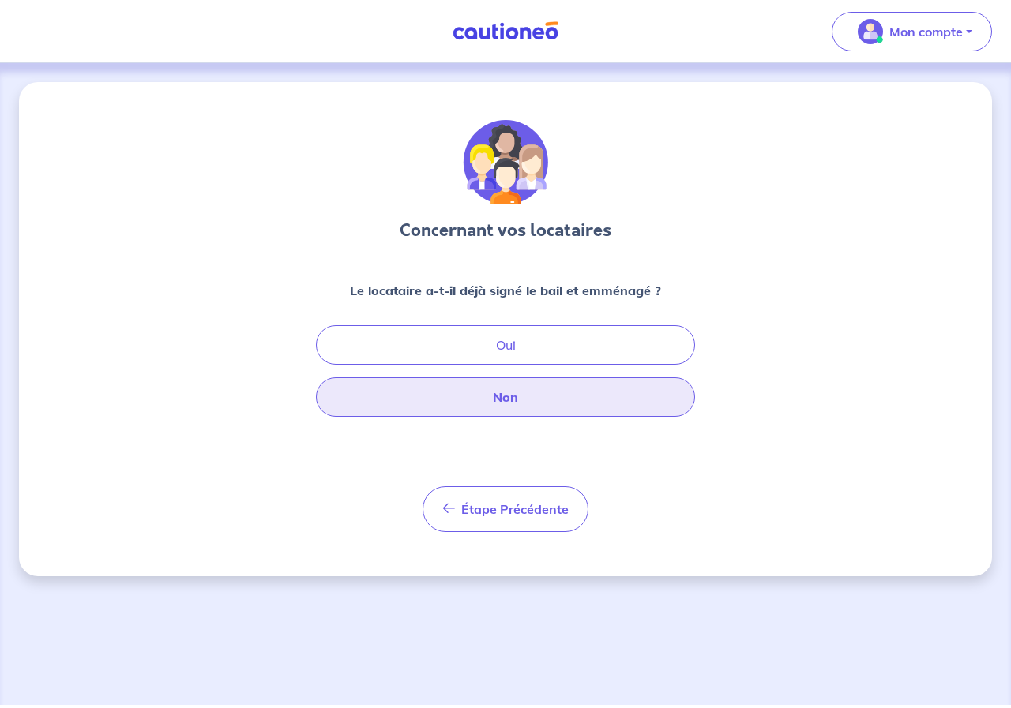
click at [520, 404] on button "Non" at bounding box center [505, 396] width 379 height 39
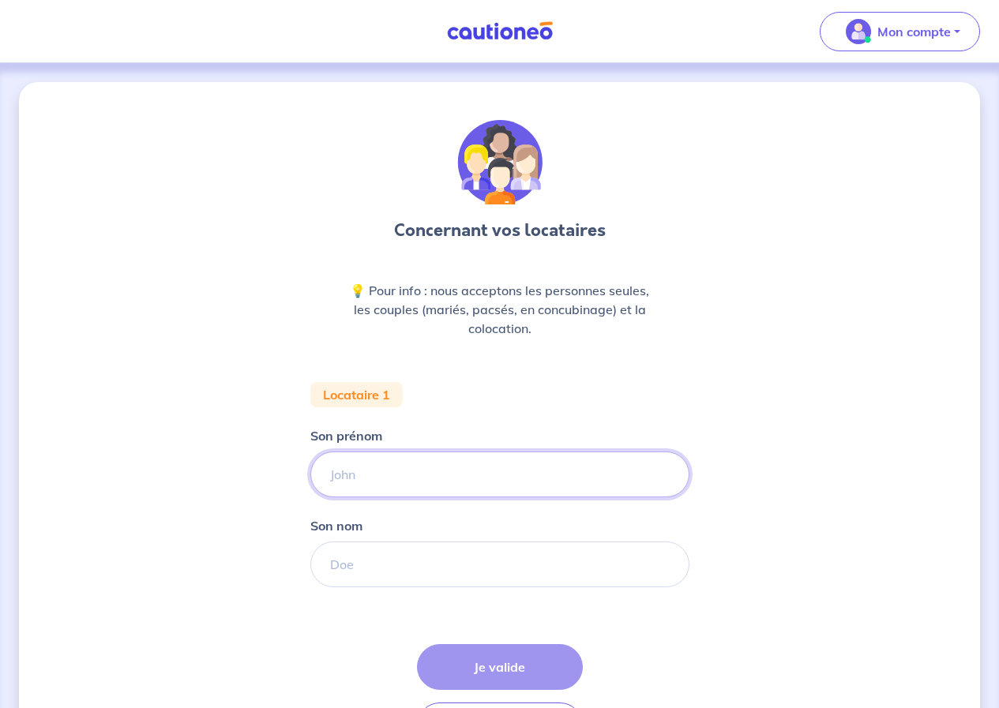
click at [501, 467] on input "Son prénom" at bounding box center [499, 475] width 379 height 46
type input "[PERSON_NAME]"
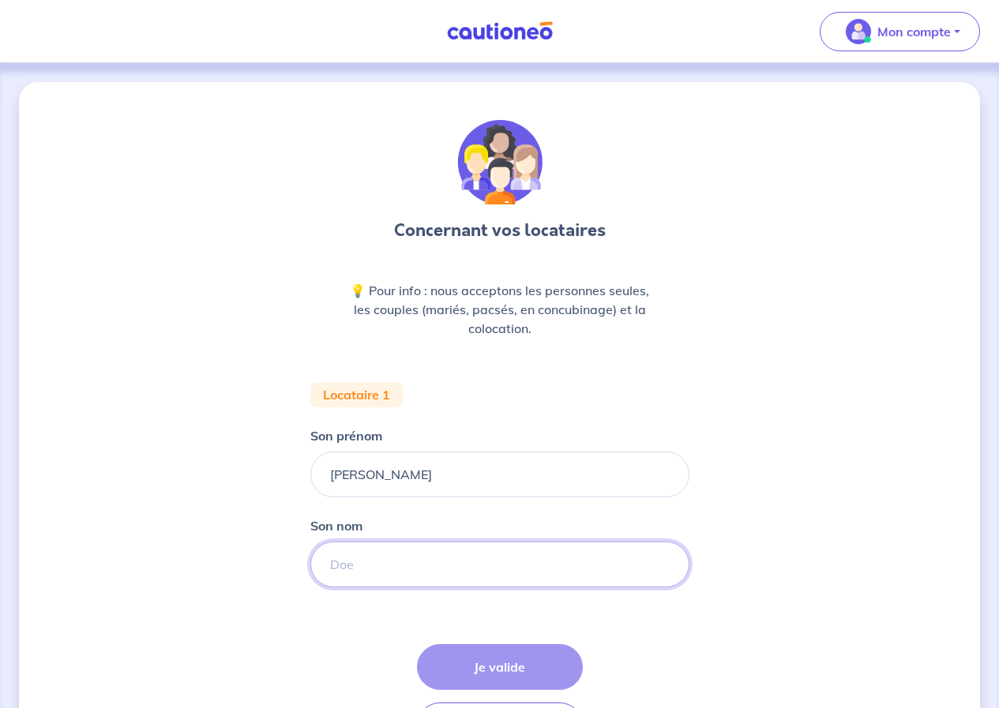
click at [452, 561] on input "Son nom" at bounding box center [499, 565] width 379 height 46
type input "Legrand"
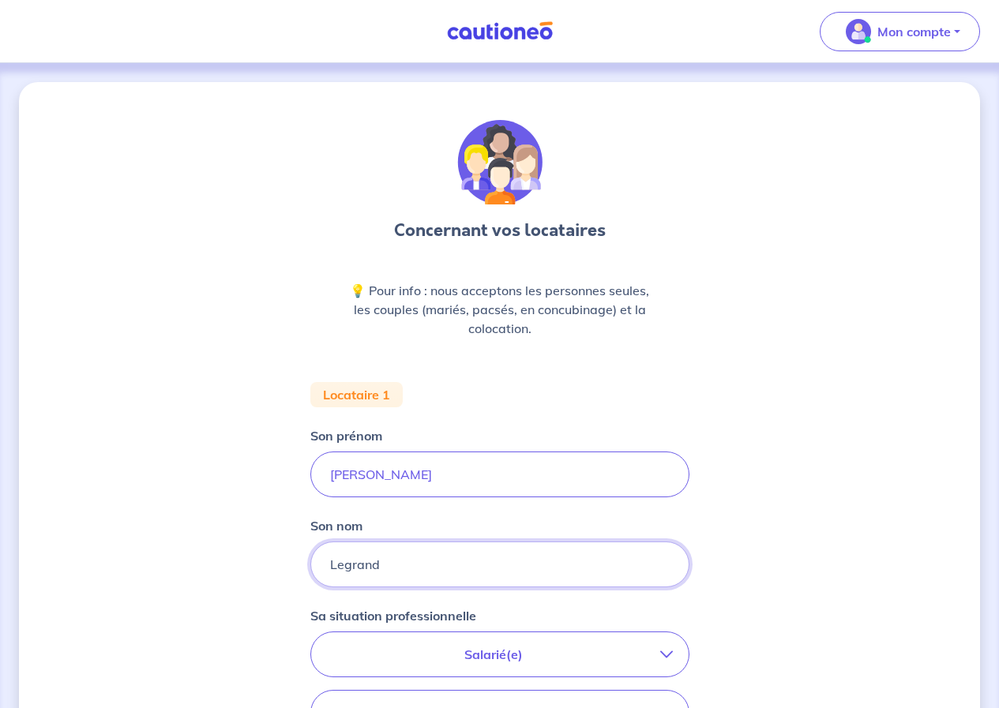
scroll to position [390, 0]
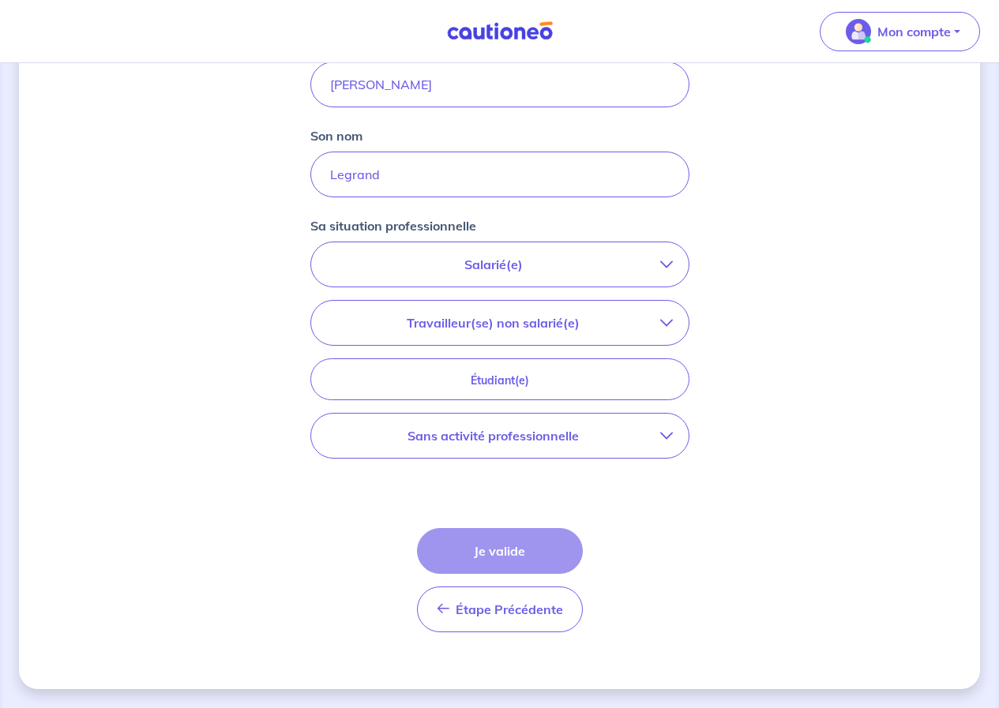
click at [544, 272] on p "Salarié(e)" at bounding box center [493, 264] width 333 height 19
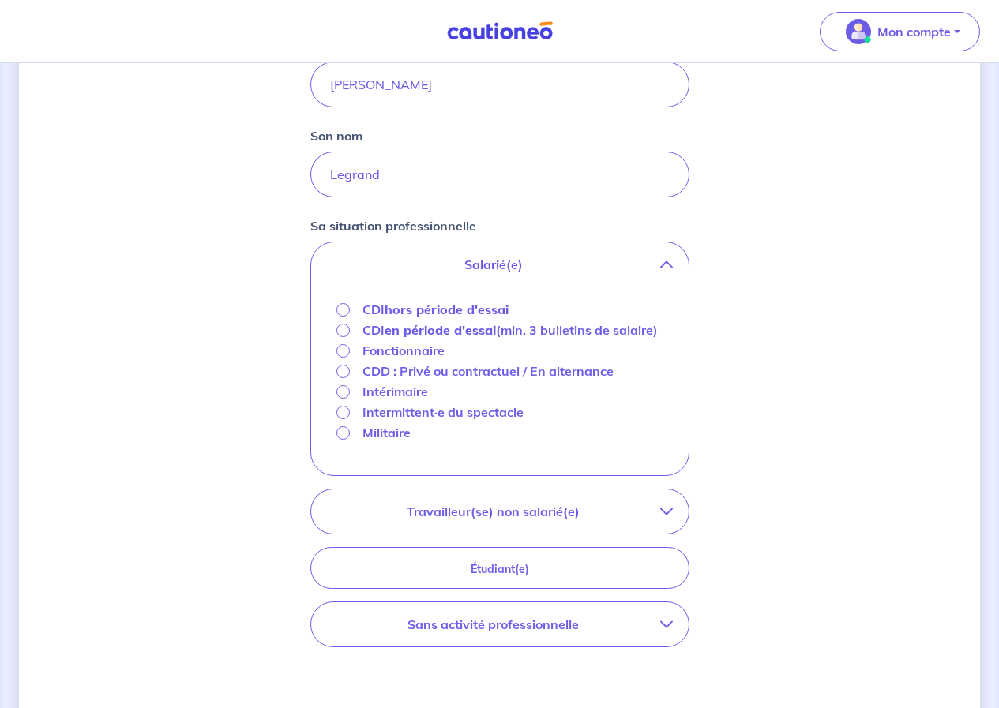
click at [497, 306] on strong "hors période d'essai" at bounding box center [447, 310] width 124 height 16
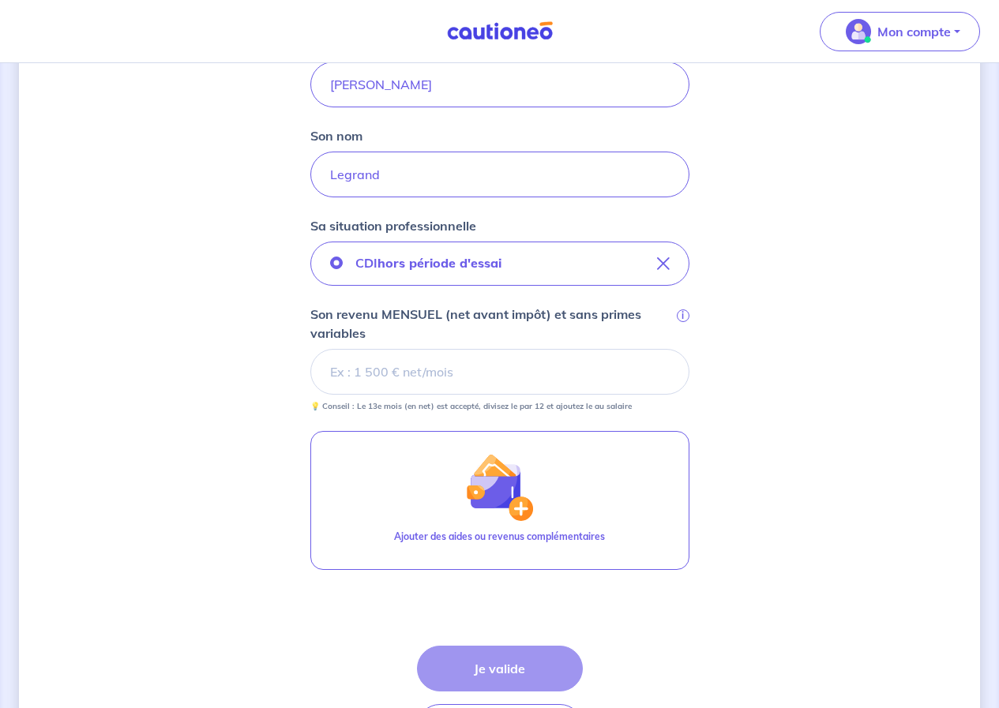
scroll to position [508, 0]
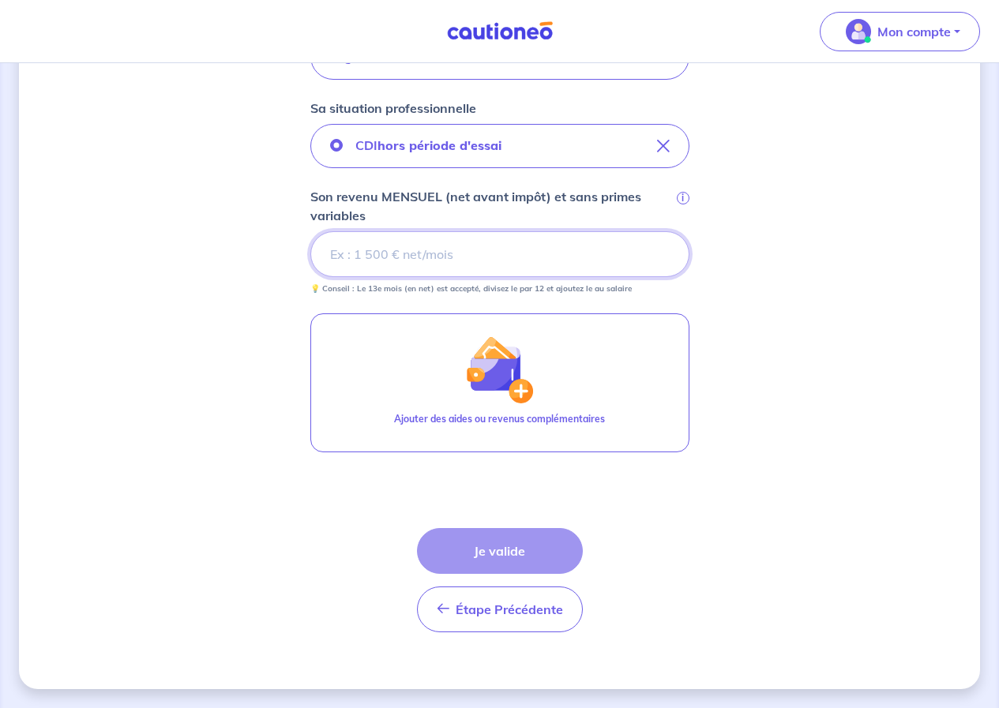
click at [501, 247] on input "Son revenu MENSUEL (net avant impôt) et sans primes variables i" at bounding box center [499, 254] width 379 height 46
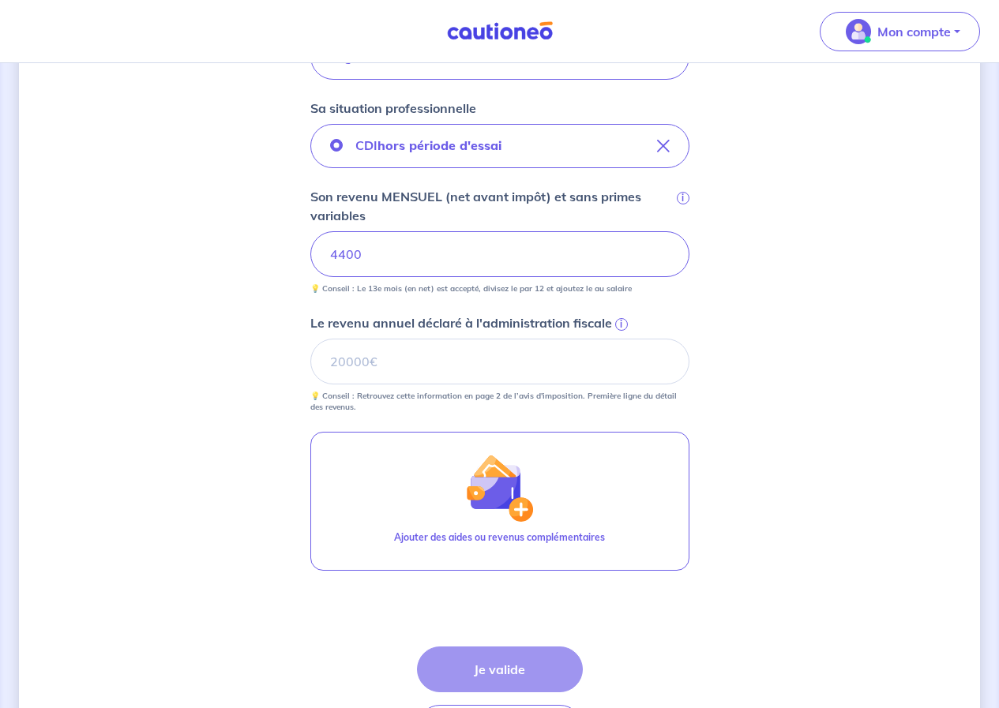
click at [623, 320] on span "i" at bounding box center [621, 324] width 13 height 13
click at [623, 339] on input "Le revenu annuel déclaré à l'administration fiscale i" at bounding box center [499, 362] width 379 height 46
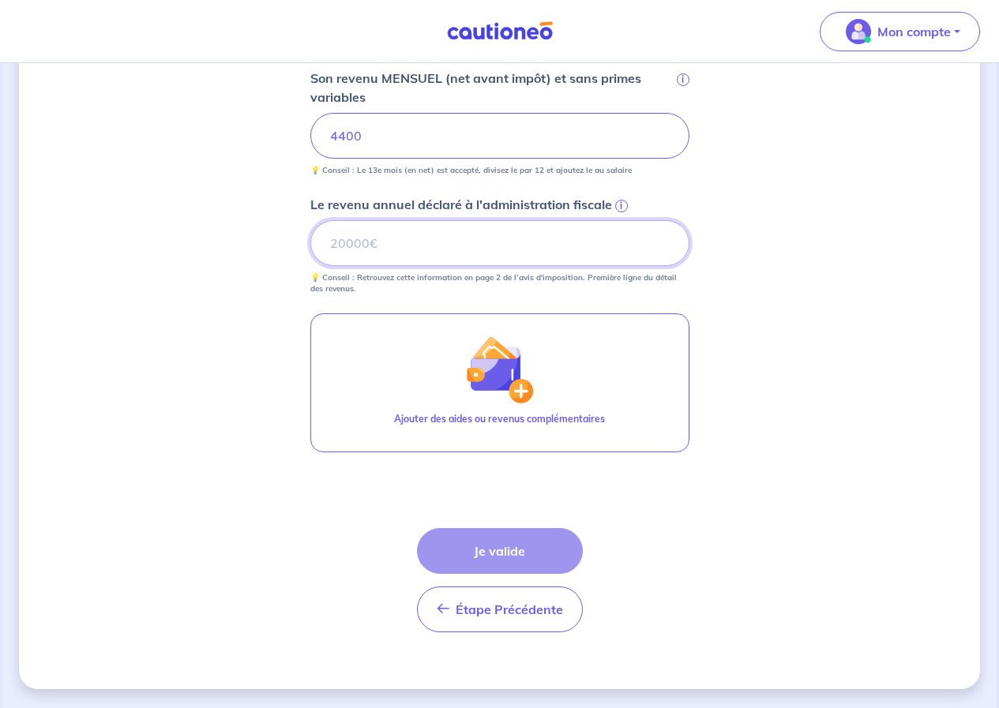
click at [480, 253] on input "Le revenu annuel déclaré à l'administration fiscale i" at bounding box center [499, 243] width 379 height 46
type input "49000"
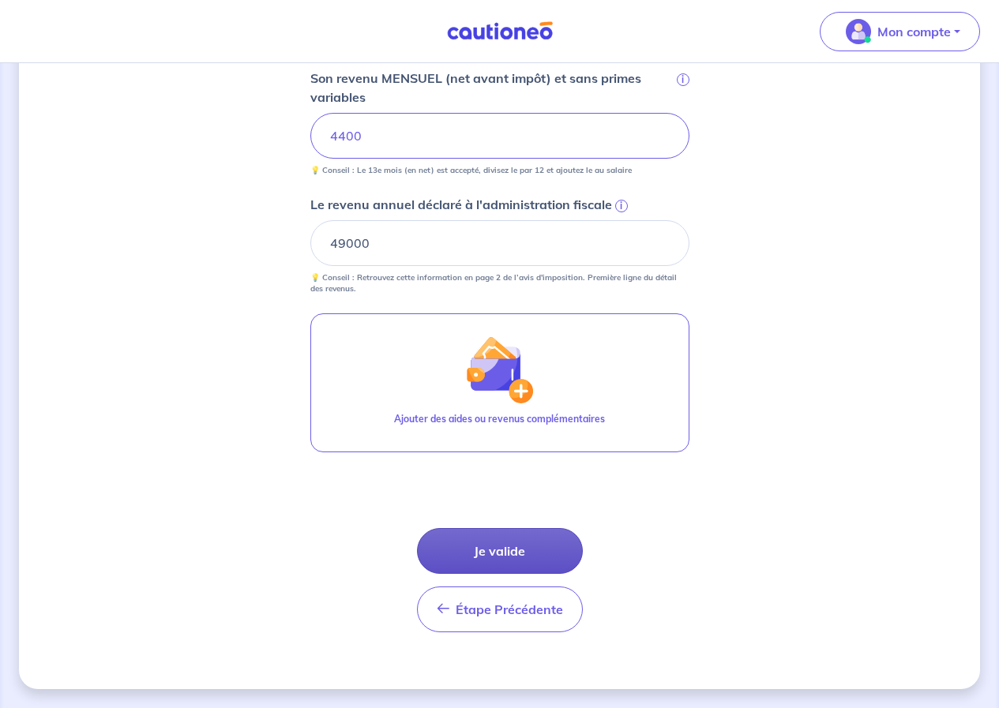
click at [501, 549] on button "Je valide" at bounding box center [500, 551] width 166 height 46
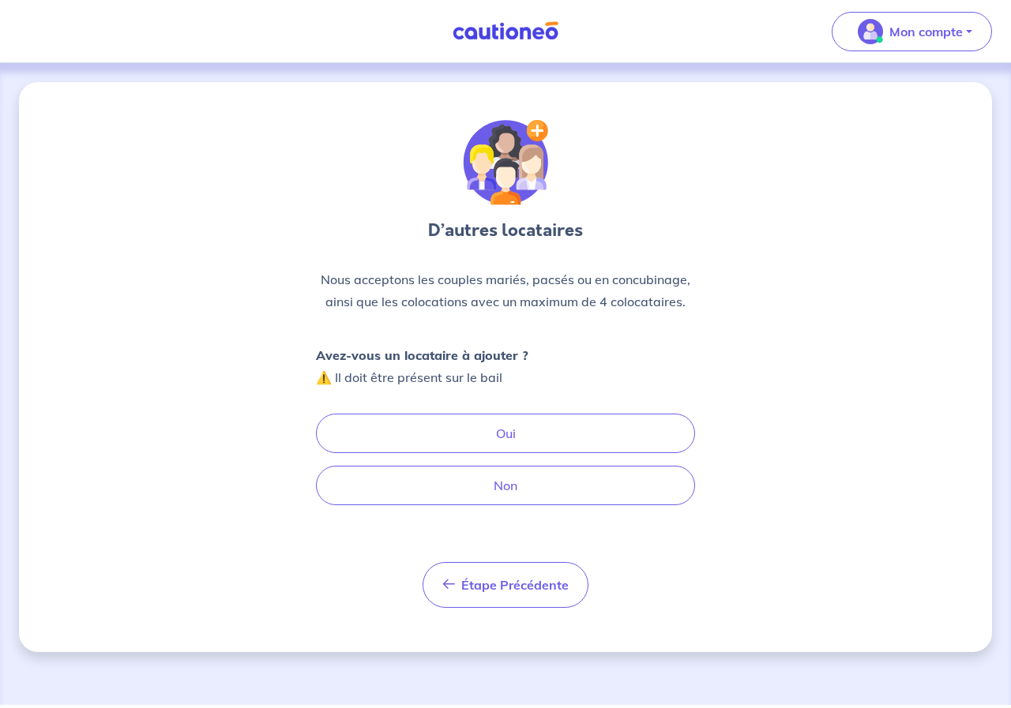
click at [490, 481] on button "Non" at bounding box center [505, 485] width 379 height 39
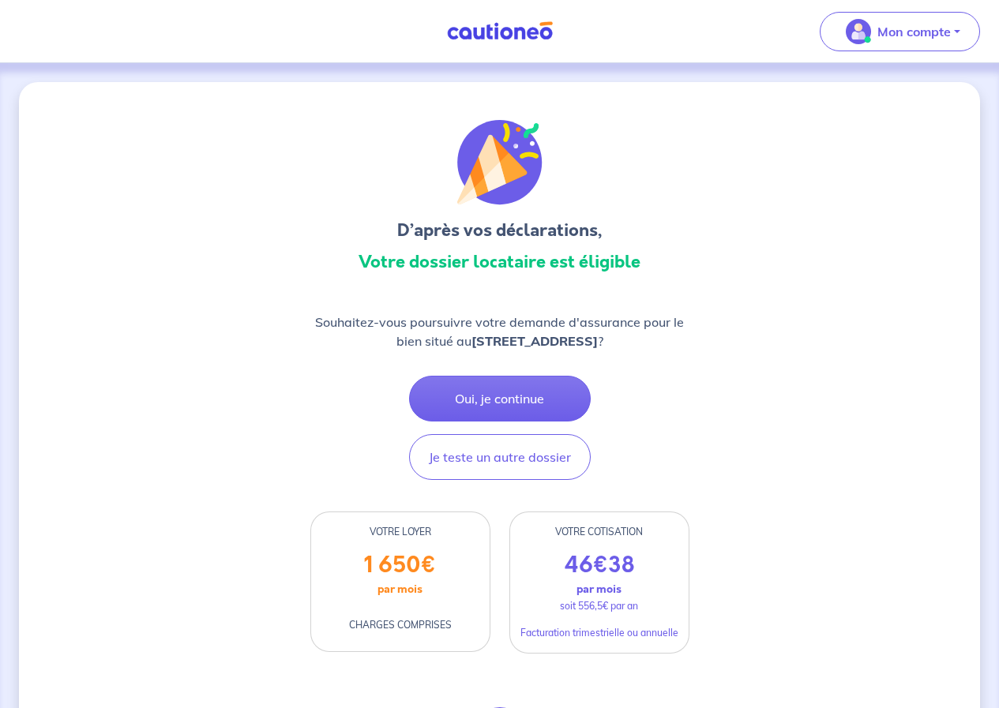
scroll to position [237, 0]
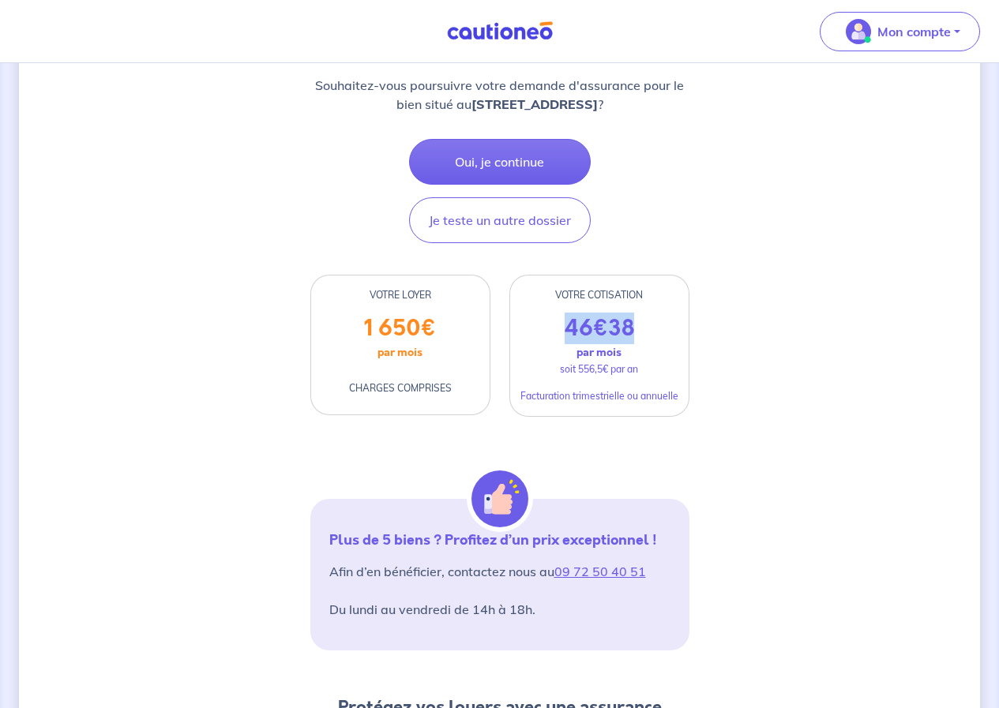
drag, startPoint x: 632, startPoint y: 330, endPoint x: 570, endPoint y: 333, distance: 62.5
click at [570, 333] on p "46 € 38" at bounding box center [599, 328] width 69 height 27
